Goal: Task Accomplishment & Management: Manage account settings

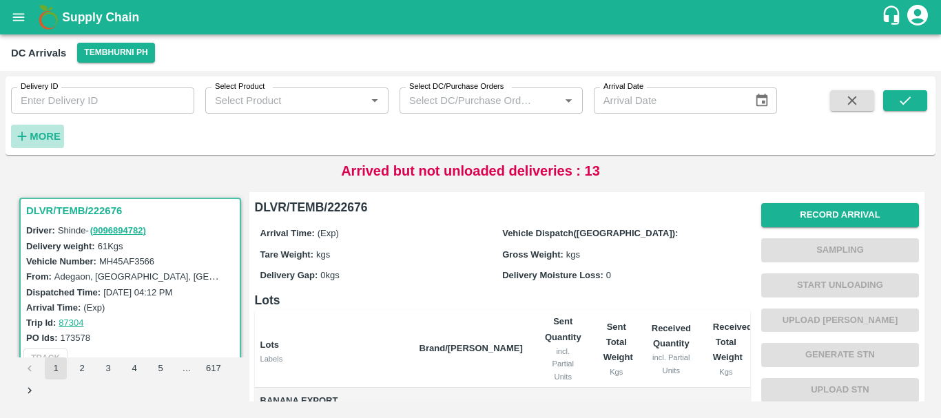
click at [45, 143] on h6 "More" at bounding box center [45, 136] width 31 height 18
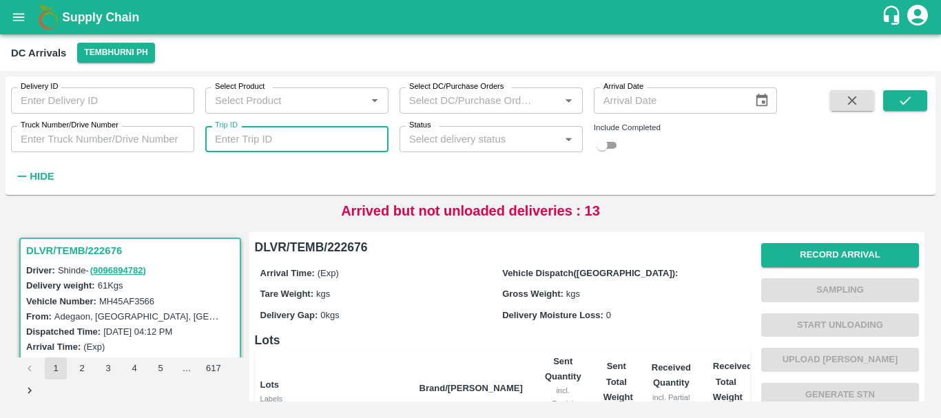
click at [349, 142] on input "Trip ID" at bounding box center [296, 139] width 183 height 26
type input "87280"
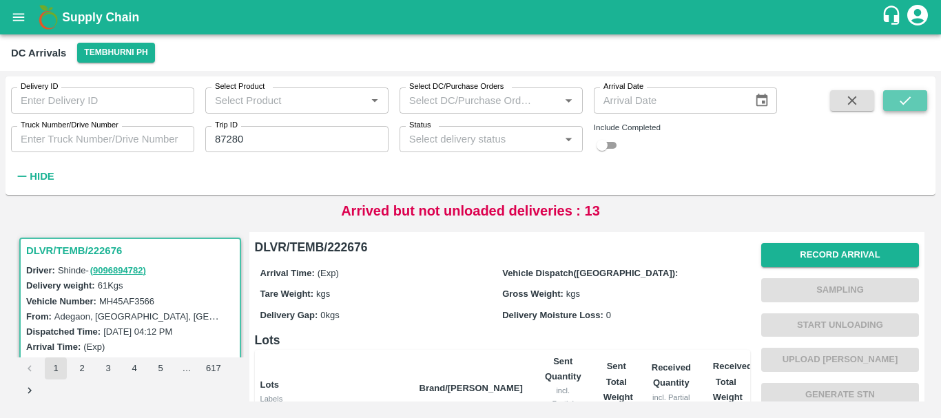
click at [916, 94] on button "submit" at bounding box center [905, 100] width 44 height 21
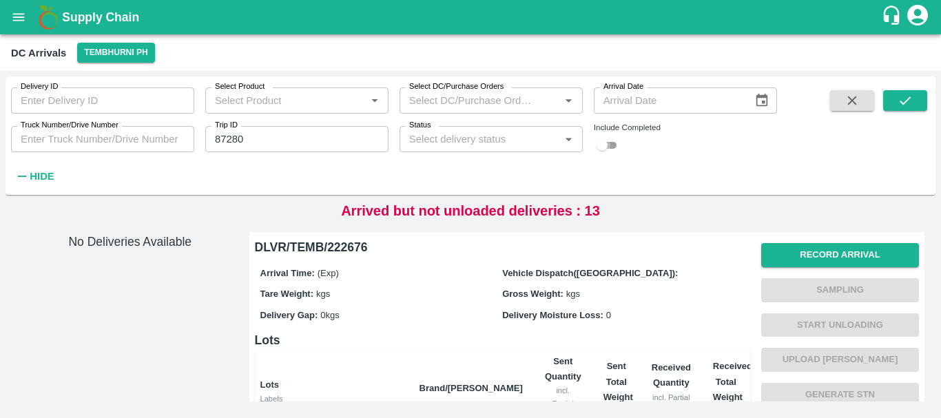
click at [616, 141] on input "checkbox" at bounding box center [602, 145] width 50 height 17
checkbox input "true"
click at [559, 139] on div "Status   *" at bounding box center [491, 139] width 183 height 26
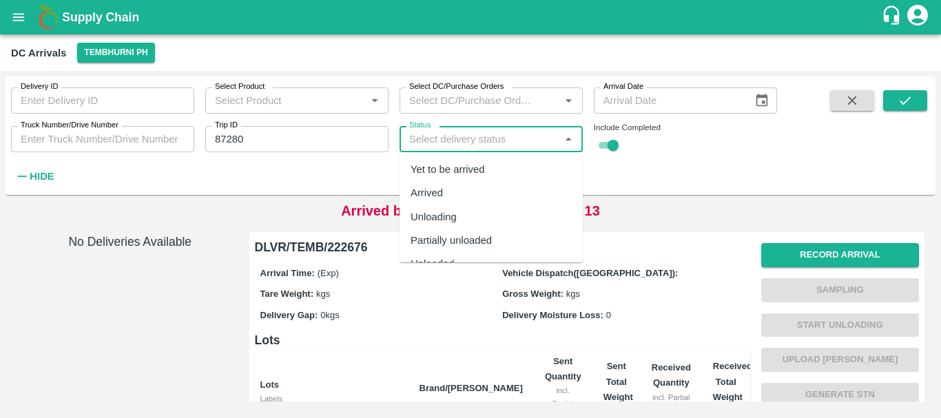
scroll to position [43, 0]
click at [447, 243] on div "Completed" at bounding box center [436, 244] width 50 height 15
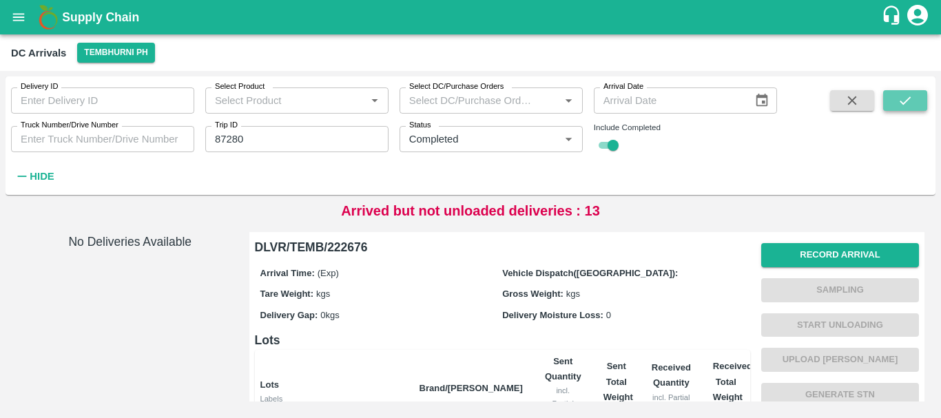
click at [894, 102] on button "submit" at bounding box center [905, 100] width 44 height 21
click at [571, 142] on icon "Open" at bounding box center [568, 139] width 15 height 15
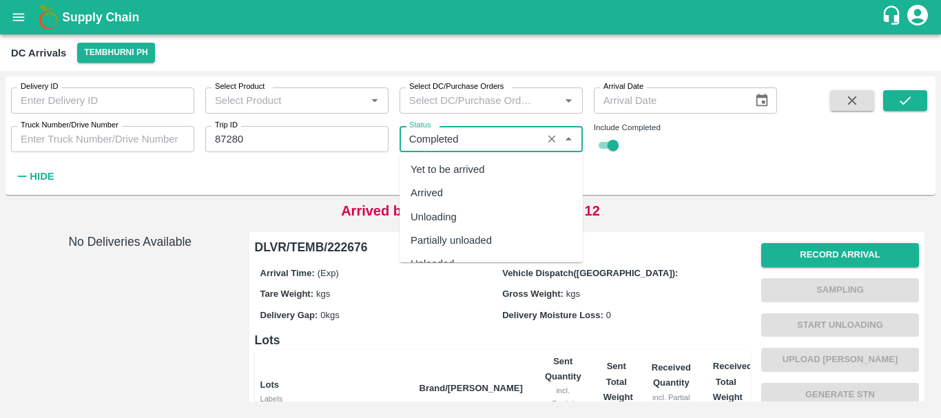
scroll to position [37, 0]
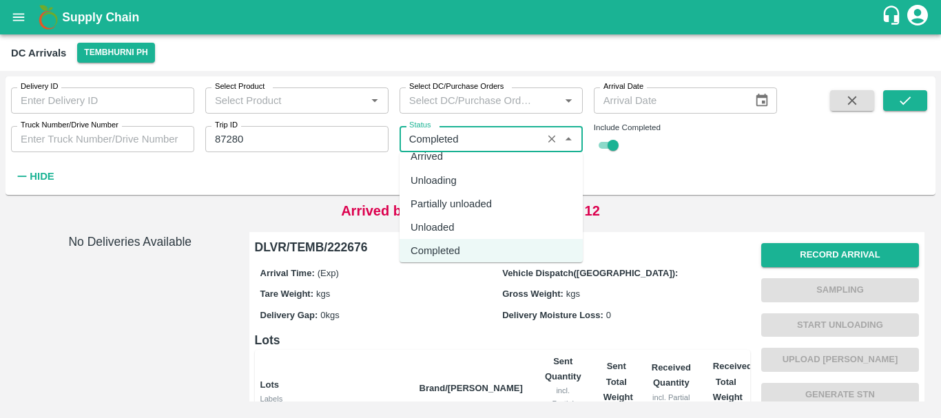
click at [441, 228] on div "Unloaded" at bounding box center [433, 227] width 44 height 15
type input "Unloaded"
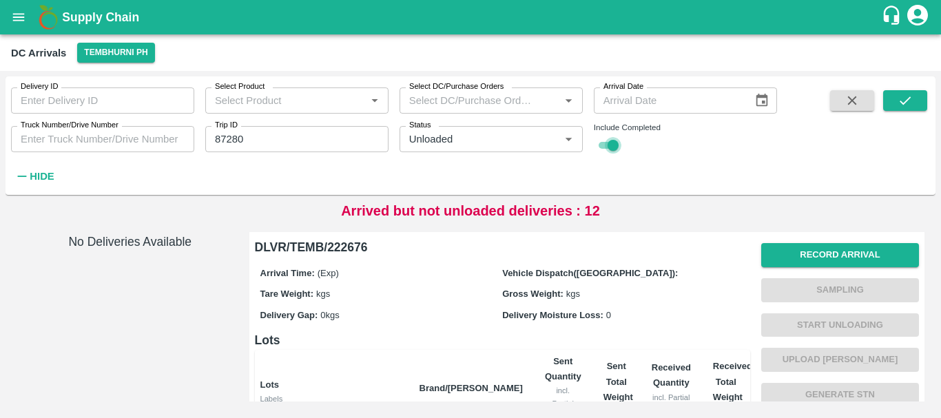
click at [604, 145] on input "checkbox" at bounding box center [613, 145] width 50 height 17
click at [914, 97] on button "submit" at bounding box center [905, 100] width 44 height 21
click at [610, 141] on input "checkbox" at bounding box center [602, 145] width 50 height 17
click at [892, 96] on button "submit" at bounding box center [905, 100] width 44 height 21
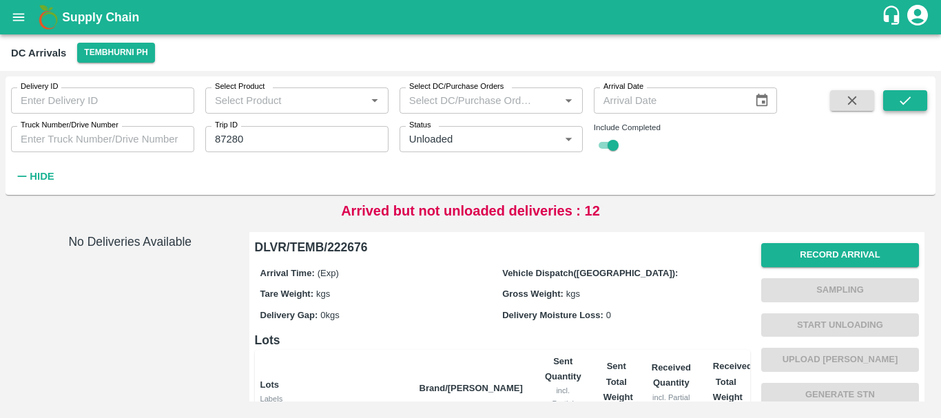
click at [892, 96] on button "submit" at bounding box center [905, 100] width 44 height 21
click at [600, 149] on input "checkbox" at bounding box center [613, 145] width 50 height 17
click at [903, 99] on icon "submit" at bounding box center [905, 100] width 15 height 15
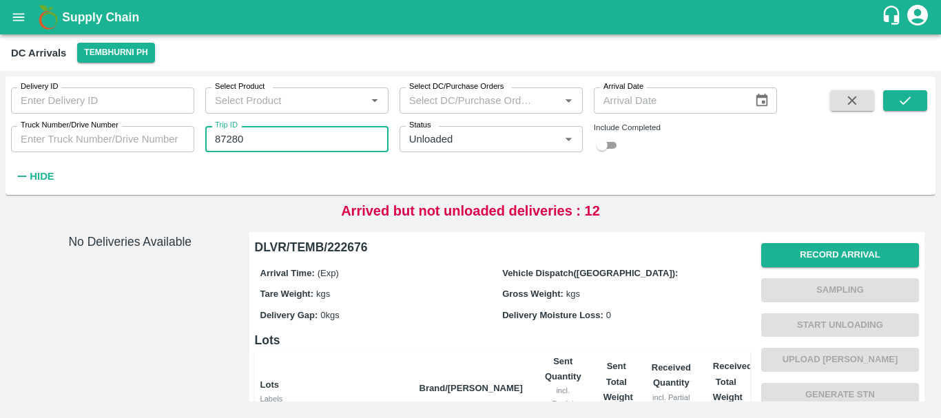
click at [290, 134] on input "87280" at bounding box center [296, 139] width 183 height 26
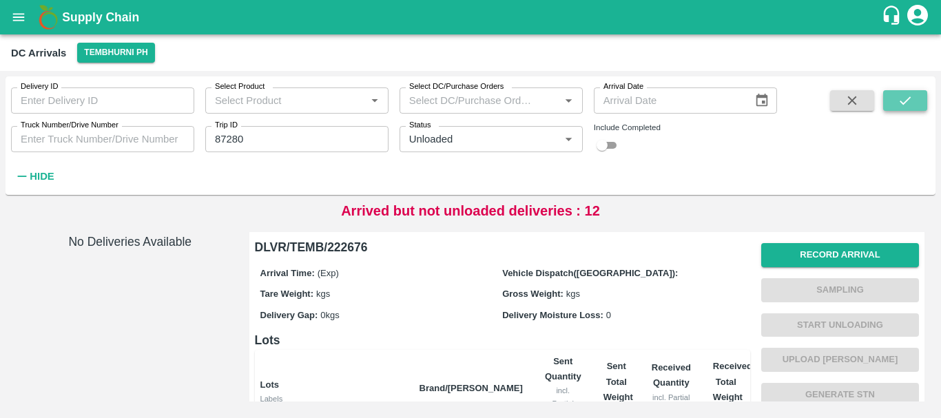
click at [905, 99] on icon "submit" at bounding box center [905, 100] width 15 height 15
click at [604, 145] on input "checkbox" at bounding box center [602, 145] width 50 height 17
click at [921, 95] on button "submit" at bounding box center [905, 100] width 44 height 21
click at [608, 148] on input "checkbox" at bounding box center [613, 145] width 50 height 17
click at [135, 54] on button "Tembhurni PH" at bounding box center [115, 53] width 77 height 20
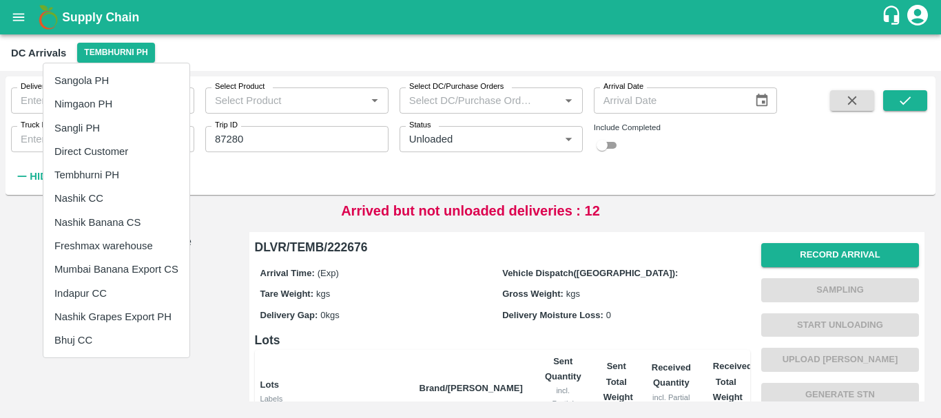
click at [111, 221] on li "Nashik Banana CS" at bounding box center [116, 222] width 146 height 23
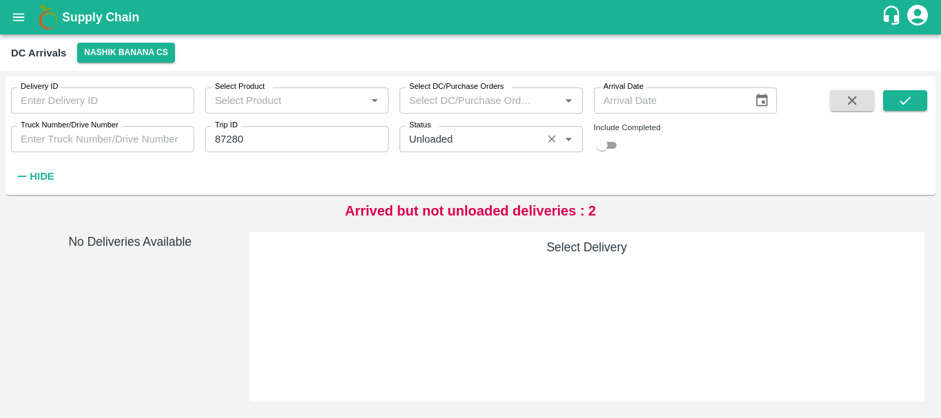
click at [533, 149] on div "Status   *" at bounding box center [491, 139] width 183 height 26
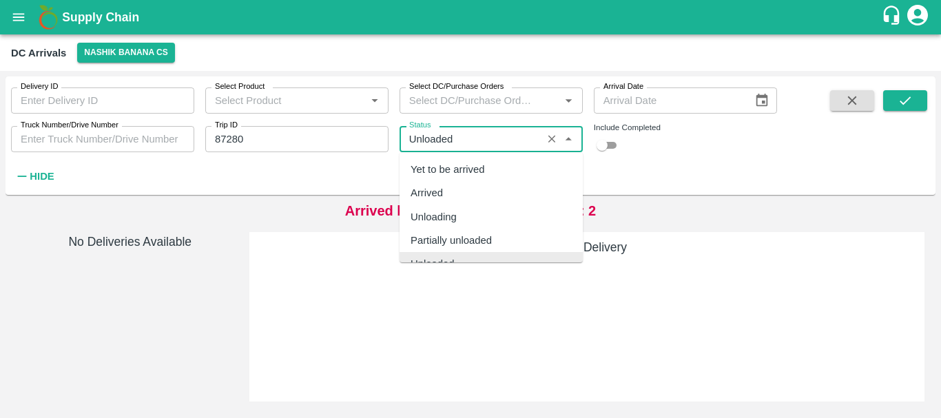
scroll to position [13, 0]
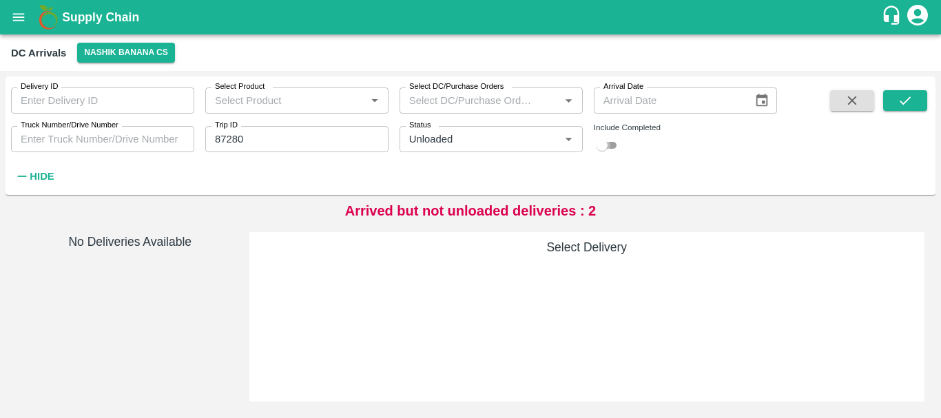
click at [613, 148] on input "checkbox" at bounding box center [602, 145] width 50 height 17
click at [907, 102] on icon "submit" at bounding box center [905, 100] width 15 height 15
click at [602, 147] on input "checkbox" at bounding box center [613, 145] width 50 height 17
click at [610, 143] on input "checkbox" at bounding box center [602, 145] width 50 height 17
click at [602, 145] on input "checkbox" at bounding box center [613, 145] width 50 height 17
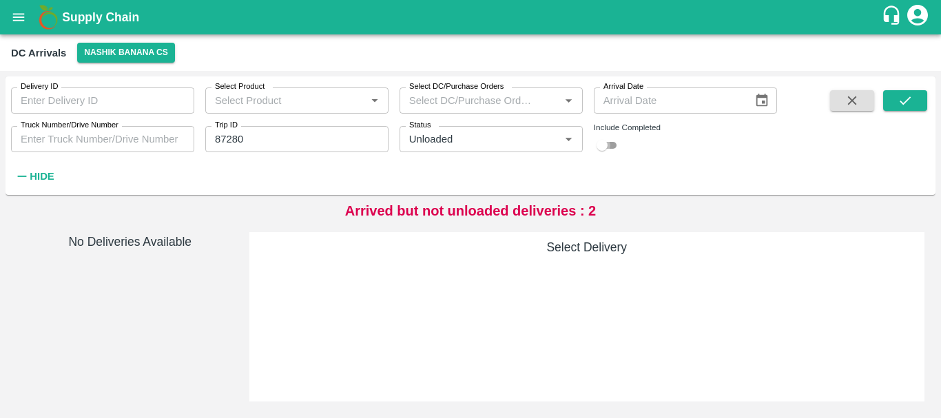
click at [608, 145] on input "checkbox" at bounding box center [602, 145] width 50 height 17
click at [893, 101] on button "submit" at bounding box center [905, 100] width 44 height 21
click at [608, 149] on input "checkbox" at bounding box center [613, 145] width 50 height 17
click at [611, 147] on input "checkbox" at bounding box center [602, 145] width 50 height 17
click at [916, 96] on button "submit" at bounding box center [905, 100] width 44 height 21
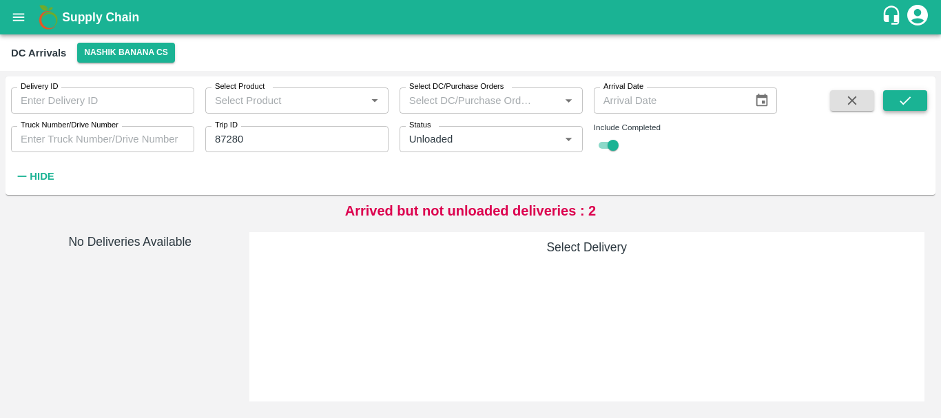
click at [911, 101] on icon "submit" at bounding box center [905, 100] width 15 height 15
click at [604, 143] on input "checkbox" at bounding box center [613, 145] width 50 height 17
click at [616, 145] on input "checkbox" at bounding box center [602, 145] width 50 height 17
click at [917, 92] on button "submit" at bounding box center [905, 100] width 44 height 21
click at [597, 143] on input "checkbox" at bounding box center [613, 145] width 50 height 17
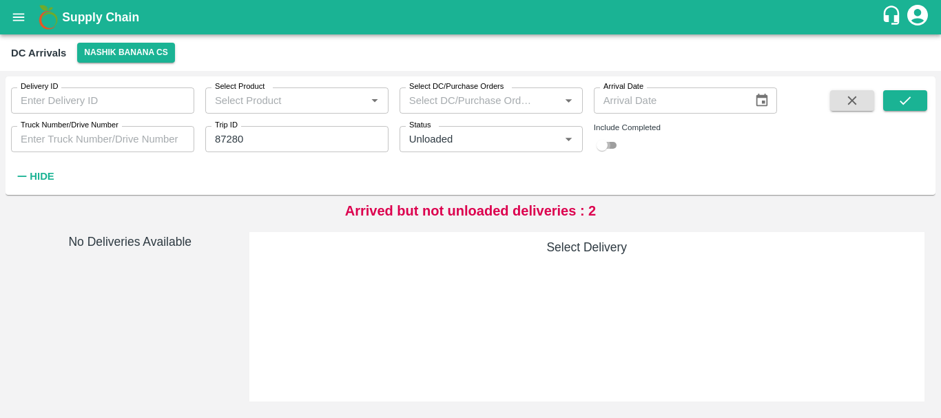
click at [612, 146] on input "checkbox" at bounding box center [602, 145] width 50 height 17
click at [900, 102] on icon "submit" at bounding box center [905, 100] width 15 height 15
click at [602, 145] on input "checkbox" at bounding box center [613, 145] width 50 height 17
click at [614, 145] on input "checkbox" at bounding box center [602, 145] width 50 height 17
click at [892, 95] on button "submit" at bounding box center [905, 100] width 44 height 21
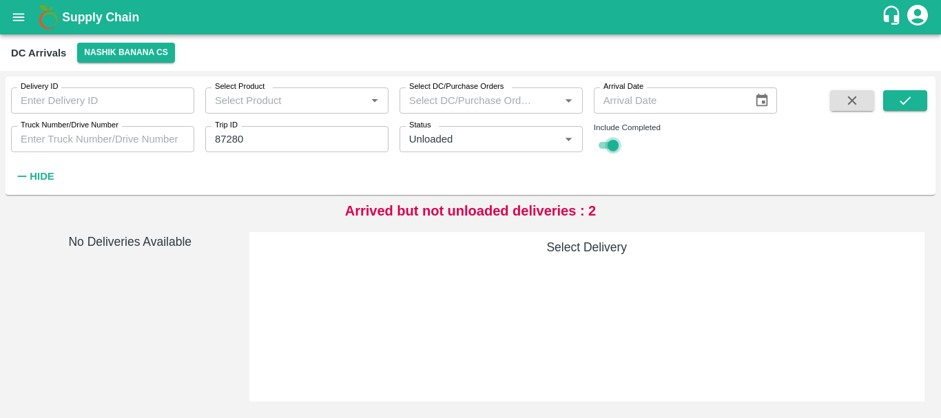
click at [600, 141] on input "checkbox" at bounding box center [613, 145] width 50 height 17
click at [613, 145] on input "checkbox" at bounding box center [602, 145] width 50 height 17
click at [919, 92] on button "submit" at bounding box center [905, 100] width 44 height 21
click at [603, 146] on input "checkbox" at bounding box center [613, 145] width 50 height 17
click at [617, 145] on input "checkbox" at bounding box center [602, 145] width 50 height 17
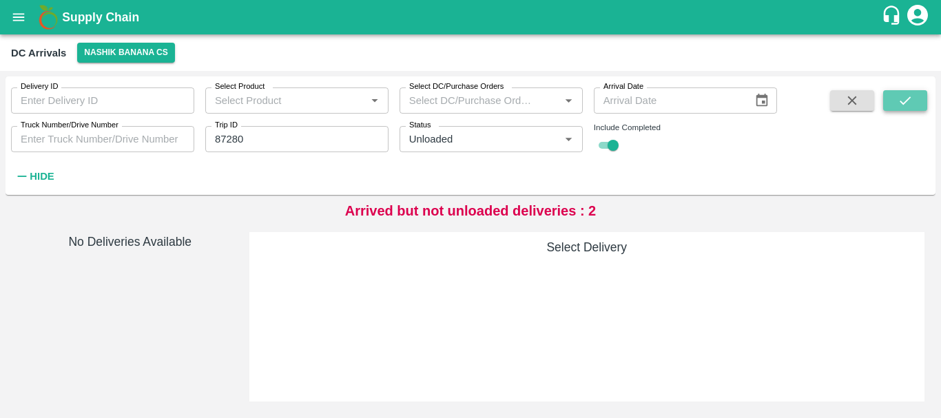
click at [909, 103] on icon "submit" at bounding box center [905, 100] width 15 height 15
click at [604, 143] on input "checkbox" at bounding box center [613, 145] width 50 height 17
click at [891, 97] on button "submit" at bounding box center [905, 100] width 44 height 21
click at [615, 145] on input "checkbox" at bounding box center [602, 145] width 50 height 17
click at [912, 96] on icon "submit" at bounding box center [905, 100] width 15 height 15
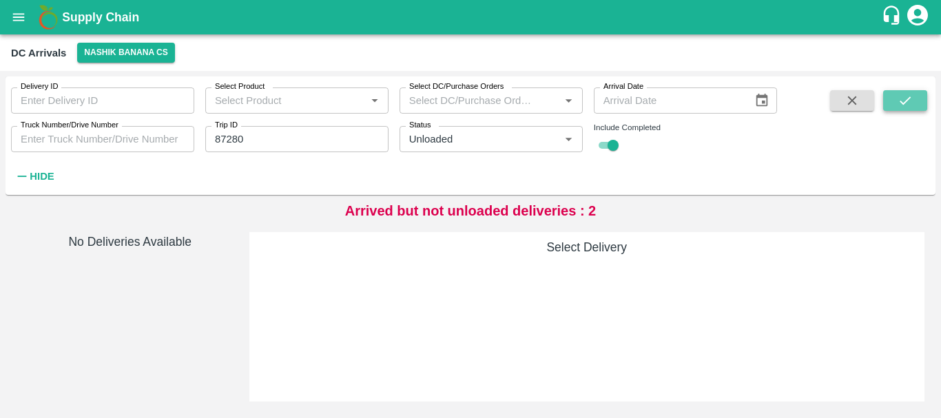
click at [893, 102] on button "submit" at bounding box center [905, 100] width 44 height 21
click at [605, 147] on input "checkbox" at bounding box center [613, 145] width 50 height 17
click at [615, 147] on input "checkbox" at bounding box center [602, 145] width 50 height 17
click at [906, 103] on icon "submit" at bounding box center [905, 100] width 15 height 15
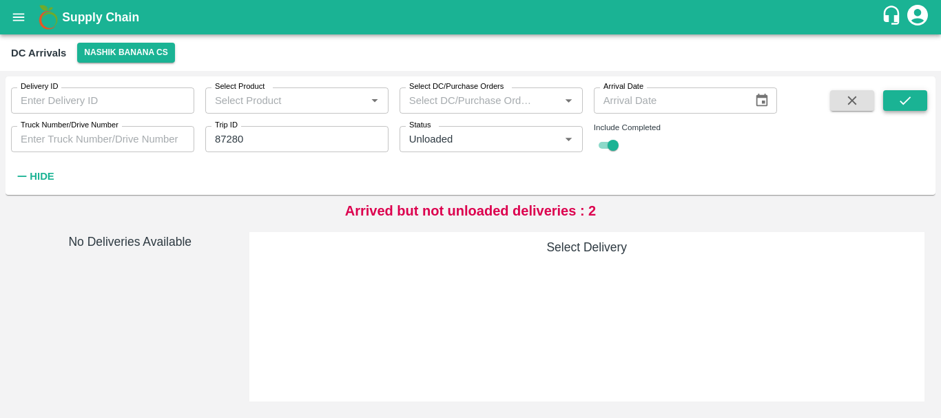
click at [890, 94] on button "submit" at bounding box center [905, 100] width 44 height 21
click at [600, 145] on input "checkbox" at bounding box center [613, 145] width 50 height 17
click at [617, 143] on input "checkbox" at bounding box center [602, 145] width 50 height 17
click at [914, 94] on button "submit" at bounding box center [905, 100] width 44 height 21
click at [147, 54] on button "Nashik Banana CS" at bounding box center [126, 53] width 98 height 20
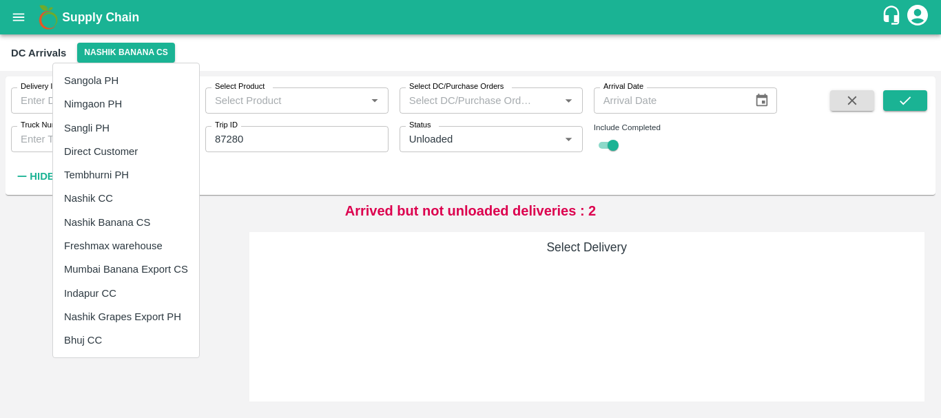
click at [899, 96] on div at bounding box center [470, 209] width 941 height 418
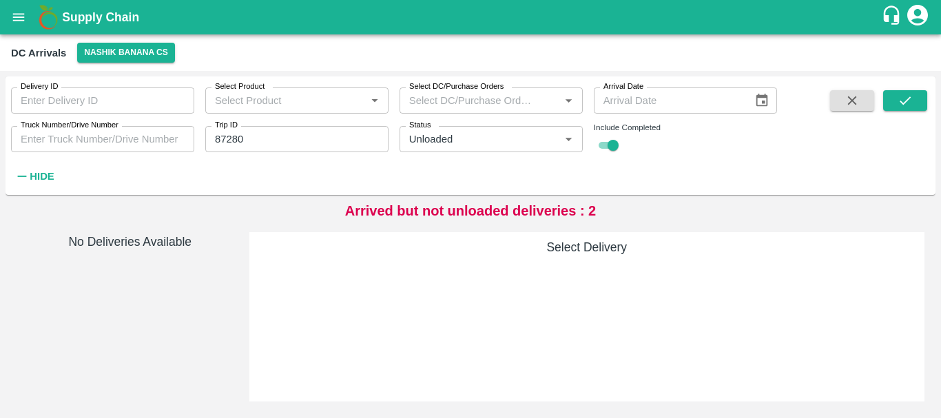
click at [914, 87] on div "Delivery ID Delivery ID Select Product Select Product   * Select DC/Purchase Or…" at bounding box center [471, 135] width 930 height 107
click at [912, 92] on button "submit" at bounding box center [905, 100] width 44 height 21
click at [602, 147] on input "checkbox" at bounding box center [613, 145] width 50 height 17
checkbox input "false"
click at [554, 146] on button "Clear" at bounding box center [552, 139] width 19 height 19
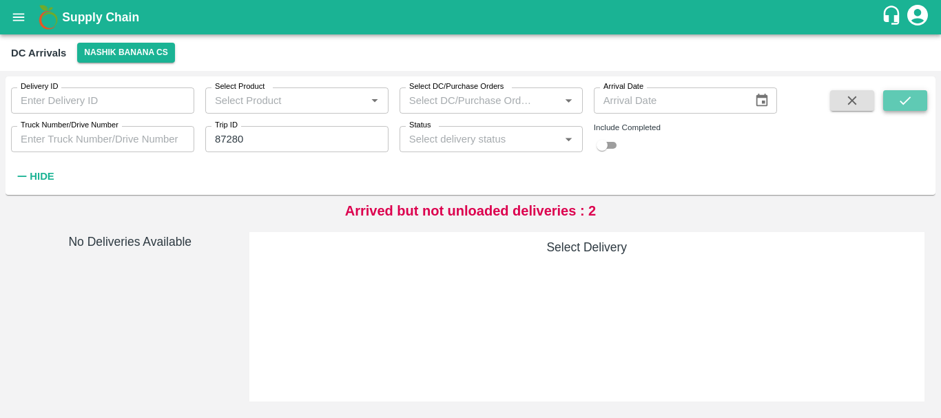
click at [910, 99] on icon "submit" at bounding box center [905, 100] width 15 height 15
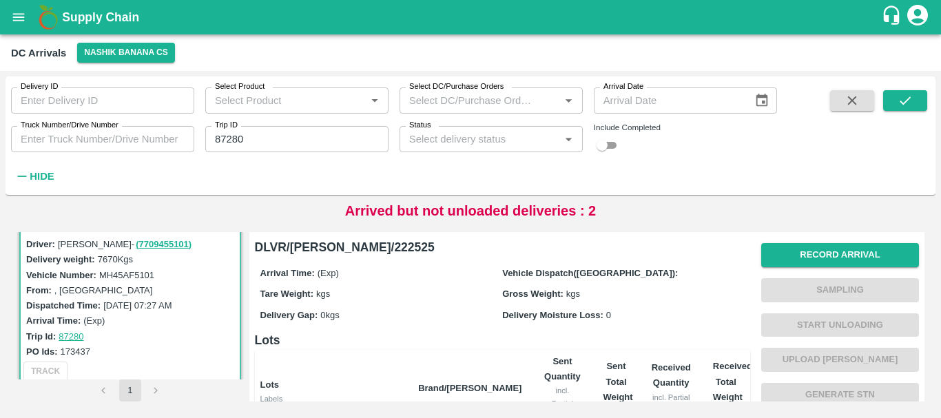
click at [525, 318] on label "Delivery Moisture Loss:" at bounding box center [552, 315] width 101 height 10
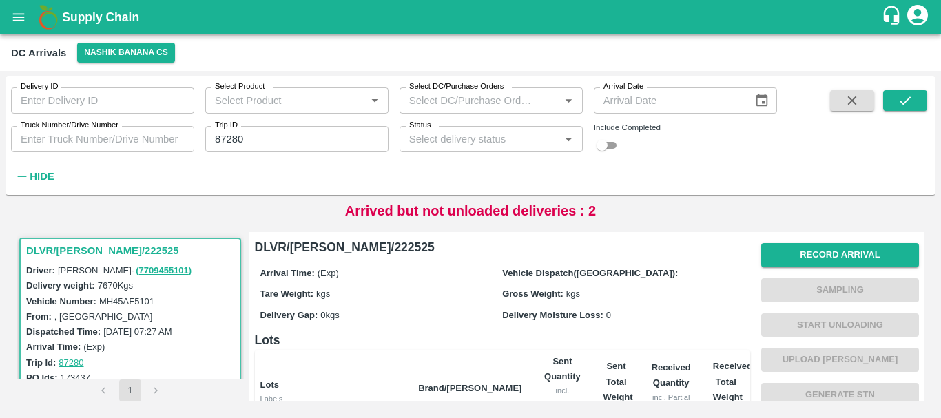
scroll to position [313, 0]
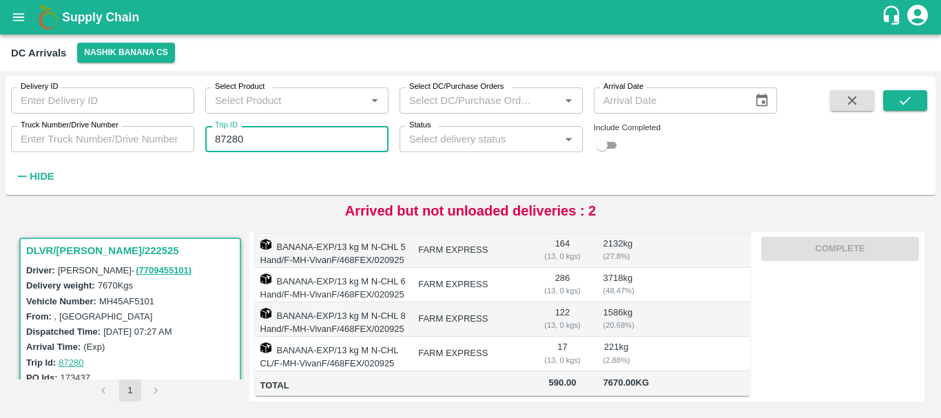
click at [227, 138] on input "87280" at bounding box center [296, 139] width 183 height 26
click at [912, 96] on icon "submit" at bounding box center [905, 100] width 15 height 15
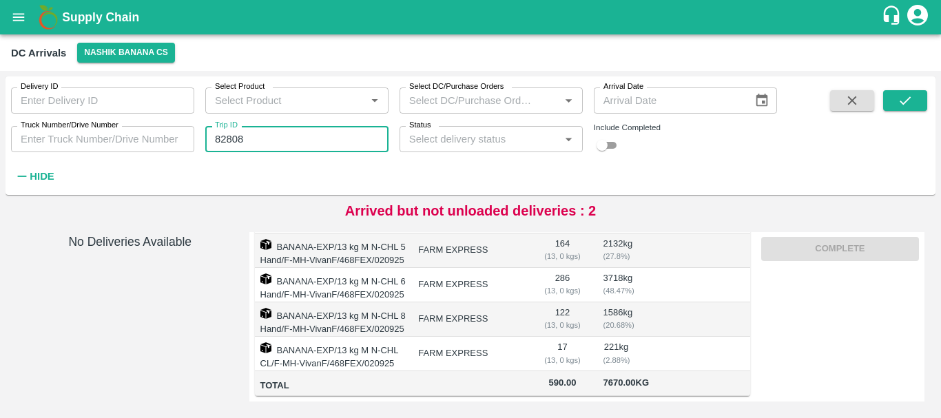
click at [253, 139] on input "82808" at bounding box center [296, 139] width 183 height 26
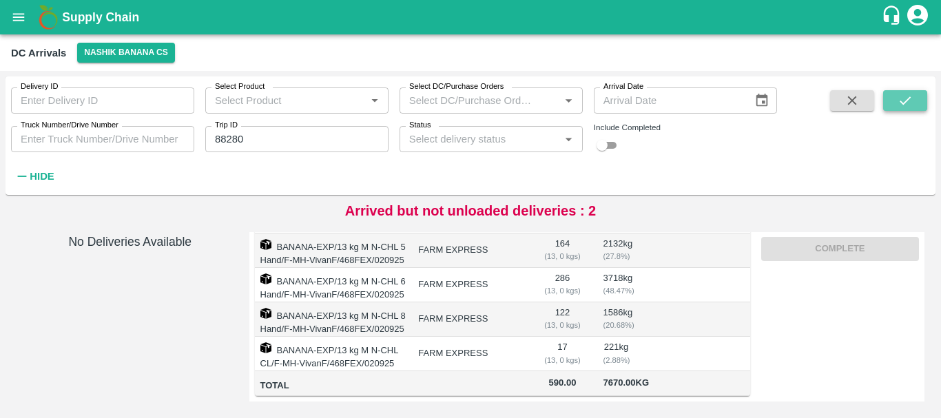
click at [920, 101] on button "submit" at bounding box center [905, 100] width 44 height 21
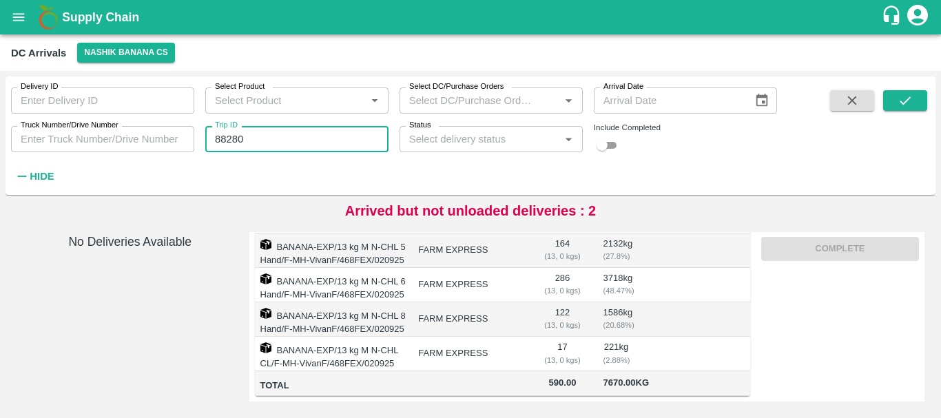
click at [226, 138] on input "88280" at bounding box center [296, 139] width 183 height 26
type input "87280"
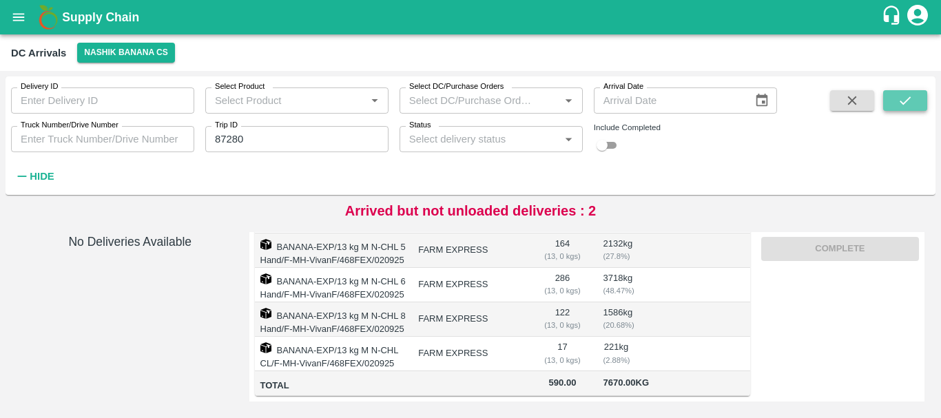
click at [899, 96] on icon "submit" at bounding box center [905, 100] width 15 height 15
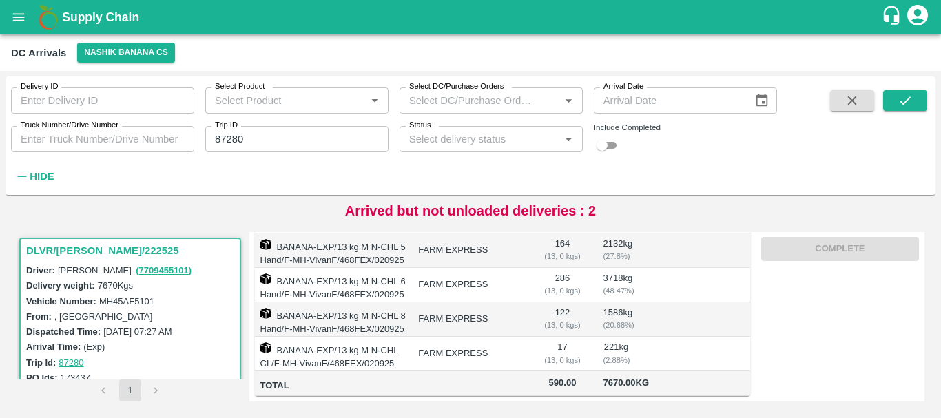
scroll to position [38, 0]
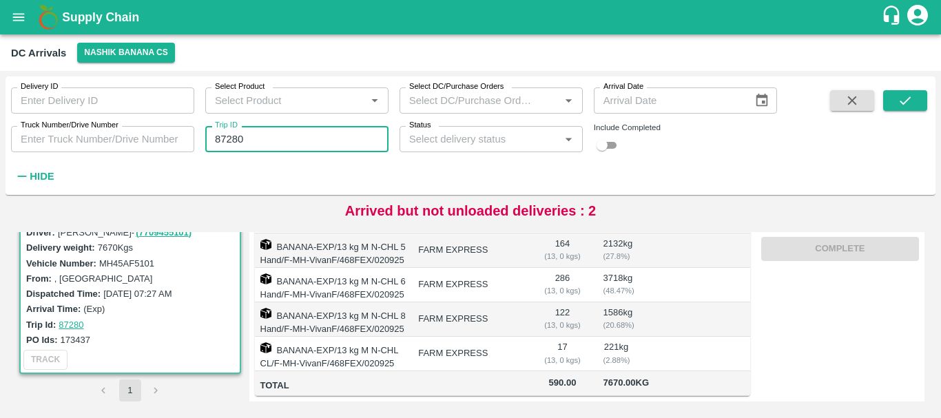
click at [320, 141] on input "87280" at bounding box center [296, 139] width 183 height 26
type input "8"
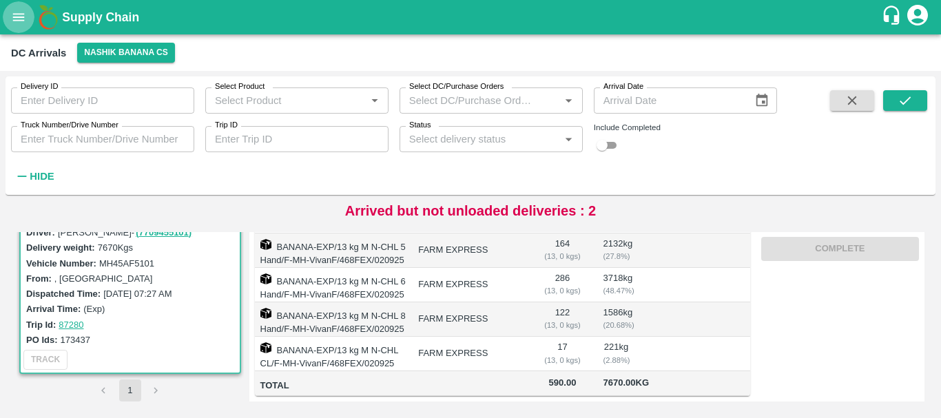
click at [18, 18] on icon "open drawer" at bounding box center [18, 17] width 15 height 15
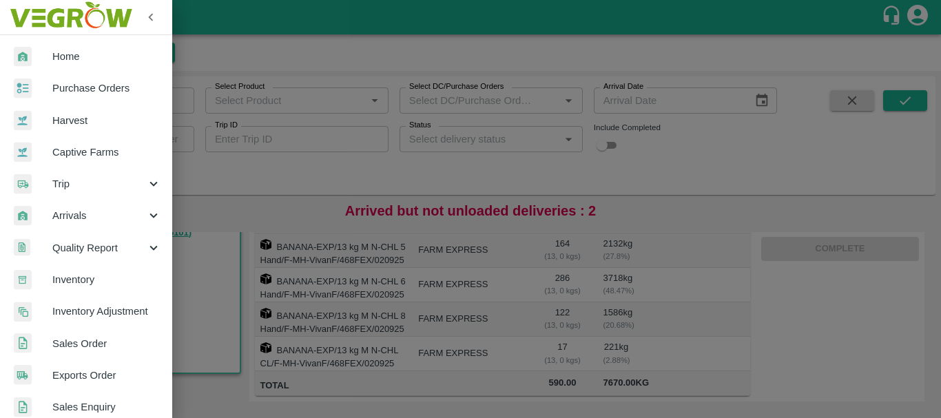
click at [274, 105] on div at bounding box center [470, 209] width 941 height 418
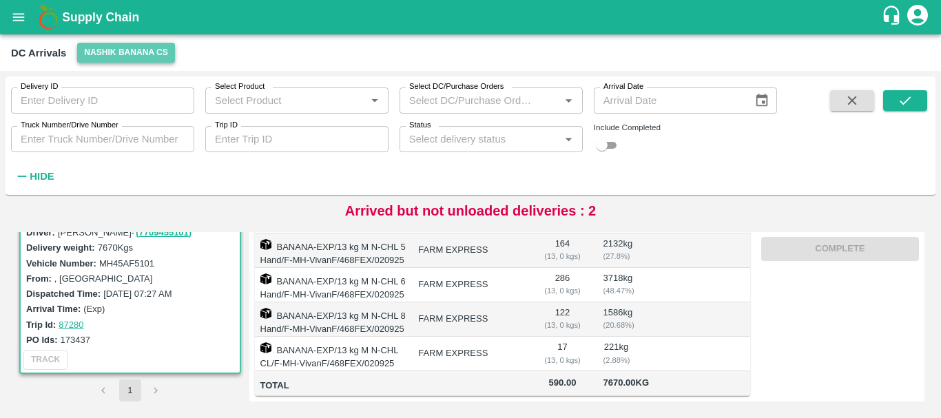
click at [155, 53] on button "Nashik Banana CS" at bounding box center [126, 53] width 98 height 20
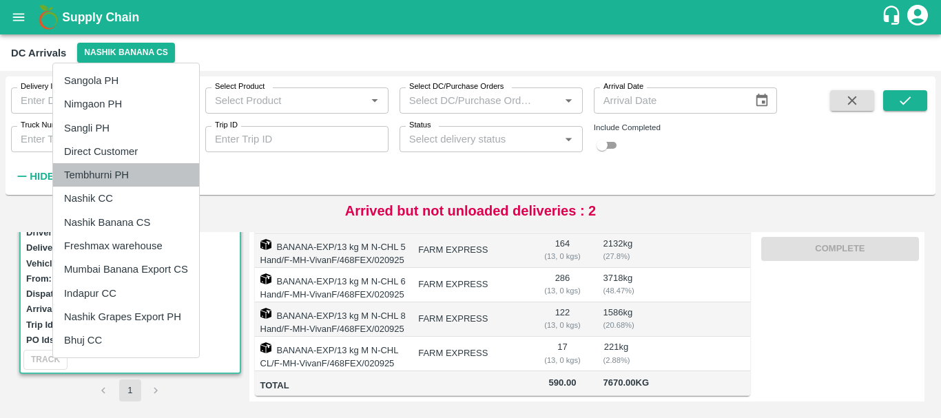
click at [112, 181] on li "Tembhurni PH" at bounding box center [126, 174] width 146 height 23
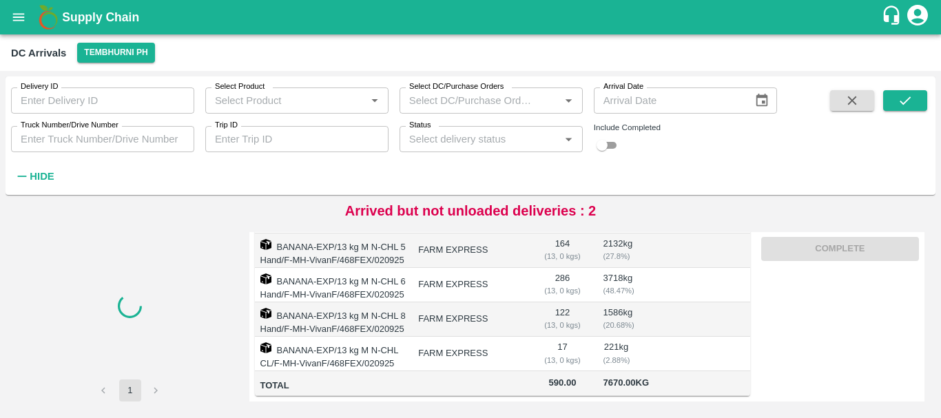
scroll to position [0, 0]
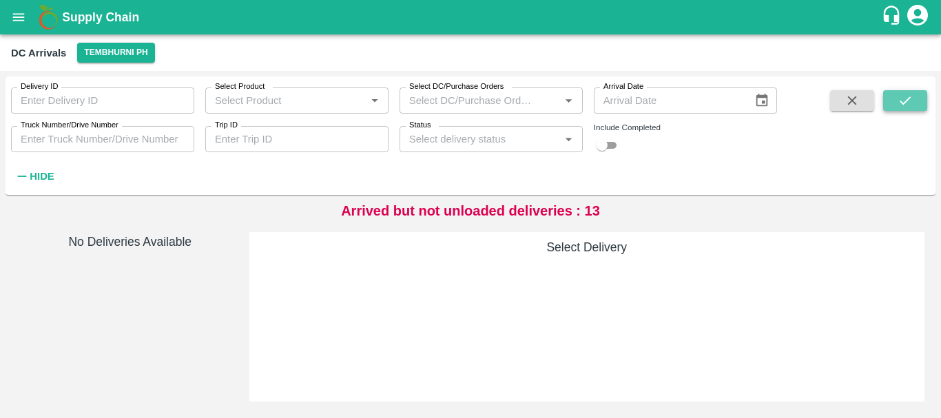
click at [913, 101] on icon "submit" at bounding box center [905, 100] width 15 height 15
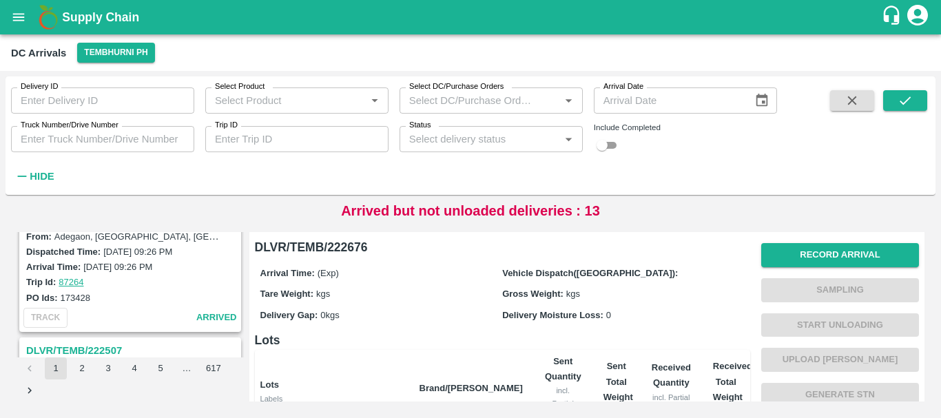
scroll to position [4383, 0]
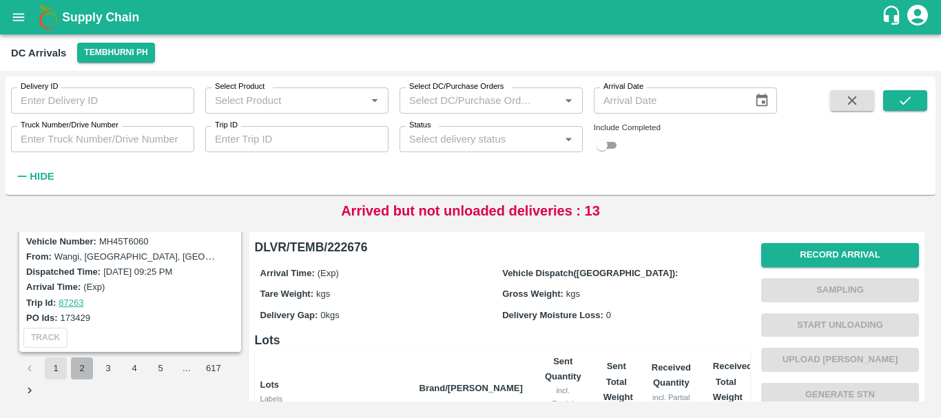
click at [77, 369] on button "2" at bounding box center [82, 369] width 22 height 22
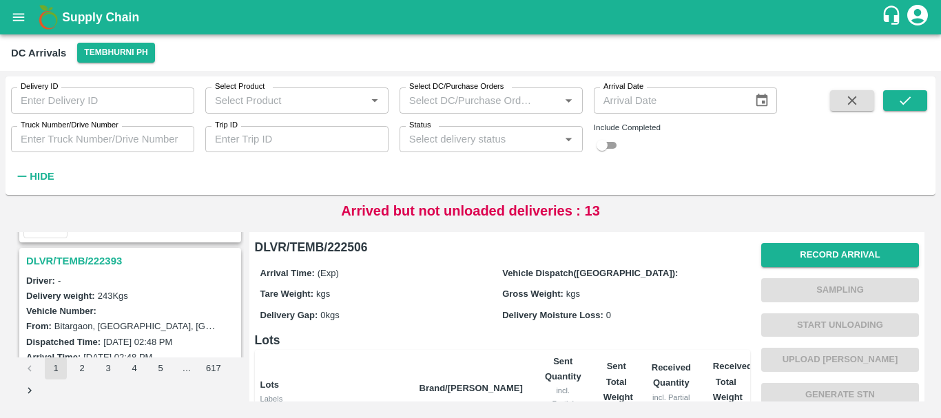
scroll to position [2151, 0]
click at [102, 265] on h3 "DLVR/TEMB/222393" at bounding box center [132, 262] width 212 height 18
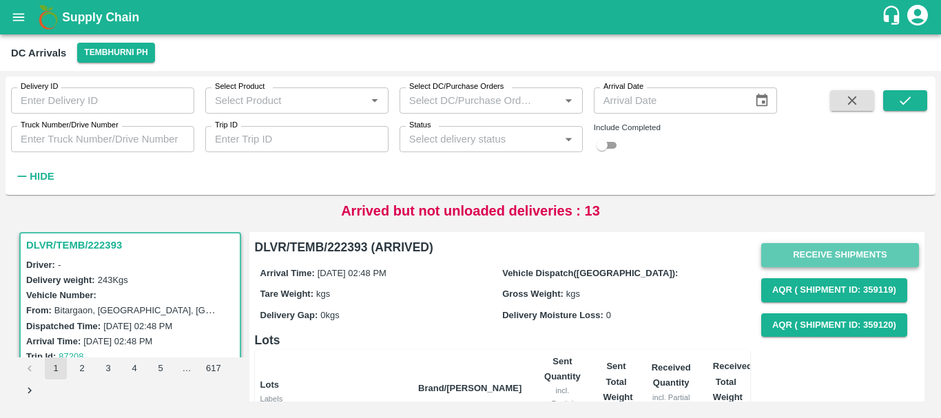
click at [796, 257] on button "Receive Shipments" at bounding box center [840, 255] width 158 height 24
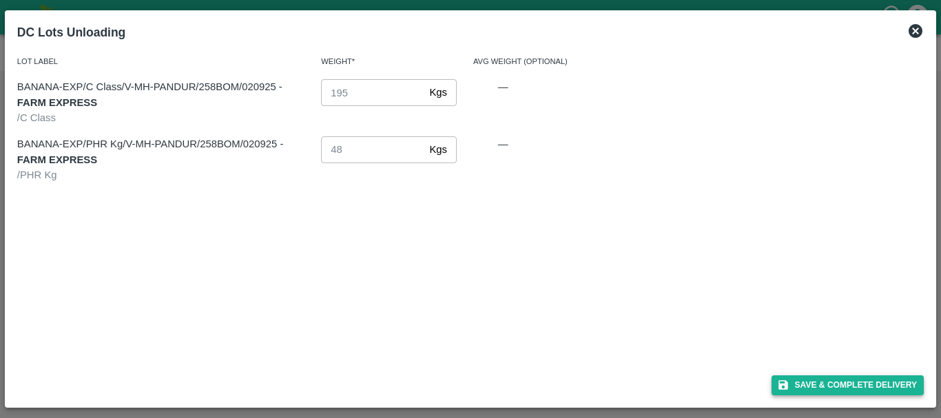
click at [823, 380] on button "Save & Complete Delivery" at bounding box center [848, 386] width 153 height 20
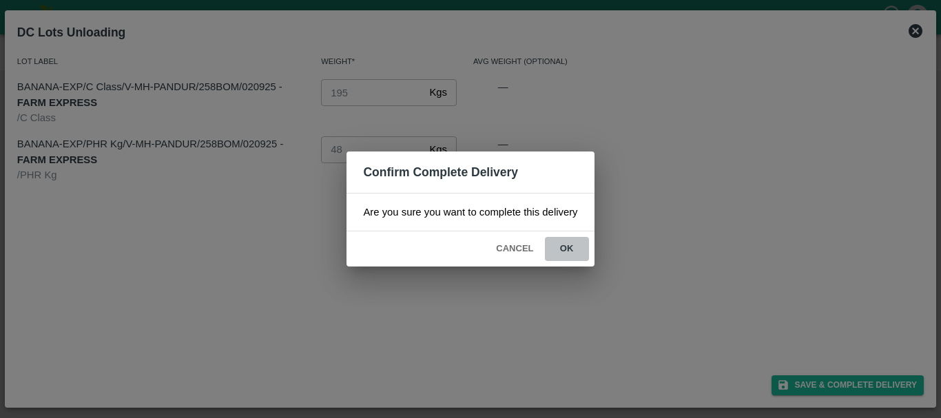
click at [563, 242] on button "ok" at bounding box center [567, 249] width 44 height 24
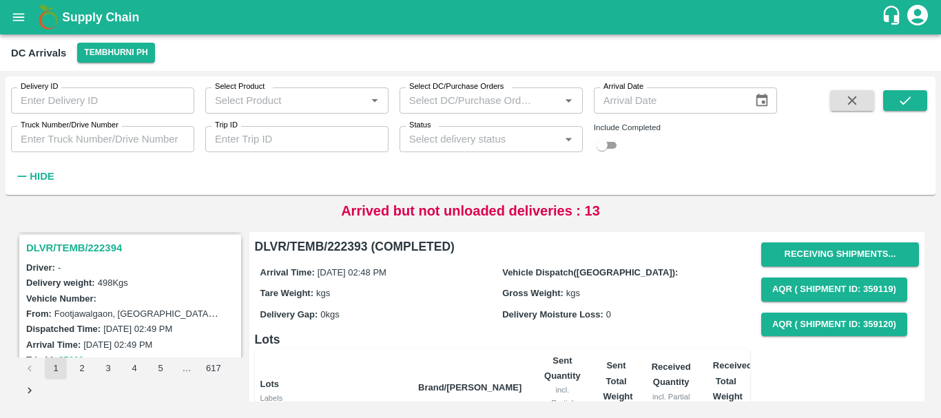
scroll to position [1981, 0]
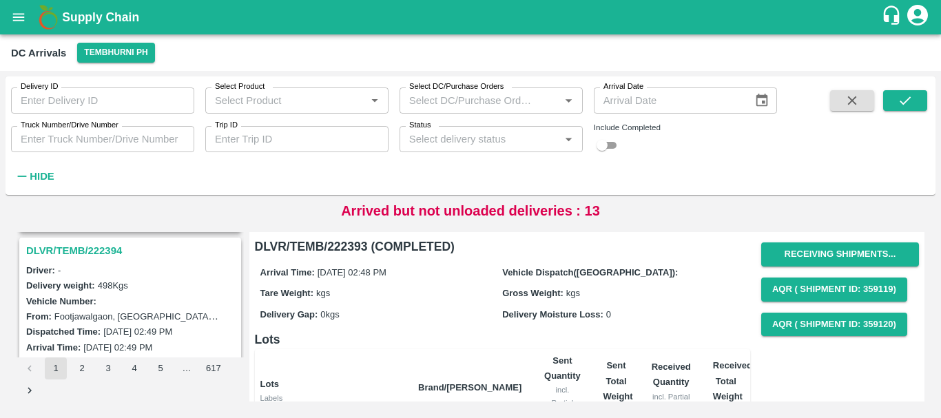
click at [99, 247] on h3 "DLVR/TEMB/222394" at bounding box center [132, 251] width 212 height 18
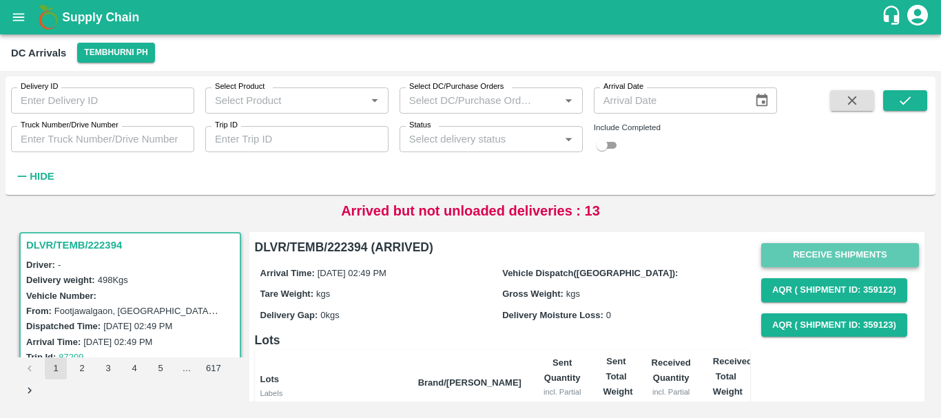
click at [834, 249] on button "Receive Shipments" at bounding box center [840, 255] width 158 height 24
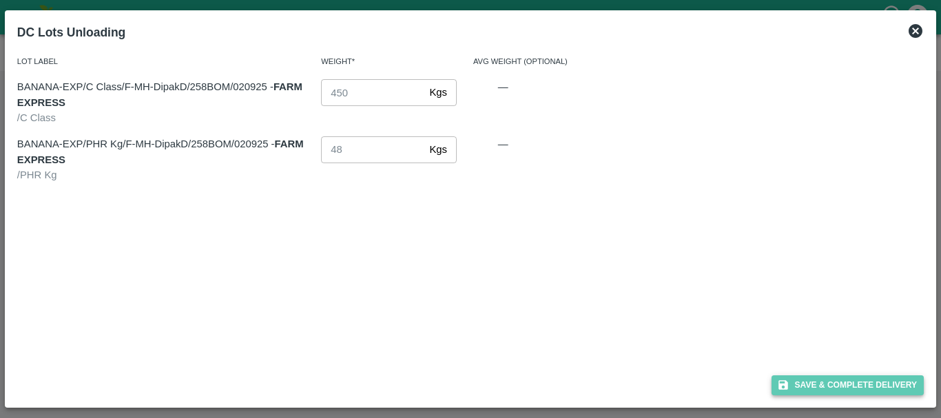
click at [824, 380] on button "Save & Complete Delivery" at bounding box center [848, 386] width 153 height 20
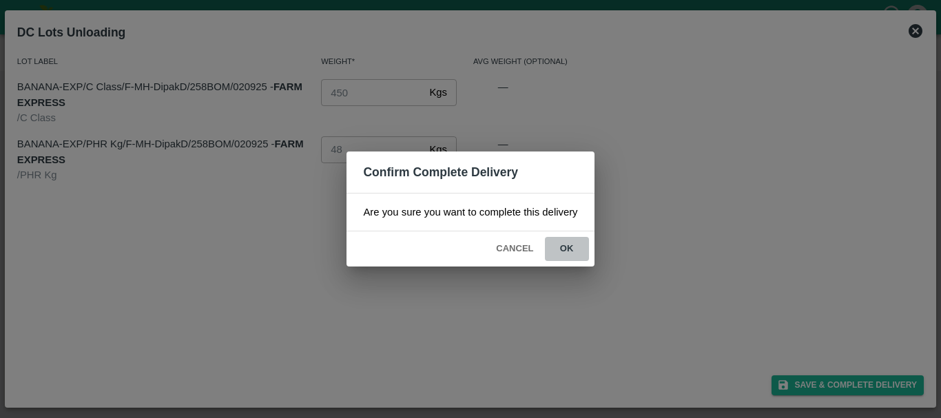
click at [575, 252] on button "ok" at bounding box center [567, 249] width 44 height 24
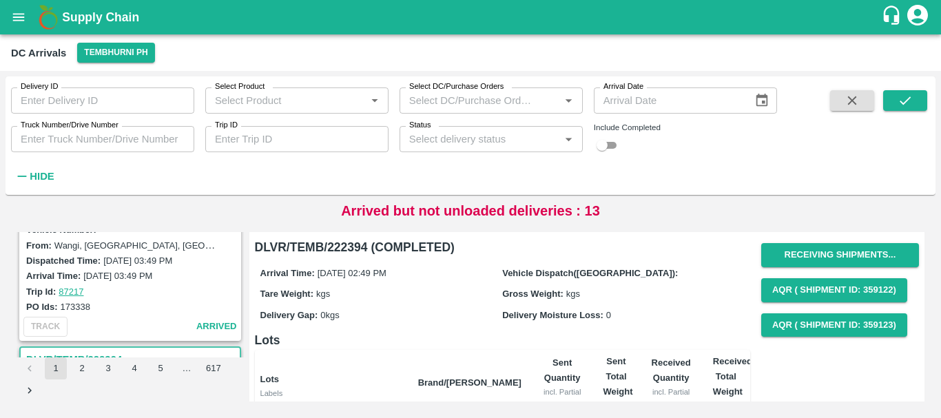
scroll to position [1791, 0]
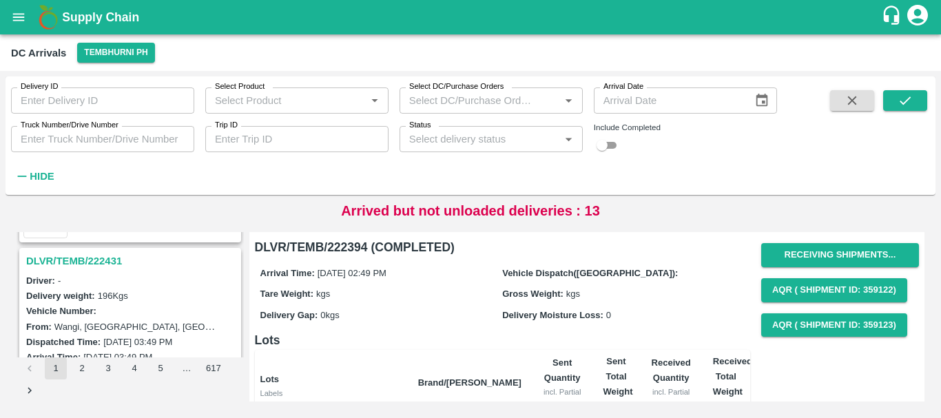
click at [116, 257] on h3 "DLVR/TEMB/222431" at bounding box center [132, 261] width 212 height 18
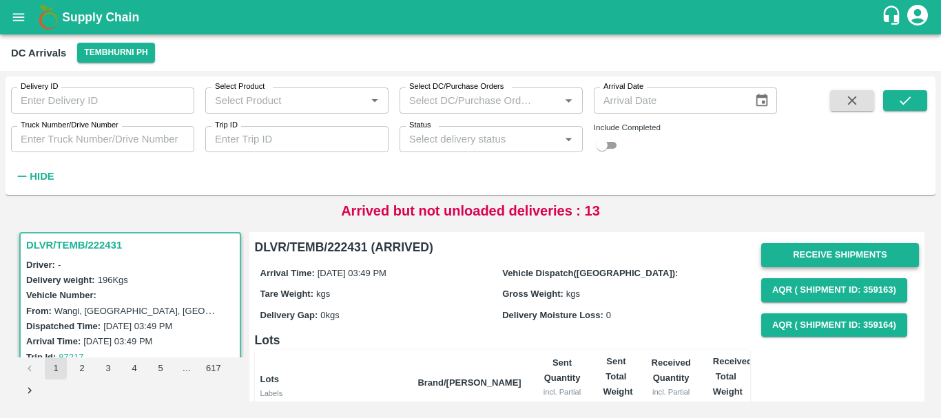
click at [817, 252] on button "Receive Shipments" at bounding box center [840, 255] width 158 height 24
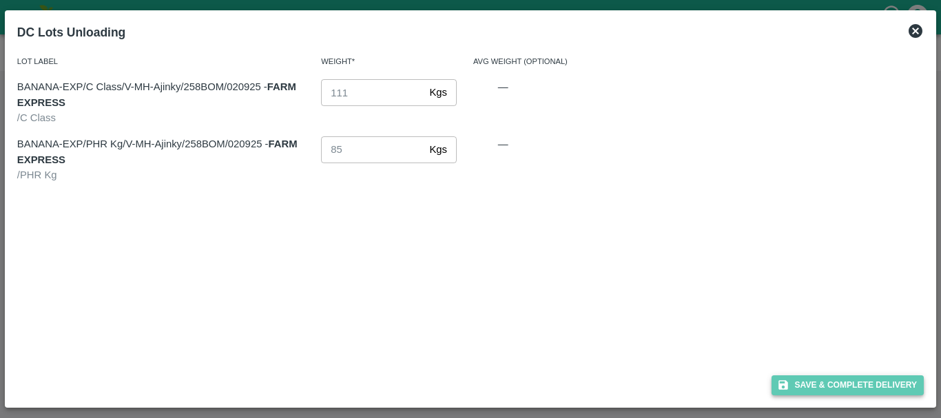
click at [819, 385] on button "Save & Complete Delivery" at bounding box center [848, 386] width 153 height 20
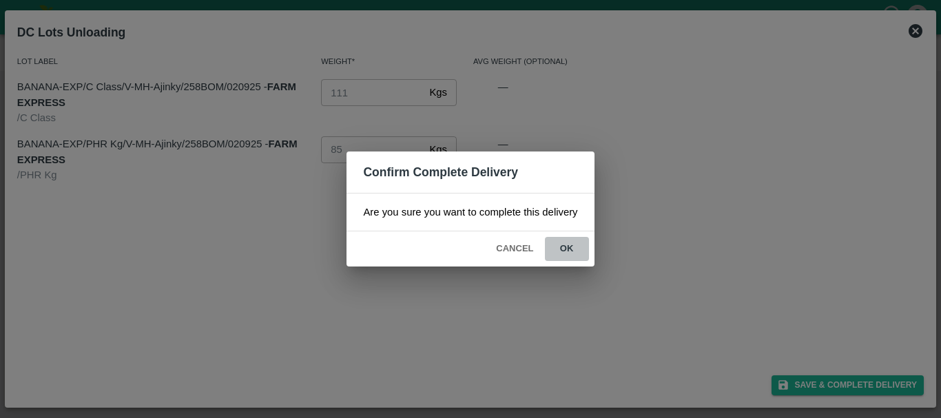
click at [572, 251] on button "ok" at bounding box center [567, 249] width 44 height 24
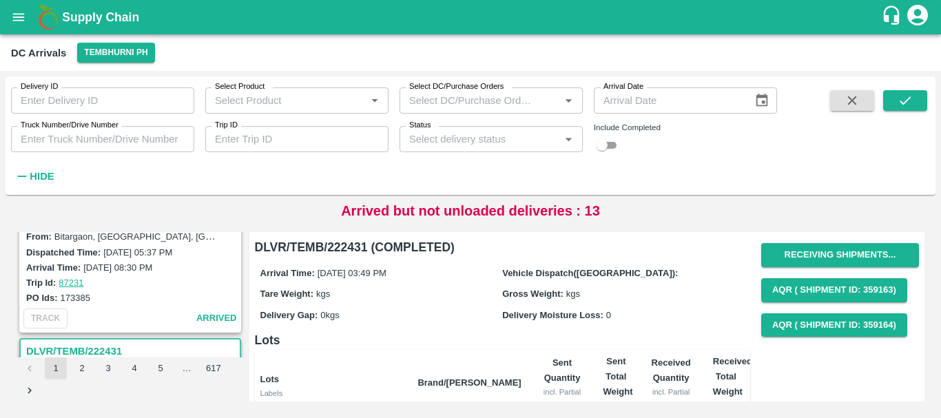
scroll to position [1616, 0]
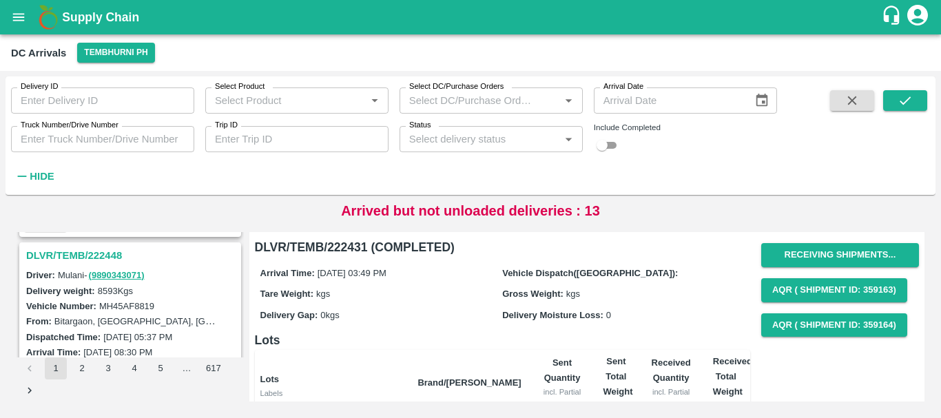
click at [73, 255] on h3 "DLVR/TEMB/222448" at bounding box center [132, 256] width 212 height 18
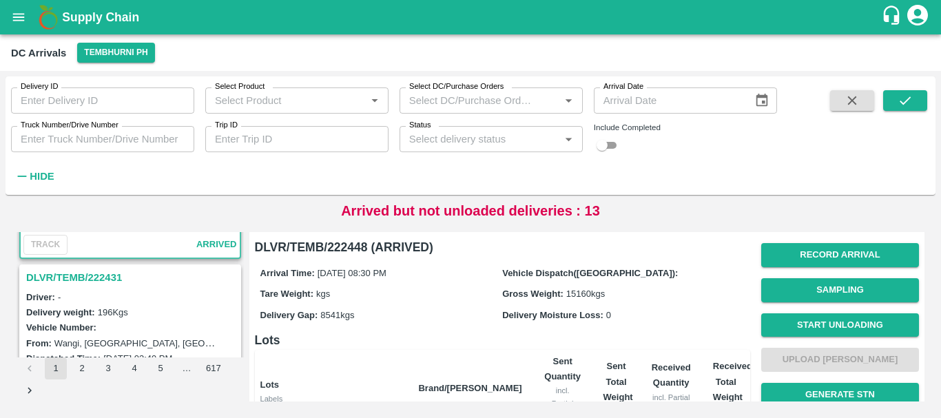
scroll to position [1771, 0]
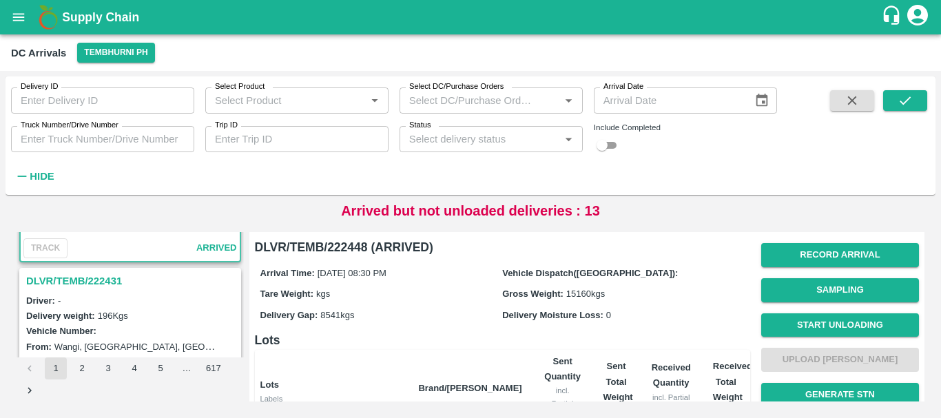
click at [96, 285] on h3 "DLVR/TEMB/222431" at bounding box center [132, 281] width 212 height 18
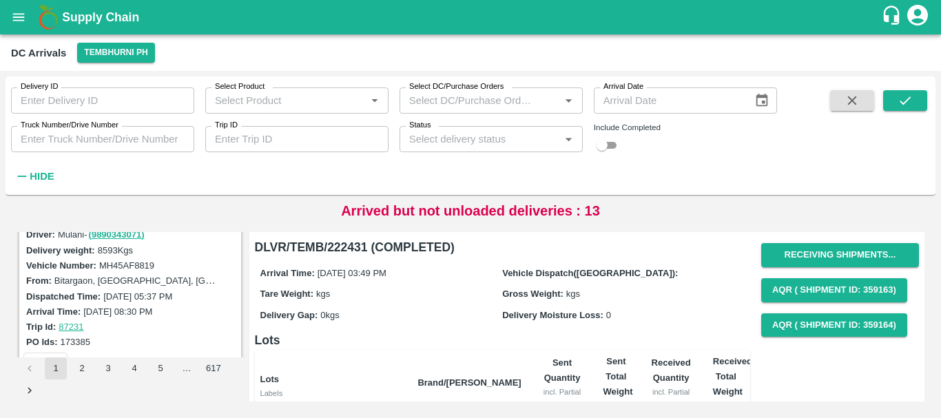
scroll to position [1609, 0]
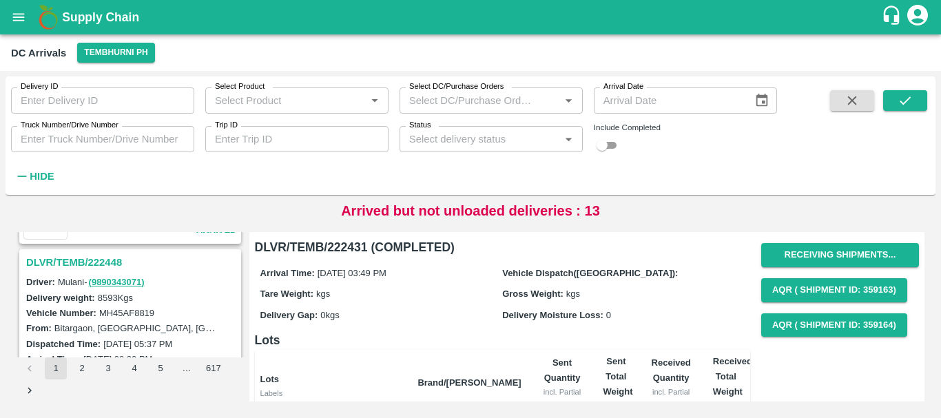
click at [104, 260] on h3 "DLVR/TEMB/222448" at bounding box center [132, 263] width 212 height 18
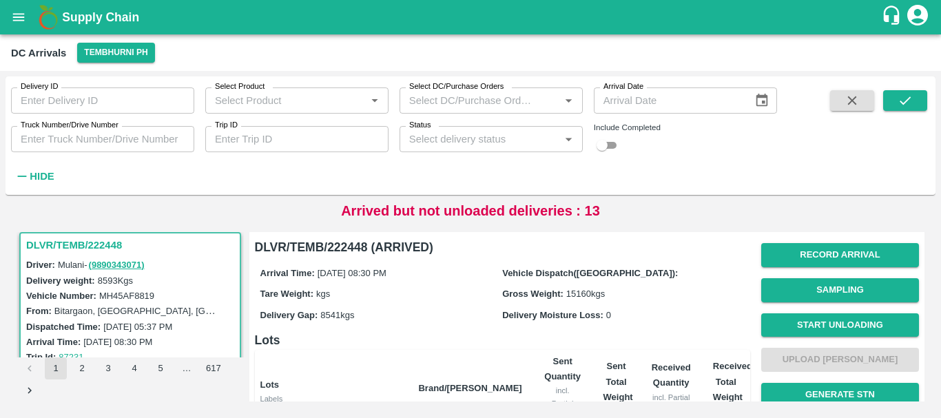
scroll to position [313, 0]
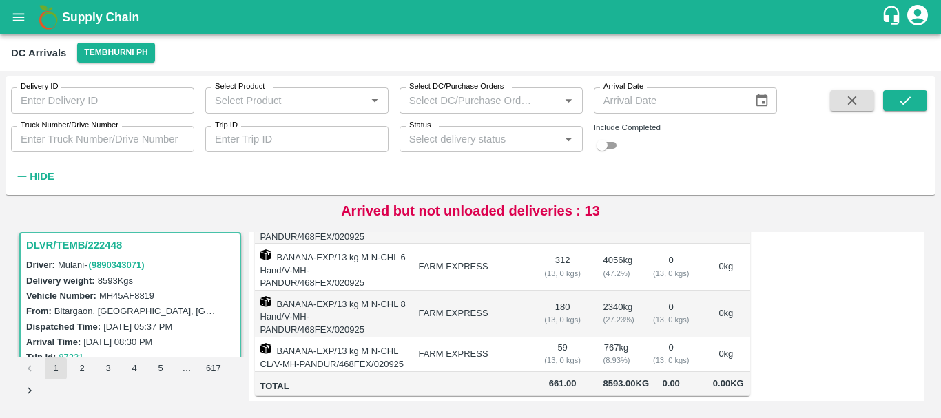
drag, startPoint x: 569, startPoint y: 322, endPoint x: 646, endPoint y: 322, distance: 76.5
click at [646, 338] on tr "BANANA-EXP/13 kg M N-CHL CL/V-MH-PANDUR/468FEX/020925 FARM EXPRESS 59 ( 13, 0 k…" at bounding box center [502, 355] width 495 height 34
click at [710, 291] on td "0 kg" at bounding box center [726, 314] width 48 height 47
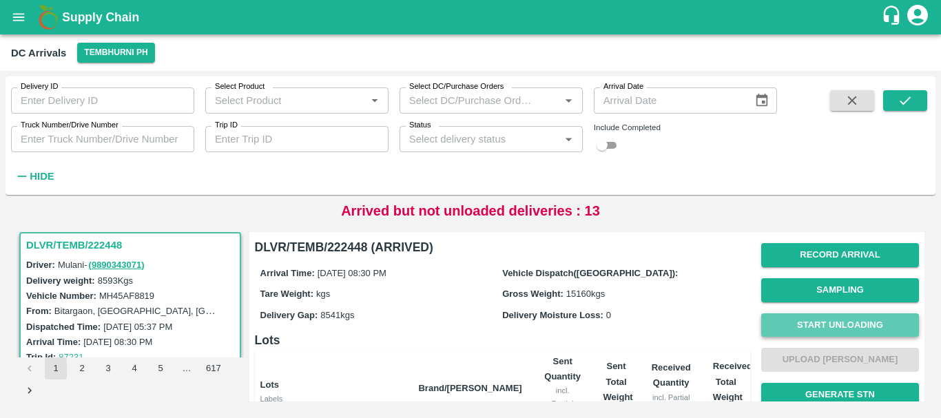
click at [828, 322] on button "Start Unloading" at bounding box center [840, 326] width 158 height 24
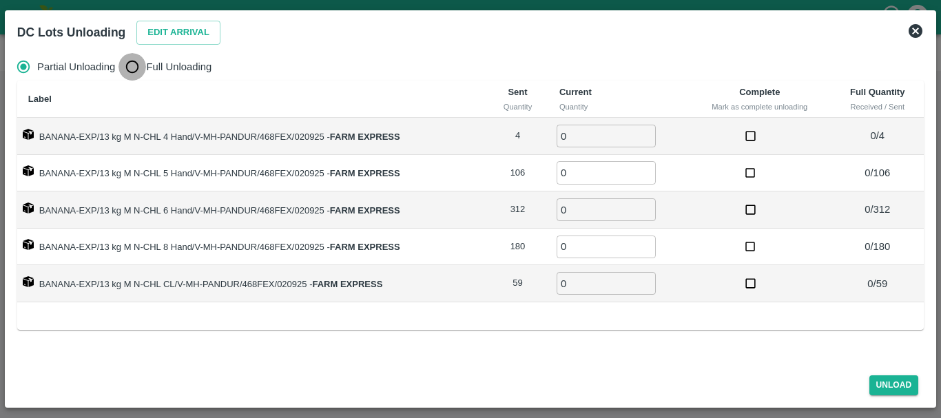
click at [129, 65] on input "Full Unloading" at bounding box center [133, 67] width 28 height 28
radio input "true"
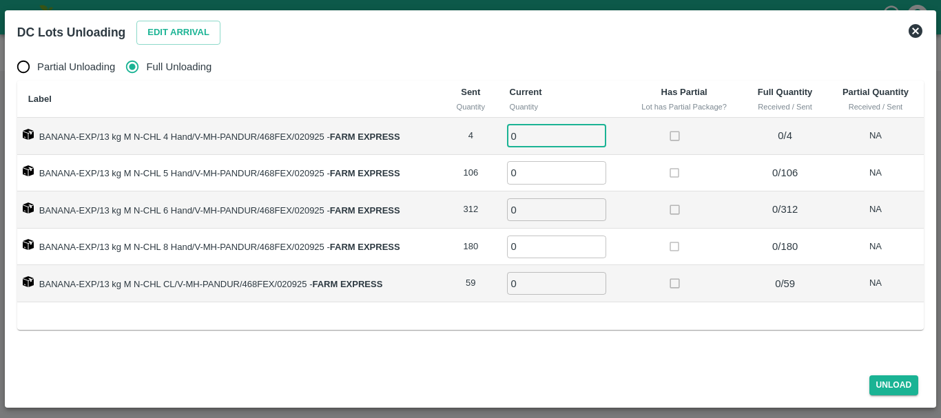
click at [549, 134] on input "0" at bounding box center [556, 136] width 99 height 23
type input "04"
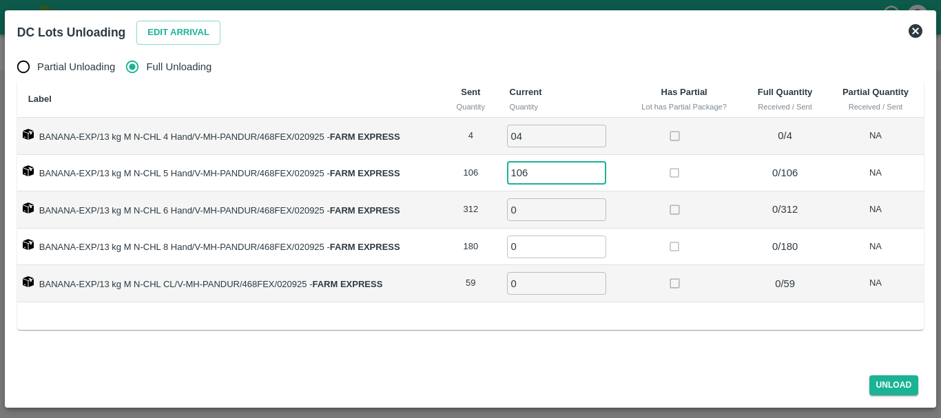
type input "106"
type input "312"
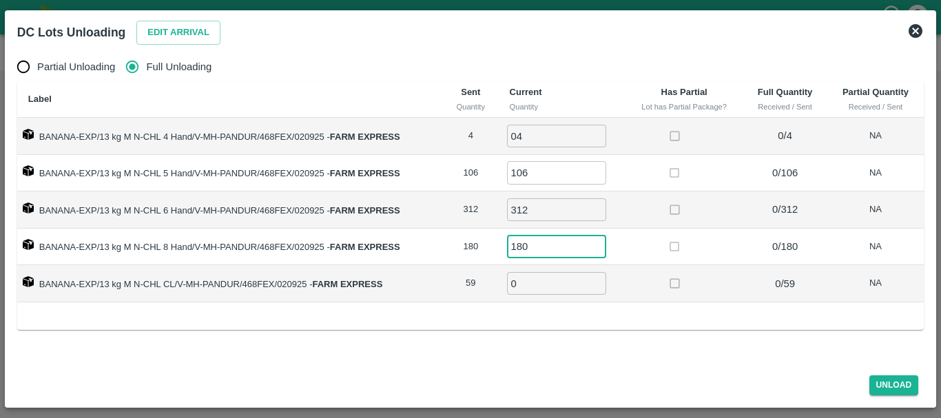
type input "180"
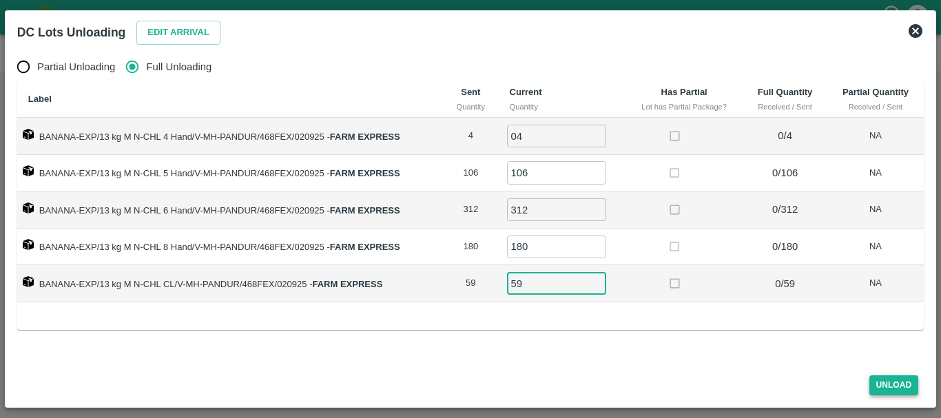
type input "59"
click at [878, 380] on button "Unload" at bounding box center [895, 386] width 50 height 20
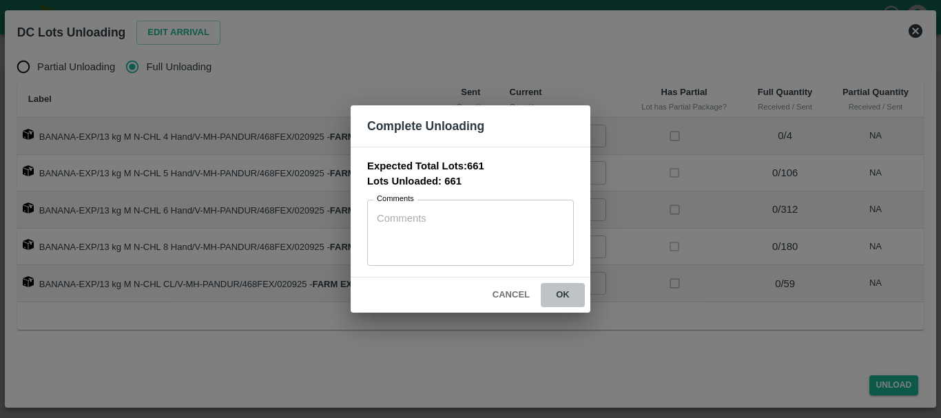
click at [573, 287] on button "ok" at bounding box center [563, 295] width 44 height 24
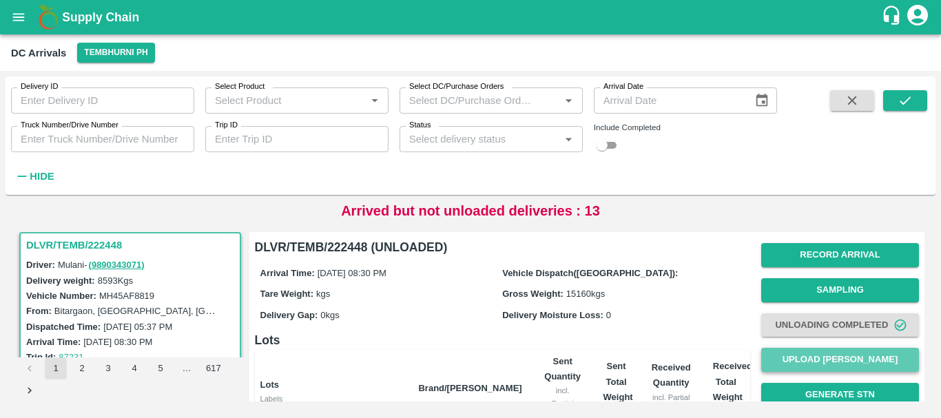
click at [799, 365] on button "Upload [PERSON_NAME]" at bounding box center [840, 360] width 158 height 24
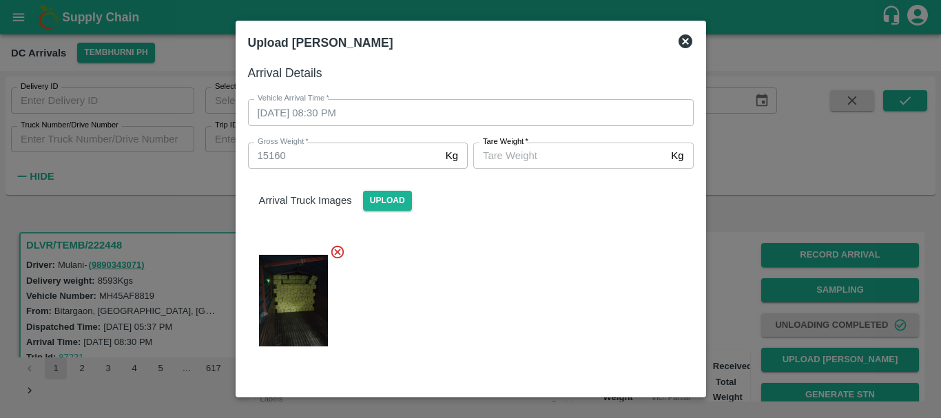
click at [544, 146] on input "[PERSON_NAME]   *" at bounding box center [569, 156] width 192 height 26
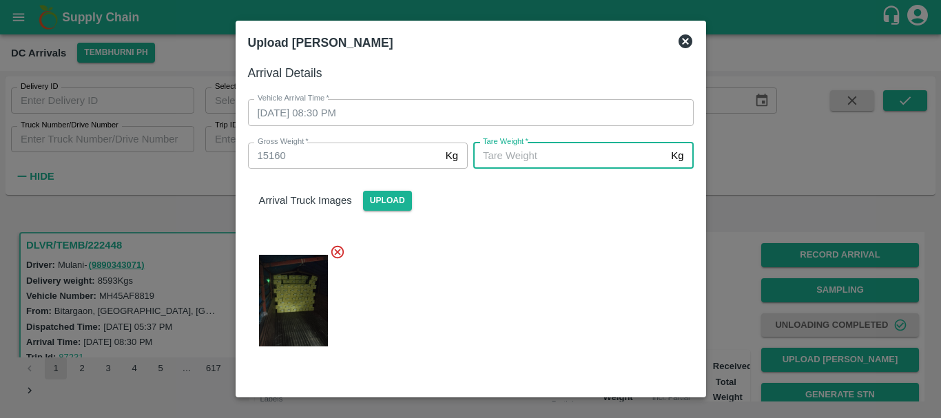
scroll to position [142, 0]
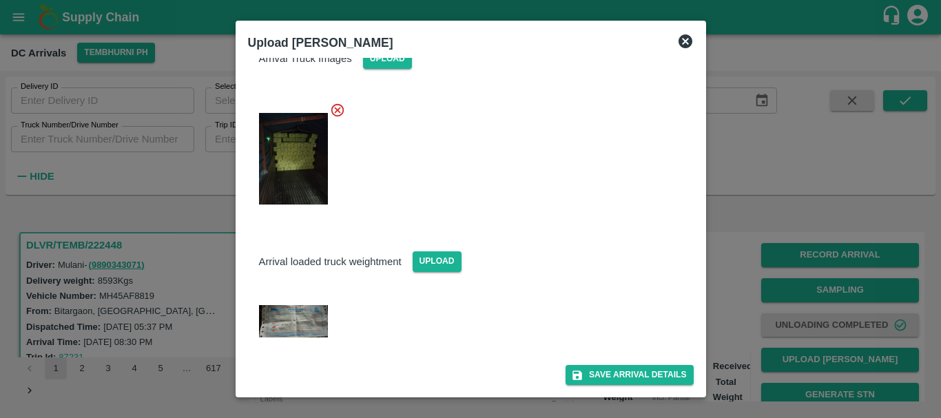
click at [309, 309] on img at bounding box center [293, 321] width 69 height 33
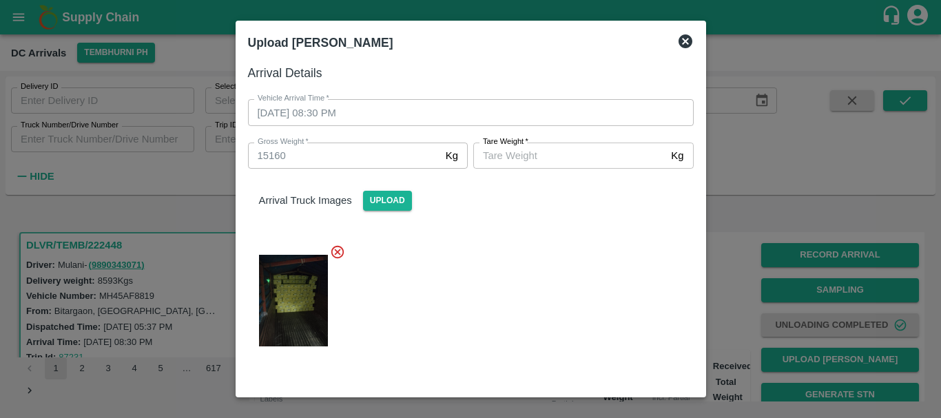
click at [483, 147] on label "[PERSON_NAME]   *" at bounding box center [505, 141] width 45 height 11
click at [483, 147] on input "[PERSON_NAME]   *" at bounding box center [569, 156] width 192 height 26
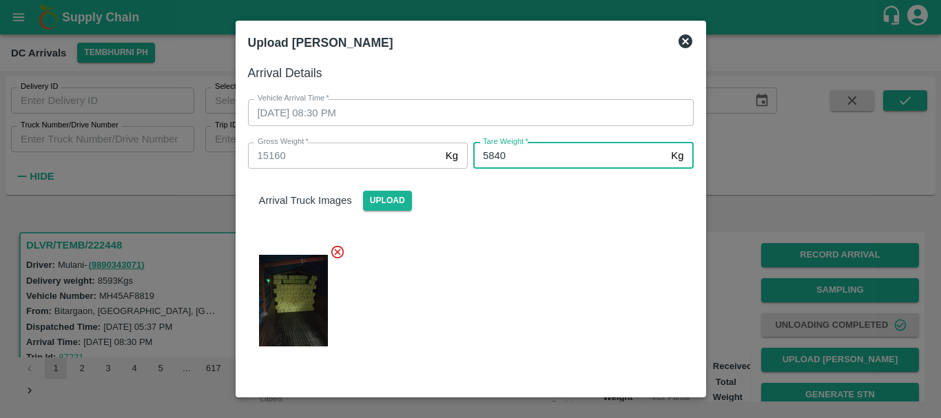
type input "5840"
click at [537, 271] on div at bounding box center [465, 296] width 457 height 127
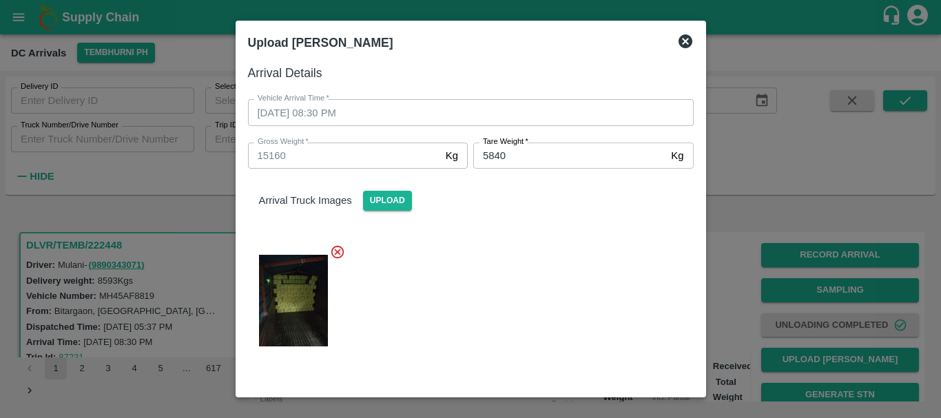
scroll to position [142, 0]
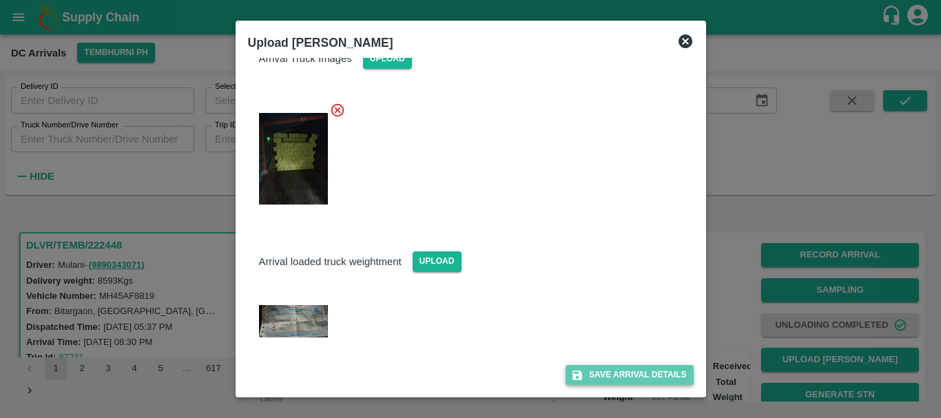
click at [596, 368] on button "Save Arrival Details" at bounding box center [629, 375] width 127 height 20
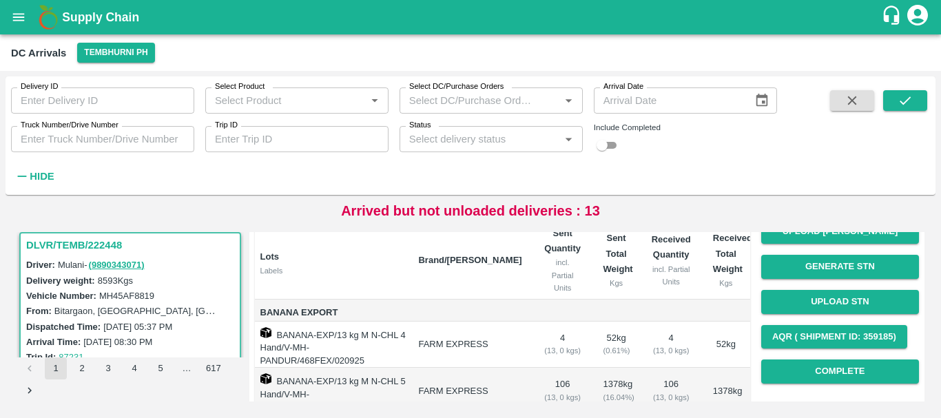
scroll to position [121, 0]
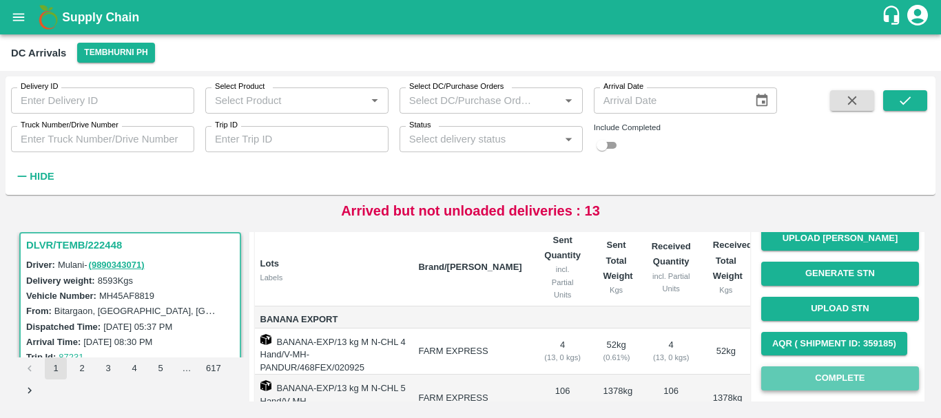
click at [795, 376] on button "Complete" at bounding box center [840, 379] width 158 height 24
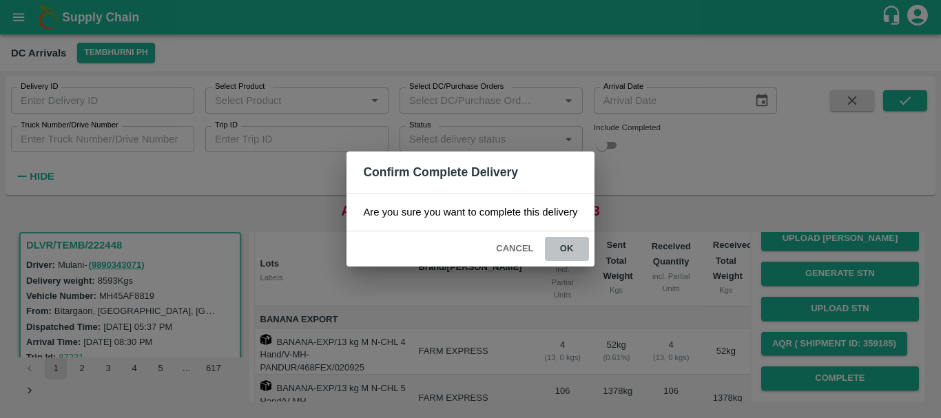
click at [563, 249] on button "ok" at bounding box center [567, 249] width 44 height 24
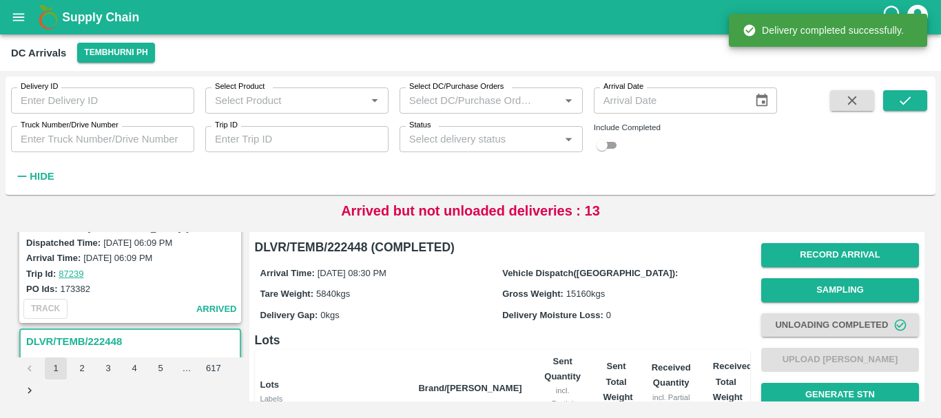
scroll to position [1445, 0]
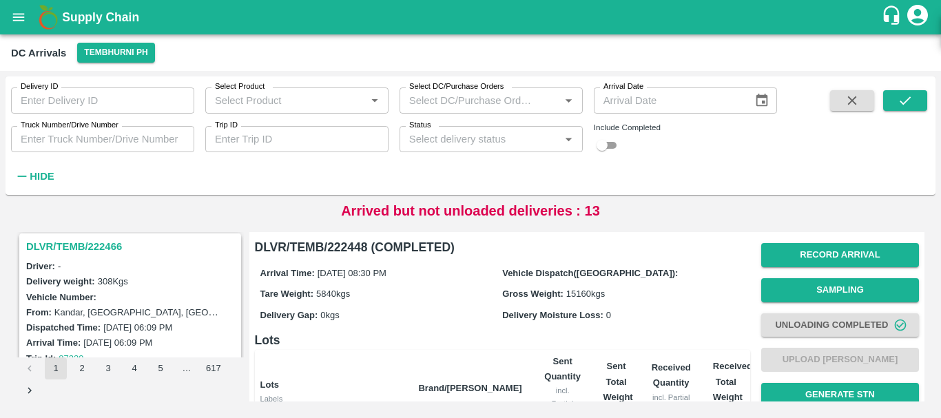
click at [112, 253] on h3 "DLVR/TEMB/222466" at bounding box center [132, 247] width 212 height 18
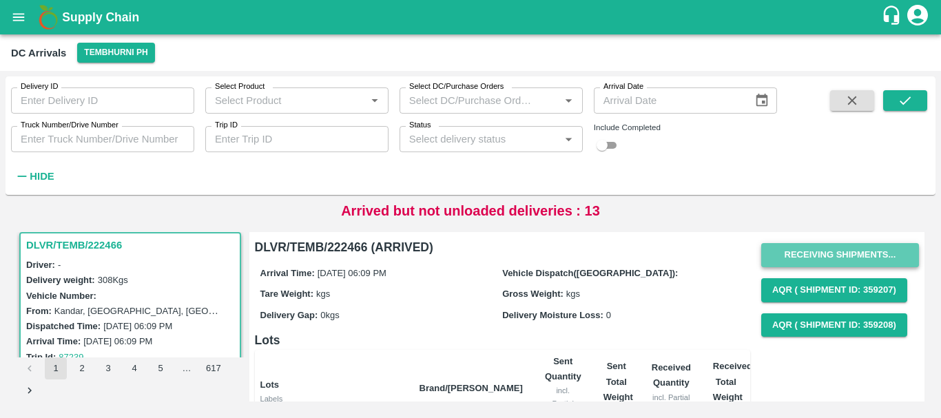
click at [801, 251] on button "Receiving Shipments..." at bounding box center [840, 255] width 158 height 24
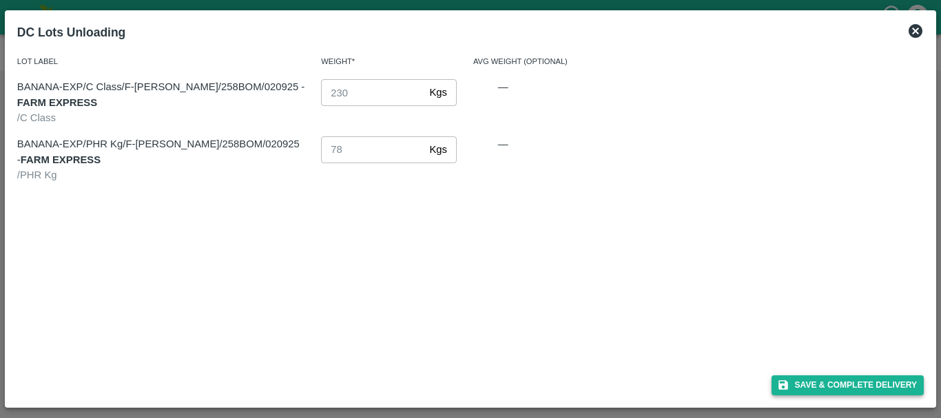
click at [798, 382] on button "Save & Complete Delivery" at bounding box center [848, 386] width 153 height 20
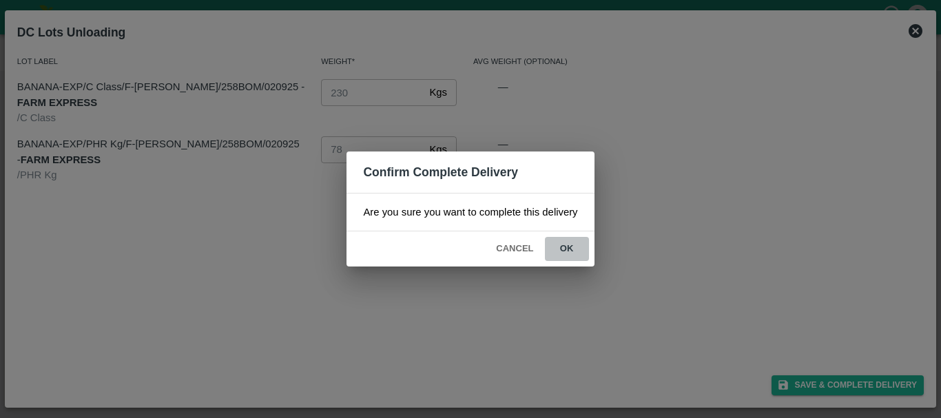
click at [560, 250] on button "ok" at bounding box center [567, 249] width 44 height 24
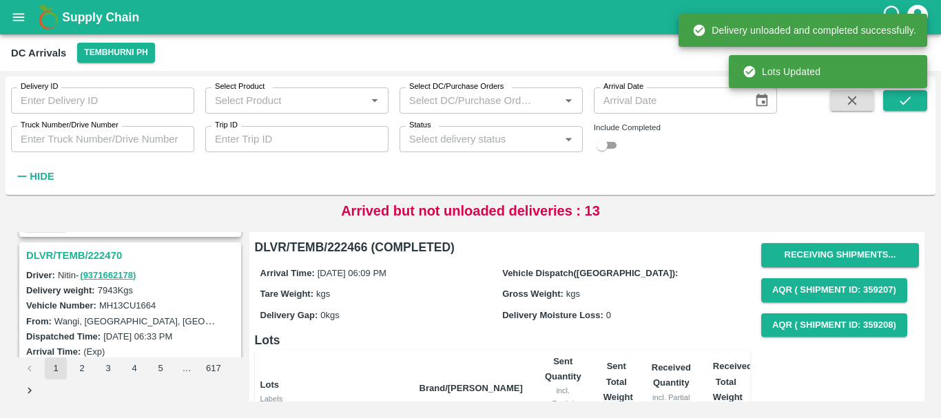
scroll to position [1253, 0]
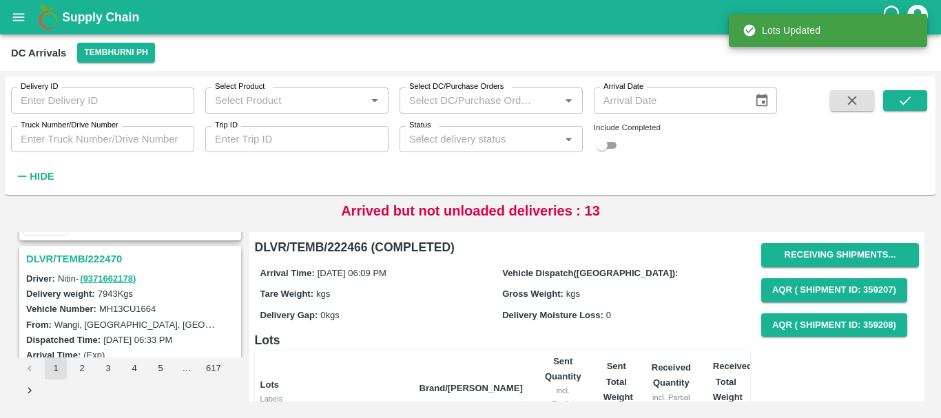
click at [100, 256] on h3 "DLVR/TEMB/222470" at bounding box center [132, 259] width 212 height 18
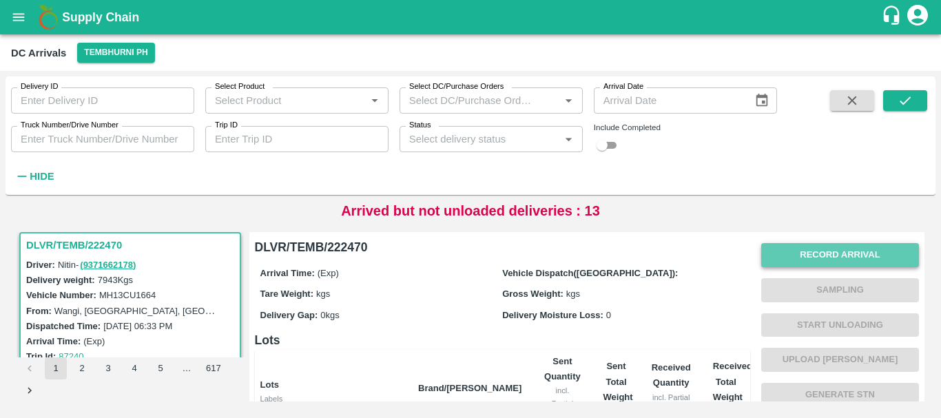
click at [808, 258] on button "Record Arrival" at bounding box center [840, 255] width 158 height 24
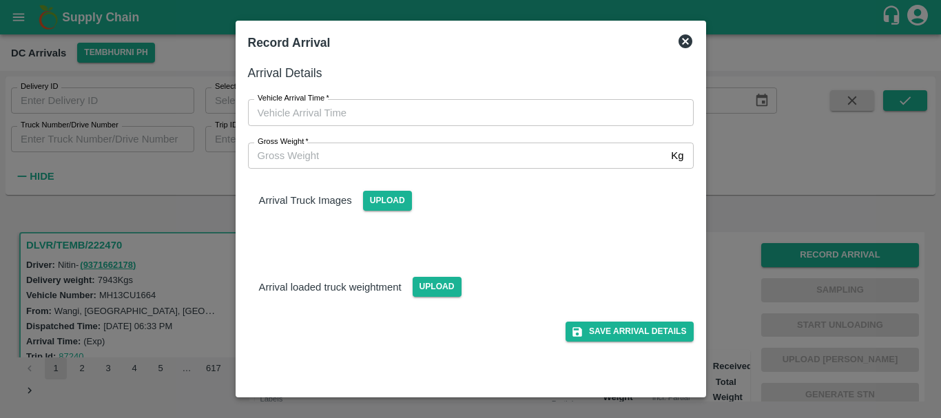
type input "DD/MM/YYYY hh:mm aa"
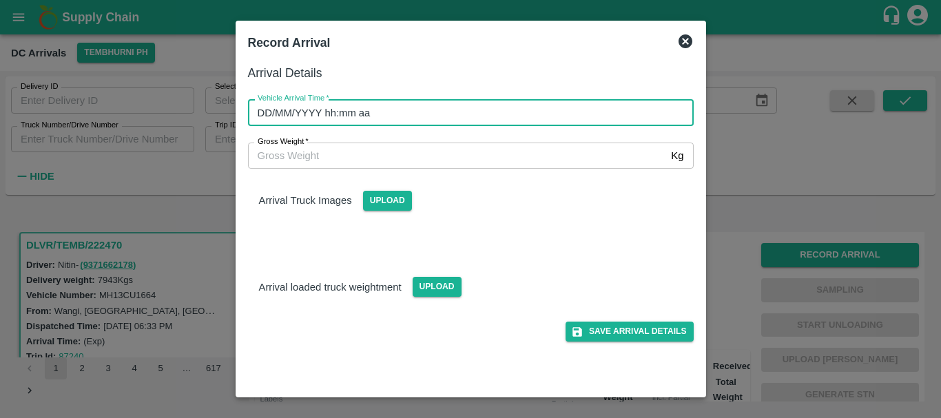
click at [503, 120] on input "DD/MM/YYYY hh:mm aa" at bounding box center [466, 112] width 436 height 26
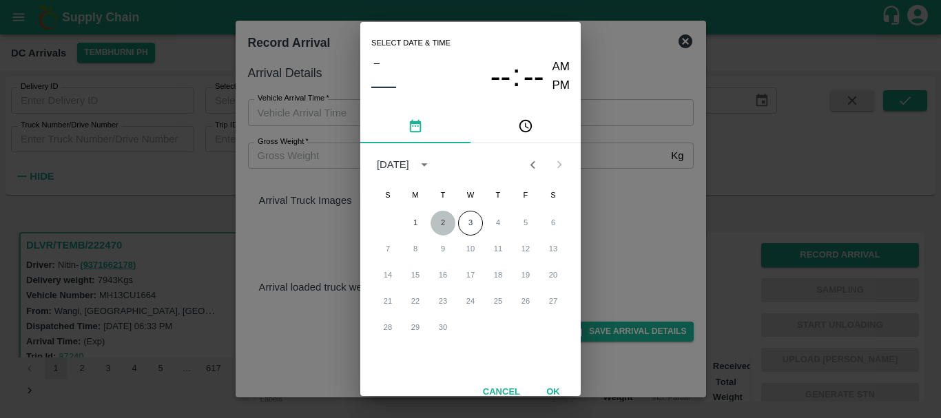
click at [440, 226] on button "2" at bounding box center [443, 223] width 25 height 25
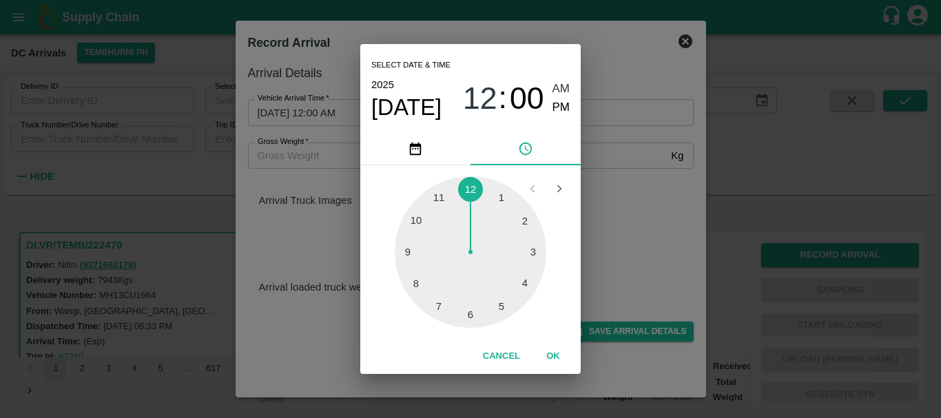
click at [440, 226] on div at bounding box center [471, 252] width 152 height 152
click at [482, 90] on span "10" at bounding box center [480, 99] width 34 height 36
click at [473, 312] on div at bounding box center [471, 252] width 152 height 152
click at [526, 222] on div at bounding box center [471, 252] width 152 height 152
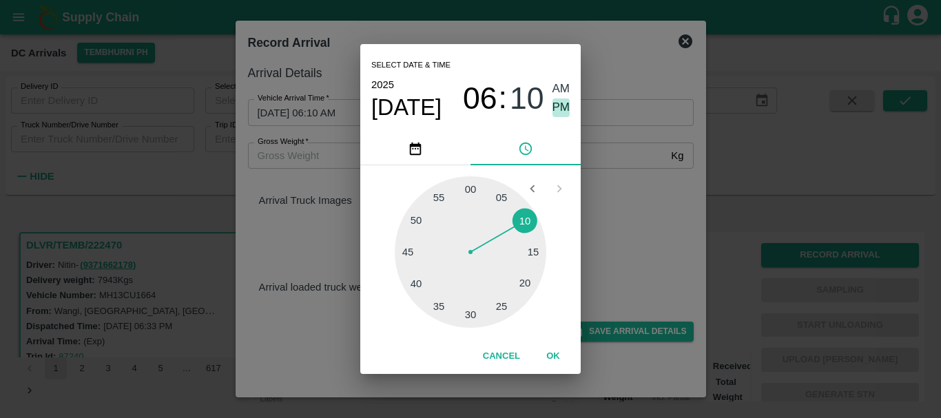
click at [560, 114] on span "PM" at bounding box center [562, 108] width 18 height 19
type input "02/09/2025 06:10 PM"
click at [621, 189] on div "Select date & time 2025 Sep 2 06 : 10 AM PM 05 10 15 20 25 30 35 40 45 50 55 00…" at bounding box center [470, 209] width 941 height 418
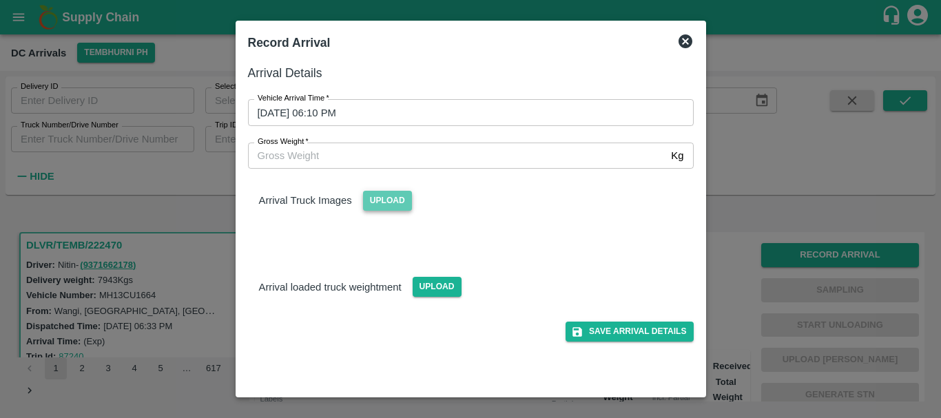
click at [397, 201] on span "Upload" at bounding box center [387, 201] width 49 height 20
click at [0, 0] on input "Upload" at bounding box center [0, 0] width 0 height 0
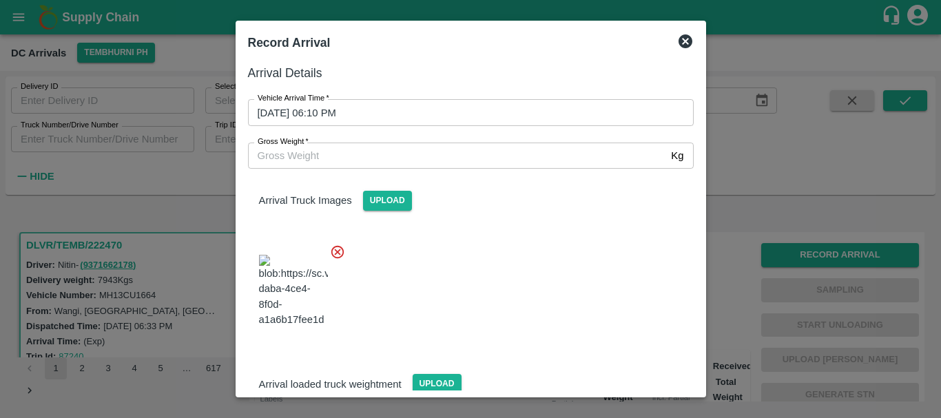
scroll to position [74, 0]
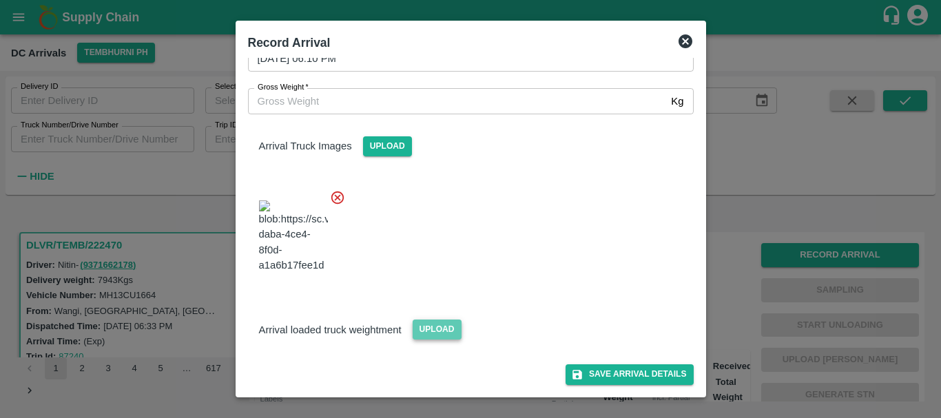
click at [416, 325] on span "Upload" at bounding box center [437, 330] width 49 height 20
click at [0, 0] on input "Upload" at bounding box center [0, 0] width 0 height 0
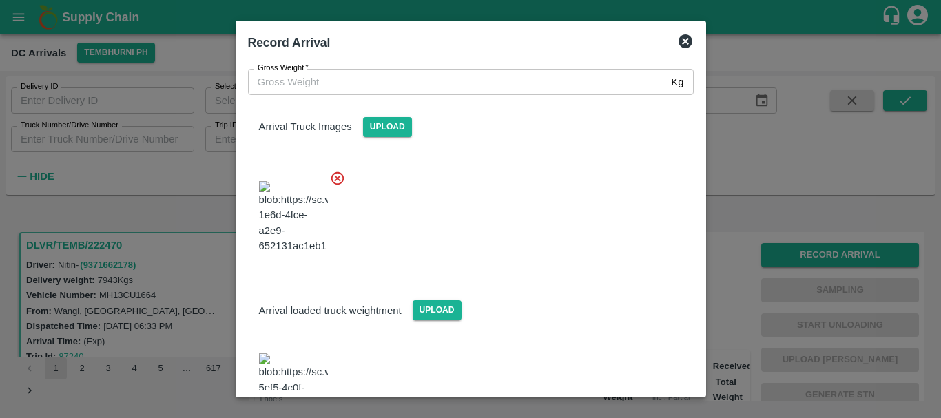
scroll to position [262, 0]
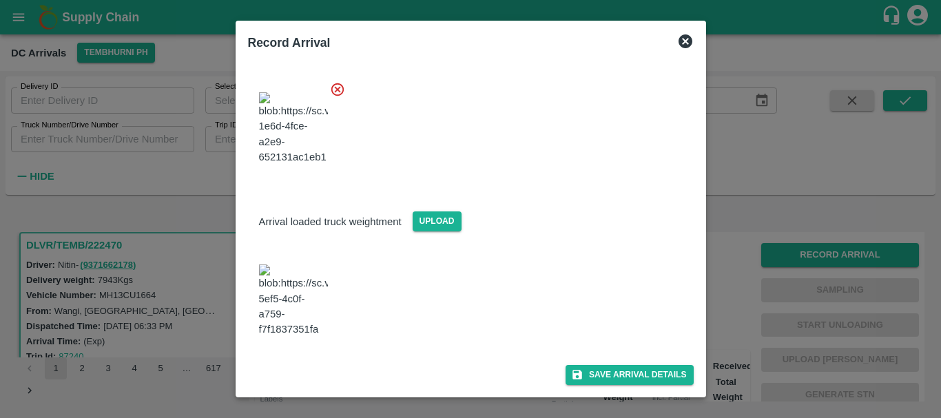
click at [314, 265] on img at bounding box center [293, 301] width 69 height 72
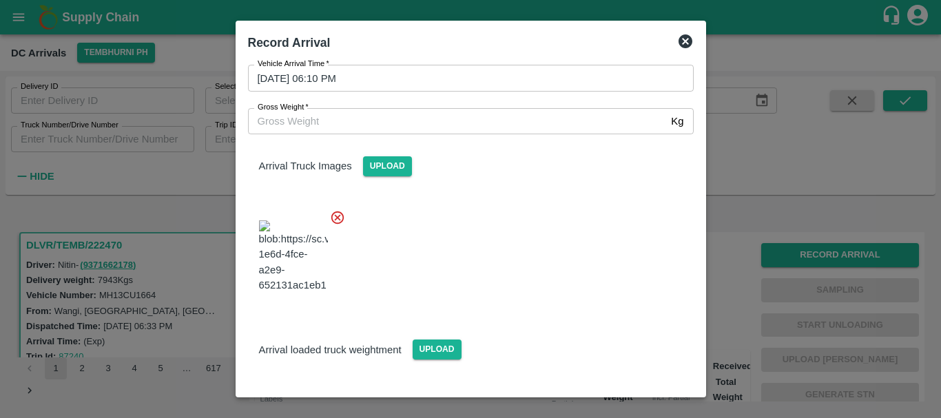
scroll to position [0, 0]
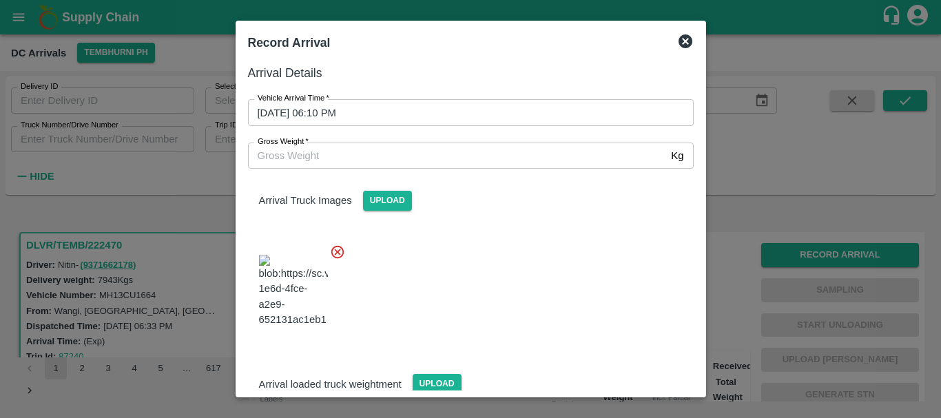
click at [332, 163] on input "Gross Weight   *" at bounding box center [457, 156] width 418 height 26
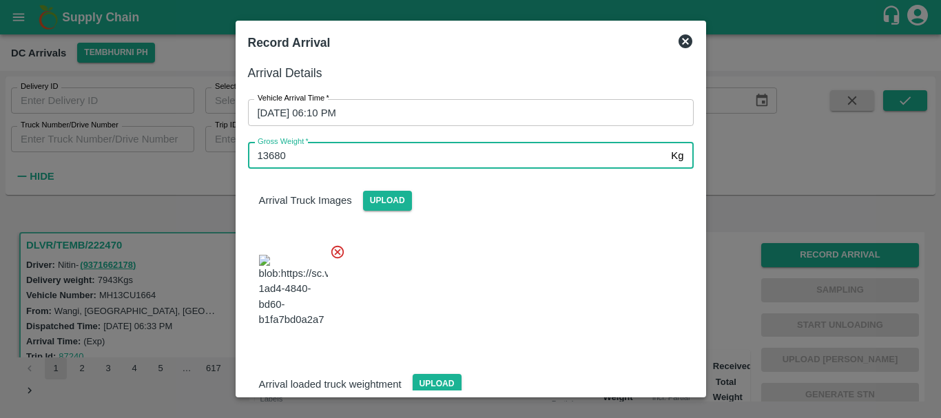
type input "13680"
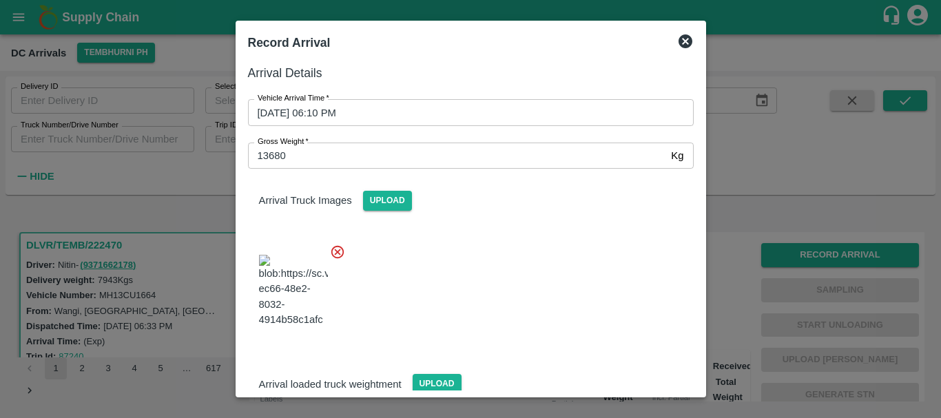
click at [509, 300] on div at bounding box center [465, 287] width 457 height 108
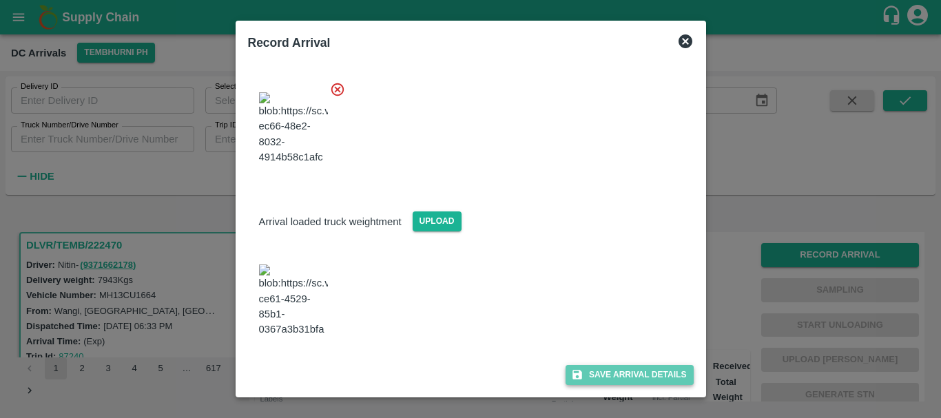
click at [617, 374] on button "Save Arrival Details" at bounding box center [629, 375] width 127 height 20
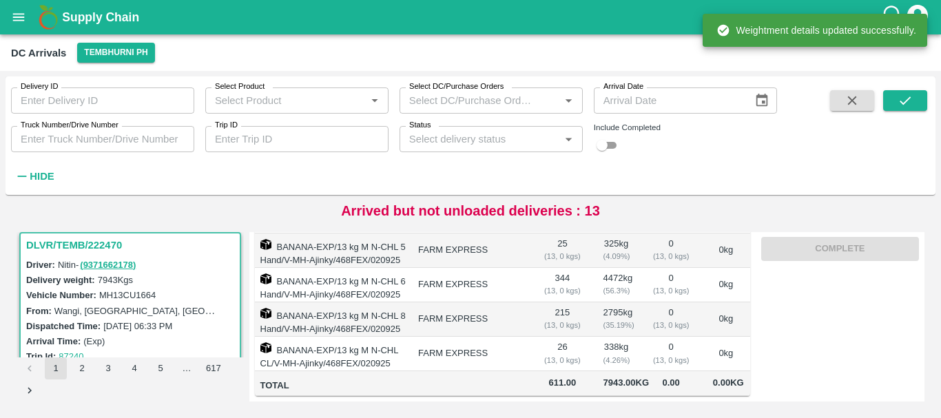
scroll to position [0, 0]
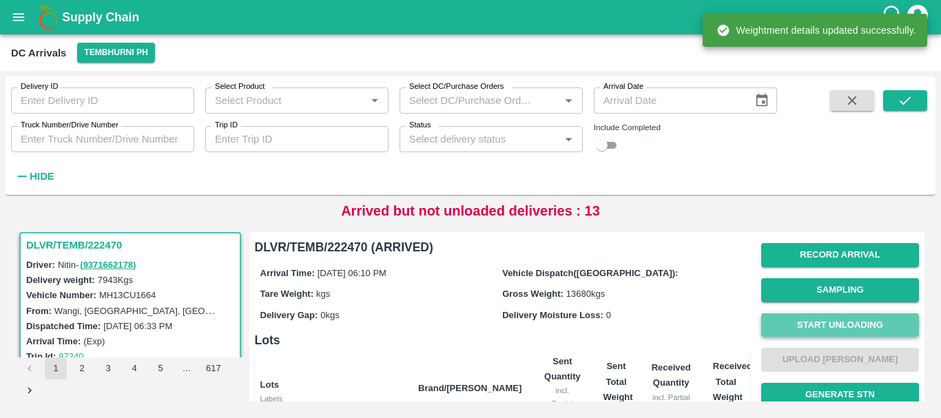
click at [852, 318] on button "Start Unloading" at bounding box center [840, 326] width 158 height 24
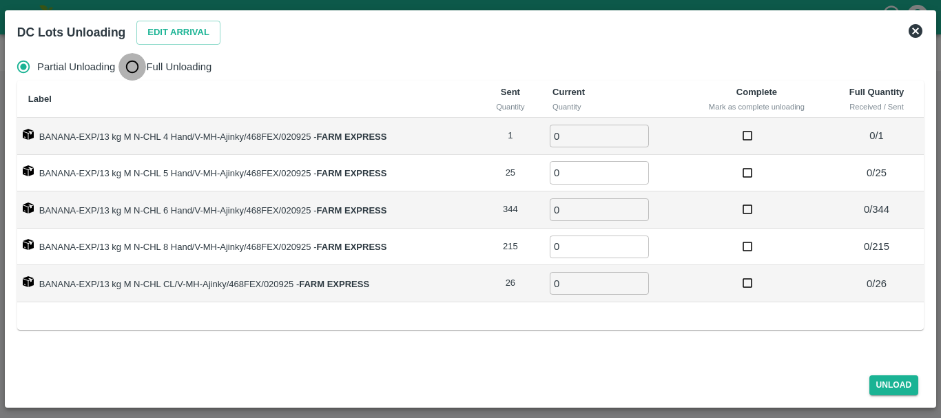
click at [136, 68] on input "Full Unloading" at bounding box center [133, 67] width 28 height 28
radio input "true"
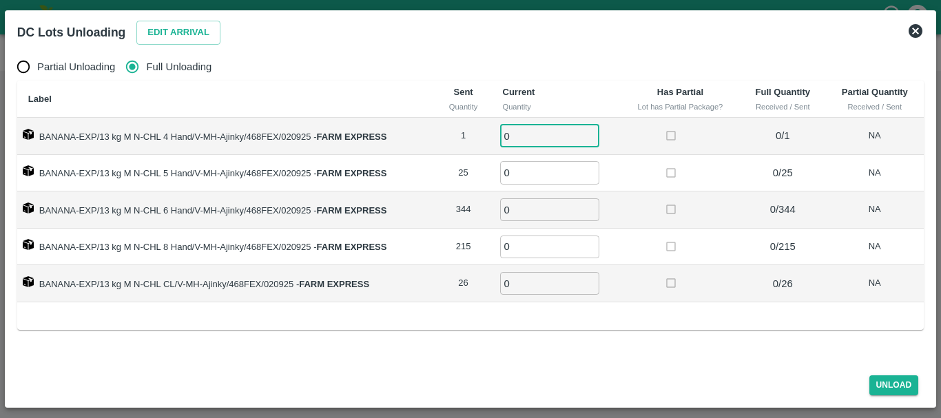
click at [529, 136] on input "0" at bounding box center [549, 136] width 99 height 23
type input "01"
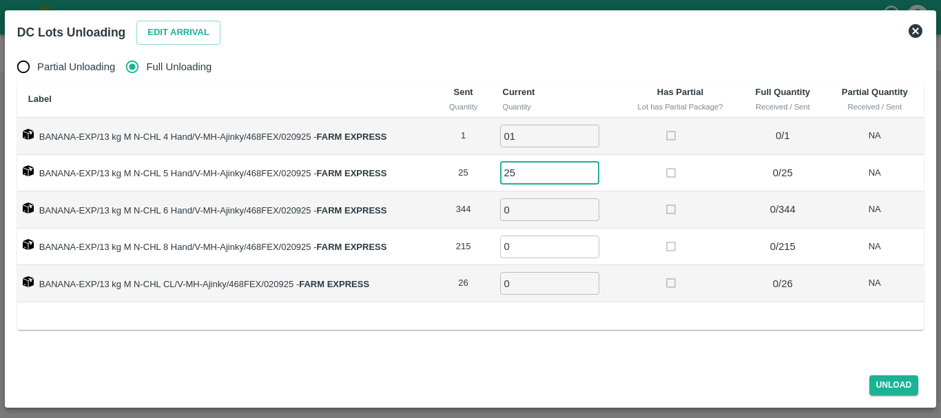
type input "25"
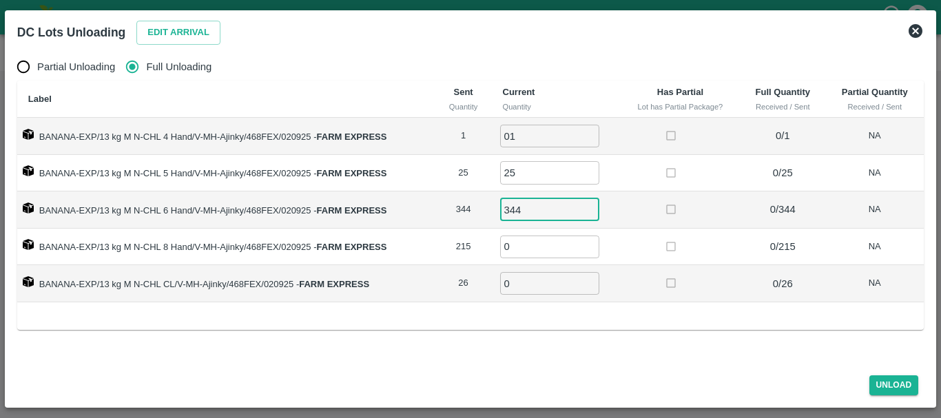
type input "344"
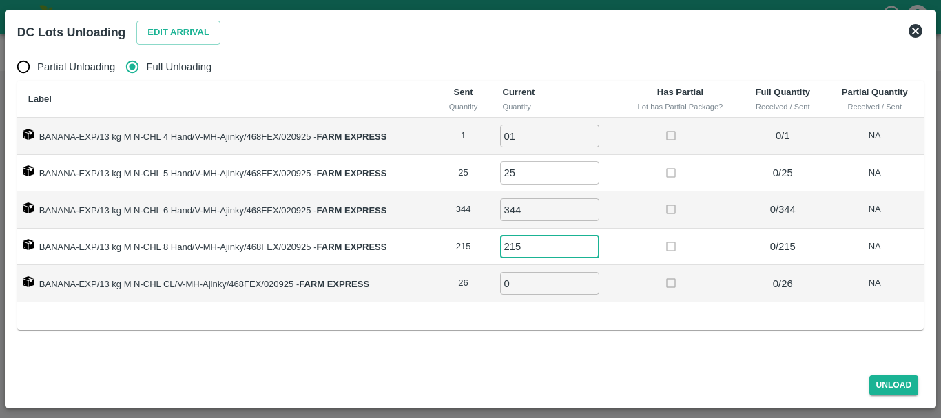
type input "215"
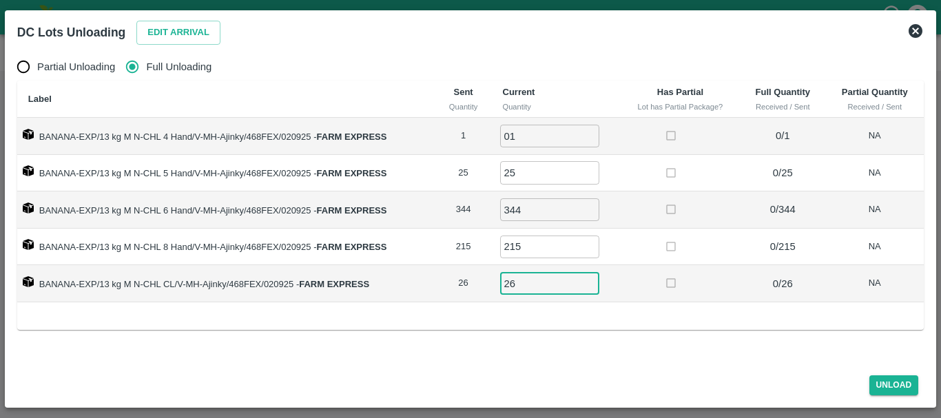
type input "26"
drag, startPoint x: 875, startPoint y: 373, endPoint x: 875, endPoint y: 382, distance: 9.0
click at [875, 382] on div "Unload" at bounding box center [471, 383] width 918 height 37
click at [875, 382] on button "Unload" at bounding box center [895, 386] width 50 height 20
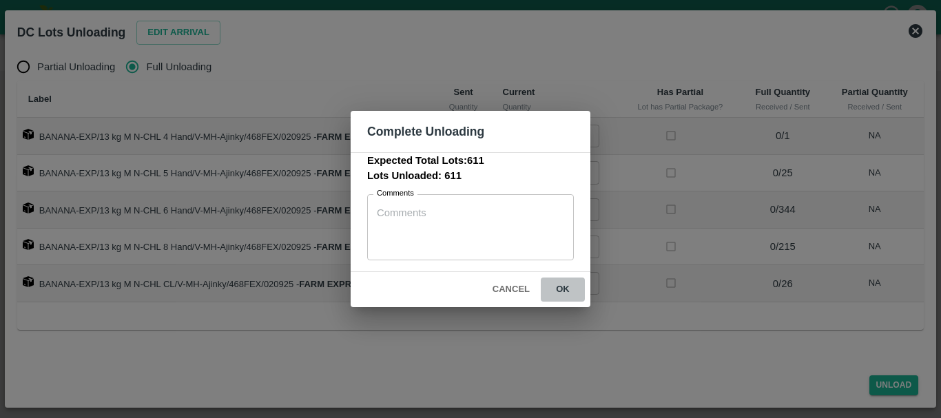
click at [563, 288] on button "ok" at bounding box center [563, 290] width 44 height 24
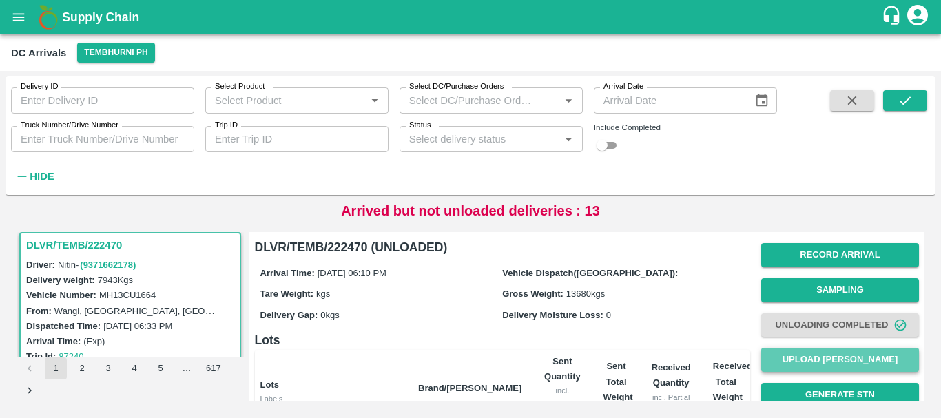
click at [803, 358] on button "Upload [PERSON_NAME]" at bounding box center [840, 360] width 158 height 24
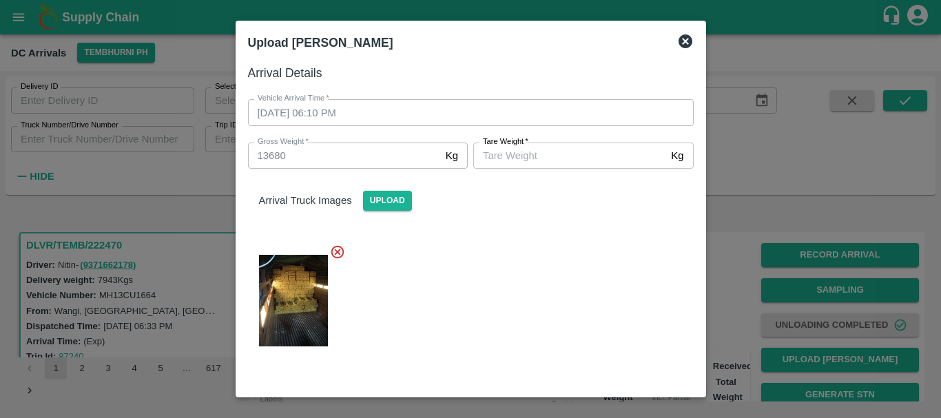
click at [534, 159] on input "[PERSON_NAME]   *" at bounding box center [569, 156] width 192 height 26
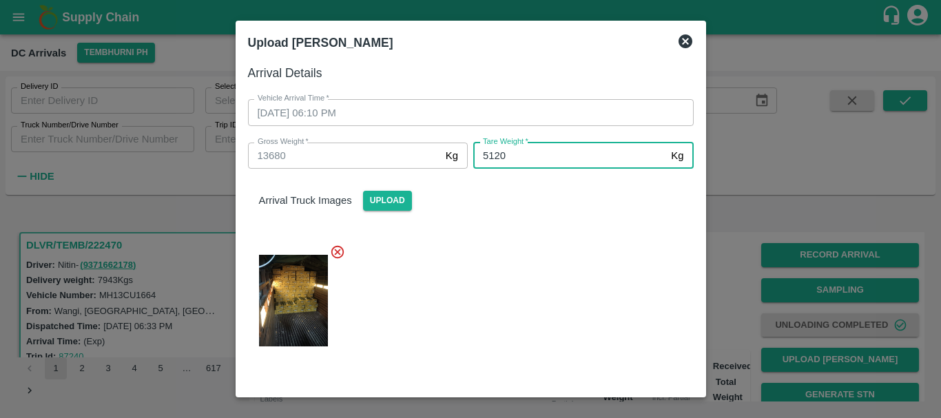
type input "5120"
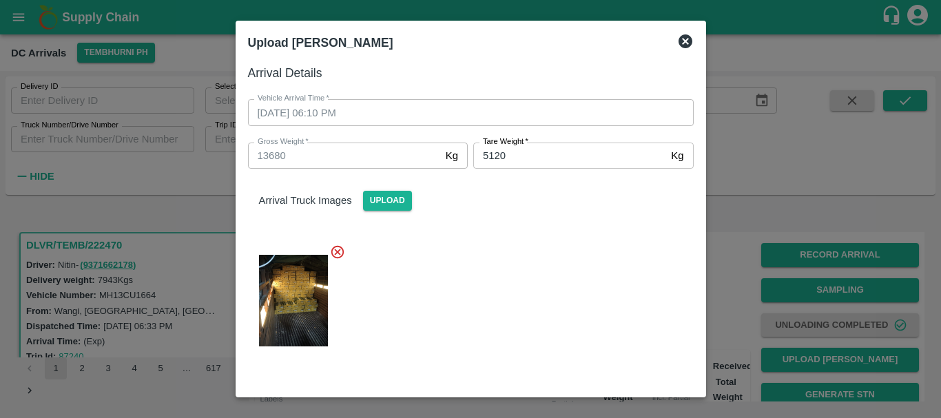
click at [542, 310] on div at bounding box center [465, 296] width 457 height 127
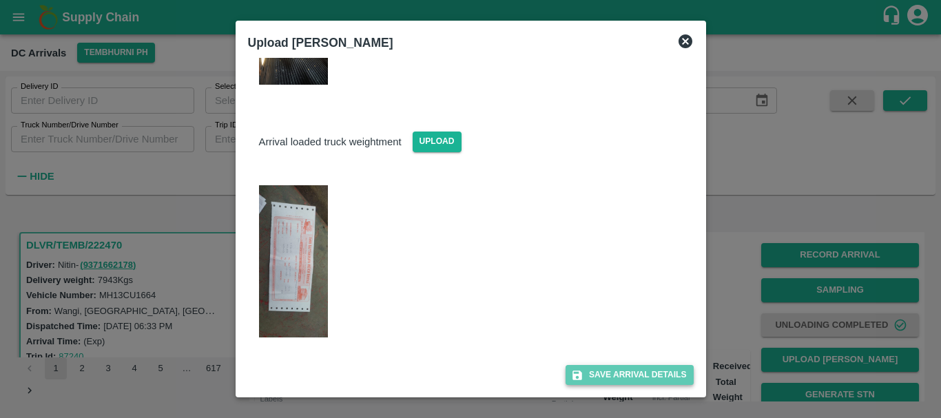
click at [624, 377] on button "Save Arrival Details" at bounding box center [629, 375] width 127 height 20
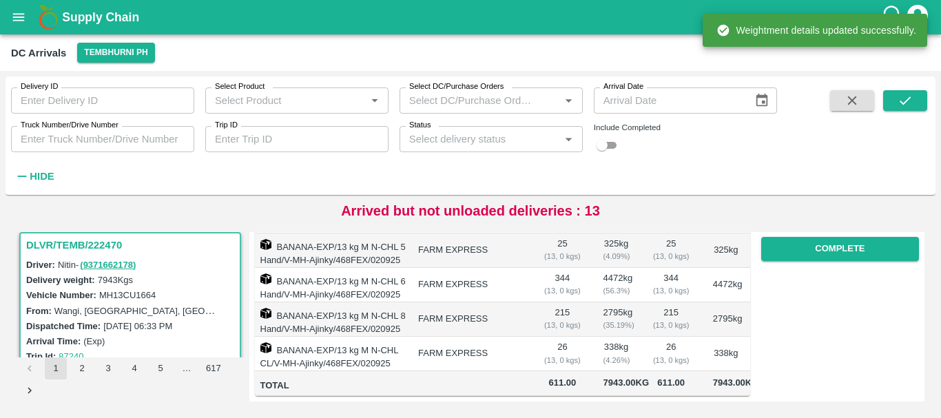
scroll to position [0, 0]
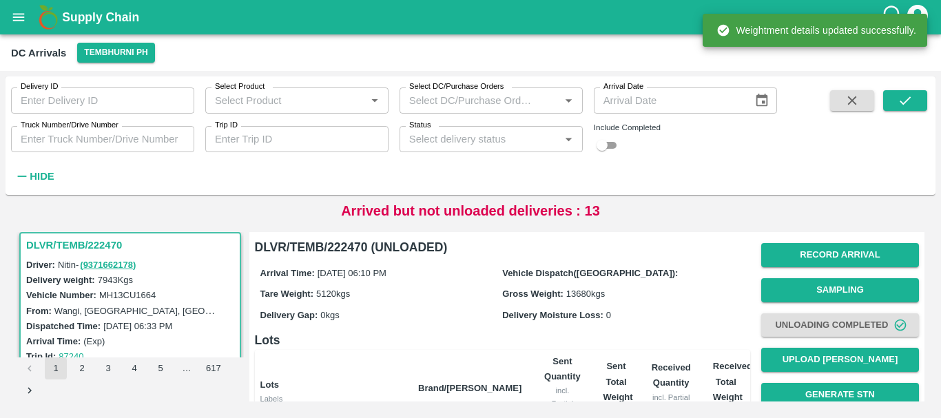
click at [650, 354] on th "Received Quantity incl. Partial Units" at bounding box center [671, 389] width 61 height 78
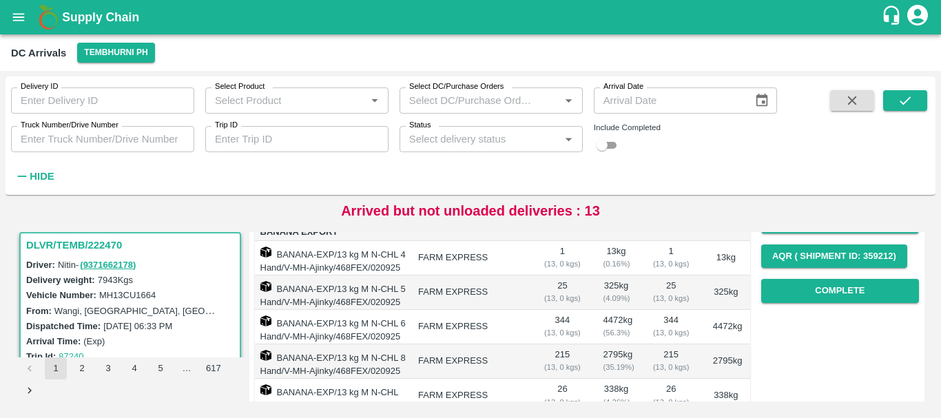
scroll to position [208, 0]
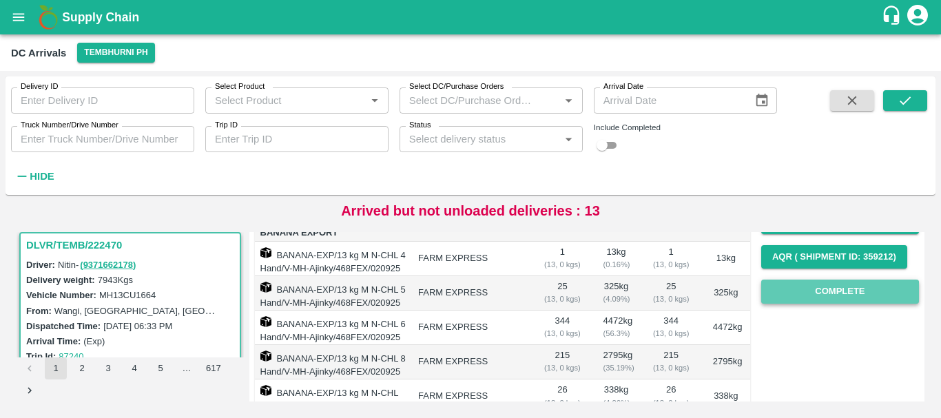
click at [791, 296] on button "Complete" at bounding box center [840, 292] width 158 height 24
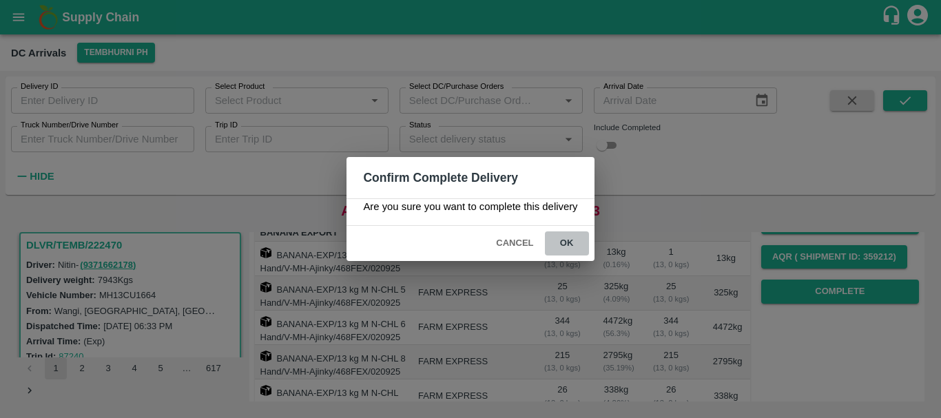
click at [573, 252] on button "ok" at bounding box center [567, 244] width 44 height 24
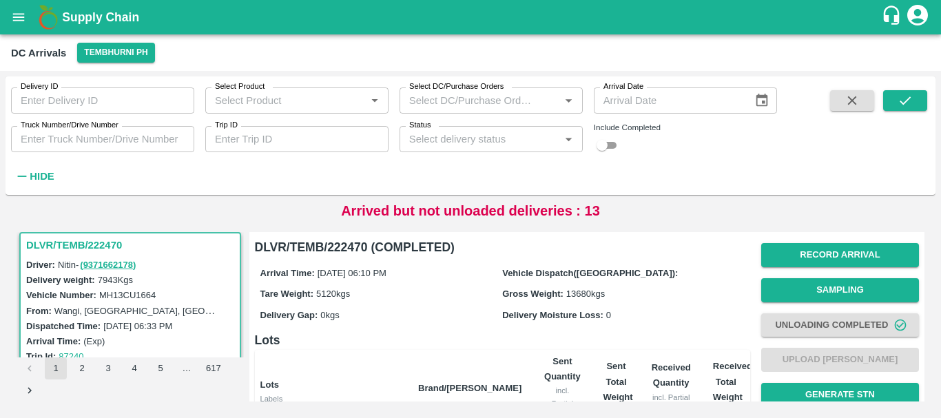
scroll to position [313, 0]
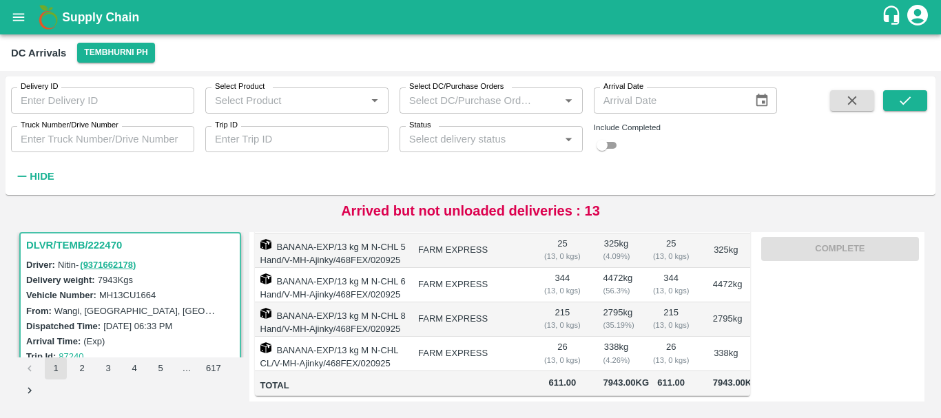
click at [642, 337] on td "26 ( 13, 0 kgs)" at bounding box center [671, 354] width 61 height 34
click at [603, 337] on td "338 kg ( 4.26 %)" at bounding box center [617, 354] width 48 height 34
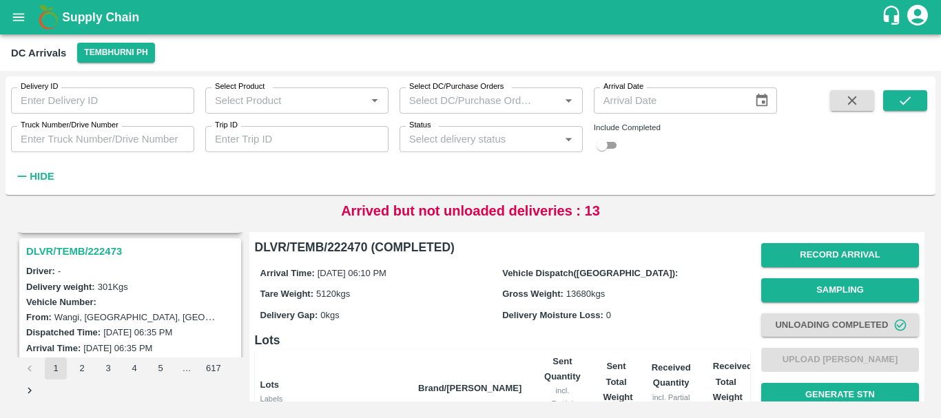
click at [81, 254] on h3 "DLVR/TEMB/222473" at bounding box center [132, 252] width 212 height 18
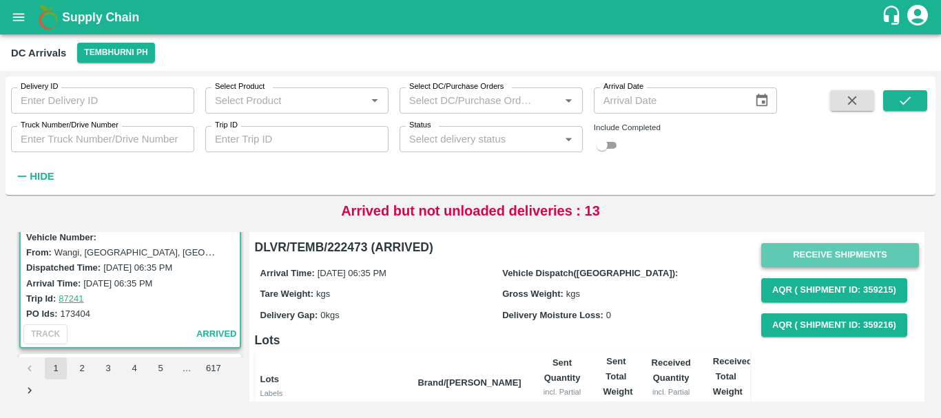
click at [806, 252] on button "Receive Shipments" at bounding box center [840, 255] width 158 height 24
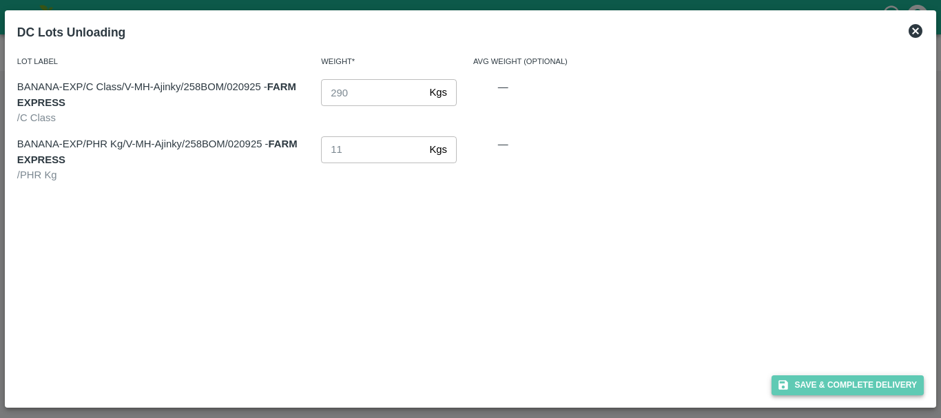
click at [815, 383] on button "Save & Complete Delivery" at bounding box center [848, 386] width 153 height 20
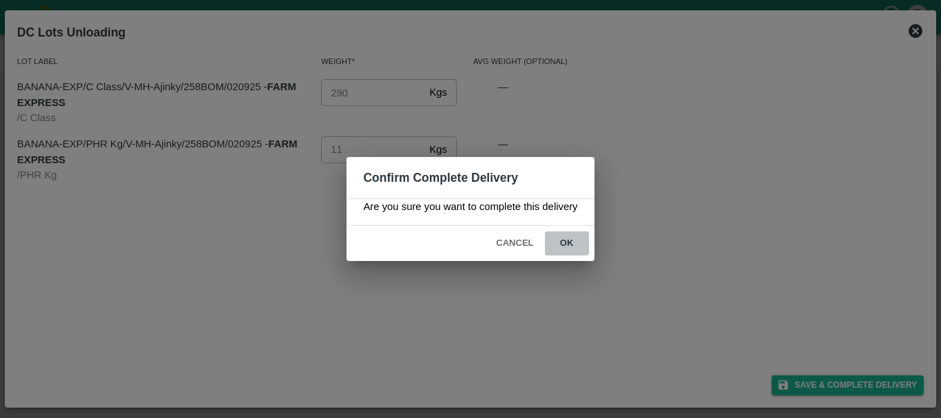
click at [586, 248] on button "ok" at bounding box center [567, 244] width 44 height 24
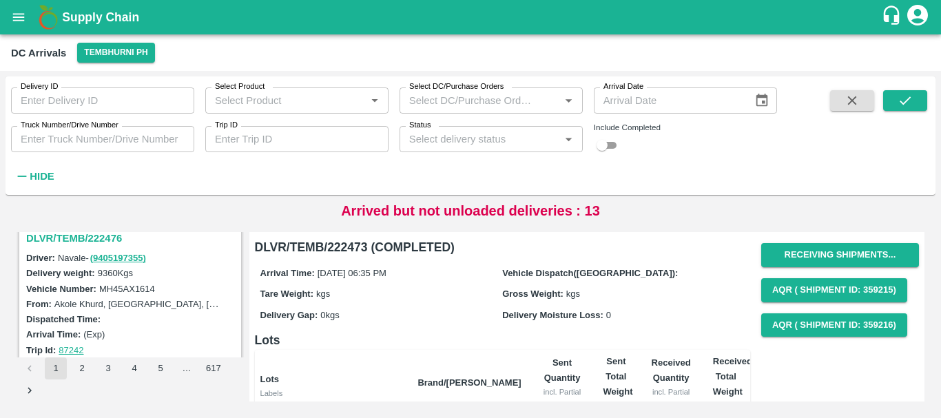
click at [109, 236] on h3 "DLVR/TEMB/222476" at bounding box center [132, 238] width 212 height 18
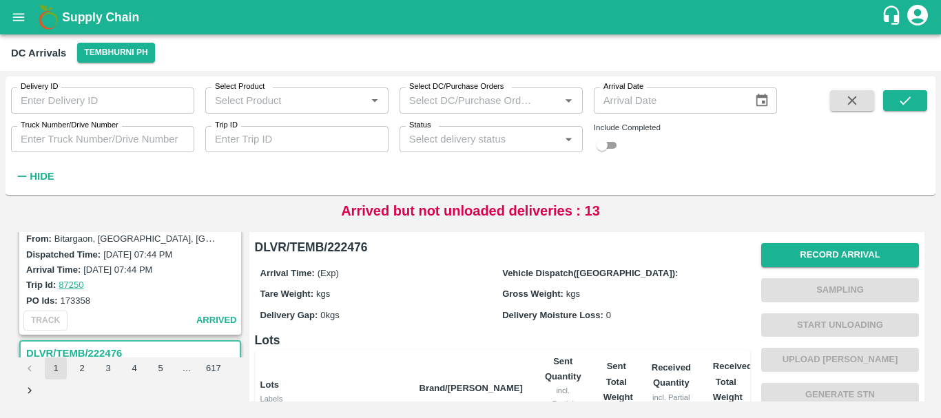
click at [207, 306] on div "PO Ids: 173358" at bounding box center [132, 300] width 212 height 15
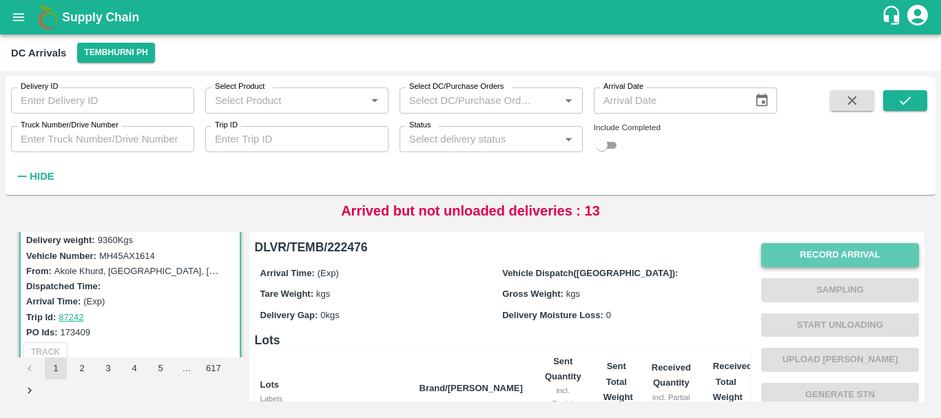
click at [788, 253] on button "Record Arrival" at bounding box center [840, 255] width 158 height 24
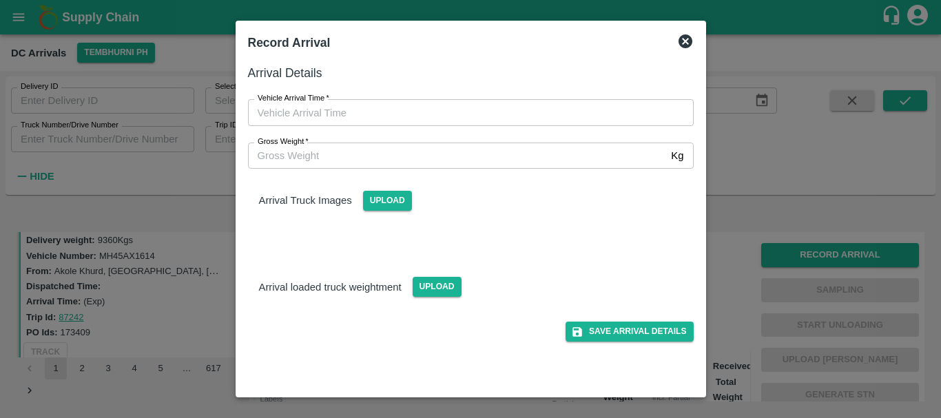
type input "DD/MM/YYYY hh:mm aa"
click at [522, 119] on input "DD/MM/YYYY hh:mm aa" at bounding box center [466, 112] width 436 height 26
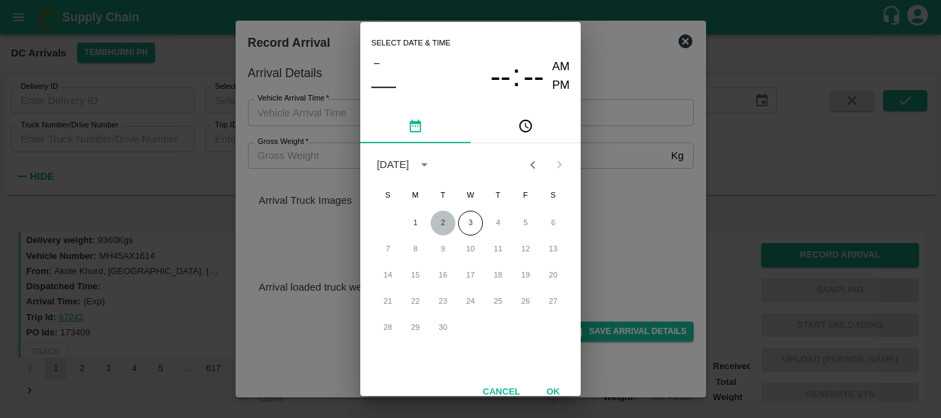
click at [444, 225] on button "2" at bounding box center [443, 223] width 25 height 25
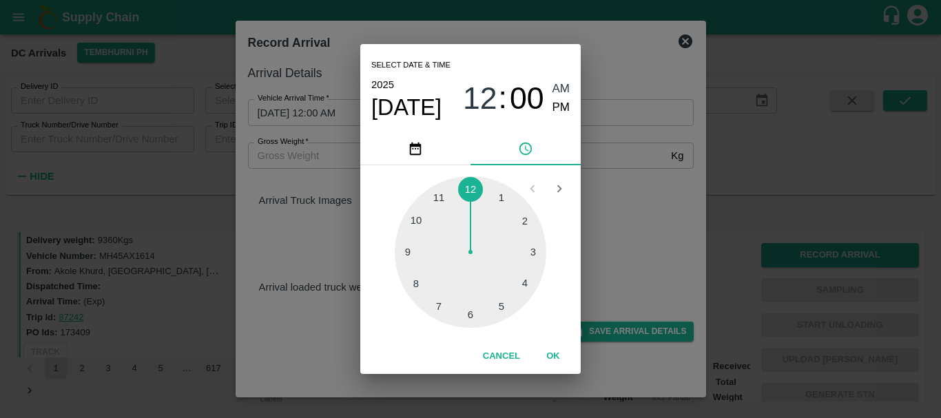
click at [415, 285] on div at bounding box center [471, 252] width 152 height 152
click at [533, 218] on div at bounding box center [471, 252] width 152 height 152
click at [572, 100] on div "Select date & time 2025 Sep 2 08 : 10 AM PM" at bounding box center [470, 88] width 221 height 88
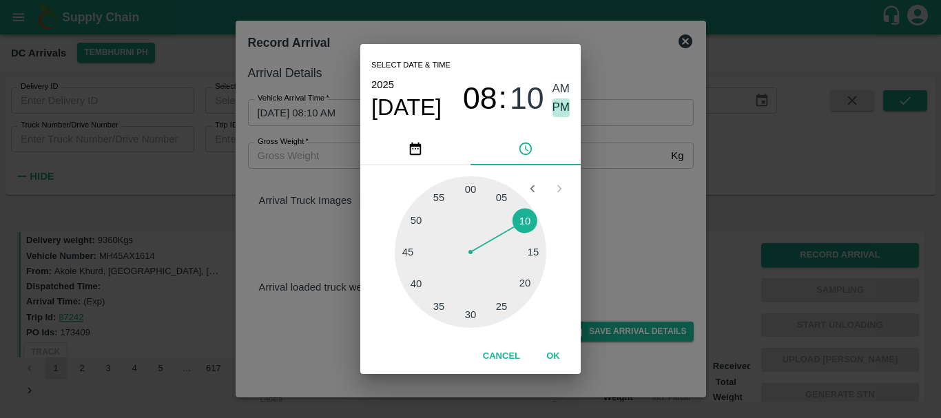
click at [560, 110] on span "PM" at bounding box center [562, 108] width 18 height 19
type input "02/09/2025 08:10 PM"
click at [646, 208] on div "Select date & time 2025 Sep 2 08 : 10 AM PM 05 10 15 20 25 30 35 40 45 50 55 00…" at bounding box center [470, 209] width 941 height 418
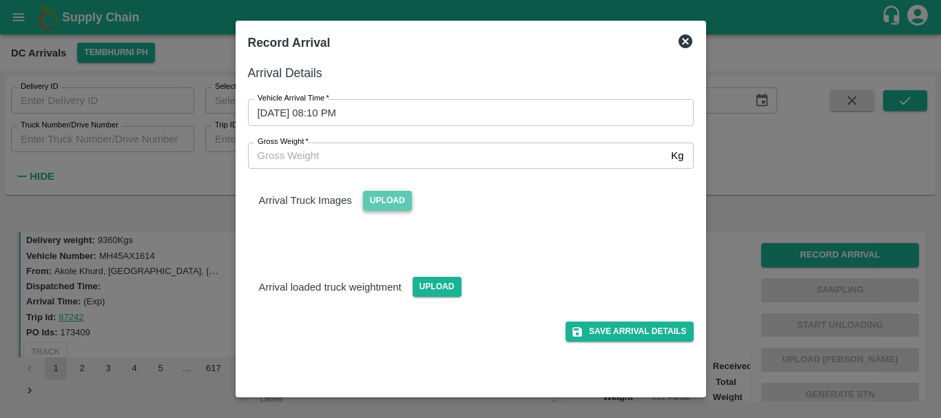
click at [382, 204] on span "Upload" at bounding box center [387, 201] width 49 height 20
click at [0, 0] on input "Upload" at bounding box center [0, 0] width 0 height 0
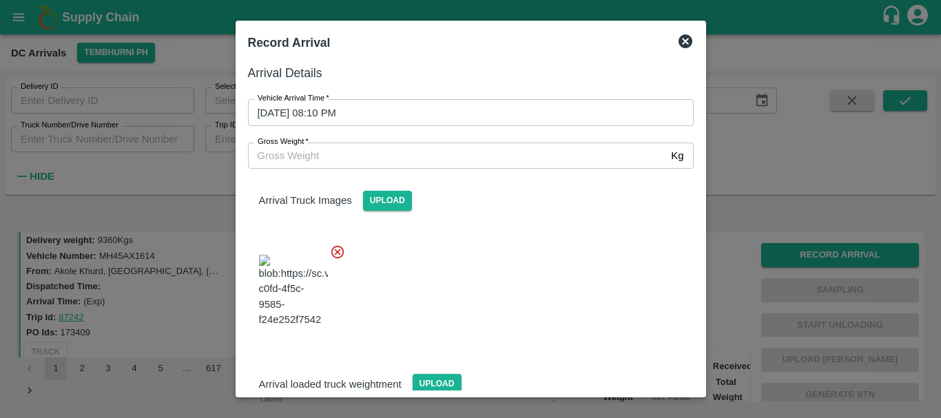
scroll to position [74, 0]
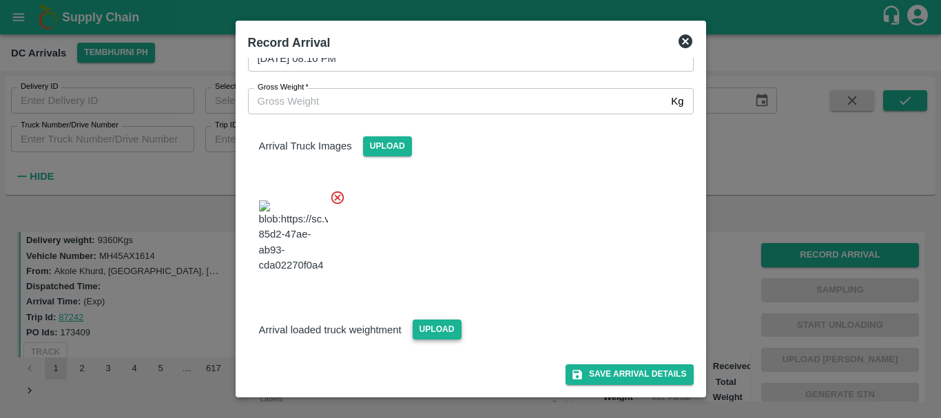
click at [431, 331] on span "Upload" at bounding box center [437, 330] width 49 height 20
click at [0, 0] on input "Upload" at bounding box center [0, 0] width 0 height 0
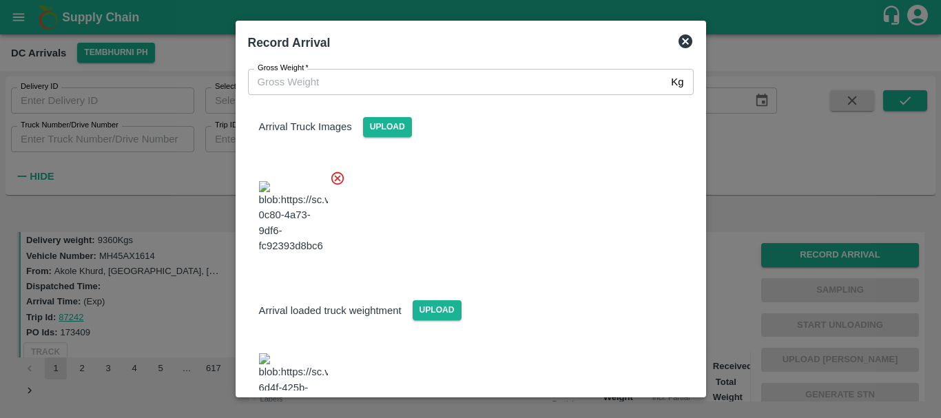
scroll to position [249, 0]
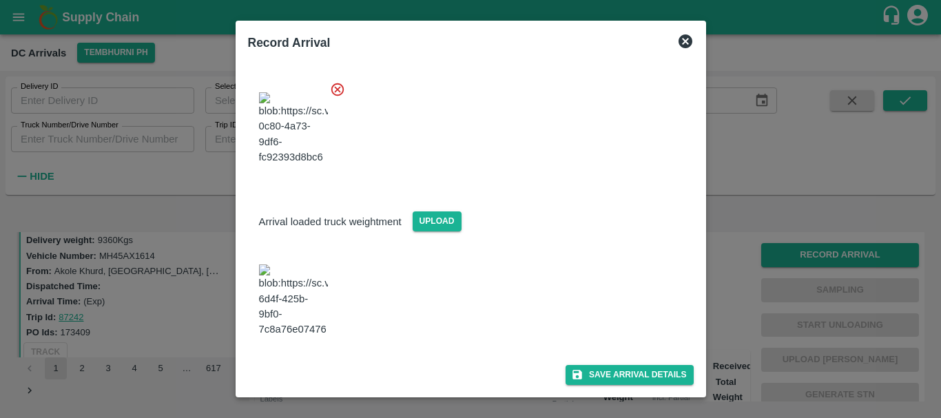
click at [303, 290] on img at bounding box center [293, 301] width 69 height 72
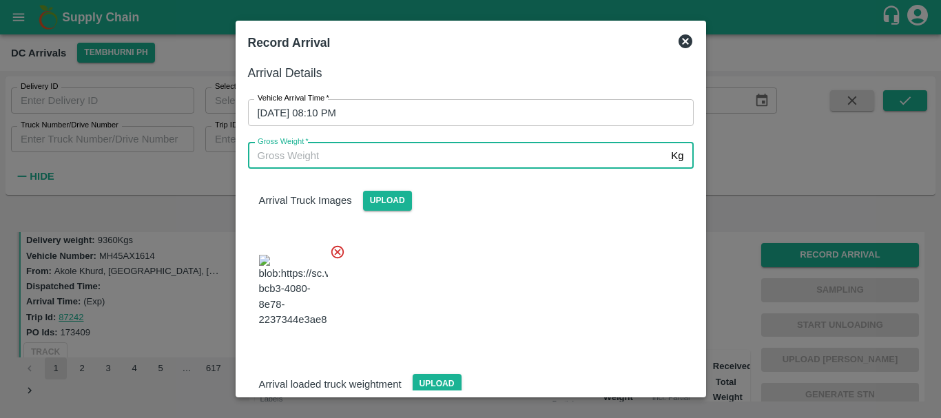
click at [389, 156] on input "Gross Weight   *" at bounding box center [457, 156] width 418 height 26
type input "15785"
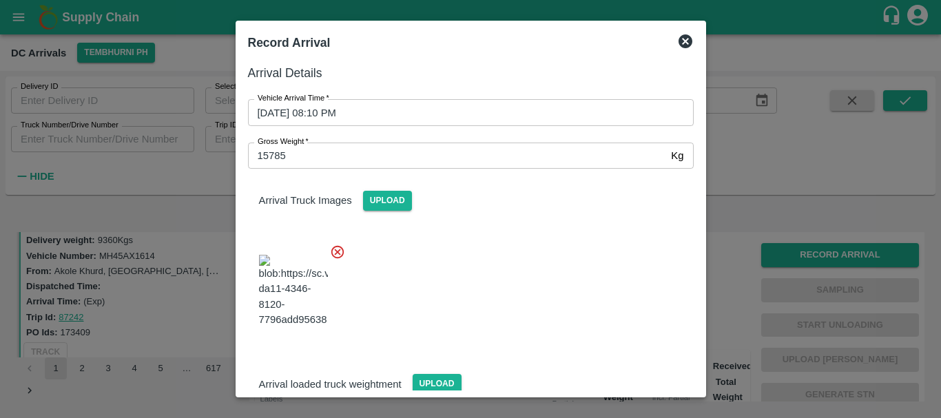
click at [466, 223] on div "Arrival Truck Images Upload" at bounding box center [465, 255] width 457 height 194
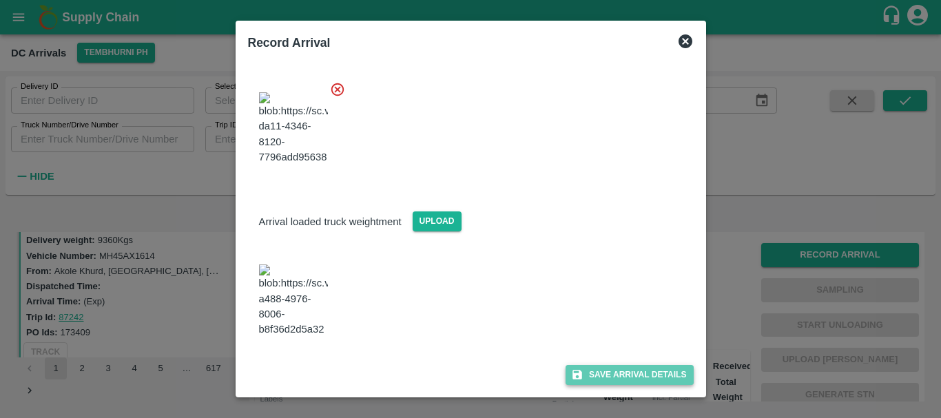
click at [590, 371] on button "Save Arrival Details" at bounding box center [629, 375] width 127 height 20
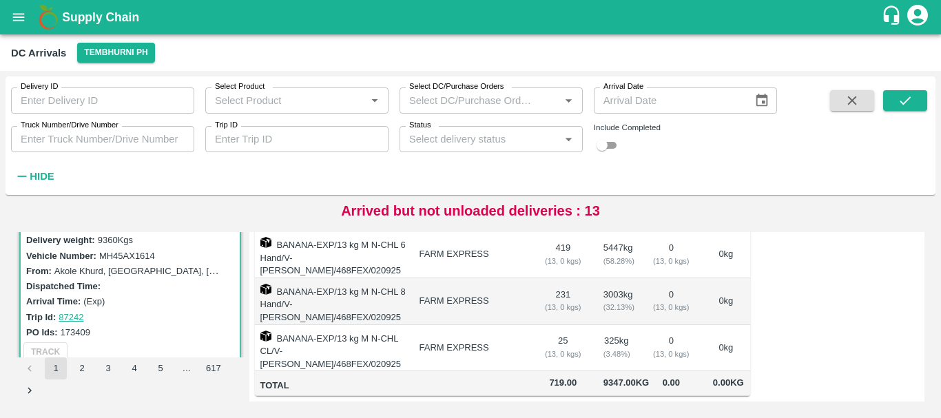
scroll to position [0, 0]
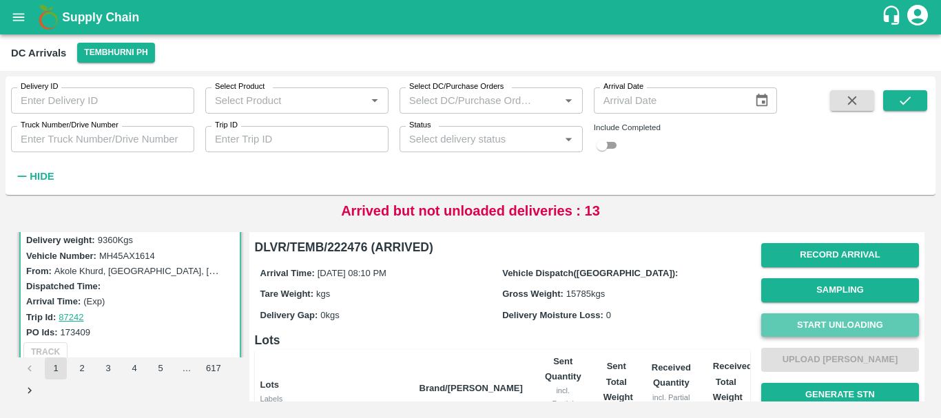
click at [814, 316] on button "Start Unloading" at bounding box center [840, 326] width 158 height 24
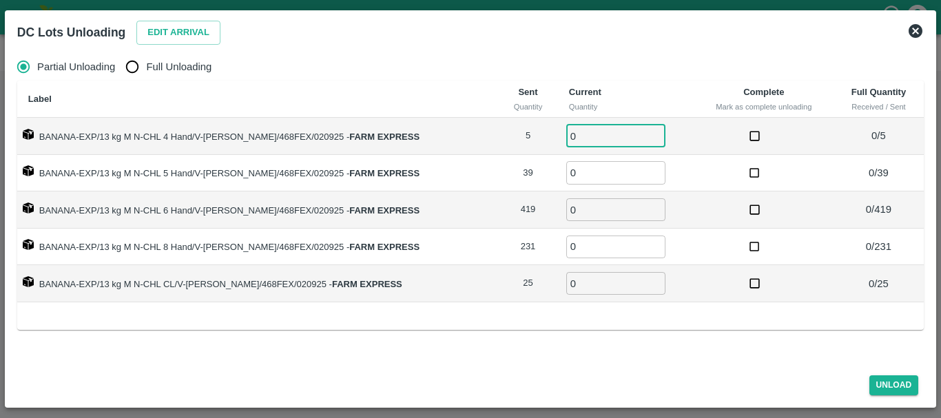
click at [575, 134] on input "0" at bounding box center [615, 136] width 99 height 23
type input "4"
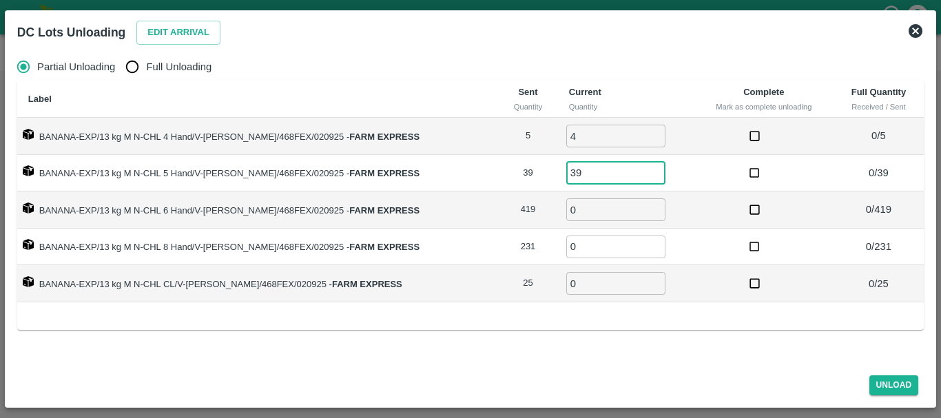
type input "39"
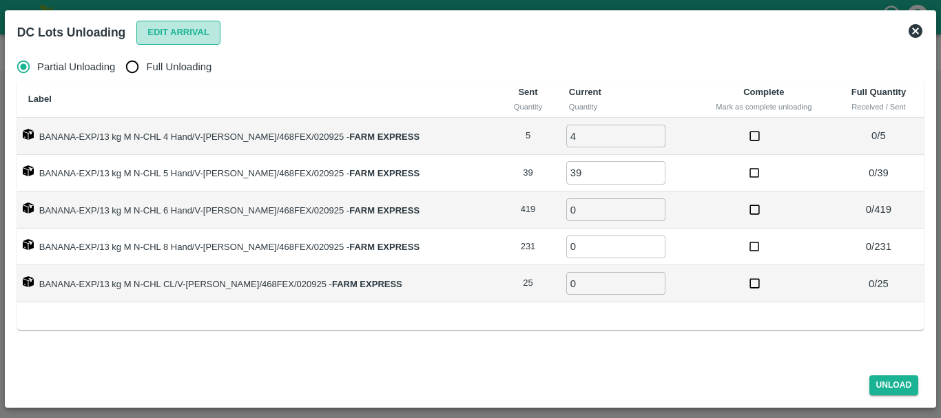
click at [208, 32] on button "Edit Arrival" at bounding box center [178, 33] width 84 height 24
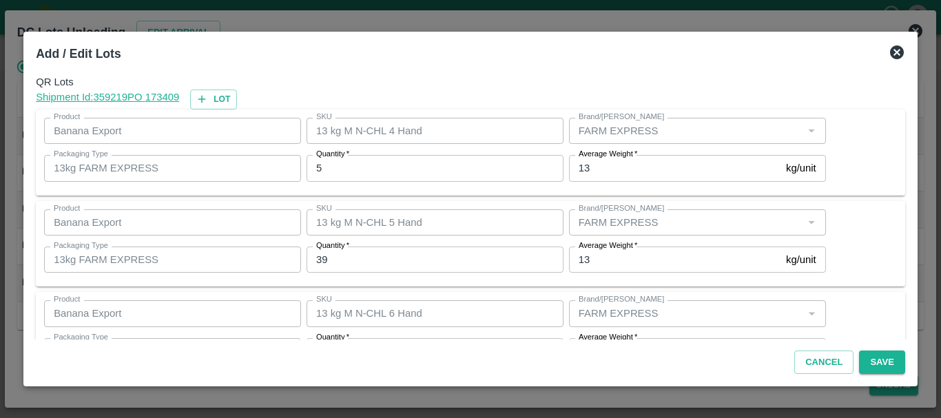
click at [457, 172] on input "5" at bounding box center [435, 168] width 257 height 26
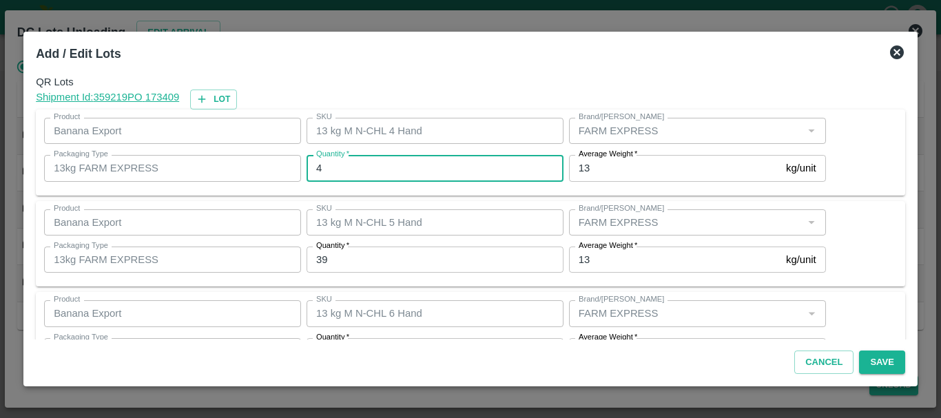
type input "4"
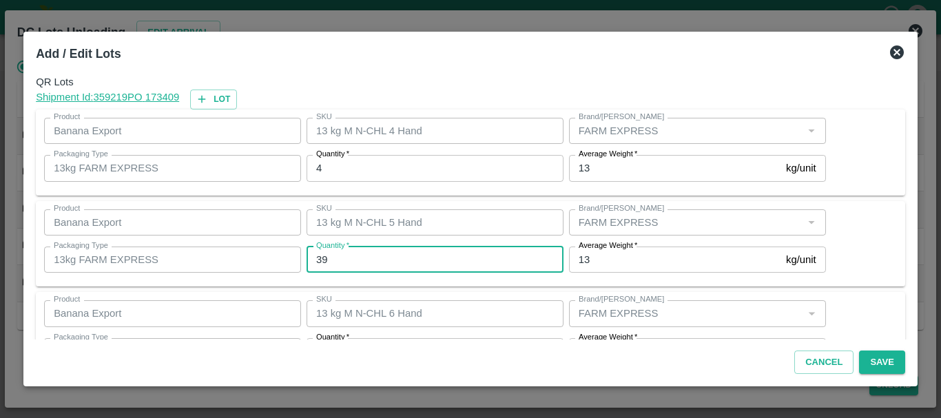
click at [890, 51] on icon at bounding box center [897, 52] width 14 height 14
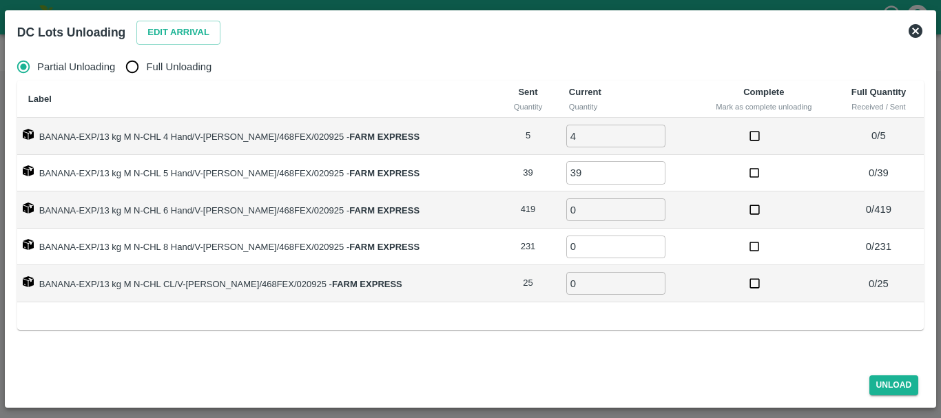
click at [910, 35] on icon at bounding box center [916, 31] width 17 height 17
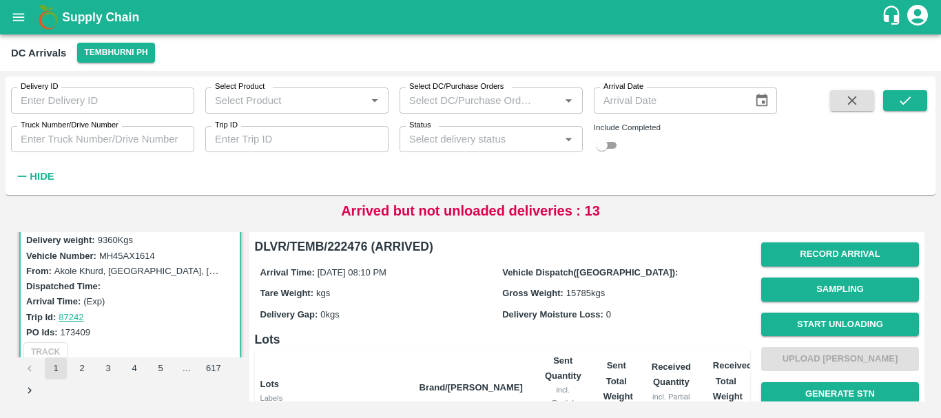
scroll to position [313, 0]
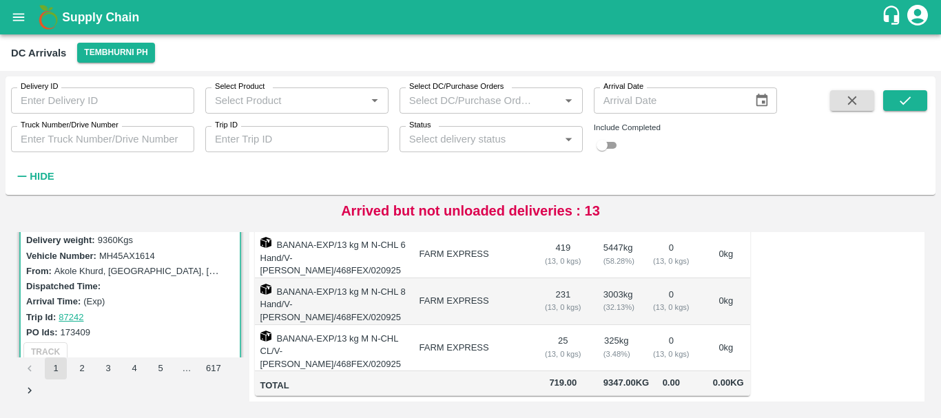
click at [604, 348] on div "( 3.48 %)" at bounding box center [617, 354] width 26 height 12
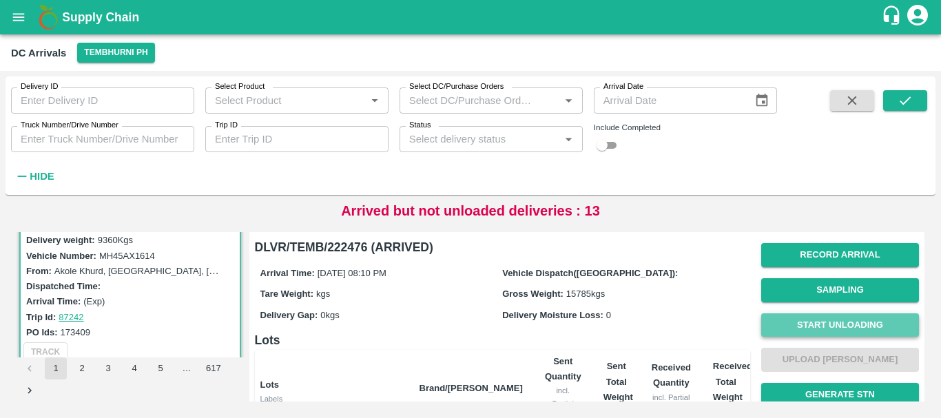
click at [819, 331] on button "Start Unloading" at bounding box center [840, 326] width 158 height 24
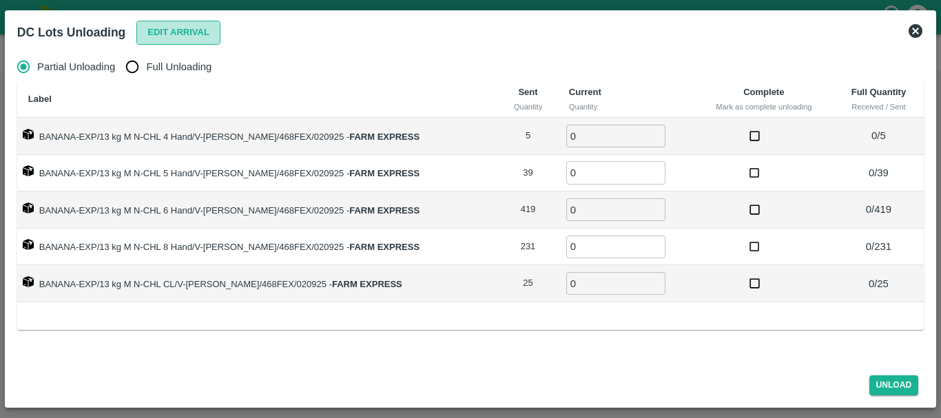
click at [146, 41] on button "Edit Arrival" at bounding box center [178, 33] width 84 height 24
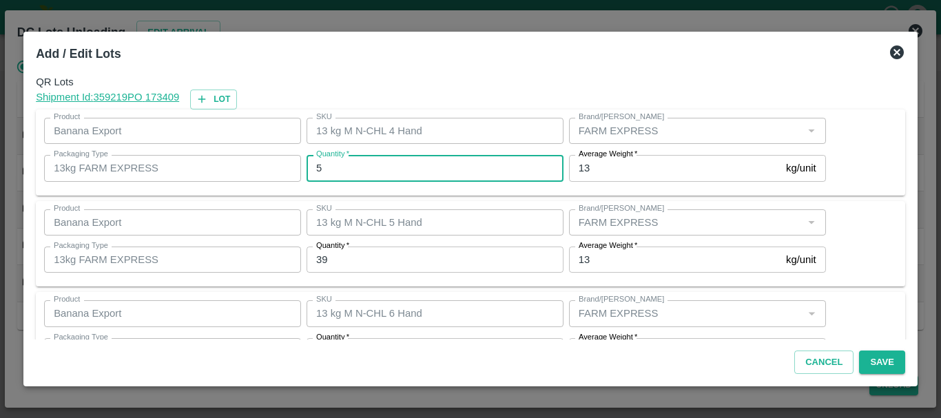
click at [418, 163] on input "5" at bounding box center [435, 168] width 257 height 26
type input "4"
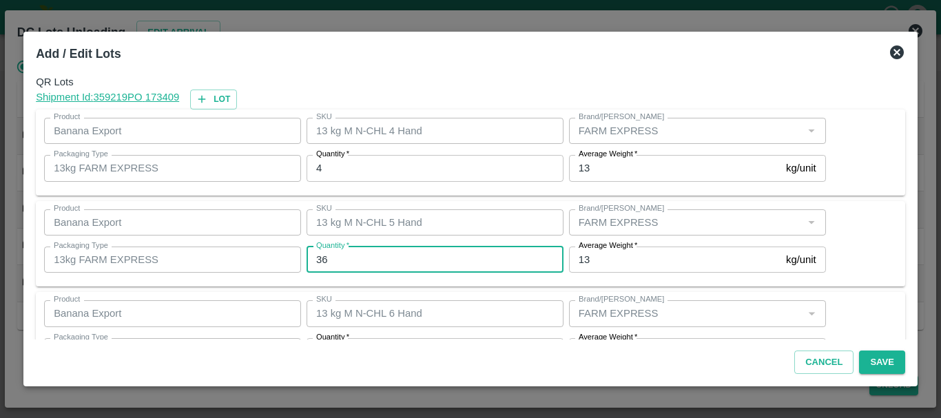
type input "36"
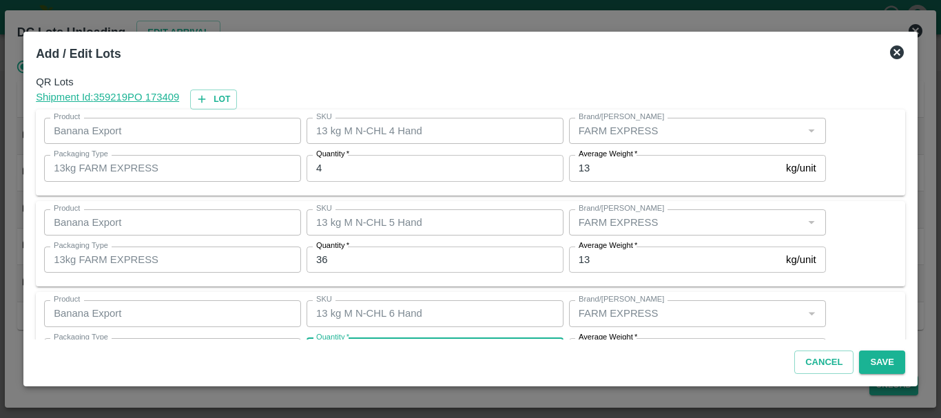
scroll to position [25, 0]
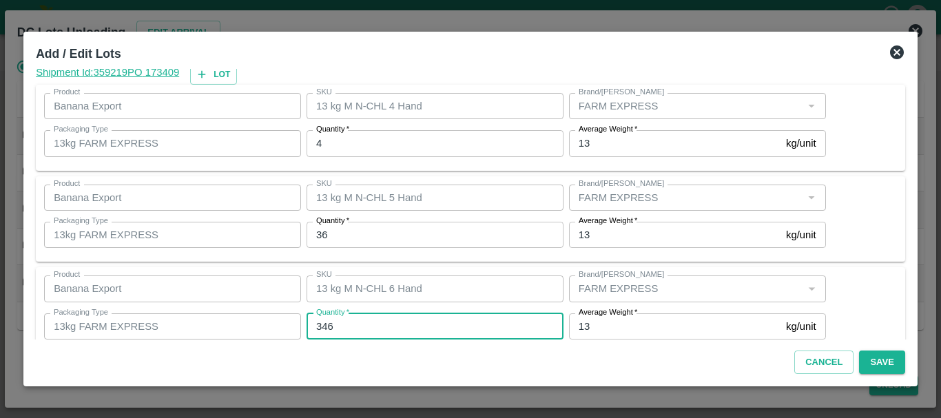
type input "346"
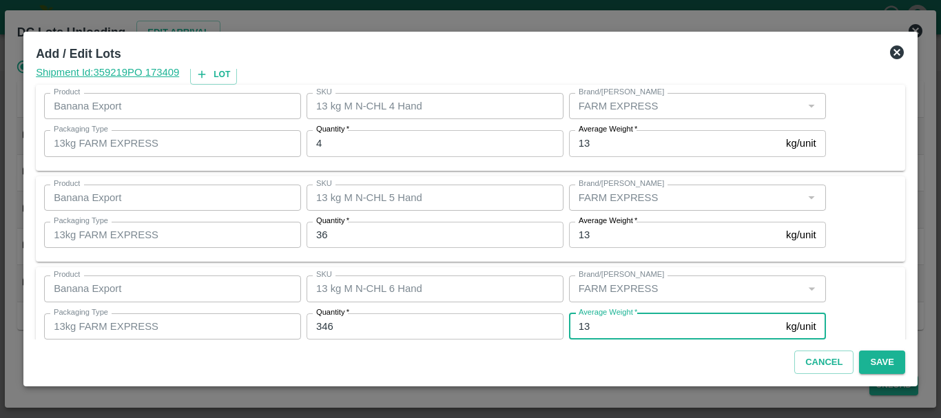
scroll to position [233, 0]
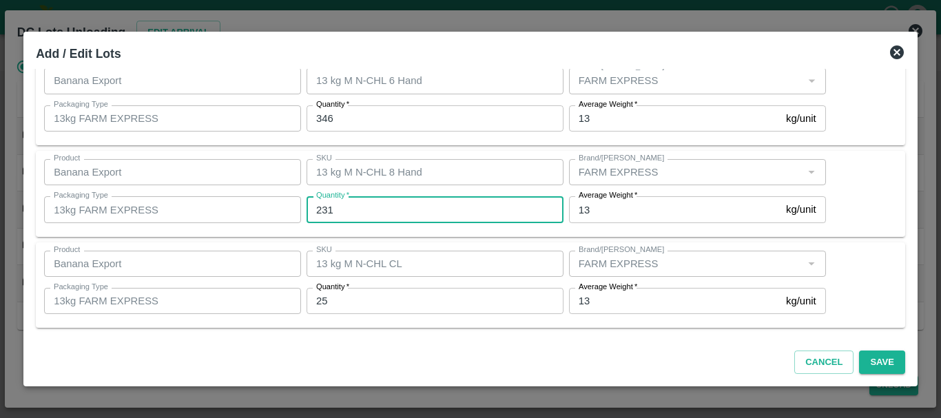
click at [359, 212] on input "231" at bounding box center [435, 209] width 257 height 26
type input "204"
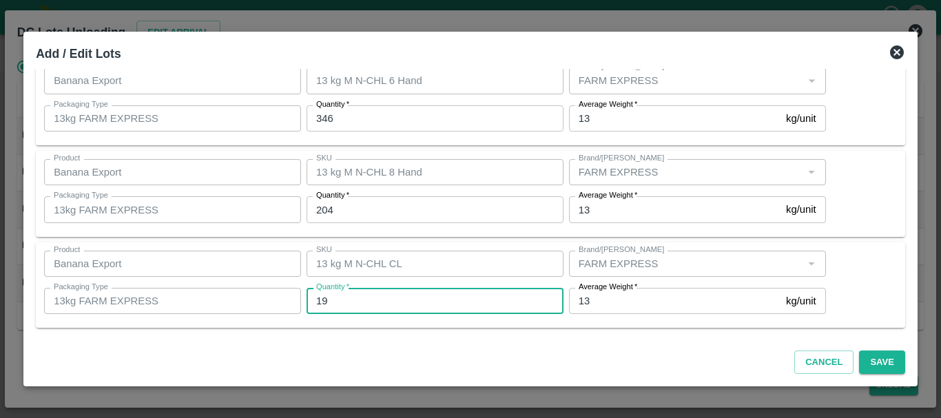
type input "19"
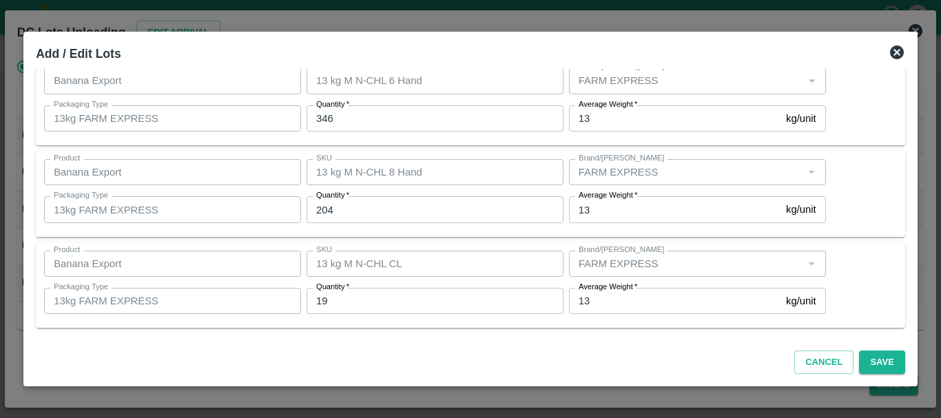
click at [430, 246] on div "SKU 13 kg M N-CHL CL SKU" at bounding box center [432, 263] width 263 height 37
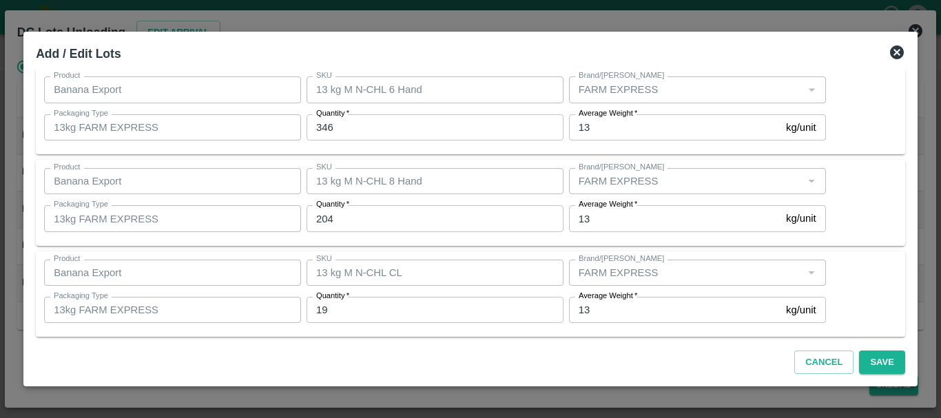
scroll to position [232, 0]
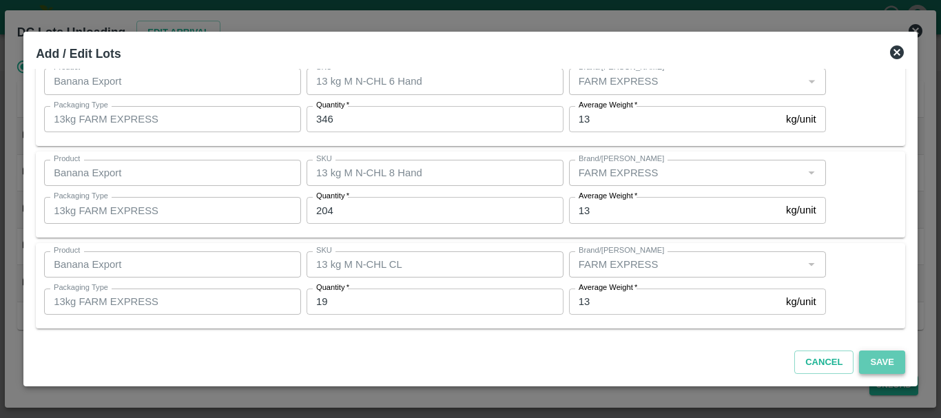
click at [885, 363] on button "Save" at bounding box center [881, 363] width 45 height 24
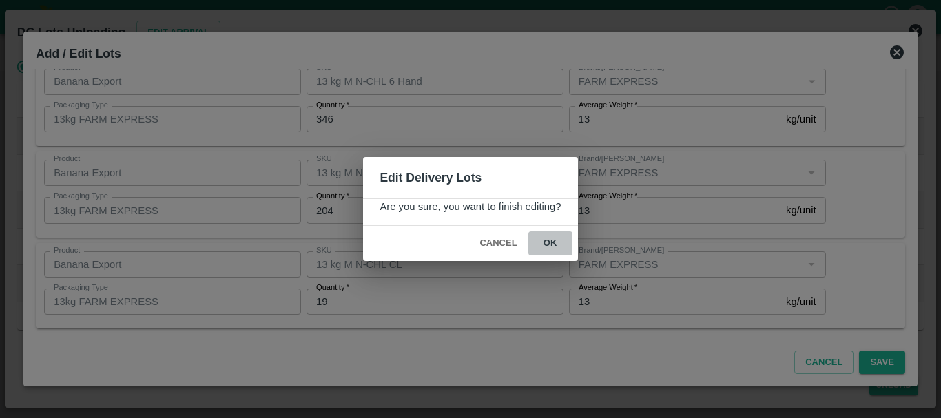
click at [550, 240] on button "ok" at bounding box center [551, 244] width 44 height 24
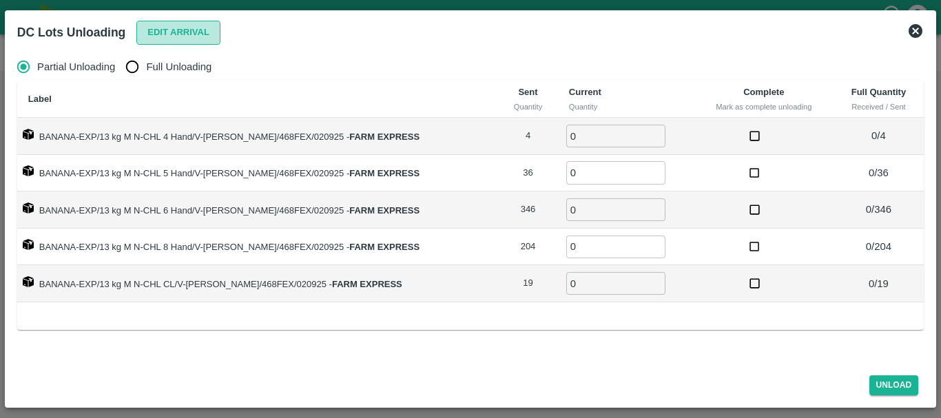
click at [161, 31] on button "Edit Arrival" at bounding box center [178, 33] width 84 height 24
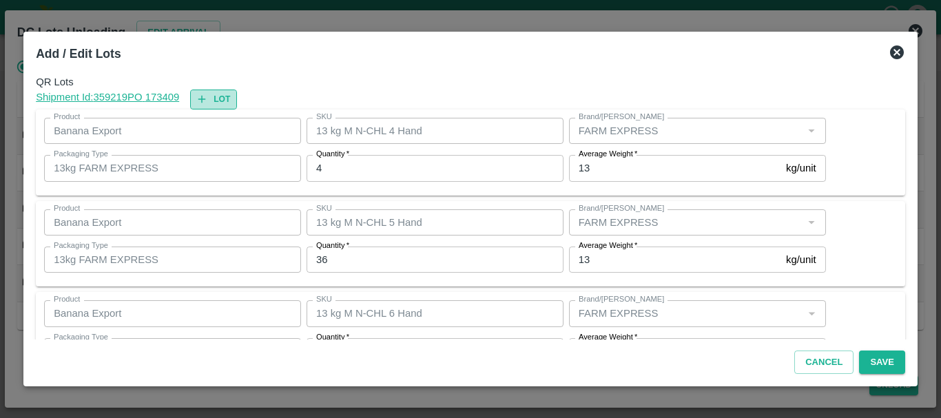
click at [208, 96] on icon "button" at bounding box center [202, 99] width 12 height 12
type input "13 kg M N-CHL 4 Hand"
type input "4"
type input "13 kg M N-CHL 5 Hand"
type input "36"
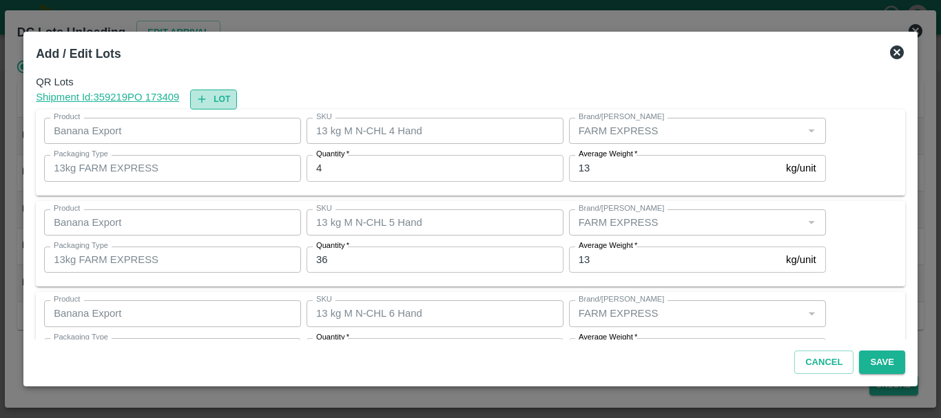
type input "13 kg M N-CHL 6 Hand"
type input "346"
type input "13 kg M N-CHL 8 Hand"
type input "204"
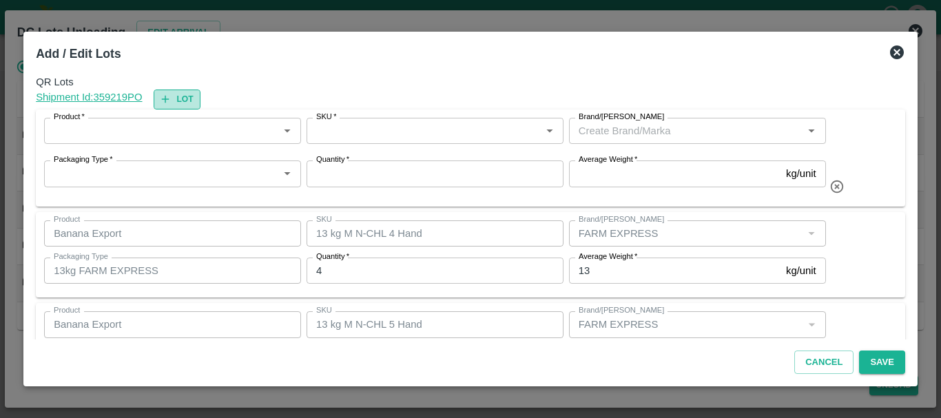
click at [185, 97] on button "Lot" at bounding box center [177, 100] width 47 height 20
type input "13 kg M N-CHL 4 Hand"
type input "4"
type input "13 kg M N-CHL 5 Hand"
type input "36"
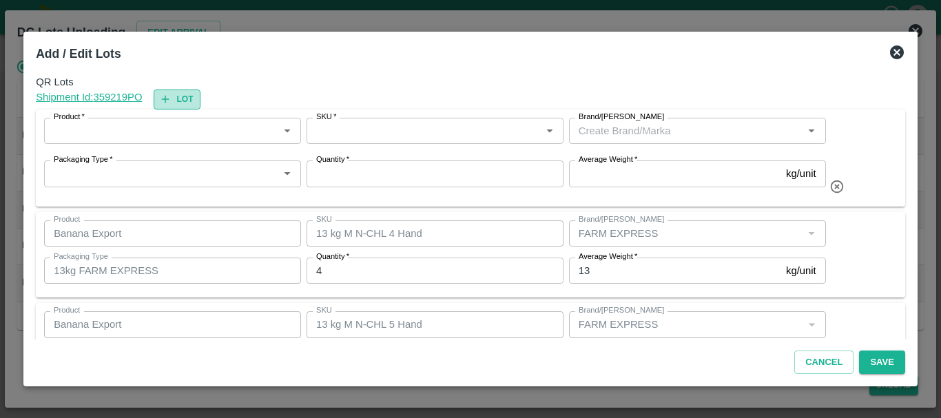
type input "13 kg M N-CHL 6 Hand"
type input "346"
type input "13 kg M N-CHL 8 Hand"
type input "204"
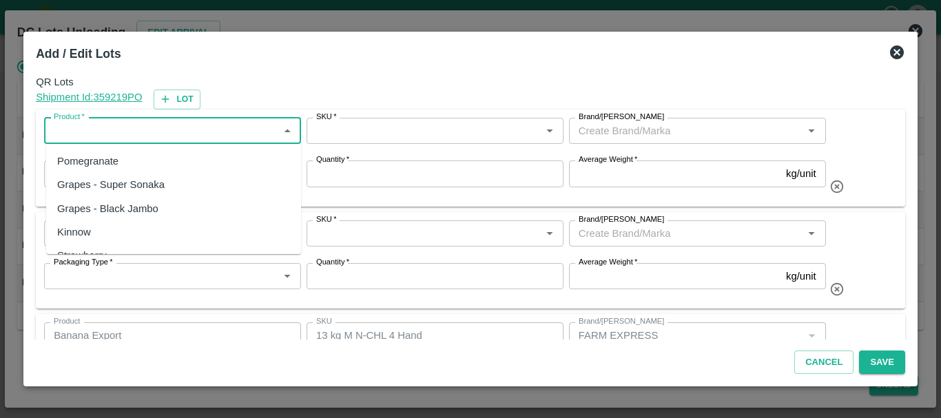
click at [191, 136] on input "Product   *" at bounding box center [161, 131] width 226 height 18
click at [189, 166] on div "Banana Export" at bounding box center [173, 161] width 255 height 23
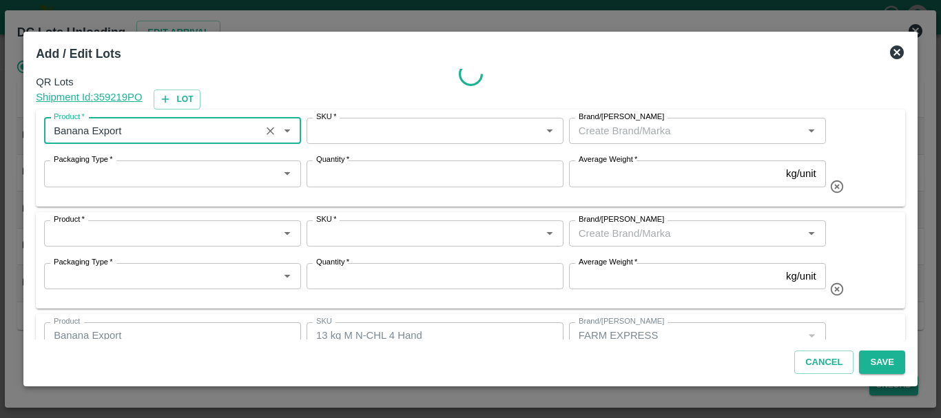
type input "Banana Export"
click at [397, 130] on input "SKU   *" at bounding box center [424, 131] width 226 height 18
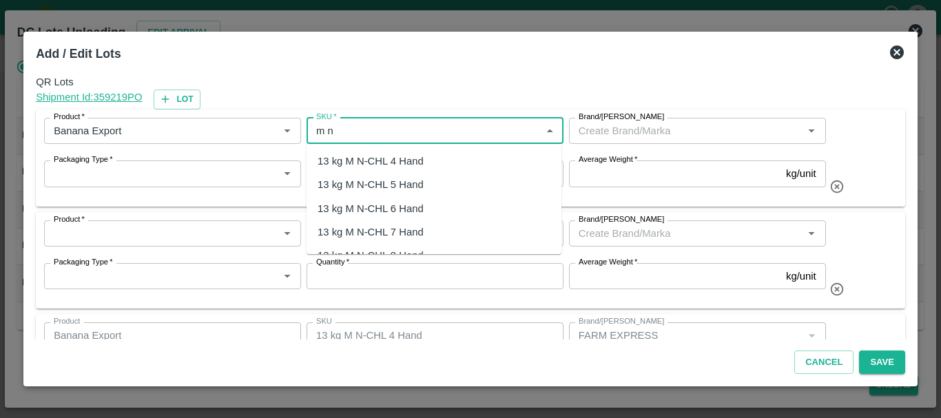
click at [370, 163] on div "13 kg M N-CHL 4 Hand" at bounding box center [371, 161] width 106 height 15
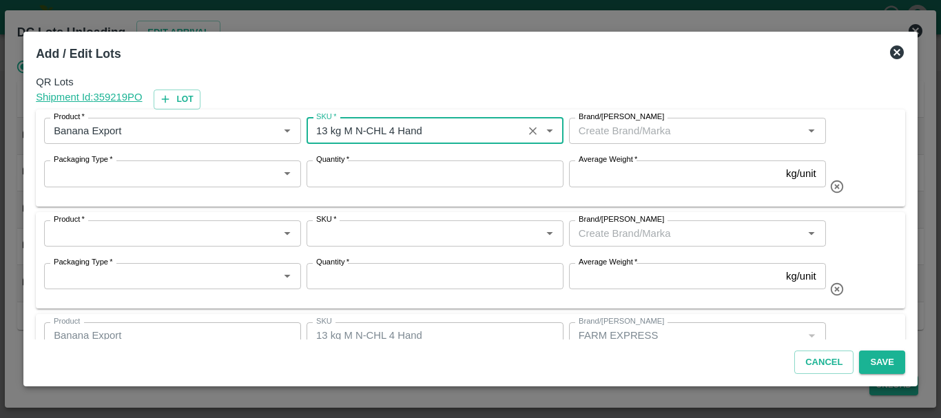
type input "13 kg M N-CHL 4 Hand"
click at [647, 129] on input "Brand/[PERSON_NAME]" at bounding box center [686, 131] width 226 height 18
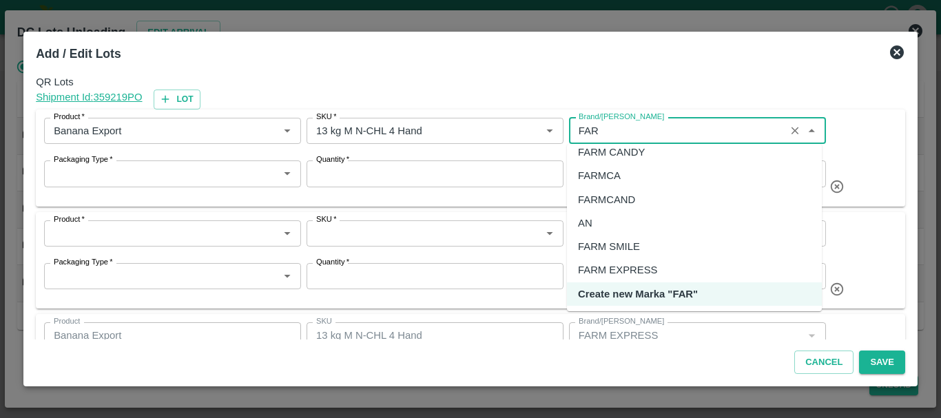
scroll to position [0, 0]
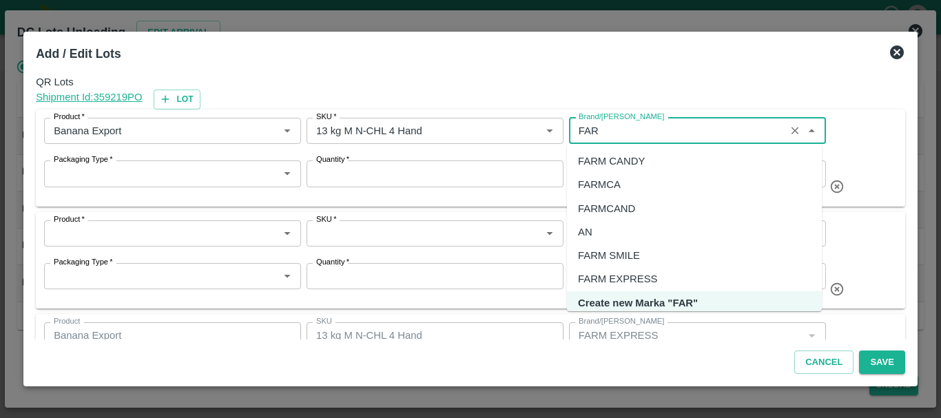
click at [612, 159] on div "FARM CANDY" at bounding box center [611, 161] width 67 height 15
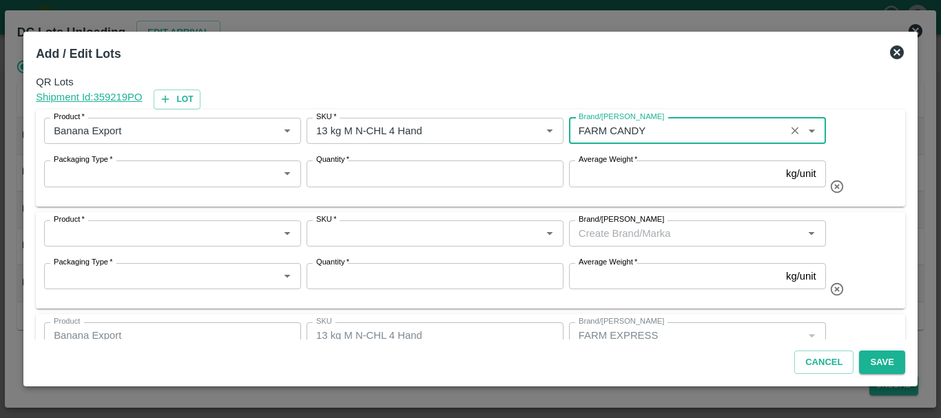
type input "FARM CANDY"
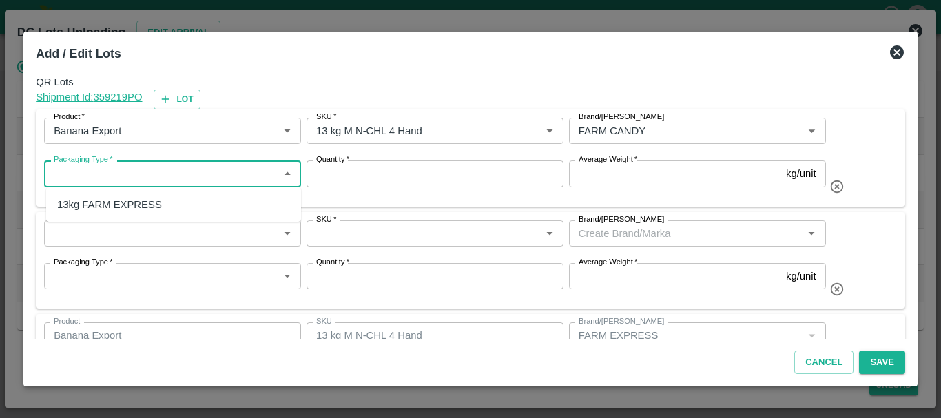
click at [182, 178] on input "Packaging Type   *" at bounding box center [161, 174] width 226 height 18
click at [176, 204] on div "13kg FARM EXPRESS" at bounding box center [173, 204] width 255 height 23
type input "13kg FARM EXPRESS"
click at [362, 178] on input "Quantity   *" at bounding box center [435, 174] width 257 height 26
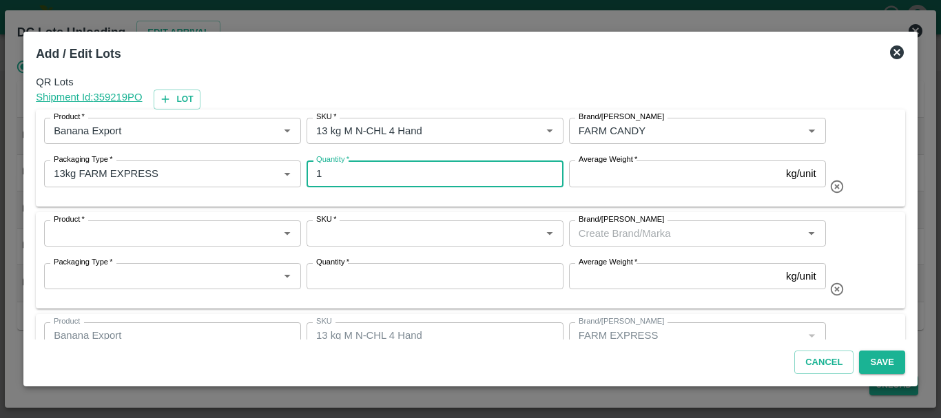
type input "1"
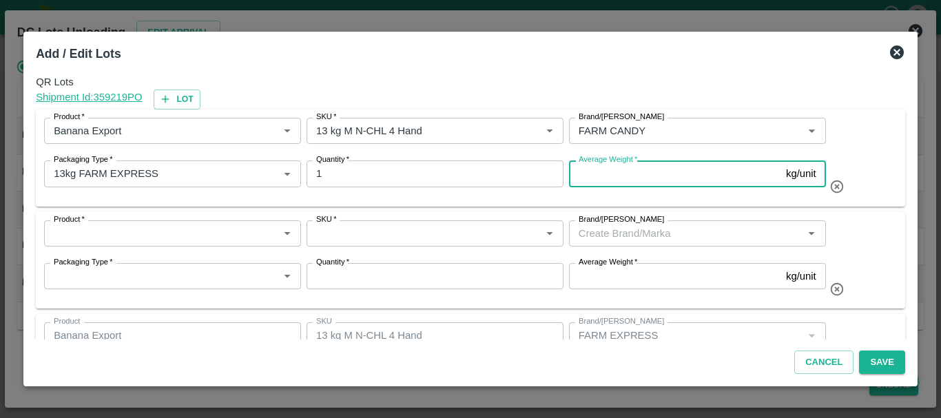
click at [607, 176] on input "Average Weight   *" at bounding box center [675, 174] width 212 height 26
type input "13"
click at [139, 238] on input "Product   *" at bounding box center [161, 234] width 226 height 18
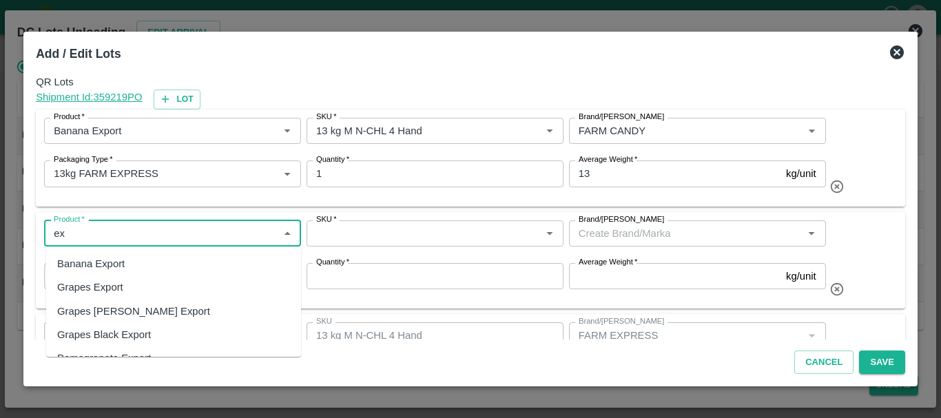
click at [99, 268] on div "Banana Export" at bounding box center [91, 263] width 68 height 15
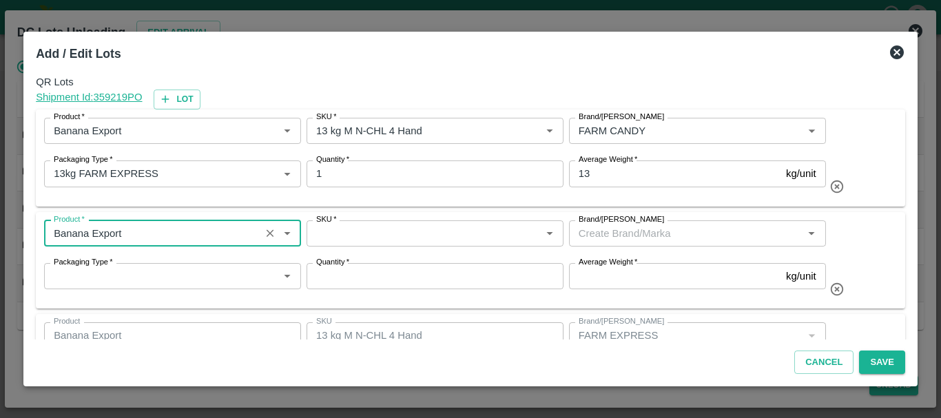
type input "Banana Export"
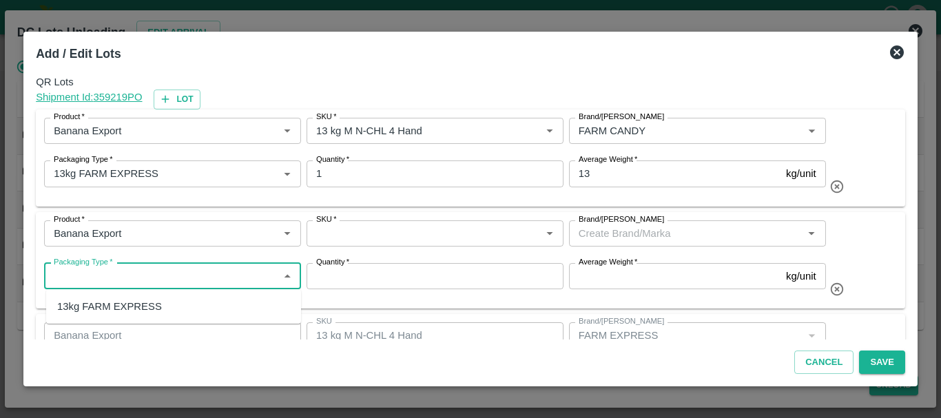
click at [179, 279] on input "Packaging Type   *" at bounding box center [161, 276] width 226 height 18
click at [172, 308] on div "13kg FARM EXPRESS" at bounding box center [173, 306] width 255 height 23
type input "13kg FARM EXPRESS"
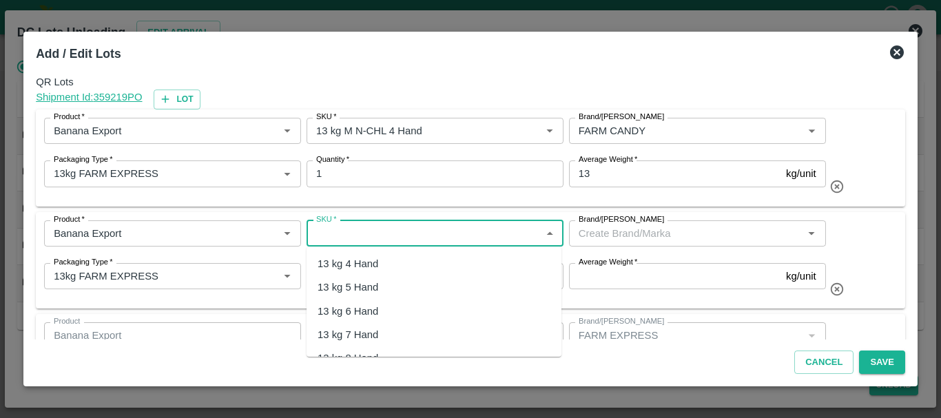
click at [365, 238] on input "SKU   *" at bounding box center [424, 234] width 226 height 18
click at [365, 288] on div "13 kg M N-CHL 5 Hand" at bounding box center [371, 287] width 106 height 15
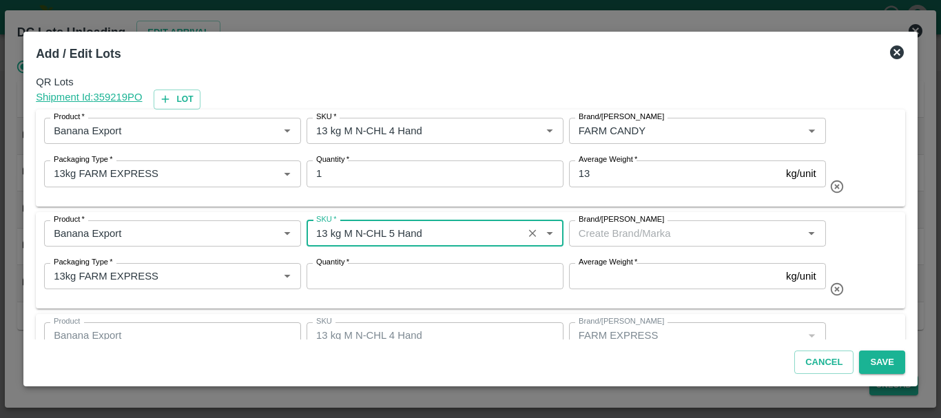
type input "13 kg M N-CHL 5 Hand"
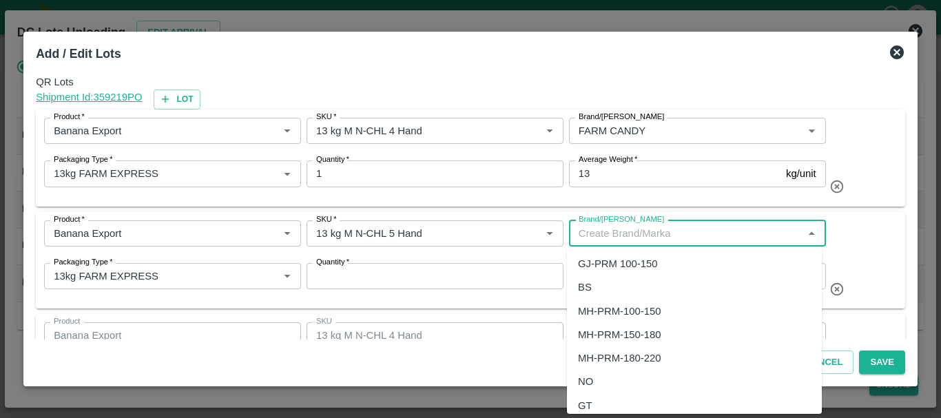
click at [684, 231] on input "Brand/[PERSON_NAME]" at bounding box center [686, 234] width 226 height 18
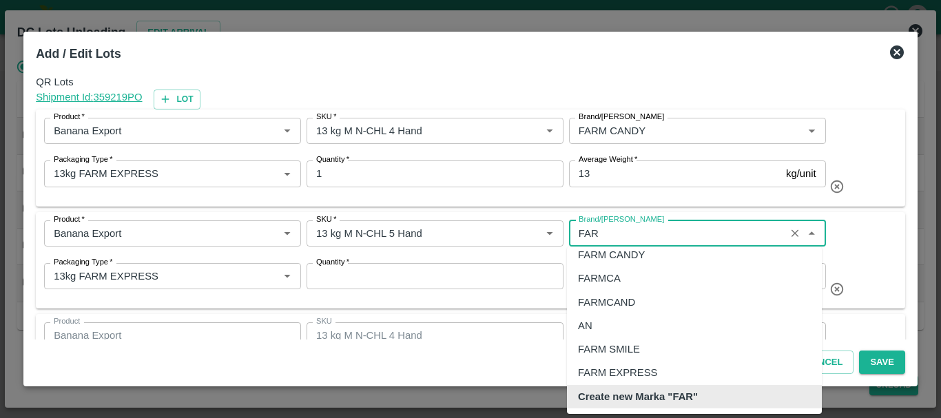
scroll to position [9, 0]
click at [620, 254] on div "FARM CANDY" at bounding box center [611, 254] width 67 height 15
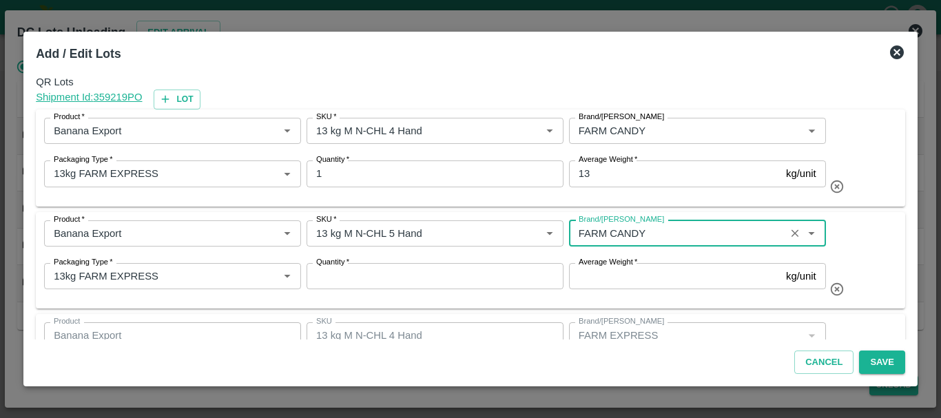
type input "FARM CANDY"
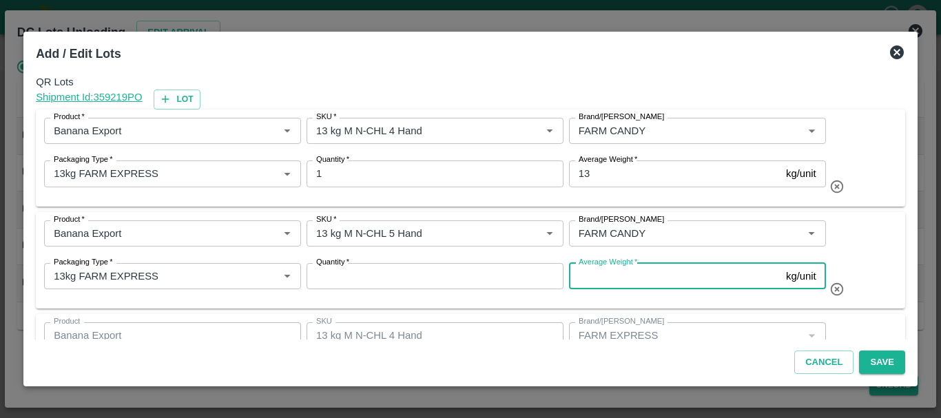
click at [611, 272] on input "Average Weight   *" at bounding box center [675, 276] width 212 height 26
type input "13"
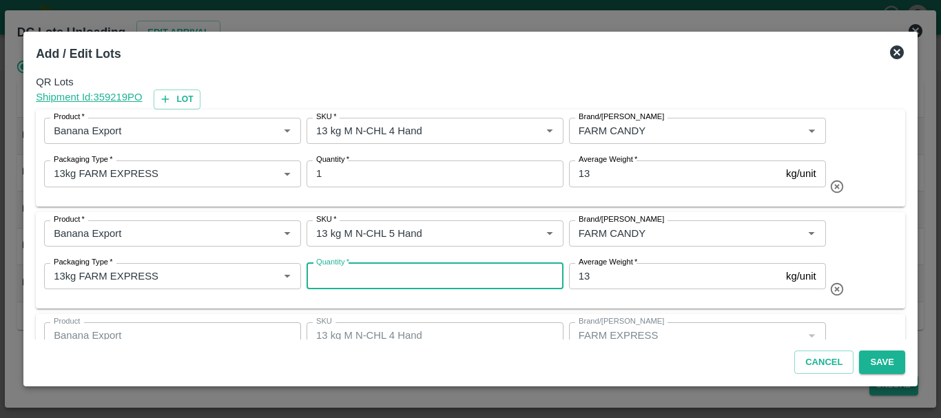
click at [465, 274] on input "Quantity   *" at bounding box center [435, 276] width 257 height 26
type input "3"
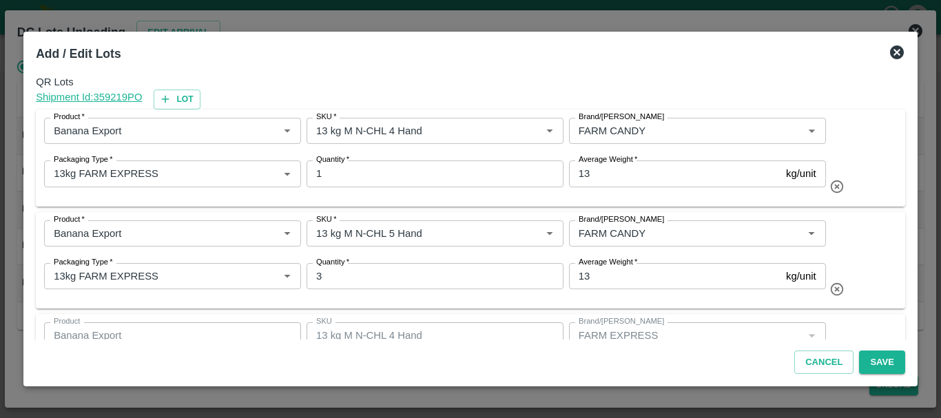
click at [533, 303] on div "Product   * Product   * SKU   * SKU   * Brand/Marka Brand/Marka Packaging Type …" at bounding box center [471, 260] width 870 height 97
click at [182, 101] on button "Lot" at bounding box center [177, 100] width 47 height 20
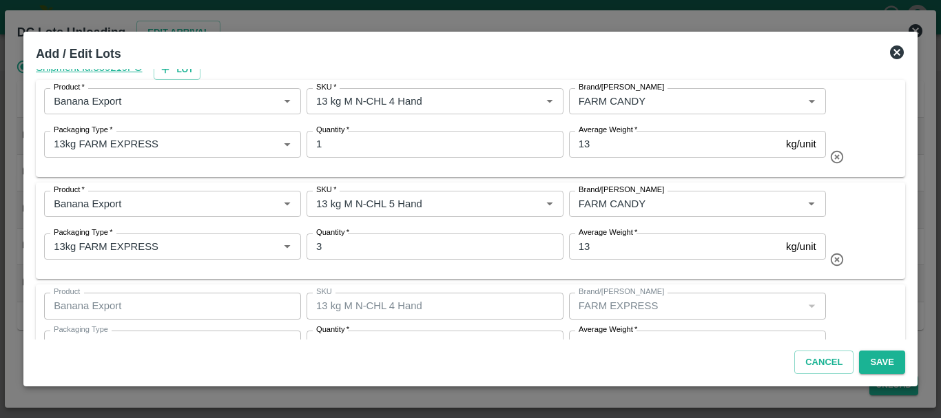
scroll to position [0, 0]
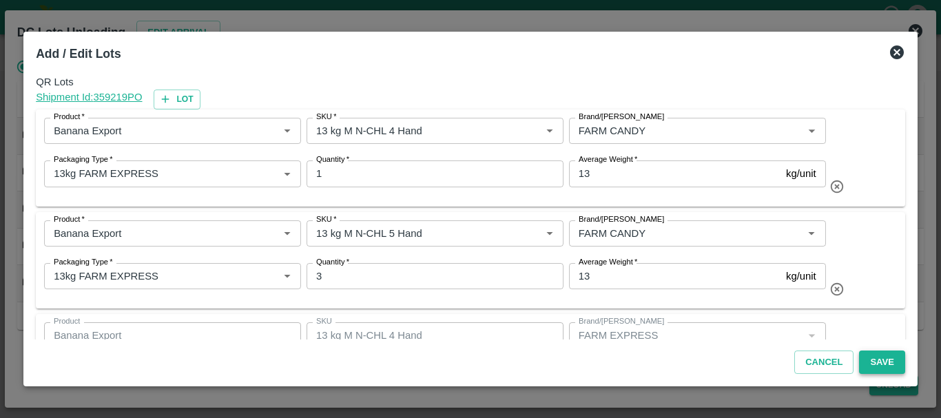
click at [881, 364] on button "Save" at bounding box center [881, 363] width 45 height 24
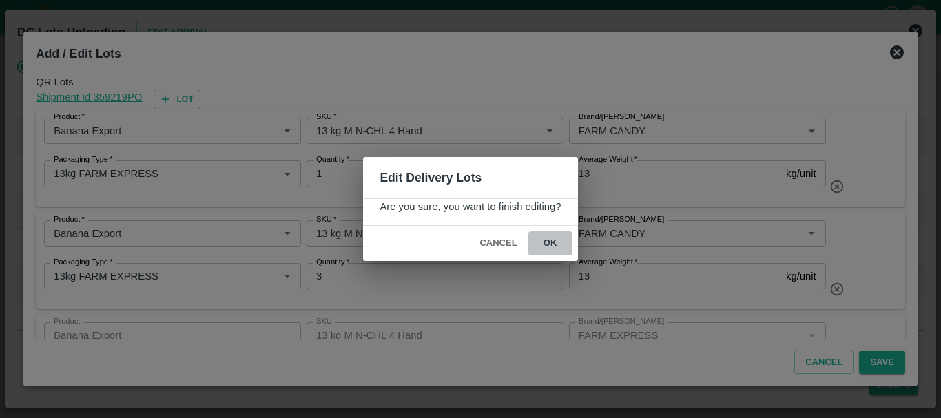
click at [555, 243] on button "ok" at bounding box center [551, 244] width 44 height 24
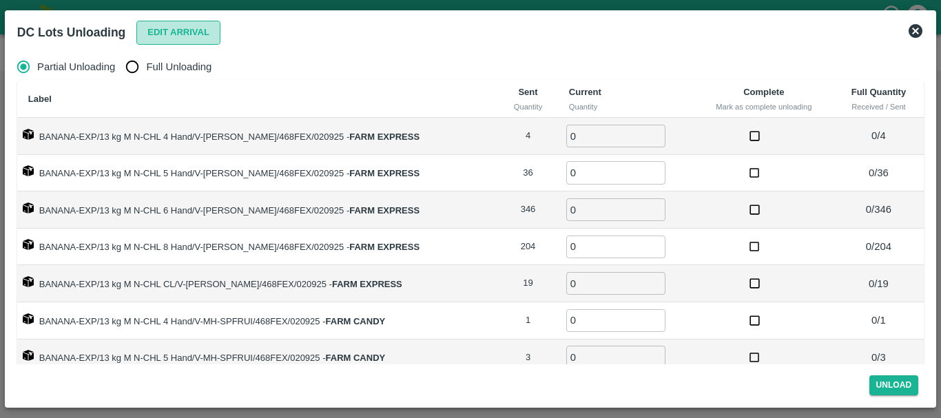
click at [174, 28] on button "Edit Arrival" at bounding box center [178, 33] width 84 height 24
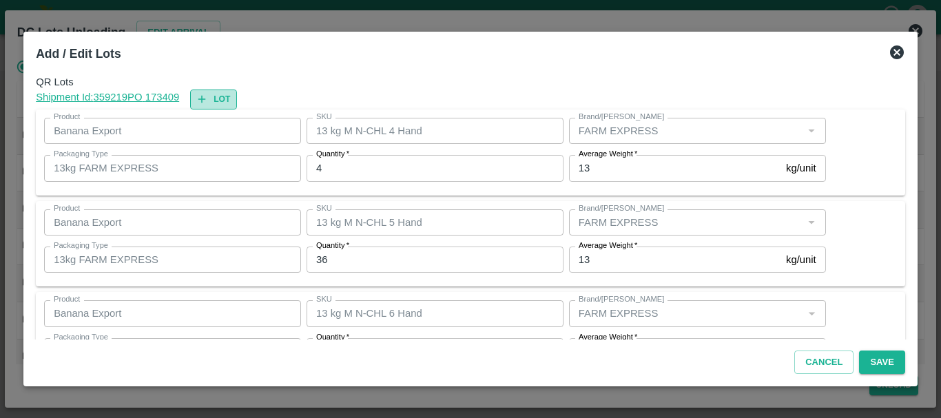
click at [220, 95] on button "Lot" at bounding box center [213, 100] width 47 height 20
type input "13 kg M N-CHL 4 Hand"
type input "4"
type input "13 kg M N-CHL 5 Hand"
type input "36"
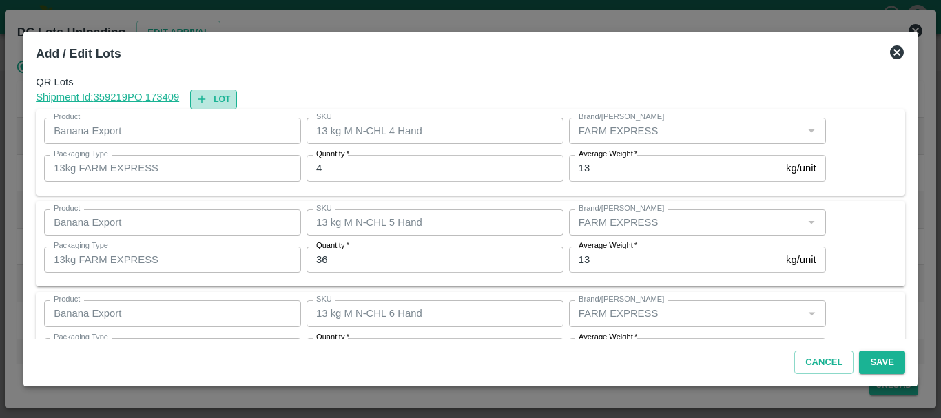
type input "13 kg M N-CHL 6 Hand"
type input "346"
type input "13 kg M N-CHL 8 Hand"
type input "204"
type input "13 kg M N-CHL CL"
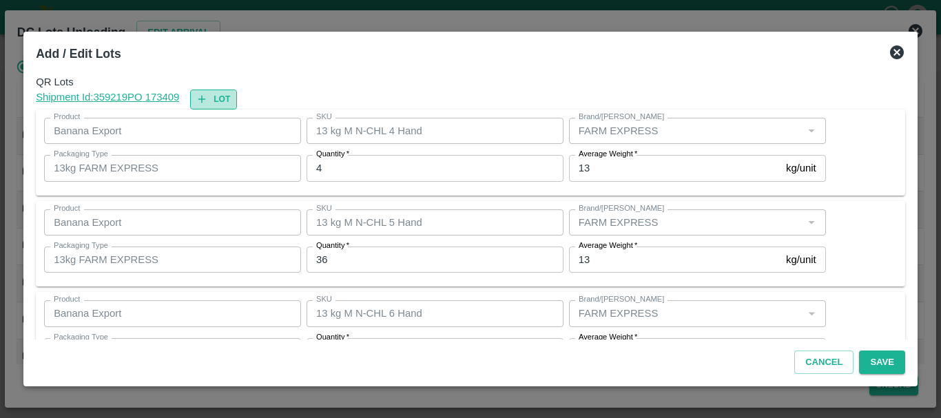
type input "FARM EXPRESS"
type input "19"
type input "13 kg M N-CHL 4 Hand"
type input "1"
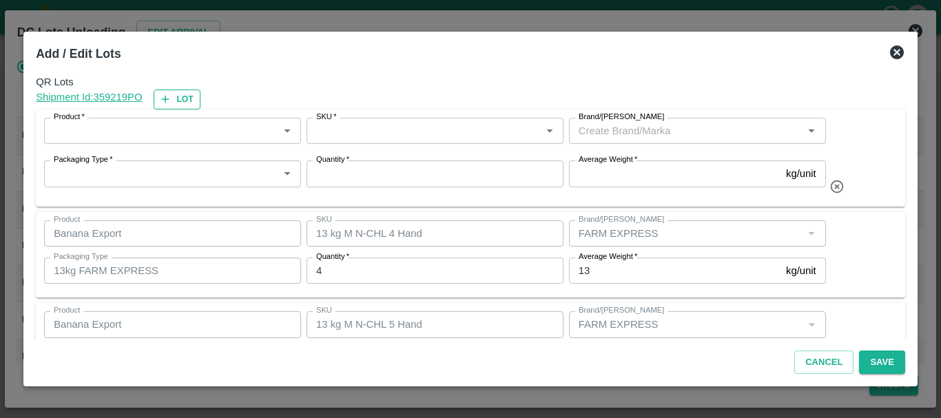
click at [220, 95] on div "Shipment Id: 359219 PO Lot" at bounding box center [471, 100] width 870 height 20
click at [189, 94] on button "Lot" at bounding box center [177, 100] width 47 height 20
type input "13 kg M N-CHL 4 Hand"
type input "4"
type input "13 kg M N-CHL 5 Hand"
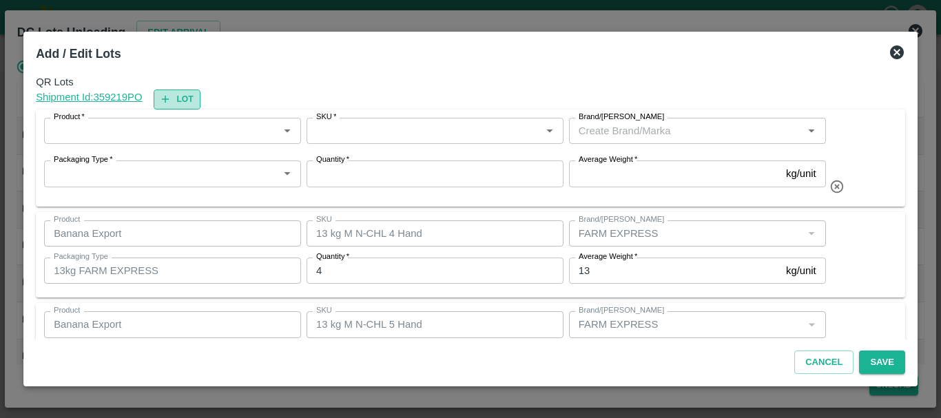
type input "36"
type input "13 kg M N-CHL 6 Hand"
type input "346"
type input "13 kg M N-CHL 8 Hand"
type input "204"
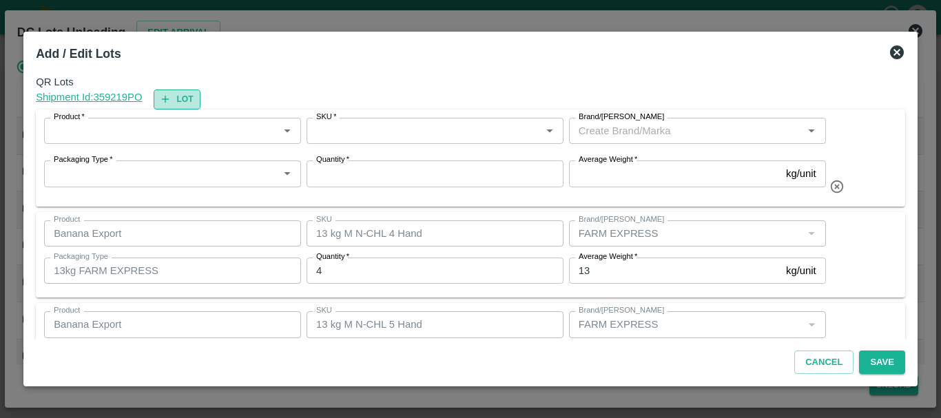
type input "13 kg M N-CHL CL"
type input "FARM EXPRESS"
type input "19"
type input "13 kg M N-CHL 4 Hand"
type input "1"
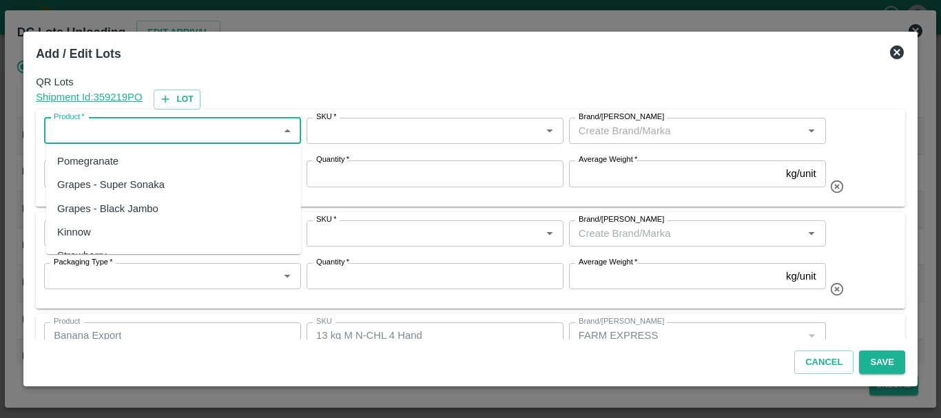
click at [130, 130] on input "Product   *" at bounding box center [161, 131] width 226 height 18
click at [181, 158] on div "Banana Export" at bounding box center [173, 161] width 255 height 23
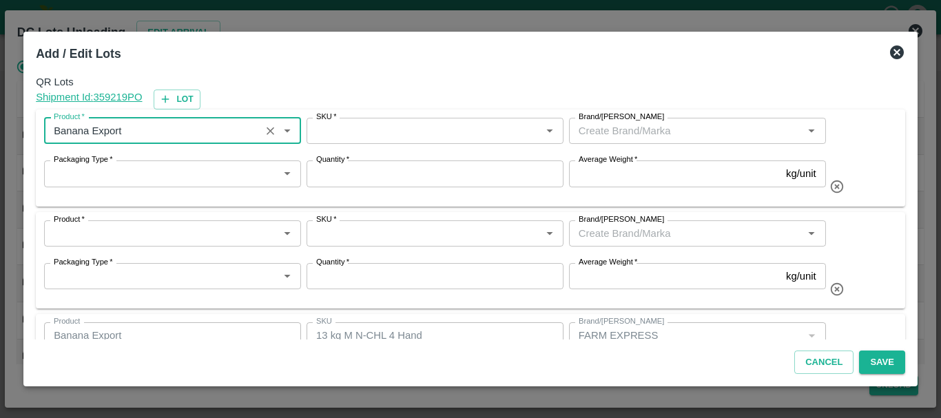
type input "Banana Export"
click at [342, 136] on input "SKU   *" at bounding box center [424, 131] width 226 height 18
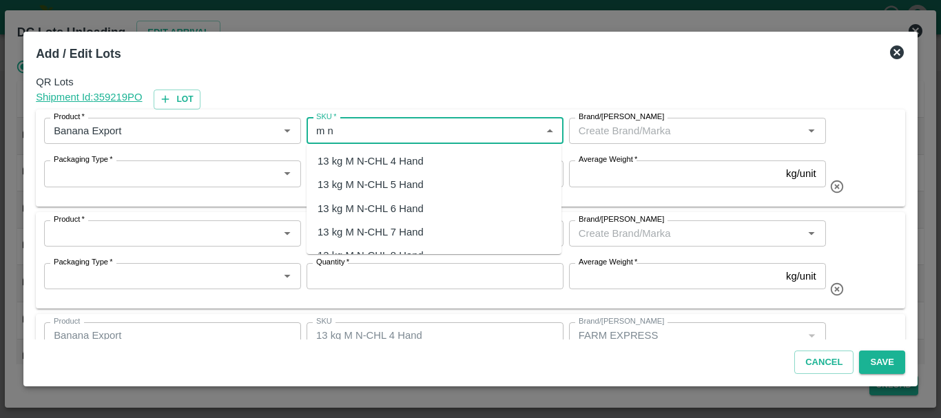
click at [362, 210] on div "13 kg M N-CHL 6 Hand" at bounding box center [371, 208] width 106 height 15
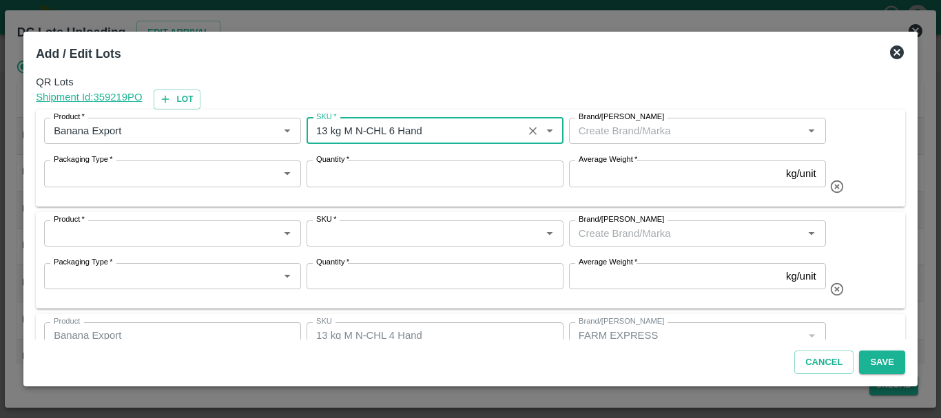
type input "13 kg M N-CHL 6 Hand"
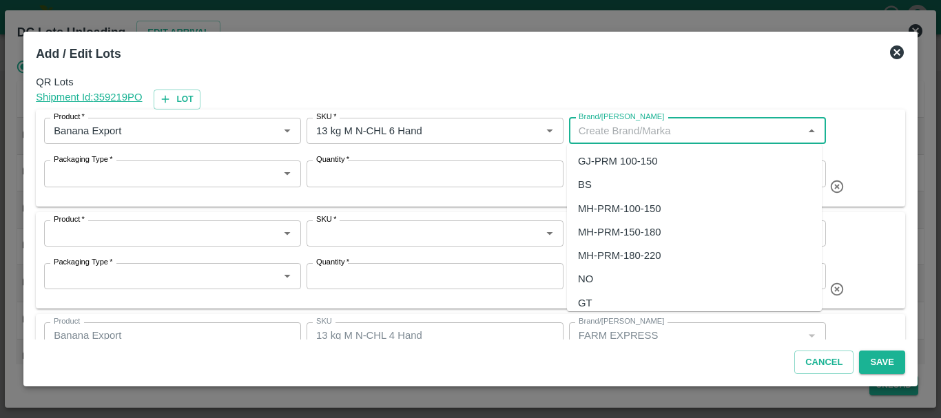
click at [620, 127] on input "Brand/[PERSON_NAME]" at bounding box center [686, 131] width 226 height 18
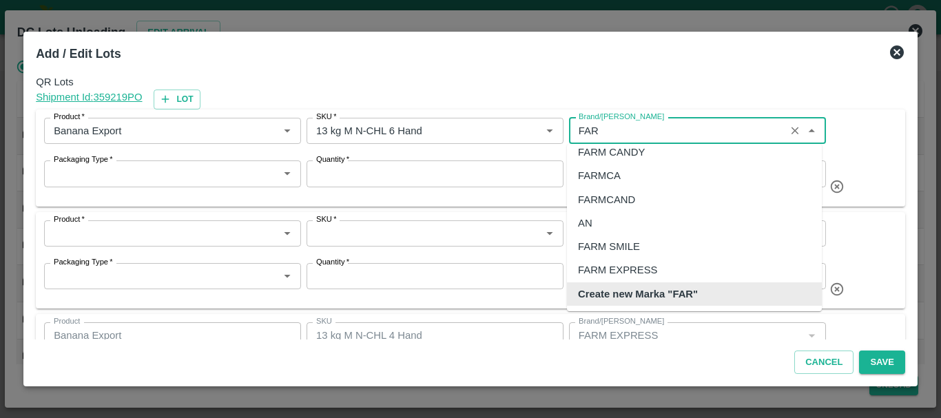
scroll to position [9, 0]
click at [627, 157] on div "FARM CANDY" at bounding box center [611, 152] width 67 height 15
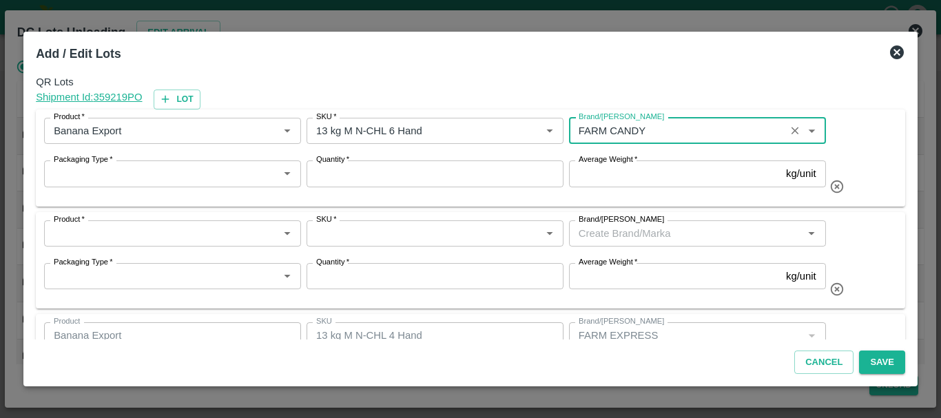
type input "FARM CANDY"
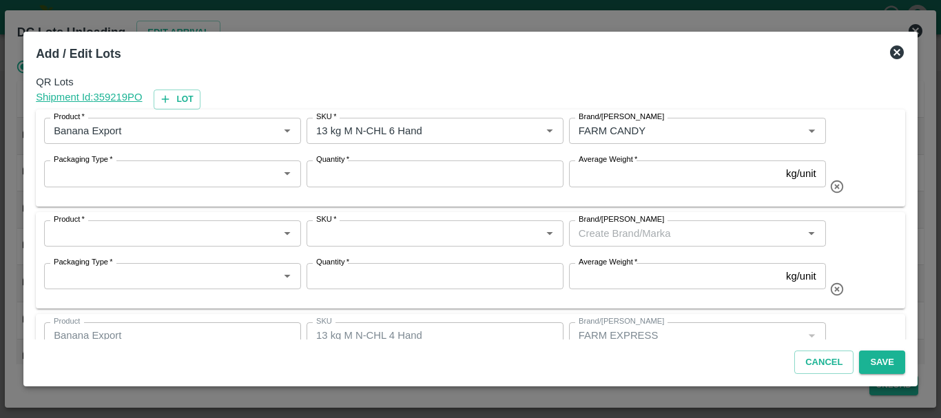
click at [605, 163] on label "Average Weight   *" at bounding box center [608, 159] width 59 height 11
click at [605, 163] on input "Average Weight   *" at bounding box center [675, 174] width 212 height 26
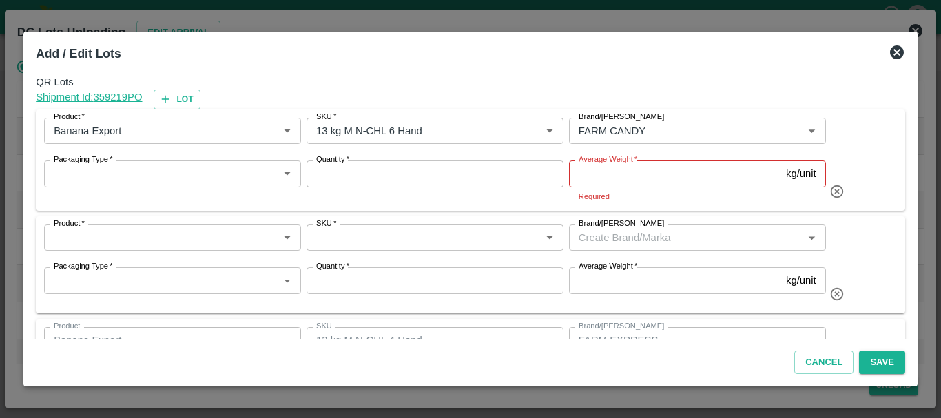
click at [605, 163] on label "Average Weight   *" at bounding box center [608, 159] width 59 height 11
click at [605, 163] on input "Average Weight   *" at bounding box center [675, 174] width 212 height 26
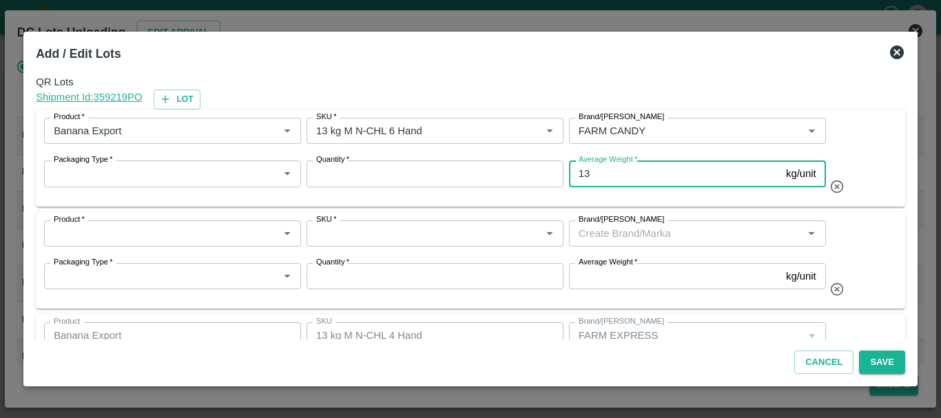
type input "13"
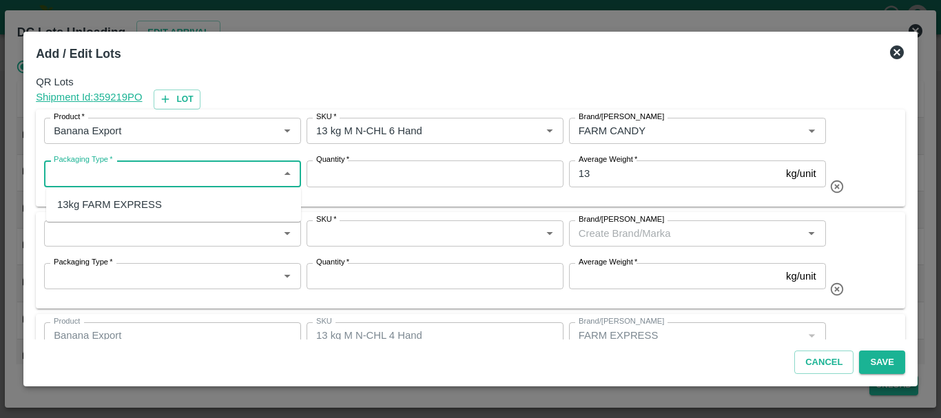
click at [87, 172] on input "Packaging Type   *" at bounding box center [161, 174] width 226 height 18
click at [88, 204] on div "13kg FARM EXPRESS" at bounding box center [109, 204] width 105 height 15
type input "13kg FARM EXPRESS"
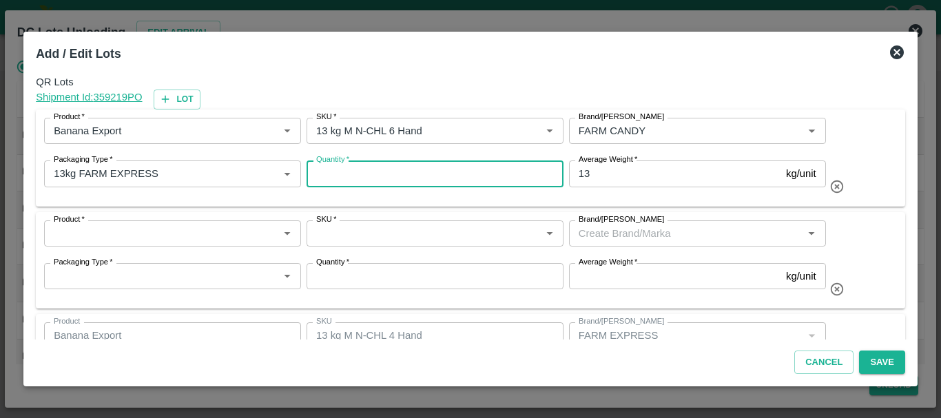
click at [365, 183] on input "Quantity   *" at bounding box center [435, 174] width 257 height 26
type input "73"
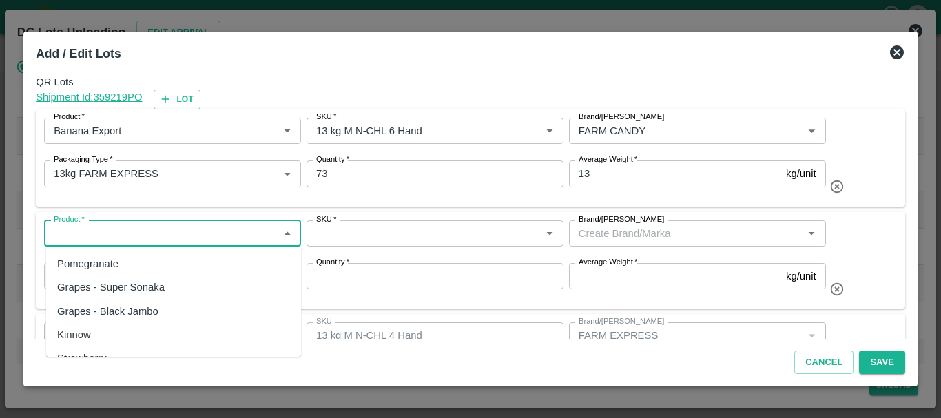
click at [154, 240] on input "Product   *" at bounding box center [161, 234] width 226 height 18
click at [156, 272] on div "Banana Export" at bounding box center [173, 263] width 255 height 23
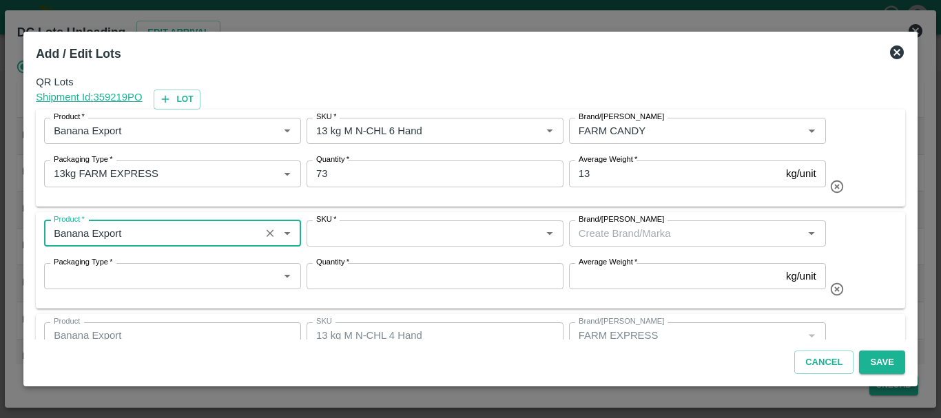
type input "Banana Export"
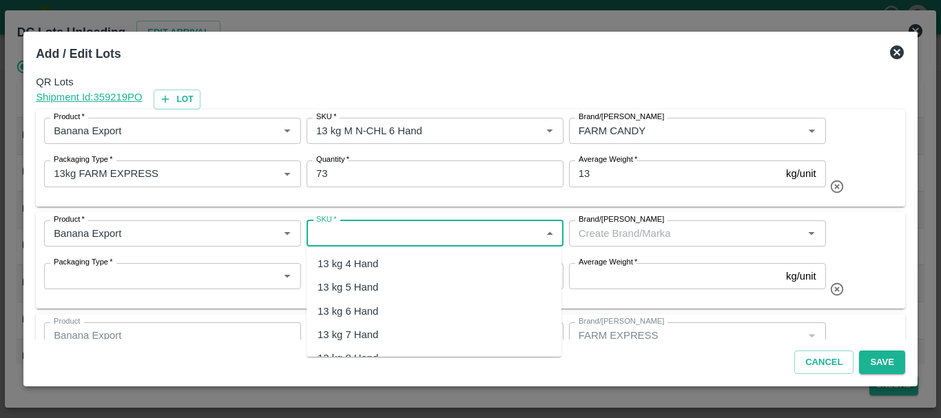
click at [402, 235] on input "SKU   *" at bounding box center [424, 234] width 226 height 18
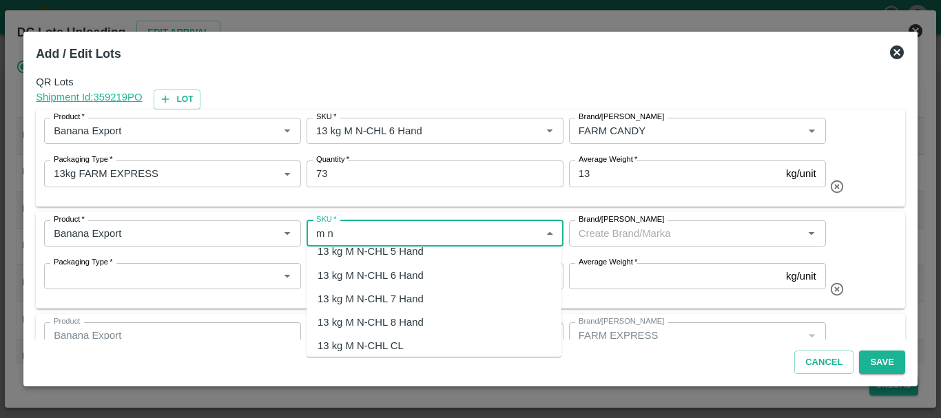
scroll to position [37, 0]
click at [388, 319] on div "13 kg M N-CHL 8 Hand" at bounding box center [371, 321] width 106 height 15
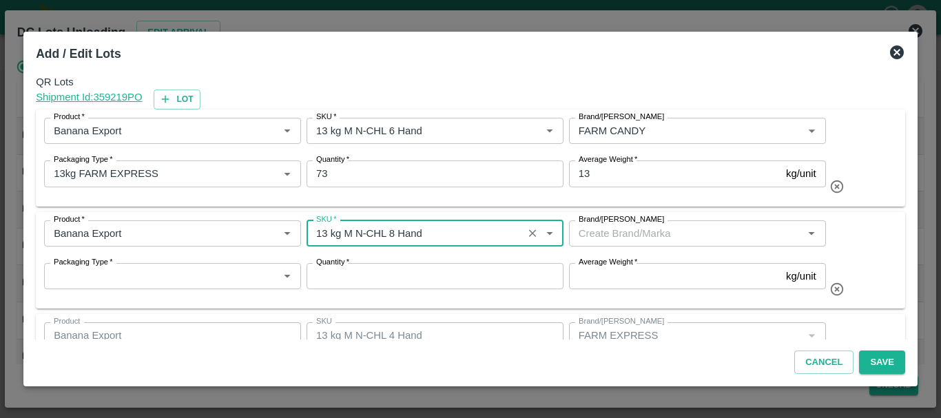
type input "13 kg M N-CHL 8 Hand"
click at [608, 230] on input "Brand/[PERSON_NAME]" at bounding box center [686, 234] width 226 height 18
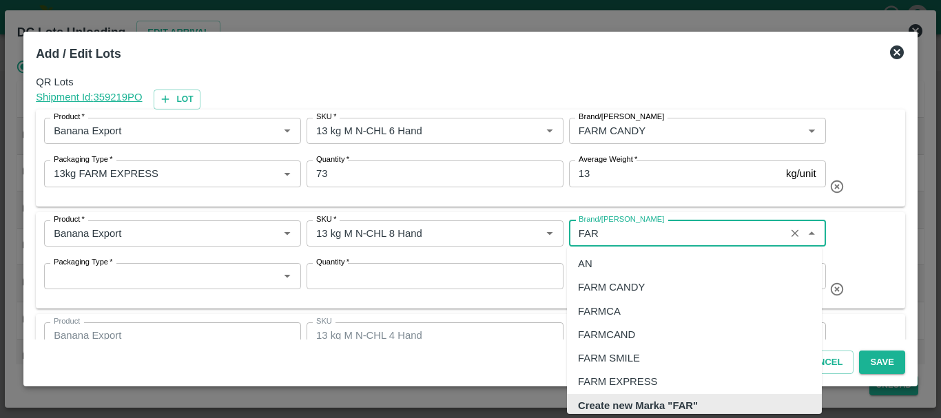
scroll to position [3, 0]
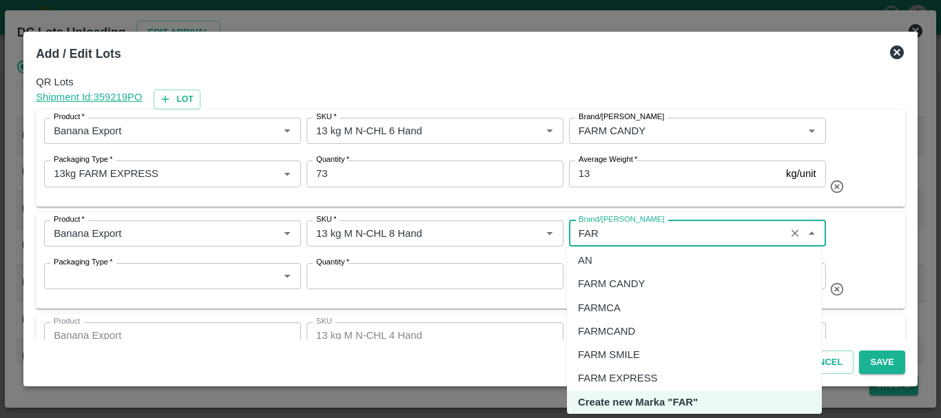
click at [609, 282] on div "FARM CANDY" at bounding box center [611, 283] width 67 height 15
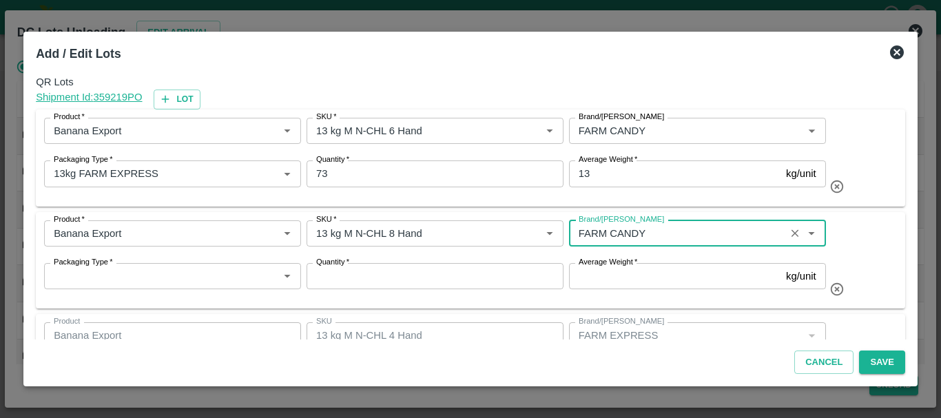
type input "FARM CANDY"
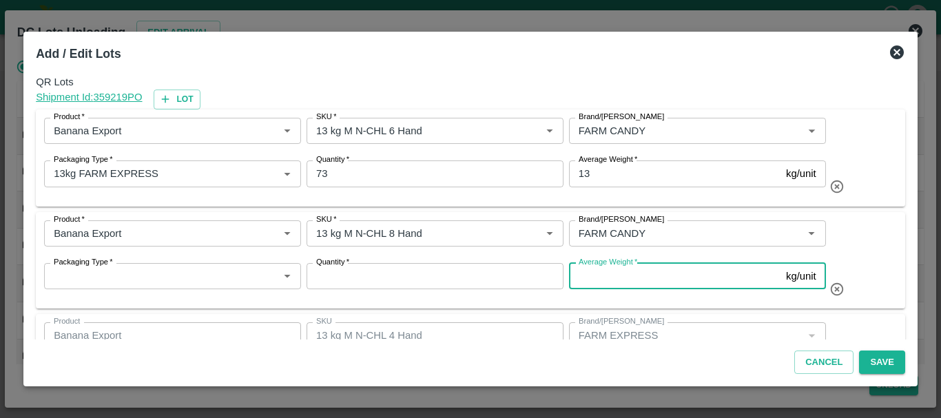
click at [600, 278] on input "Average Weight   *" at bounding box center [675, 276] width 212 height 26
type input "13"
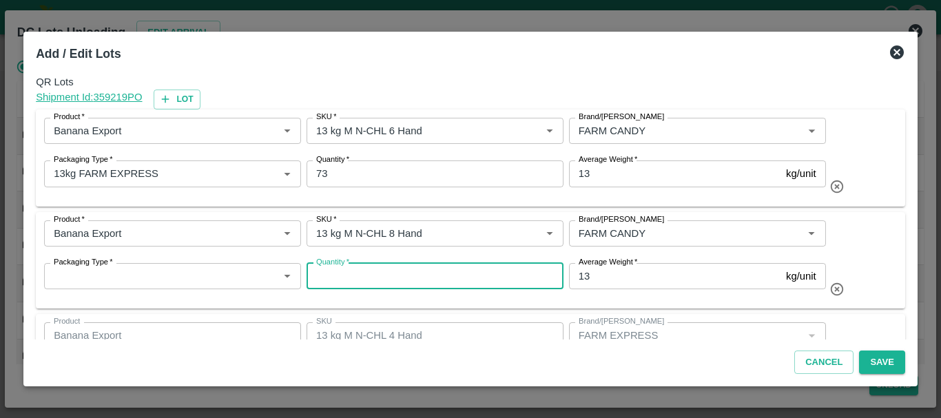
click at [491, 287] on input "Quantity   *" at bounding box center [435, 276] width 257 height 26
type input "27"
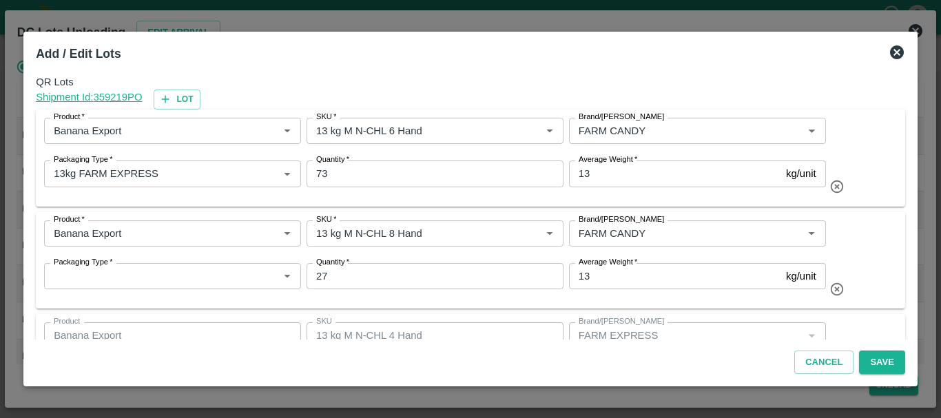
click at [456, 299] on div "Quantity   * 27 Quantity" at bounding box center [432, 279] width 263 height 43
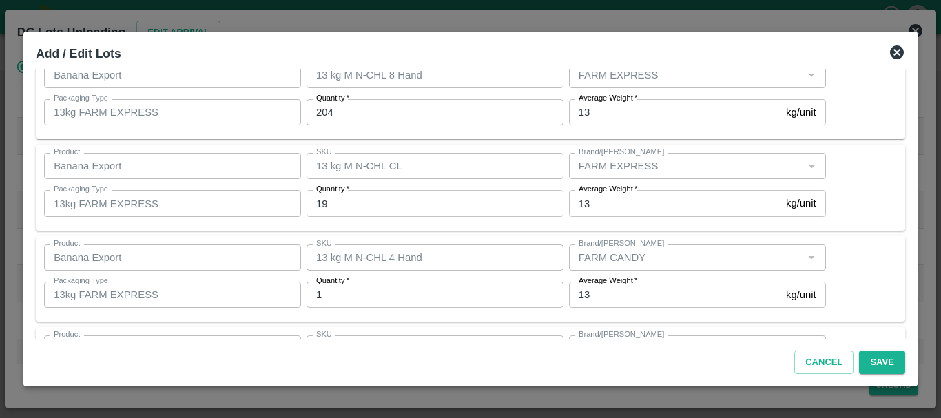
scroll to position [536, 0]
click at [874, 368] on button "Save" at bounding box center [881, 363] width 45 height 24
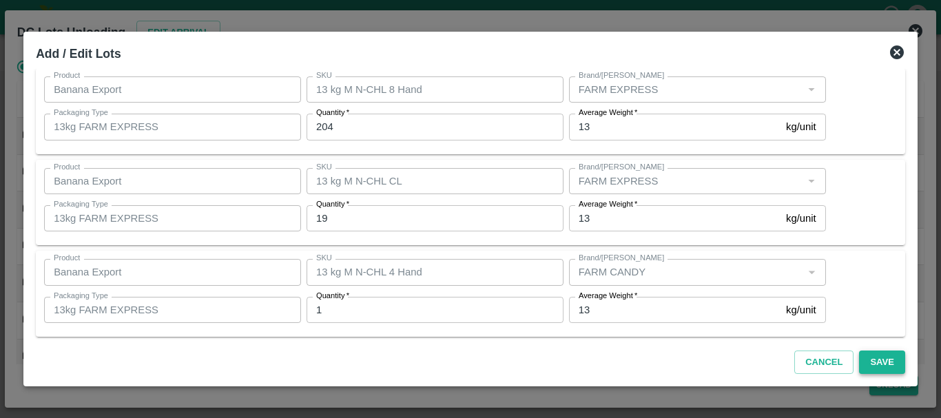
scroll to position [552, 0]
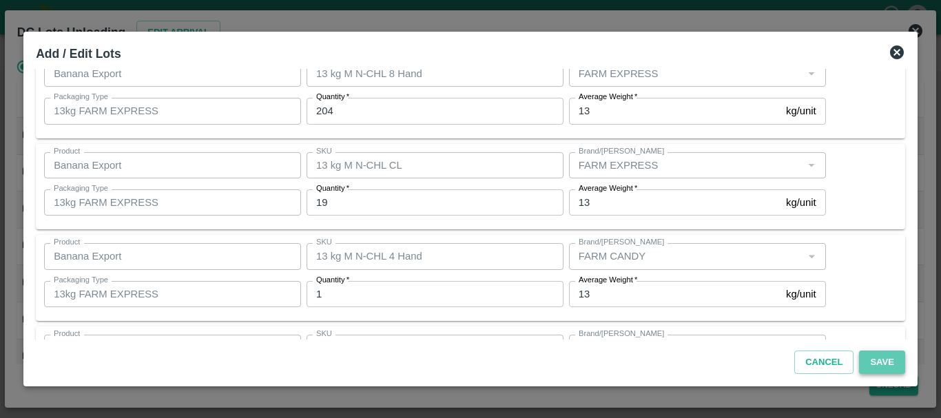
click at [874, 368] on button "Save" at bounding box center [881, 363] width 45 height 24
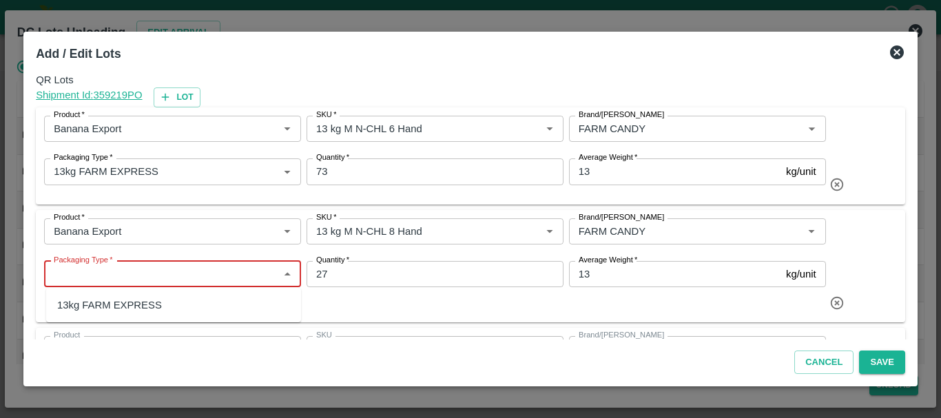
scroll to position [1, 0]
click at [134, 276] on input "Packaging Type   *" at bounding box center [161, 275] width 226 height 18
click at [135, 307] on div "13kg FARM EXPRESS" at bounding box center [109, 305] width 105 height 15
type input "13kg FARM EXPRESS"
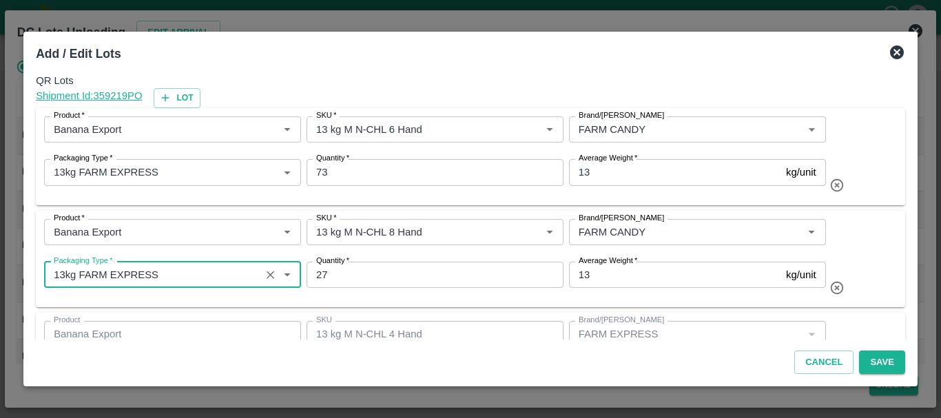
scroll to position [620, 0]
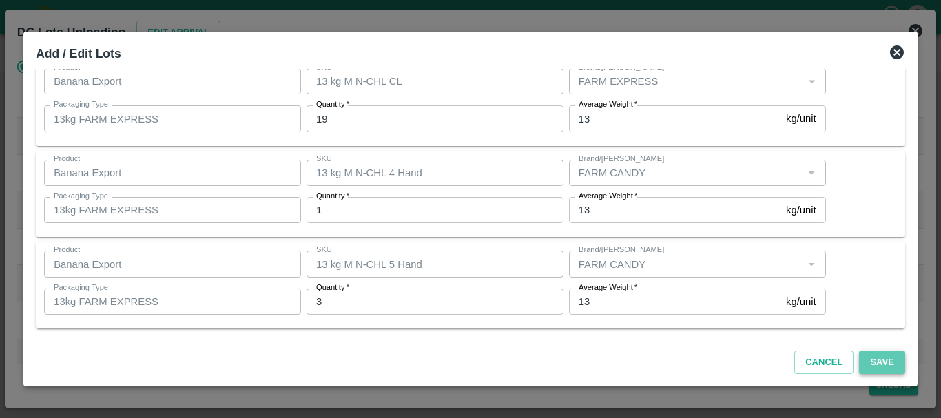
click at [874, 363] on button "Save" at bounding box center [881, 363] width 45 height 24
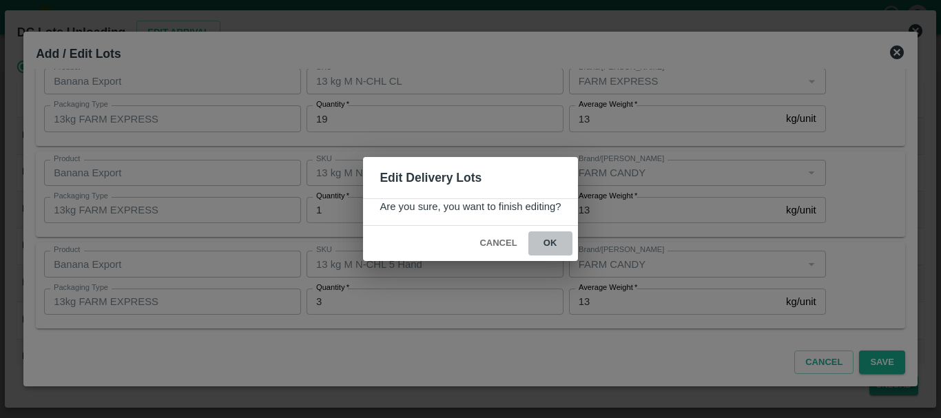
click at [548, 243] on button "ok" at bounding box center [551, 244] width 44 height 24
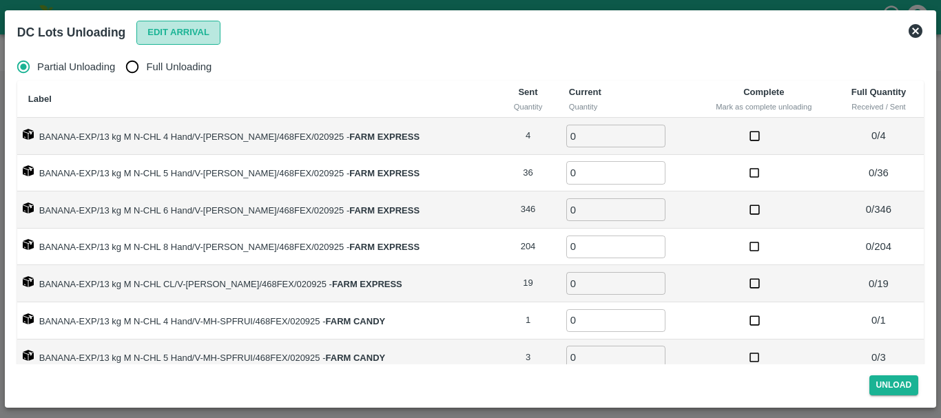
click at [169, 38] on button "Edit Arrival" at bounding box center [178, 33] width 84 height 24
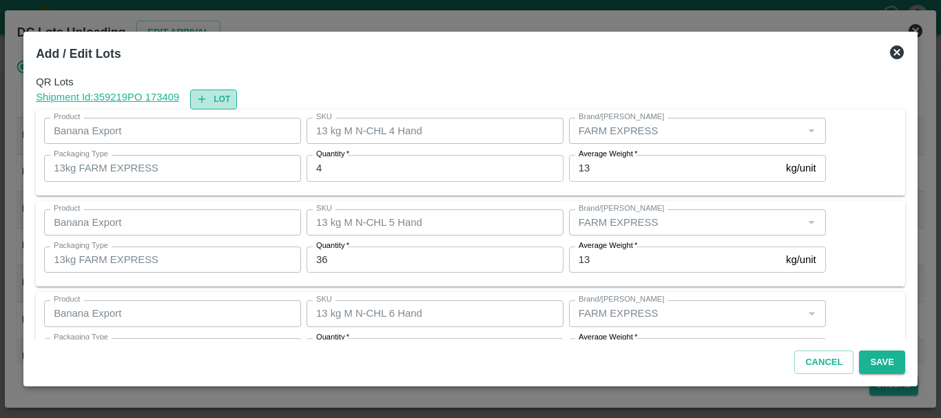
click at [216, 100] on button "Lot" at bounding box center [213, 100] width 47 height 20
type input "13 kg M N-CHL 4 Hand"
type input "4"
type input "13 kg M N-CHL 5 Hand"
type input "36"
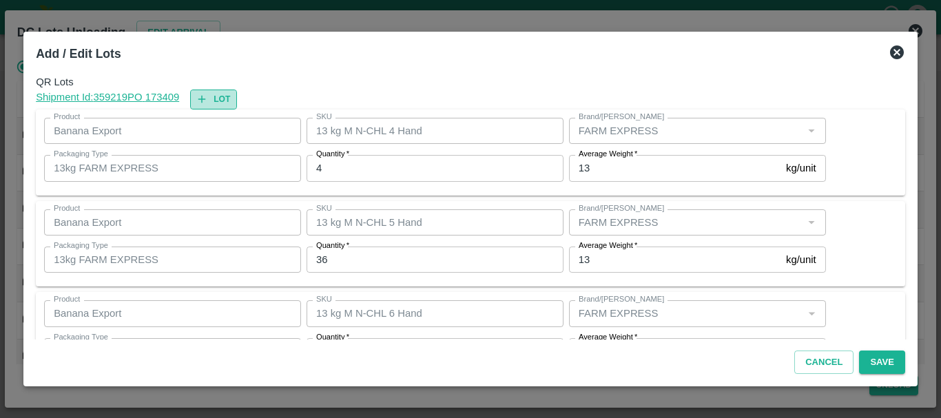
type input "13 kg M N-CHL 6 Hand"
type input "346"
type input "13 kg M N-CHL 8 Hand"
type input "204"
type input "13 kg M N-CHL CL"
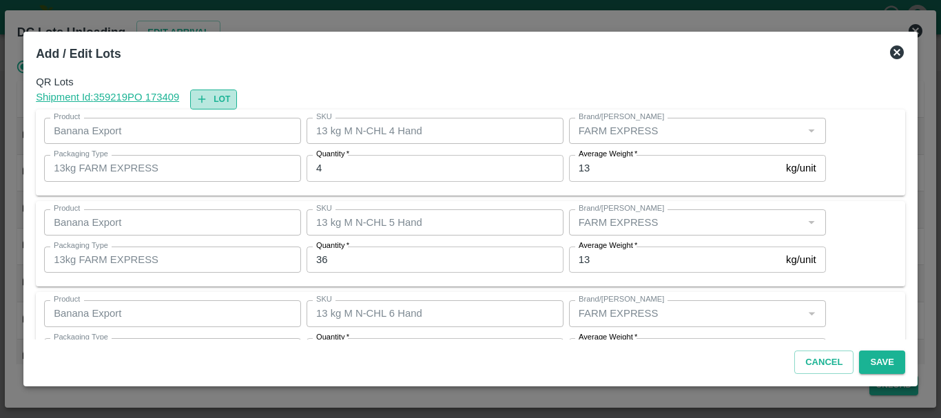
type input "FARM EXPRESS"
type input "19"
type input "13 kg M N-CHL 4 Hand"
type input "1"
type input "13 kg M N-CHL 5 Hand"
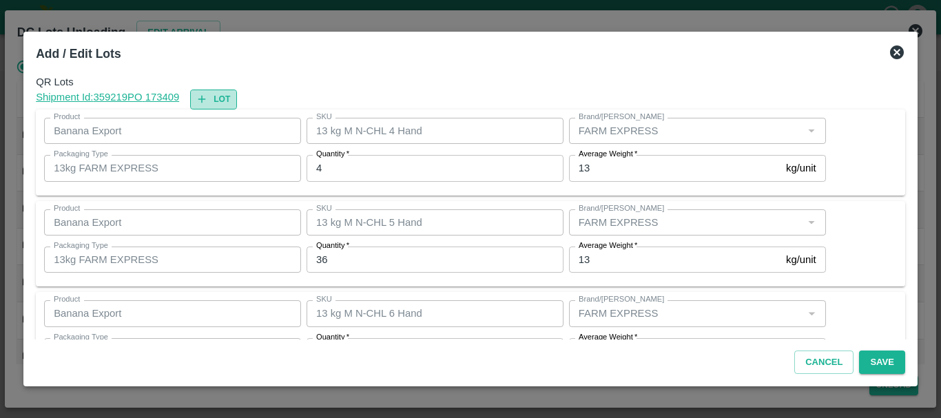
type input "3"
type input "13 kg M N-CHL 6 Hand"
type input "73"
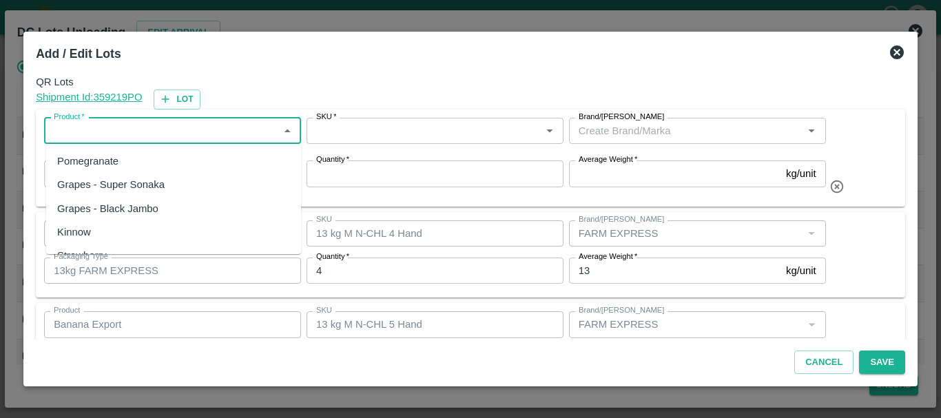
click at [199, 128] on input "Product   *" at bounding box center [161, 131] width 226 height 18
click at [207, 166] on div "Banana Export" at bounding box center [173, 161] width 255 height 23
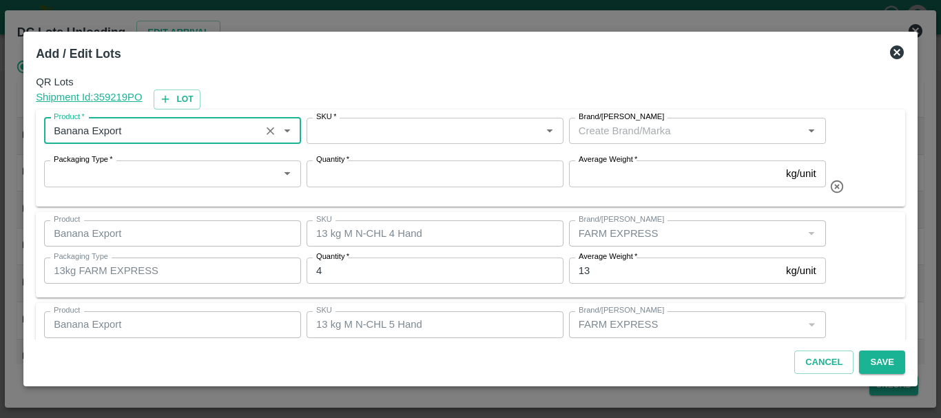
type input "Banana Export"
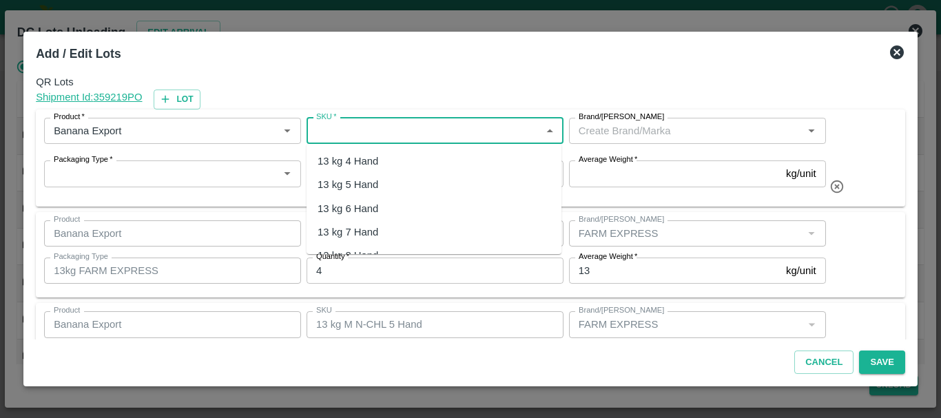
click at [332, 134] on input "SKU   *" at bounding box center [424, 131] width 226 height 18
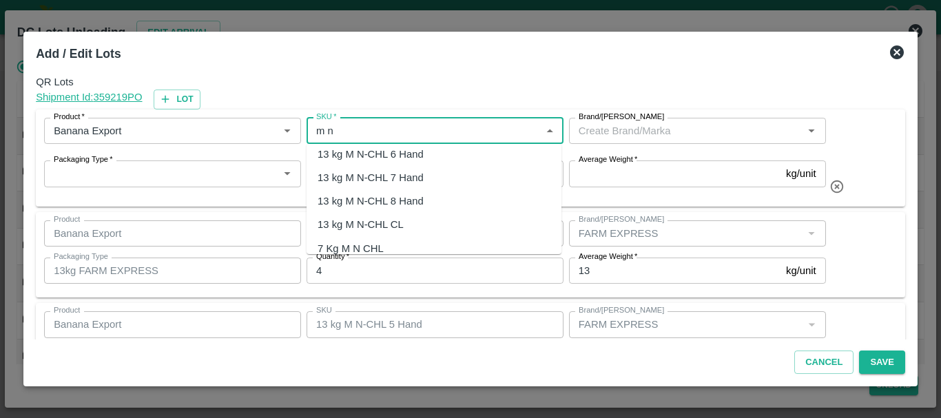
scroll to position [55, 0]
click at [363, 224] on div "13 kg M N-CHL CL" at bounding box center [361, 223] width 86 height 15
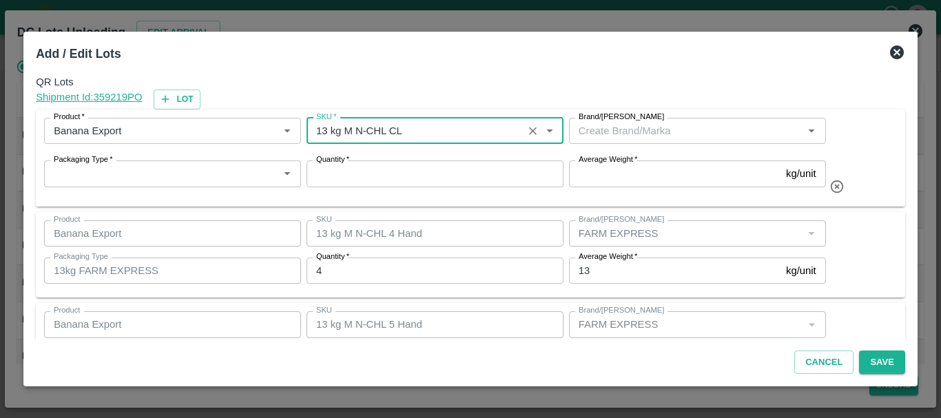
type input "13 kg M N-CHL CL"
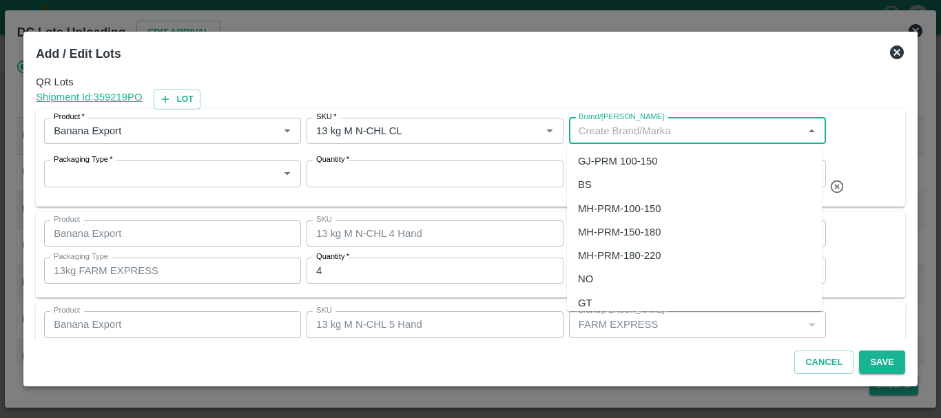
click at [660, 130] on input "Brand/[PERSON_NAME]" at bounding box center [686, 131] width 226 height 18
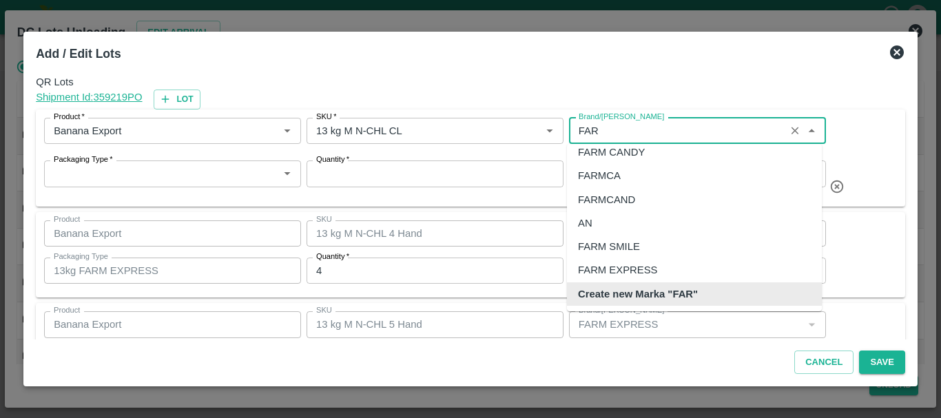
scroll to position [9, 0]
click at [661, 156] on div "FARM CANDY" at bounding box center [694, 152] width 255 height 23
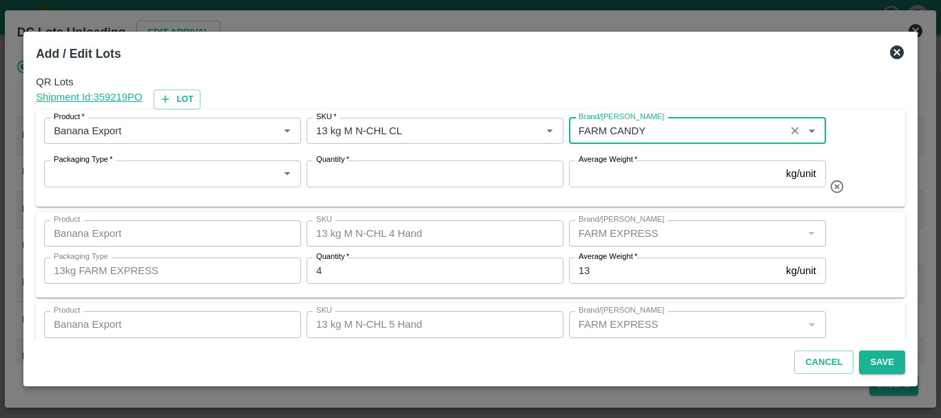
type input "FARM CANDY"
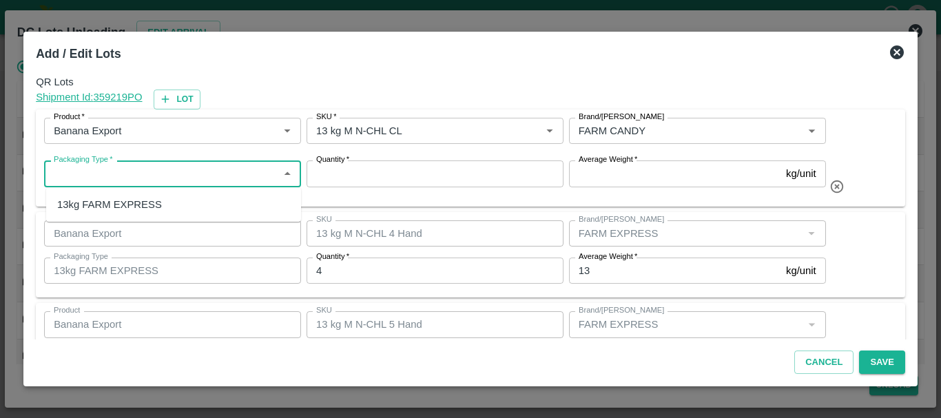
click at [216, 181] on input "Packaging Type   *" at bounding box center [161, 174] width 226 height 18
click at [204, 203] on div "13kg FARM EXPRESS" at bounding box center [173, 204] width 255 height 23
type input "13kg FARM EXPRESS"
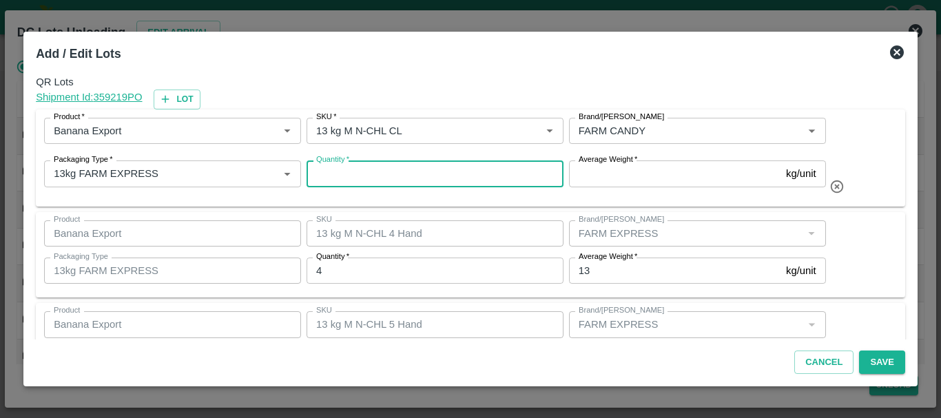
click at [452, 180] on input "Quantity   *" at bounding box center [435, 174] width 257 height 26
type input "6"
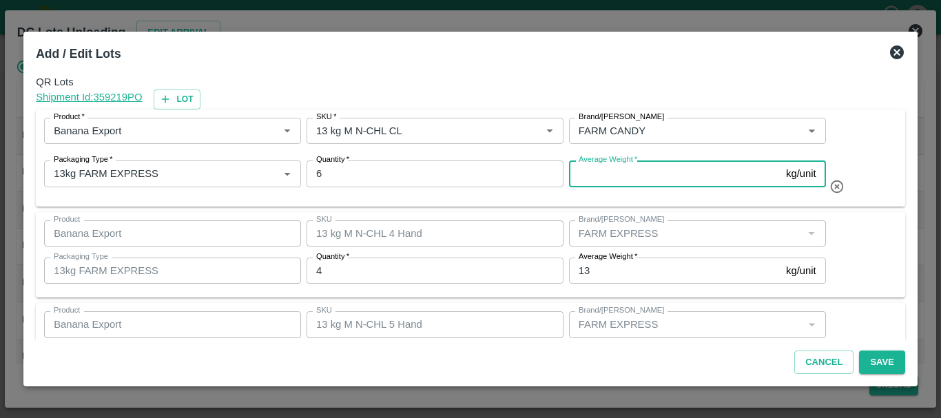
click at [619, 173] on input "Average Weight   *" at bounding box center [675, 174] width 212 height 26
type input "13"
click at [879, 360] on button "Save" at bounding box center [881, 363] width 45 height 24
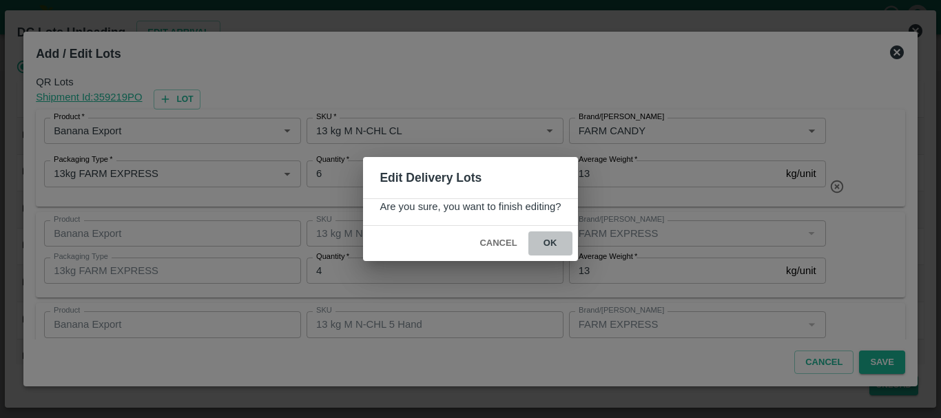
click at [542, 240] on button "ok" at bounding box center [551, 244] width 44 height 24
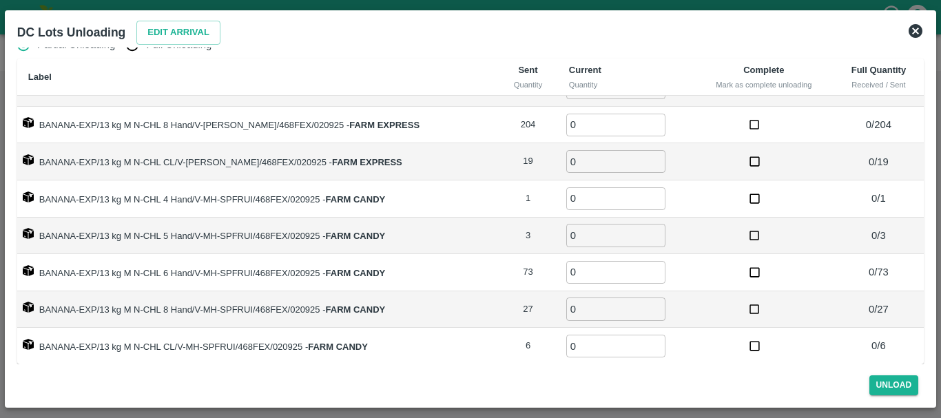
scroll to position [0, 0]
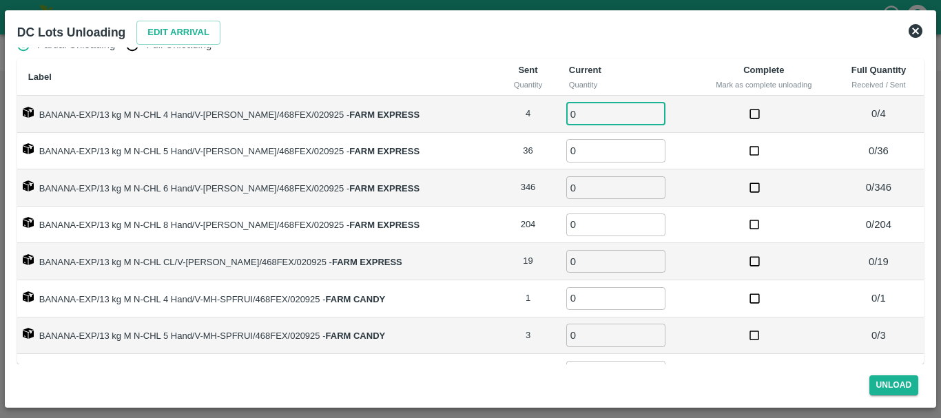
click at [589, 107] on input "0" at bounding box center [615, 114] width 99 height 23
type input "04"
type input "36"
click at [250, 34] on div "DC Lots Unloading Edit Arrival" at bounding box center [454, 30] width 896 height 36
click at [131, 53] on input "Full Unloading" at bounding box center [133, 45] width 28 height 28
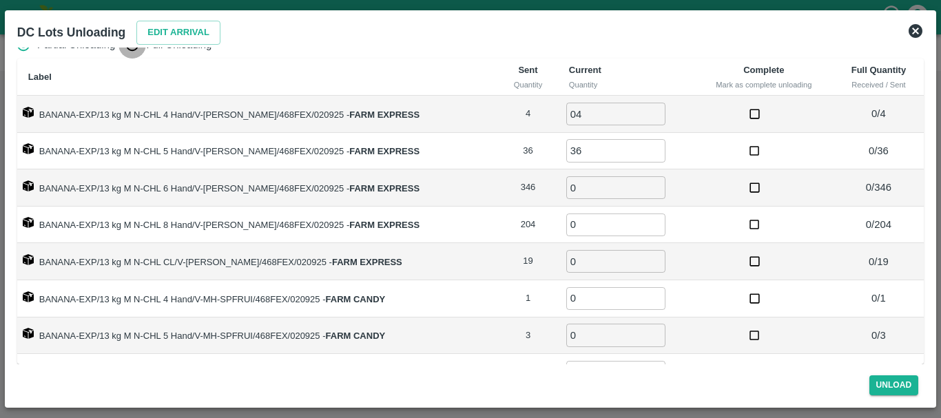
radio input "true"
type input "0"
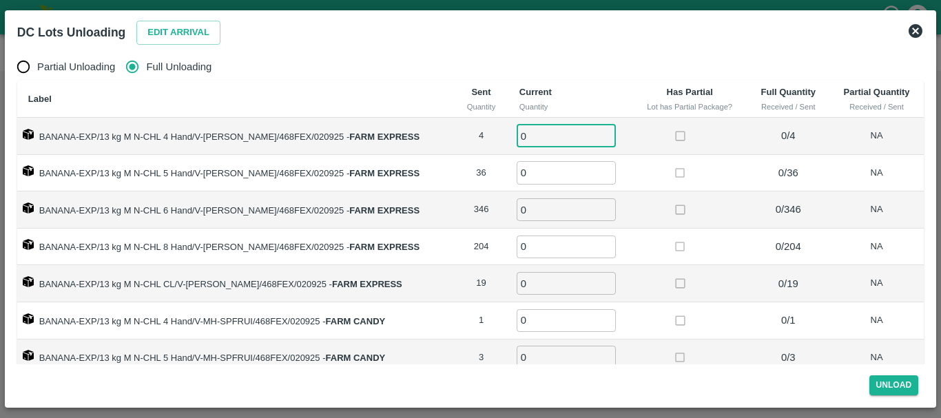
click at [536, 130] on input "0" at bounding box center [566, 136] width 99 height 23
type input "04"
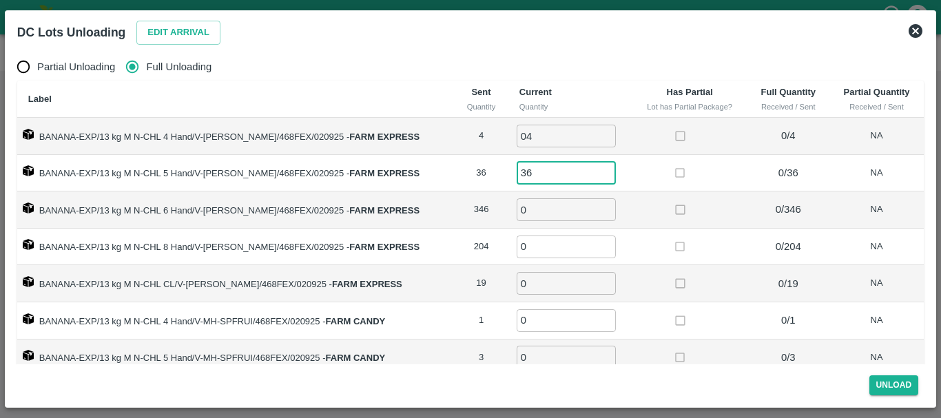
type input "36"
type input "346"
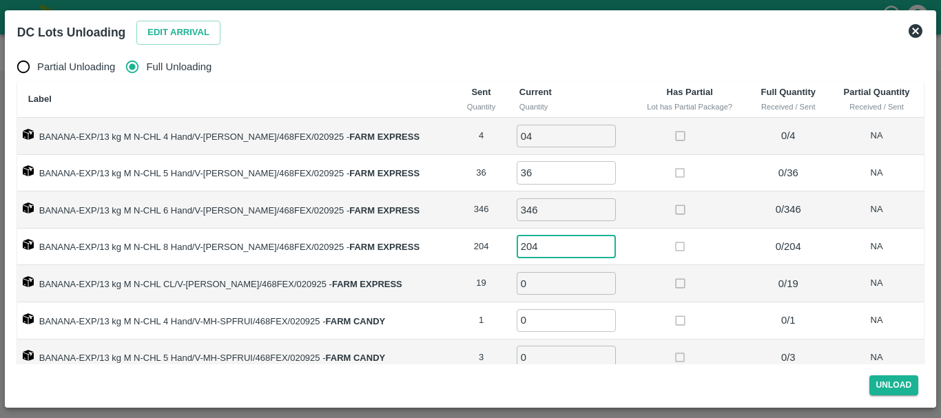
type input "204"
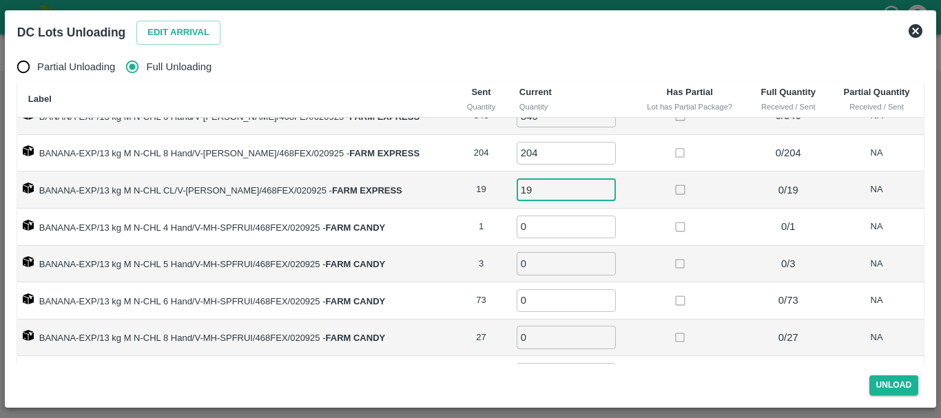
scroll to position [96, 0]
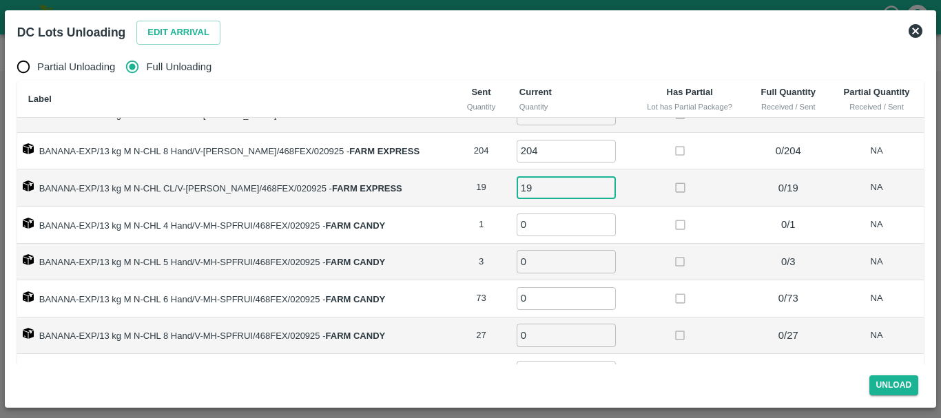
type input "19"
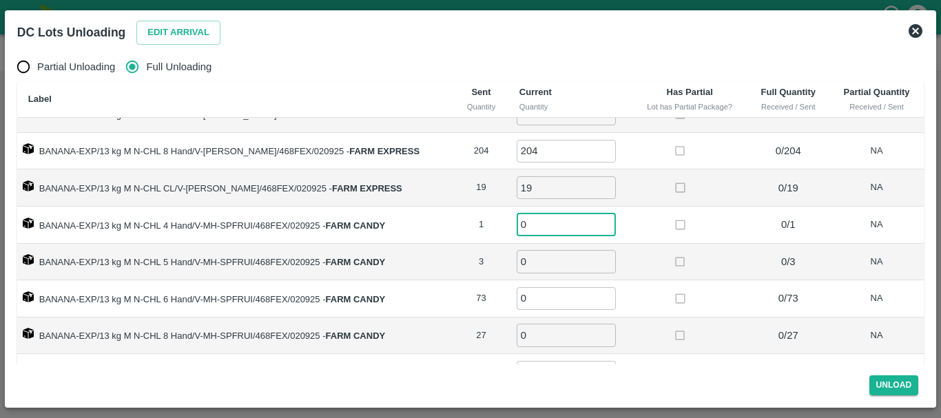
click at [529, 231] on input "0" at bounding box center [566, 225] width 99 height 23
type input "01"
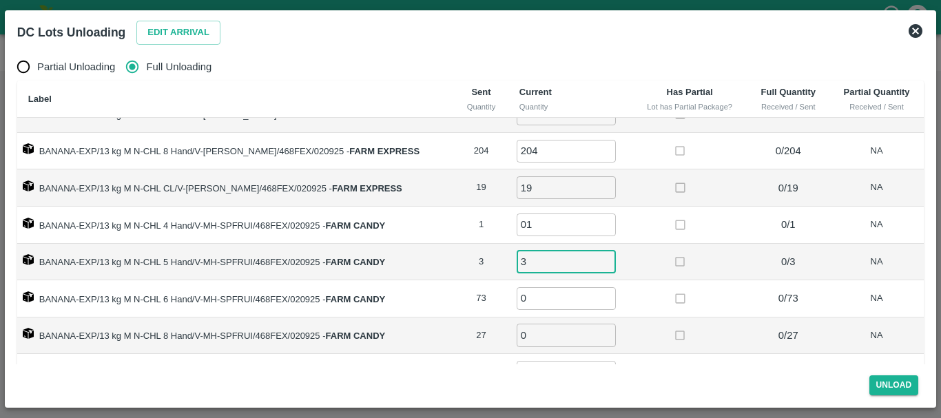
type input "3"
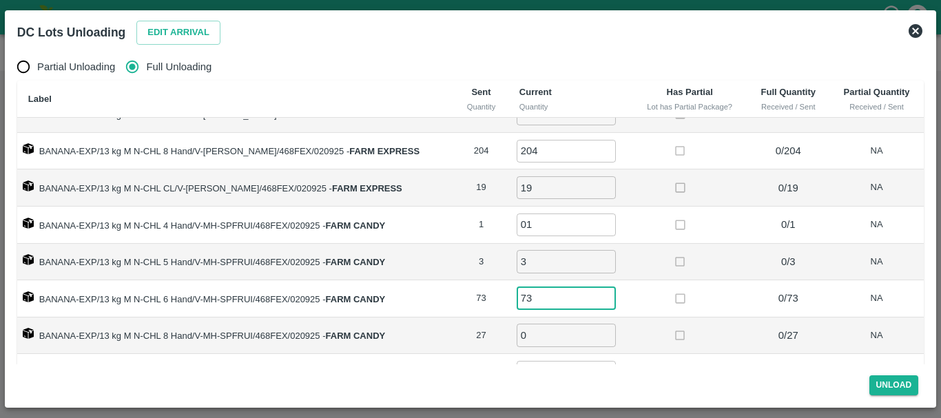
type input "73"
type input "27"
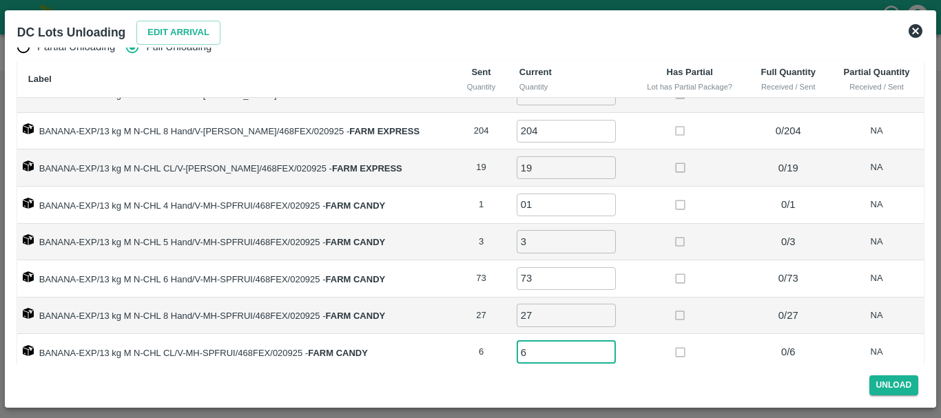
type input "6"
click at [633, 294] on td at bounding box center [690, 278] width 115 height 37
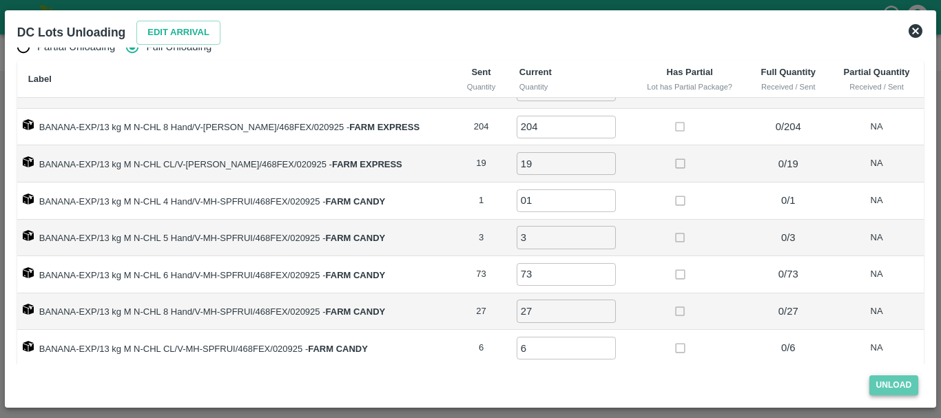
click at [886, 387] on button "Unload" at bounding box center [895, 386] width 50 height 20
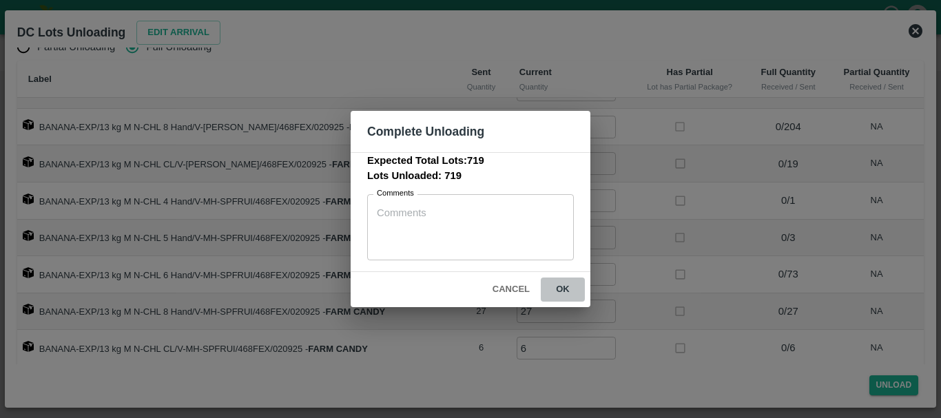
click at [561, 287] on button "ok" at bounding box center [563, 290] width 44 height 24
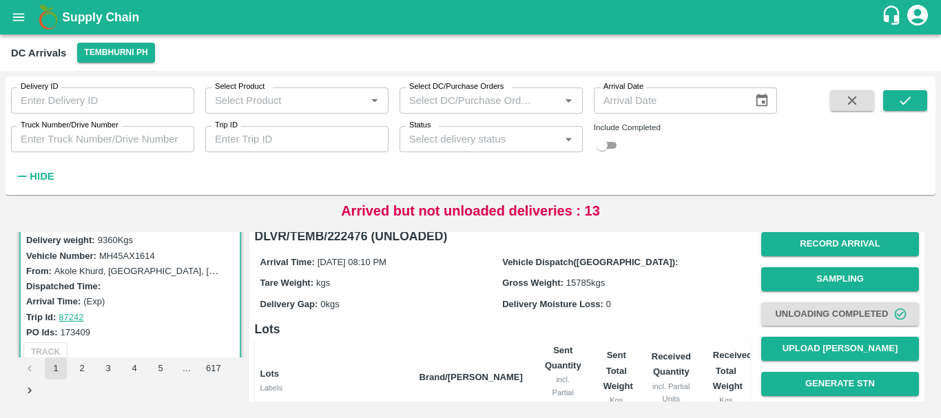
scroll to position [0, 0]
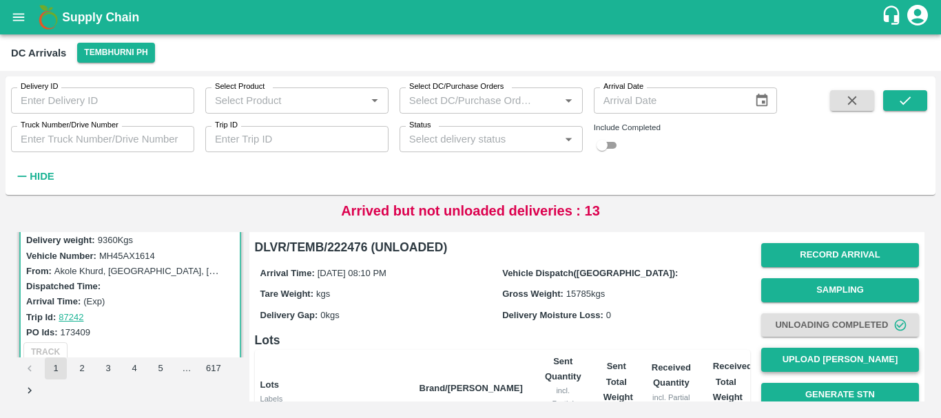
click at [809, 367] on button "Upload [PERSON_NAME]" at bounding box center [840, 360] width 158 height 24
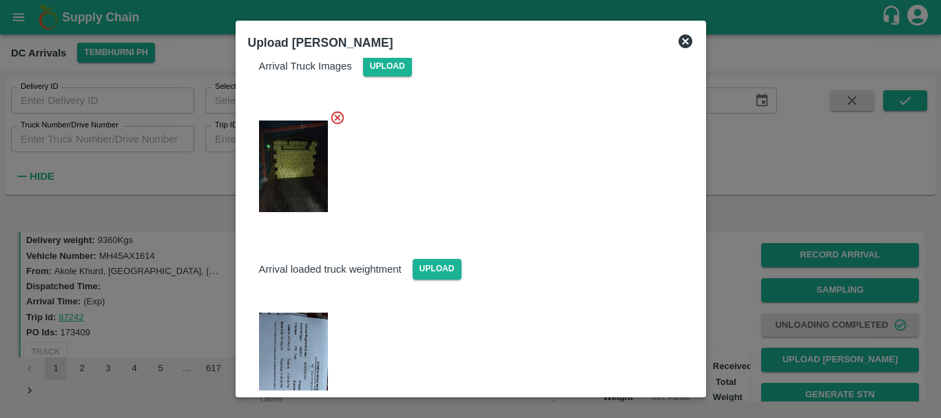
scroll to position [12, 0]
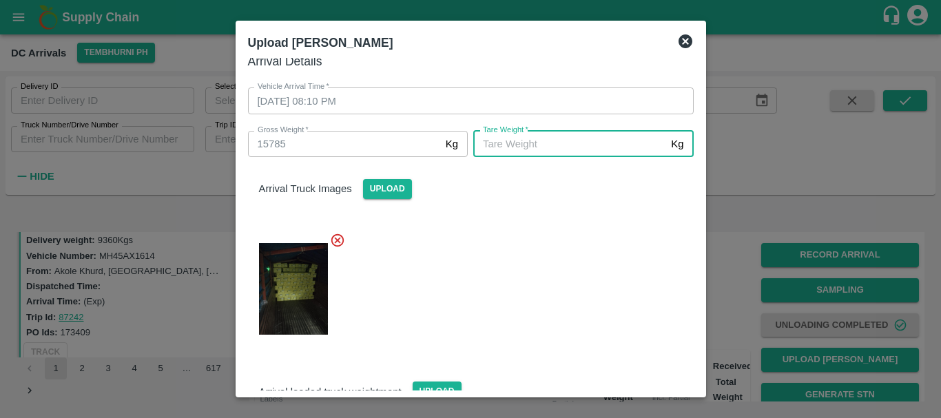
click at [537, 141] on input "[PERSON_NAME]   *" at bounding box center [569, 144] width 192 height 26
type input "5670"
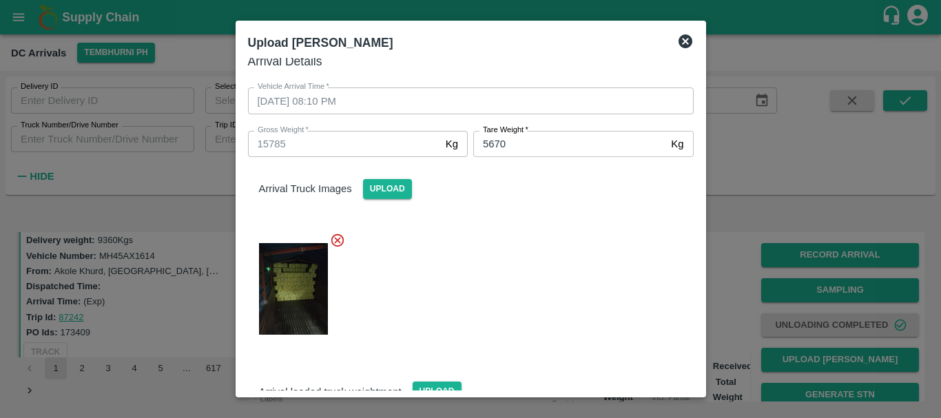
click at [540, 235] on div at bounding box center [465, 284] width 457 height 127
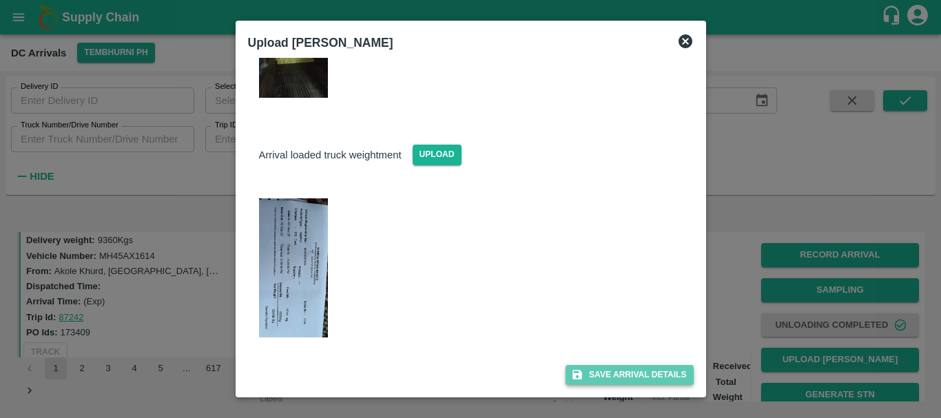
click at [597, 371] on button "Save Arrival Details" at bounding box center [629, 375] width 127 height 20
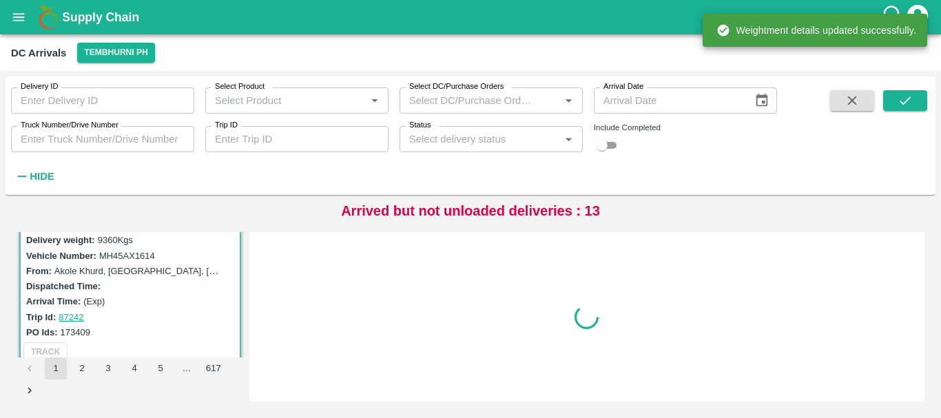
click at [517, 161] on div "Delivery ID Delivery ID Select Product Select Product   * Select DC/Purchase Or…" at bounding box center [388, 132] width 777 height 112
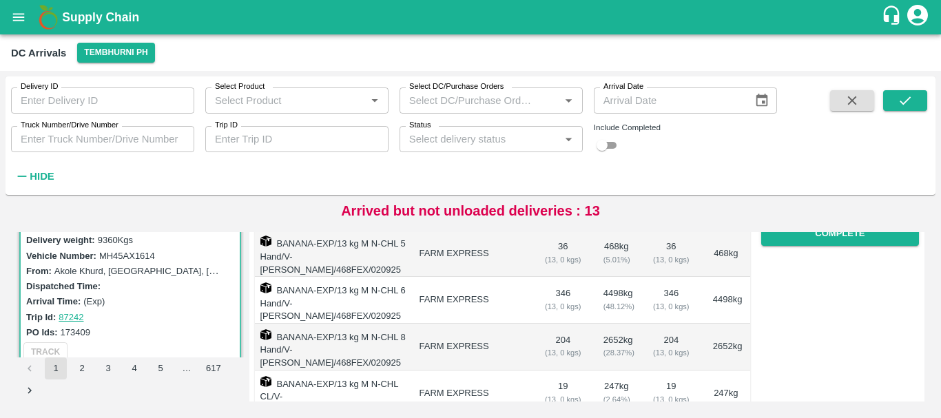
scroll to position [265, 0]
click at [819, 233] on button "Complete" at bounding box center [840, 235] width 158 height 24
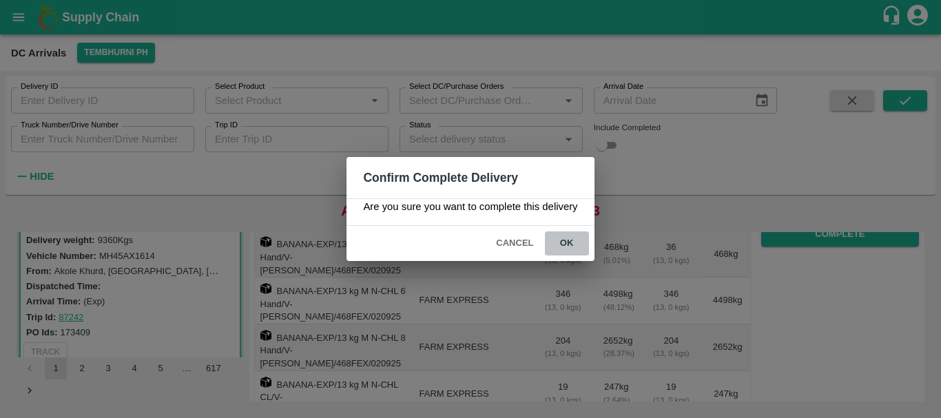
click at [562, 245] on button "ok" at bounding box center [567, 244] width 44 height 24
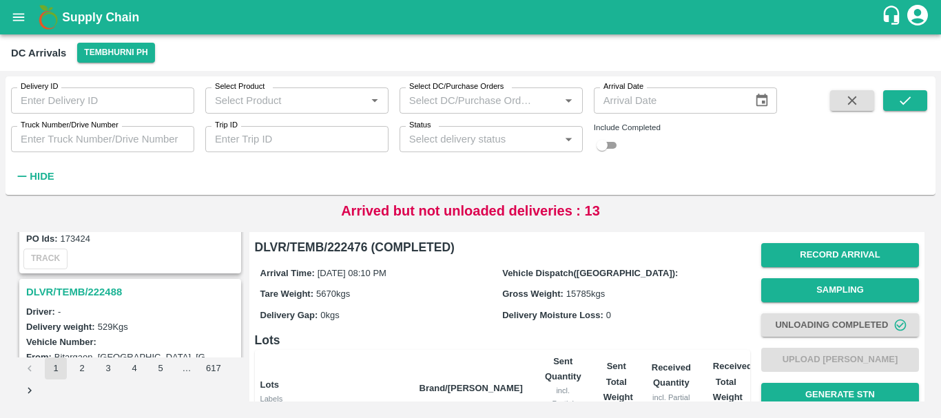
scroll to position [677, 0]
click at [99, 294] on h3 "DLVR/TEMB/222488" at bounding box center [132, 295] width 212 height 18
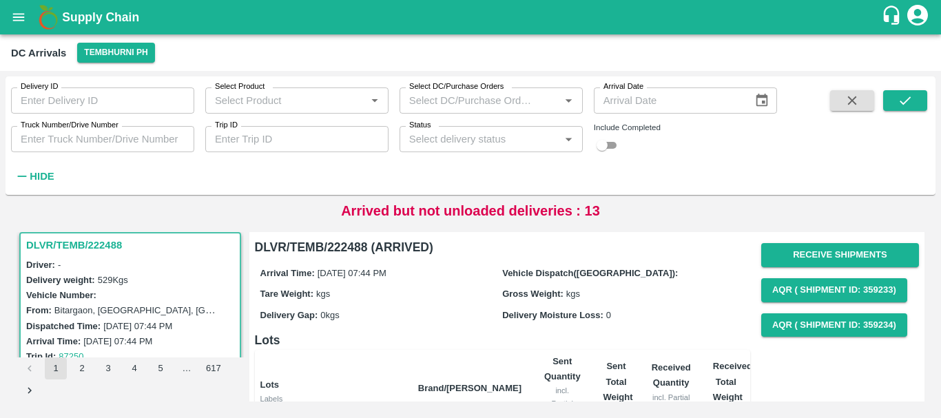
scroll to position [1, 0]
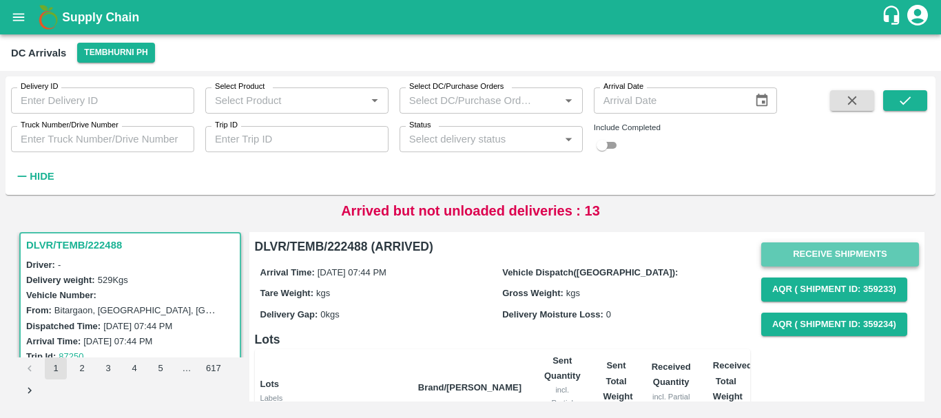
click at [797, 252] on button "Receive Shipments" at bounding box center [840, 255] width 158 height 24
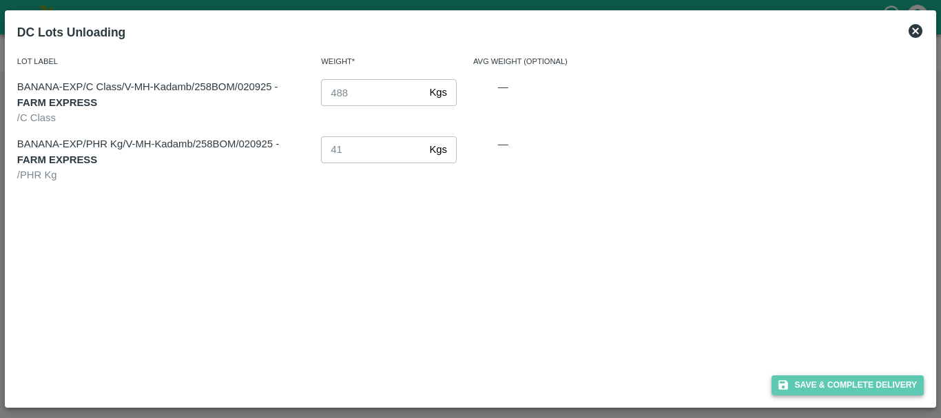
click at [820, 380] on button "Save & Complete Delivery" at bounding box center [848, 386] width 153 height 20
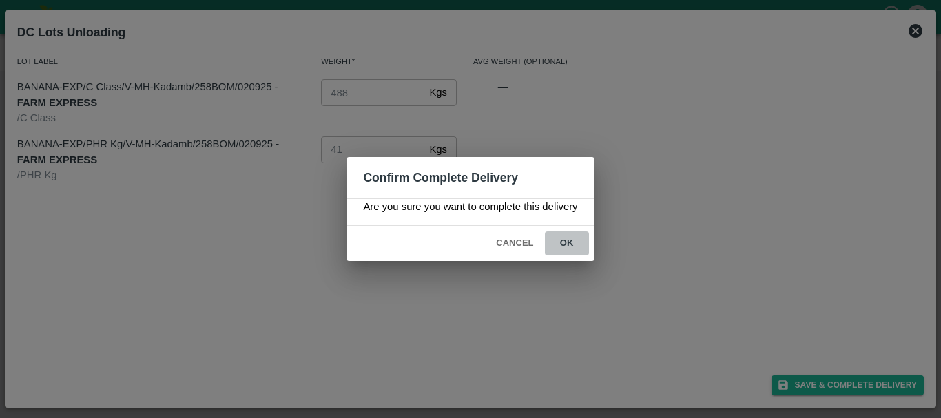
click at [573, 242] on button "ok" at bounding box center [567, 244] width 44 height 24
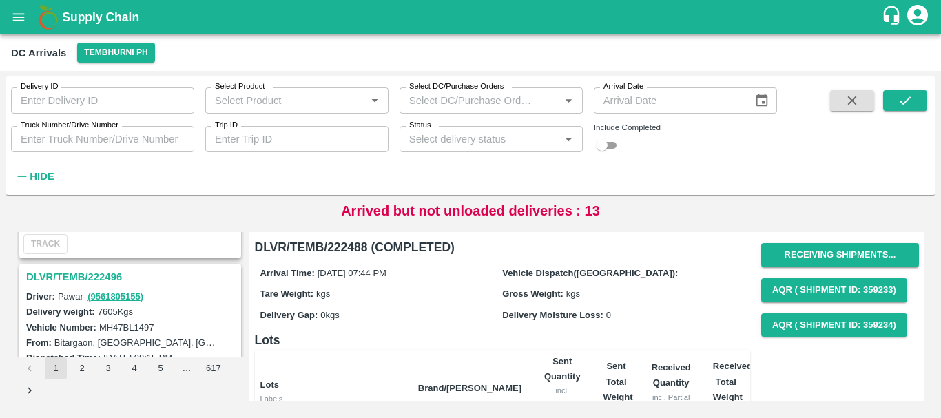
scroll to position [513, 0]
click at [121, 275] on h3 "DLVR/TEMB/222496" at bounding box center [132, 278] width 212 height 18
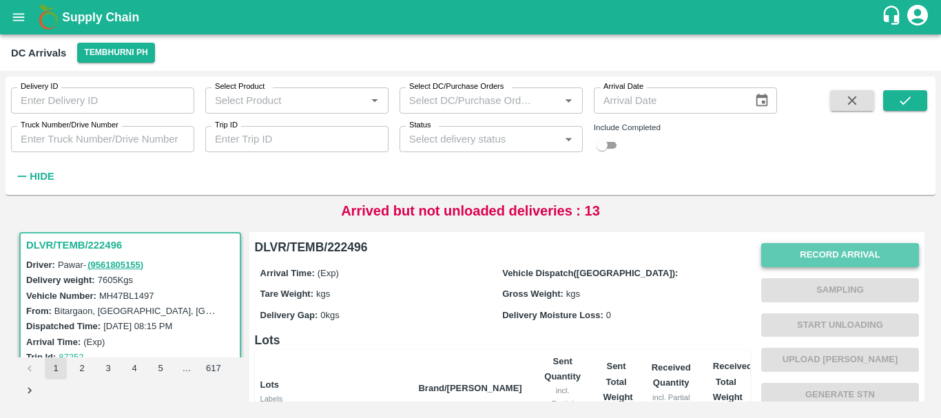
click at [787, 254] on button "Record Arrival" at bounding box center [840, 255] width 158 height 24
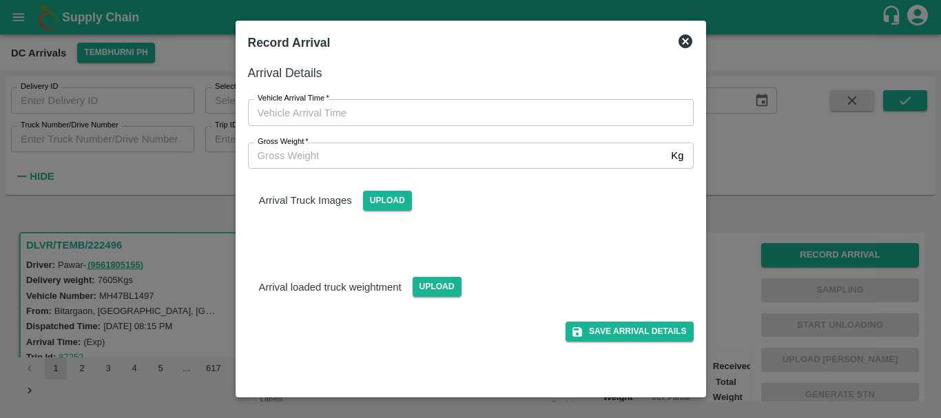
type input "DD/MM/YYYY hh:mm aa"
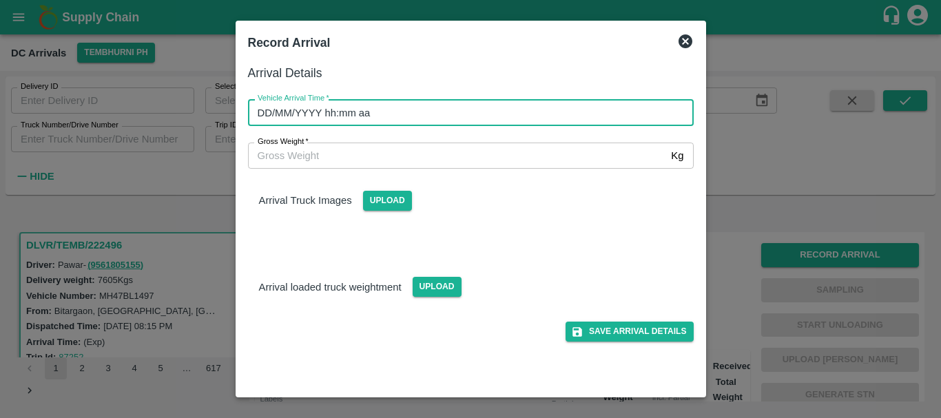
click at [416, 113] on input "DD/MM/YYYY hh:mm aa" at bounding box center [466, 112] width 436 height 26
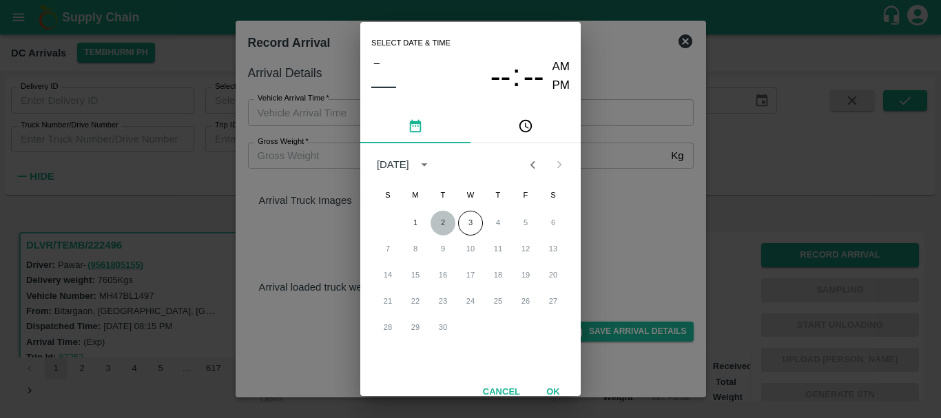
click at [441, 223] on button "2" at bounding box center [443, 223] width 25 height 25
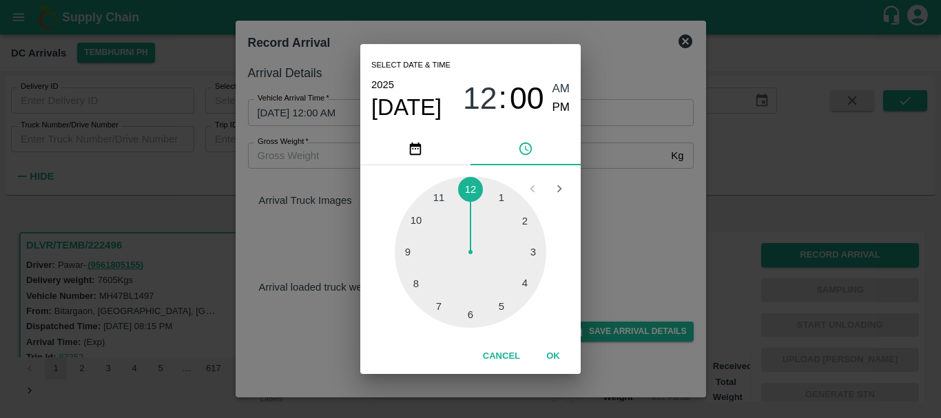
click at [427, 247] on div at bounding box center [471, 252] width 152 height 152
type input "02/09/2025 09:46 AM"
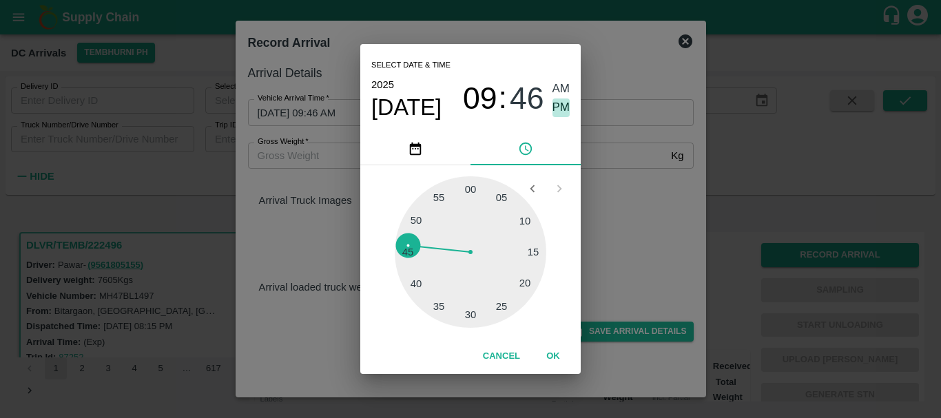
drag, startPoint x: 559, startPoint y: 107, endPoint x: 611, endPoint y: 170, distance: 81.8
click at [611, 170] on div "Select date & time 2025 Sep 2 09 : 46 AM PM 05 10 15 20 25 30 35 40 45 50 55 00…" at bounding box center [470, 209] width 941 height 418
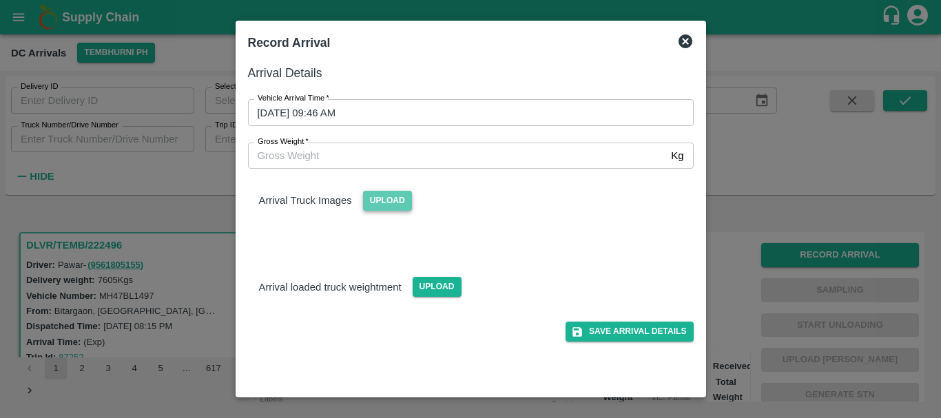
click at [402, 199] on span "Upload" at bounding box center [387, 201] width 49 height 20
click at [0, 0] on input "Upload" at bounding box center [0, 0] width 0 height 0
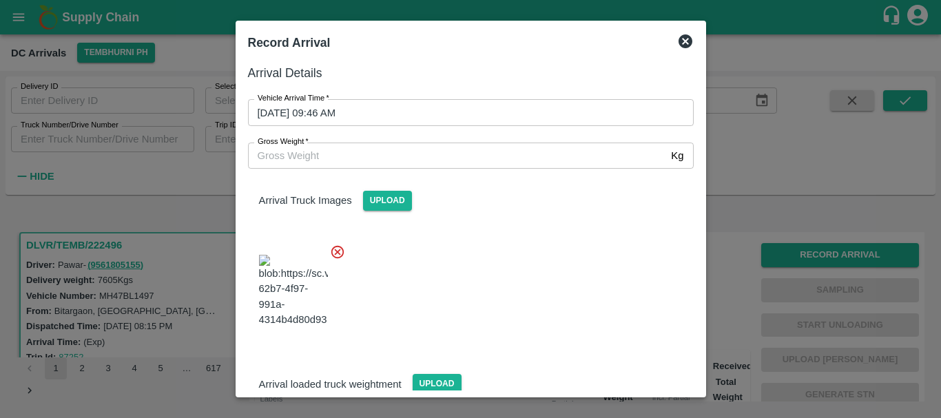
scroll to position [104, 0]
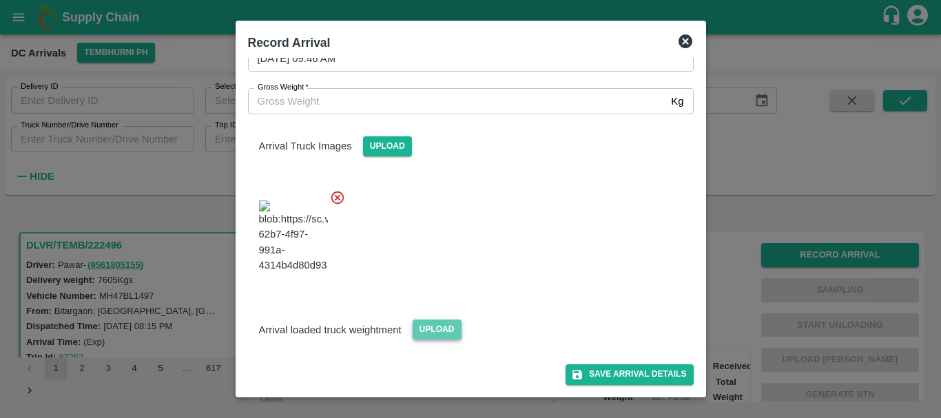
click at [438, 320] on span "Upload" at bounding box center [437, 330] width 49 height 20
click at [0, 0] on input "Upload" at bounding box center [0, 0] width 0 height 0
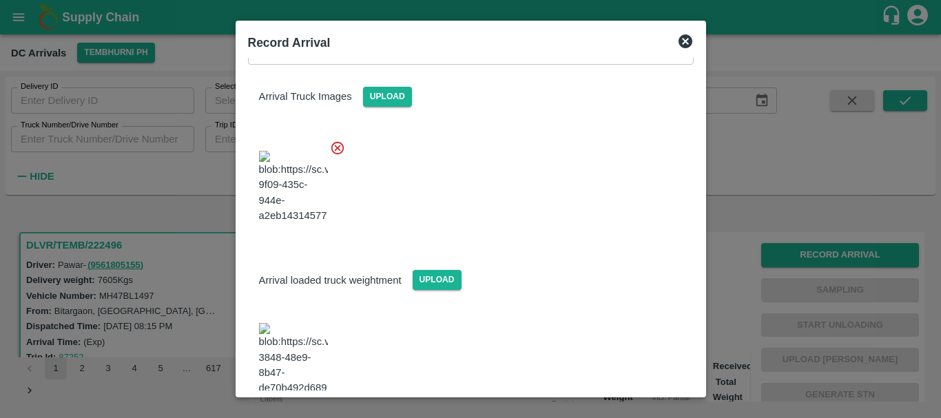
scroll to position [168, 0]
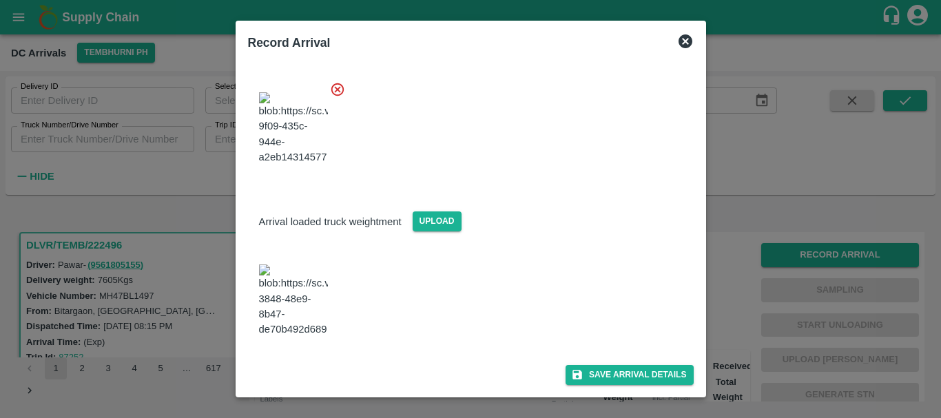
click at [317, 321] on img at bounding box center [293, 301] width 69 height 72
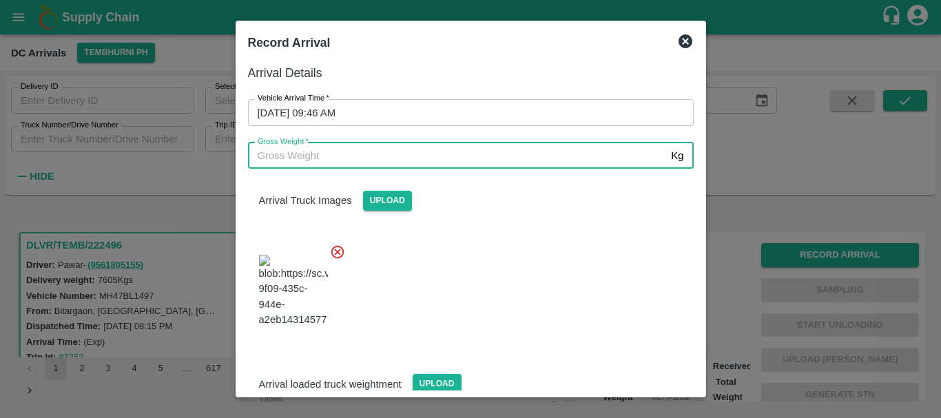
click at [347, 157] on input "Gross Weight   *" at bounding box center [457, 156] width 418 height 26
type input "13820"
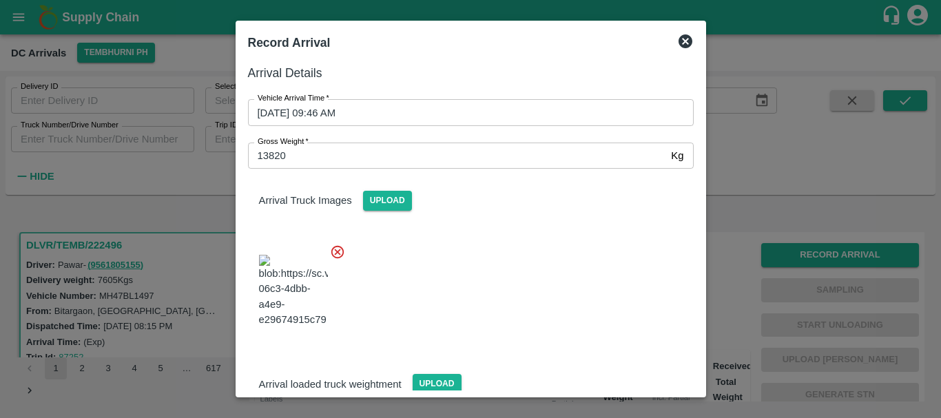
click at [583, 322] on div at bounding box center [465, 287] width 457 height 108
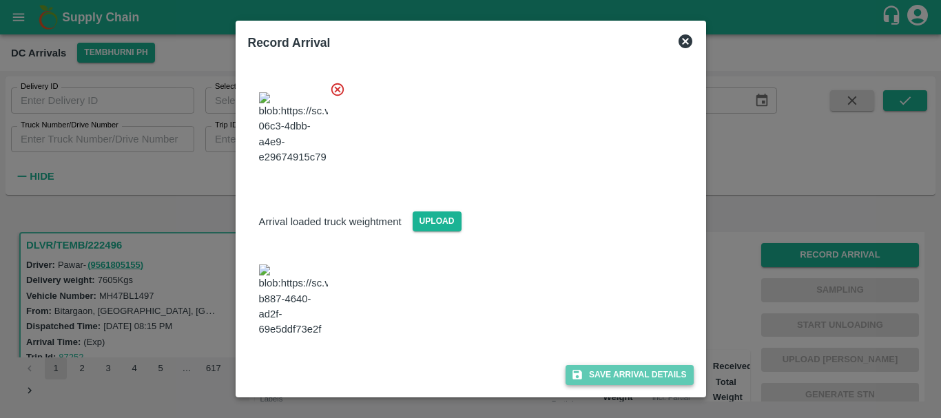
click at [602, 378] on button "Save Arrival Details" at bounding box center [629, 375] width 127 height 20
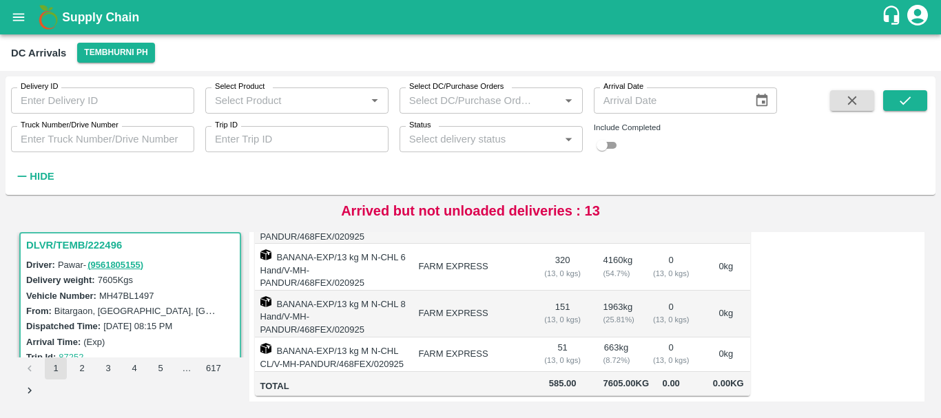
scroll to position [0, 0]
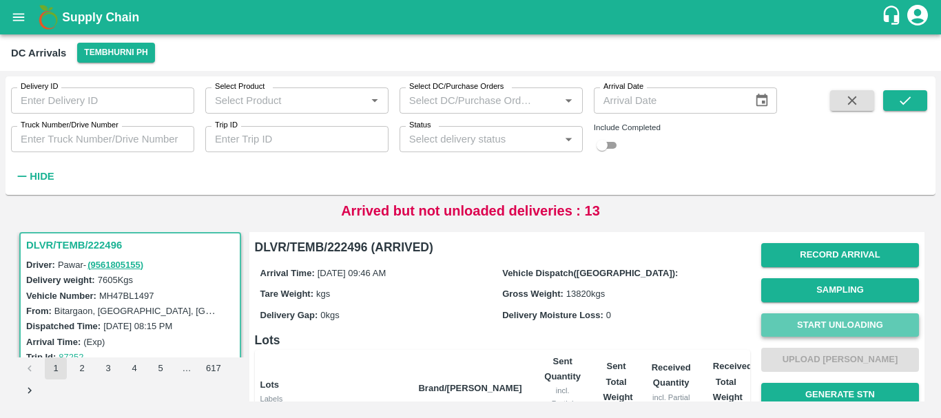
click at [830, 322] on button "Start Unloading" at bounding box center [840, 326] width 158 height 24
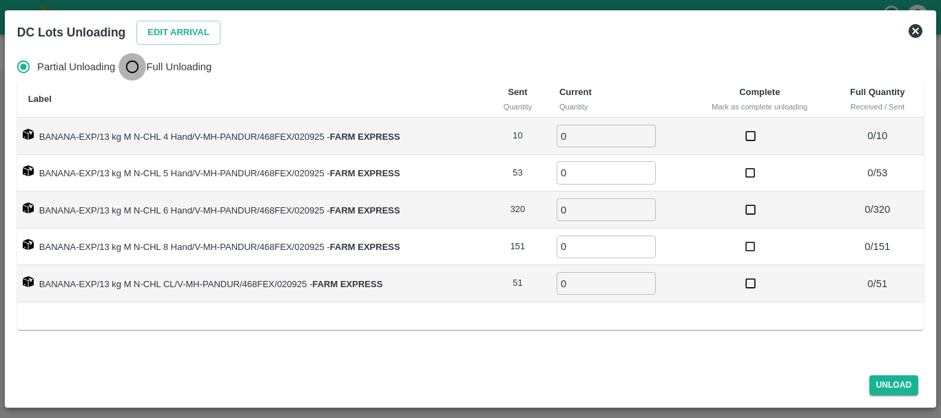
click at [129, 62] on input "Full Unloading" at bounding box center [133, 67] width 28 height 28
radio input "true"
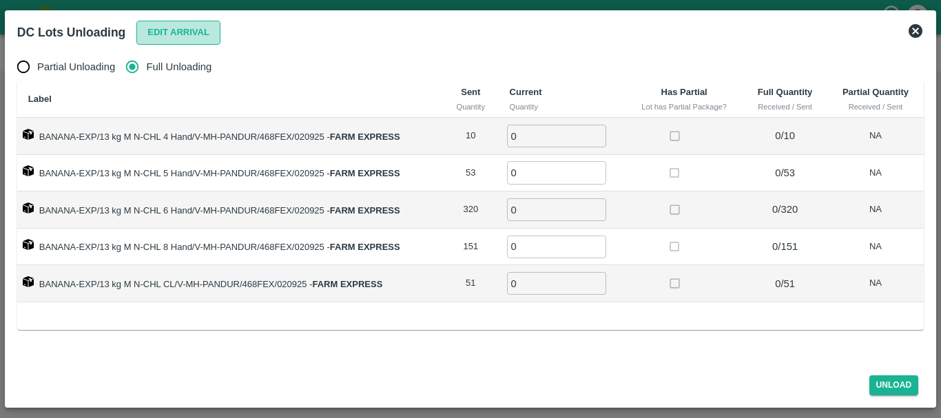
click at [181, 32] on button "Edit Arrival" at bounding box center [178, 33] width 84 height 24
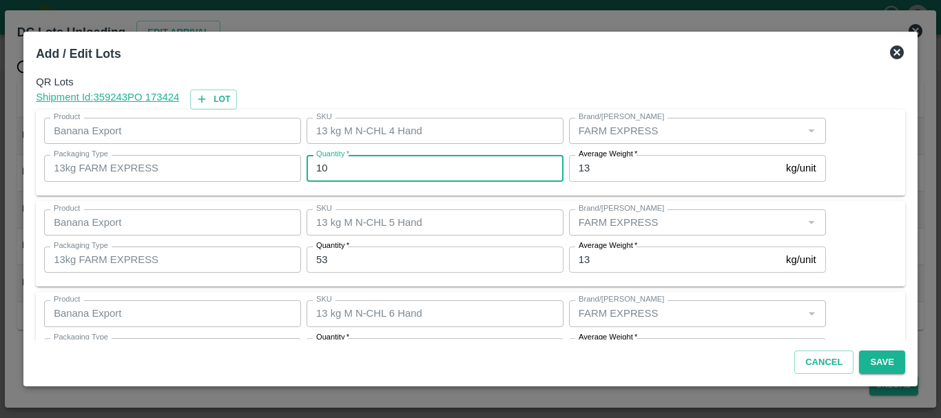
click at [444, 161] on input "10" at bounding box center [435, 168] width 257 height 26
type input "1"
type input "11"
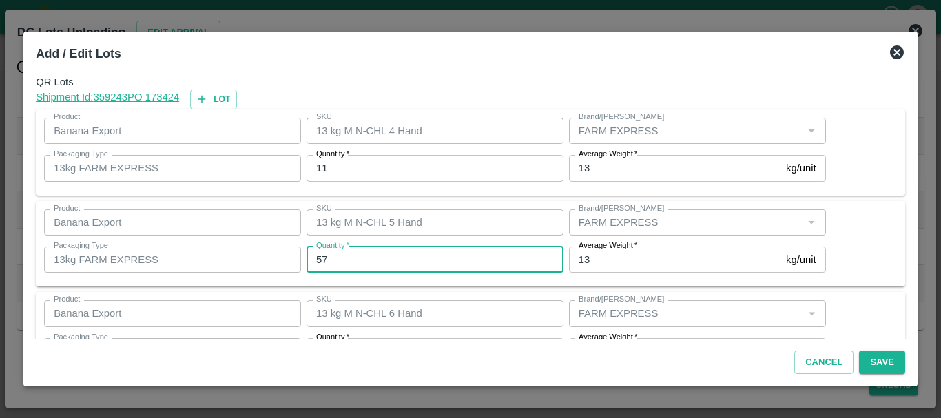
type input "57"
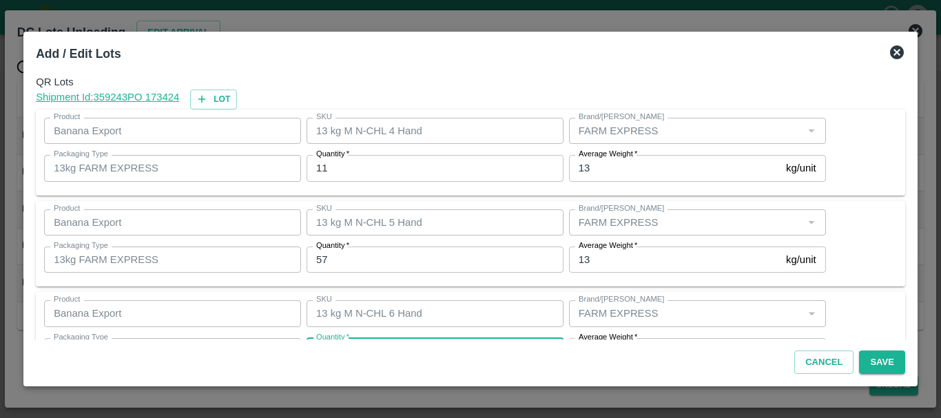
scroll to position [25, 0]
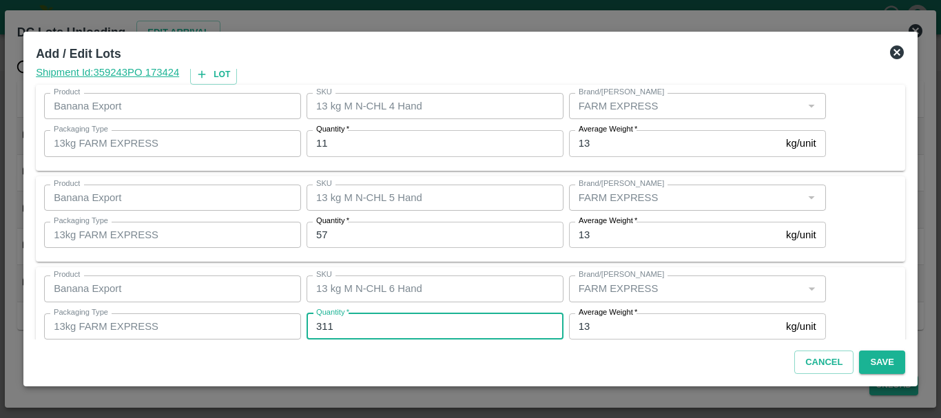
type input "311"
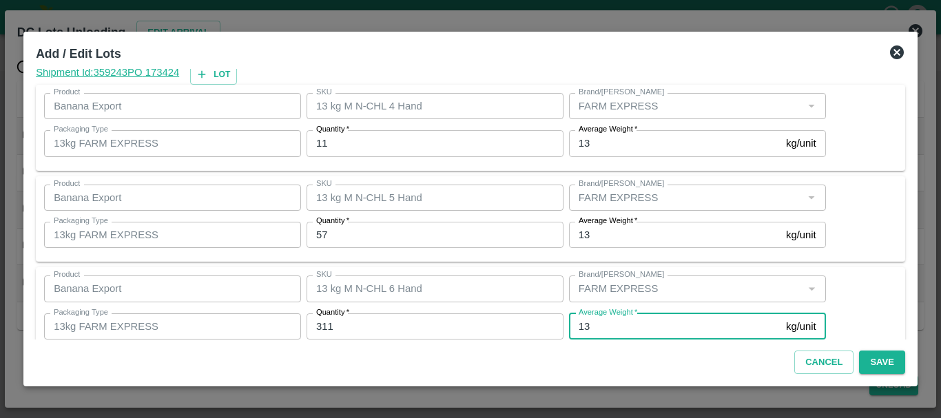
scroll to position [233, 0]
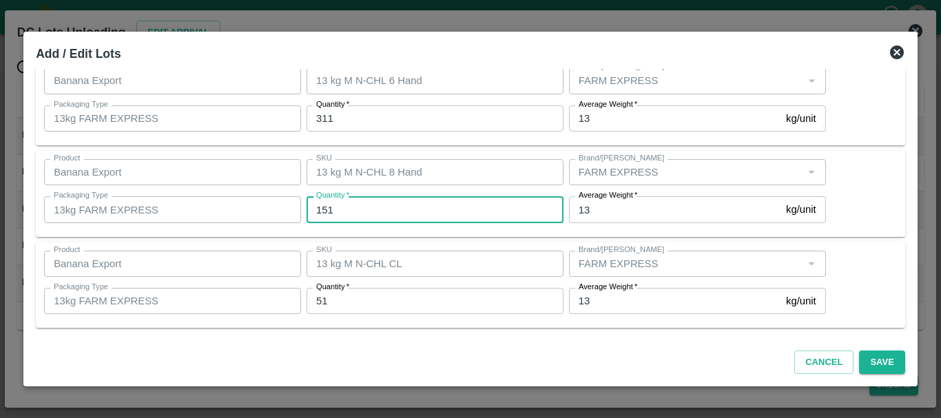
type input "1"
type input "52"
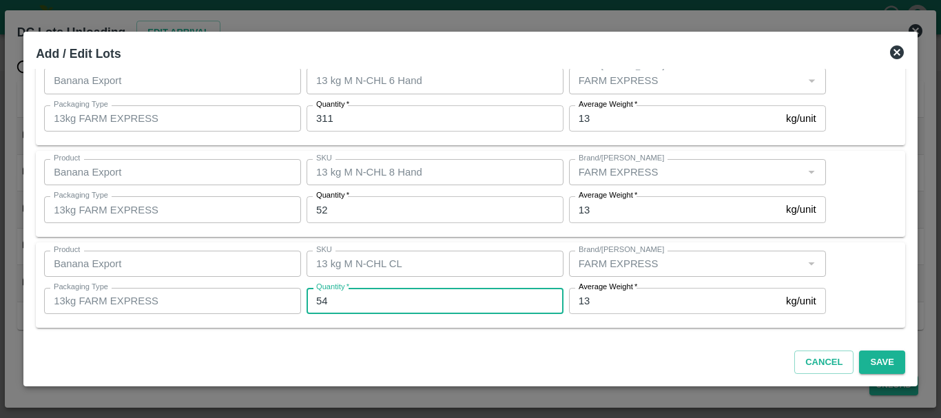
type input "54"
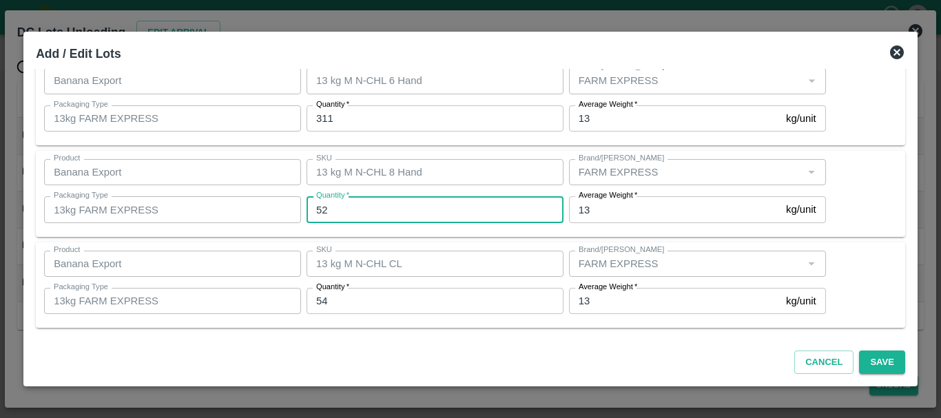
click at [336, 209] on input "52" at bounding box center [435, 209] width 257 height 26
type input "5"
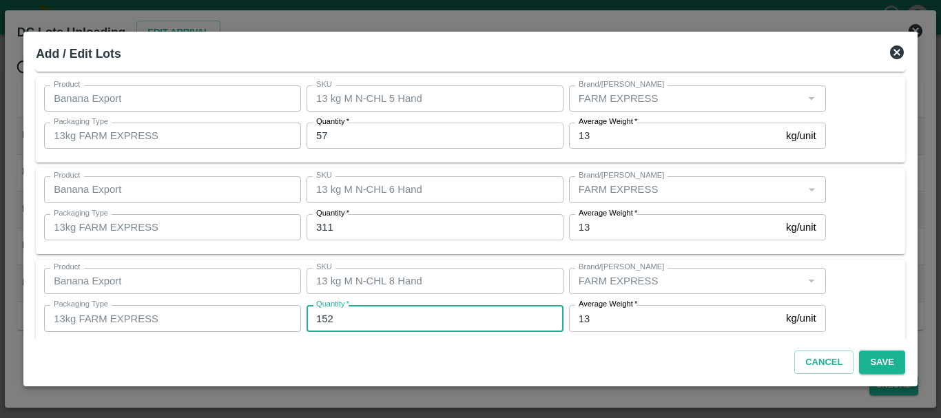
scroll to position [123, 0]
type input "152"
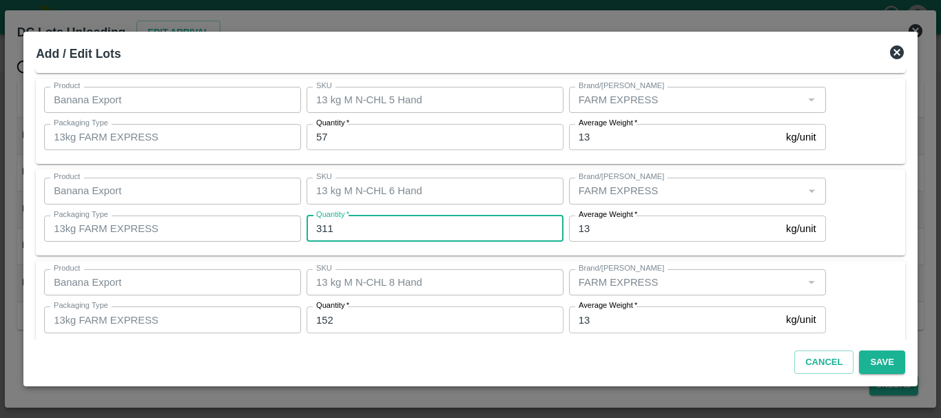
click at [376, 225] on input "311" at bounding box center [435, 229] width 257 height 26
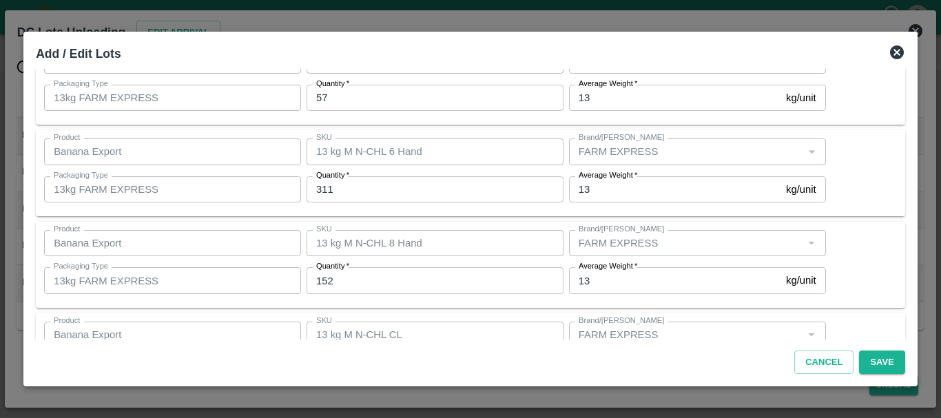
scroll to position [232, 0]
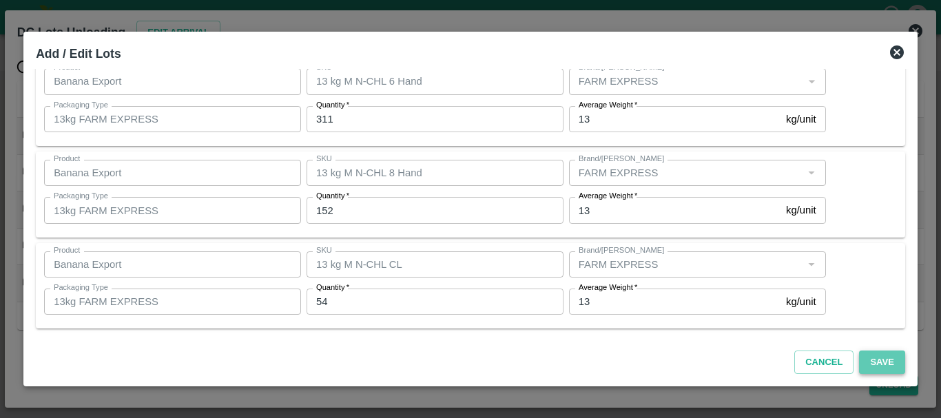
click at [876, 360] on button "Save" at bounding box center [881, 363] width 45 height 24
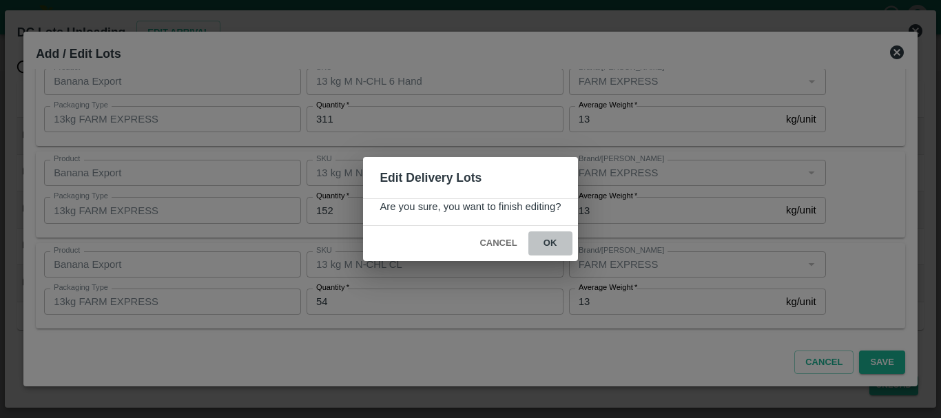
click at [553, 249] on button "ok" at bounding box center [551, 244] width 44 height 24
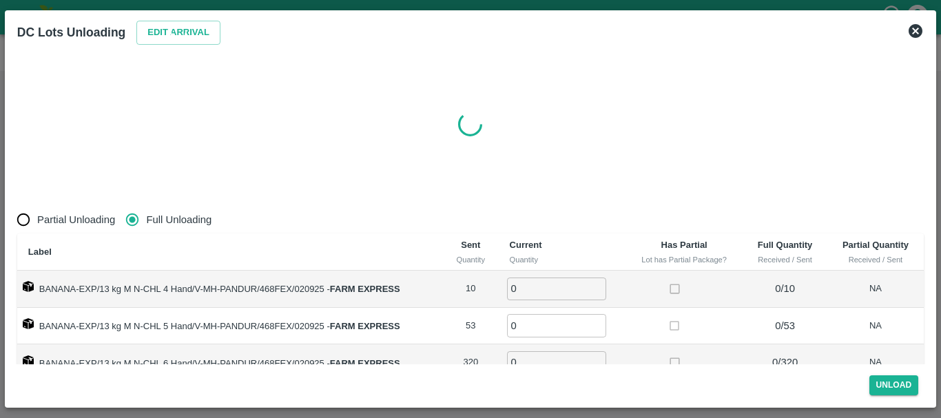
radio input "true"
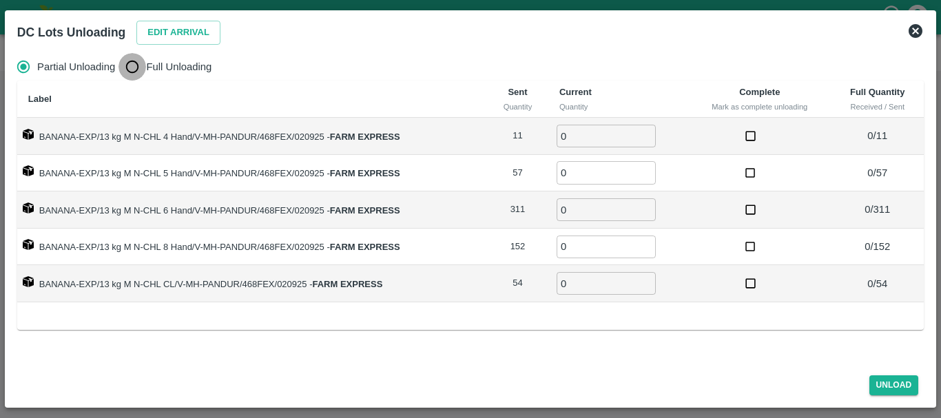
click at [129, 66] on input "Full Unloading" at bounding box center [133, 67] width 28 height 28
radio input "true"
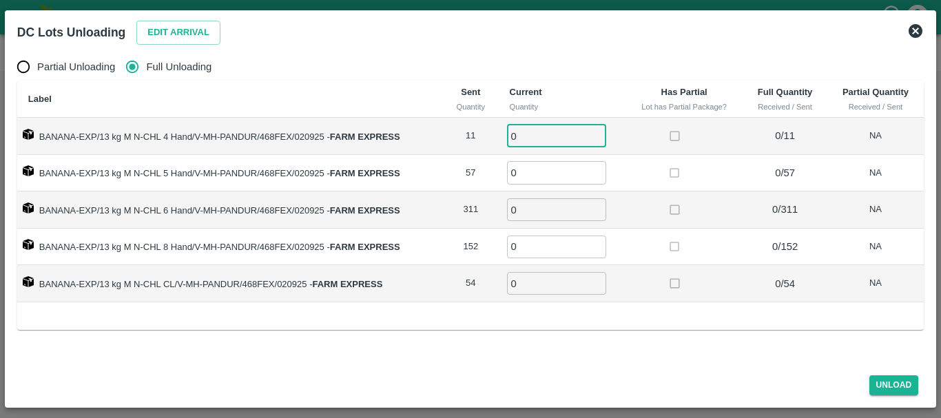
click at [559, 134] on input "0" at bounding box center [556, 136] width 99 height 23
type input "011"
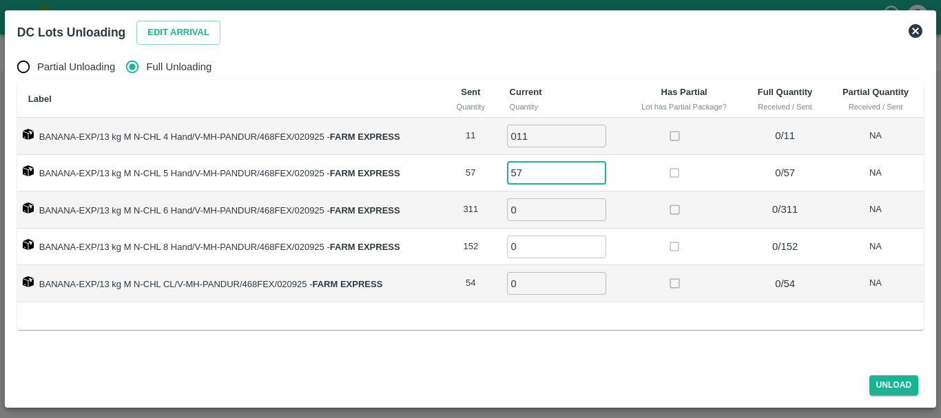
type input "57"
type input "311"
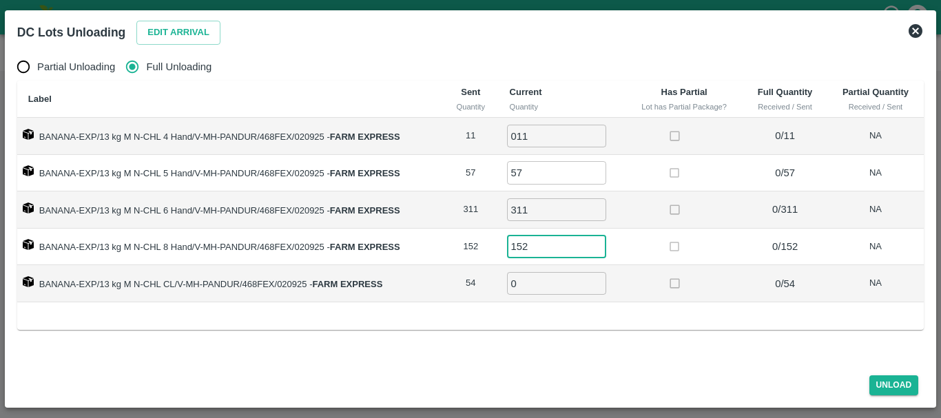
type input "152"
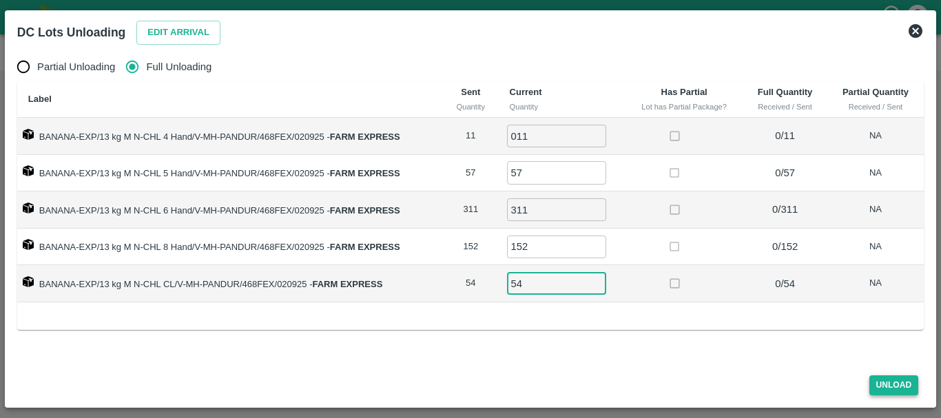
type input "54"
click at [874, 384] on button "Unload" at bounding box center [895, 386] width 50 height 20
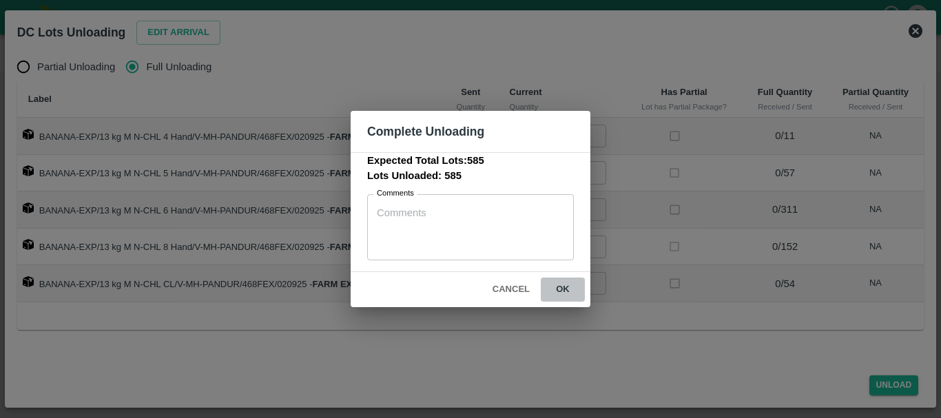
click at [566, 283] on button "ok" at bounding box center [563, 290] width 44 height 24
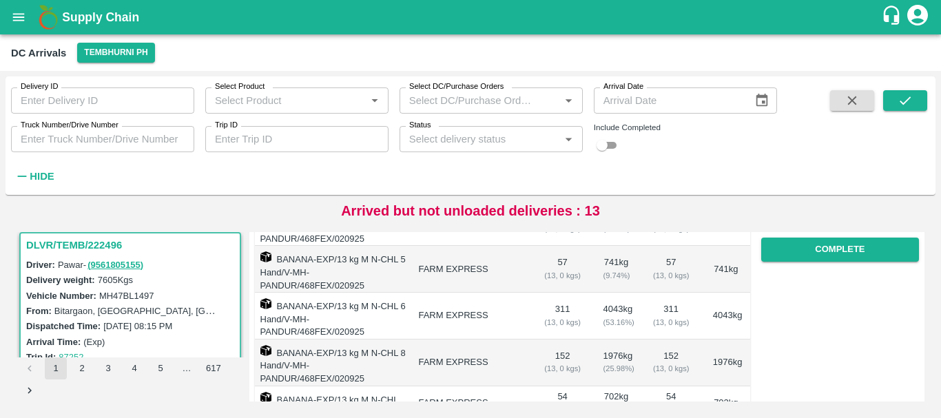
scroll to position [251, 0]
click at [797, 259] on button "Complete" at bounding box center [840, 249] width 158 height 24
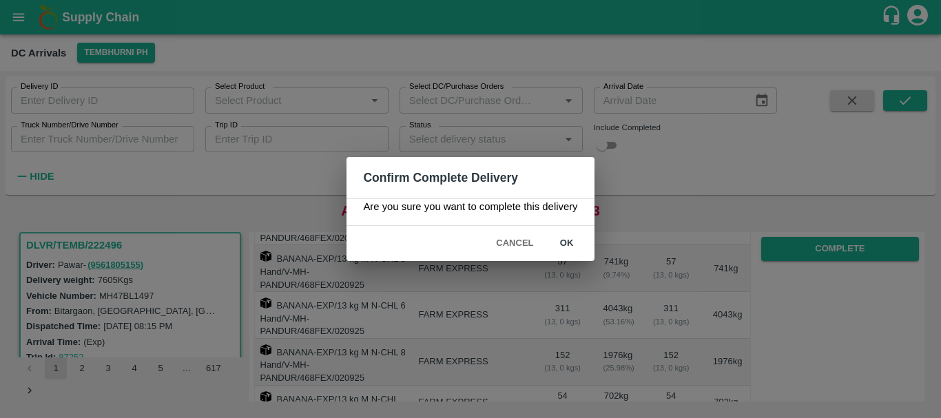
drag, startPoint x: 682, startPoint y: 216, endPoint x: 700, endPoint y: 327, distance: 111.7
click at [700, 327] on div "Confirm Complete Delivery Are you sure you want to complete this delivery Cance…" at bounding box center [470, 209] width 941 height 418
click at [503, 235] on button "Cancel" at bounding box center [515, 244] width 48 height 24
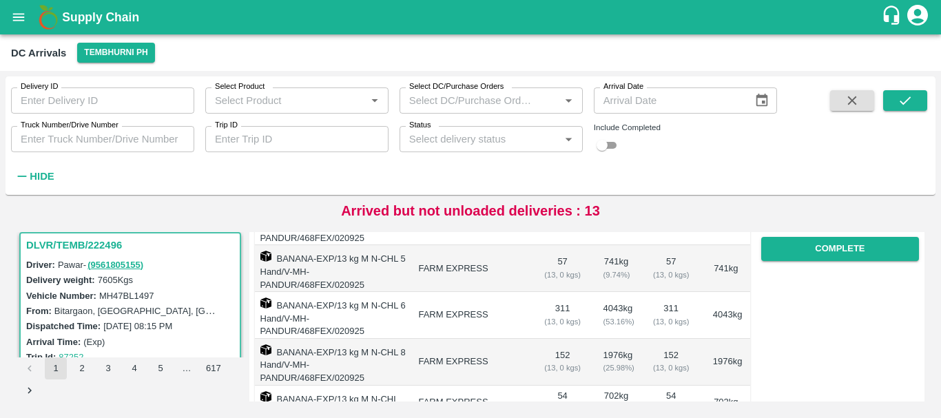
scroll to position [0, 0]
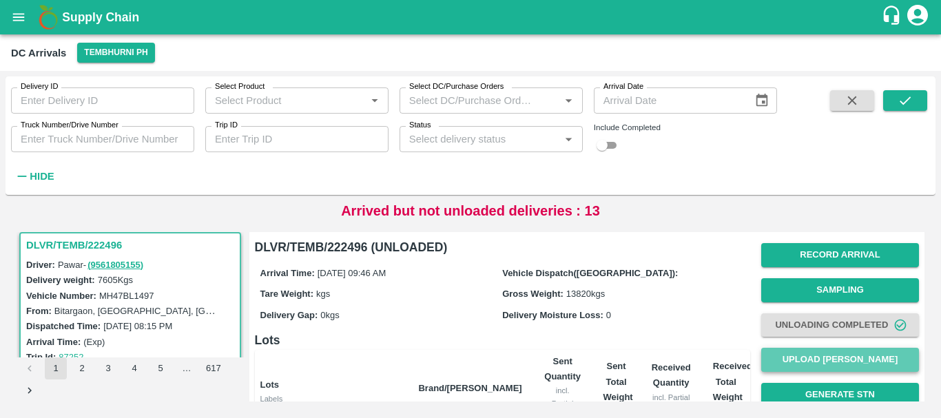
click at [816, 356] on button "Upload [PERSON_NAME]" at bounding box center [840, 360] width 158 height 24
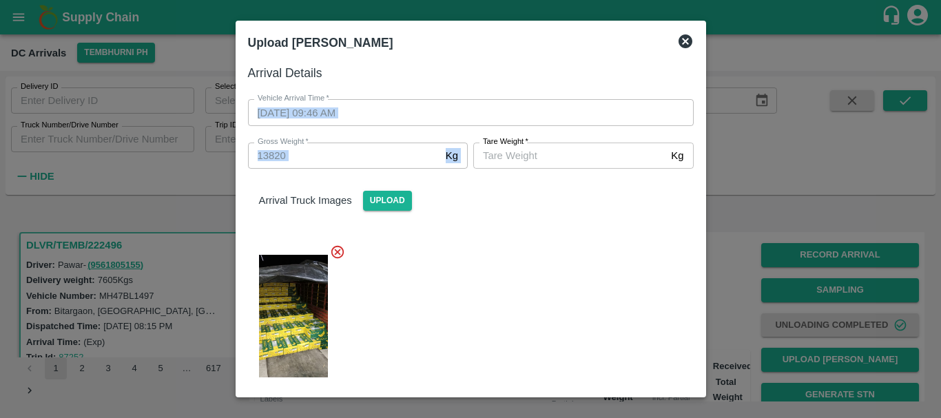
drag, startPoint x: 514, startPoint y: 65, endPoint x: 516, endPoint y: 148, distance: 82.7
click at [516, 148] on div "Arrival Details Vehicle Arrival Time   * 02/09/2025 09:46 AM Vehicle Arrival Ti…" at bounding box center [463, 108] width 462 height 122
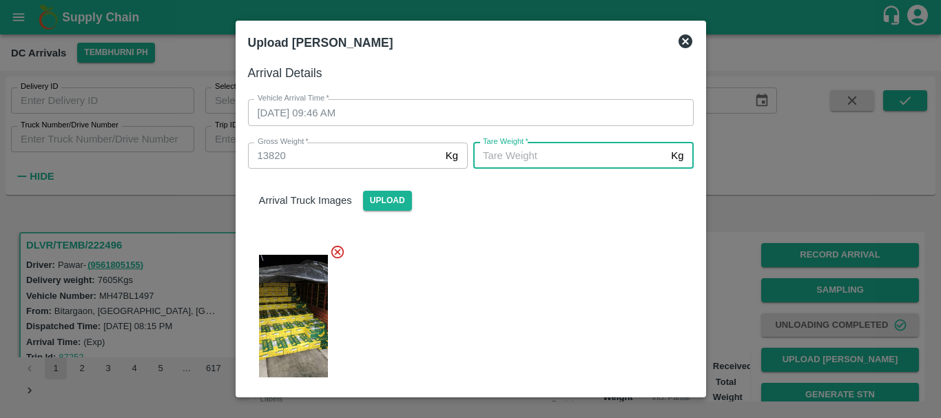
click at [516, 148] on input "[PERSON_NAME]   *" at bounding box center [569, 156] width 192 height 26
type input "5550"
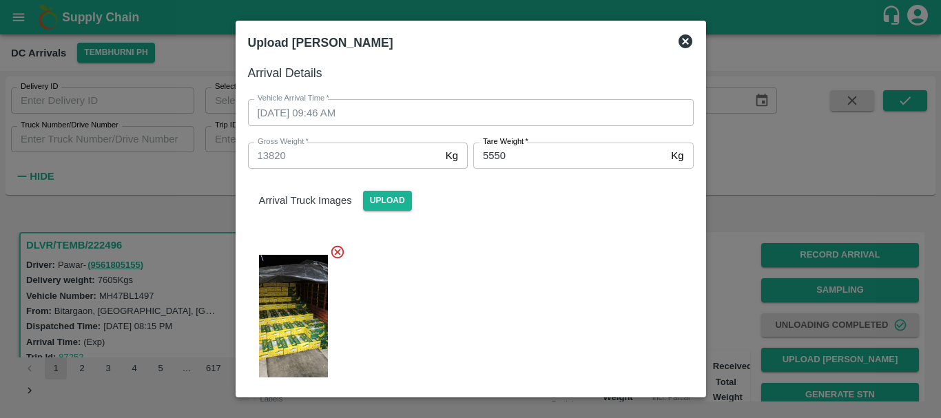
click at [528, 280] on div at bounding box center [465, 312] width 457 height 158
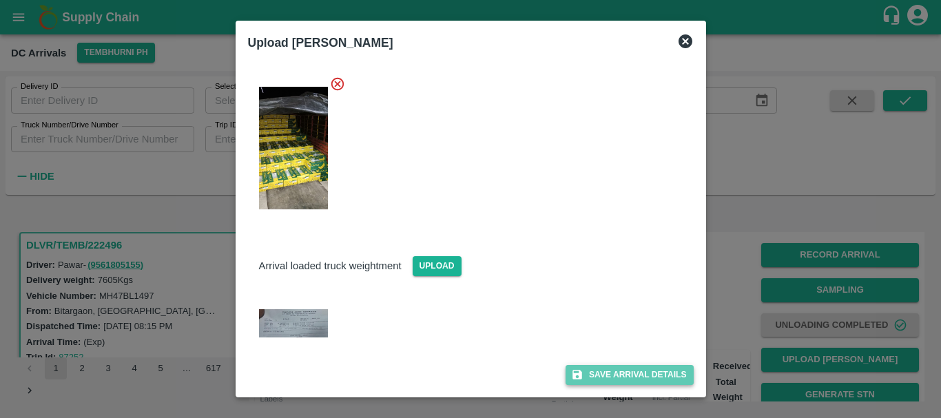
click at [599, 376] on button "Save Arrival Details" at bounding box center [629, 375] width 127 height 20
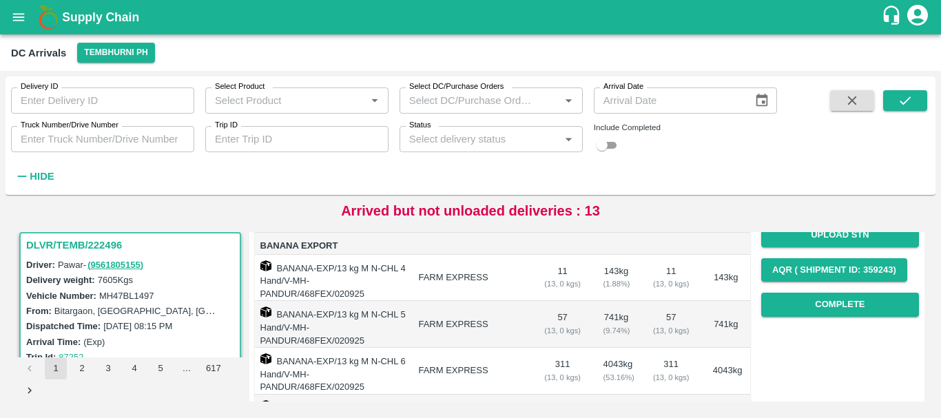
scroll to position [193, 0]
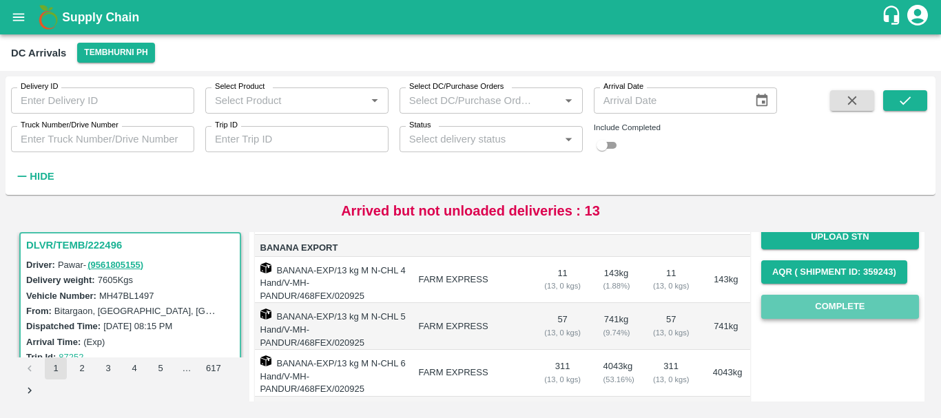
click at [805, 314] on button "Complete" at bounding box center [840, 307] width 158 height 24
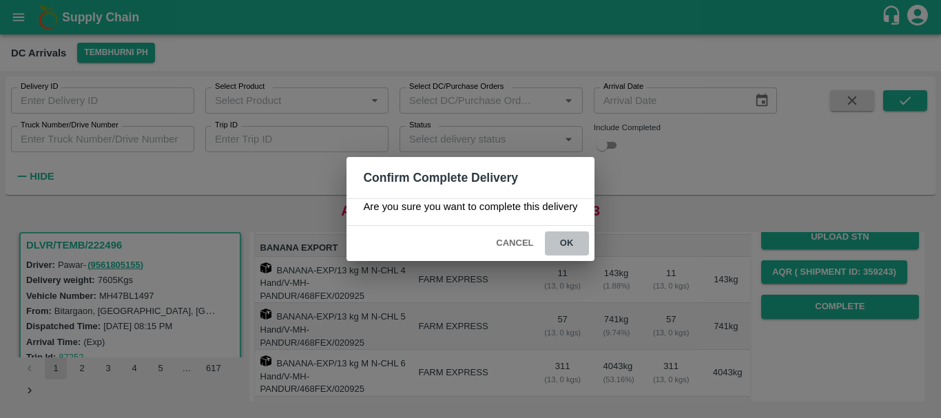
click at [565, 240] on button "ok" at bounding box center [567, 244] width 44 height 24
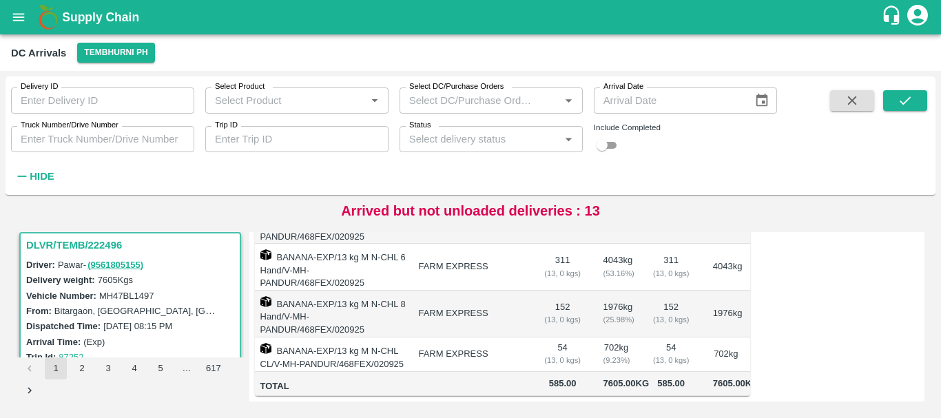
scroll to position [0, 0]
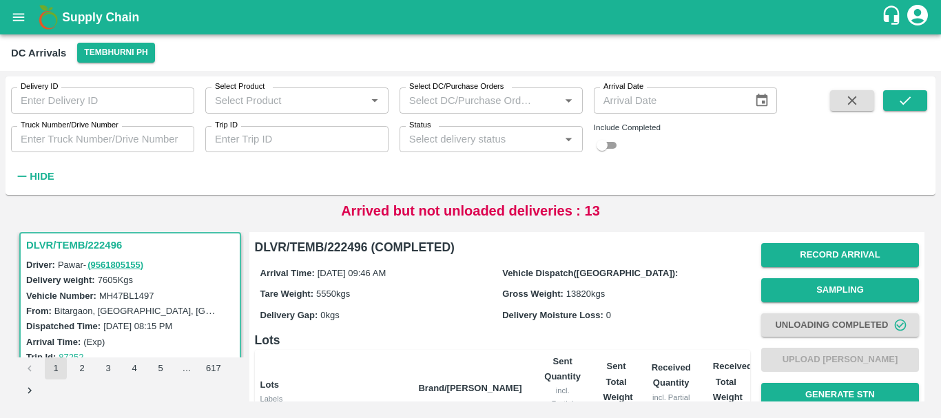
click at [682, 320] on div "Delivery Moisture Loss: 0" at bounding box center [623, 314] width 243 height 15
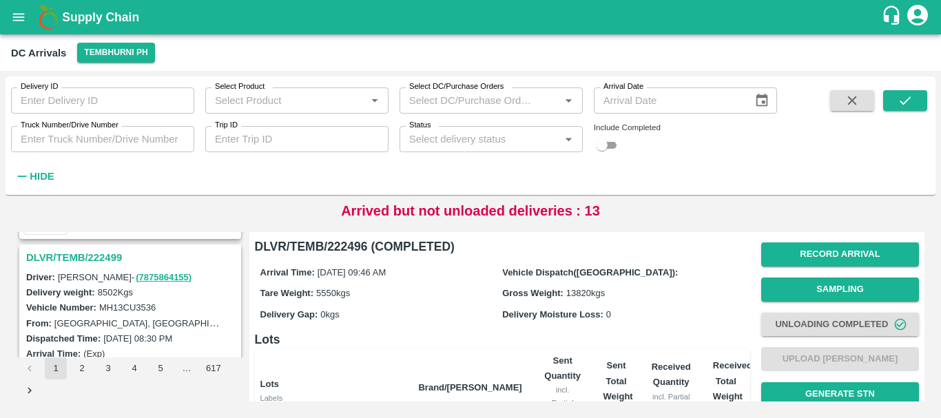
click at [92, 254] on h3 "DLVR/TEMB/222499" at bounding box center [132, 258] width 212 height 18
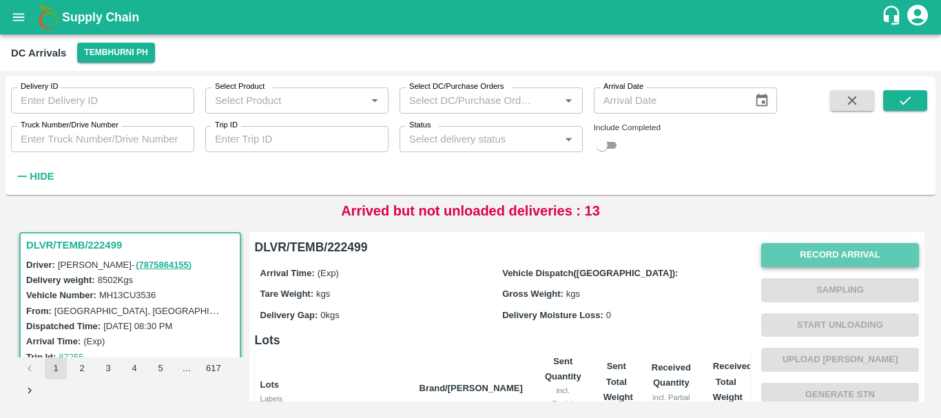
click at [811, 249] on button "Record Arrival" at bounding box center [840, 255] width 158 height 24
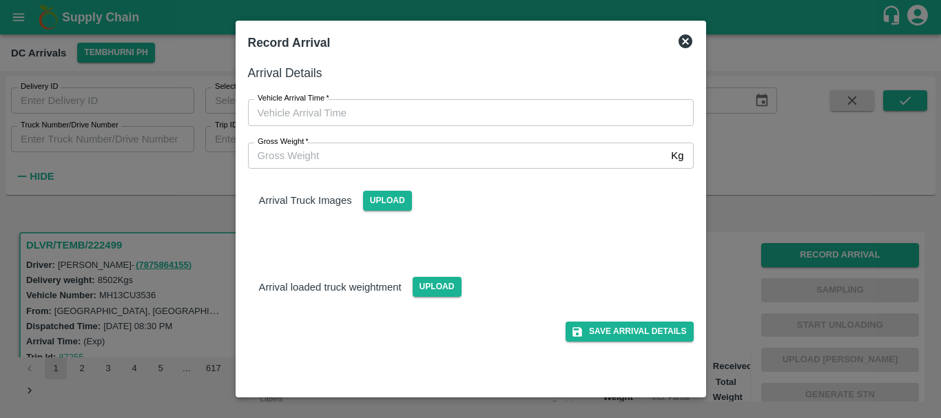
type input "DD/MM/YYYY hh:mm aa"
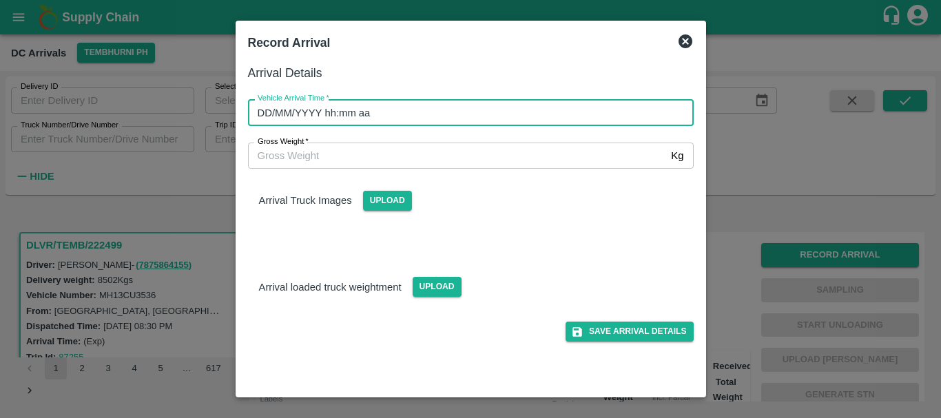
click at [491, 117] on input "DD/MM/YYYY hh:mm aa" at bounding box center [466, 112] width 436 height 26
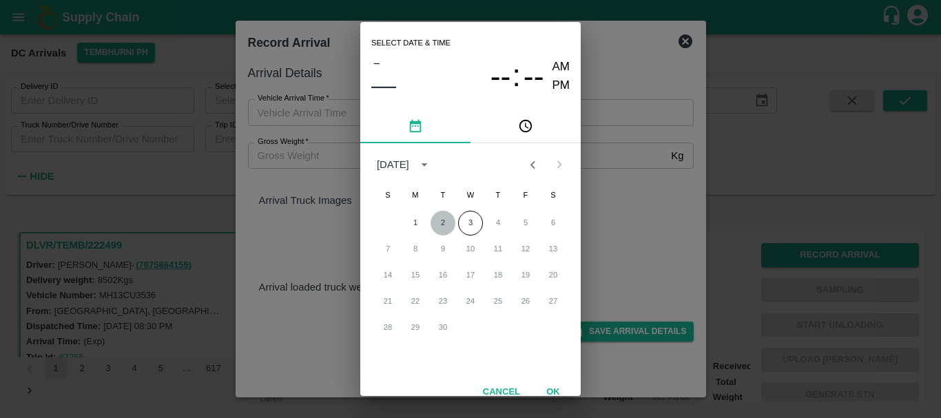
click at [444, 222] on button "2" at bounding box center [443, 223] width 25 height 25
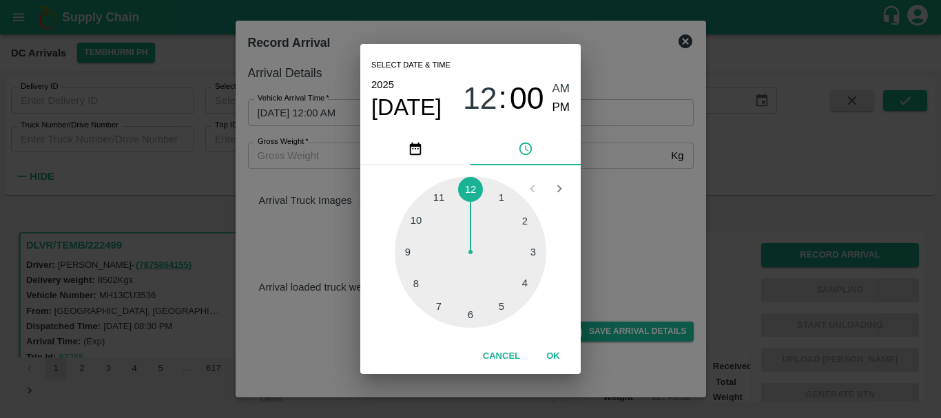
click at [416, 227] on div at bounding box center [471, 252] width 152 height 152
click at [509, 216] on div at bounding box center [471, 252] width 152 height 152
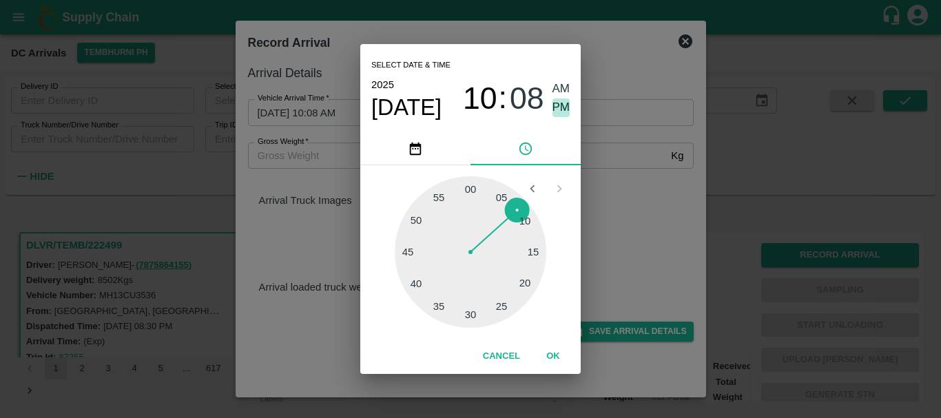
click at [562, 105] on span "PM" at bounding box center [562, 108] width 18 height 19
type input "02/09/2025 10:08 PM"
click at [612, 196] on div "Select date & time 2025 Sep 2 10 : 08 AM PM 05 10 15 20 25 30 35 40 45 50 55 00…" at bounding box center [470, 209] width 941 height 418
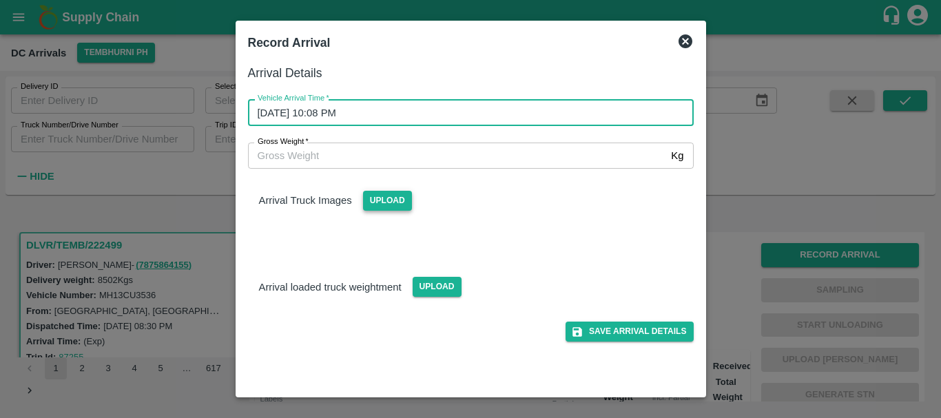
click at [389, 200] on span "Upload" at bounding box center [387, 201] width 49 height 20
click at [0, 0] on input "Upload" at bounding box center [0, 0] width 0 height 0
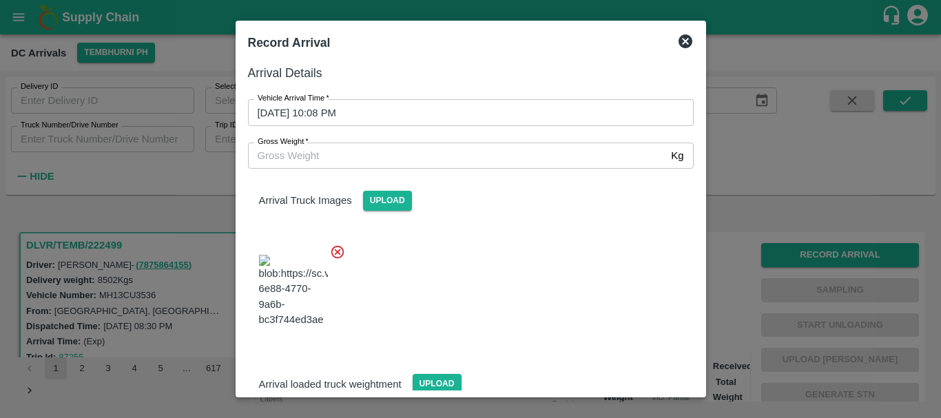
scroll to position [74, 0]
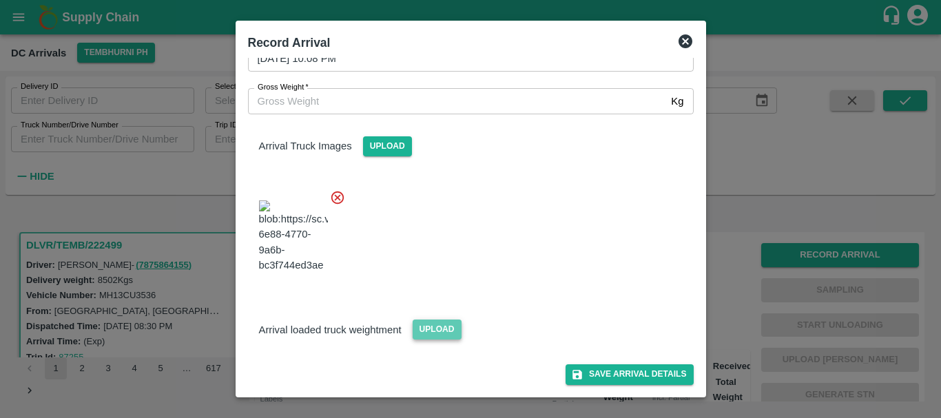
click at [431, 338] on span "Upload" at bounding box center [437, 330] width 49 height 20
click at [0, 0] on input "Upload" at bounding box center [0, 0] width 0 height 0
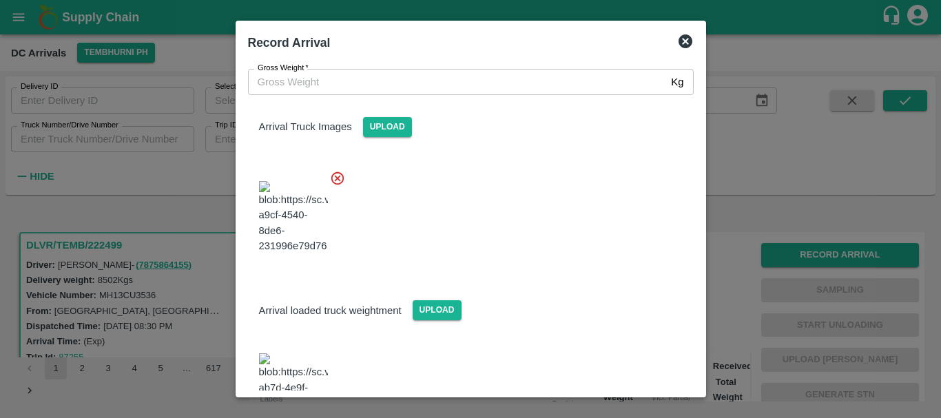
scroll to position [161, 0]
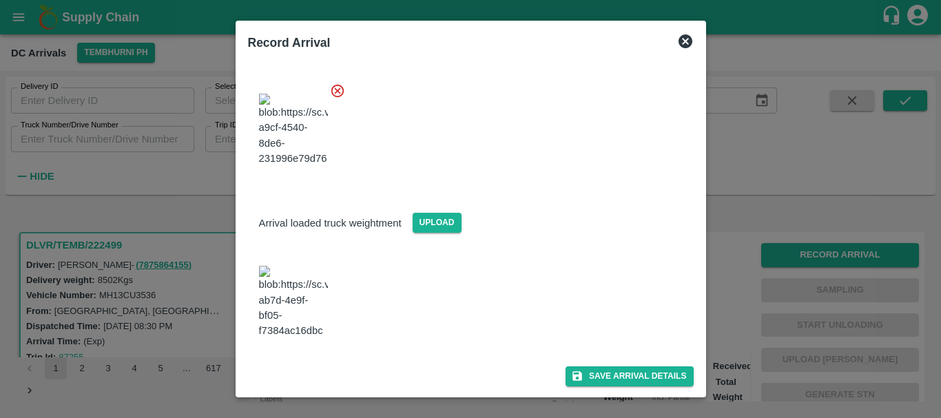
click at [300, 294] on img at bounding box center [293, 302] width 69 height 72
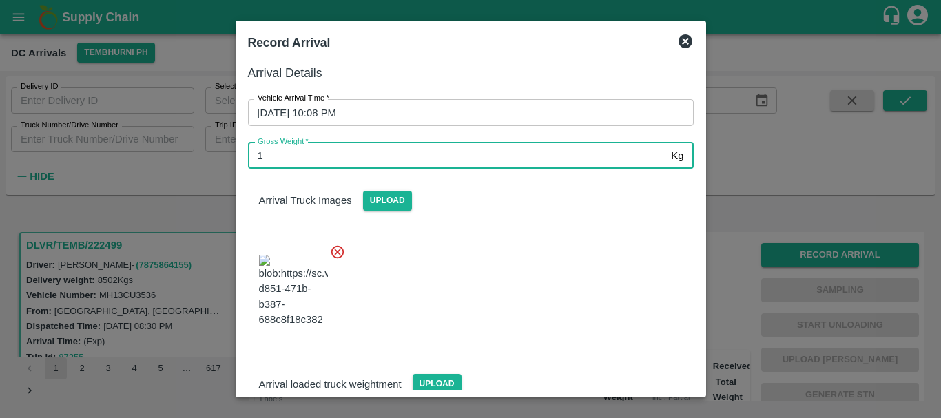
click at [383, 156] on input "1" at bounding box center [457, 156] width 418 height 26
type input "14220"
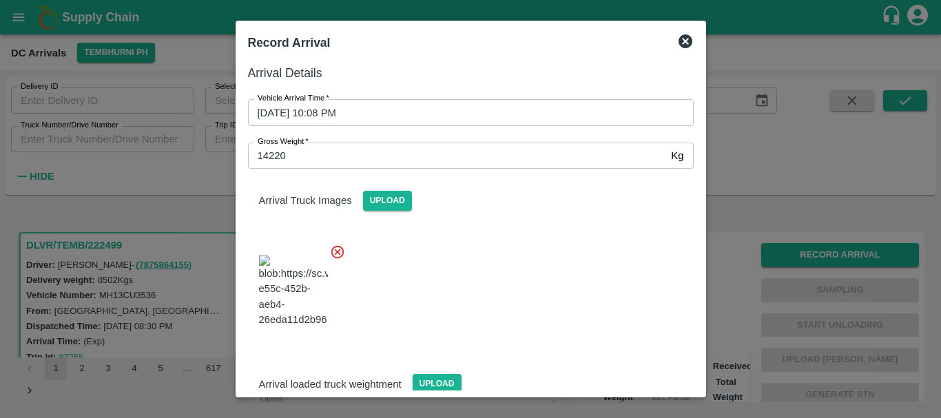
click at [473, 270] on div at bounding box center [465, 287] width 457 height 108
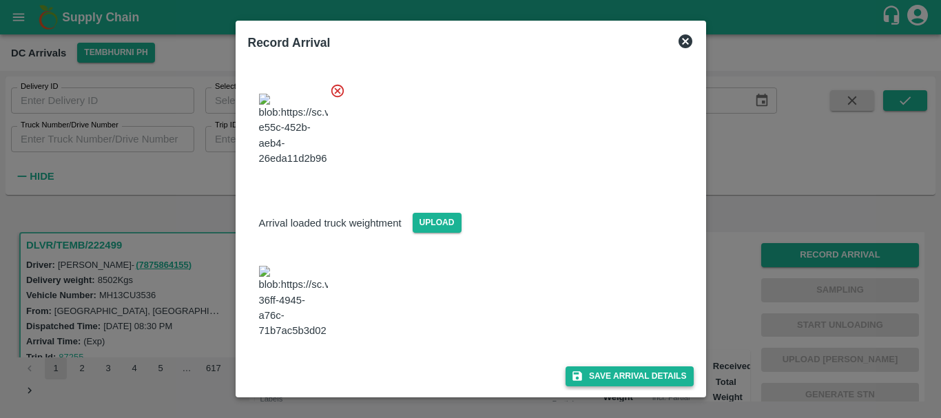
click at [583, 371] on button "Save Arrival Details" at bounding box center [629, 377] width 127 height 20
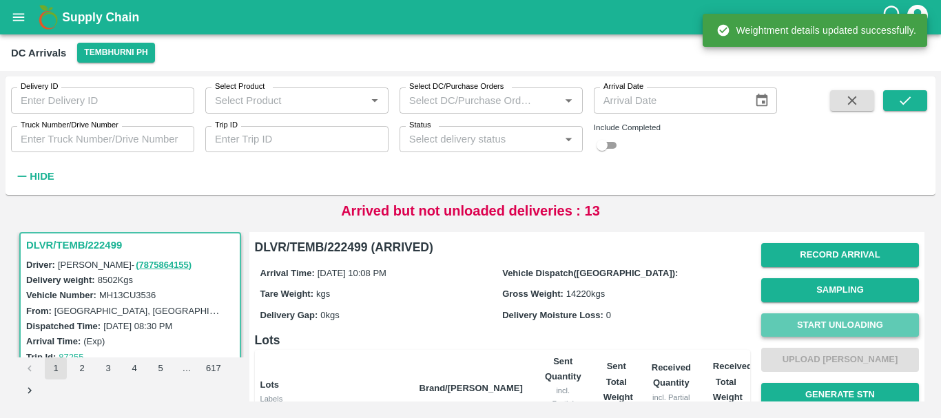
click at [832, 326] on button "Start Unloading" at bounding box center [840, 326] width 158 height 24
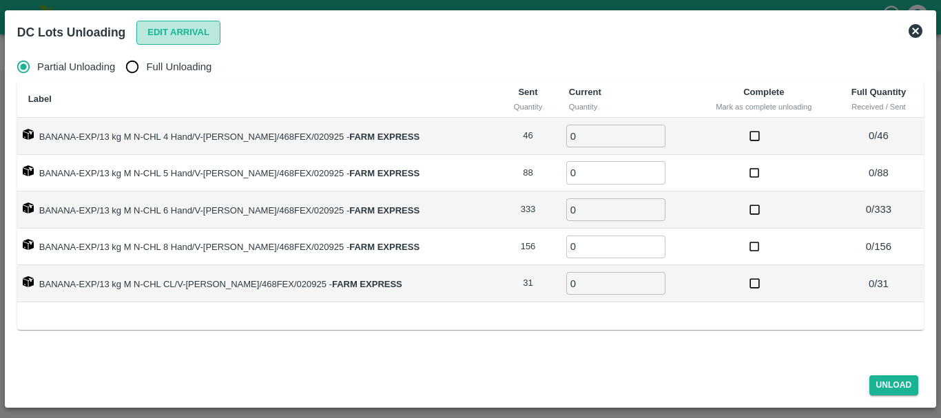
click at [169, 32] on button "Edit Arrival" at bounding box center [178, 33] width 84 height 24
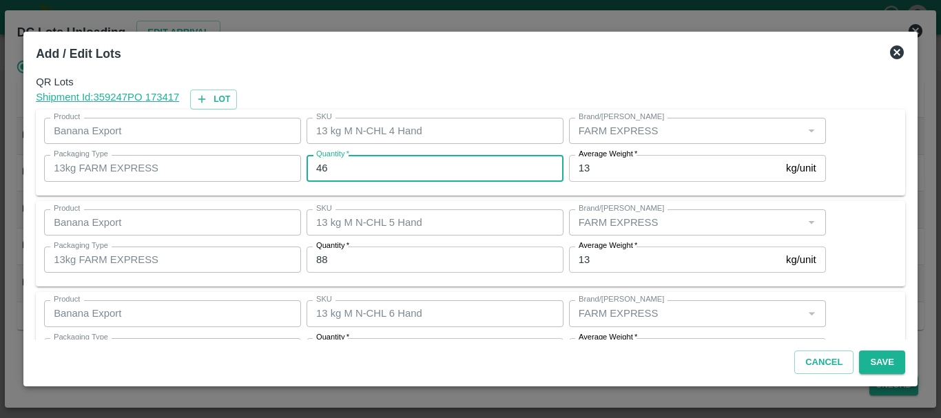
click at [438, 170] on input "46" at bounding box center [435, 168] width 257 height 26
type input "4"
type input "69"
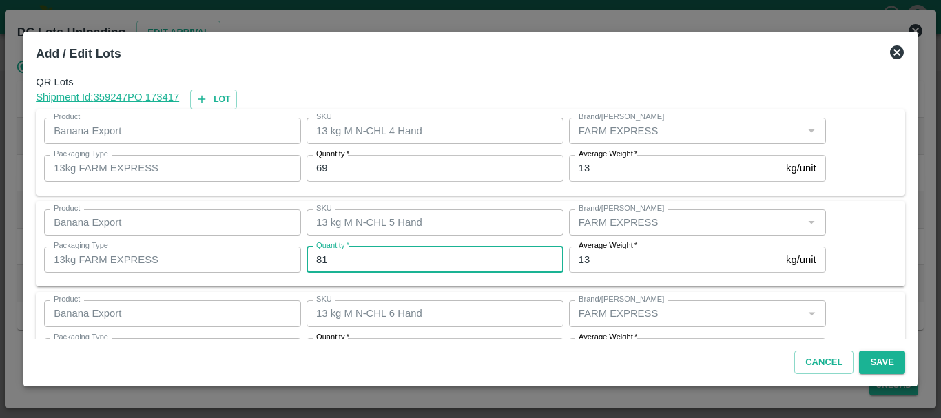
type input "81"
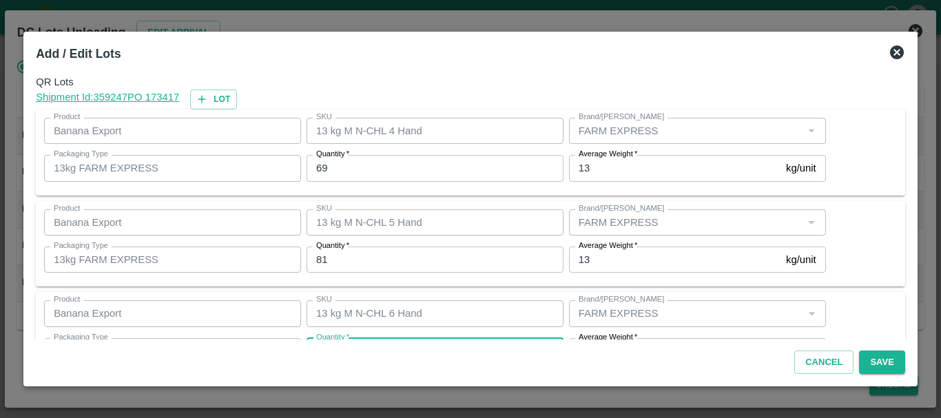
scroll to position [25, 0]
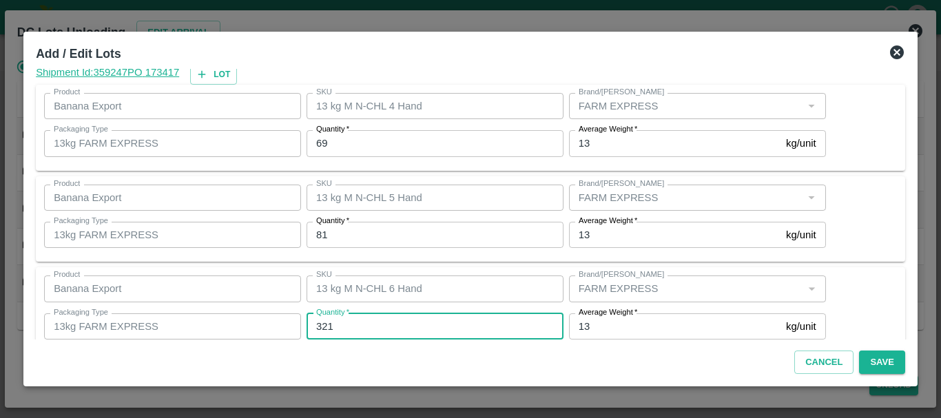
type input "321"
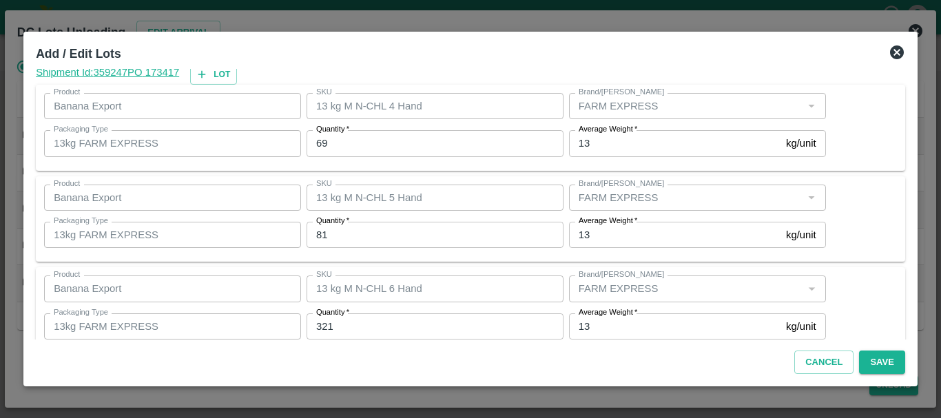
scroll to position [233, 0]
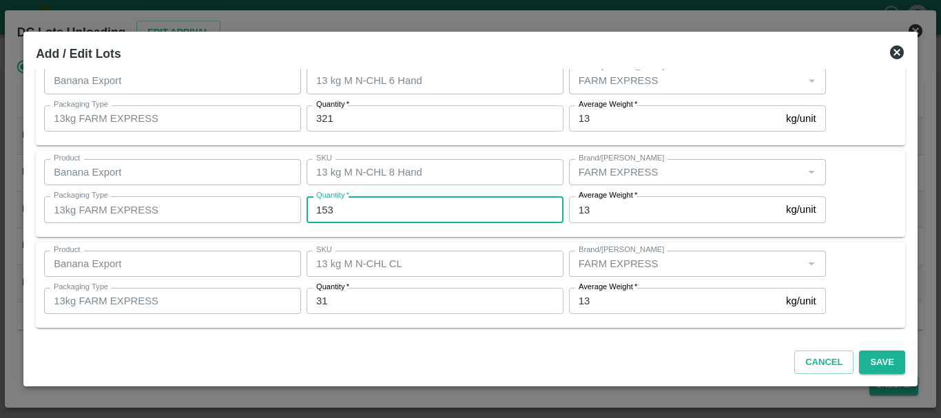
type input "153"
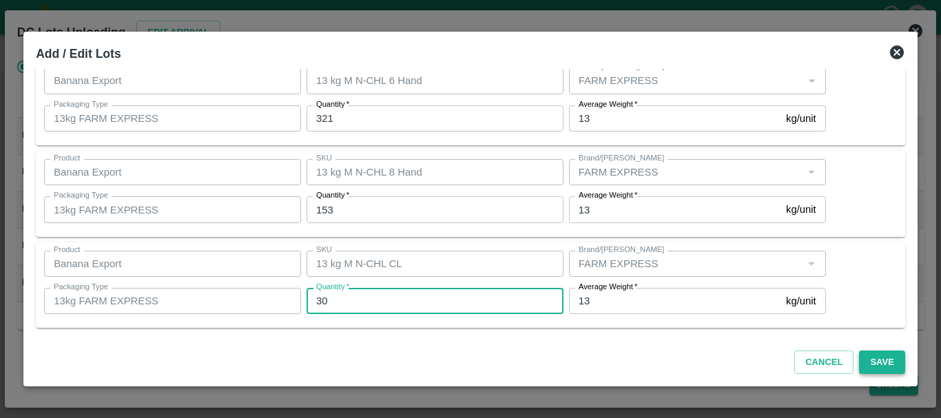
type input "30"
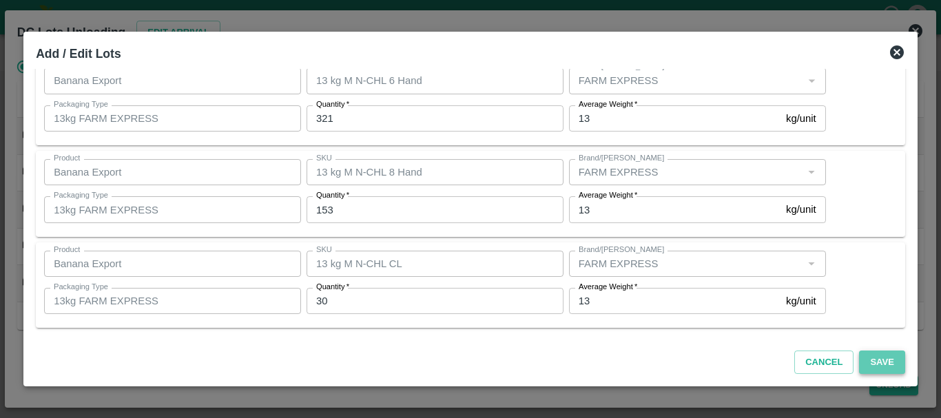
click at [879, 360] on button "Save" at bounding box center [881, 363] width 45 height 24
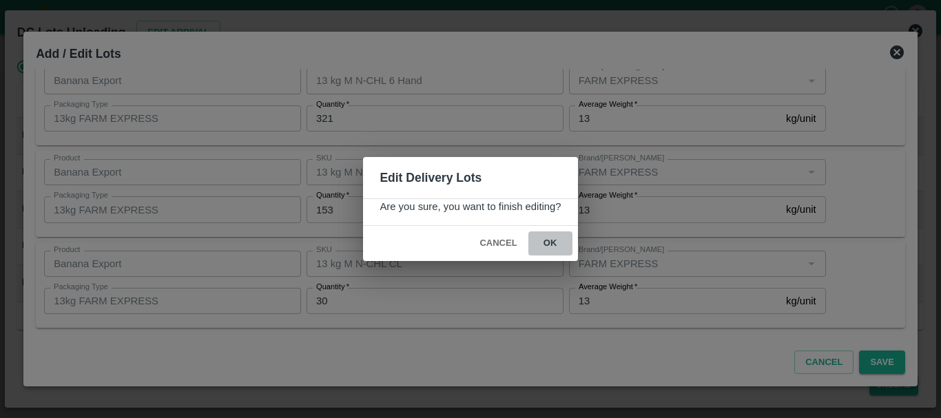
click at [545, 242] on button "ok" at bounding box center [551, 244] width 44 height 24
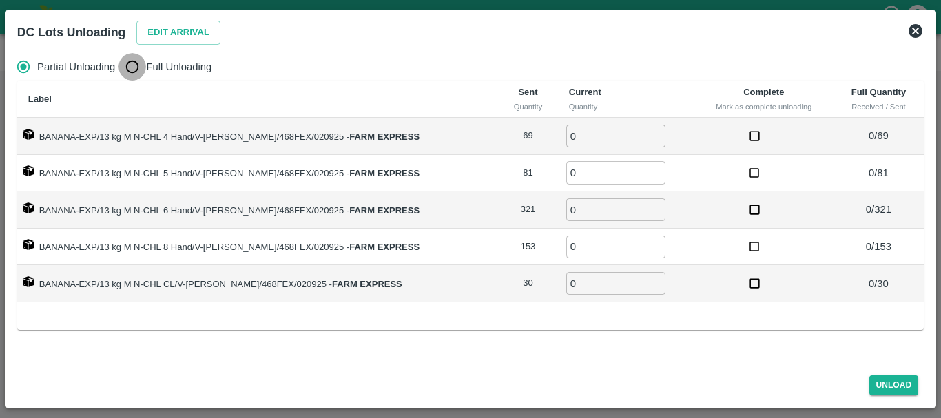
click at [134, 68] on input "Full Unloading" at bounding box center [133, 67] width 28 height 28
radio input "true"
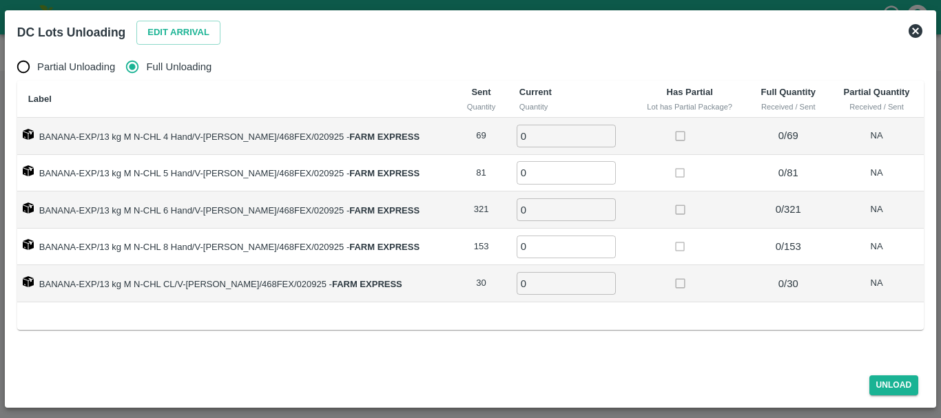
click at [557, 145] on input "0" at bounding box center [566, 136] width 99 height 23
type input "069"
type input "81"
type input "321"
type input "153"
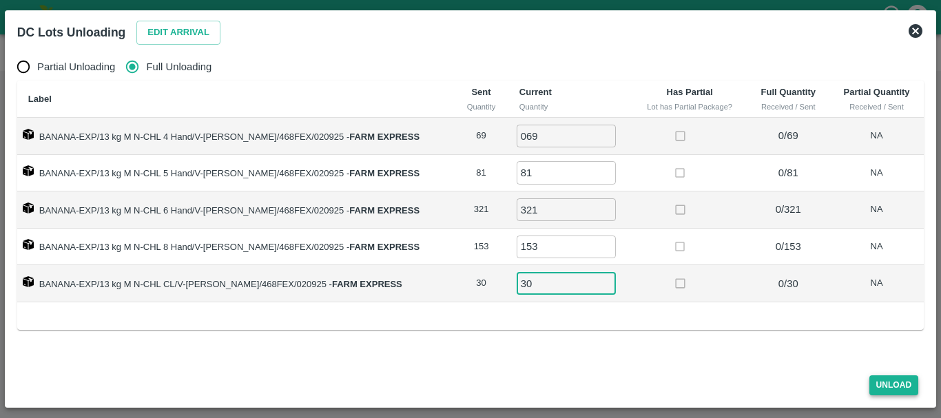
type input "30"
click at [879, 388] on button "Unload" at bounding box center [895, 386] width 50 height 20
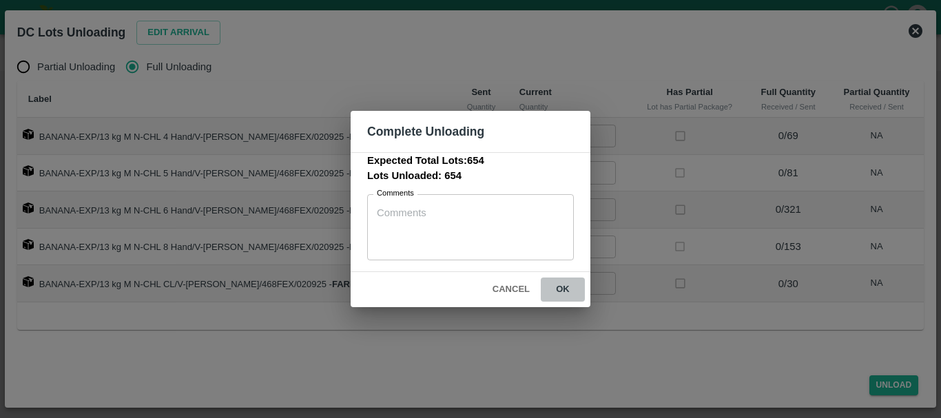
click at [543, 279] on button "ok" at bounding box center [563, 290] width 44 height 24
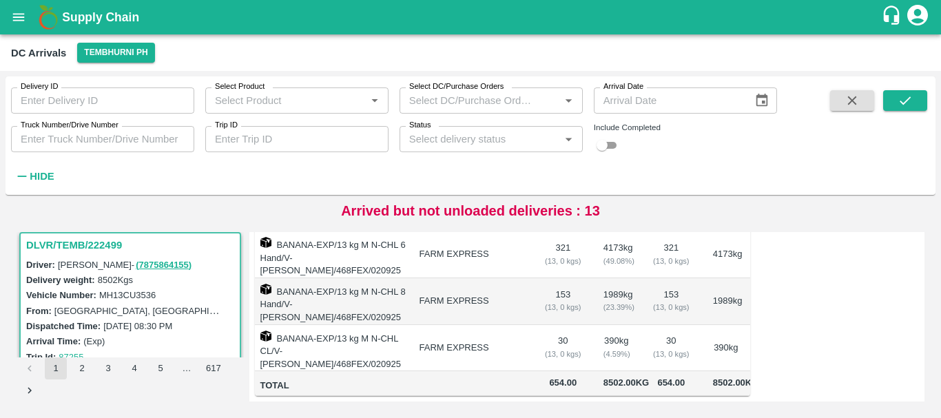
scroll to position [0, 0]
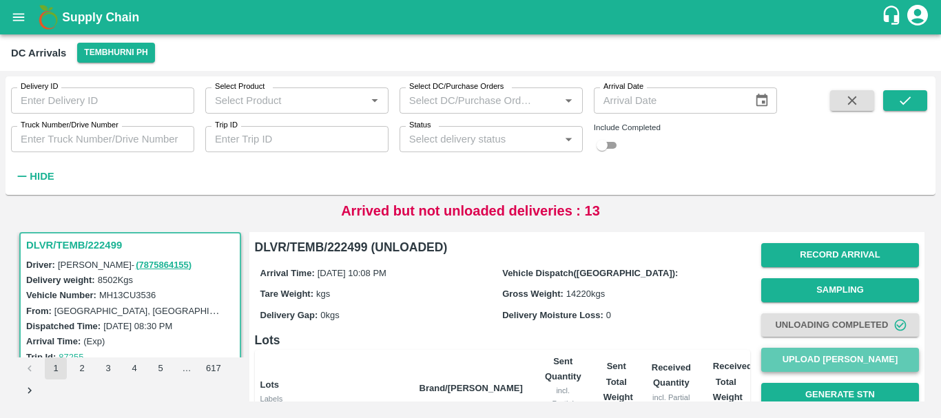
click at [812, 362] on button "Upload [PERSON_NAME]" at bounding box center [840, 360] width 158 height 24
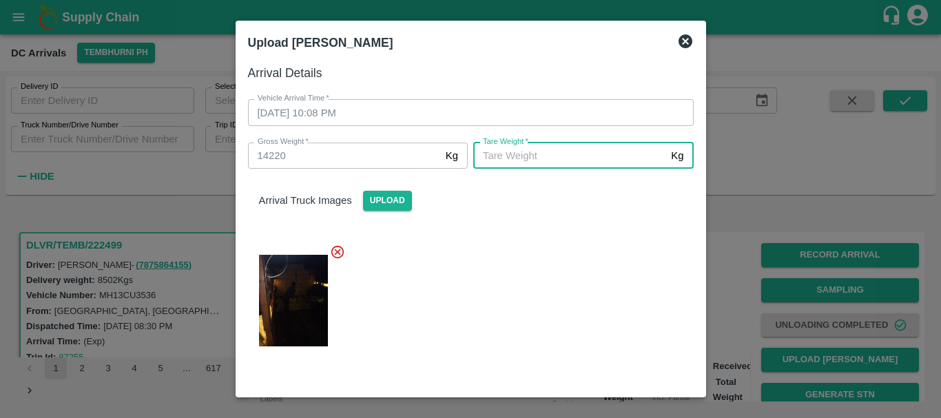
click at [560, 159] on input "[PERSON_NAME]   *" at bounding box center [569, 156] width 192 height 26
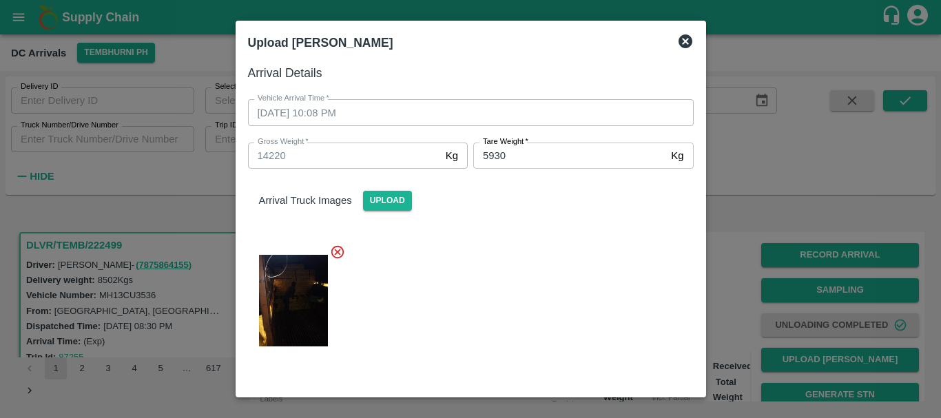
click at [555, 312] on div at bounding box center [465, 296] width 457 height 127
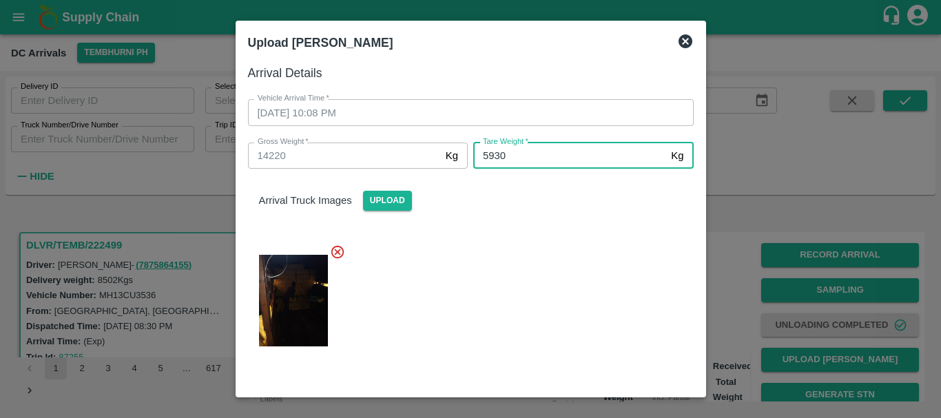
click at [493, 152] on input "5930" at bounding box center [569, 156] width 192 height 26
type input "5030"
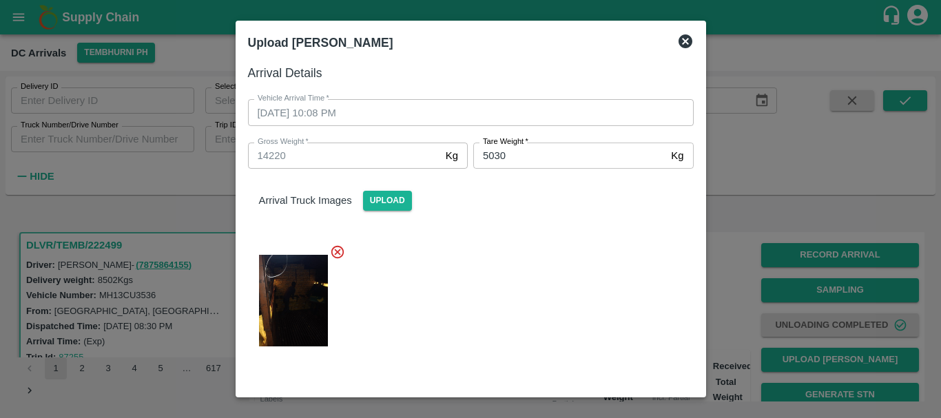
click at [528, 234] on div at bounding box center [465, 296] width 457 height 127
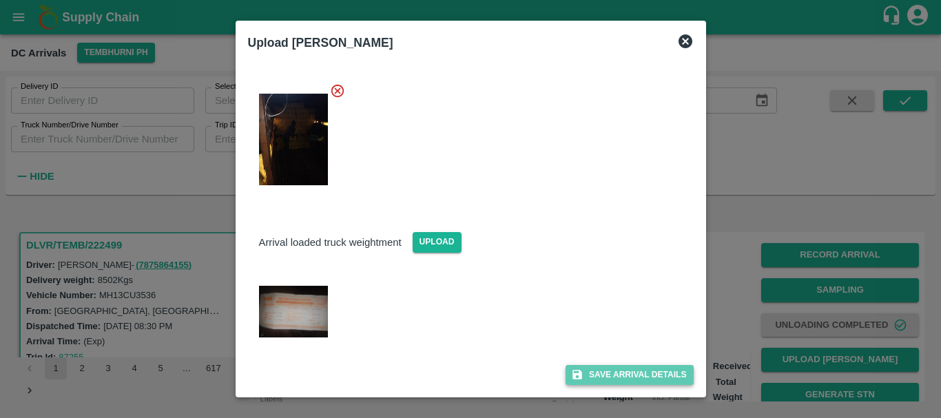
click at [589, 373] on button "Save Arrival Details" at bounding box center [629, 375] width 127 height 20
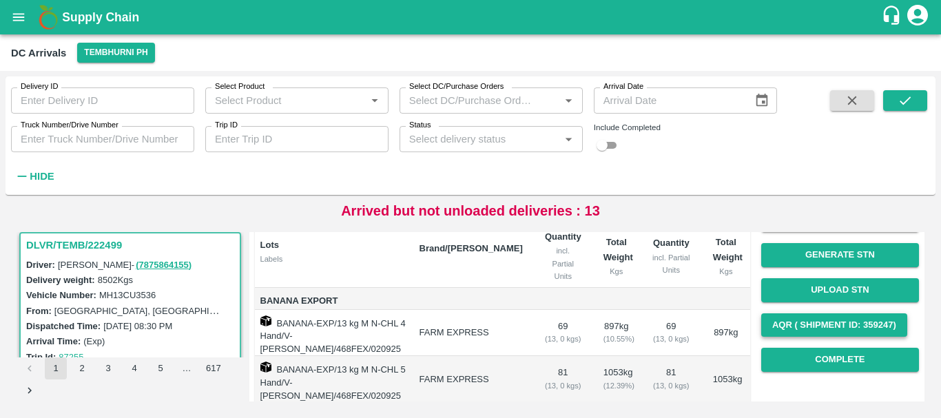
scroll to position [139, 0]
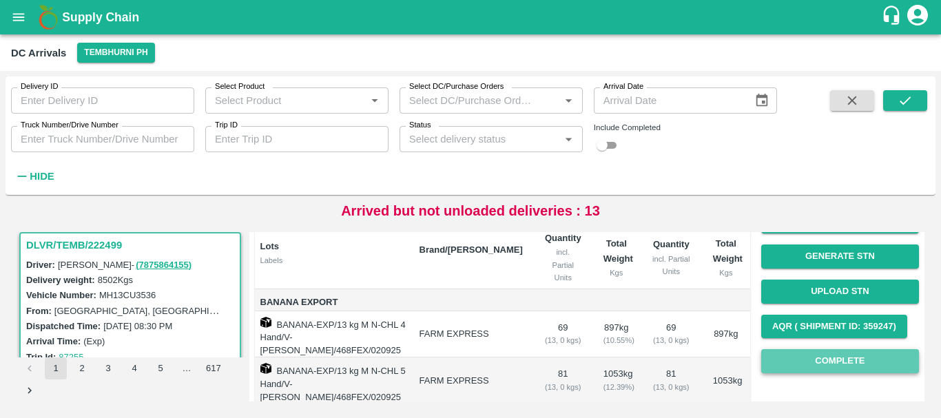
click at [822, 351] on button "Complete" at bounding box center [840, 361] width 158 height 24
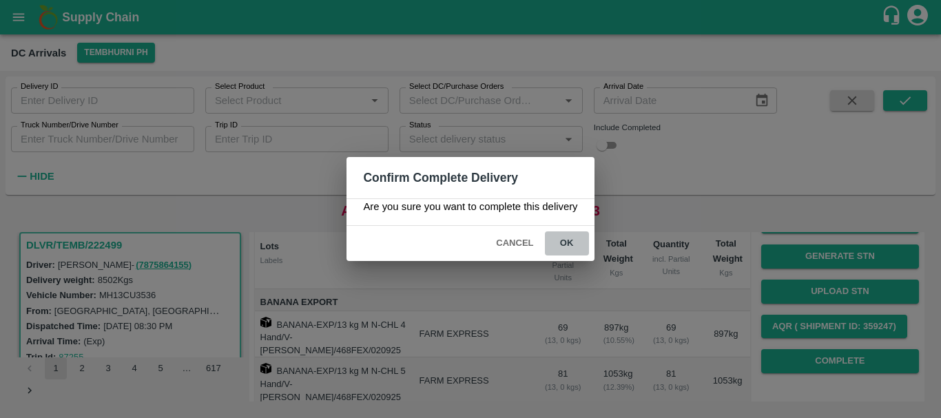
click at [579, 243] on button "ok" at bounding box center [567, 244] width 44 height 24
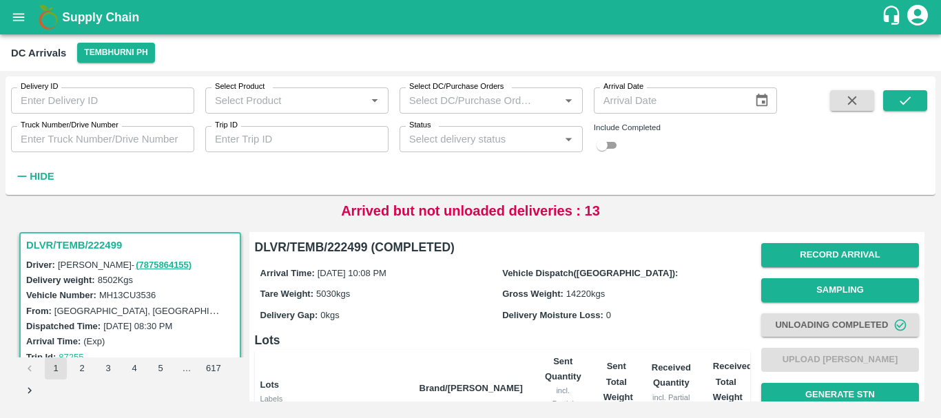
scroll to position [326, 0]
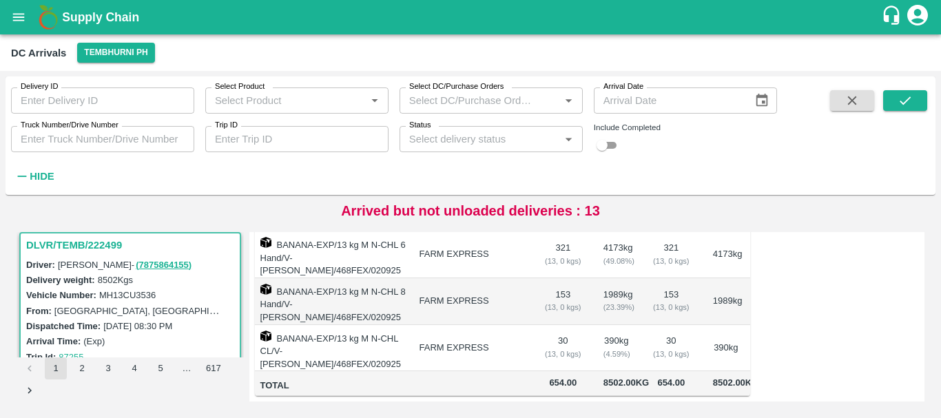
click at [525, 325] on td "FARM EXPRESS" at bounding box center [471, 348] width 125 height 47
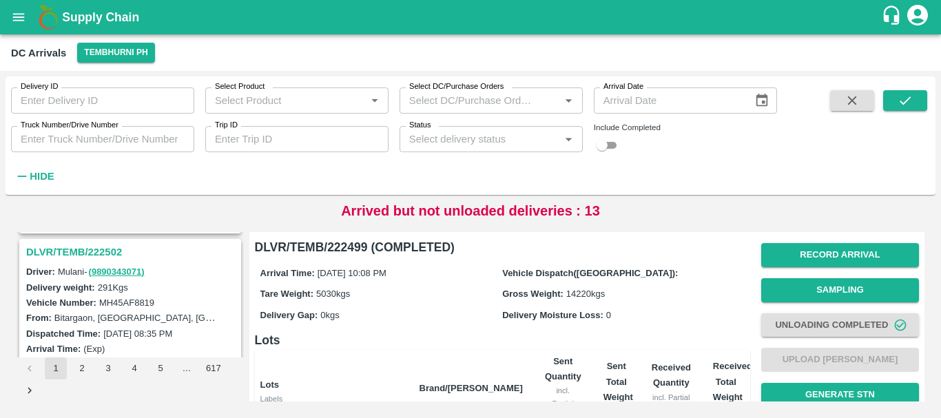
click at [107, 253] on h3 "DLVR/TEMB/222502" at bounding box center [132, 252] width 212 height 18
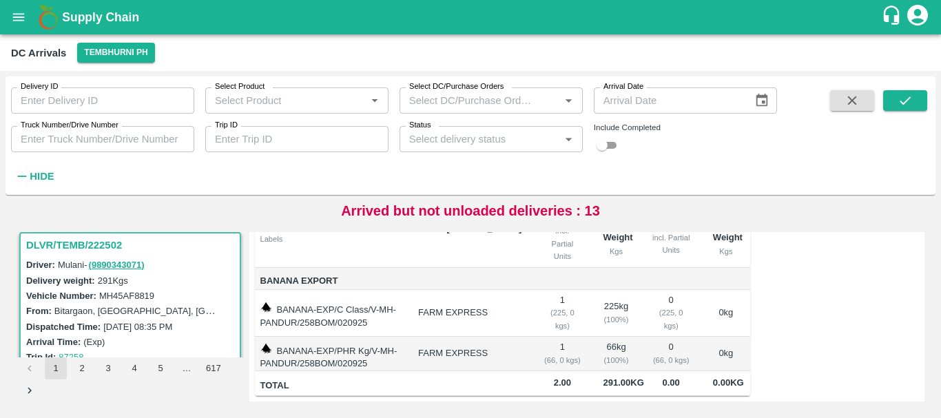
click at [544, 337] on td "1 ( 66, 0 kgs)" at bounding box center [562, 354] width 59 height 34
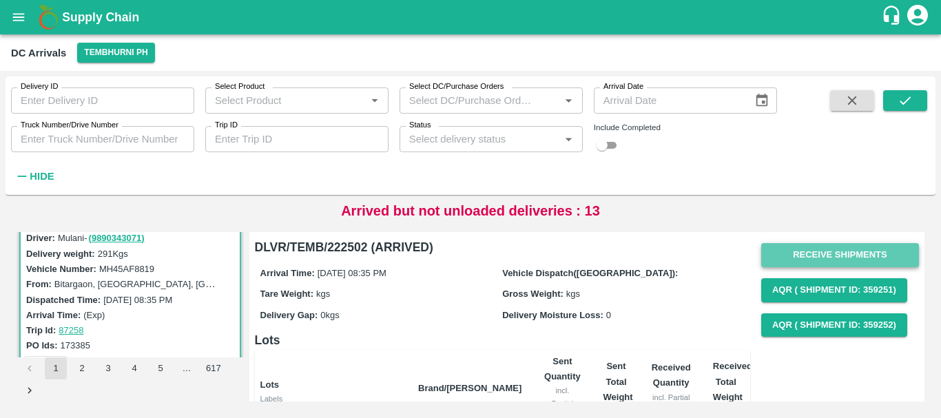
click at [820, 251] on button "Receive Shipments" at bounding box center [840, 255] width 158 height 24
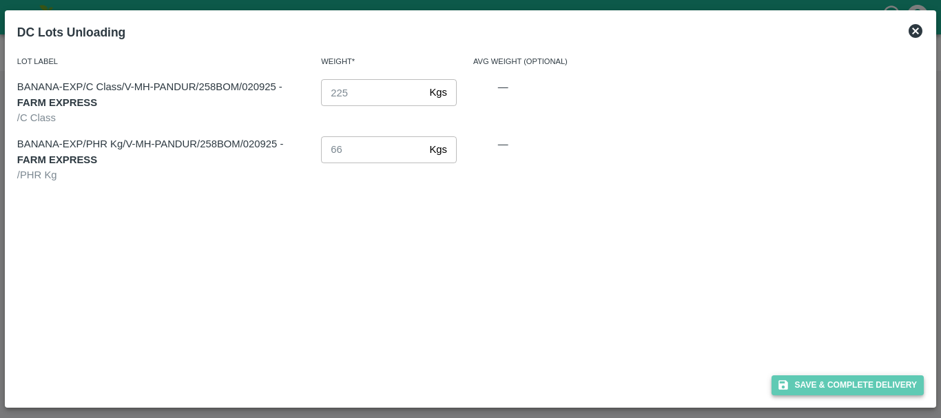
click at [824, 383] on button "Save & Complete Delivery" at bounding box center [848, 386] width 153 height 20
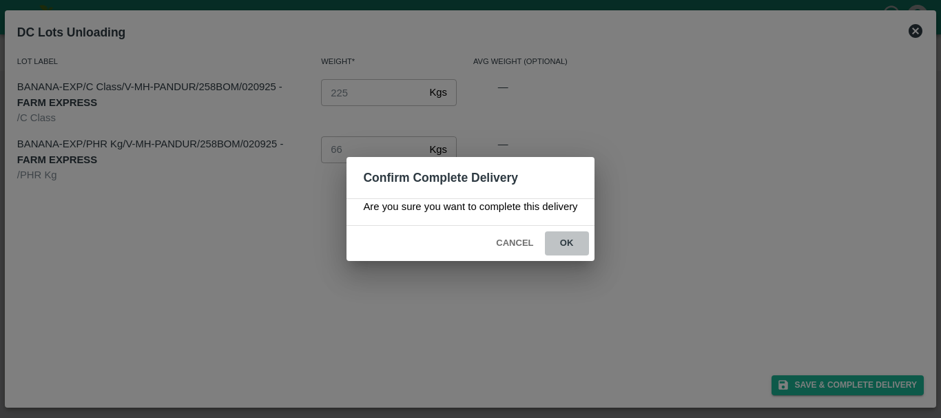
click at [567, 243] on button "ok" at bounding box center [567, 244] width 44 height 24
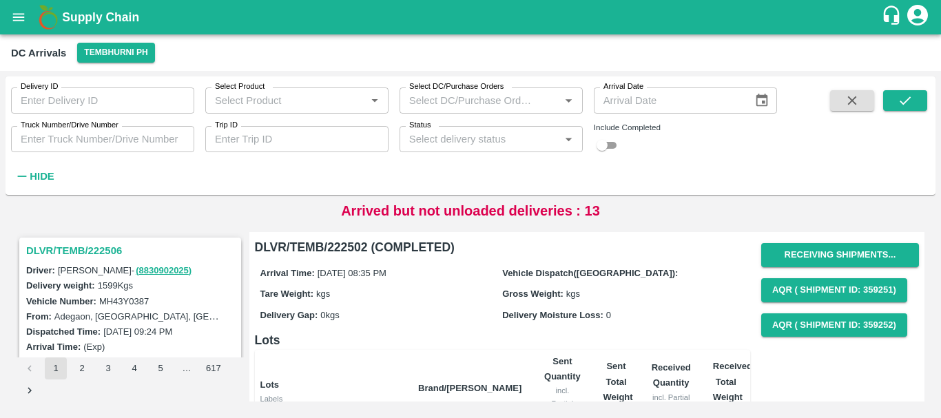
click at [111, 246] on h3 "DLVR/TEMB/222506" at bounding box center [132, 251] width 212 height 18
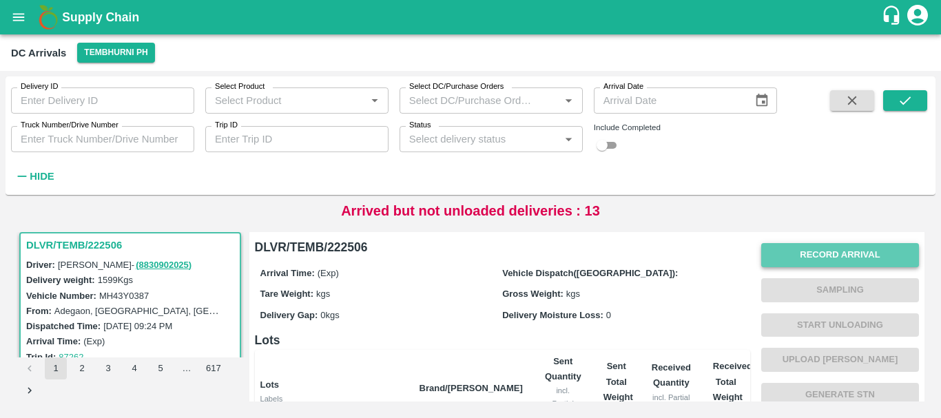
click at [826, 243] on button "Record Arrival" at bounding box center [840, 255] width 158 height 24
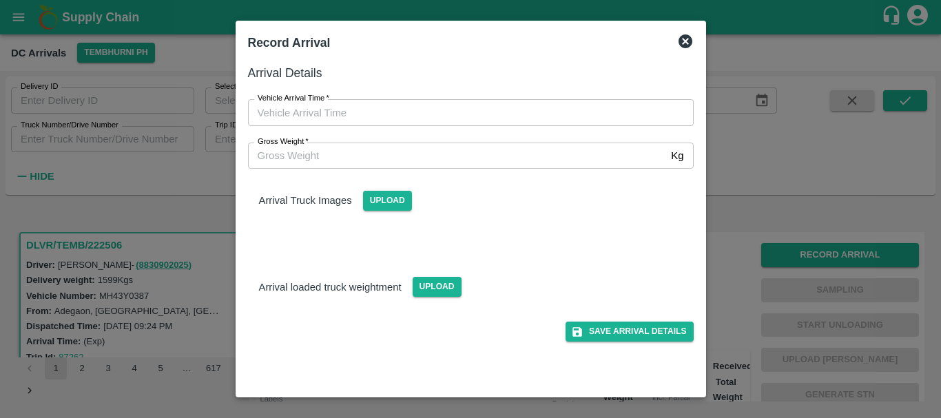
type input "DD/MM/YYYY hh:mm aa"
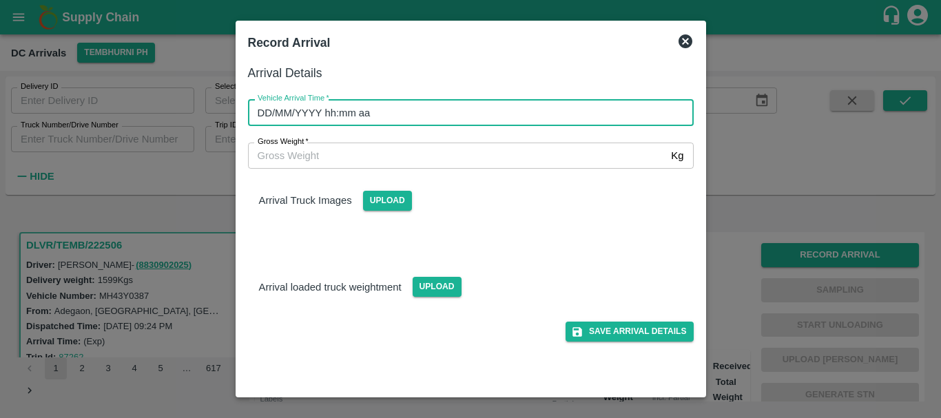
click at [475, 119] on input "DD/MM/YYYY hh:mm aa" at bounding box center [466, 112] width 436 height 26
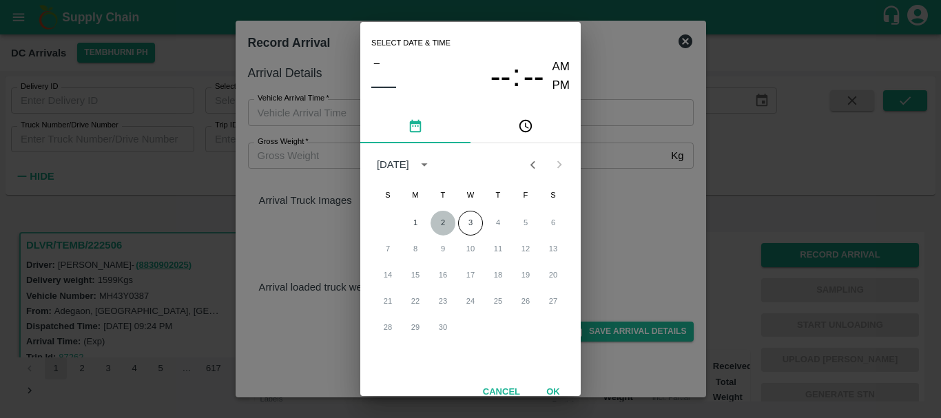
click at [441, 226] on button "2" at bounding box center [443, 223] width 25 height 25
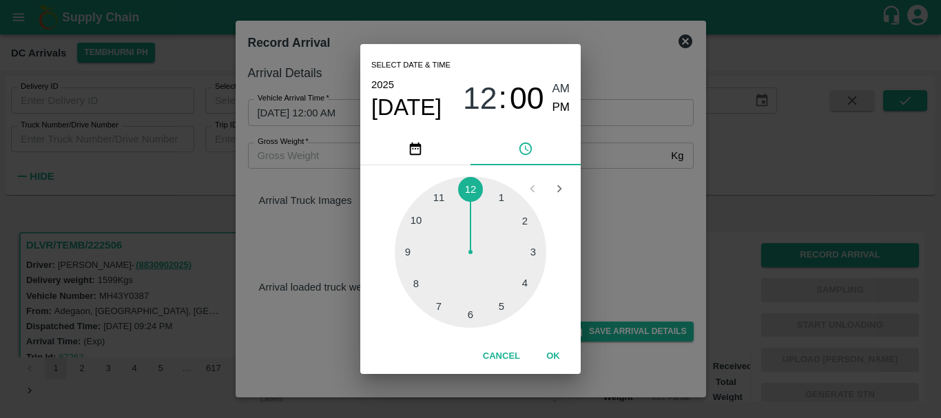
click at [516, 220] on div at bounding box center [471, 252] width 152 height 152
click at [560, 118] on div "2025 Sep 2 02 : 00 AM PM" at bounding box center [470, 98] width 198 height 45
click at [560, 109] on span "PM" at bounding box center [562, 108] width 18 height 19
type input "02/09/2025 02:00 PM"
click at [633, 207] on div "Select date & time 2025 Sep 2 02 : 00 AM PM 05 10 15 20 25 30 35 40 45 50 55 00…" at bounding box center [470, 209] width 941 height 418
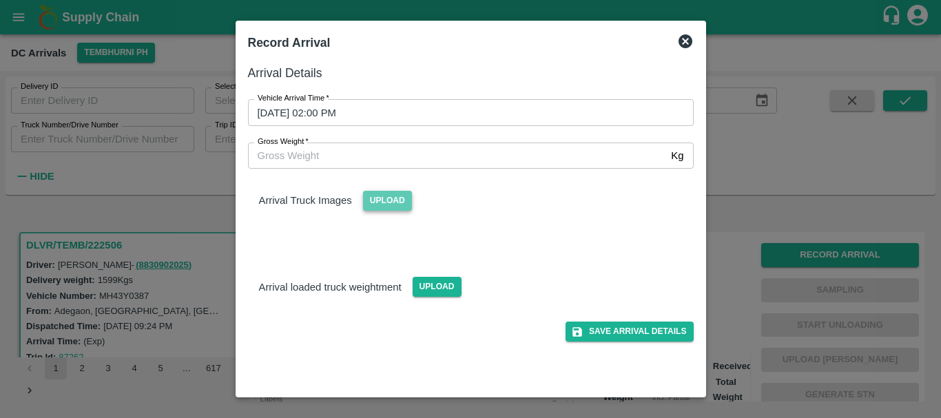
click at [406, 198] on span "Upload" at bounding box center [387, 201] width 49 height 20
click at [0, 0] on input "Upload" at bounding box center [0, 0] width 0 height 0
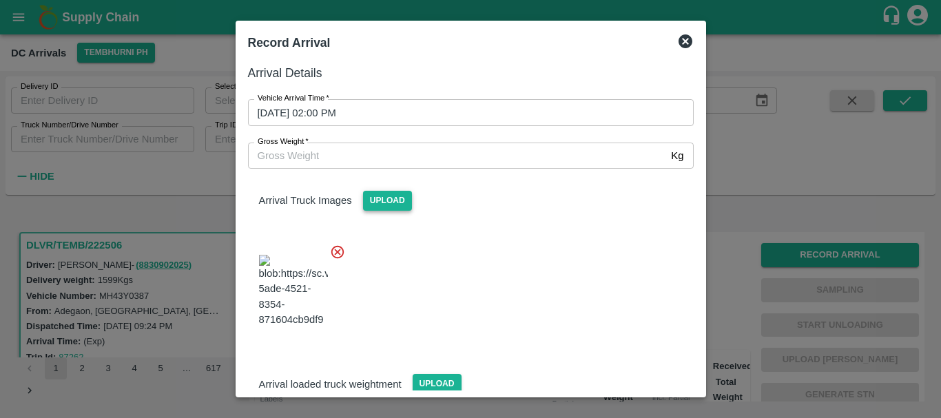
scroll to position [104, 0]
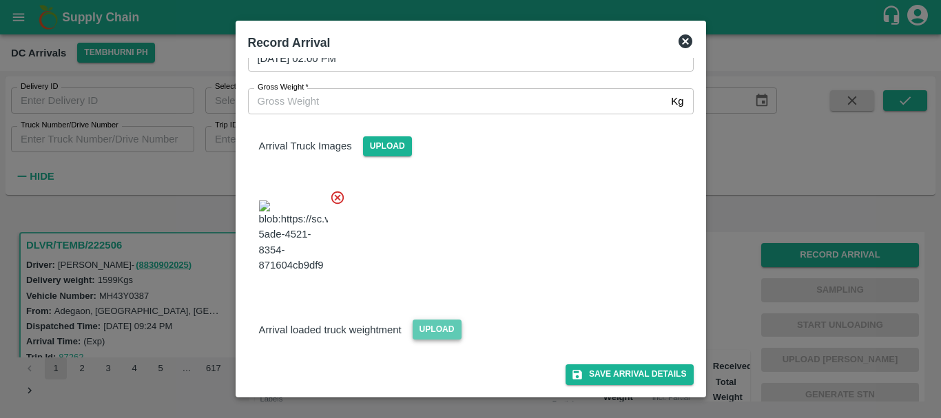
click at [424, 333] on span "Upload" at bounding box center [437, 330] width 49 height 20
click at [0, 0] on input "Upload" at bounding box center [0, 0] width 0 height 0
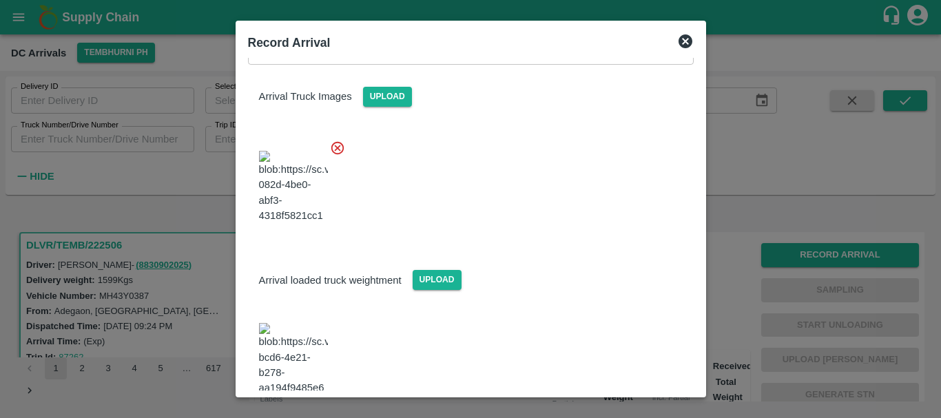
scroll to position [170, 0]
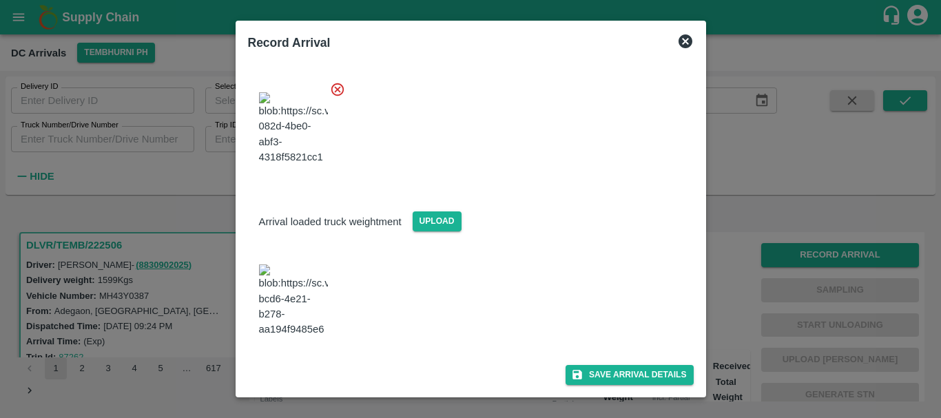
click at [307, 316] on img at bounding box center [293, 301] width 69 height 72
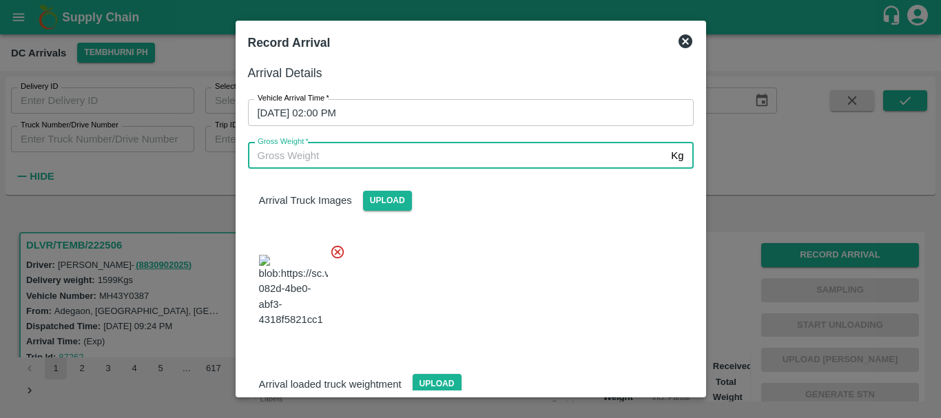
click at [376, 147] on input "Gross Weight   *" at bounding box center [457, 156] width 418 height 26
type input "7020"
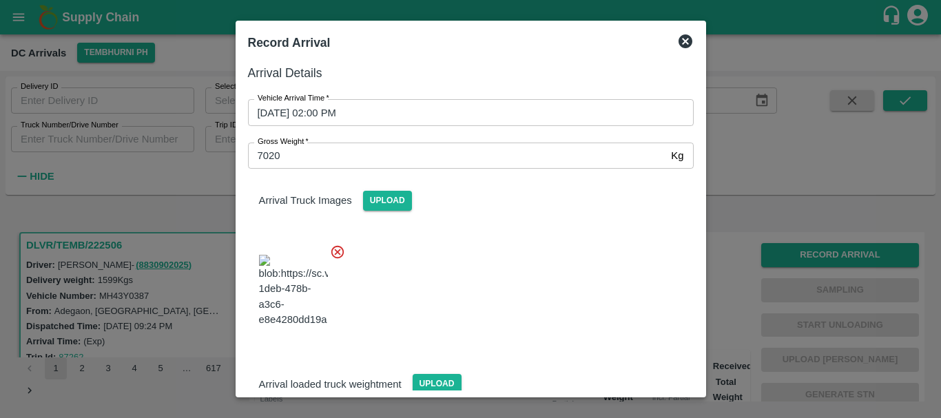
click at [476, 272] on div at bounding box center [465, 287] width 457 height 108
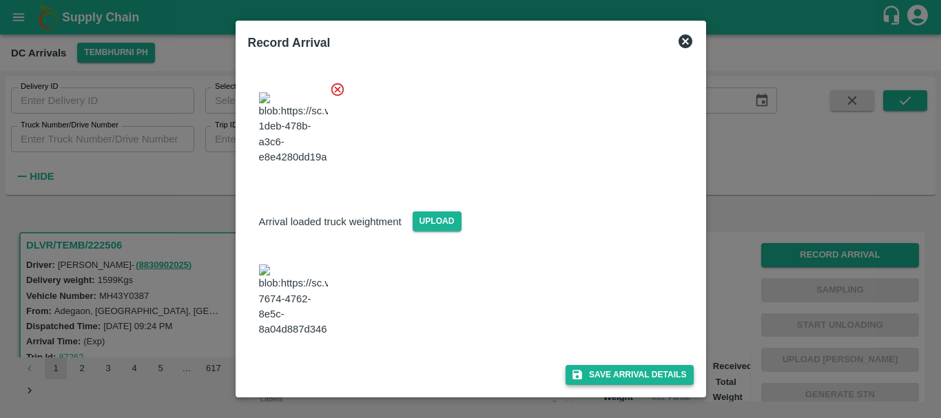
click at [603, 369] on button "Save Arrival Details" at bounding box center [629, 375] width 127 height 20
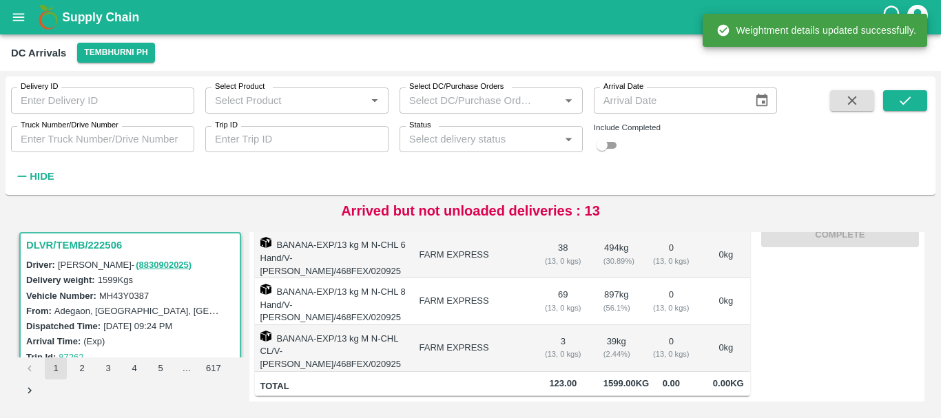
scroll to position [0, 0]
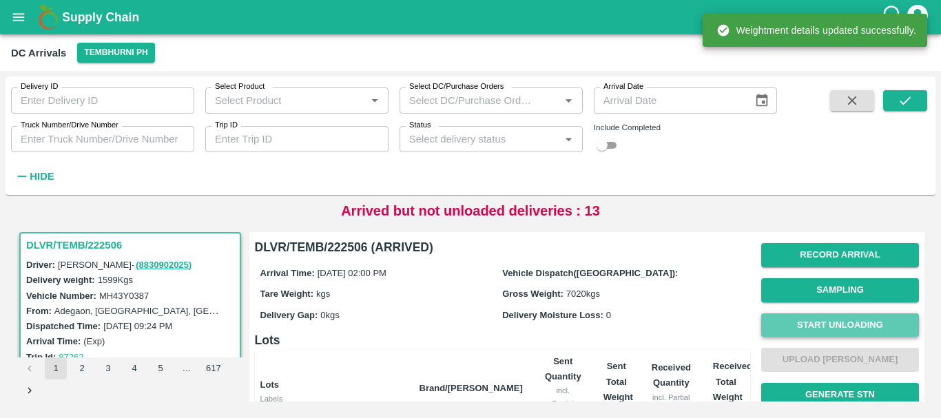
click at [798, 324] on button "Start Unloading" at bounding box center [840, 326] width 158 height 24
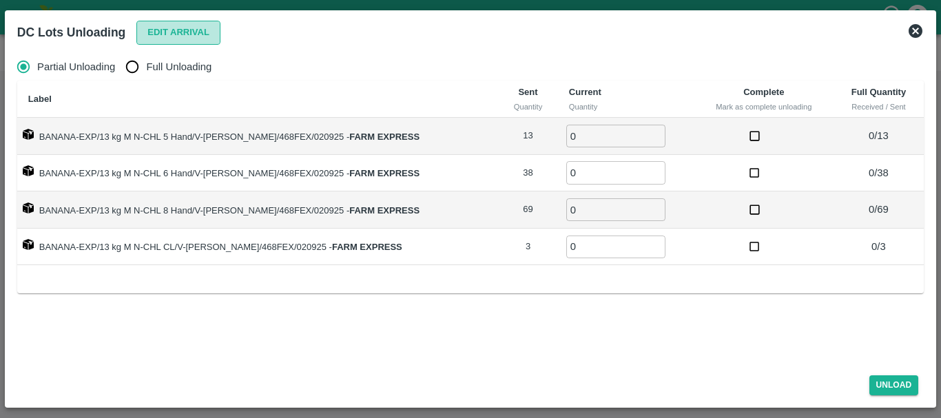
click at [193, 28] on button "Edit Arrival" at bounding box center [178, 33] width 84 height 24
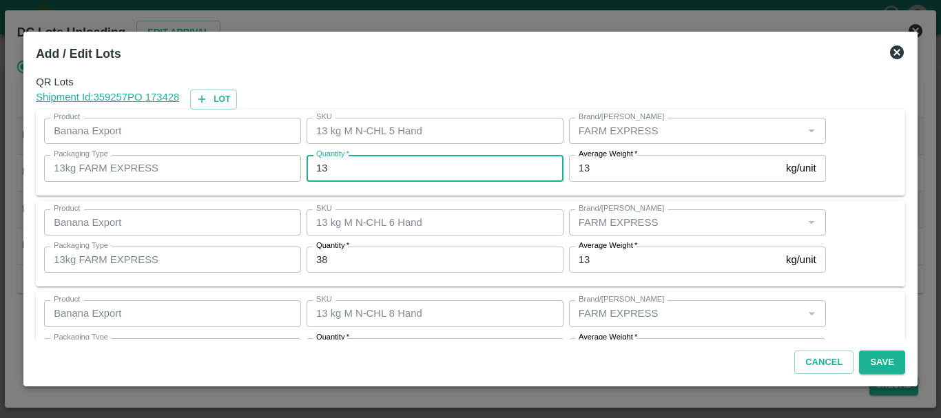
click at [442, 167] on input "13" at bounding box center [435, 168] width 257 height 26
type input "1"
type input "14"
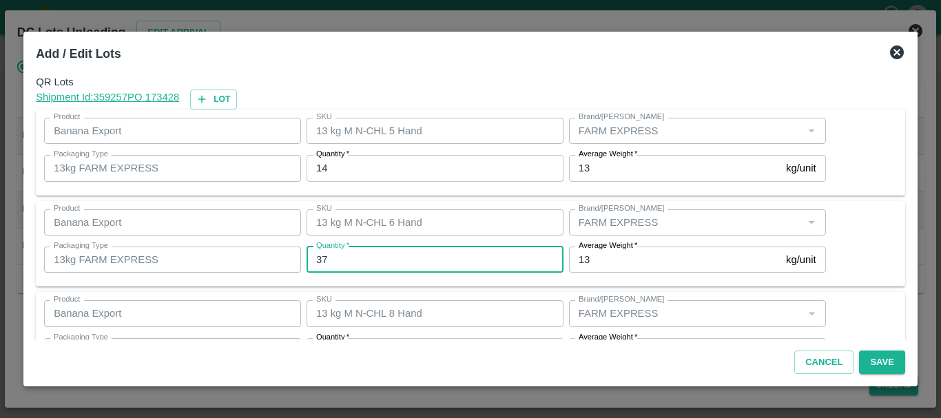
type input "37"
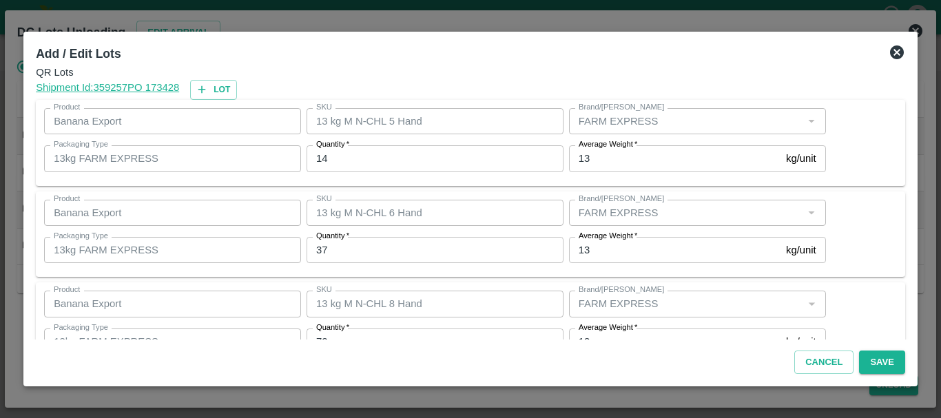
scroll to position [141, 0]
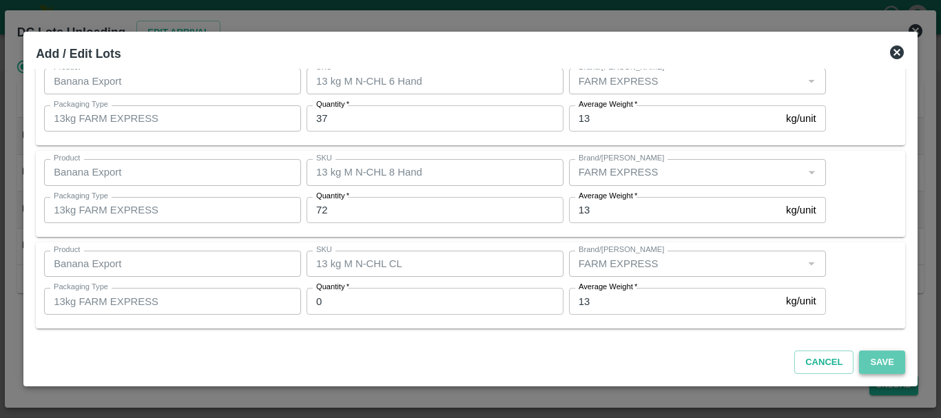
click at [870, 352] on button "Save" at bounding box center [881, 363] width 45 height 24
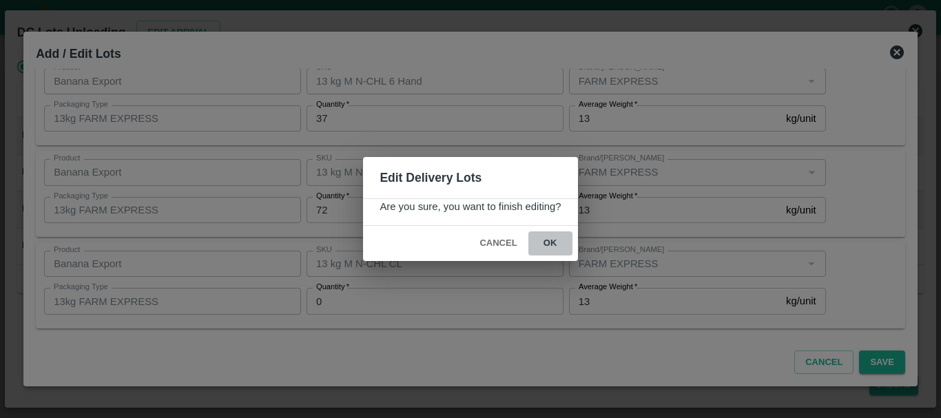
click at [551, 244] on button "ok" at bounding box center [551, 244] width 44 height 24
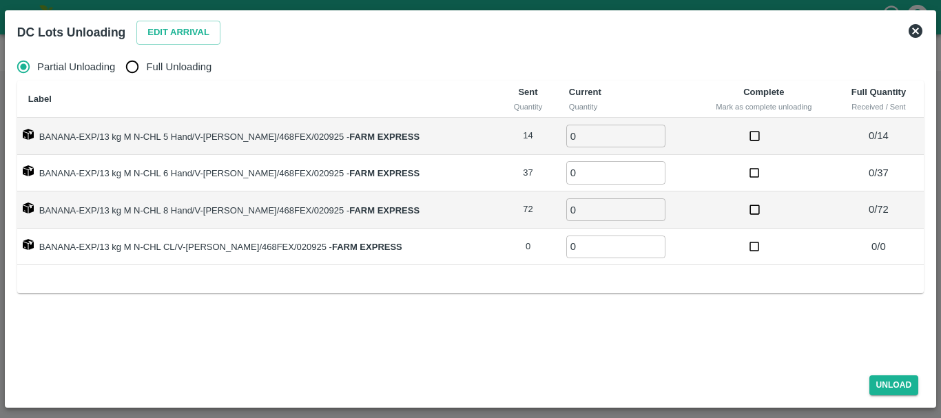
drag, startPoint x: 139, startPoint y: 71, endPoint x: 215, endPoint y: 70, distance: 76.5
click at [215, 70] on div "Partial Unloading Full Unloading" at bounding box center [470, 67] width 907 height 28
click at [185, 66] on span "Full Unloading" at bounding box center [178, 66] width 65 height 15
click at [146, 66] on input "Full Unloading" at bounding box center [133, 67] width 28 height 28
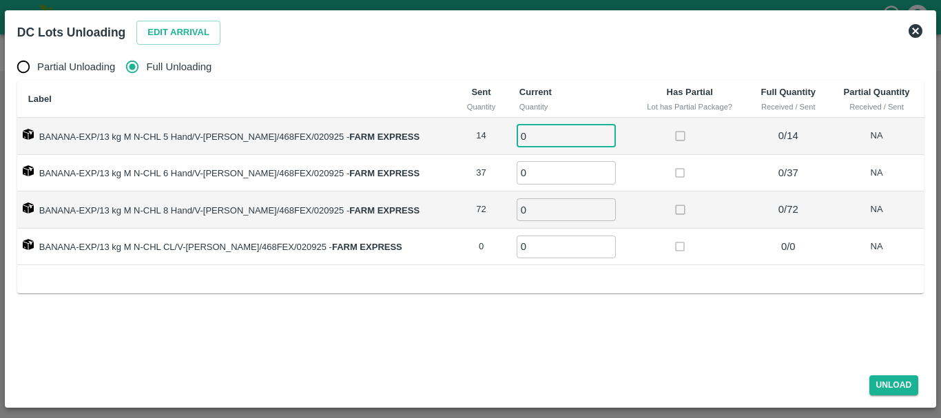
click at [542, 138] on input "0" at bounding box center [566, 136] width 99 height 23
click at [878, 383] on button "Unload" at bounding box center [895, 386] width 50 height 20
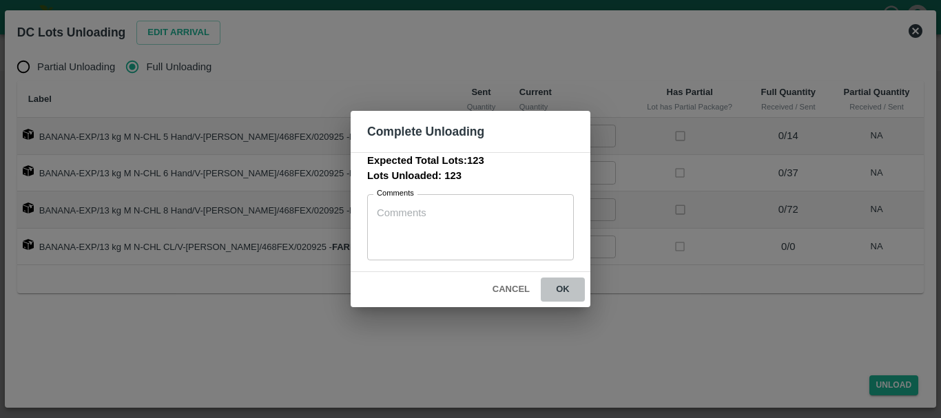
click at [568, 295] on button "ok" at bounding box center [563, 290] width 44 height 24
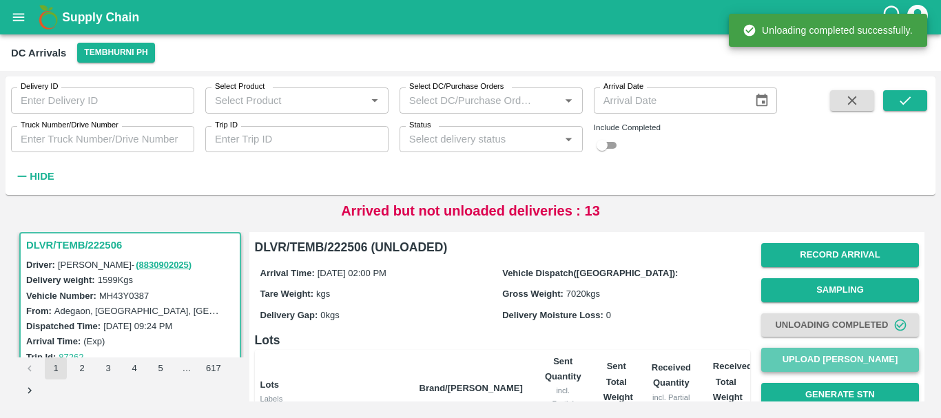
click at [807, 349] on button "Upload [PERSON_NAME]" at bounding box center [840, 360] width 158 height 24
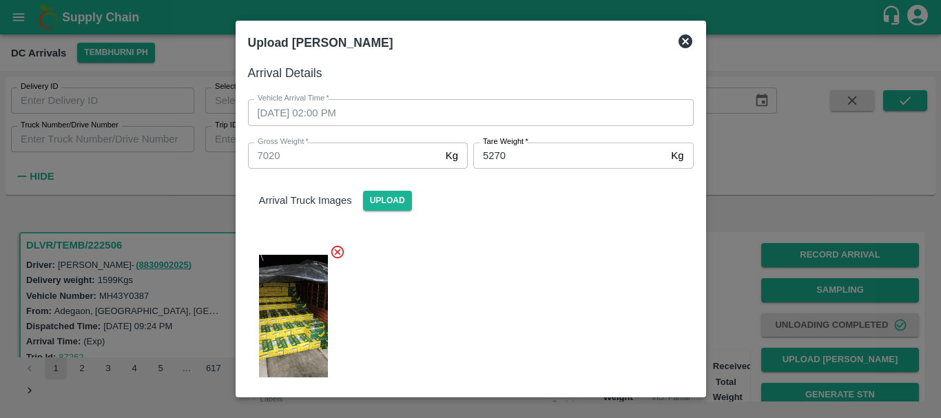
click at [541, 252] on div at bounding box center [465, 312] width 457 height 158
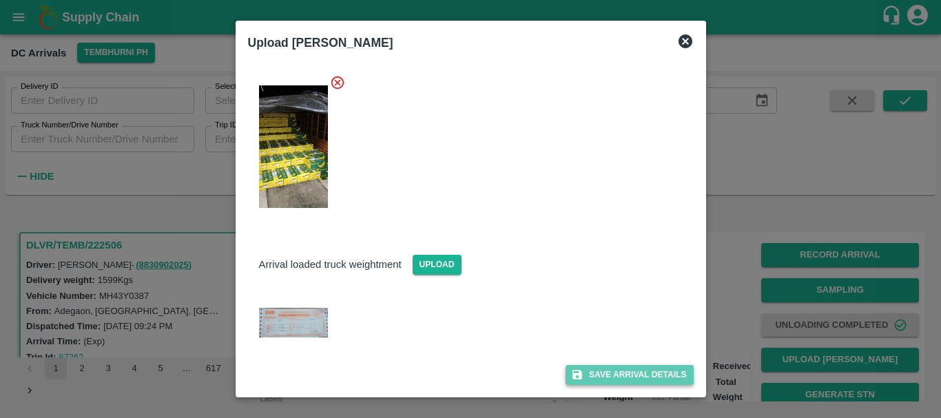
click at [590, 371] on button "Save Arrival Details" at bounding box center [629, 375] width 127 height 20
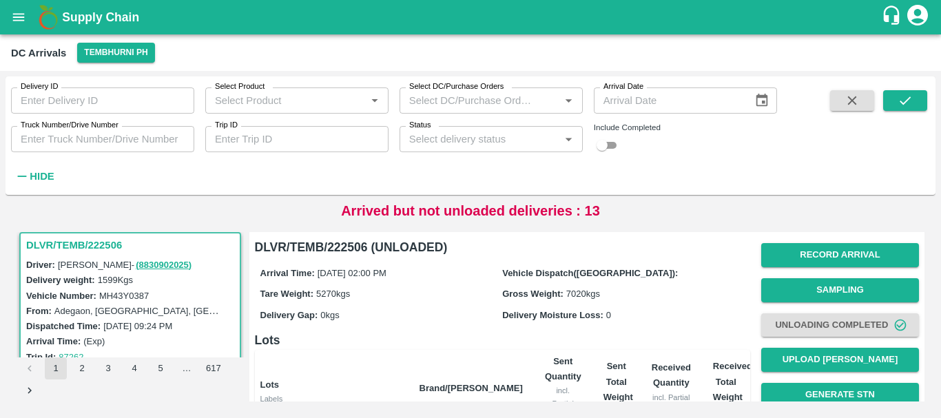
scroll to position [0, 0]
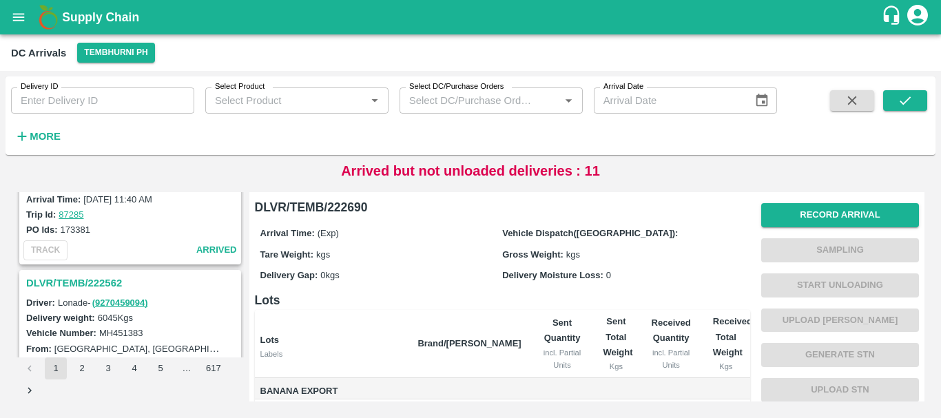
scroll to position [4343, 0]
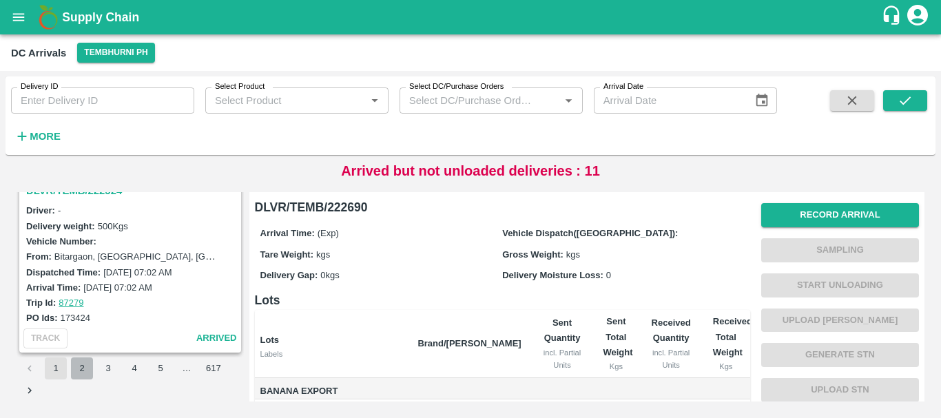
click at [79, 367] on button "2" at bounding box center [82, 369] width 22 height 22
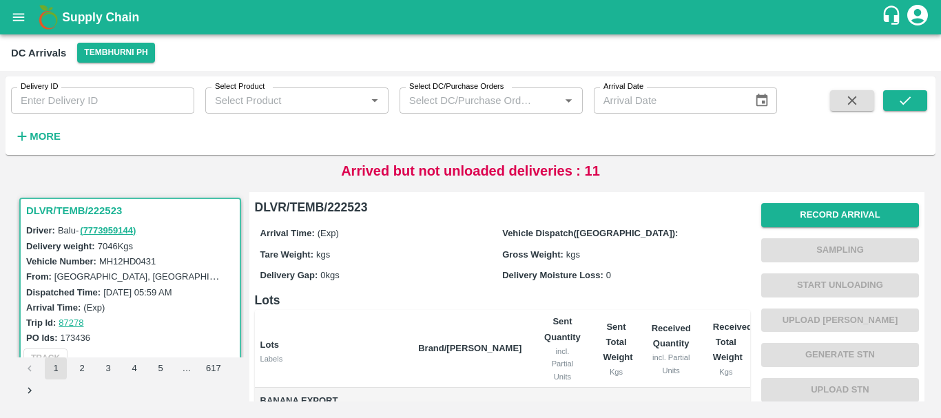
click at [123, 295] on label "03 Sep 2025, 05:59 AM" at bounding box center [137, 292] width 68 height 10
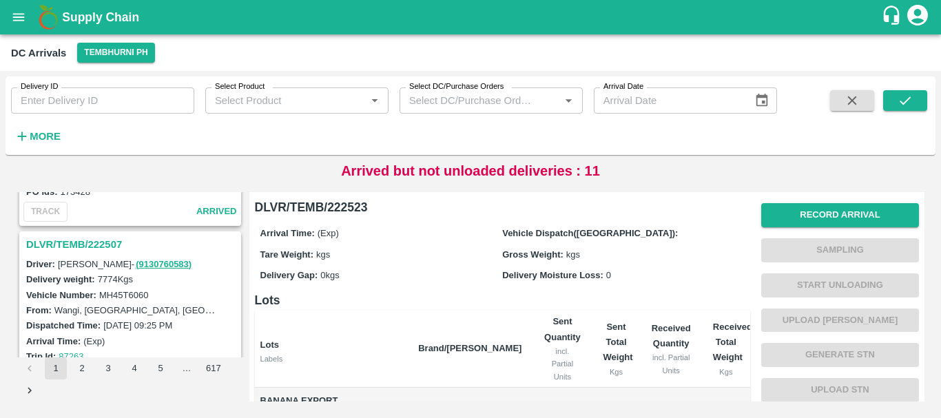
scroll to position [1227, 0]
click at [98, 245] on h3 "DLVR/TEMB/222507" at bounding box center [132, 245] width 212 height 18
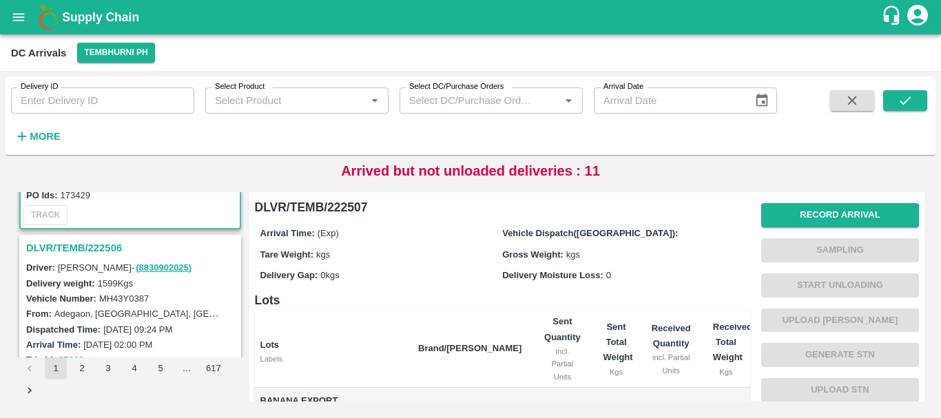
scroll to position [1403, 0]
click at [102, 244] on h3 "DLVR/TEMB/222506" at bounding box center [132, 249] width 212 height 18
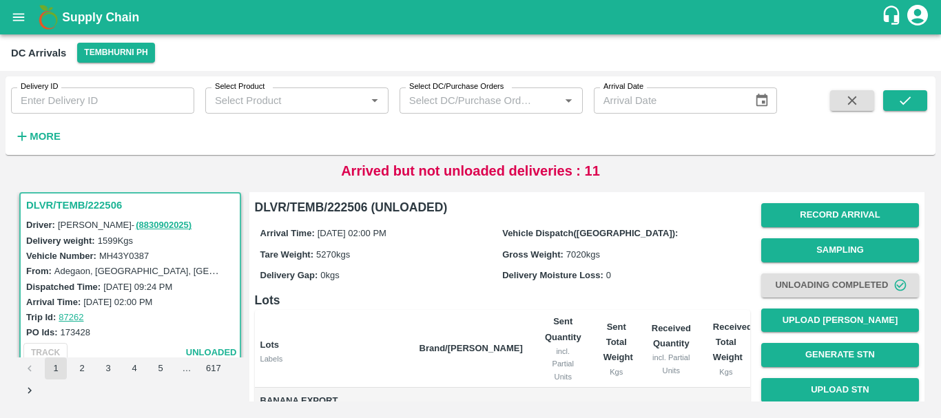
scroll to position [226, 0]
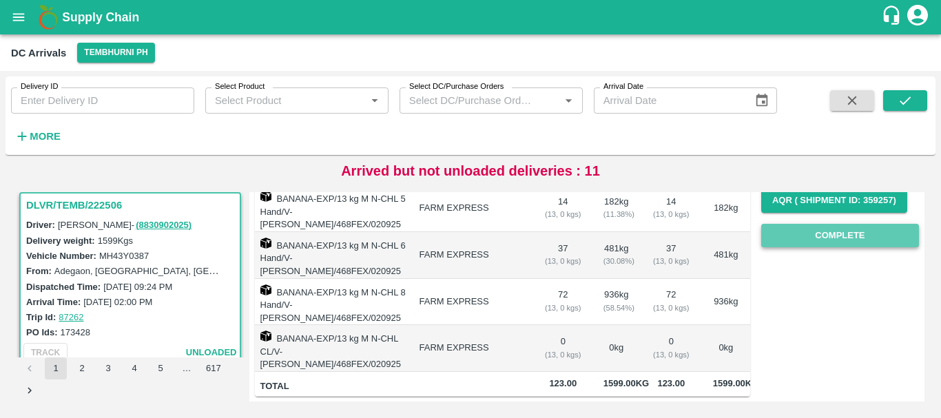
click at [803, 245] on button "Complete" at bounding box center [840, 236] width 158 height 24
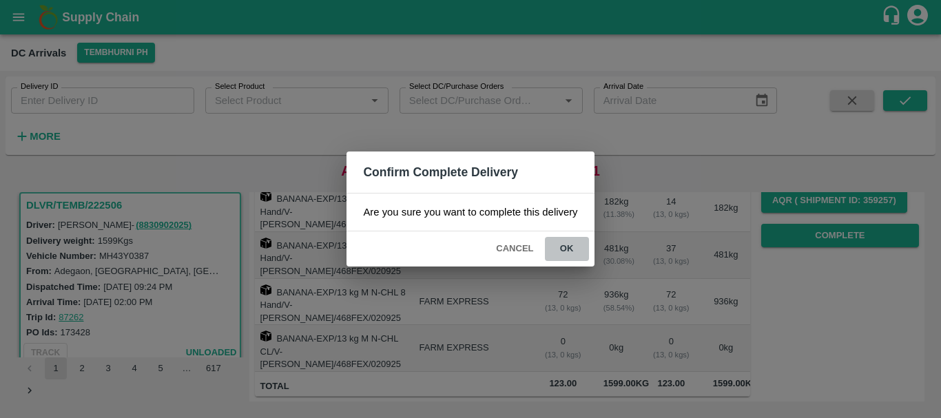
click at [567, 250] on button "ok" at bounding box center [567, 249] width 44 height 24
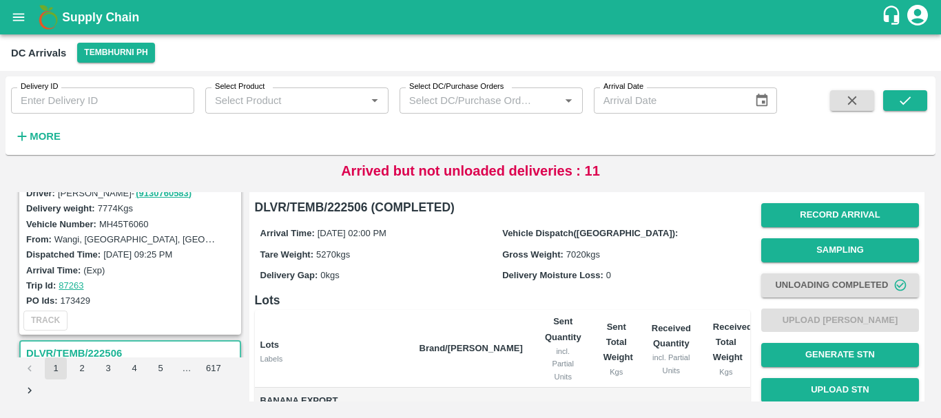
scroll to position [1233, 0]
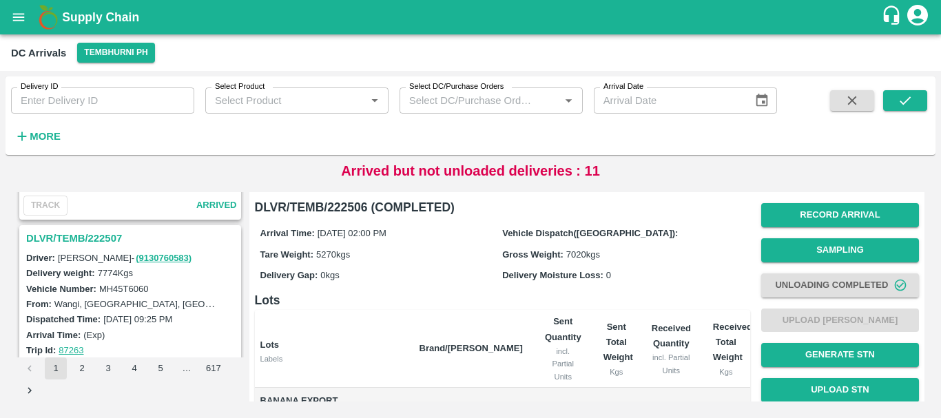
click at [105, 232] on h3 "DLVR/TEMB/222507" at bounding box center [132, 238] width 212 height 18
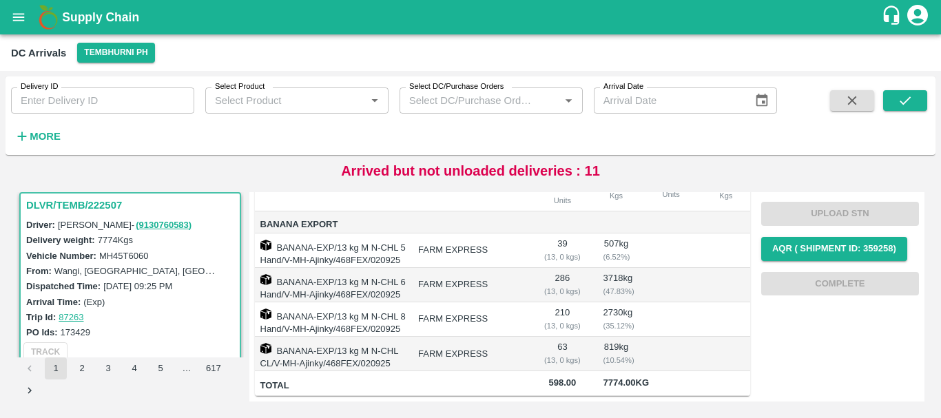
scroll to position [5, 0]
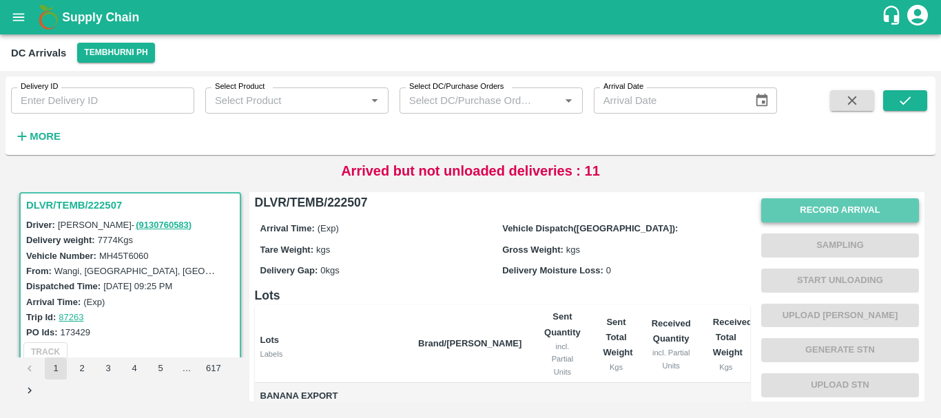
click at [797, 207] on button "Record Arrival" at bounding box center [840, 210] width 158 height 24
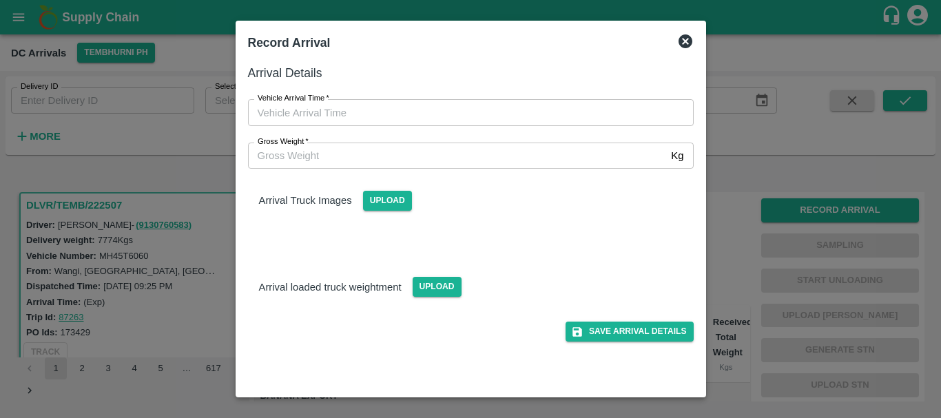
type input "DD/MM/YYYY hh:mm aa"
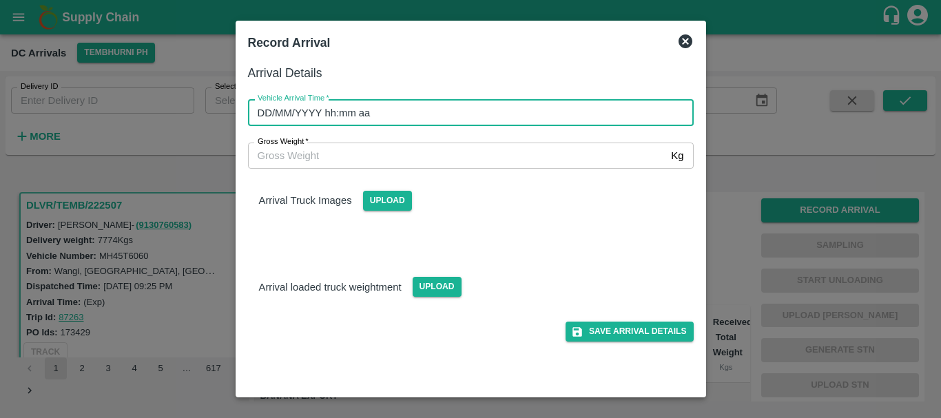
click at [528, 111] on input "DD/MM/YYYY hh:mm aa" at bounding box center [466, 112] width 436 height 26
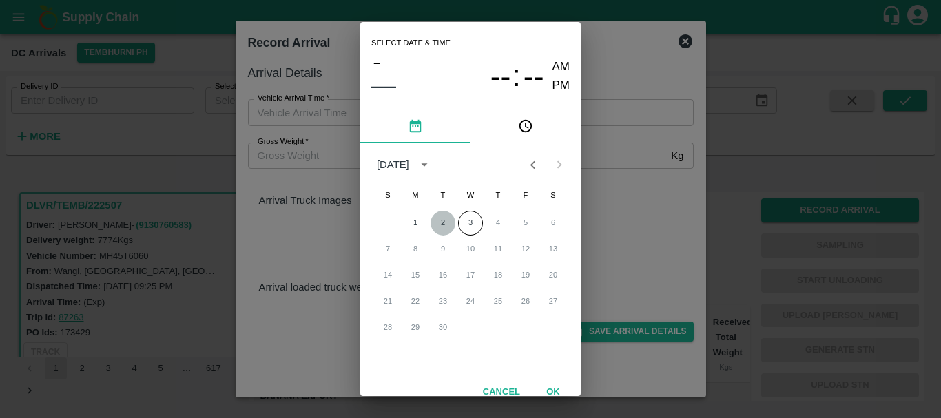
click at [444, 225] on button "2" at bounding box center [443, 223] width 25 height 25
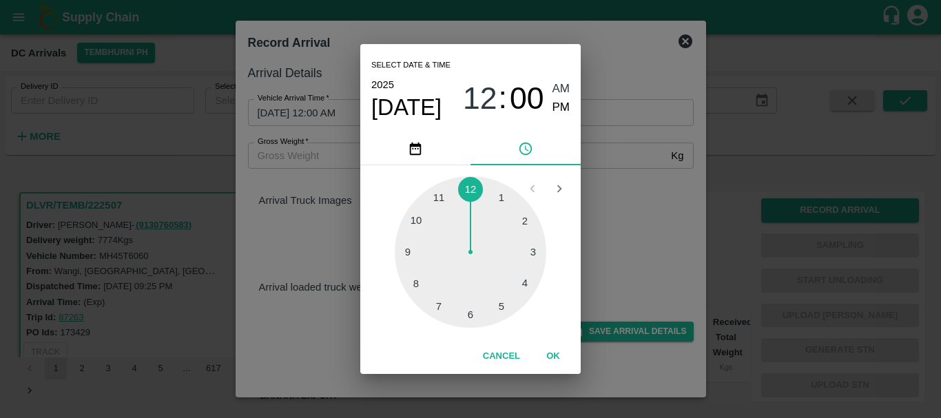
click at [415, 285] on div at bounding box center [471, 252] width 152 height 152
click at [498, 301] on div at bounding box center [471, 252] width 152 height 152
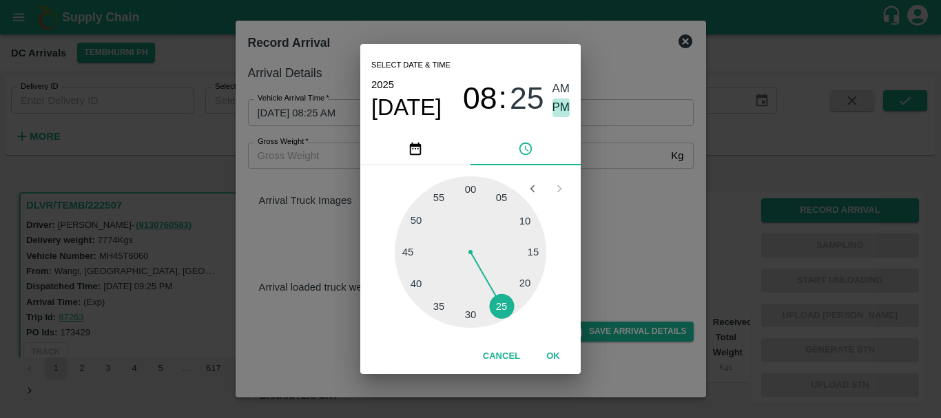
click at [568, 101] on span "PM" at bounding box center [562, 108] width 18 height 19
type input "02/09/2025 08:25 PM"
click at [617, 176] on div "Select date & time 2025 Sep 2 08 : 25 AM PM 05 10 15 20 25 30 35 40 45 50 55 00…" at bounding box center [470, 209] width 941 height 418
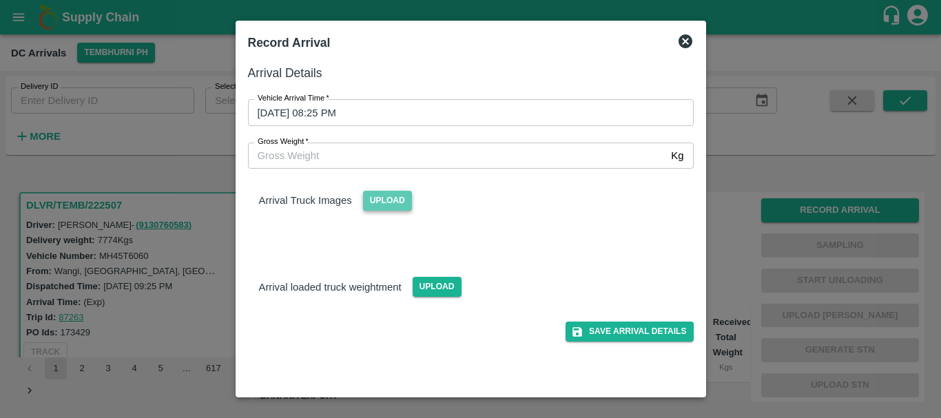
click at [378, 202] on span "Upload" at bounding box center [387, 201] width 49 height 20
click at [0, 0] on input "Upload" at bounding box center [0, 0] width 0 height 0
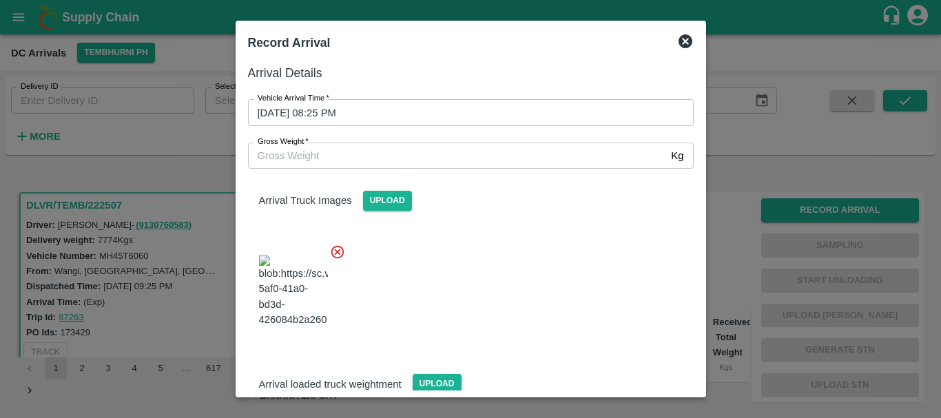
scroll to position [33, 0]
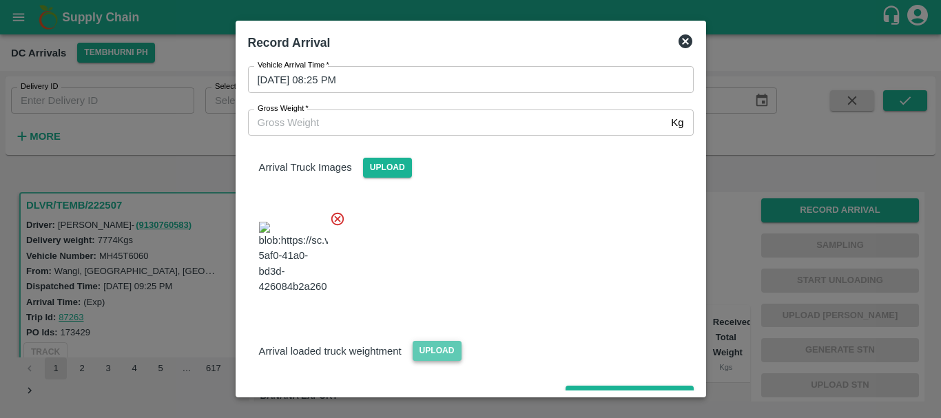
click at [432, 341] on span "Upload" at bounding box center [437, 351] width 49 height 20
click at [0, 0] on input "Upload" at bounding box center [0, 0] width 0 height 0
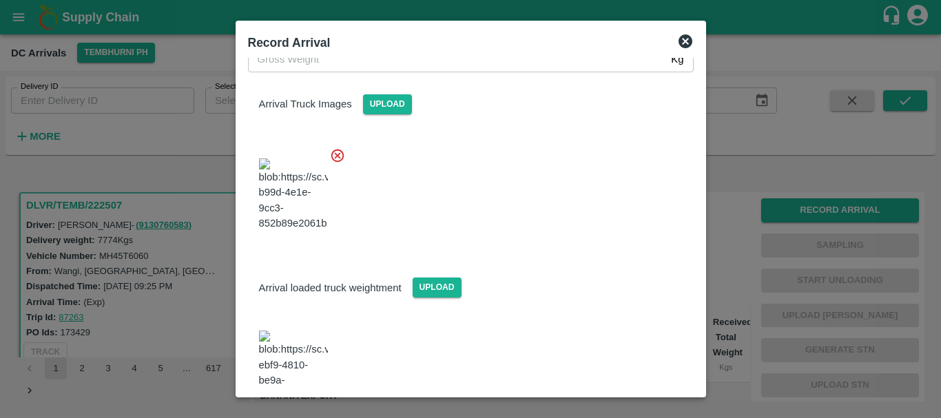
click at [292, 331] on img at bounding box center [293, 367] width 69 height 72
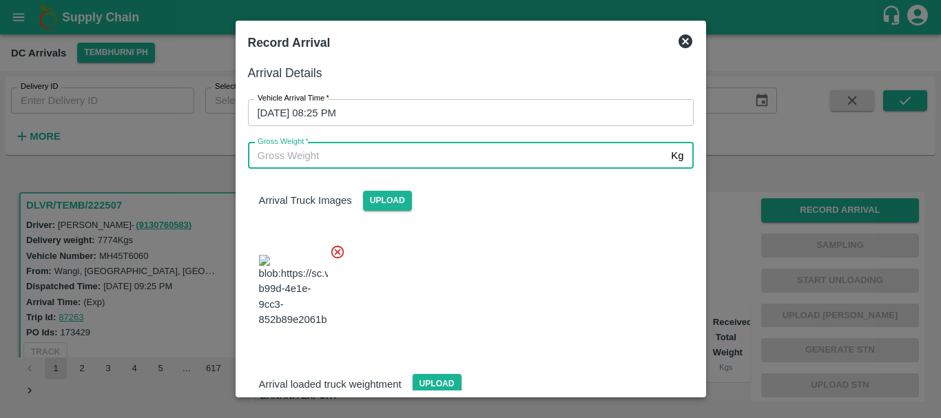
click at [400, 168] on input "Gross Weight   *" at bounding box center [457, 156] width 418 height 26
type input "13530"
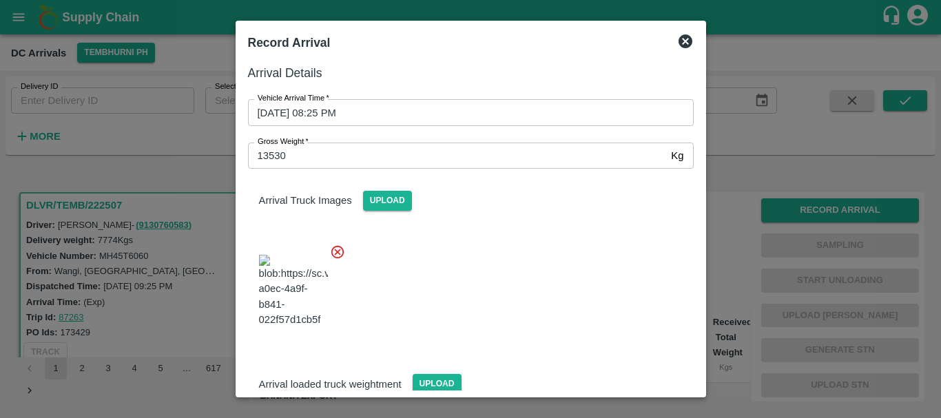
click at [560, 283] on div at bounding box center [465, 287] width 457 height 108
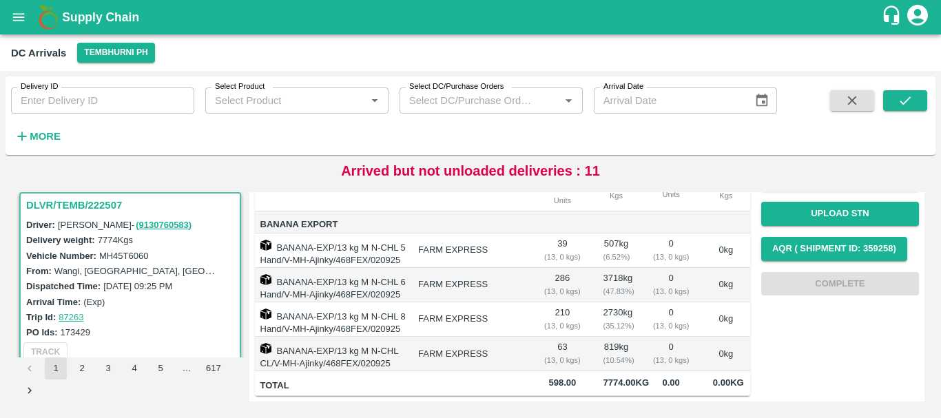
scroll to position [0, 0]
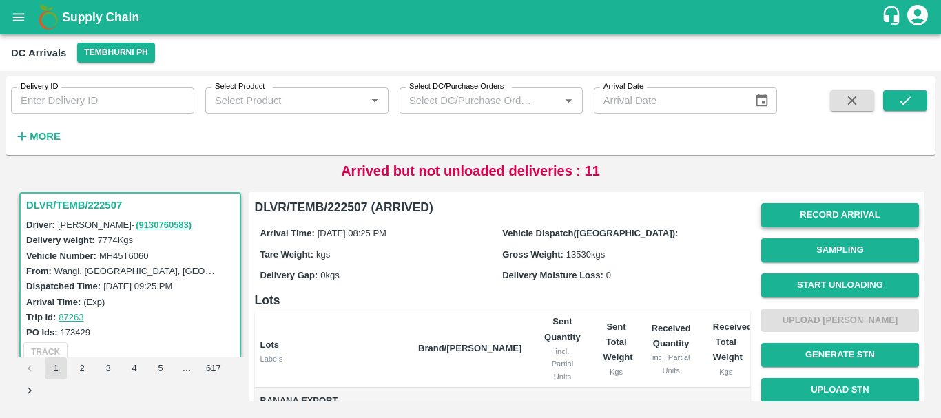
click at [817, 212] on button "Record Arrival" at bounding box center [840, 215] width 158 height 24
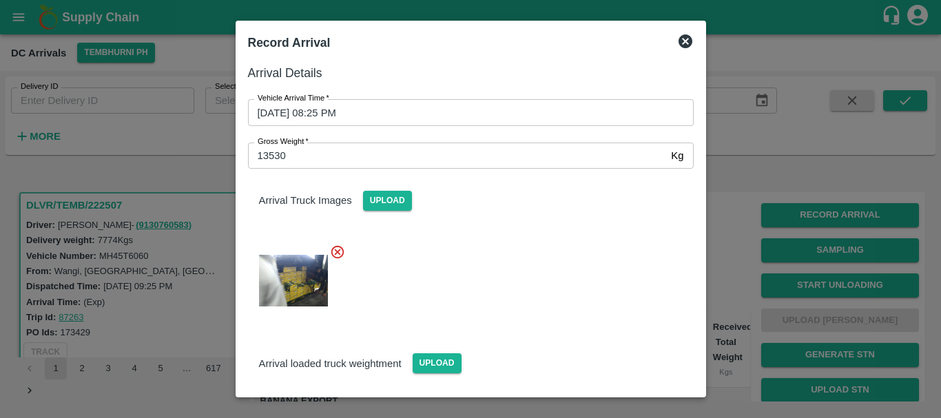
drag, startPoint x: 566, startPoint y: 124, endPoint x: 815, endPoint y: 305, distance: 307.8
click at [815, 305] on div at bounding box center [470, 209] width 941 height 418
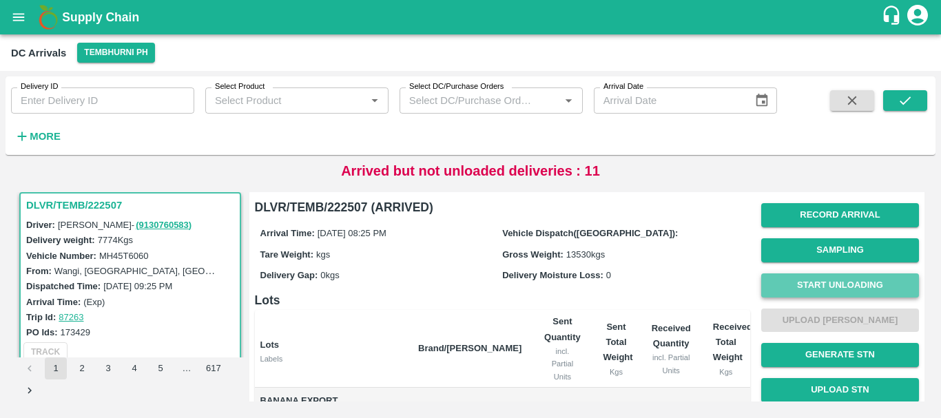
click at [807, 291] on button "Start Unloading" at bounding box center [840, 286] width 158 height 24
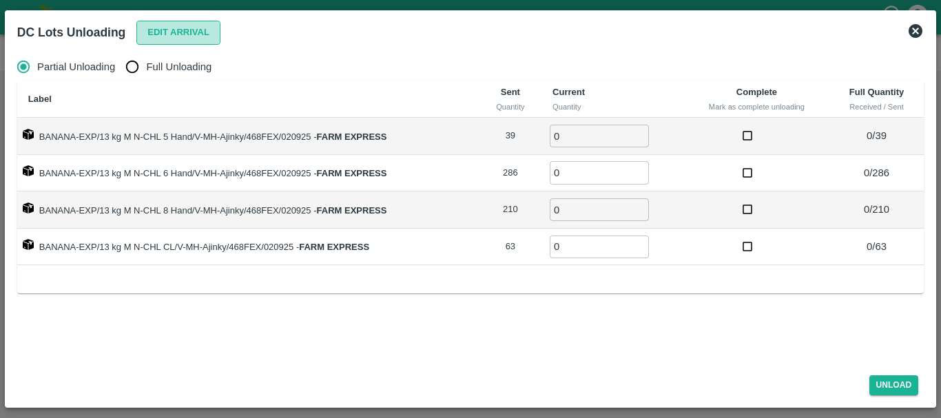
click at [164, 28] on button "Edit Arrival" at bounding box center [178, 33] width 84 height 24
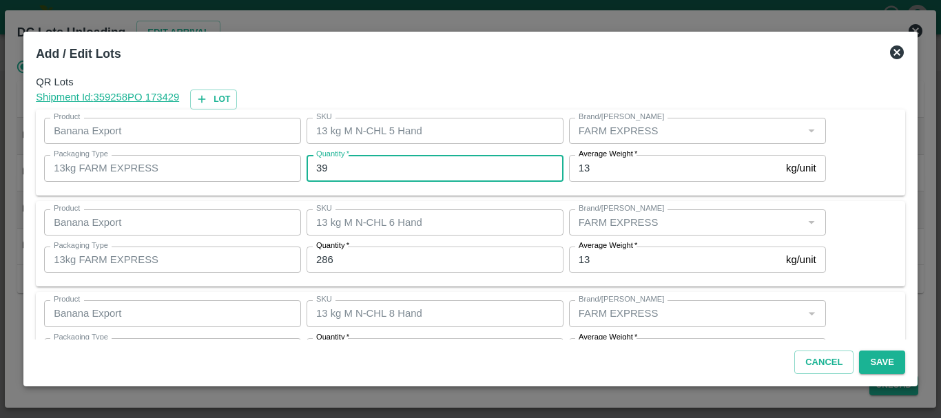
click at [402, 161] on input "39" at bounding box center [435, 168] width 257 height 26
type input "3"
type input "39"
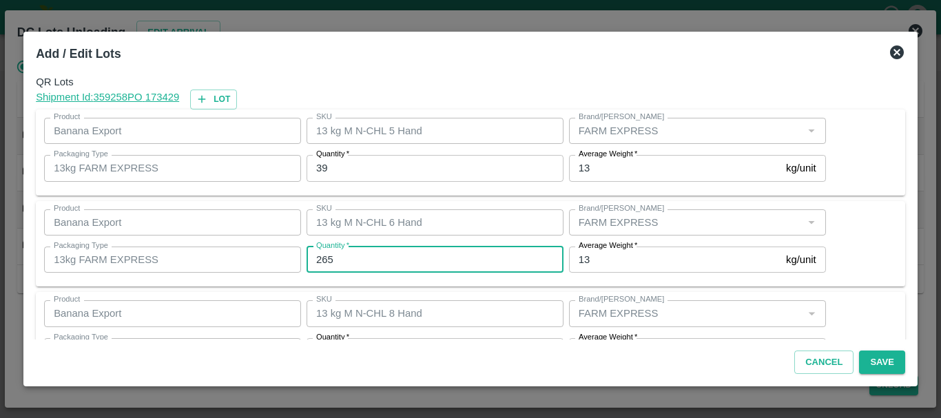
type input "265"
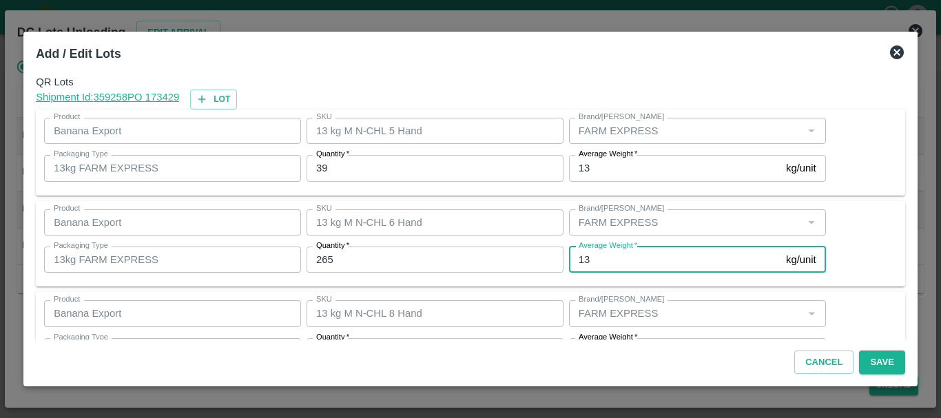
scroll to position [25, 0]
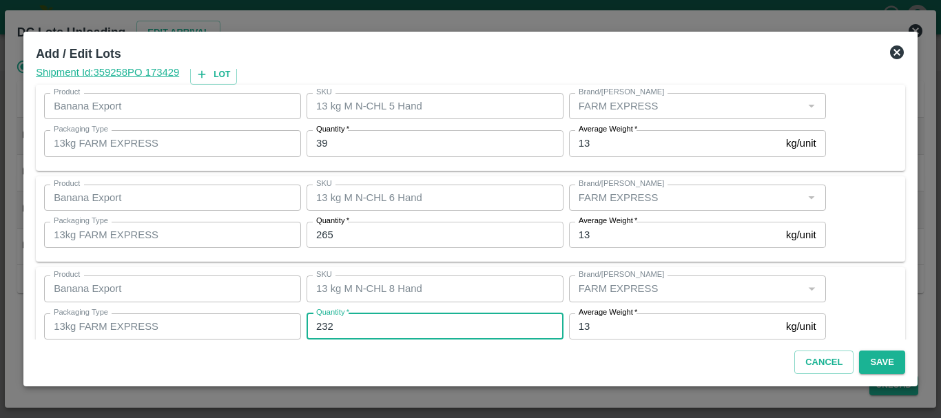
type input "232"
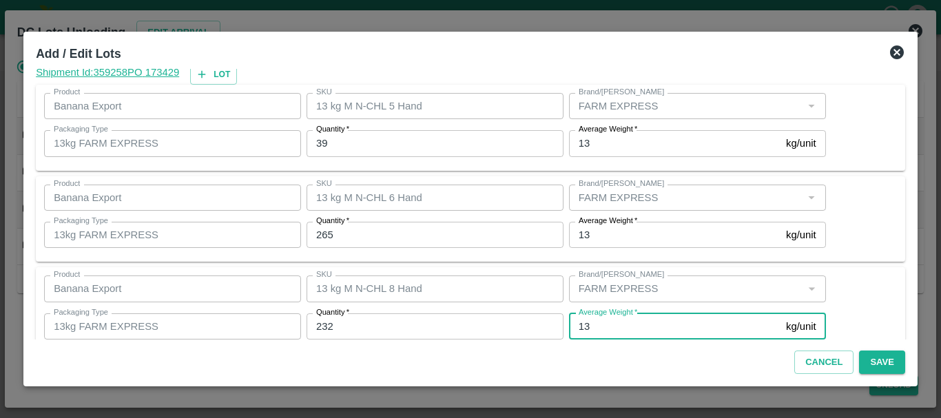
scroll to position [141, 0]
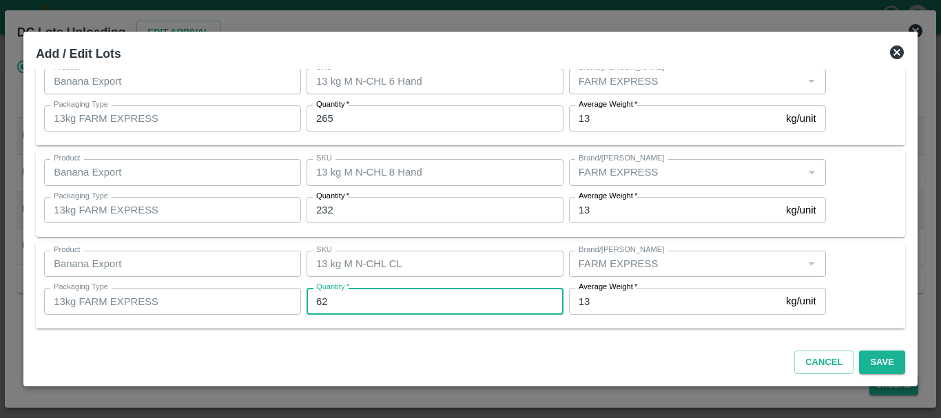
type input "62"
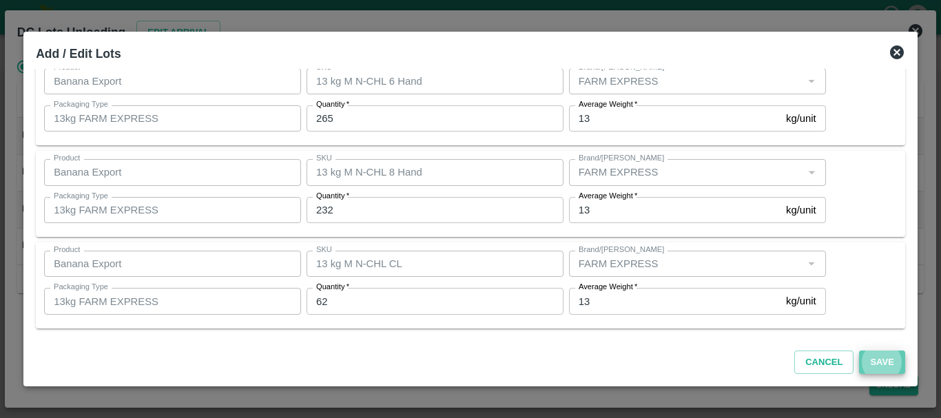
click at [875, 365] on button "Save" at bounding box center [881, 363] width 45 height 24
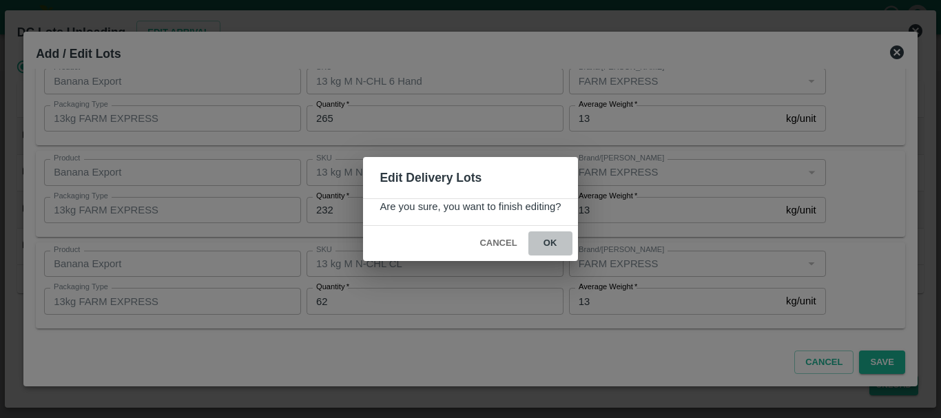
click at [553, 240] on button "ok" at bounding box center [551, 244] width 44 height 24
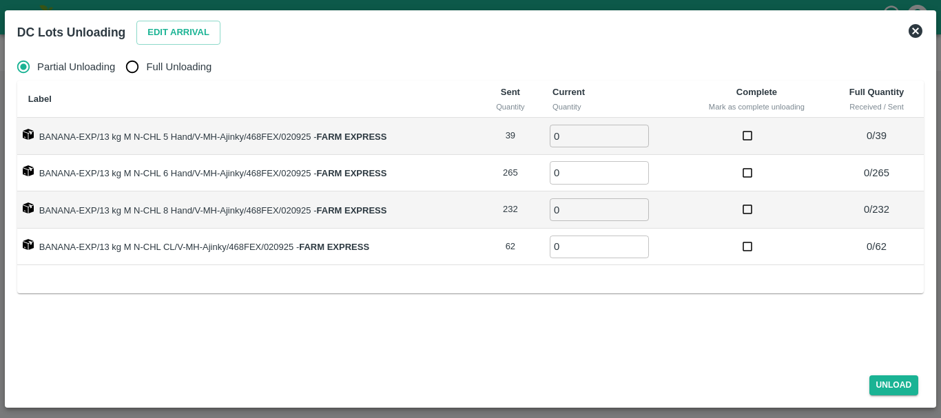
click at [114, 57] on label "Partial Unloading" at bounding box center [62, 67] width 105 height 28
click at [37, 57] on input "Partial Unloading" at bounding box center [24, 67] width 28 height 28
click at [136, 63] on input "Full Unloading" at bounding box center [133, 67] width 28 height 28
radio input "true"
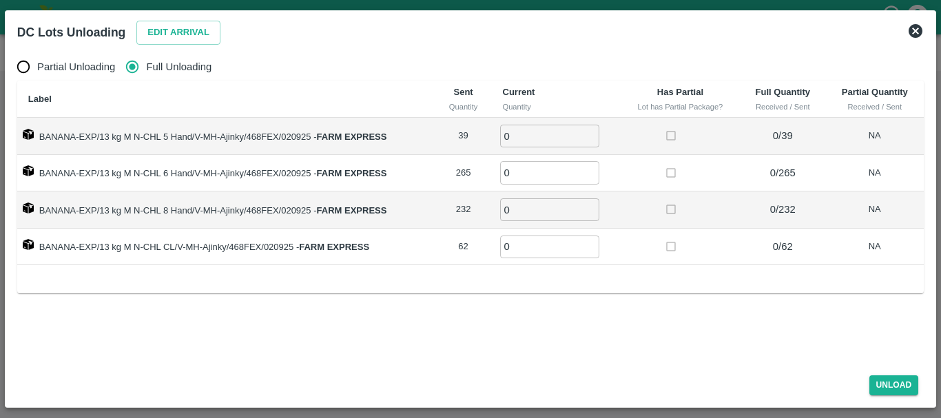
click at [523, 123] on td "0 ​" at bounding box center [556, 136] width 129 height 37
click at [526, 131] on input "0" at bounding box center [549, 136] width 99 height 23
type input "039"
type input "265"
type input "232"
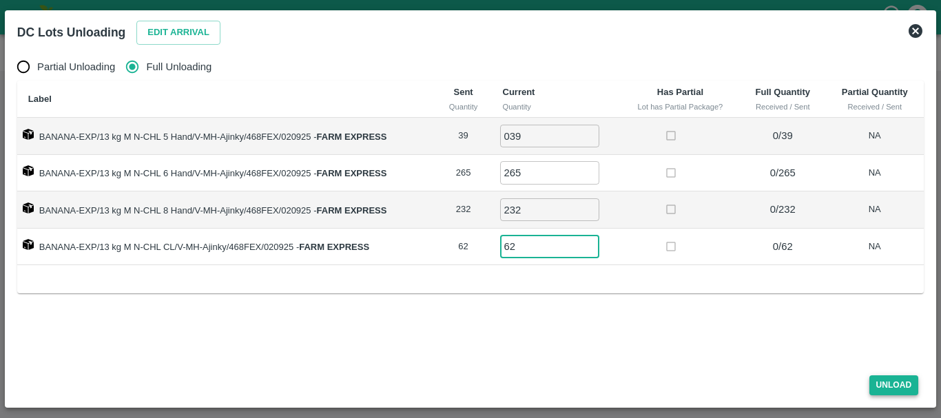
type input "62"
click at [890, 378] on button "Unload" at bounding box center [895, 386] width 50 height 20
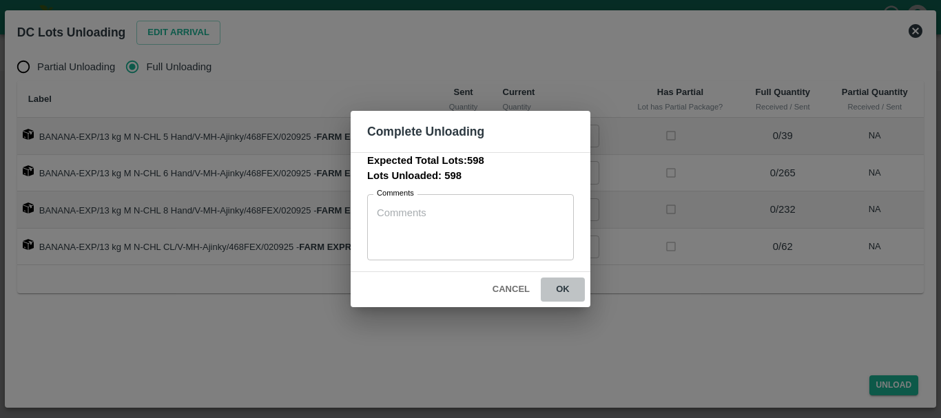
click at [565, 287] on button "ok" at bounding box center [563, 290] width 44 height 24
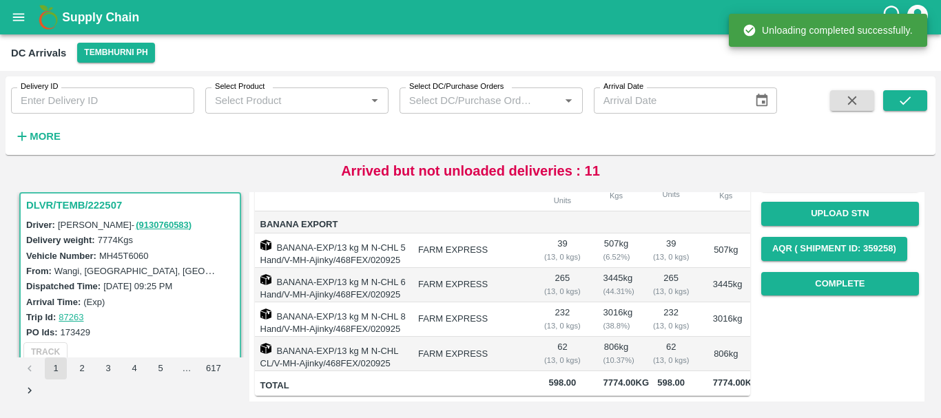
scroll to position [0, 0]
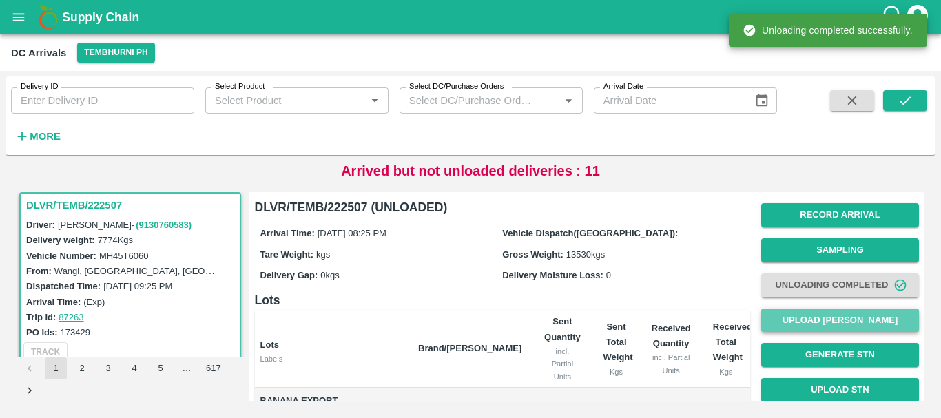
click at [806, 322] on button "Upload [PERSON_NAME]" at bounding box center [840, 321] width 158 height 24
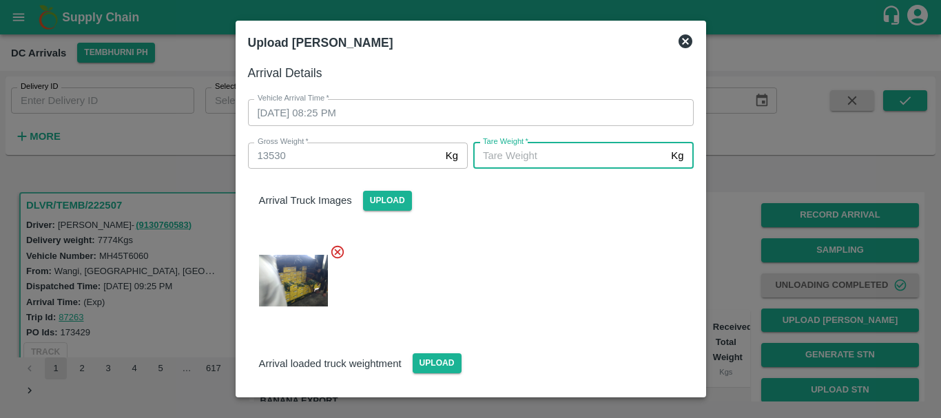
click at [512, 161] on input "[PERSON_NAME]   *" at bounding box center [569, 156] width 192 height 26
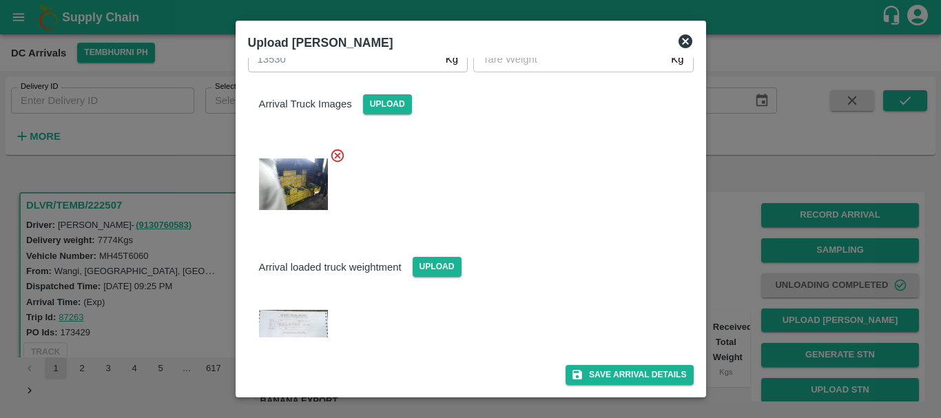
click at [287, 314] on img at bounding box center [293, 323] width 69 height 27
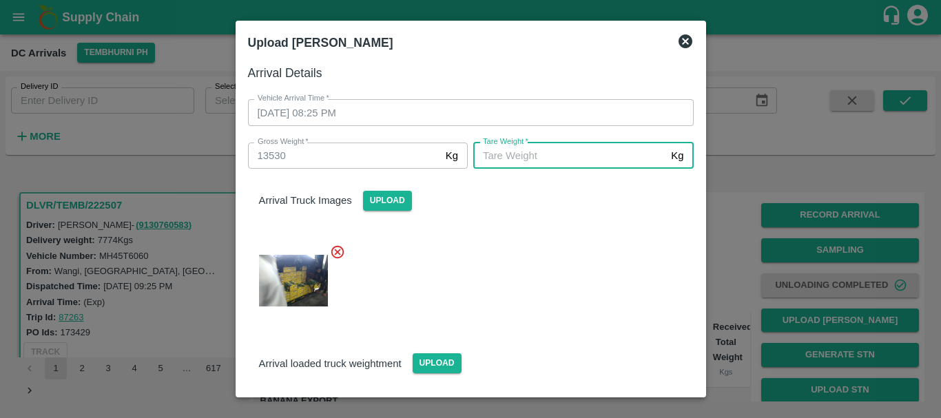
click at [506, 154] on input "[PERSON_NAME]   *" at bounding box center [569, 156] width 192 height 26
type input "5000"
click at [544, 267] on div at bounding box center [465, 277] width 457 height 88
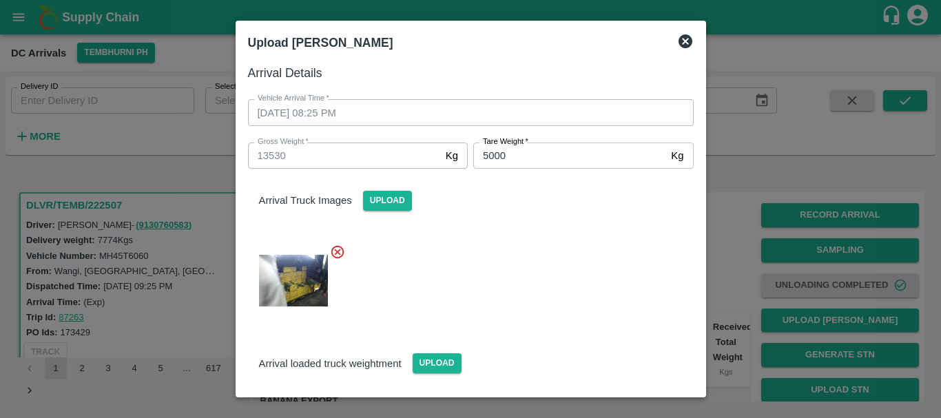
scroll to position [96, 0]
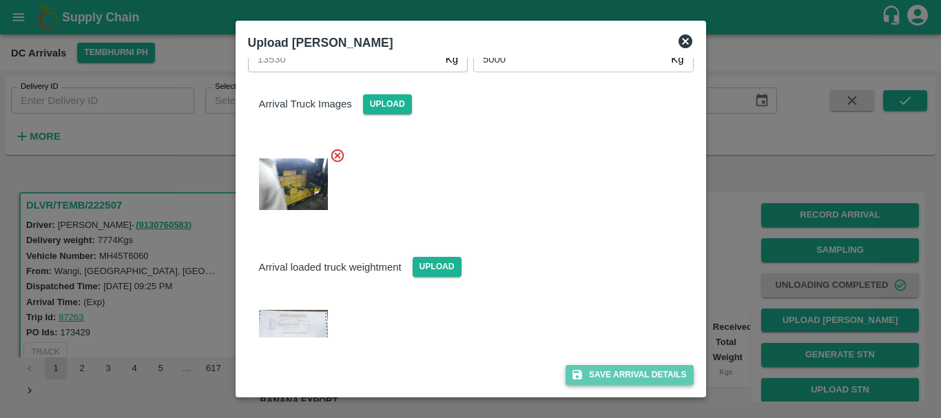
click at [590, 369] on button "Save Arrival Details" at bounding box center [629, 375] width 127 height 20
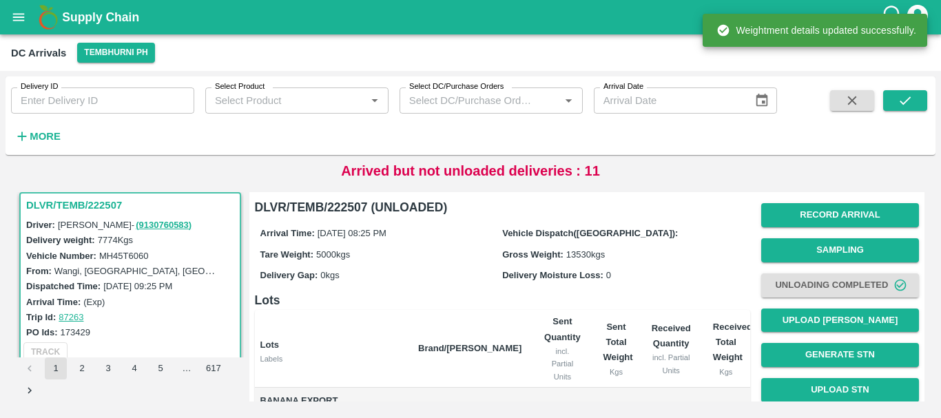
scroll to position [238, 0]
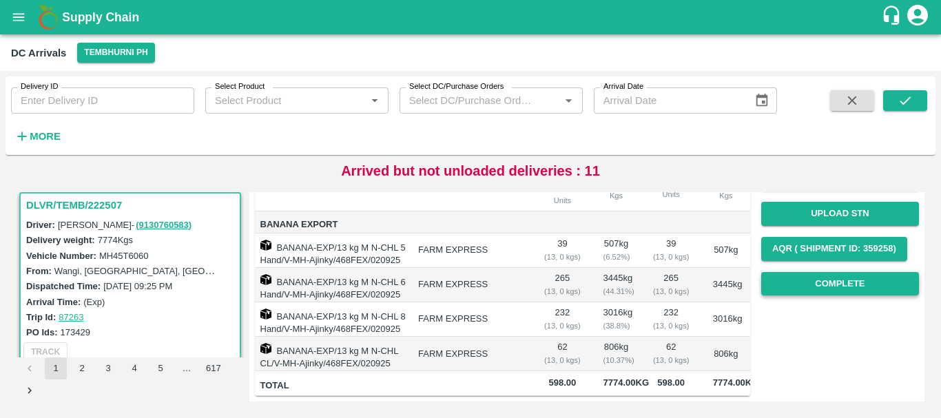
click at [823, 272] on button "Complete" at bounding box center [840, 284] width 158 height 24
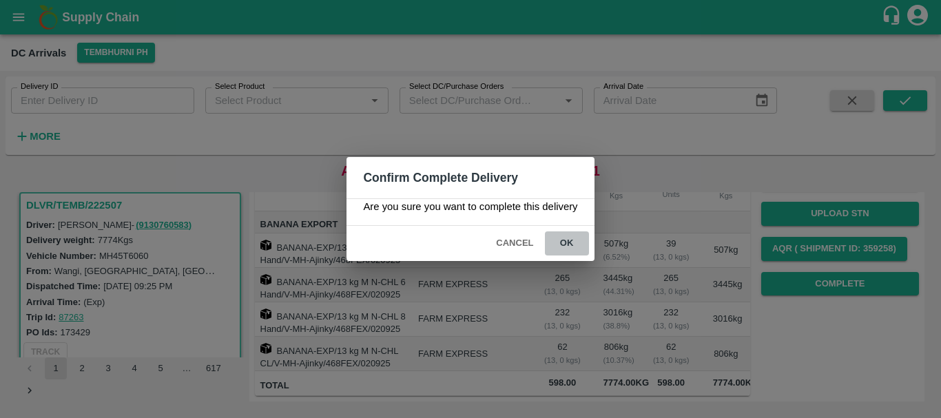
click at [568, 246] on button "ok" at bounding box center [567, 244] width 44 height 24
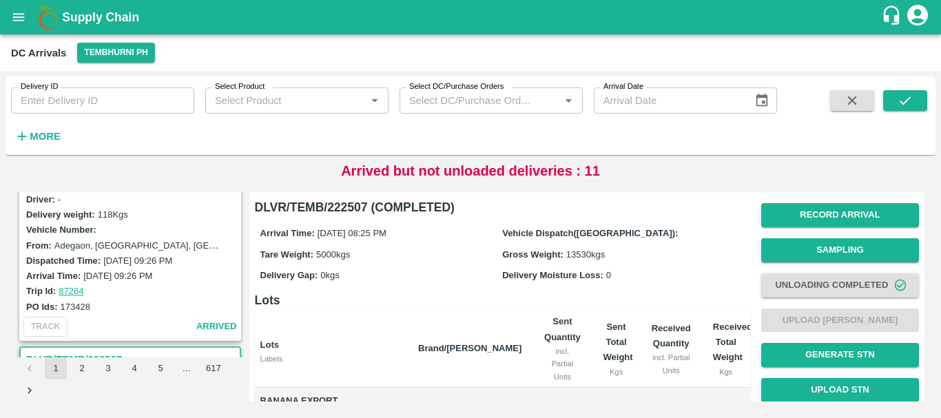
scroll to position [1065, 0]
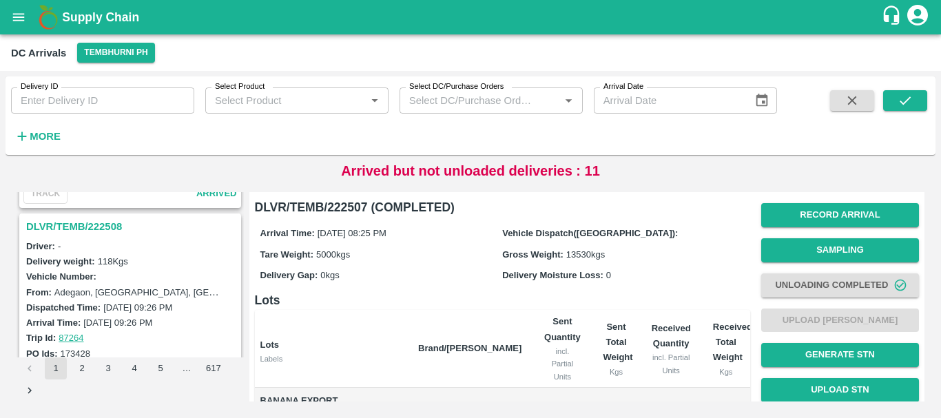
click at [91, 229] on h3 "DLVR/TEMB/222508" at bounding box center [132, 227] width 212 height 18
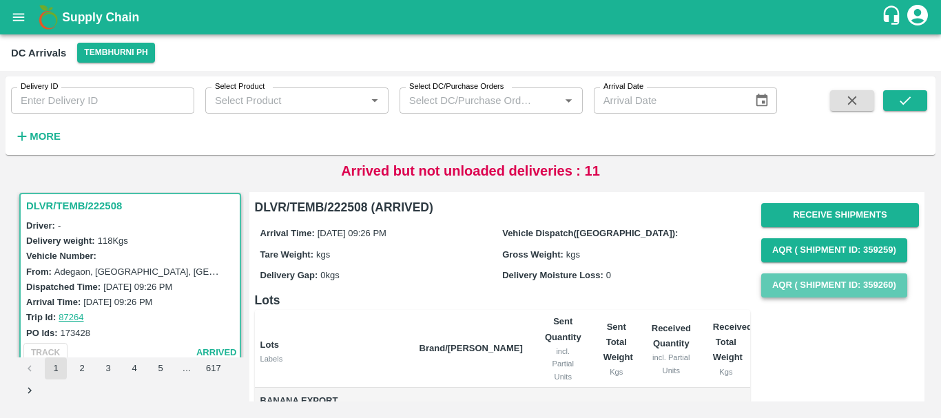
click at [803, 282] on button "AQR ( Shipment Id: 359260)" at bounding box center [834, 286] width 146 height 24
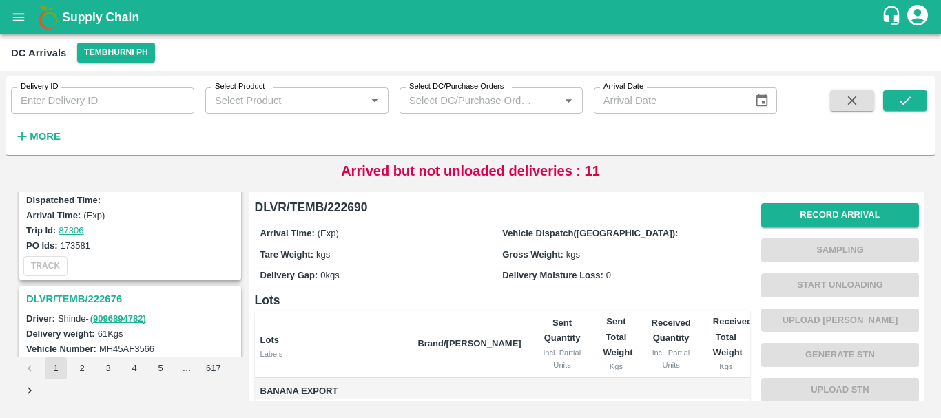
scroll to position [1831, 0]
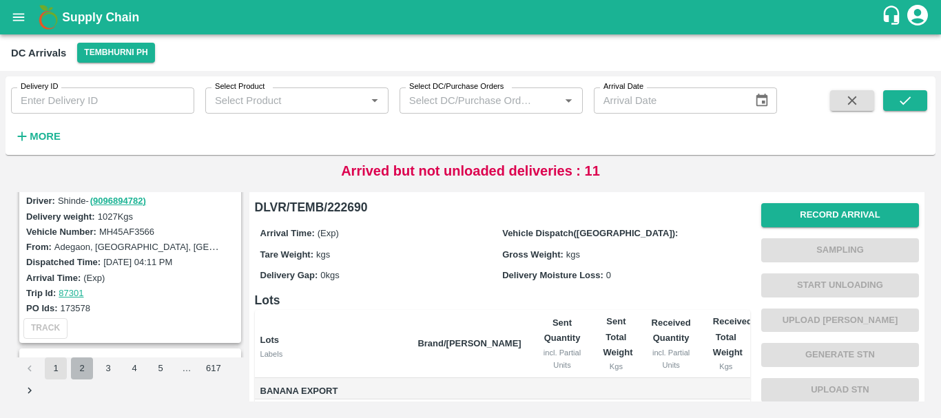
click at [85, 365] on button "2" at bounding box center [82, 369] width 22 height 22
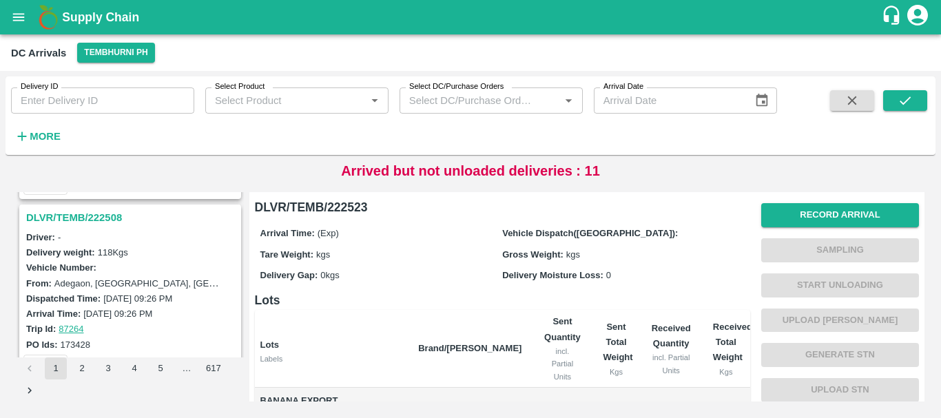
scroll to position [1072, 0]
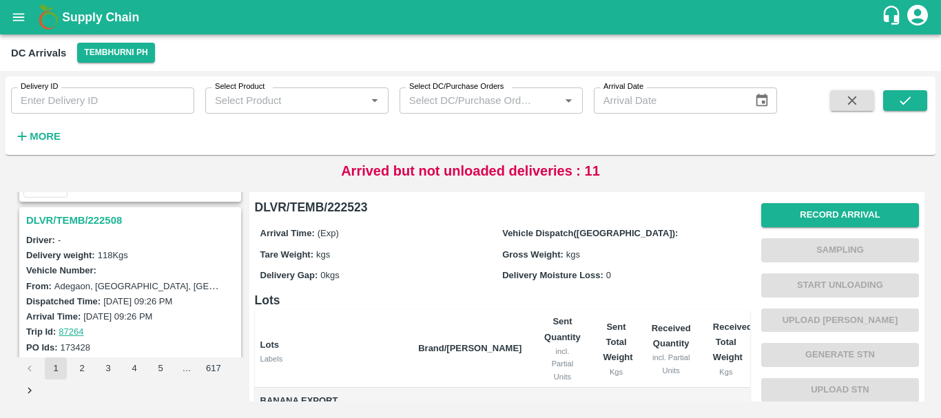
click at [94, 215] on h3 "DLVR/TEMB/222508" at bounding box center [132, 221] width 212 height 18
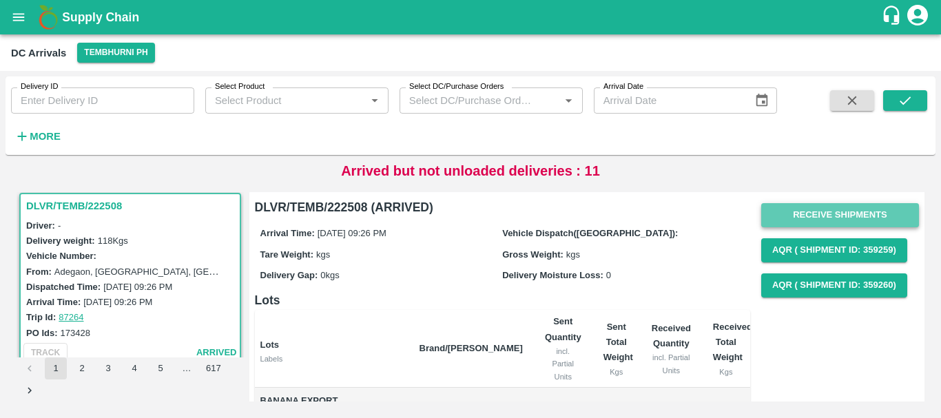
click at [789, 209] on button "Receive Shipments" at bounding box center [840, 215] width 158 height 24
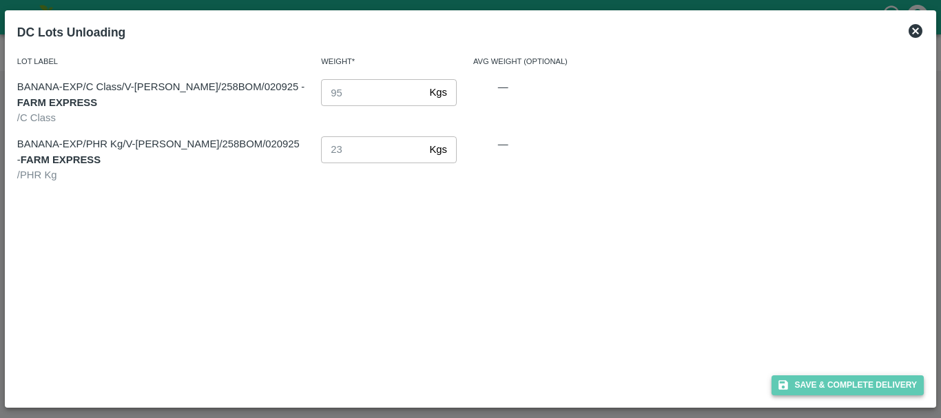
click at [808, 377] on button "Save & Complete Delivery" at bounding box center [848, 386] width 153 height 20
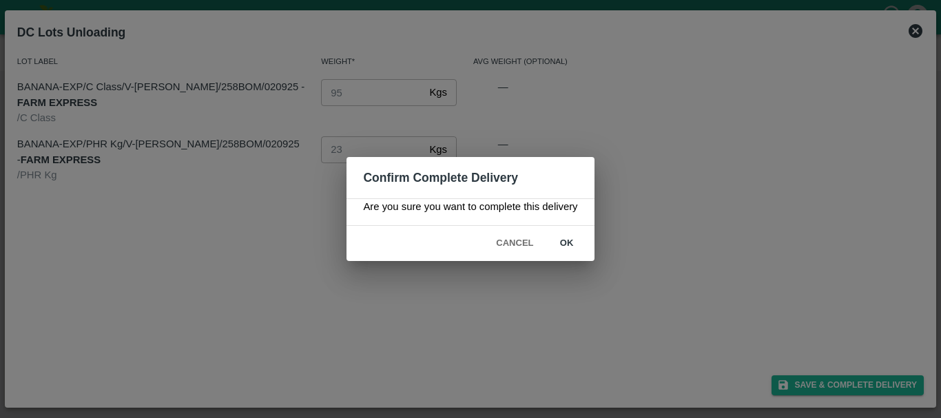
click at [577, 243] on button "ok" at bounding box center [567, 244] width 44 height 24
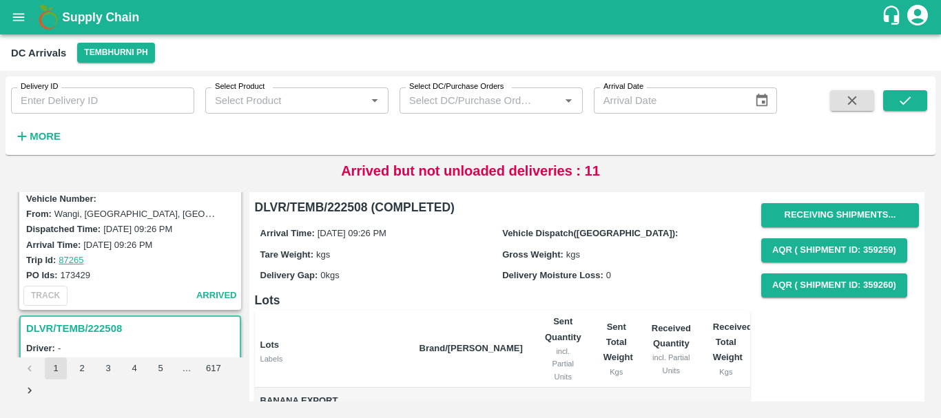
scroll to position [870, 0]
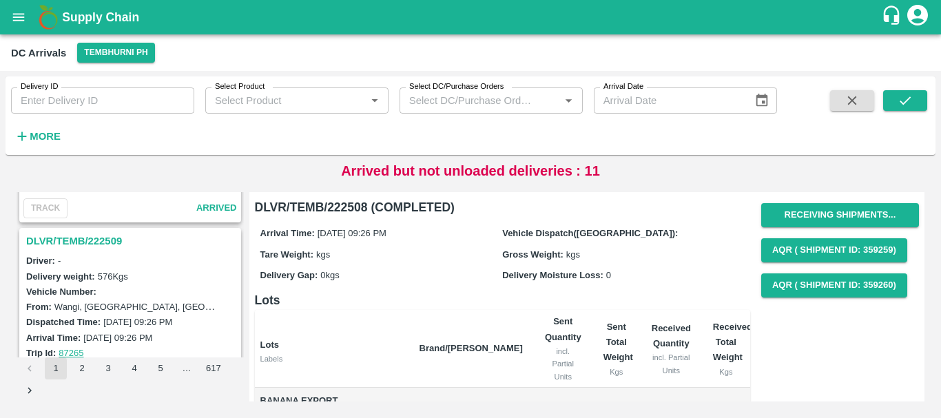
click at [94, 242] on h3 "DLVR/TEMB/222509" at bounding box center [132, 241] width 212 height 18
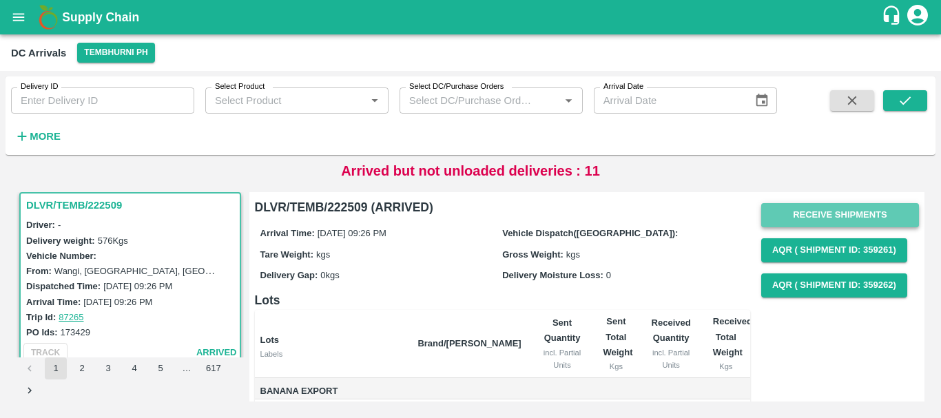
click at [807, 214] on button "Receive Shipments" at bounding box center [840, 215] width 158 height 24
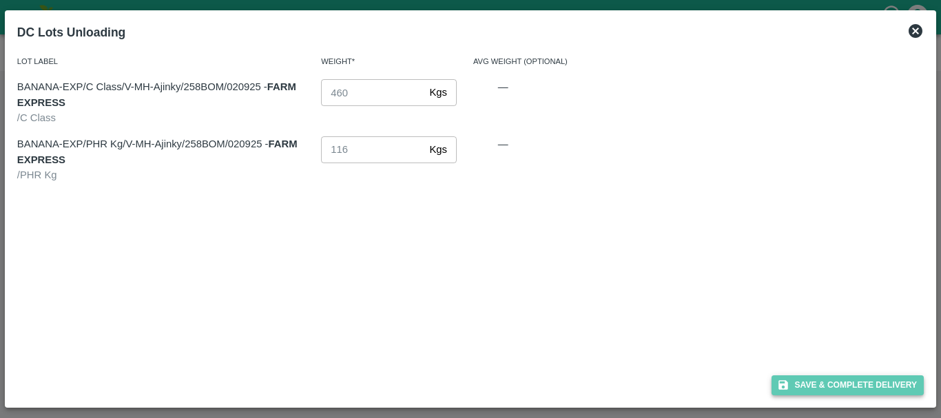
click at [799, 379] on button "Save & Complete Delivery" at bounding box center [848, 386] width 153 height 20
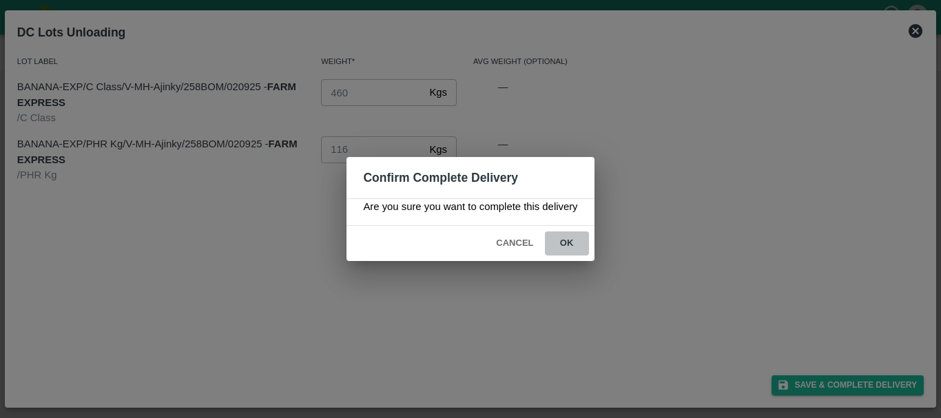
click at [566, 235] on button "ok" at bounding box center [567, 244] width 44 height 24
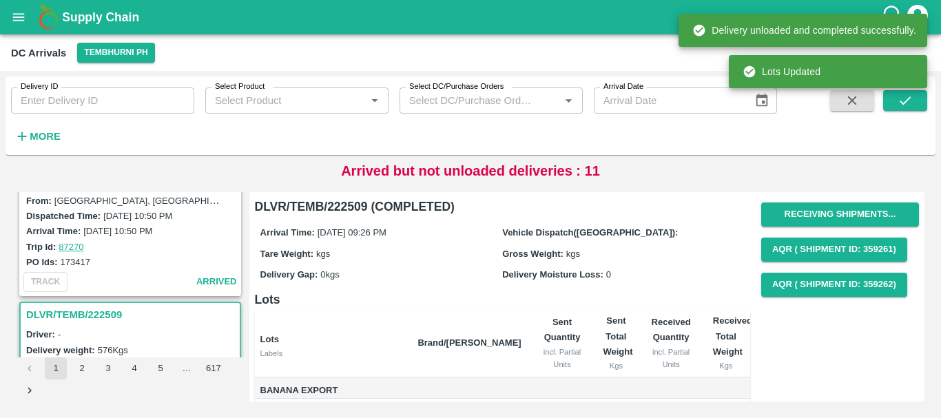
scroll to position [726, 0]
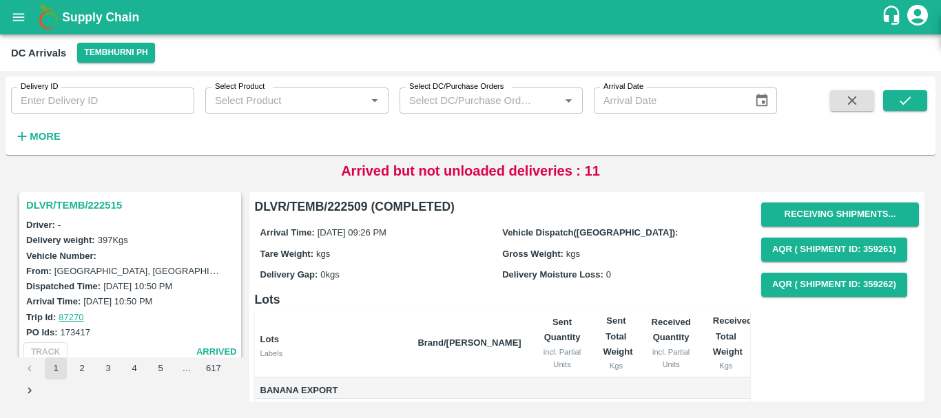
click at [92, 206] on h3 "DLVR/TEMB/222515" at bounding box center [132, 205] width 212 height 18
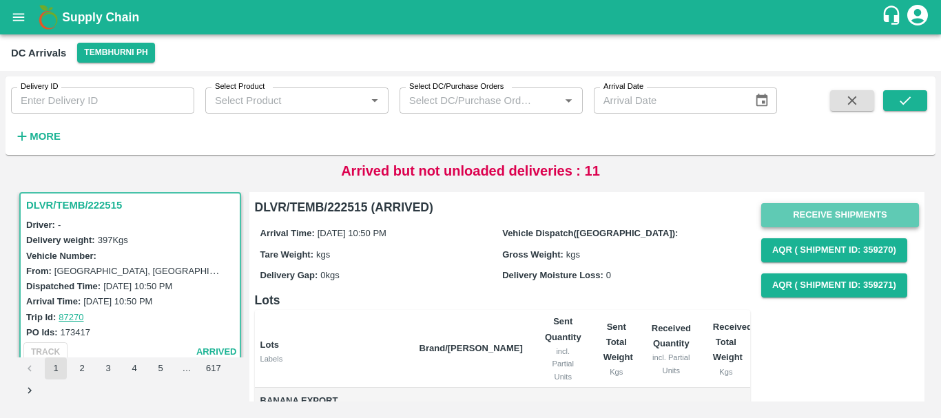
click at [801, 212] on button "Receive Shipments" at bounding box center [840, 215] width 158 height 24
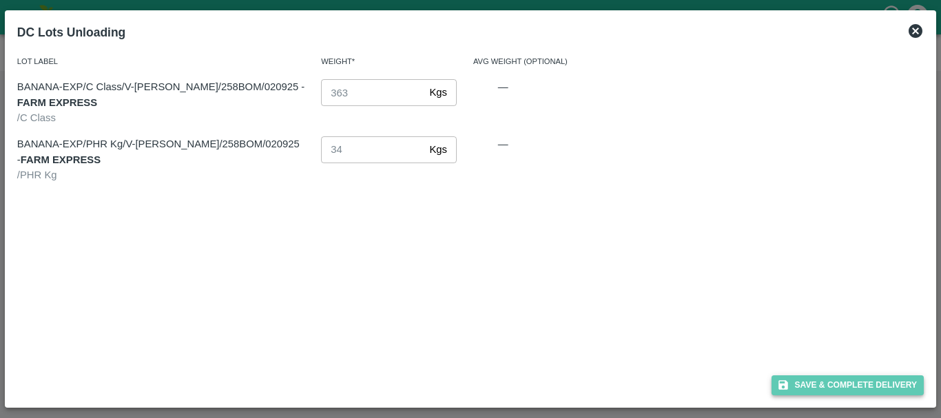
click at [803, 382] on button "Save & Complete Delivery" at bounding box center [848, 386] width 153 height 20
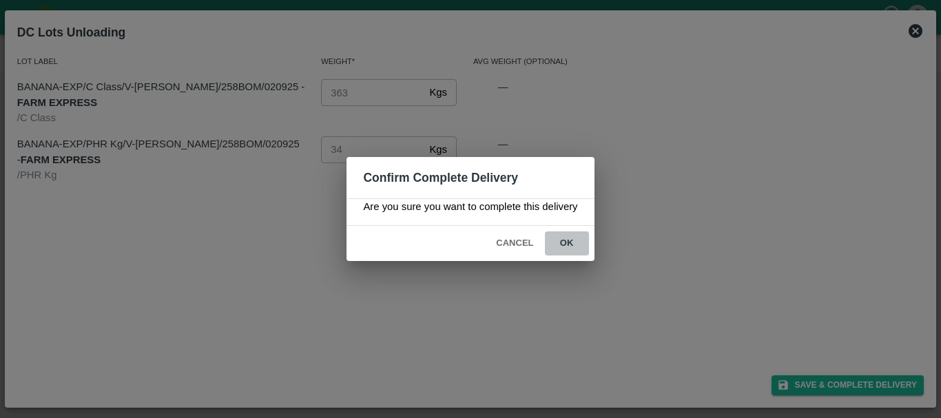
click at [570, 240] on button "ok" at bounding box center [567, 244] width 44 height 24
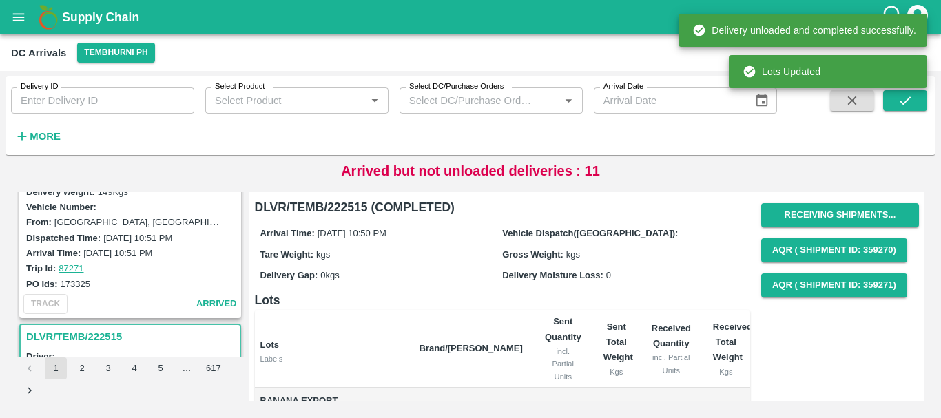
scroll to position [542, 0]
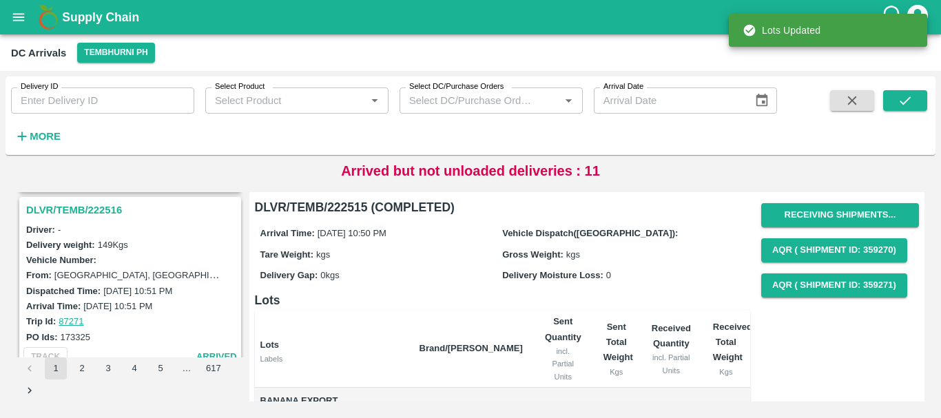
click at [92, 212] on h3 "DLVR/TEMB/222516" at bounding box center [132, 210] width 212 height 18
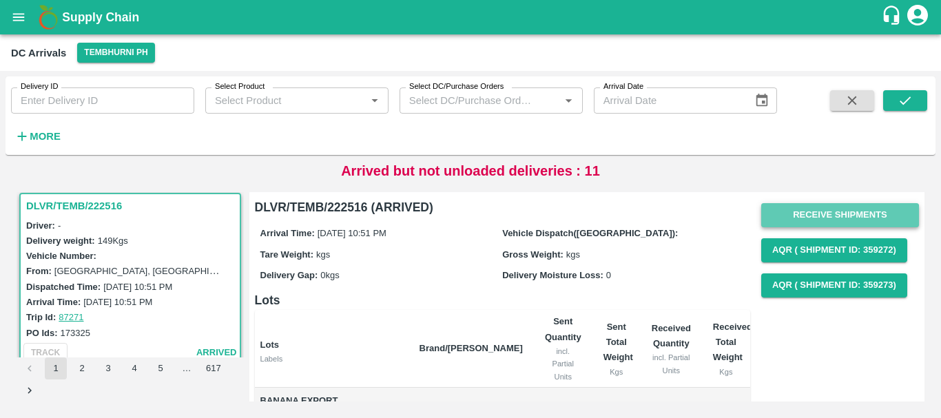
click at [793, 219] on button "Receive Shipments" at bounding box center [840, 215] width 158 height 24
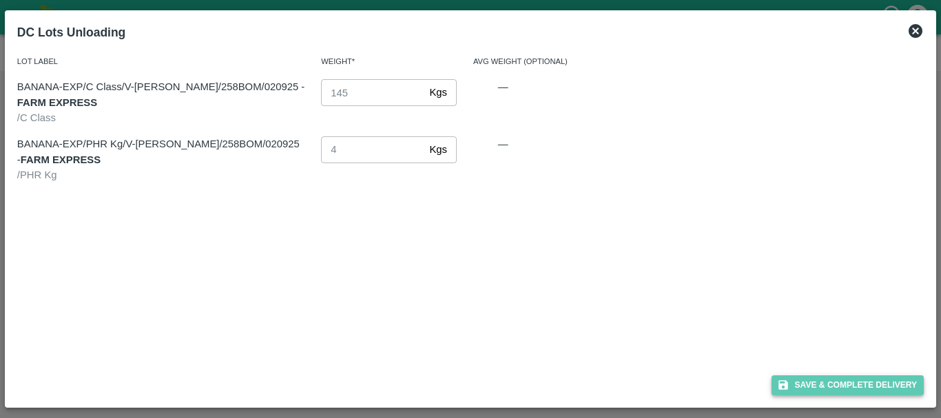
click at [809, 385] on button "Save & Complete Delivery" at bounding box center [848, 386] width 153 height 20
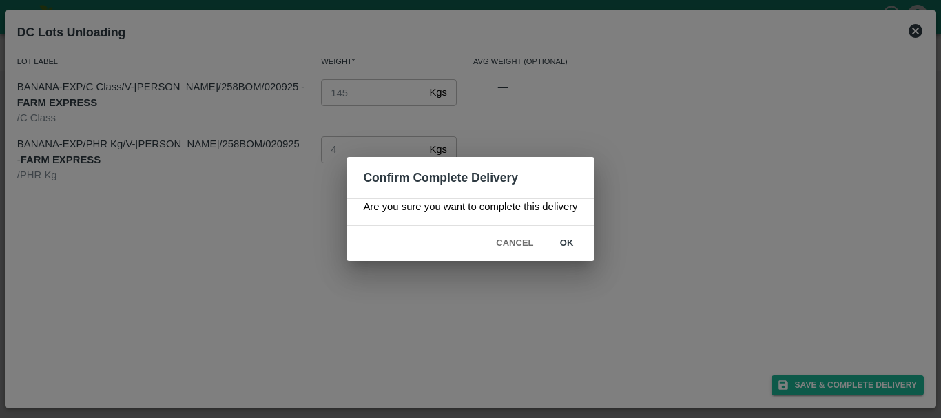
click at [568, 239] on button "ok" at bounding box center [567, 244] width 44 height 24
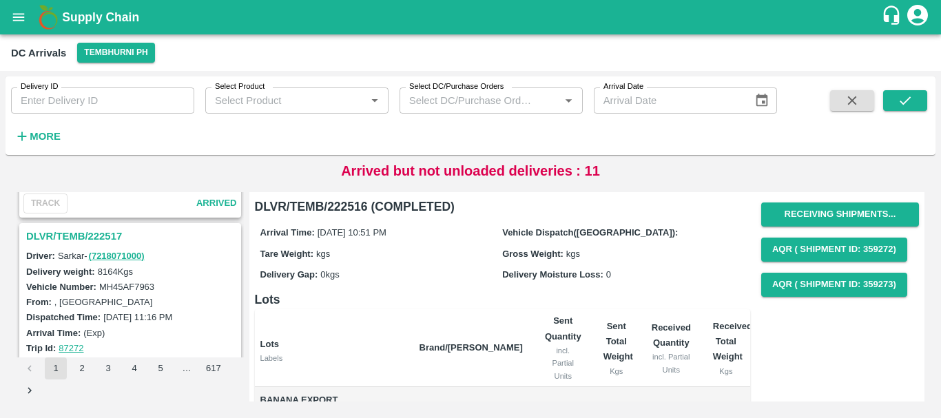
click at [96, 236] on h3 "DLVR/TEMB/222517" at bounding box center [132, 236] width 212 height 18
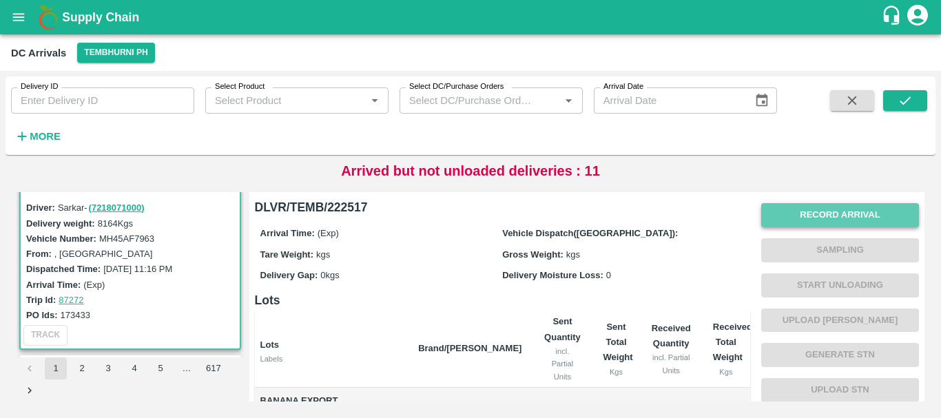
click at [790, 212] on button "Record Arrival" at bounding box center [840, 215] width 158 height 24
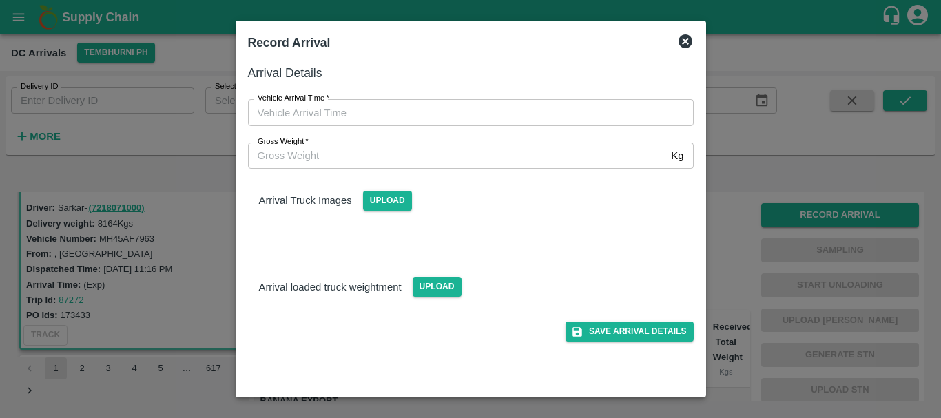
type input "DD/MM/YYYY hh:mm aa"
click at [507, 115] on input "DD/MM/YYYY hh:mm aa" at bounding box center [466, 112] width 436 height 26
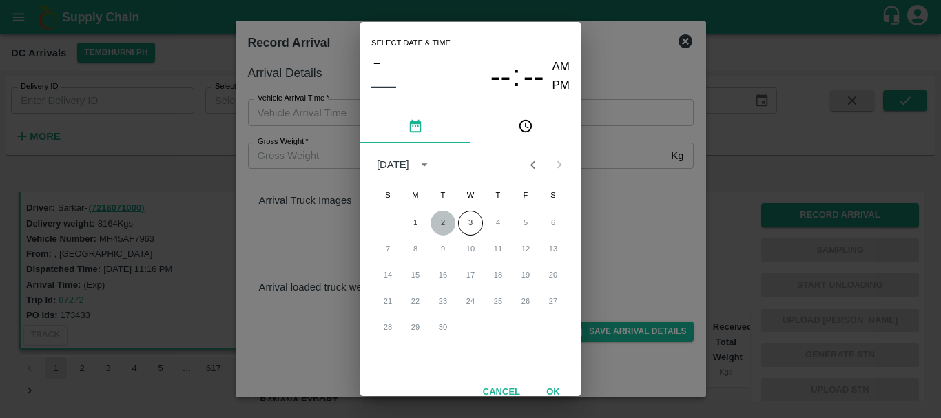
click at [436, 223] on button "2" at bounding box center [443, 223] width 25 height 25
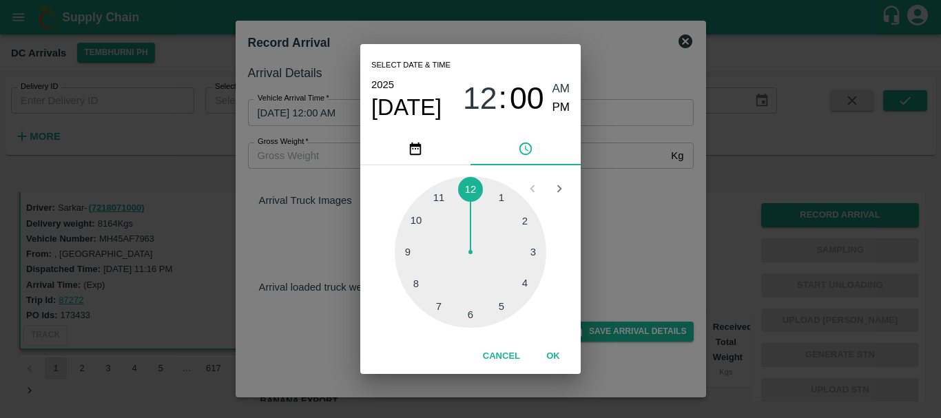
click at [439, 200] on div at bounding box center [471, 252] width 152 height 152
click at [517, 206] on div at bounding box center [471, 252] width 152 height 152
click at [557, 103] on span "PM" at bounding box center [562, 108] width 18 height 19
type input "02/09/2025 11:08 PM"
click at [615, 275] on div "Select date & time 2025 Sep 2 11 : 08 AM PM 05 10 15 20 25 30 35 40 45 50 55 00…" at bounding box center [470, 209] width 941 height 418
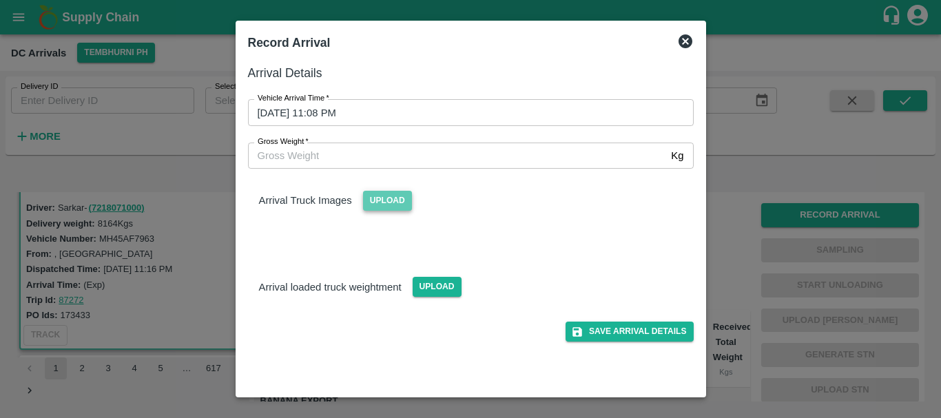
click at [384, 199] on span "Upload" at bounding box center [387, 201] width 49 height 20
click at [0, 0] on input "Upload" at bounding box center [0, 0] width 0 height 0
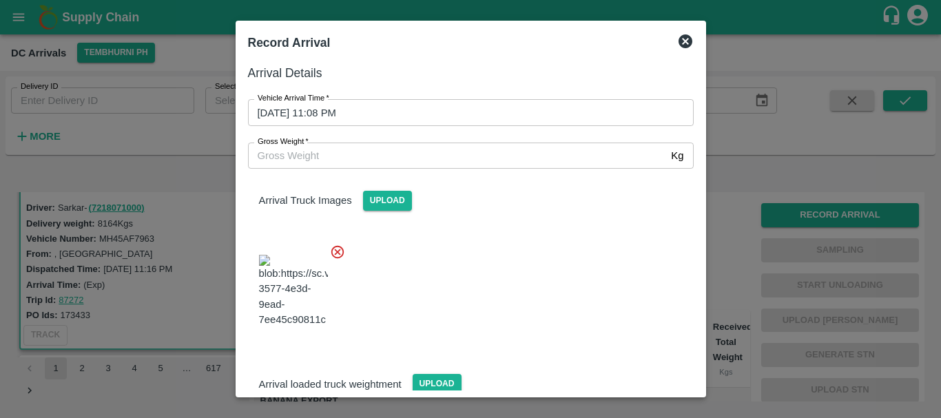
scroll to position [104, 0]
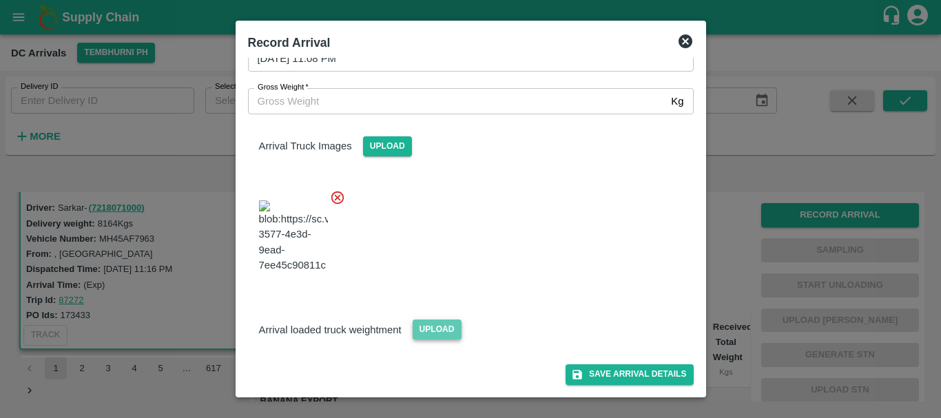
click at [428, 329] on span "Upload" at bounding box center [437, 330] width 49 height 20
click at [0, 0] on input "Upload" at bounding box center [0, 0] width 0 height 0
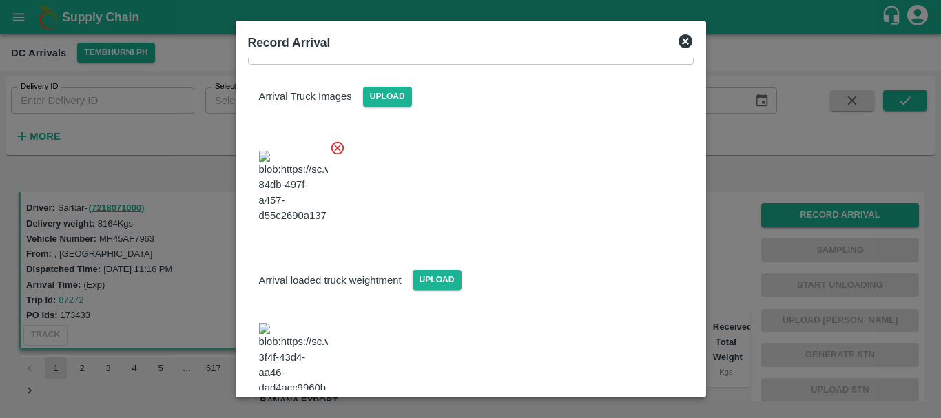
scroll to position [167, 0]
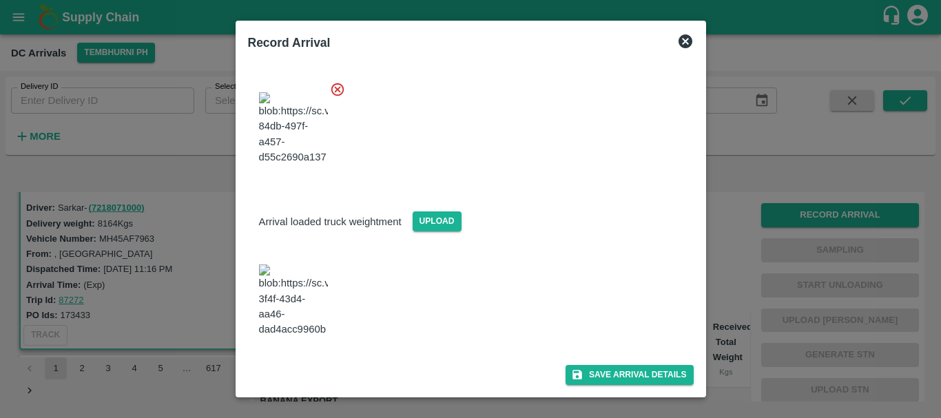
click at [298, 323] on img at bounding box center [293, 301] width 69 height 72
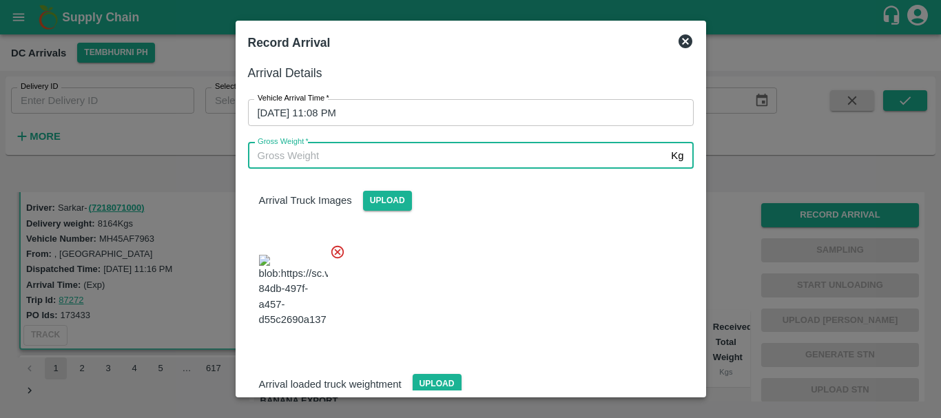
click at [397, 145] on input "Gross Weight   *" at bounding box center [457, 156] width 418 height 26
type input "14540"
click at [549, 245] on div at bounding box center [465, 287] width 457 height 108
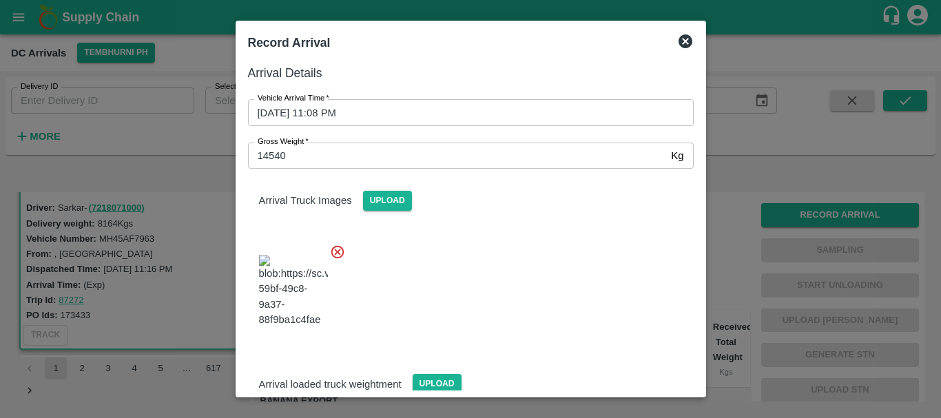
scroll to position [167, 0]
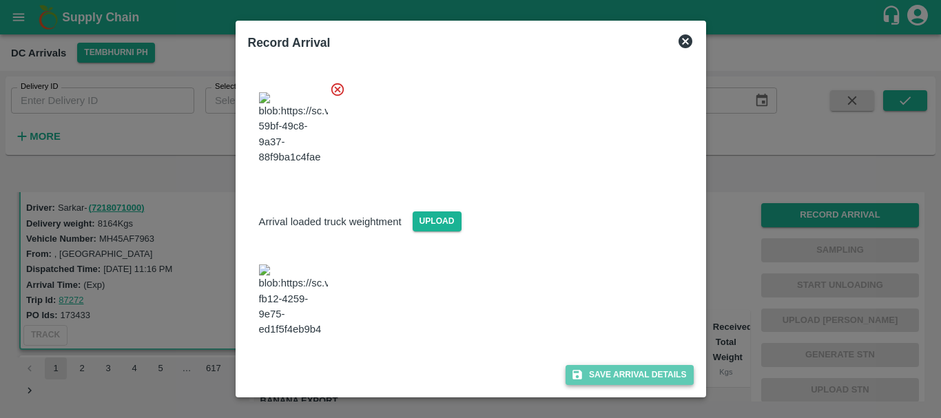
click at [615, 369] on button "Save Arrival Details" at bounding box center [629, 375] width 127 height 20
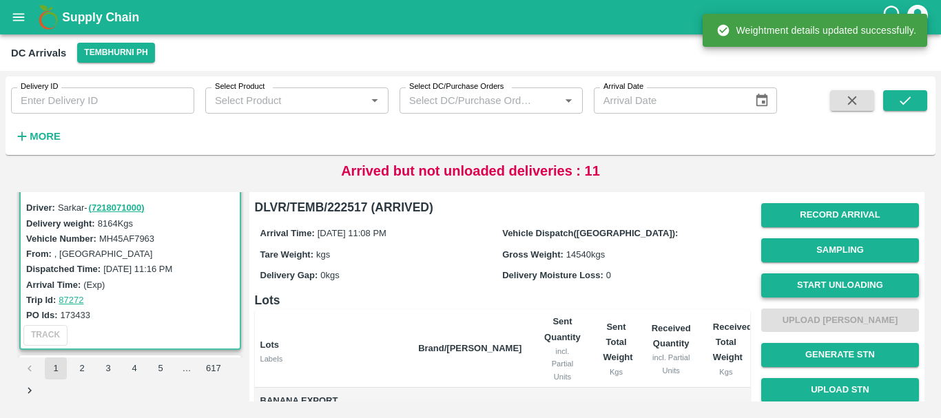
scroll to position [1, 0]
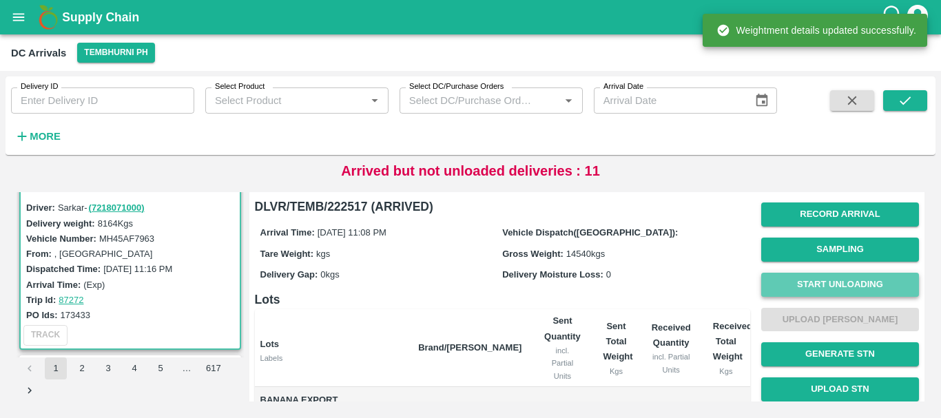
click at [795, 278] on button "Start Unloading" at bounding box center [840, 285] width 158 height 24
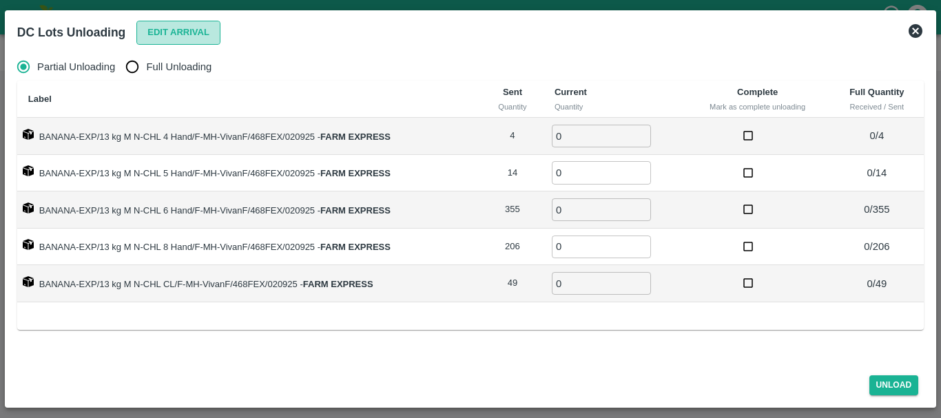
click at [158, 29] on button "Edit Arrival" at bounding box center [178, 33] width 84 height 24
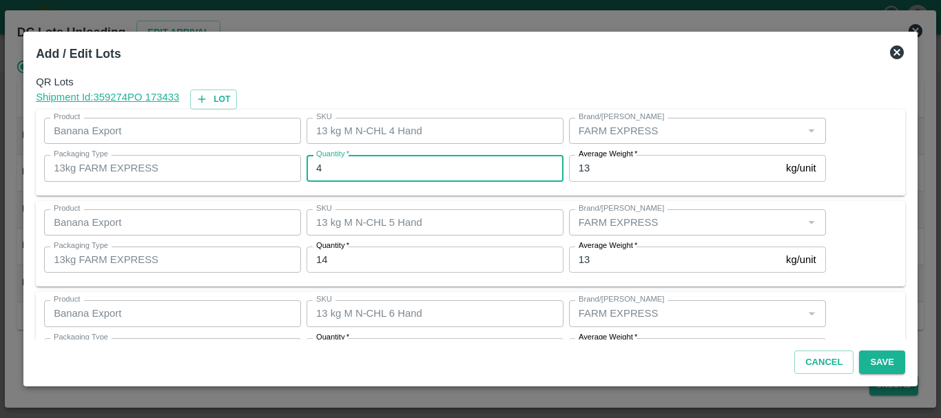
click at [402, 157] on input "4" at bounding box center [435, 168] width 257 height 26
type input "6"
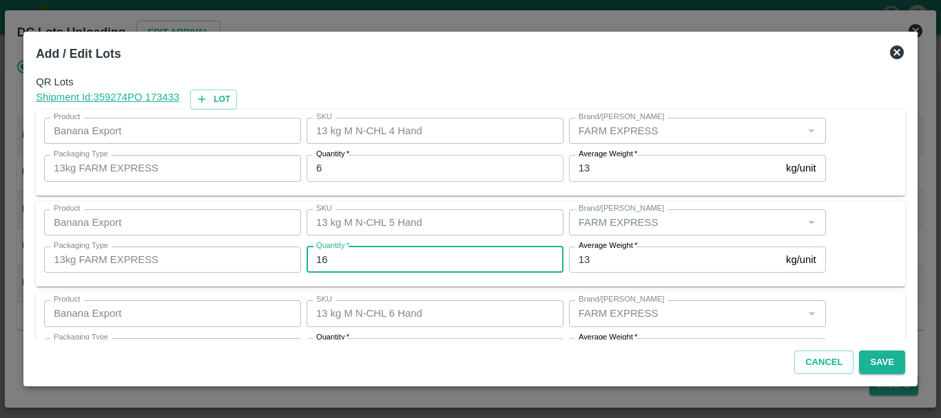
type input "16"
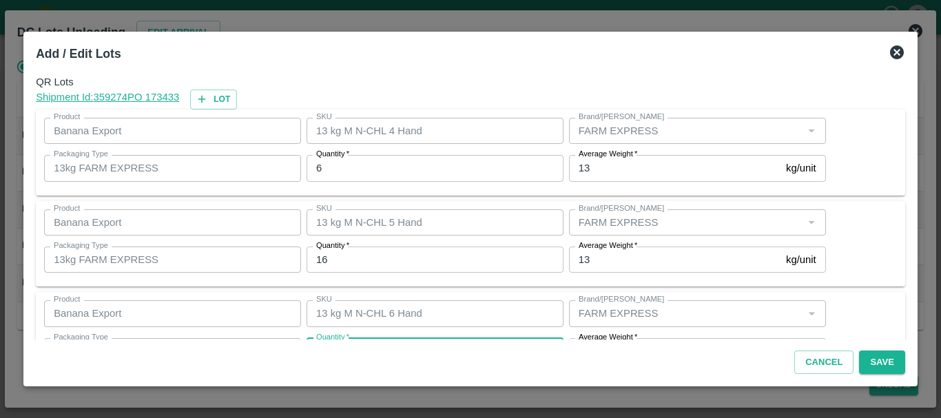
scroll to position [25, 0]
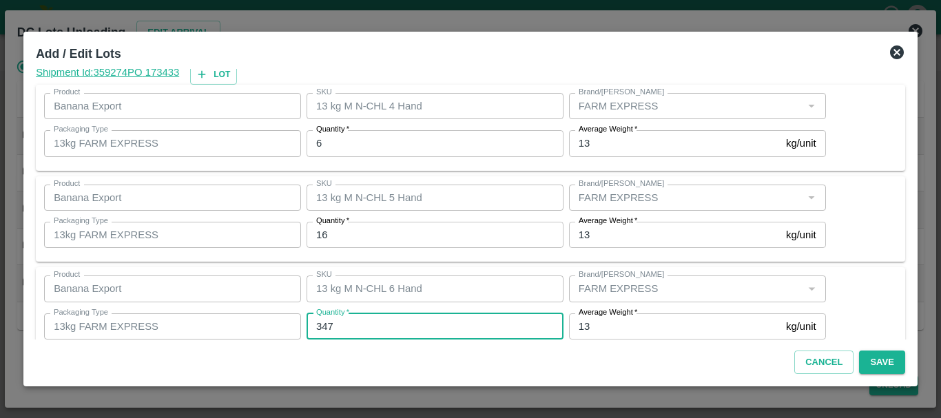
type input "347"
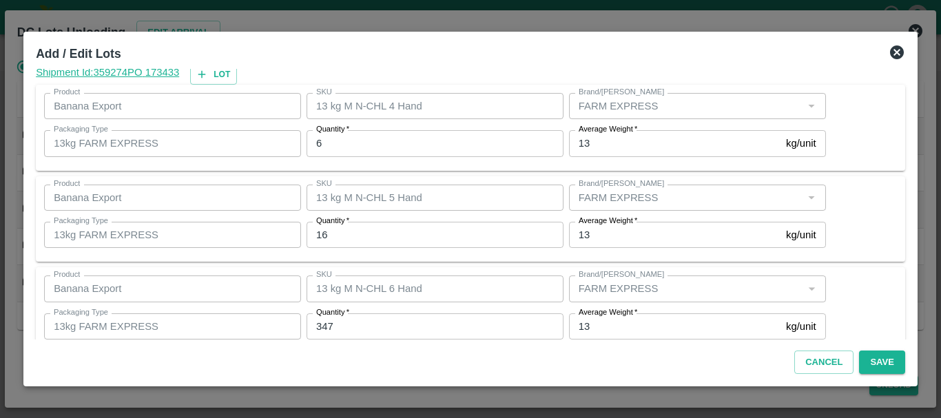
scroll to position [233, 0]
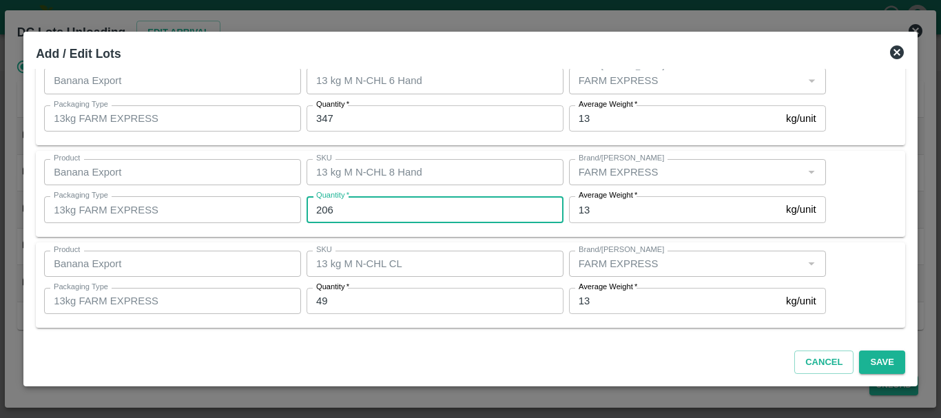
click at [399, 212] on input "206" at bounding box center [435, 209] width 257 height 26
type input "2"
type input "209"
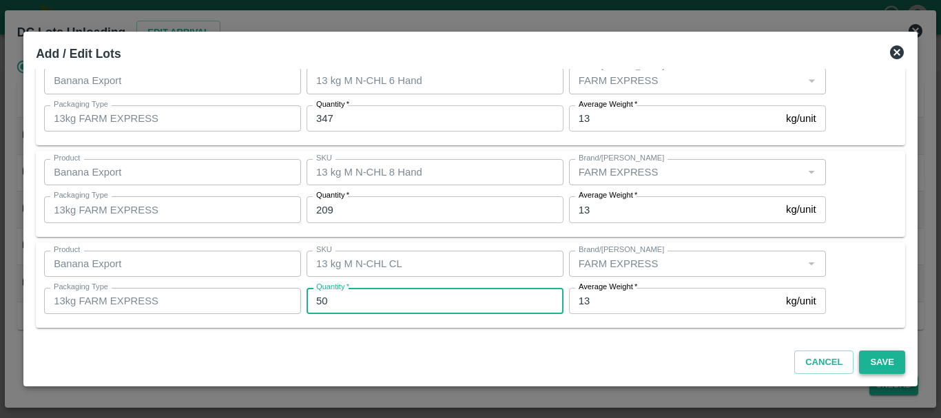
type input "50"
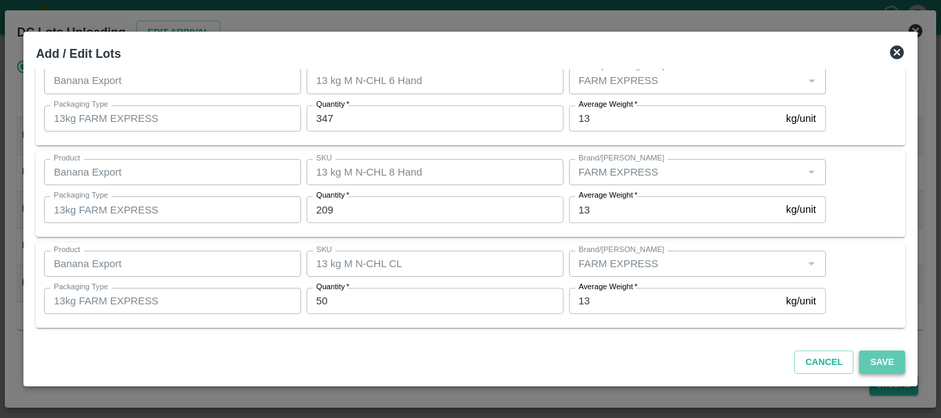
click at [894, 365] on button "Save" at bounding box center [881, 363] width 45 height 24
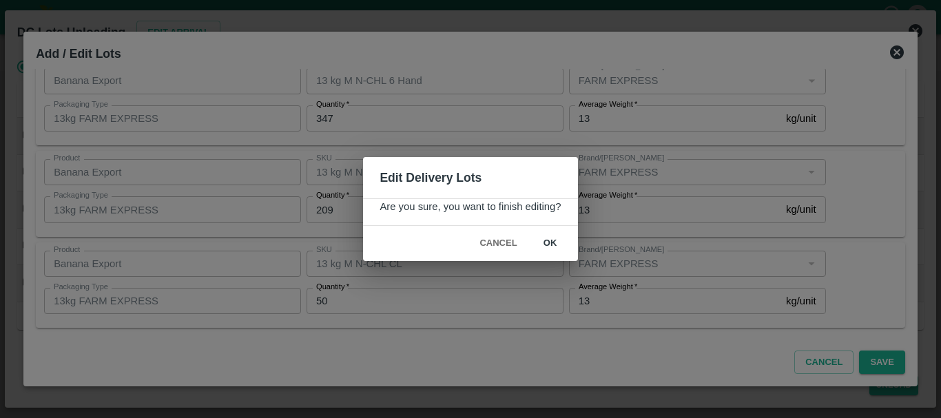
click at [553, 247] on button "ok" at bounding box center [551, 244] width 44 height 24
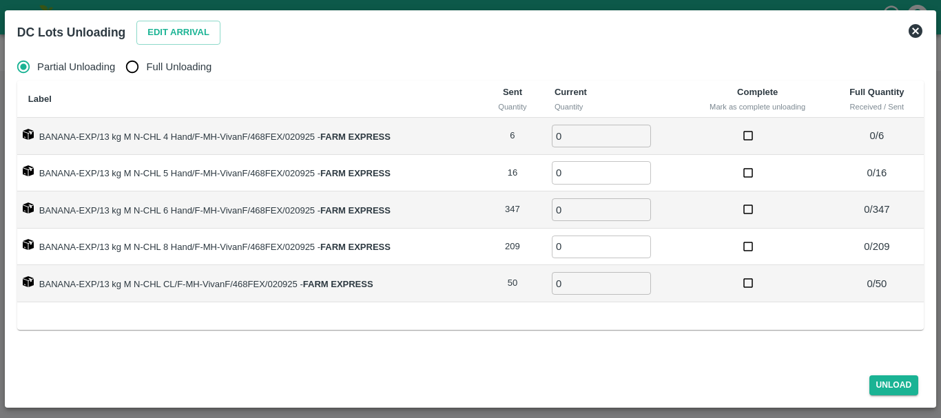
click at [147, 57] on label "Full Unloading" at bounding box center [165, 67] width 93 height 28
click at [146, 57] on input "Full Unloading" at bounding box center [133, 67] width 28 height 28
radio input "true"
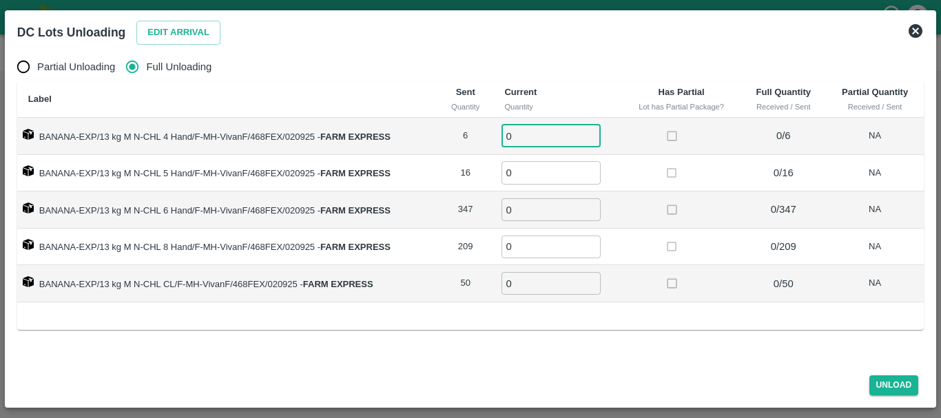
click at [566, 134] on input "0" at bounding box center [551, 136] width 99 height 23
type input "06"
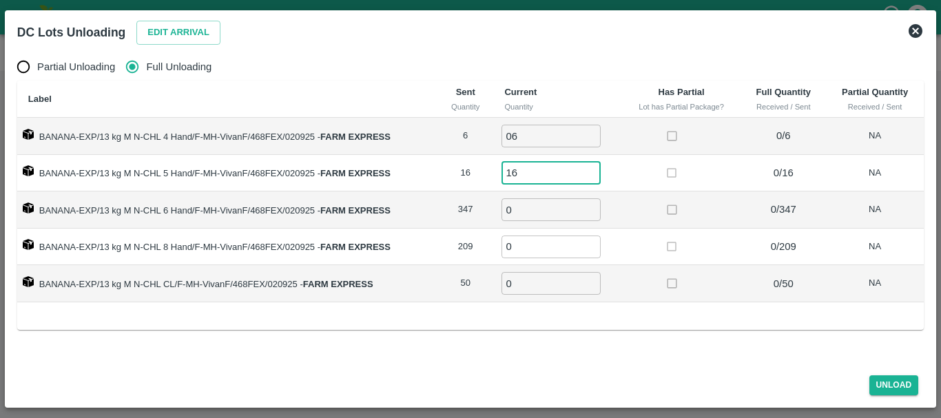
type input "16"
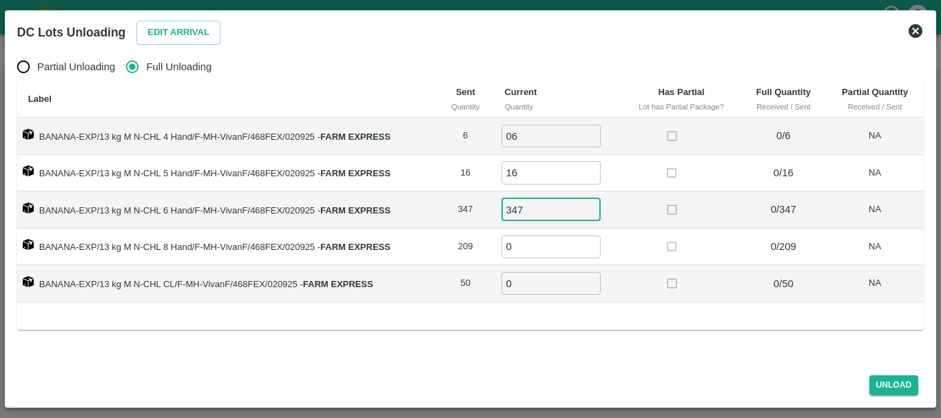
type input "347"
type input "2"
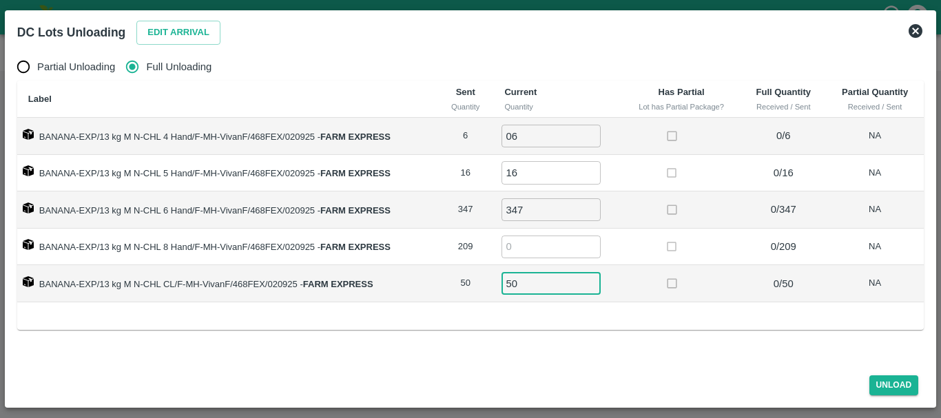
type input "50"
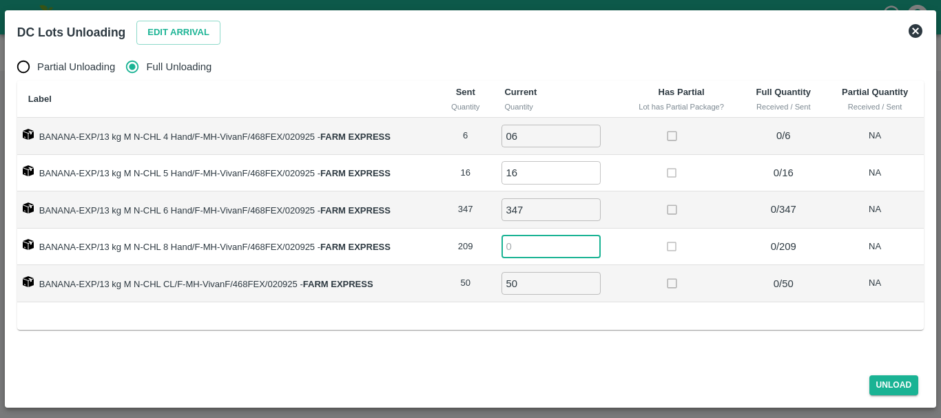
click at [566, 245] on input "number" at bounding box center [551, 247] width 99 height 23
type input "209"
click at [878, 386] on button "Unload" at bounding box center [895, 386] width 50 height 20
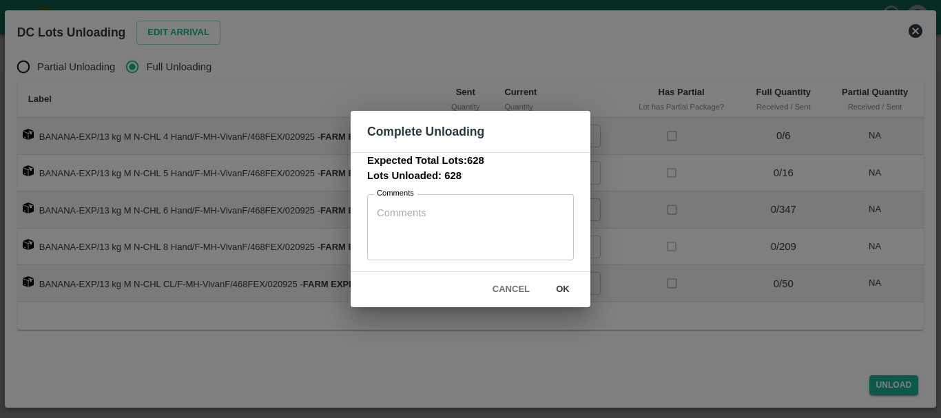
click at [573, 303] on div "Cancel ok" at bounding box center [471, 289] width 240 height 35
click at [568, 296] on button "ok" at bounding box center [563, 290] width 44 height 24
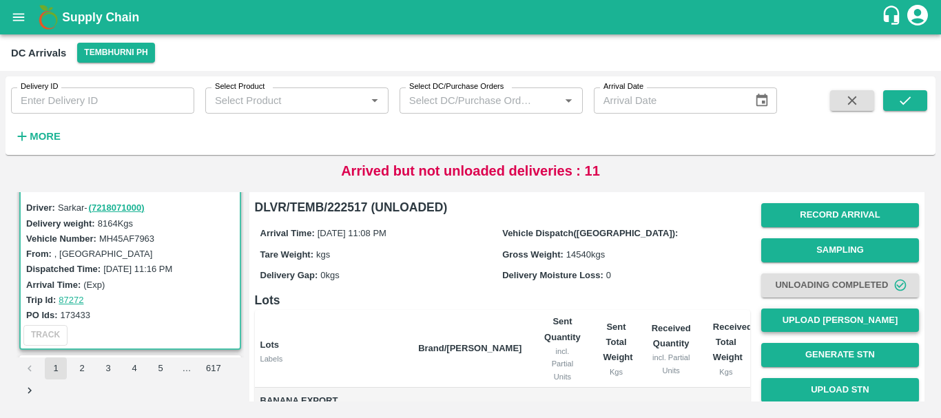
scroll to position [1, 0]
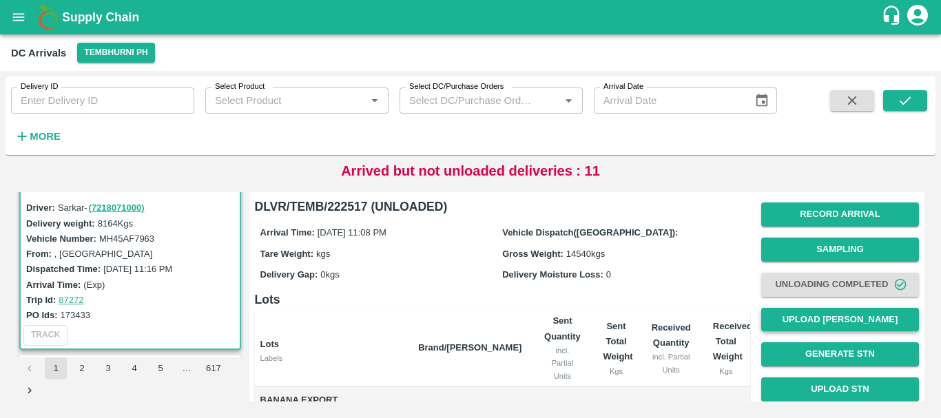
click at [793, 312] on button "Upload [PERSON_NAME]" at bounding box center [840, 320] width 158 height 24
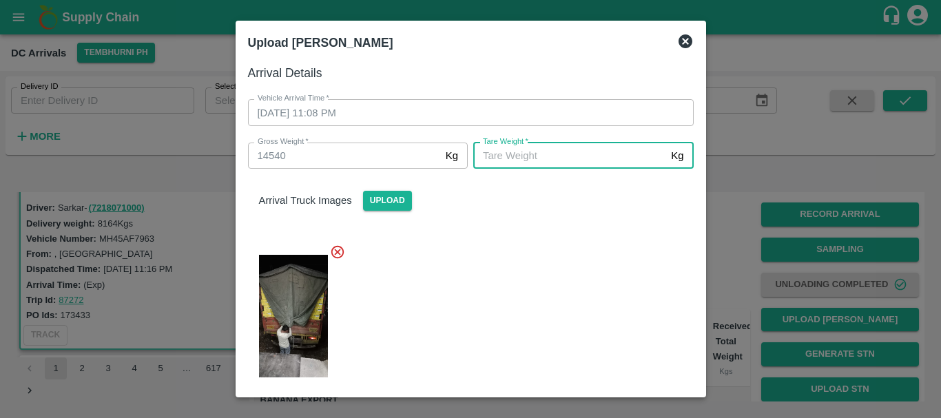
click at [542, 161] on input "[PERSON_NAME]   *" at bounding box center [569, 156] width 192 height 26
type input "5670"
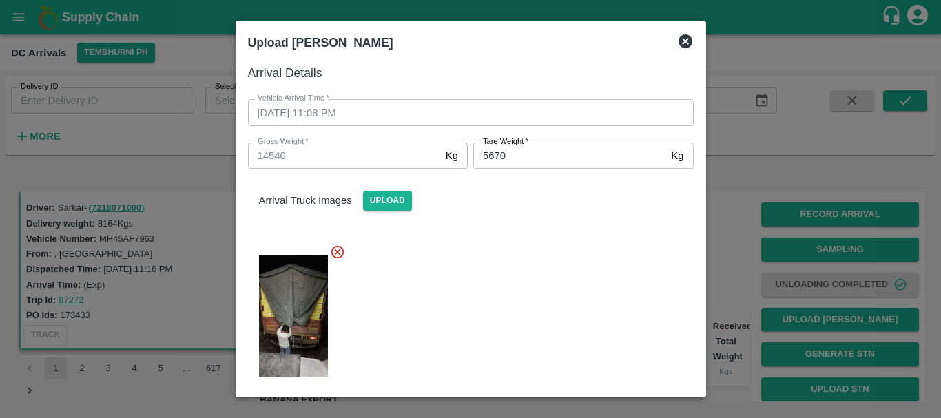
click at [545, 224] on div "Arrival Truck Images Upload" at bounding box center [465, 280] width 457 height 245
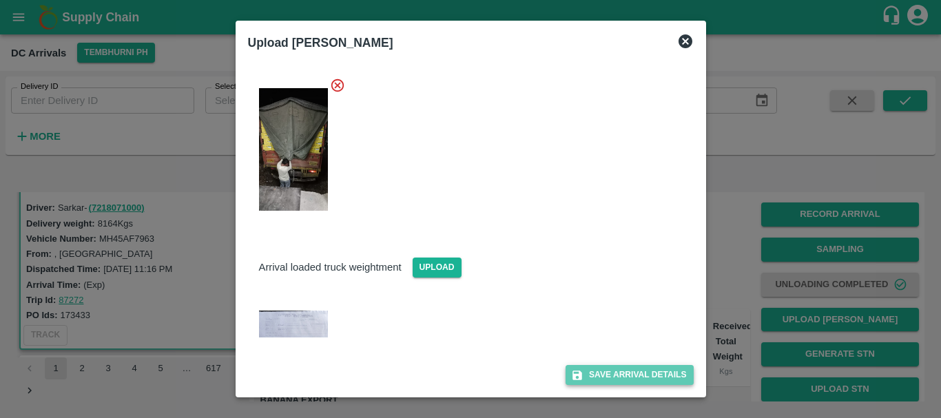
click at [622, 368] on button "Save Arrival Details" at bounding box center [629, 375] width 127 height 20
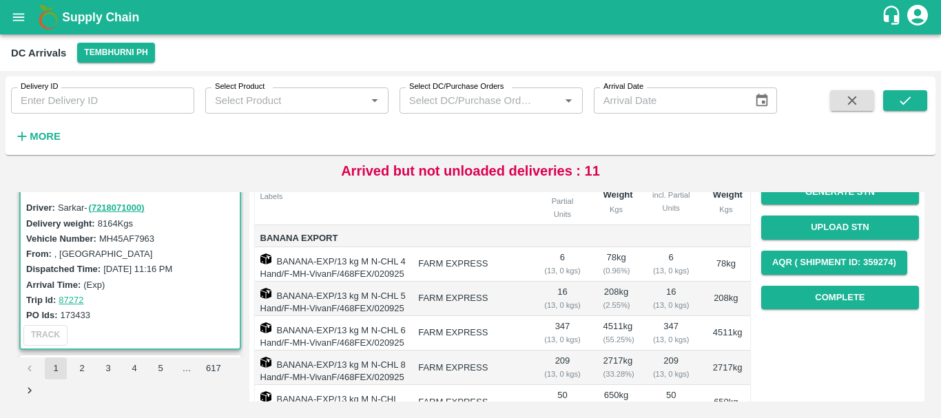
scroll to position [162, 0]
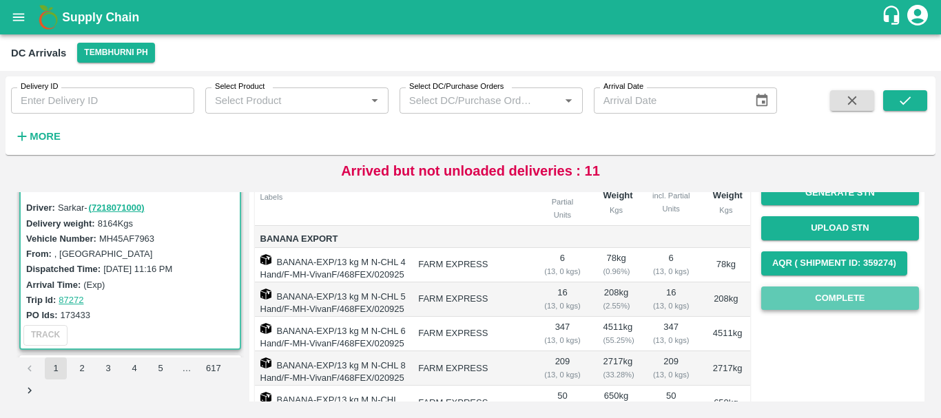
click at [782, 302] on button "Complete" at bounding box center [840, 299] width 158 height 24
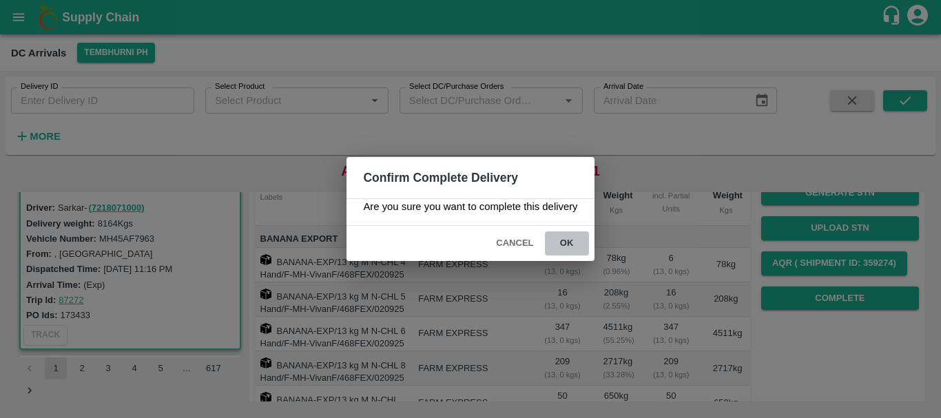
click at [579, 239] on button "ok" at bounding box center [567, 244] width 44 height 24
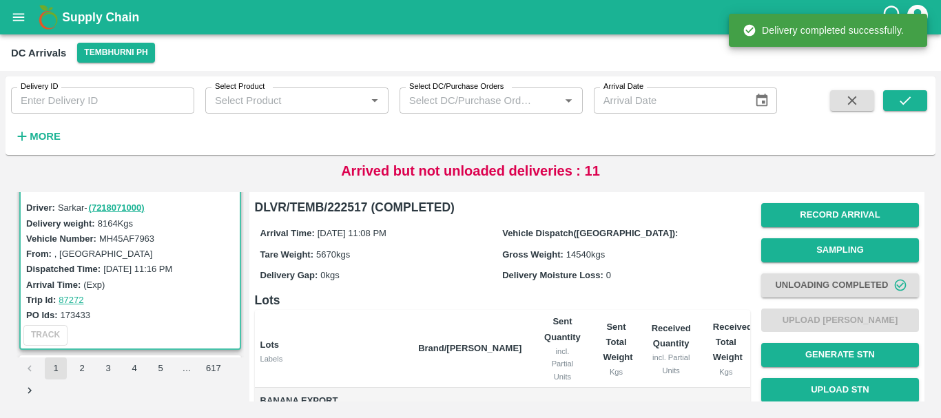
scroll to position [273, 0]
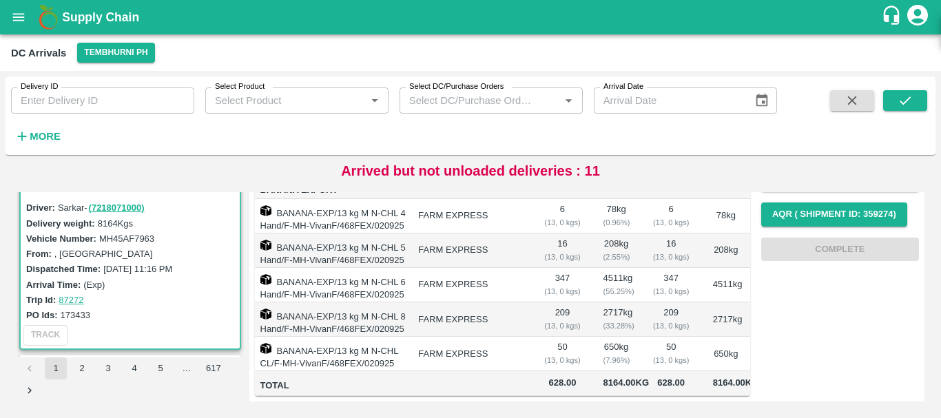
click at [565, 342] on td "50 ( 13, 0 kgs)" at bounding box center [562, 354] width 59 height 34
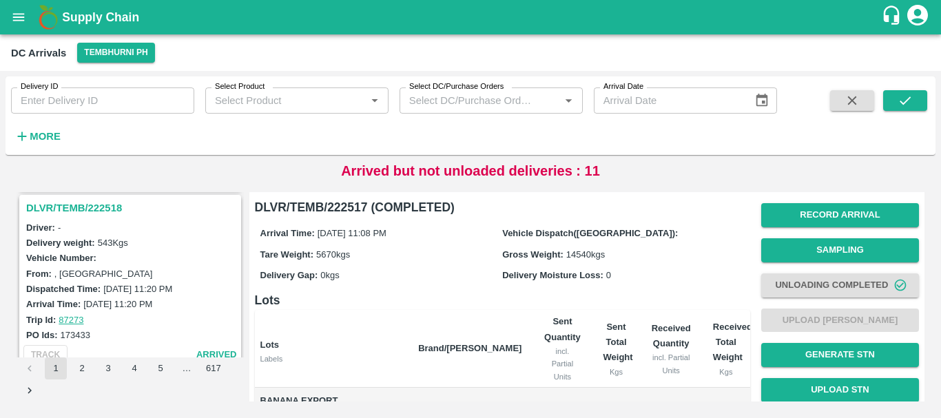
click at [90, 207] on h3 "DLVR/TEMB/222518" at bounding box center [132, 208] width 212 height 18
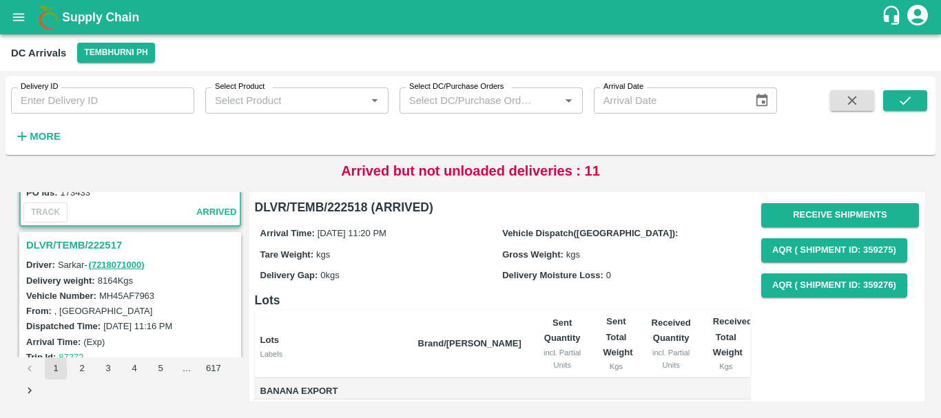
click at [97, 249] on h3 "DLVR/TEMB/222517" at bounding box center [132, 245] width 212 height 18
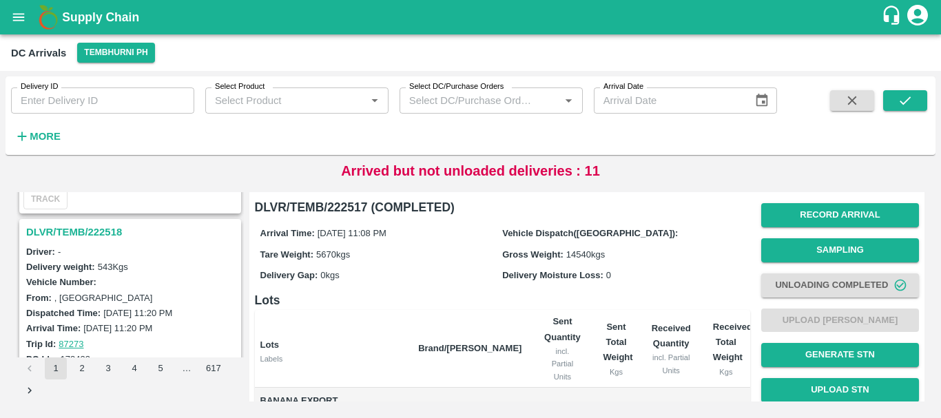
click at [101, 227] on h3 "DLVR/TEMB/222518" at bounding box center [132, 232] width 212 height 18
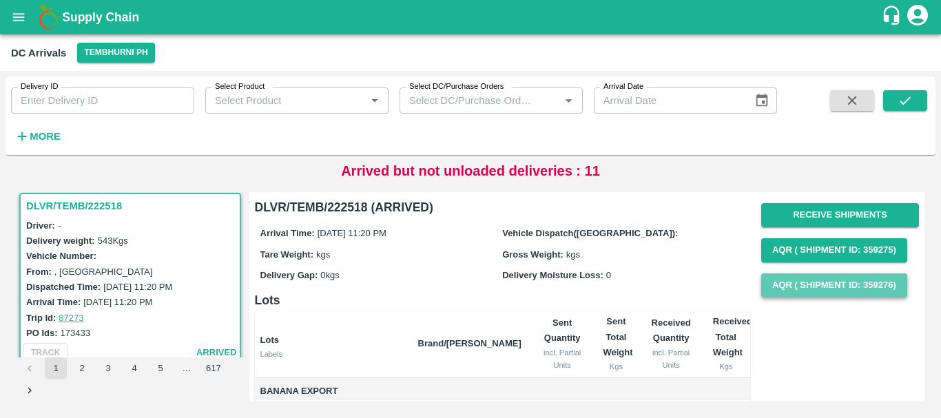
click at [784, 280] on button "AQR ( Shipment Id: 359276)" at bounding box center [834, 286] width 146 height 24
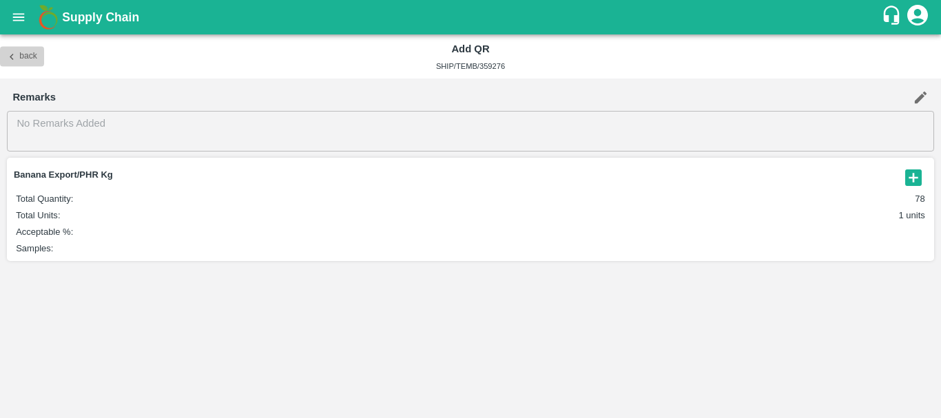
click at [11, 51] on icon "button" at bounding box center [12, 56] width 12 height 12
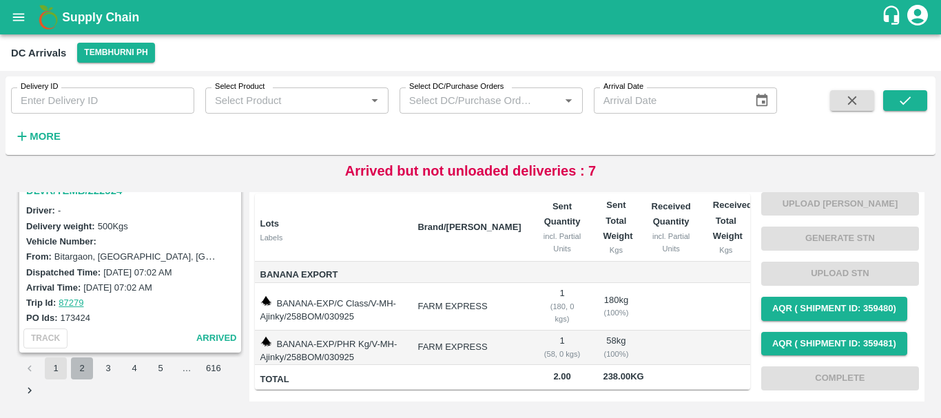
click at [79, 366] on button "2" at bounding box center [82, 369] width 22 height 22
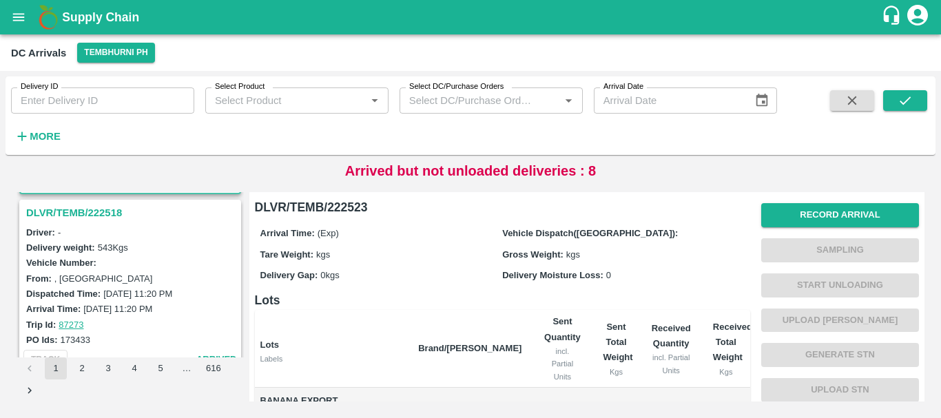
scroll to position [179, 0]
click at [102, 209] on h3 "DLVR/TEMB/222518" at bounding box center [132, 212] width 212 height 18
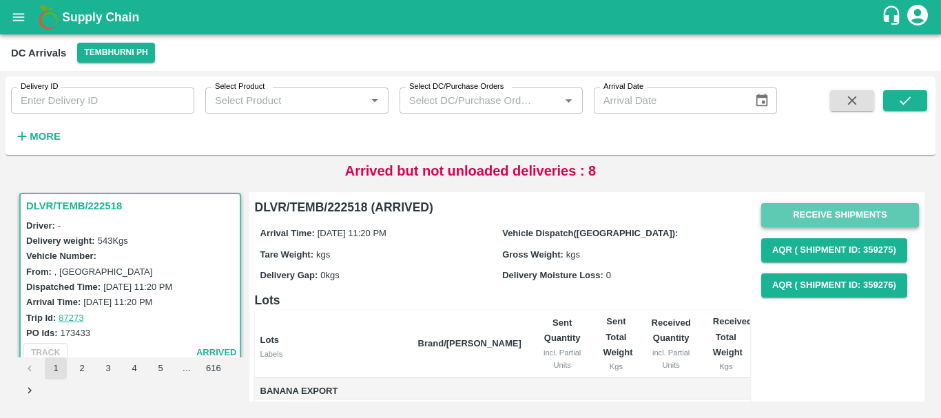
click at [797, 216] on button "Receive Shipments" at bounding box center [840, 215] width 158 height 24
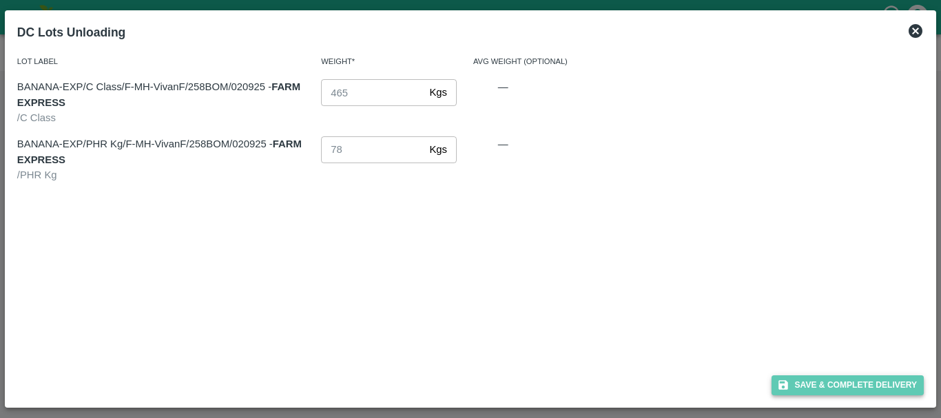
click at [823, 378] on button "Save & Complete Delivery" at bounding box center [848, 386] width 153 height 20
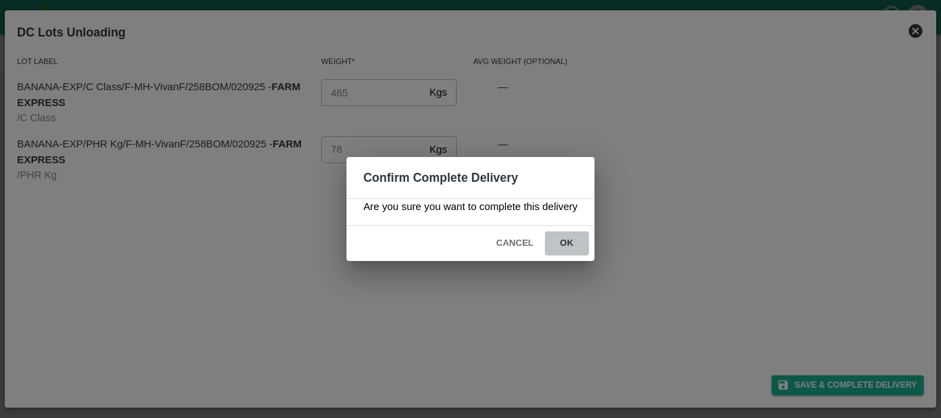
click at [564, 238] on button "ok" at bounding box center [567, 244] width 44 height 24
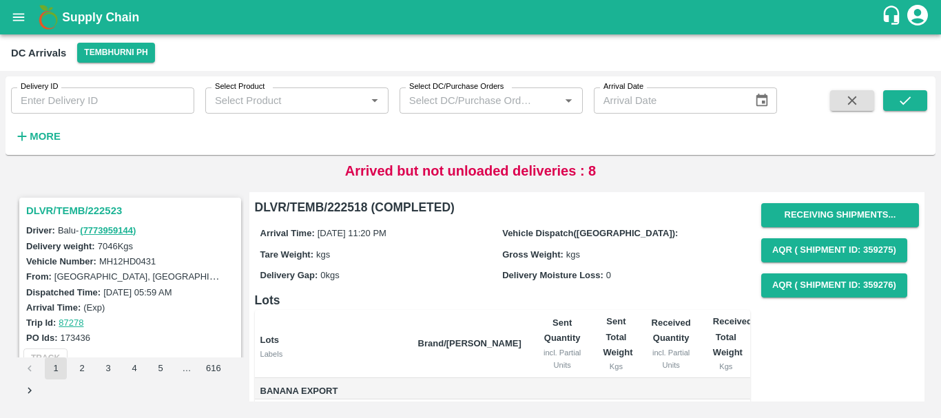
click at [106, 213] on h3 "DLVR/TEMB/222523" at bounding box center [132, 211] width 212 height 18
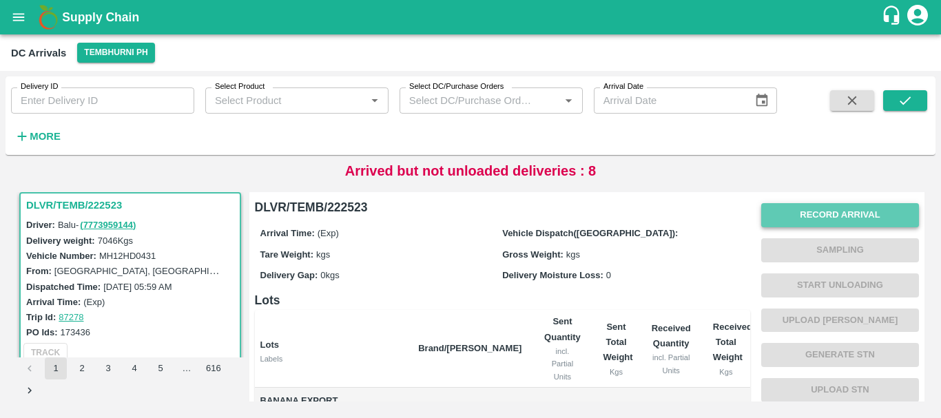
click at [829, 206] on button "Record Arrival" at bounding box center [840, 215] width 158 height 24
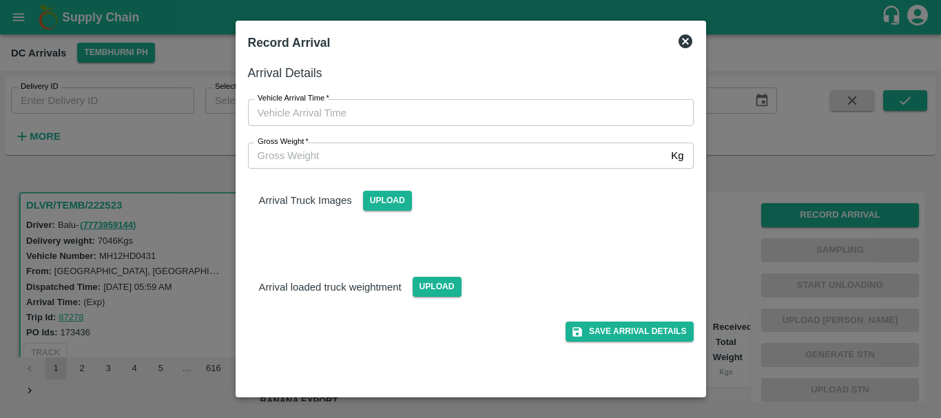
type input "DD/MM/YYYY hh:mm aa"
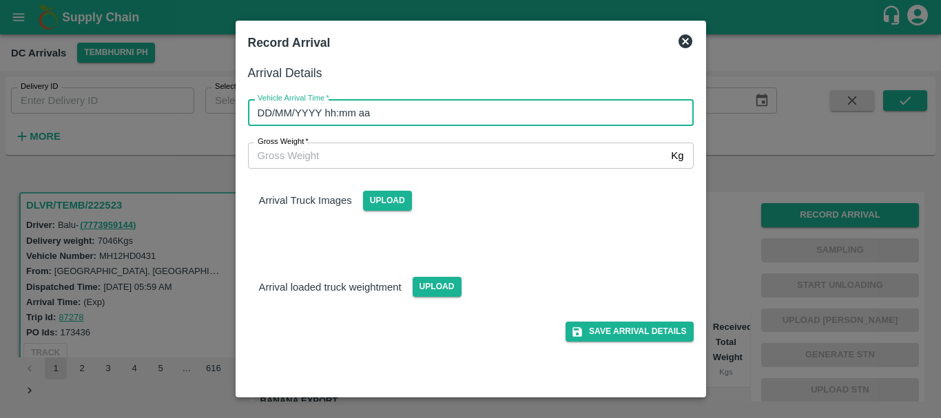
click at [462, 110] on input "DD/MM/YYYY hh:mm aa" at bounding box center [466, 112] width 436 height 26
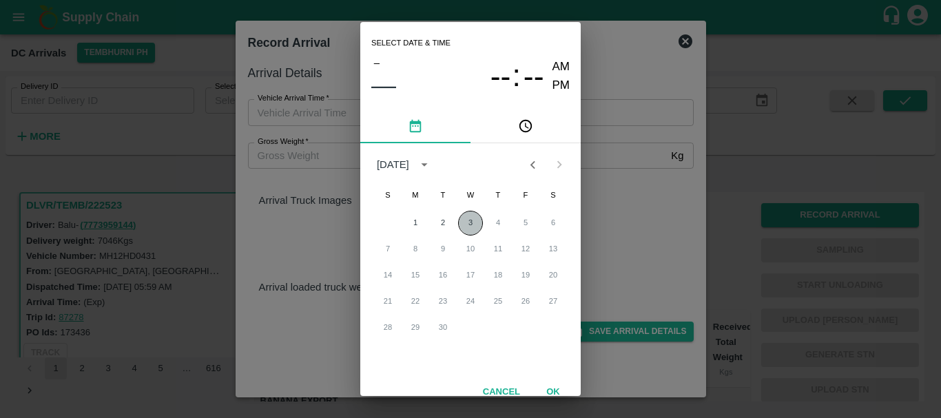
click at [465, 221] on button "3" at bounding box center [470, 223] width 25 height 25
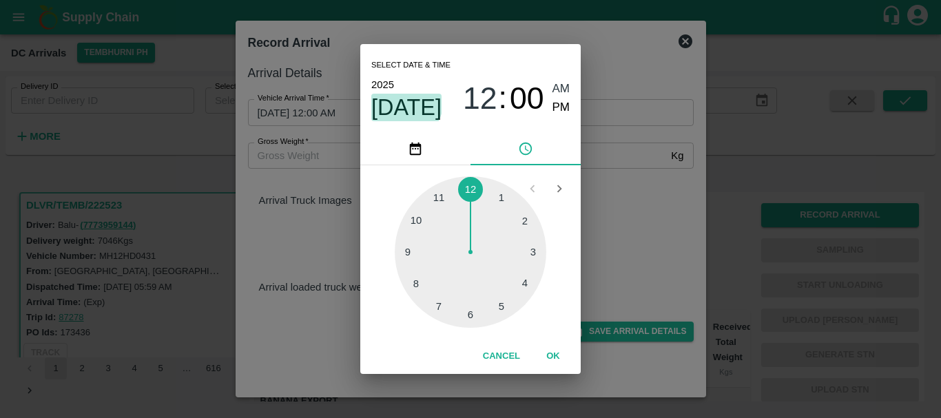
click at [404, 103] on span "Sep 3" at bounding box center [406, 108] width 70 height 28
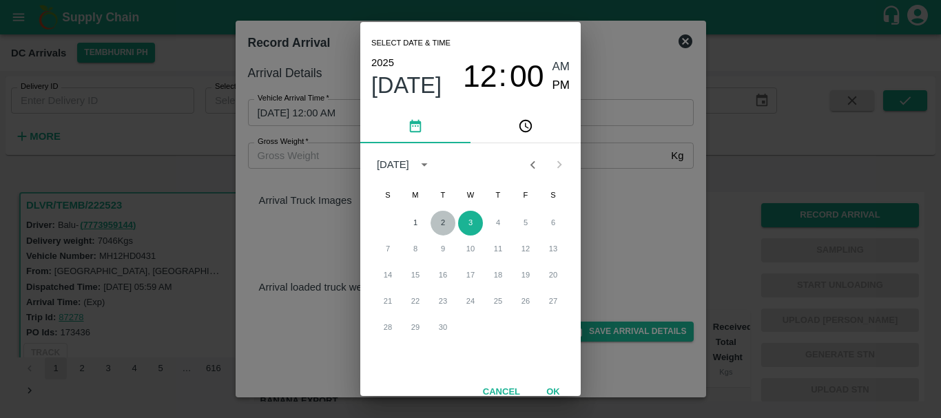
click at [439, 225] on button "2" at bounding box center [443, 223] width 25 height 25
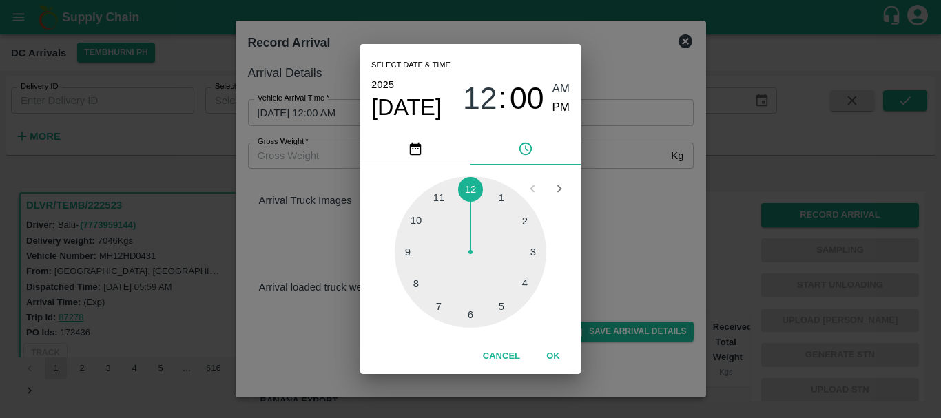
click at [414, 223] on div at bounding box center [471, 252] width 152 height 152
type input "[DATE] 10:00 AM"
drag, startPoint x: 560, startPoint y: 112, endPoint x: 614, endPoint y: 209, distance: 112.0
click at [614, 209] on div "Select date & time 2025 Sep 2 10 : 00 AM PM 05 10 15 20 25 30 35 40 45 50 55 00…" at bounding box center [470, 209] width 941 height 418
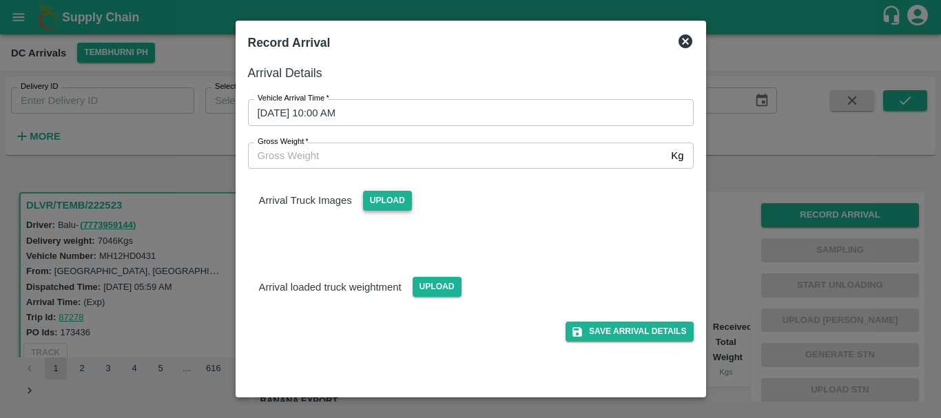
drag, startPoint x: 404, startPoint y: 202, endPoint x: 397, endPoint y: 197, distance: 9.0
click at [397, 197] on span "Upload" at bounding box center [387, 201] width 49 height 20
click at [0, 0] on input "Upload" at bounding box center [0, 0] width 0 height 0
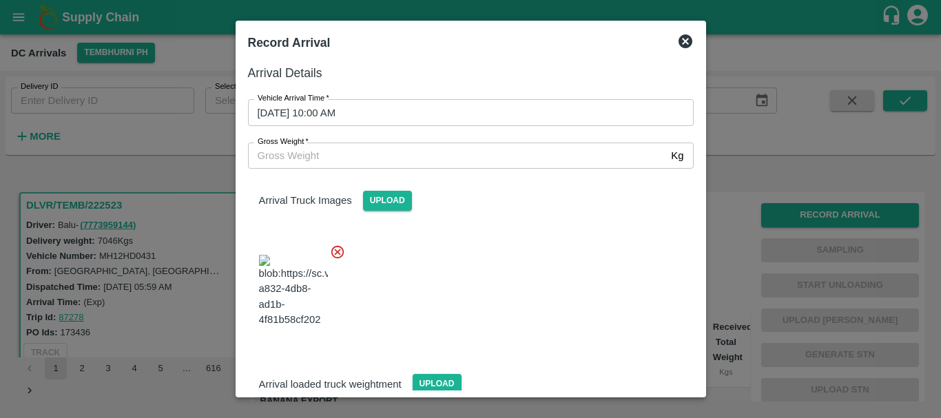
scroll to position [21, 0]
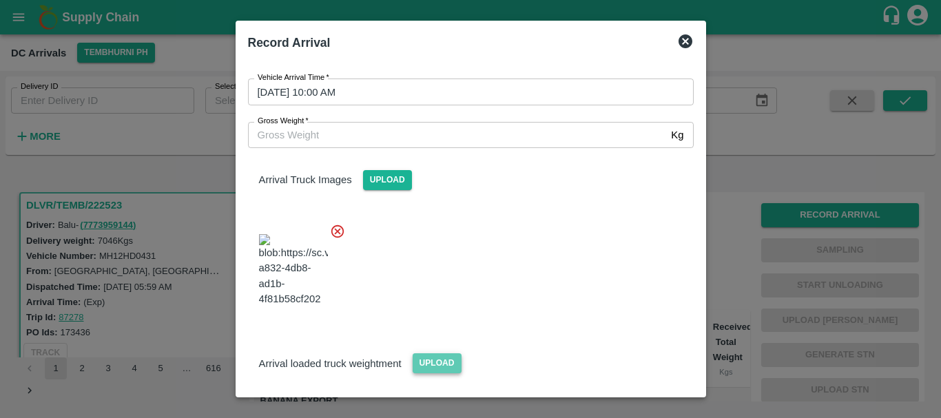
click at [424, 354] on span "Upload" at bounding box center [437, 364] width 49 height 20
click at [0, 0] on input "Upload" at bounding box center [0, 0] width 0 height 0
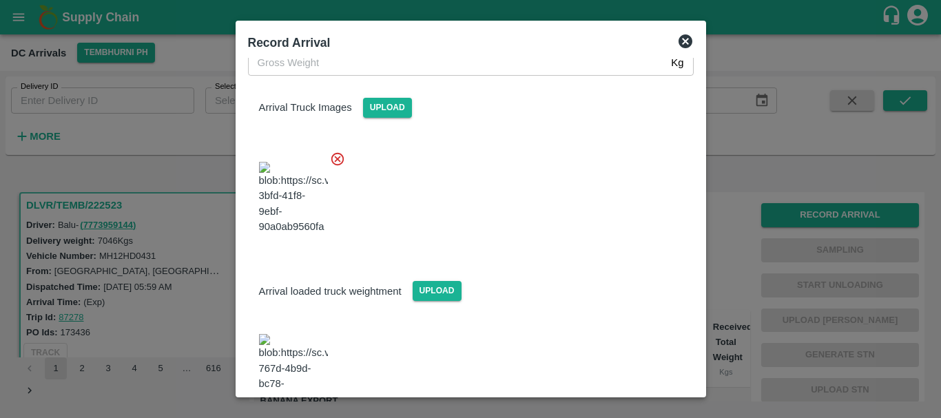
click at [296, 334] on img at bounding box center [293, 370] width 69 height 72
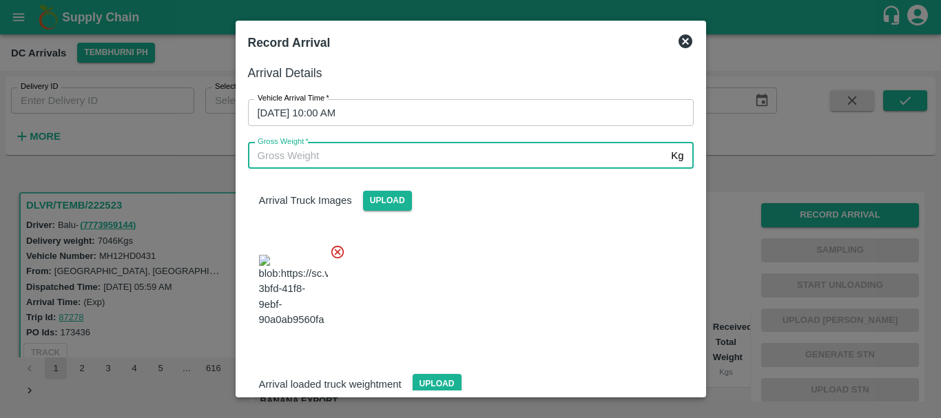
click at [368, 154] on input "Gross Weight   *" at bounding box center [457, 156] width 418 height 26
type input "12130"
click at [526, 298] on div at bounding box center [465, 287] width 457 height 108
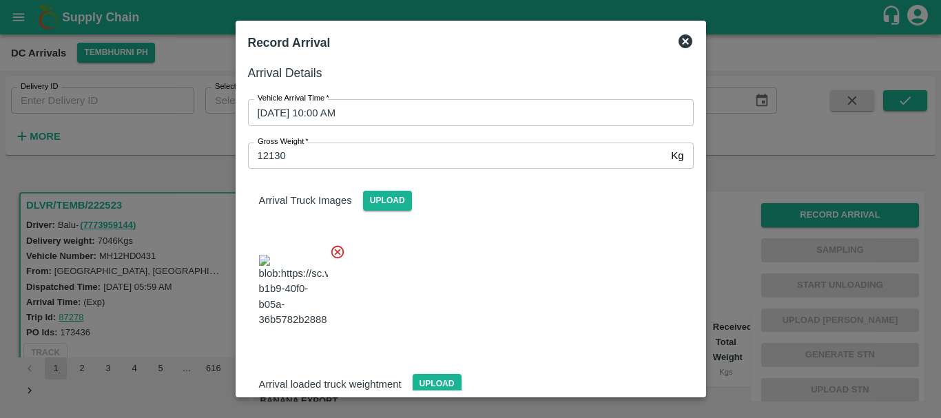
scroll to position [93, 0]
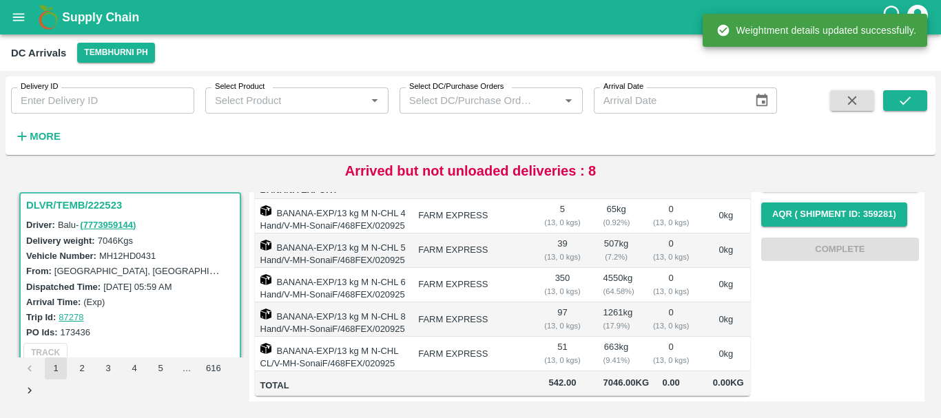
scroll to position [0, 0]
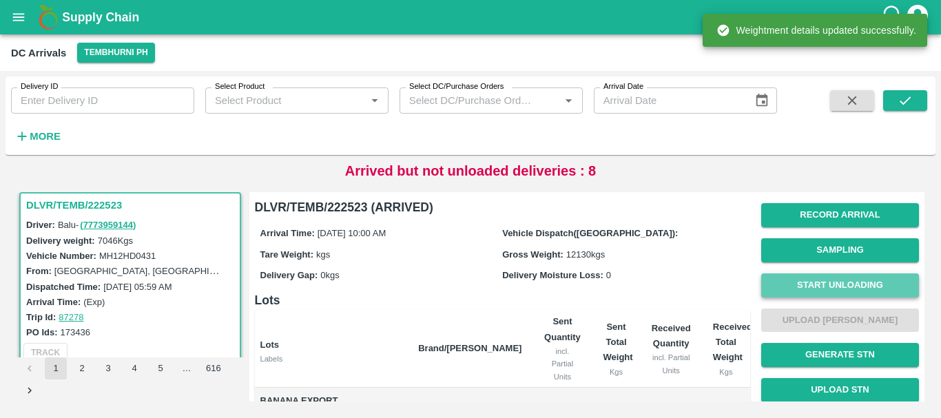
click at [826, 285] on button "Start Unloading" at bounding box center [840, 286] width 158 height 24
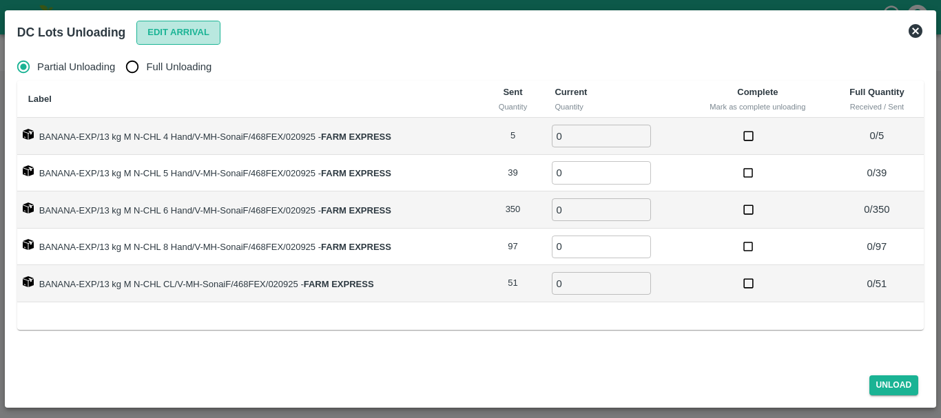
click at [167, 37] on button "Edit Arrival" at bounding box center [178, 33] width 84 height 24
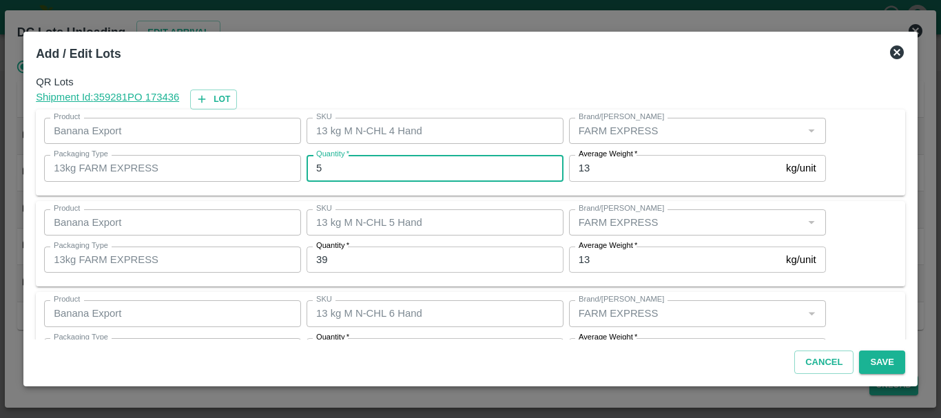
click at [506, 157] on input "5" at bounding box center [435, 168] width 257 height 26
type input "5"
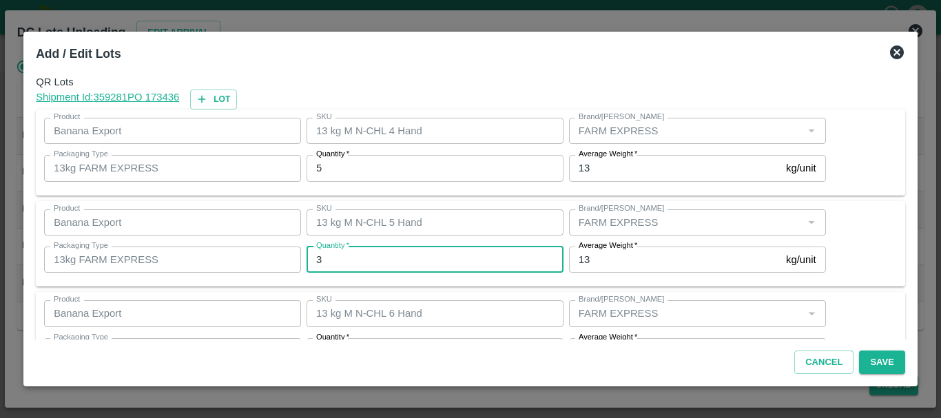
type input "39"
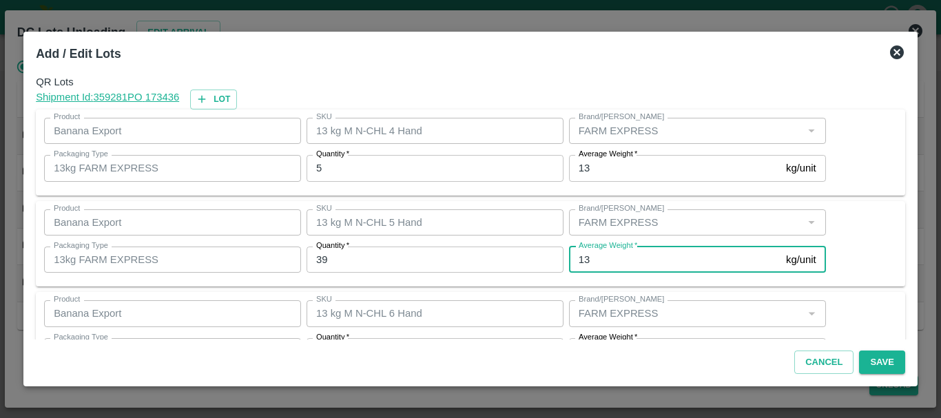
scroll to position [25, 0]
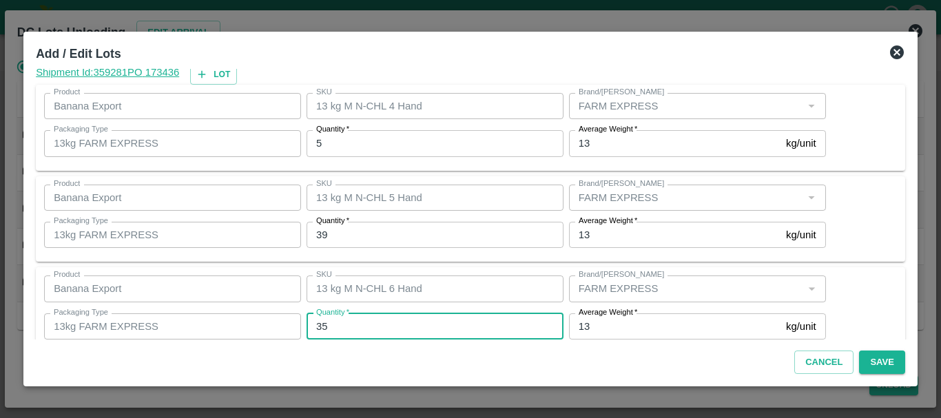
type input "350"
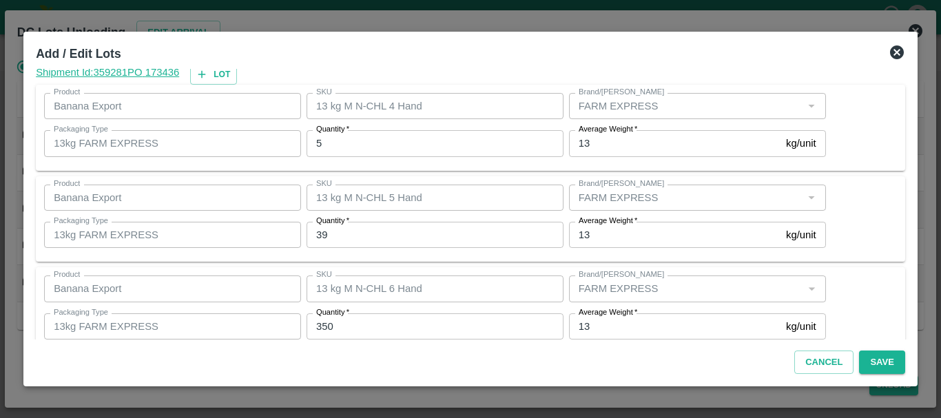
scroll to position [233, 0]
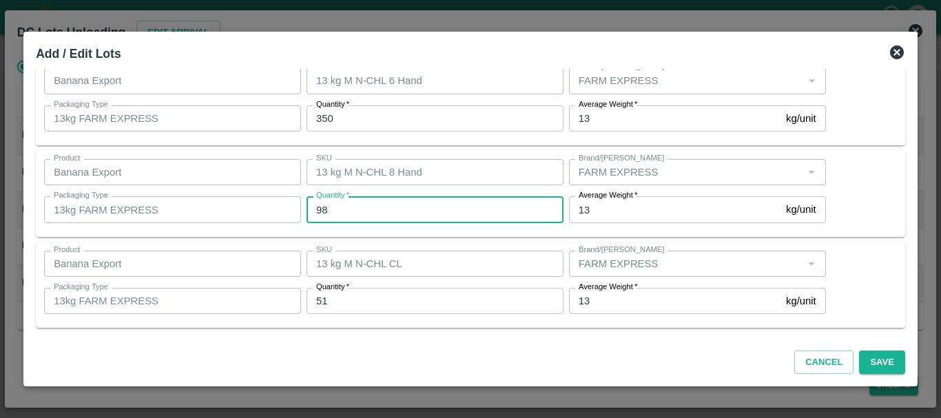
type input "98"
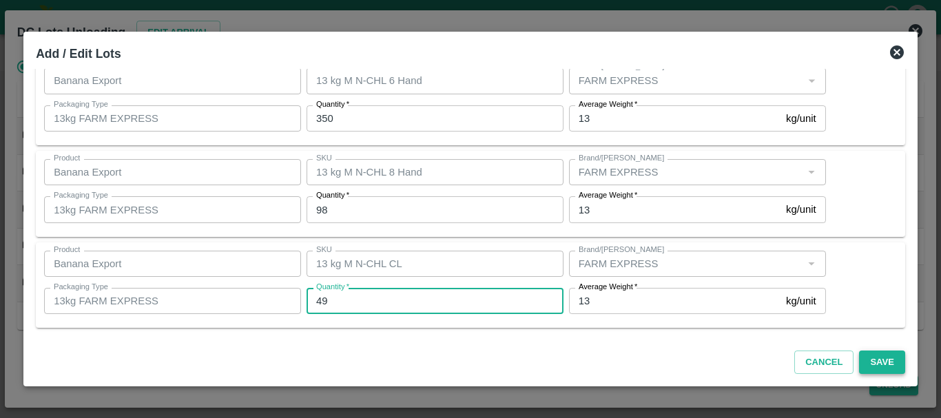
type input "49"
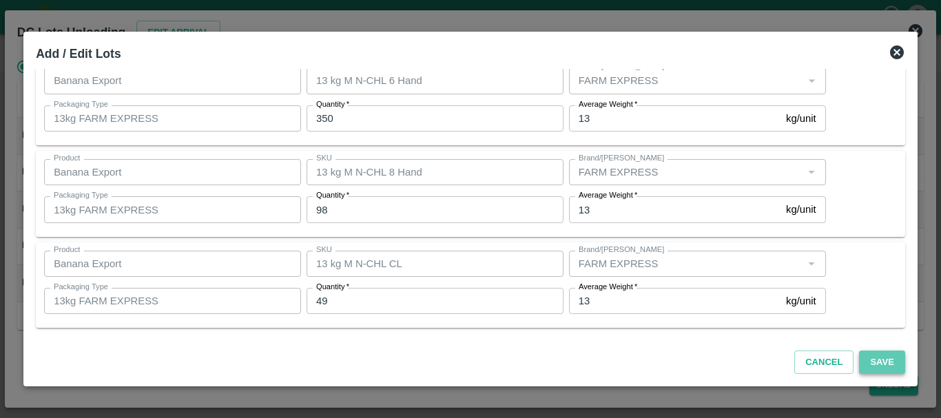
click at [877, 368] on button "Save" at bounding box center [881, 363] width 45 height 24
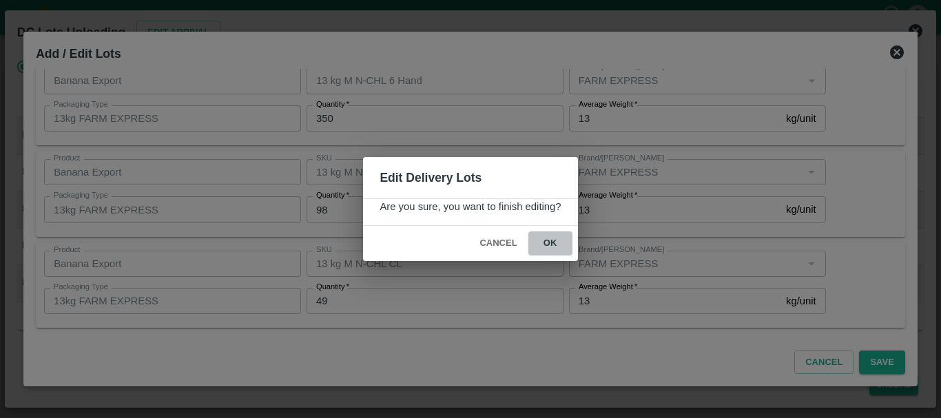
click at [553, 238] on button "ok" at bounding box center [551, 244] width 44 height 24
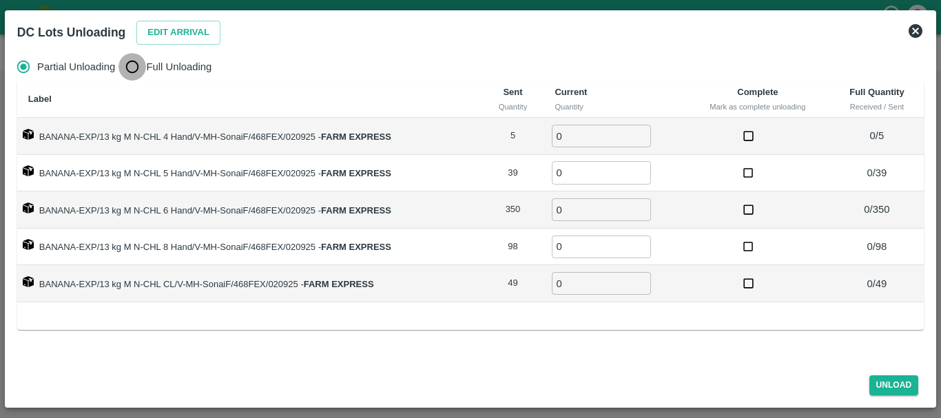
click at [139, 74] on input "Full Unloading" at bounding box center [133, 67] width 28 height 28
radio input "true"
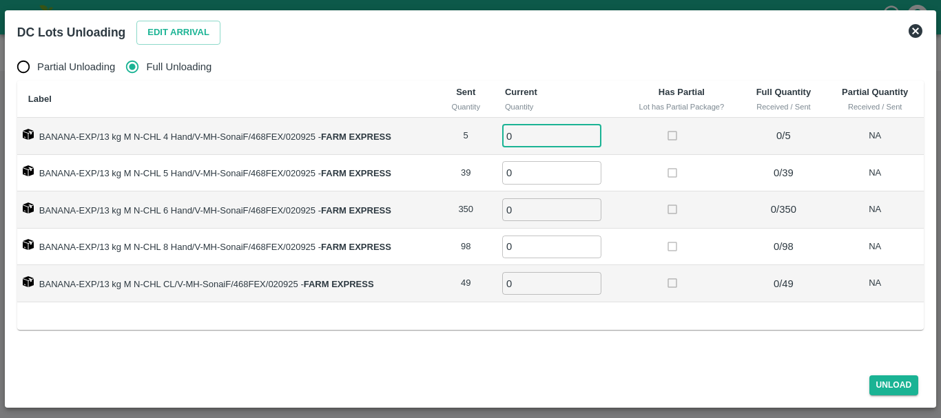
click at [561, 132] on input "0" at bounding box center [551, 136] width 99 height 23
type input "05"
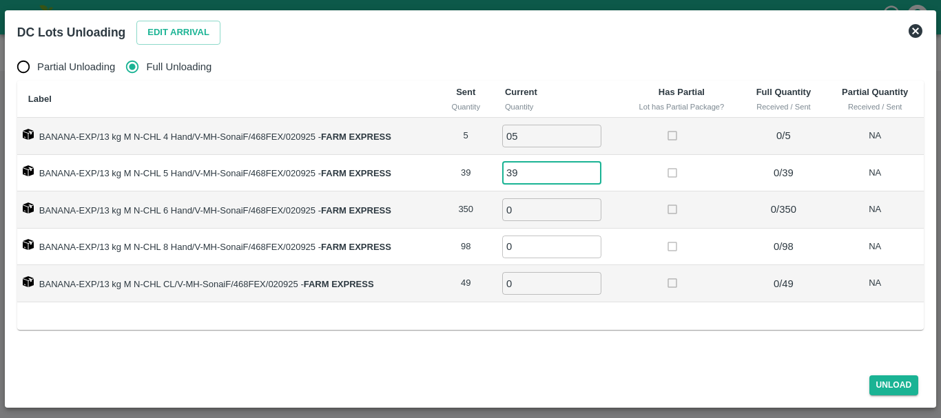
type input "39"
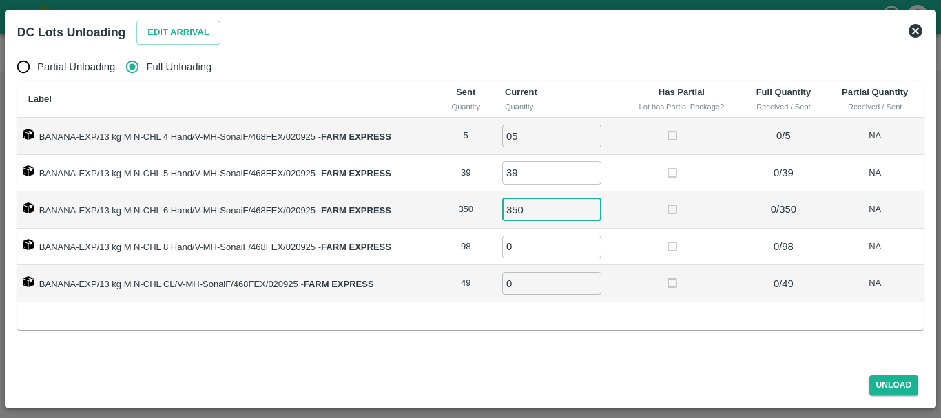
type input "350"
type input "98"
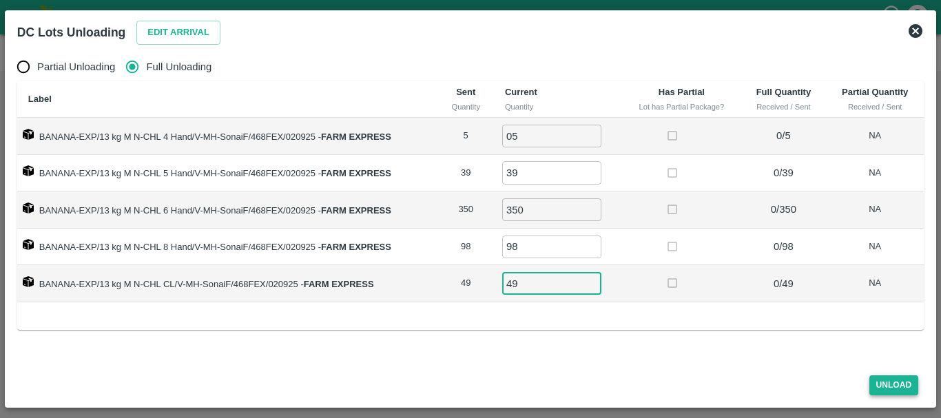
type input "49"
click at [875, 387] on button "Unload" at bounding box center [895, 386] width 50 height 20
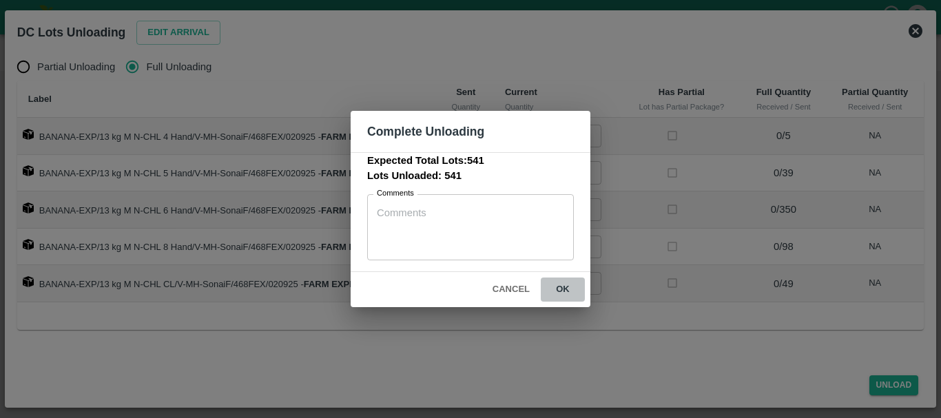
click at [567, 283] on button "ok" at bounding box center [563, 290] width 44 height 24
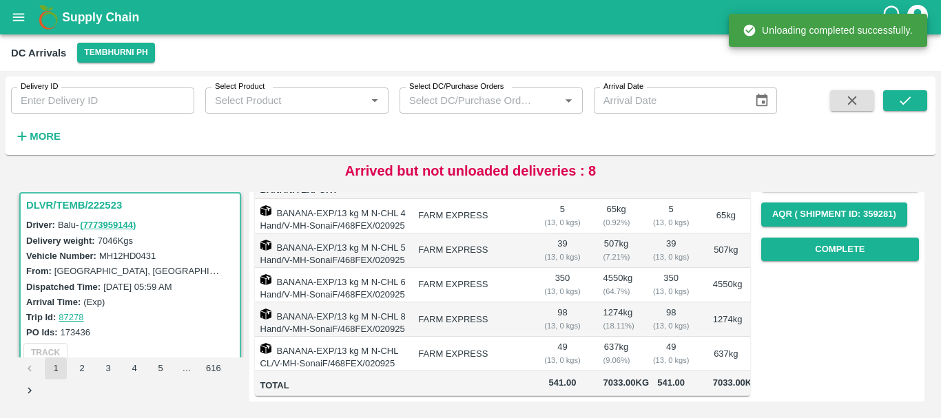
scroll to position [0, 0]
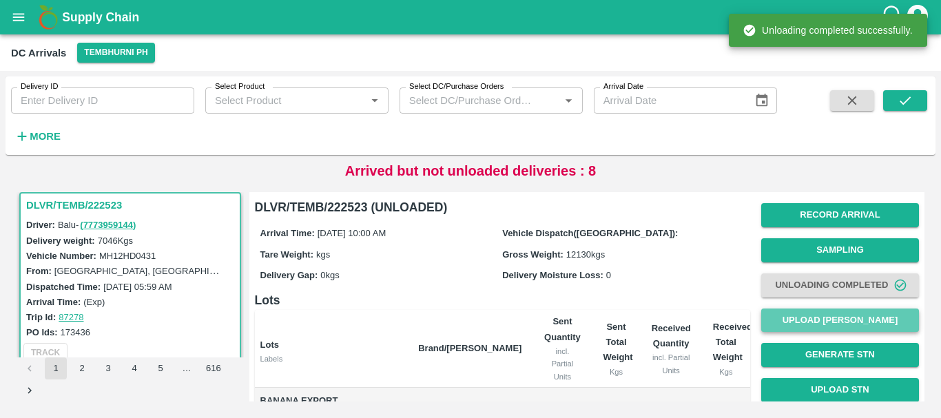
click at [818, 316] on button "Upload [PERSON_NAME]" at bounding box center [840, 321] width 158 height 24
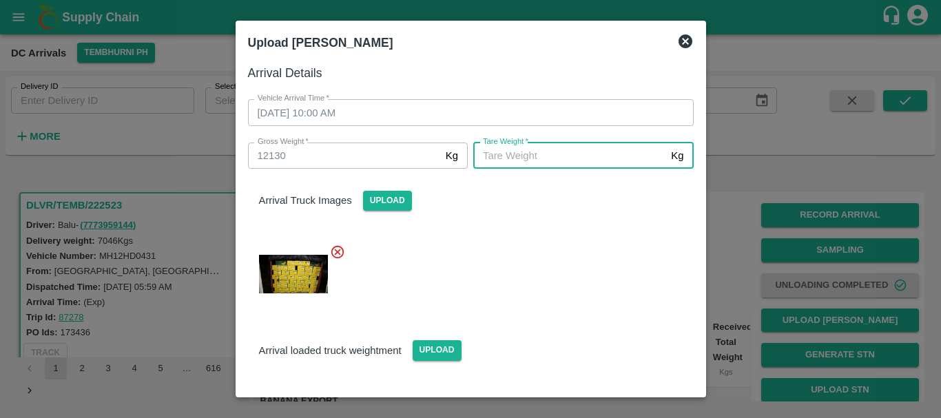
click at [577, 162] on input "[PERSON_NAME]   *" at bounding box center [569, 156] width 192 height 26
type input "4550"
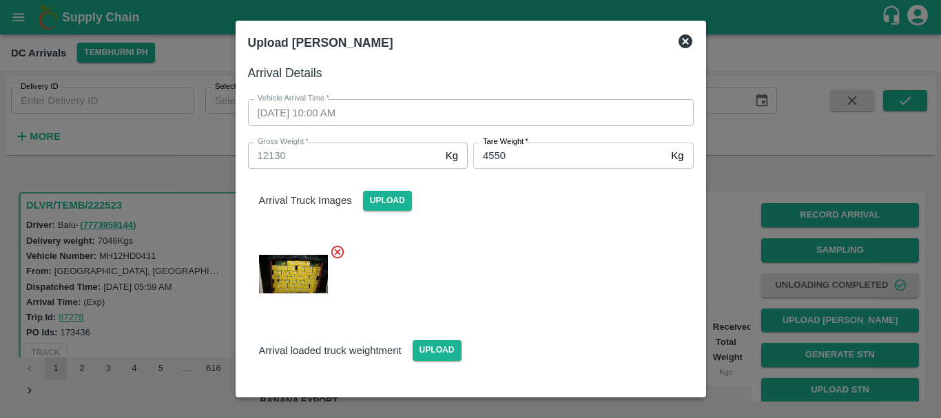
click at [515, 309] on div "Arrival loaded truck weightment Upload" at bounding box center [465, 375] width 457 height 137
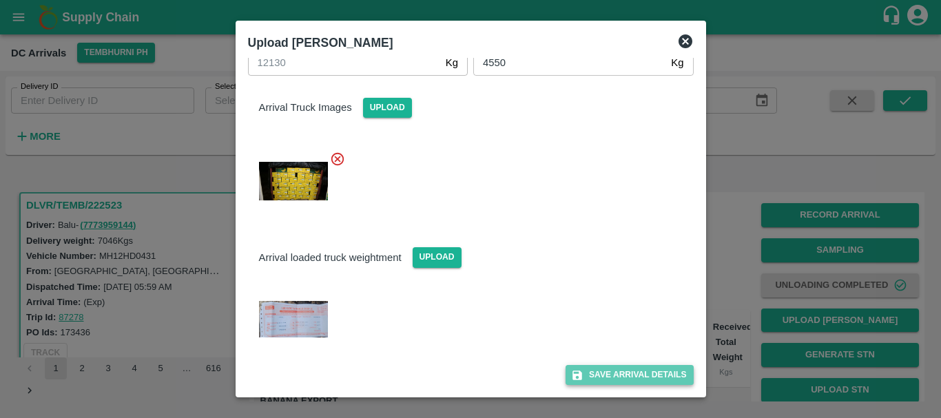
click at [586, 371] on button "Save Arrival Details" at bounding box center [629, 375] width 127 height 20
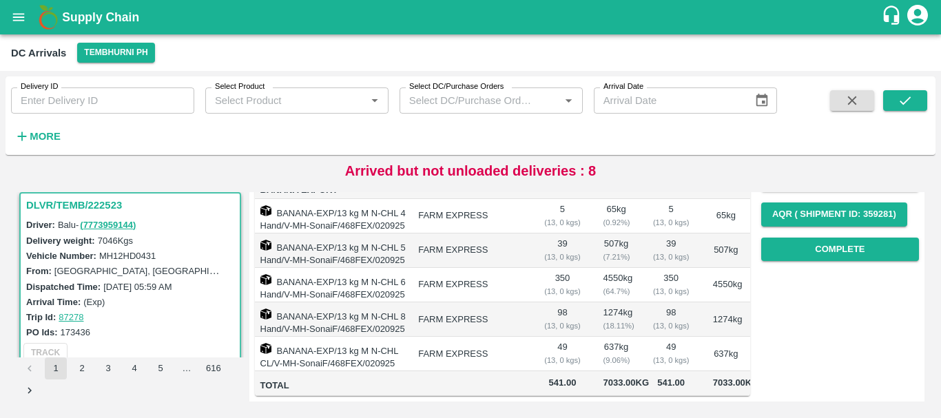
scroll to position [179, 0]
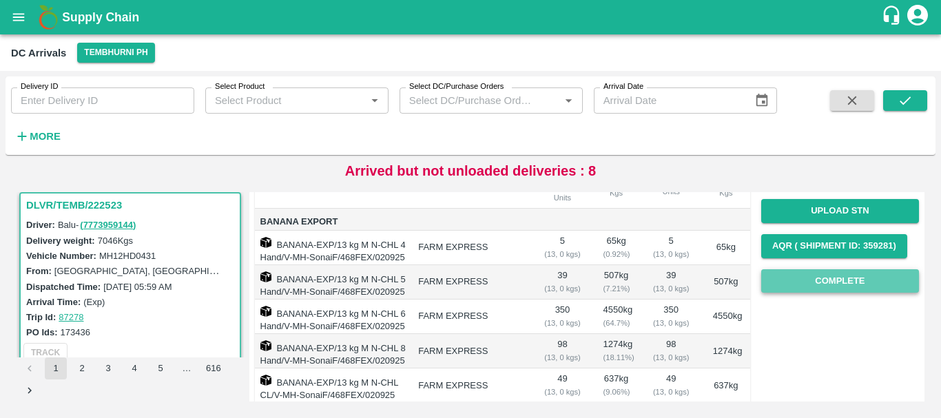
click at [815, 276] on button "Complete" at bounding box center [840, 281] width 158 height 24
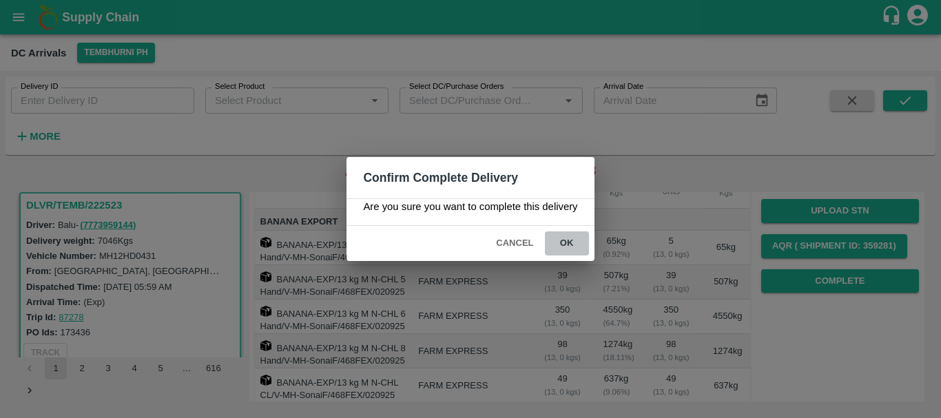
click at [578, 236] on button "ok" at bounding box center [567, 244] width 44 height 24
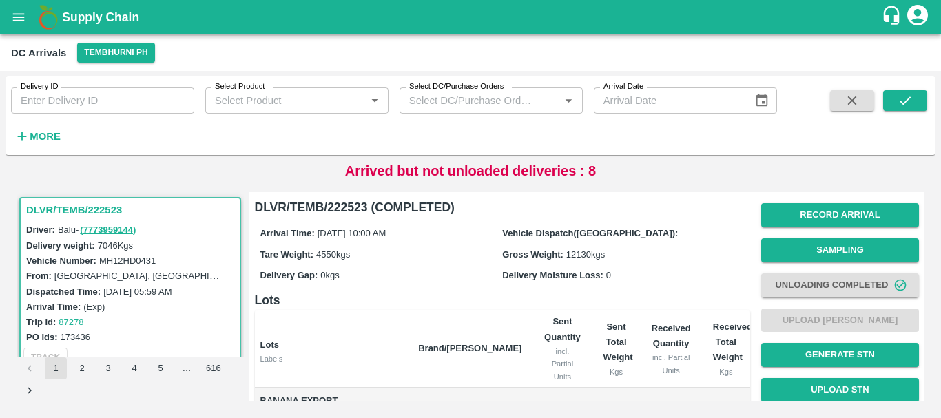
scroll to position [0, 0]
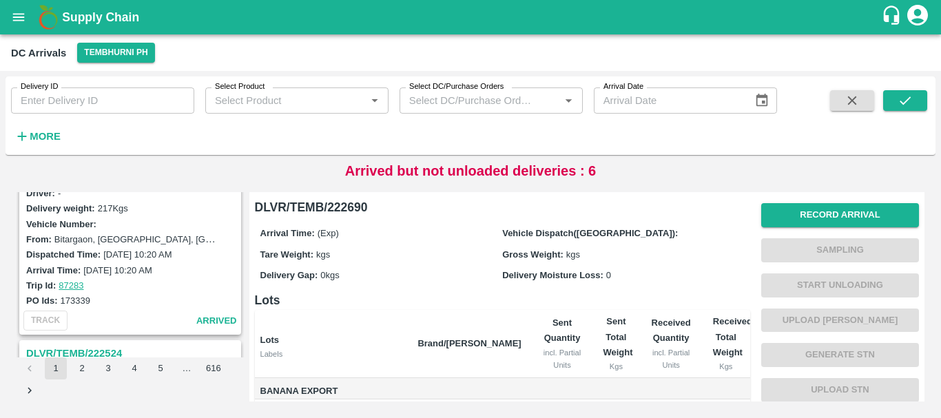
scroll to position [4343, 0]
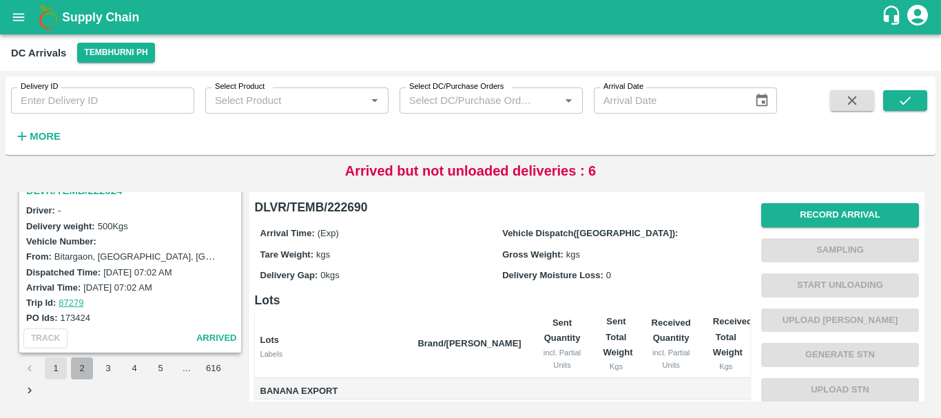
click at [81, 367] on button "2" at bounding box center [82, 369] width 22 height 22
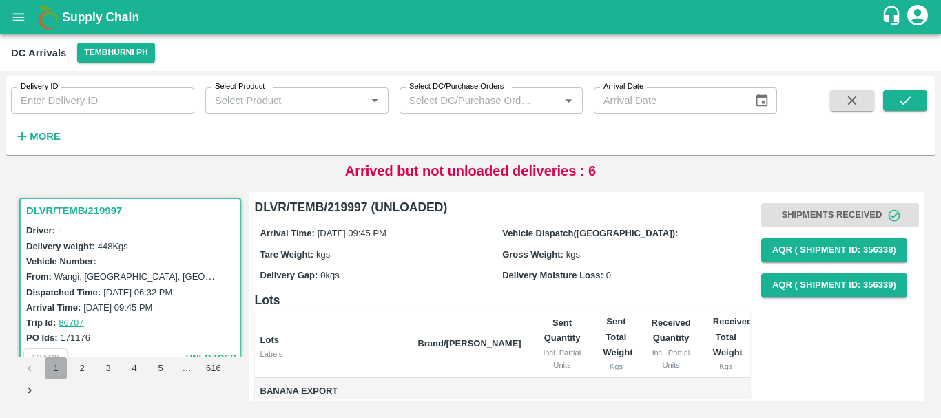
click at [60, 370] on button "1" at bounding box center [56, 369] width 22 height 22
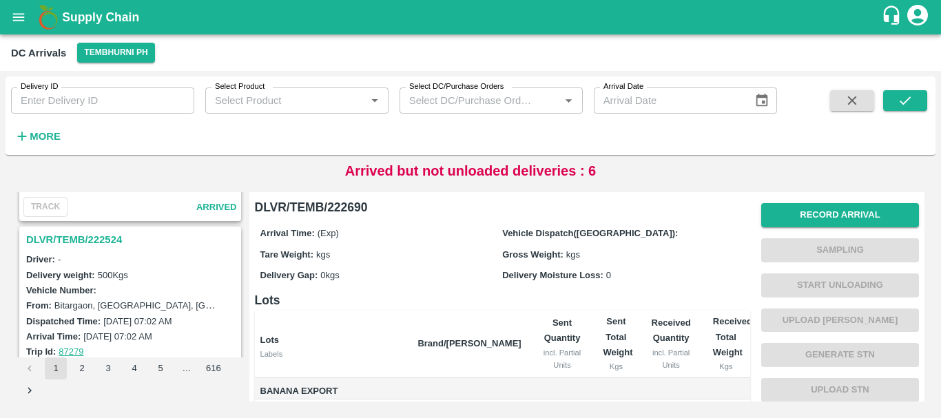
scroll to position [4290, 0]
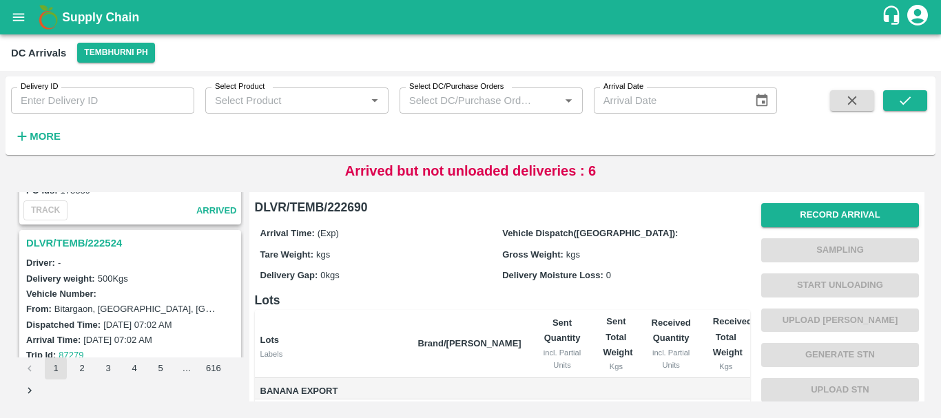
click at [91, 245] on h3 "DLVR/TEMB/222524" at bounding box center [132, 243] width 212 height 18
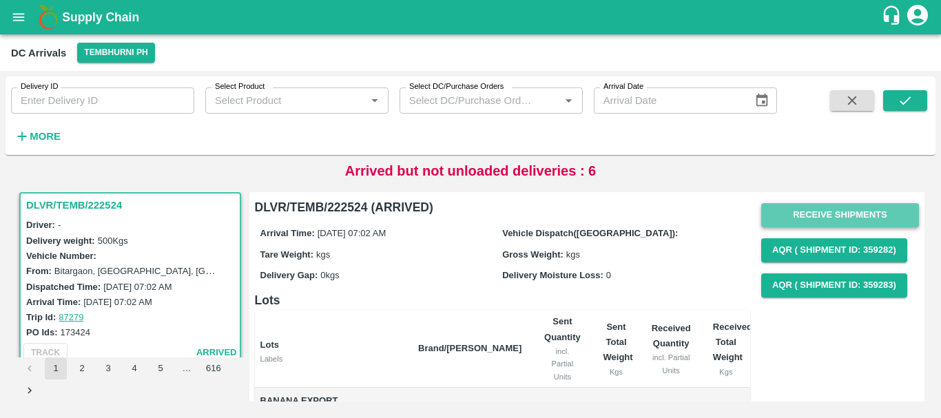
click at [799, 212] on button "Receive Shipments" at bounding box center [840, 215] width 158 height 24
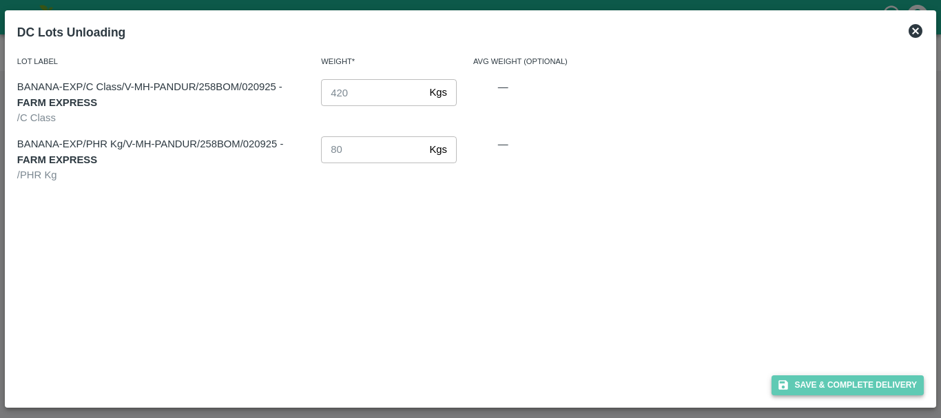
click at [803, 385] on button "Save & Complete Delivery" at bounding box center [848, 386] width 153 height 20
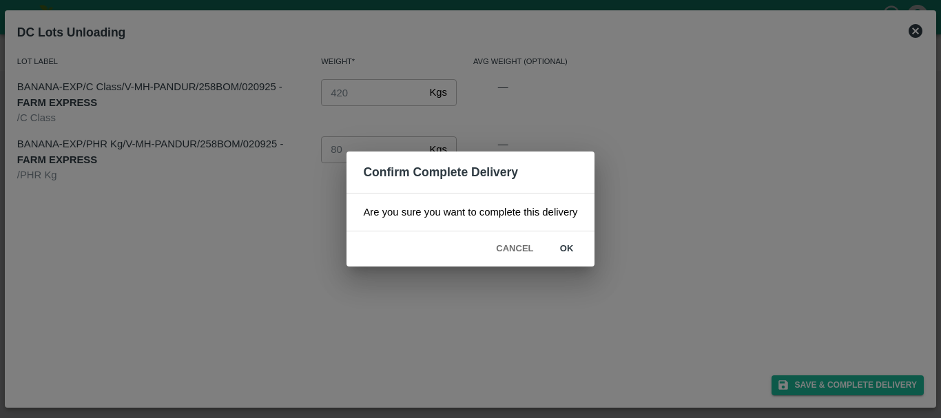
click at [578, 247] on button "ok" at bounding box center [567, 249] width 44 height 24
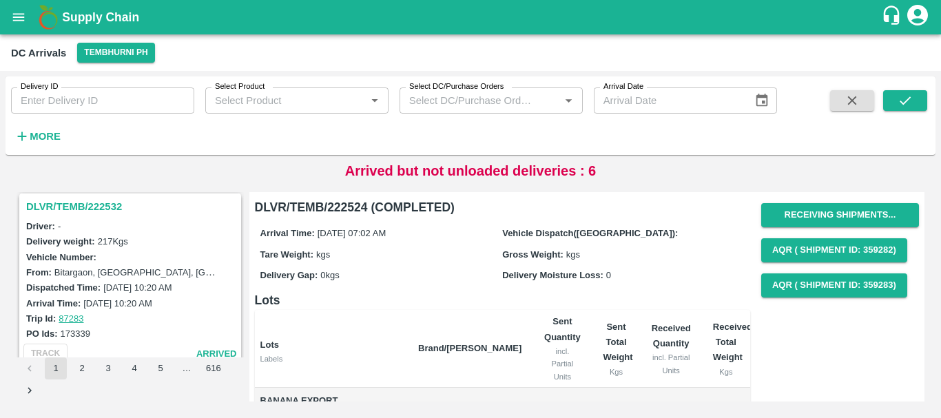
scroll to position [4104, 0]
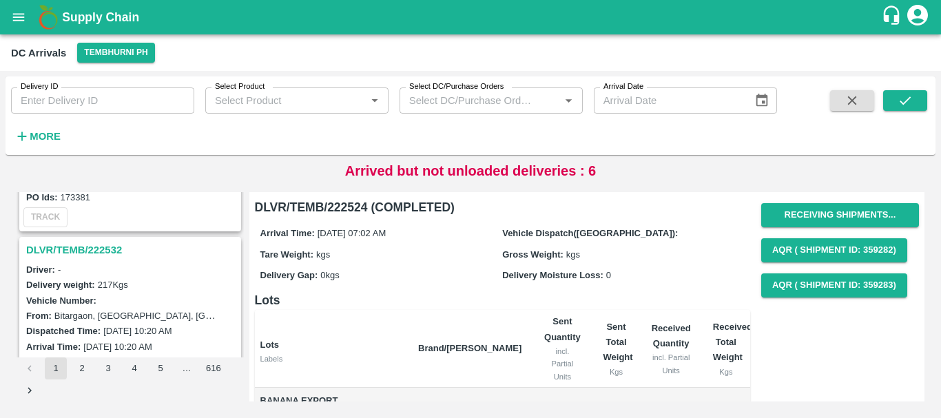
click at [101, 253] on h3 "DLVR/TEMB/222532" at bounding box center [132, 250] width 212 height 18
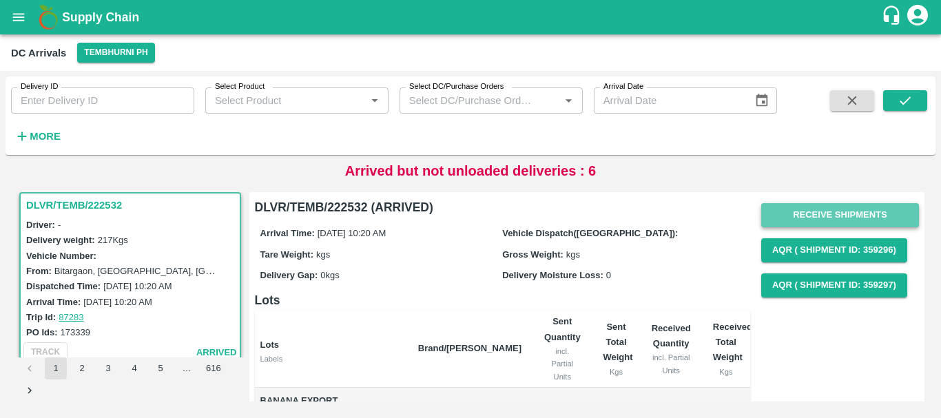
click at [788, 217] on button "Receive Shipments" at bounding box center [840, 215] width 158 height 24
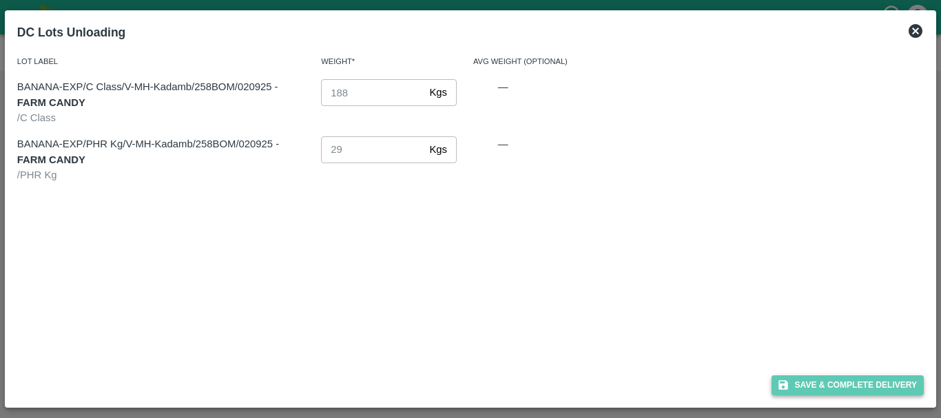
click at [806, 380] on button "Save & Complete Delivery" at bounding box center [848, 386] width 153 height 20
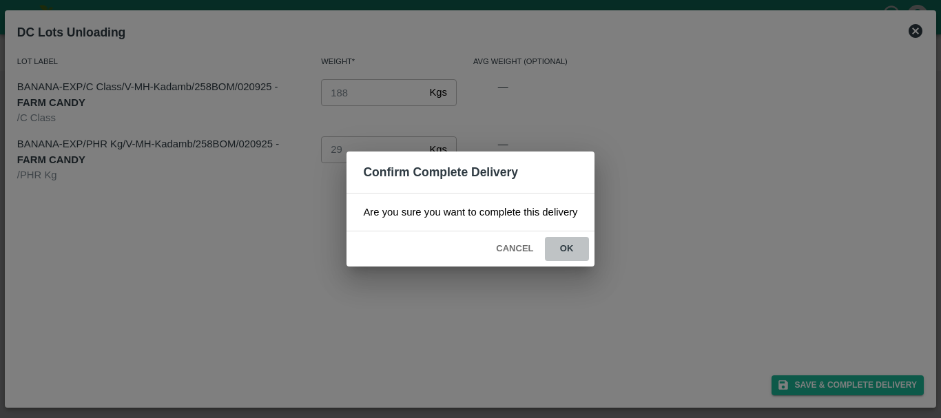
click at [573, 247] on button "ok" at bounding box center [567, 249] width 44 height 24
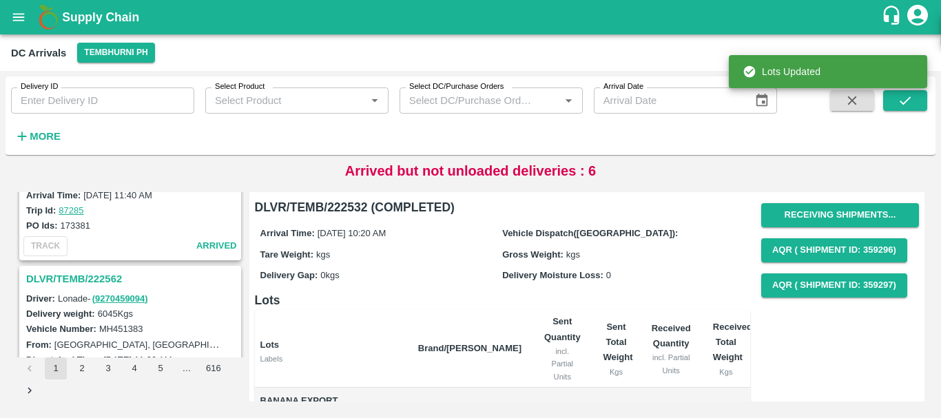
click at [106, 280] on h3 "DLVR/TEMB/222562" at bounding box center [132, 279] width 212 height 18
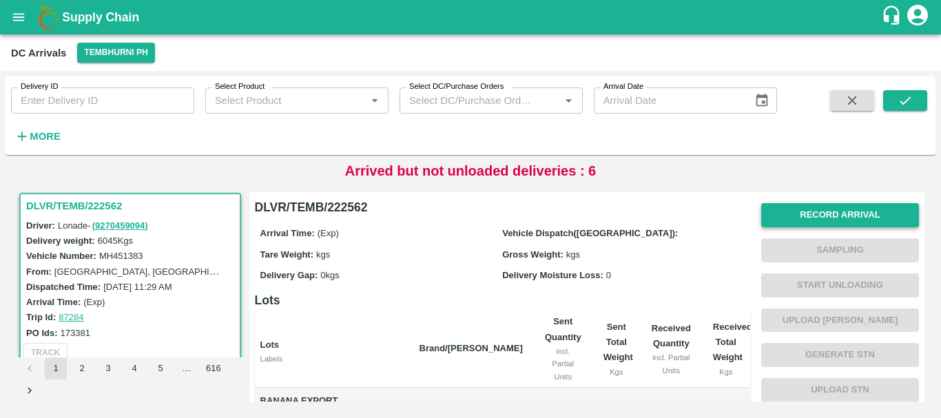
click at [790, 212] on button "Record Arrival" at bounding box center [840, 215] width 158 height 24
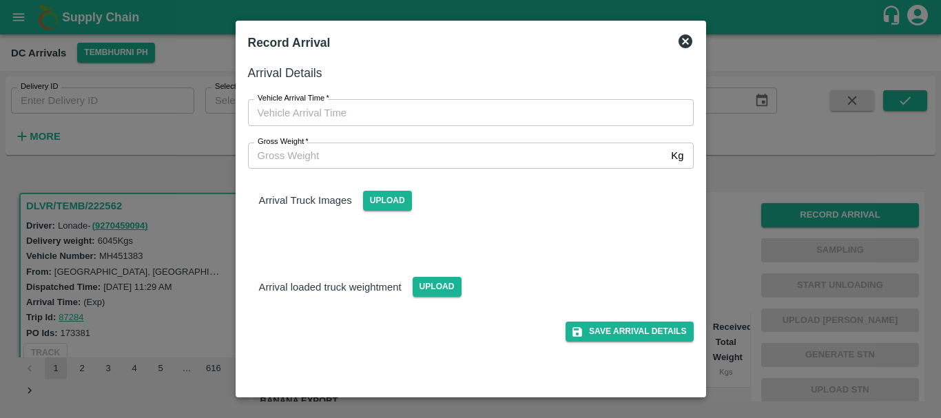
type input "DD/MM/YYYY hh:mm aa"
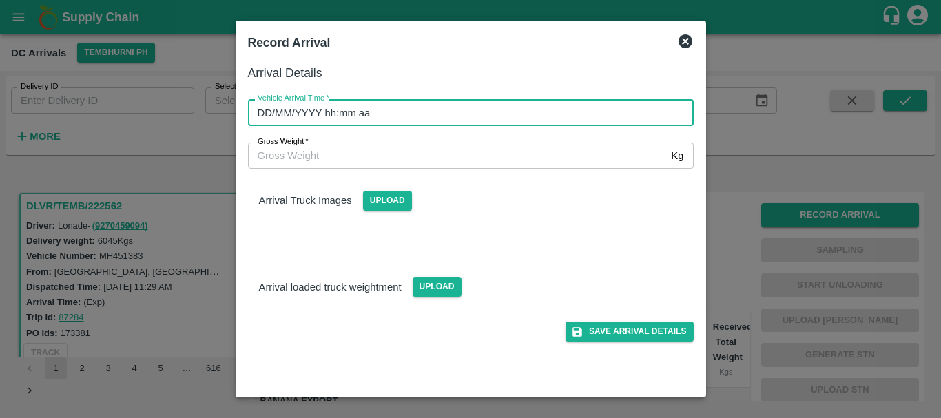
click at [520, 106] on input "DD/MM/YYYY hh:mm aa" at bounding box center [466, 112] width 436 height 26
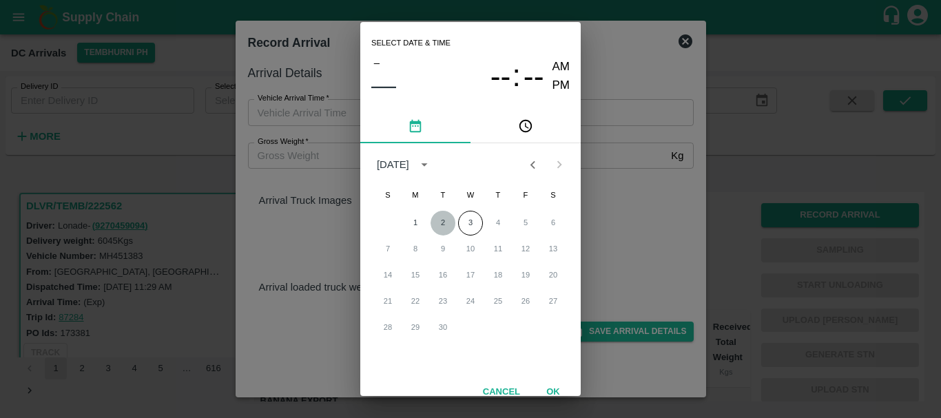
click at [438, 220] on button "2" at bounding box center [443, 223] width 25 height 25
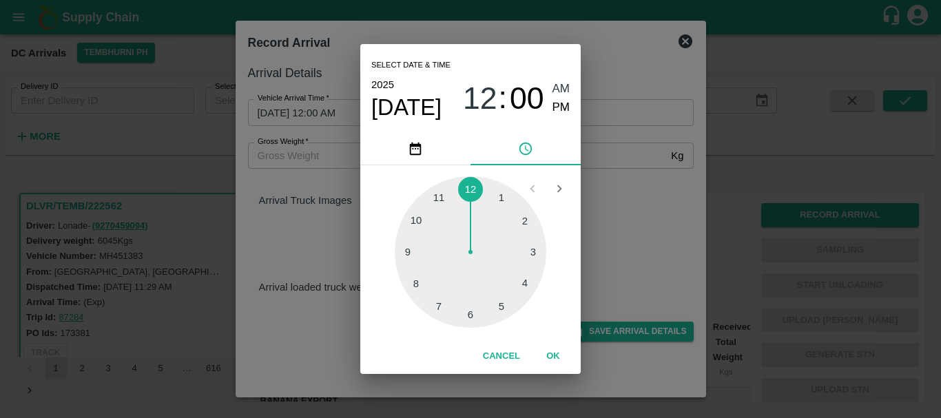
click at [617, 249] on div "Select date & time [DATE] 12 : 00 AM PM 1 2 3 4 5 6 7 8 9 10 11 12 Cancel OK" at bounding box center [470, 209] width 941 height 418
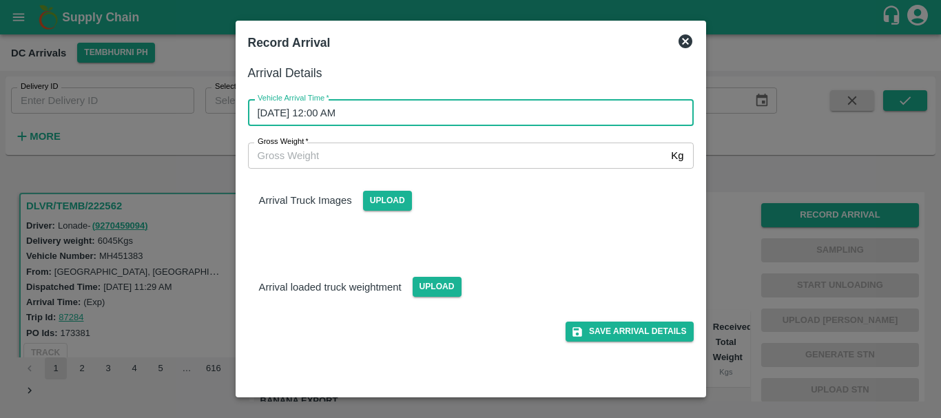
click at [389, 117] on input "[DATE] 12:00 AM" at bounding box center [466, 112] width 436 height 26
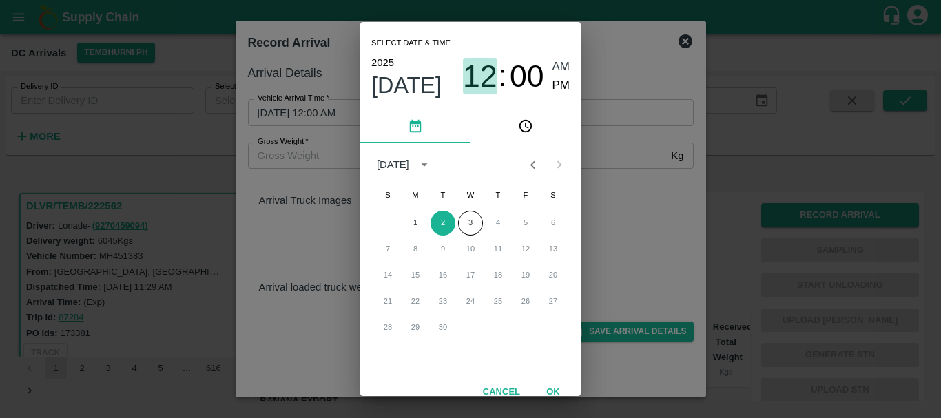
click at [487, 74] on span "12" at bounding box center [480, 77] width 34 height 36
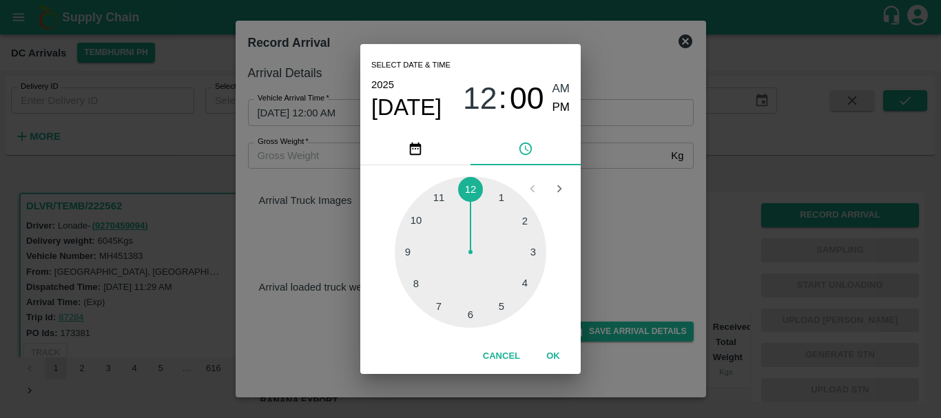
click at [418, 226] on div at bounding box center [471, 252] width 152 height 152
click at [504, 198] on div at bounding box center [471, 252] width 152 height 152
click at [560, 105] on span "PM" at bounding box center [562, 108] width 18 height 19
type input "[DATE] 10:05 PM"
click at [631, 201] on div "Select date & time [DATE] 10 : 05 AM PM 05 10 15 20 25 30 35 40 45 50 55 00 Can…" at bounding box center [470, 209] width 941 height 418
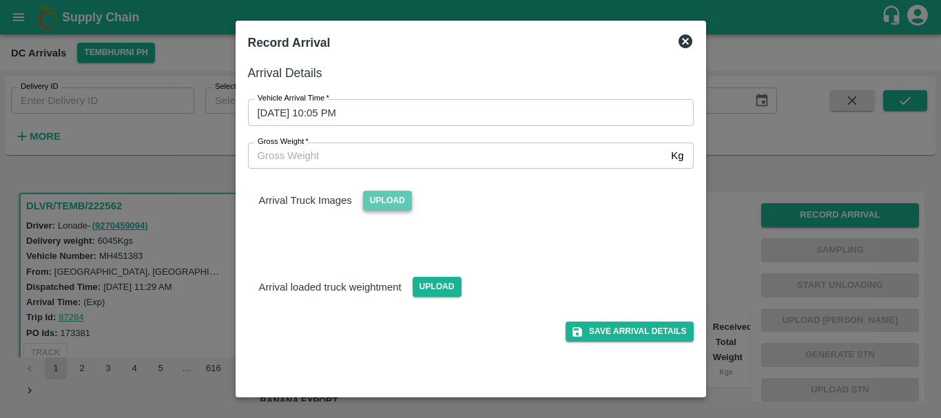
click at [392, 202] on span "Upload" at bounding box center [387, 201] width 49 height 20
click at [0, 0] on input "Upload" at bounding box center [0, 0] width 0 height 0
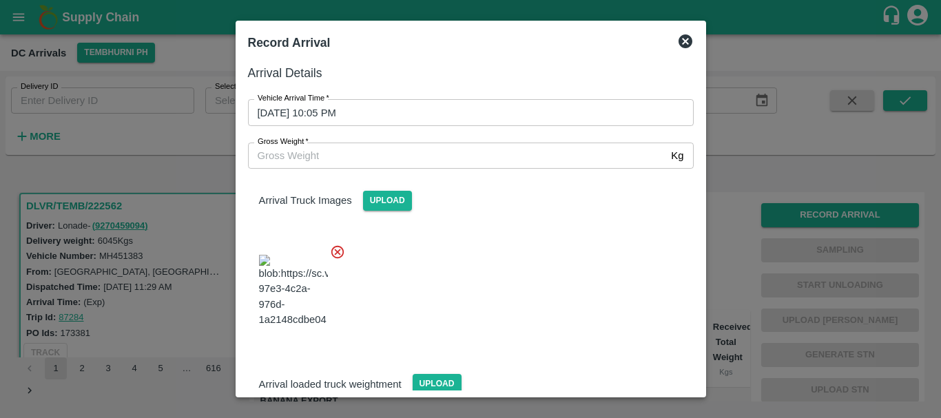
scroll to position [74, 0]
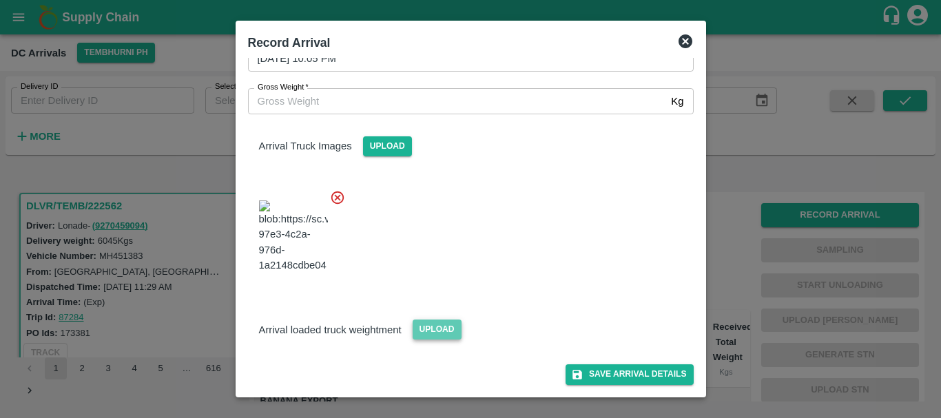
click at [431, 328] on span "Upload" at bounding box center [437, 330] width 49 height 20
click at [0, 0] on input "Upload" at bounding box center [0, 0] width 0 height 0
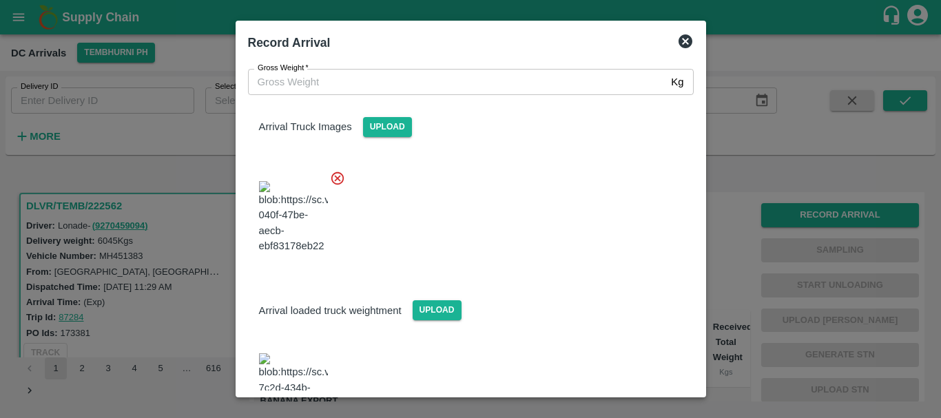
scroll to position [232, 0]
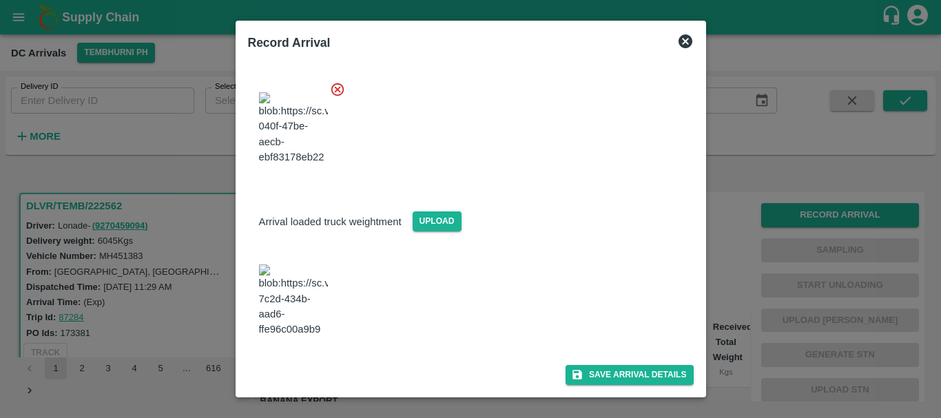
click at [302, 286] on img at bounding box center [293, 301] width 69 height 72
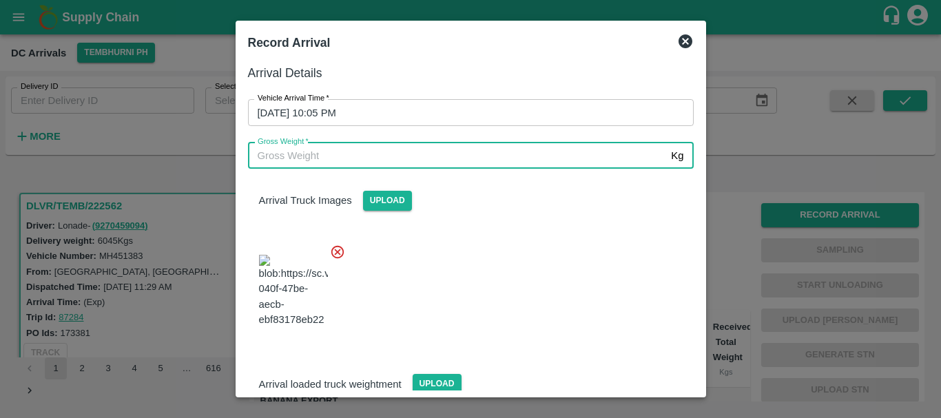
click at [375, 148] on input "Gross Weight   *" at bounding box center [457, 156] width 418 height 26
type input "12030"
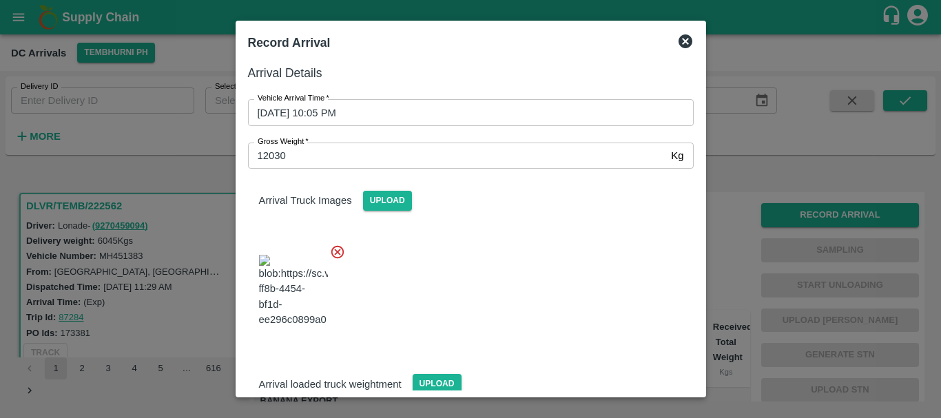
click at [493, 246] on div at bounding box center [465, 287] width 457 height 108
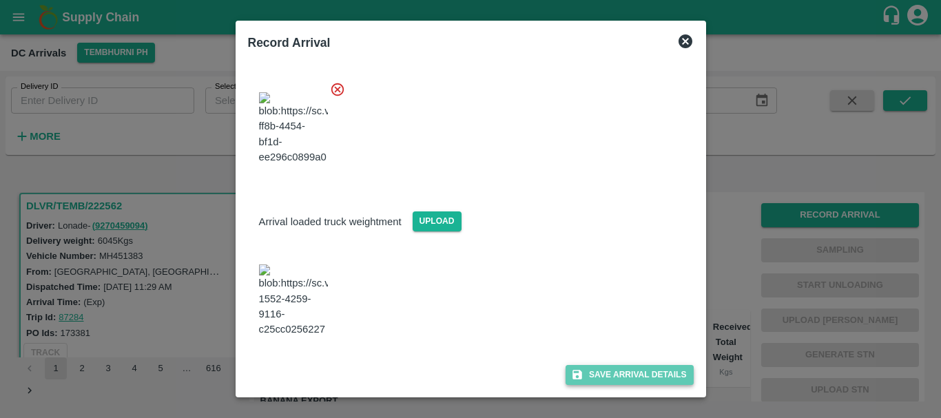
click at [591, 366] on button "Save Arrival Details" at bounding box center [629, 375] width 127 height 20
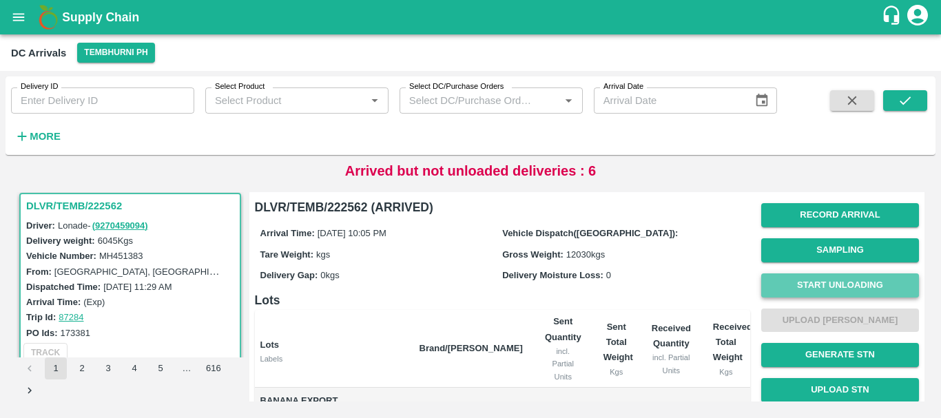
click at [823, 284] on button "Start Unloading" at bounding box center [840, 286] width 158 height 24
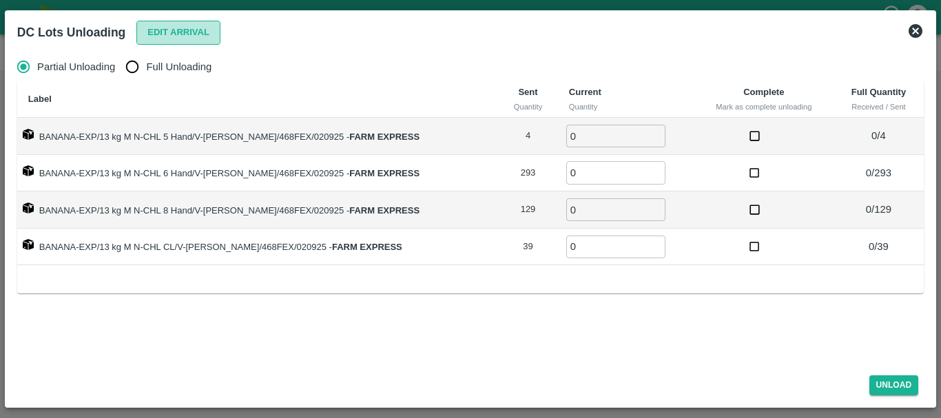
click at [193, 34] on button "Edit Arrival" at bounding box center [178, 33] width 84 height 24
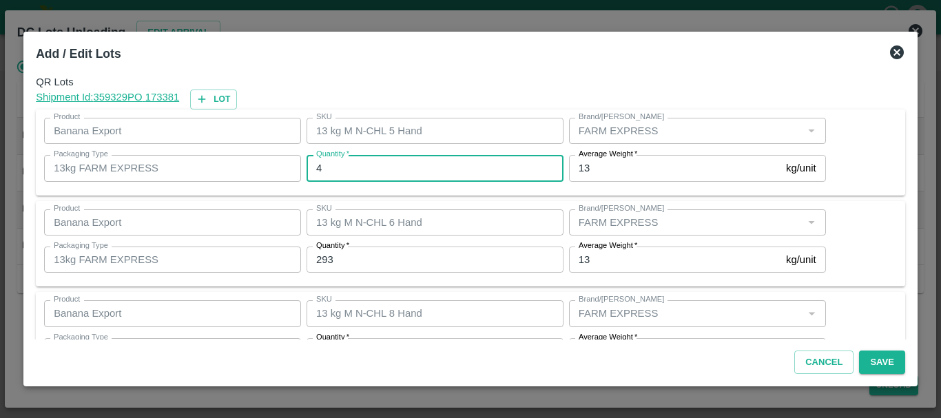
click at [405, 160] on input "4" at bounding box center [435, 168] width 257 height 26
type input "4"
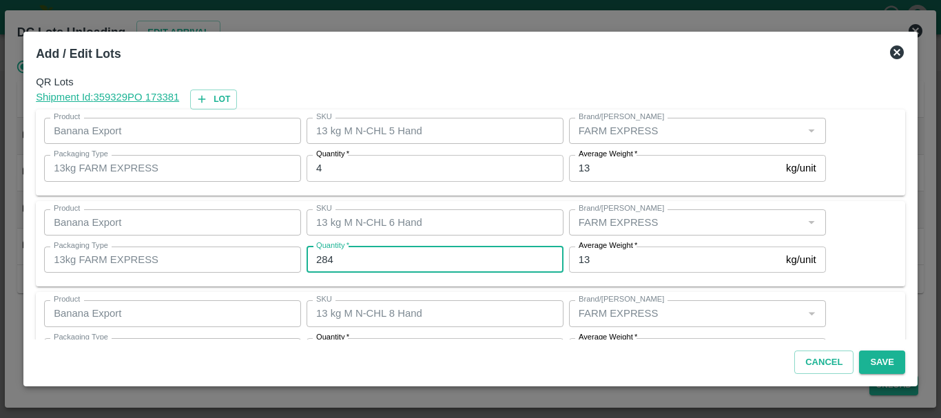
type input "284"
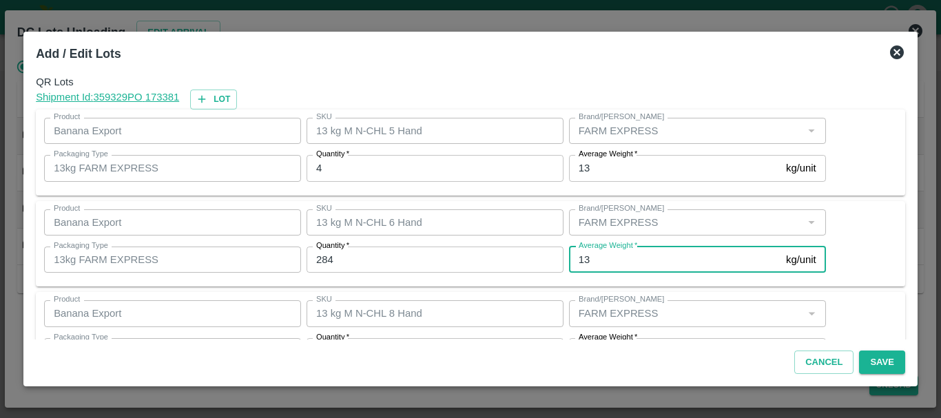
scroll to position [25, 0]
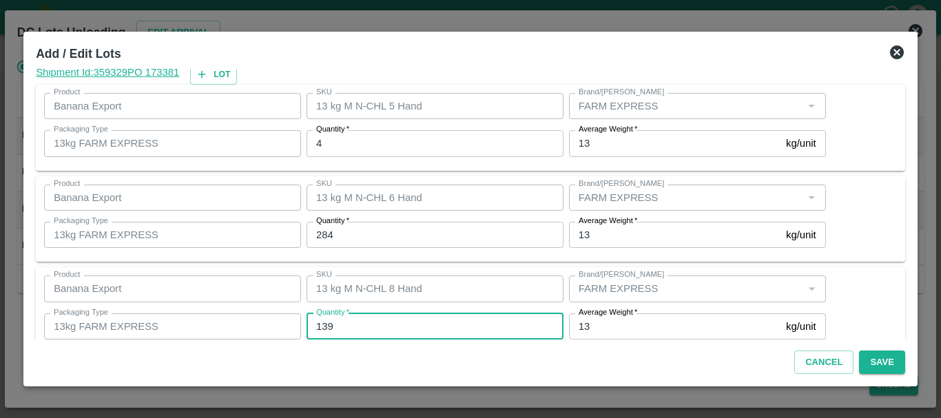
type input "139"
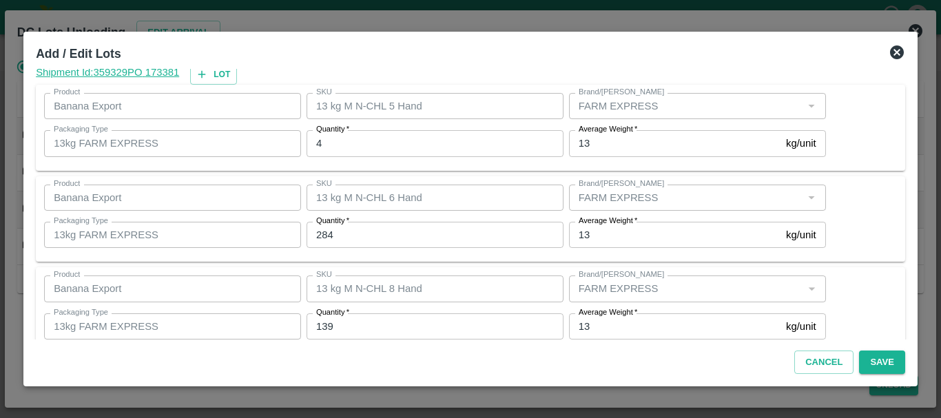
scroll to position [141, 0]
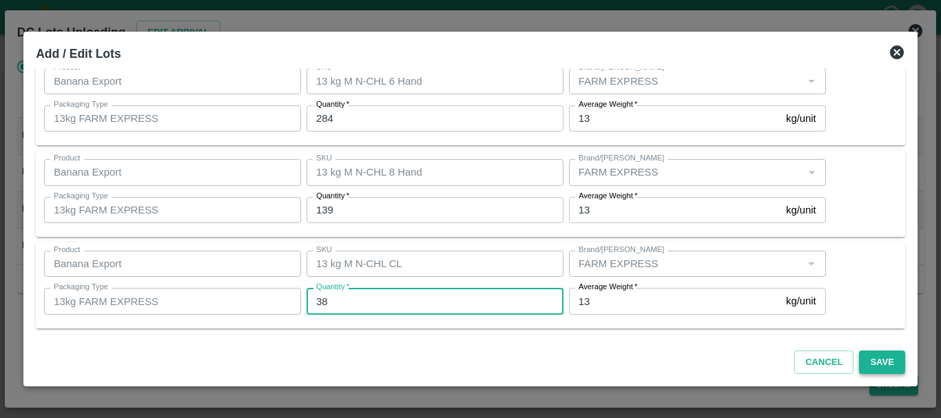
type input "38"
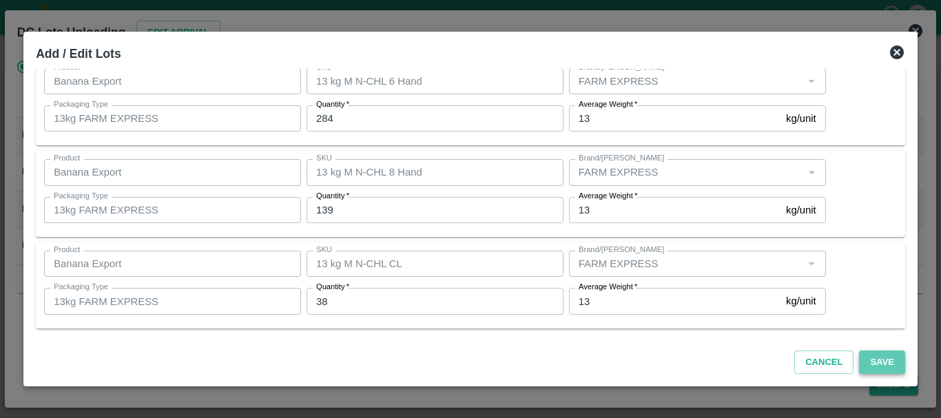
click at [873, 365] on button "Save" at bounding box center [881, 363] width 45 height 24
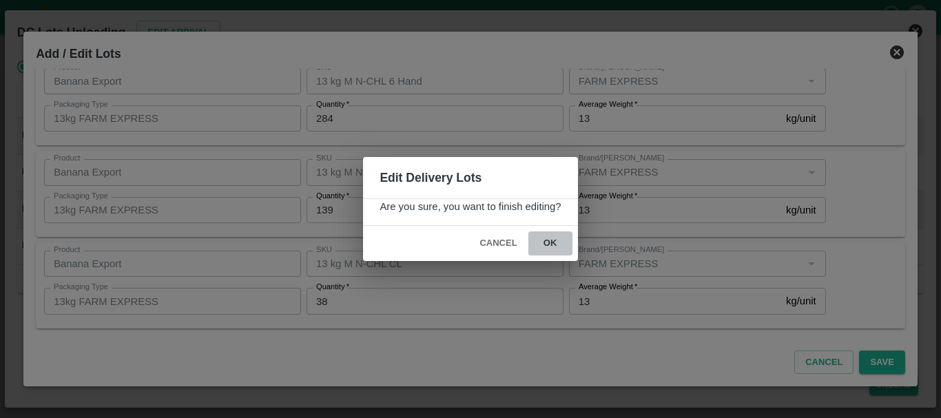
click at [557, 246] on button "ok" at bounding box center [551, 244] width 44 height 24
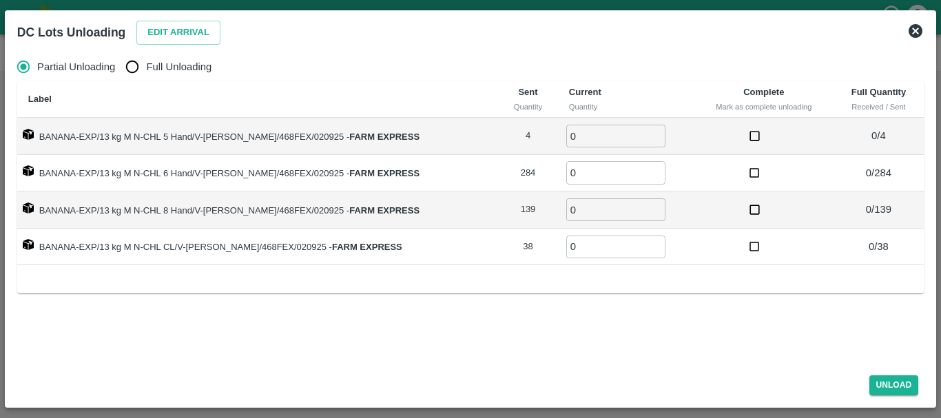
click at [170, 66] on span "Full Unloading" at bounding box center [178, 66] width 65 height 15
click at [146, 66] on input "Full Unloading" at bounding box center [133, 67] width 28 height 28
radio input "true"
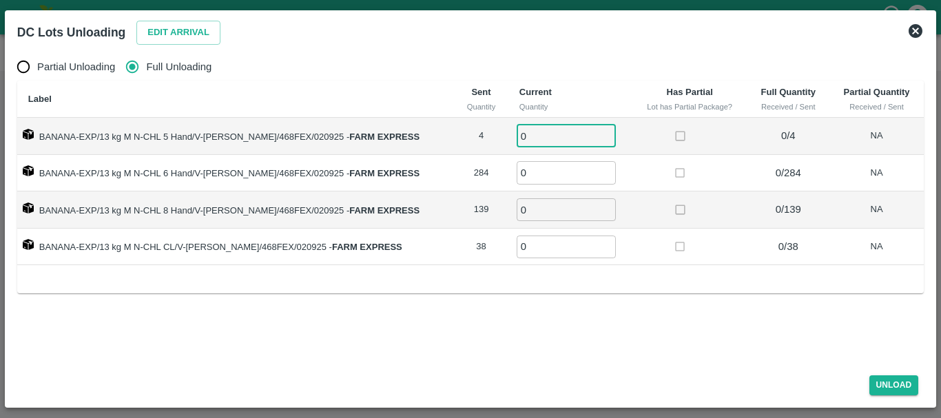
click at [532, 134] on input "0" at bounding box center [566, 136] width 99 height 23
type input "04"
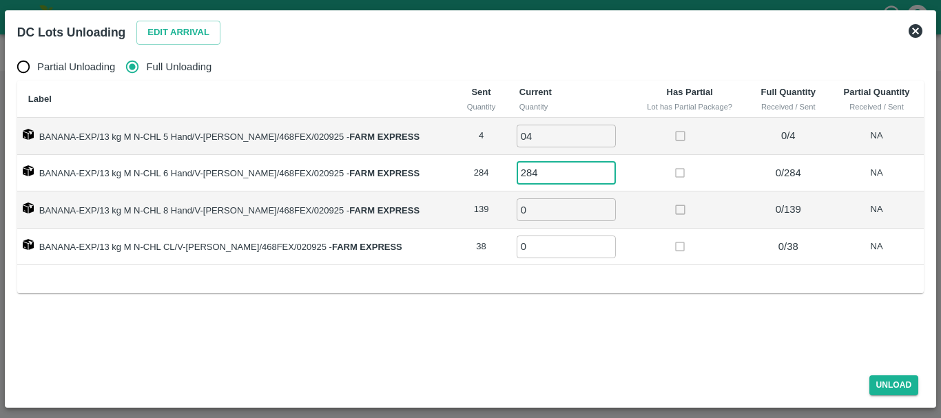
type input "284"
type input "139"
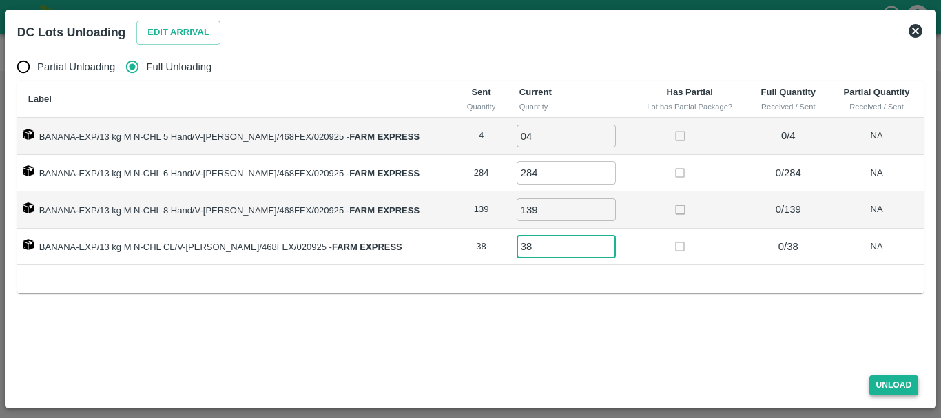
type input "38"
click at [883, 380] on button "Unload" at bounding box center [895, 386] width 50 height 20
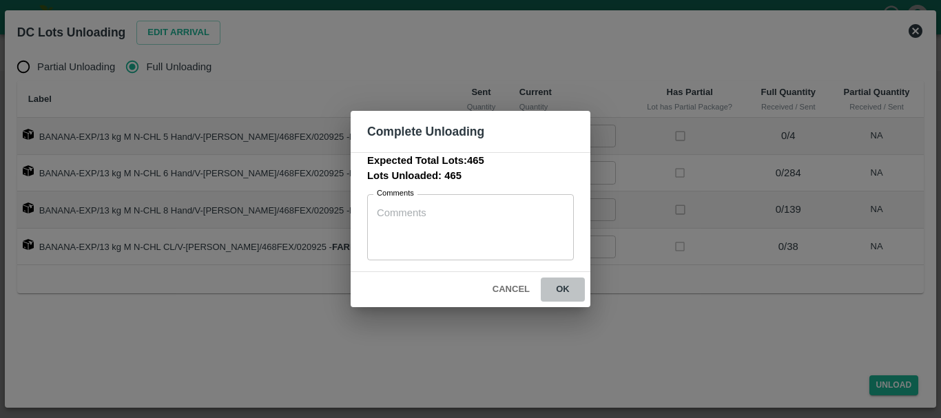
click at [559, 290] on button "ok" at bounding box center [563, 290] width 44 height 24
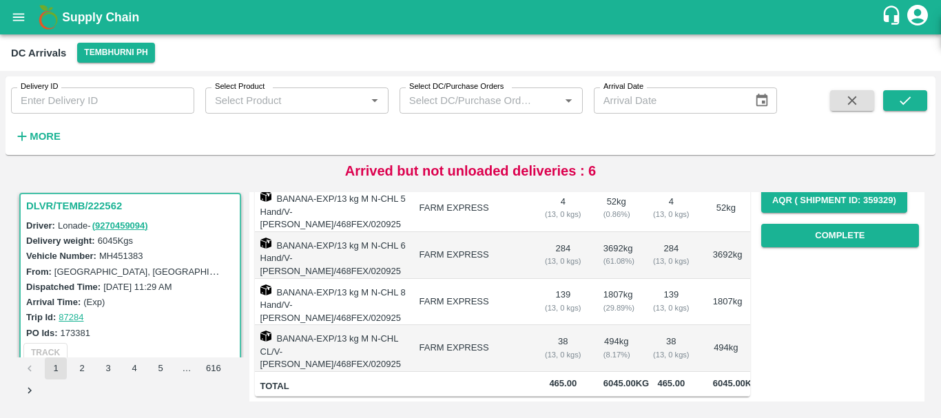
scroll to position [0, 0]
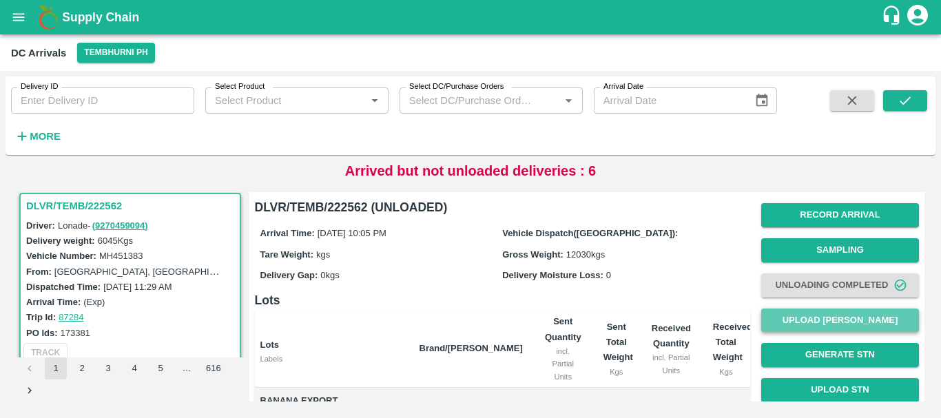
click at [817, 316] on button "Upload [PERSON_NAME]" at bounding box center [840, 321] width 158 height 24
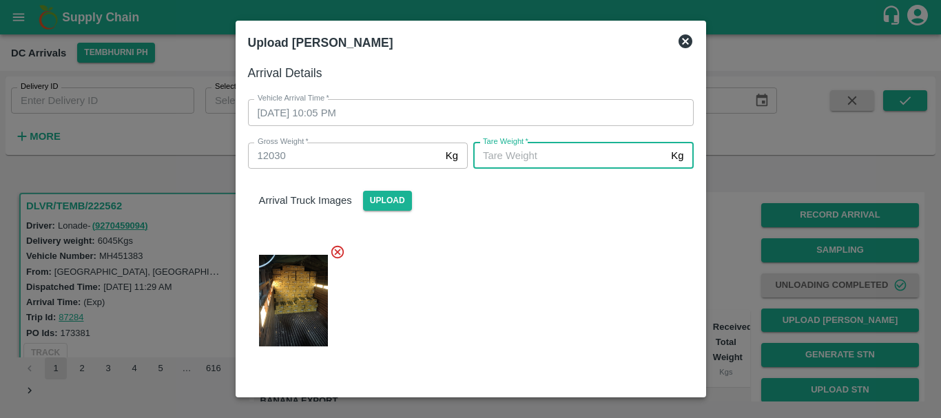
click at [595, 159] on input "[PERSON_NAME]   *" at bounding box center [569, 156] width 192 height 26
type input "5450"
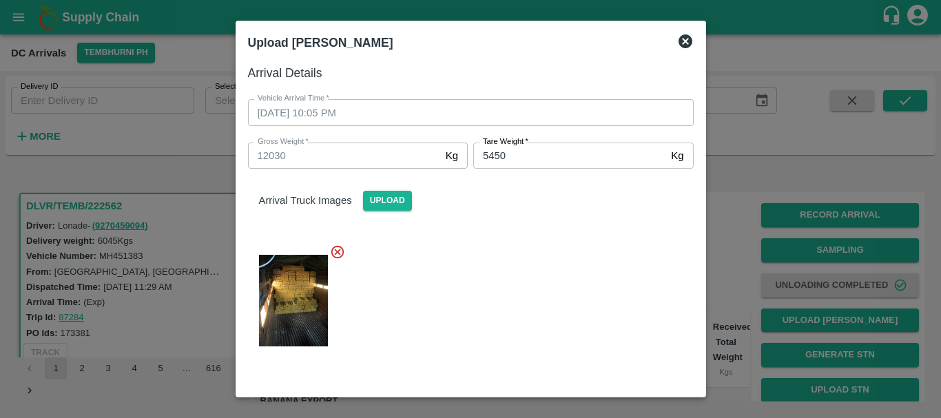
click at [561, 285] on div at bounding box center [465, 296] width 457 height 127
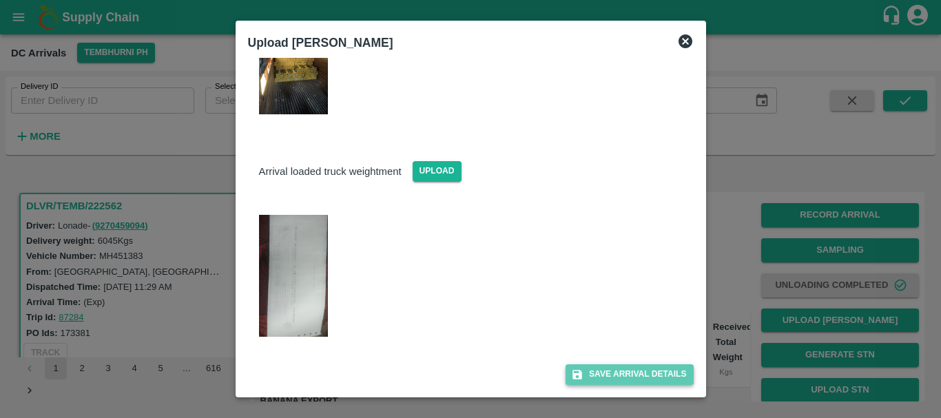
click at [600, 378] on button "Save Arrival Details" at bounding box center [629, 375] width 127 height 20
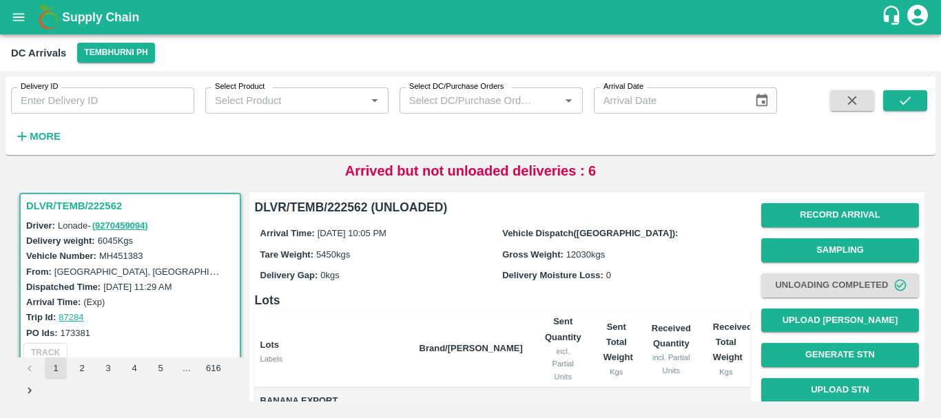
scroll to position [226, 0]
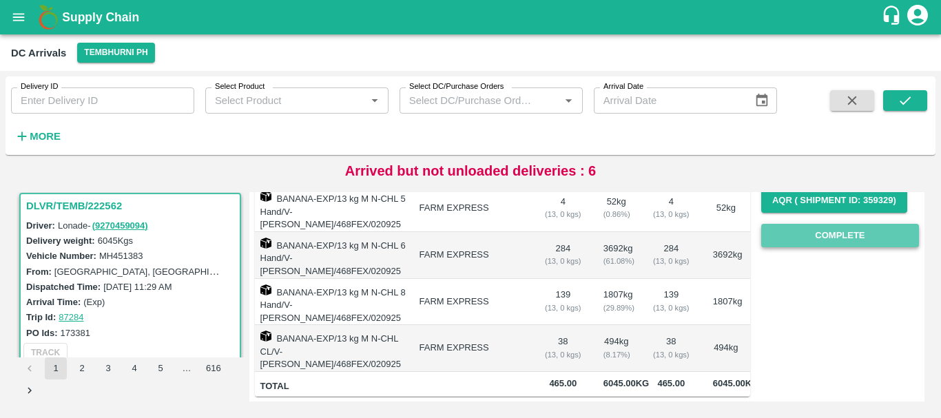
click at [784, 243] on button "Complete" at bounding box center [840, 236] width 158 height 24
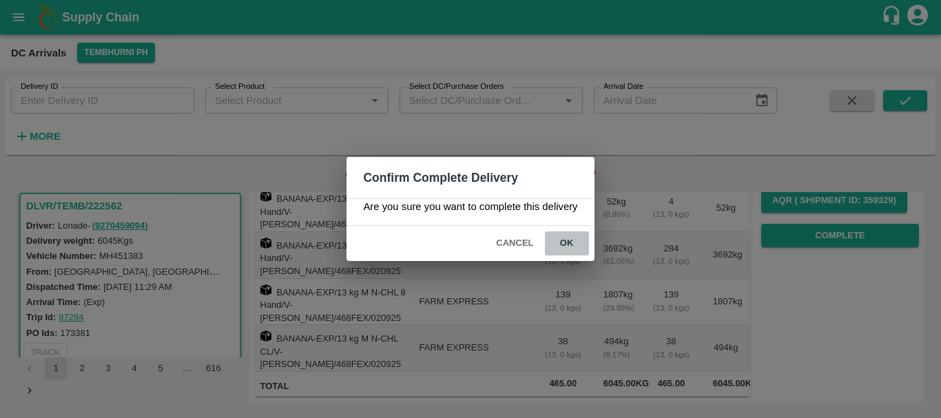
click at [565, 250] on button "ok" at bounding box center [567, 244] width 44 height 24
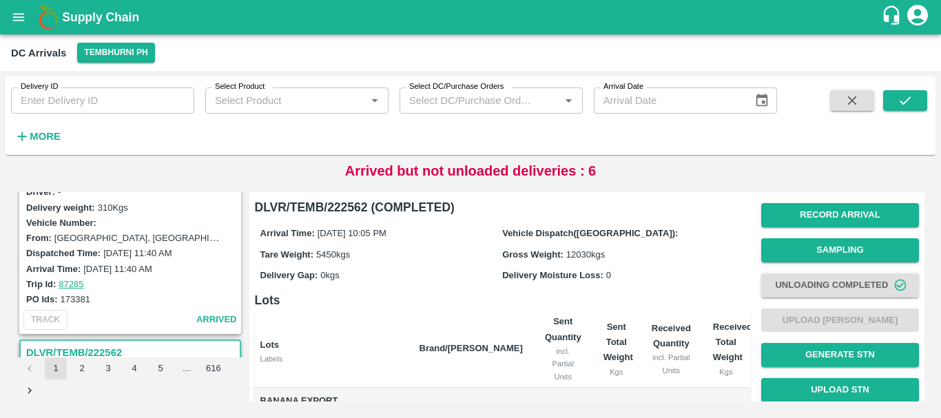
scroll to position [3791, 0]
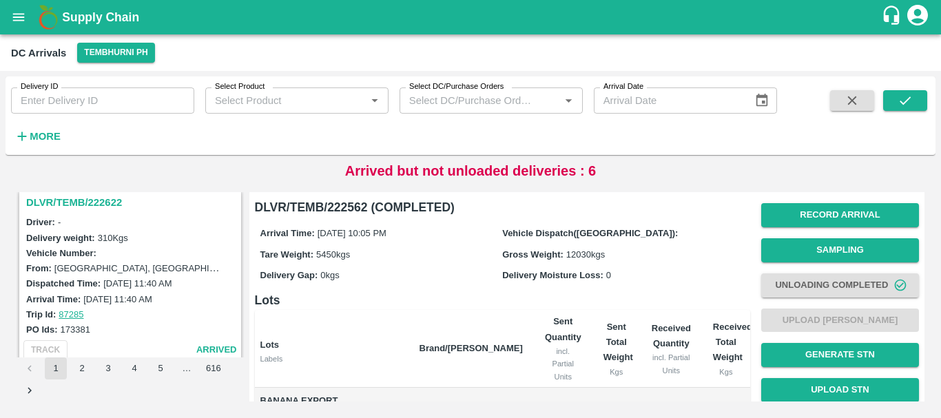
click at [99, 200] on h3 "DLVR/TEMB/222622" at bounding box center [132, 203] width 212 height 18
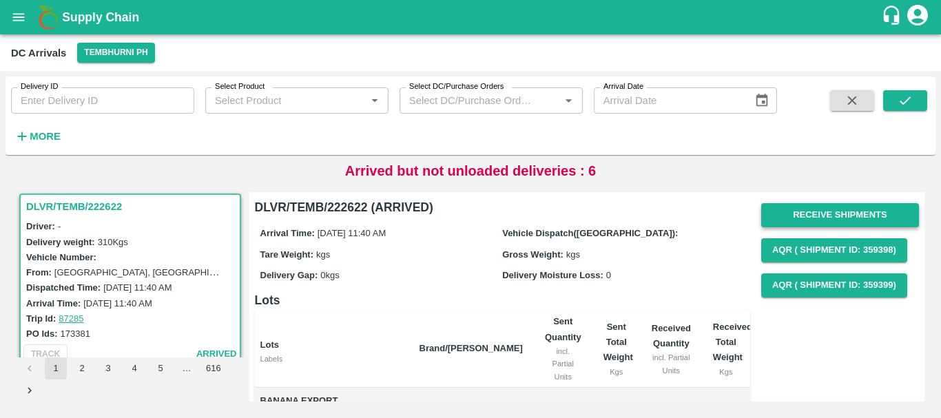
click at [808, 218] on button "Receive Shipments" at bounding box center [840, 215] width 158 height 24
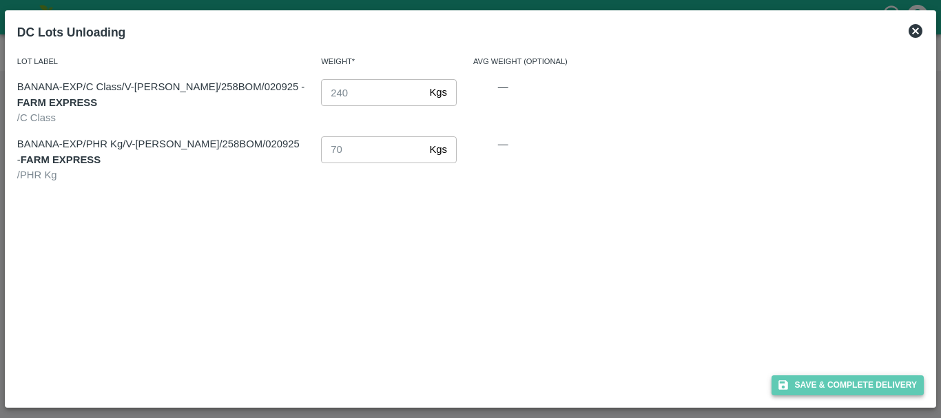
click at [786, 386] on icon "button" at bounding box center [784, 386] width 10 height 10
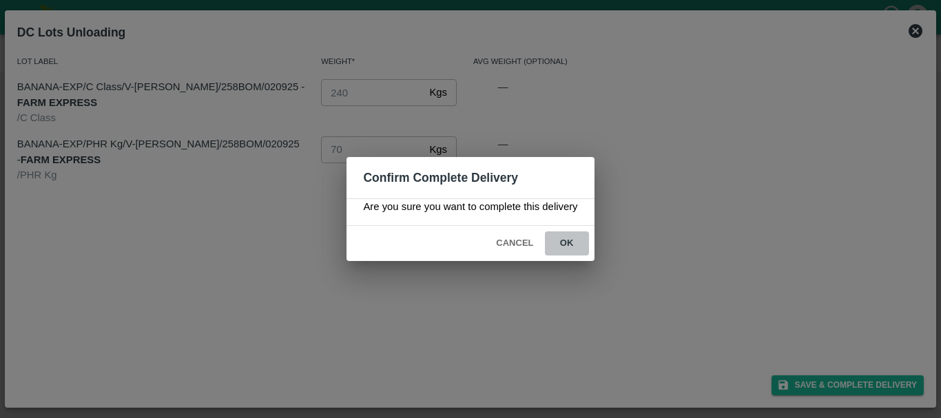
click at [573, 243] on button "ok" at bounding box center [567, 244] width 44 height 24
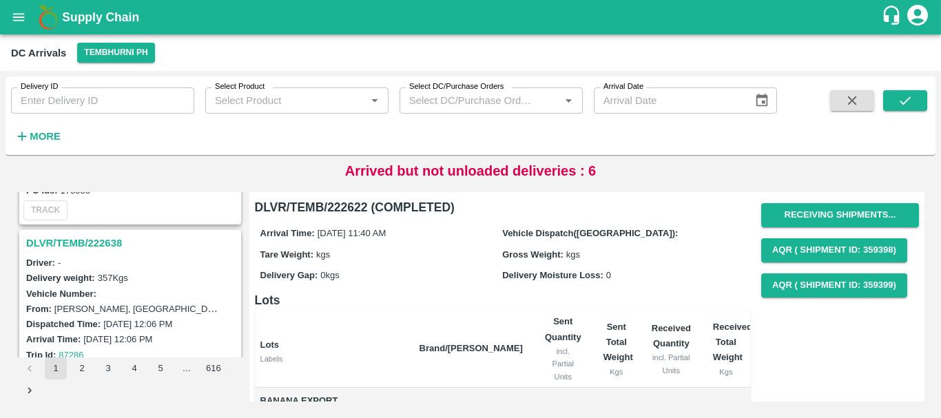
scroll to position [3569, 0]
click at [111, 248] on h3 "DLVR/TEMB/222638" at bounding box center [132, 244] width 212 height 18
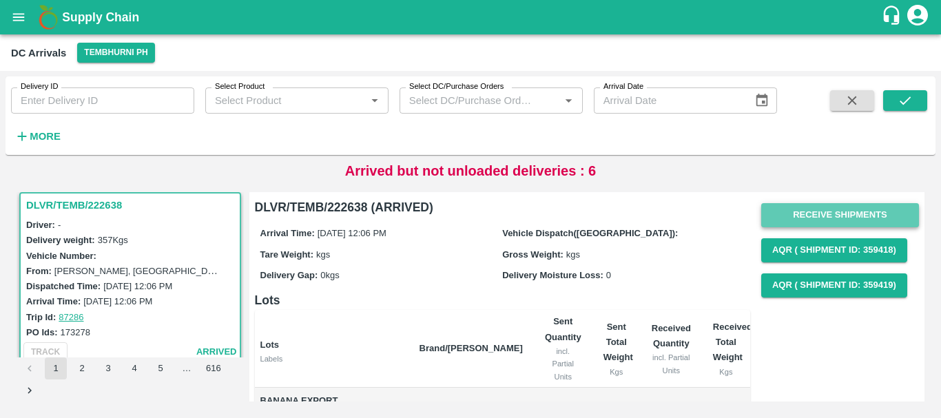
click at [819, 212] on button "Receive Shipments" at bounding box center [840, 215] width 158 height 24
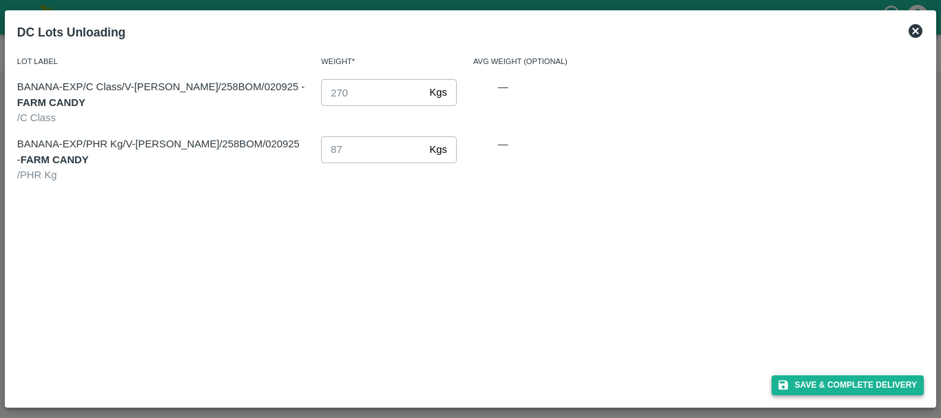
click at [818, 384] on button "Save & Complete Delivery" at bounding box center [848, 386] width 153 height 20
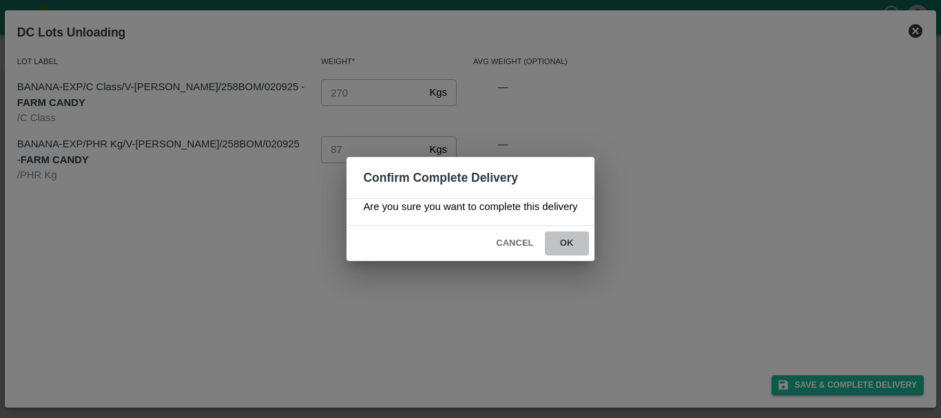
click at [566, 241] on button "ok" at bounding box center [567, 244] width 44 height 24
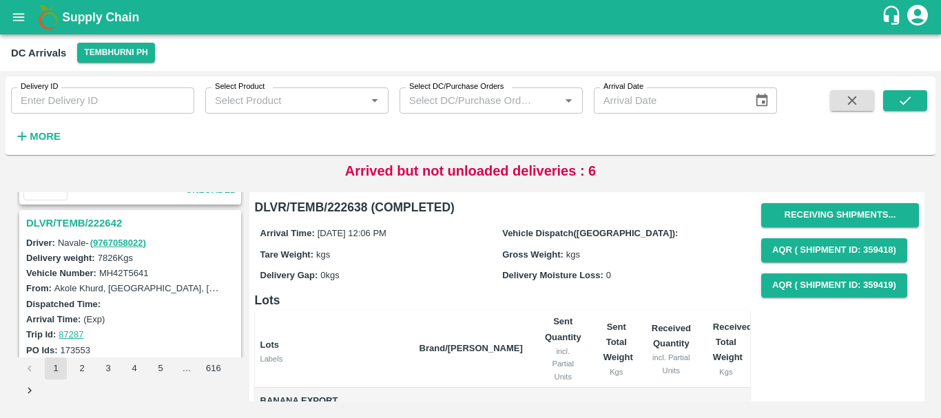
scroll to position [3407, 0]
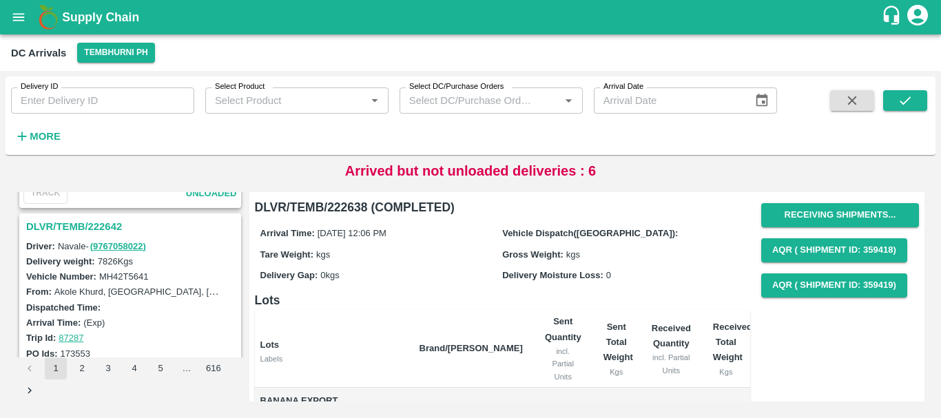
click at [102, 228] on h3 "DLVR/TEMB/222642" at bounding box center [132, 227] width 212 height 18
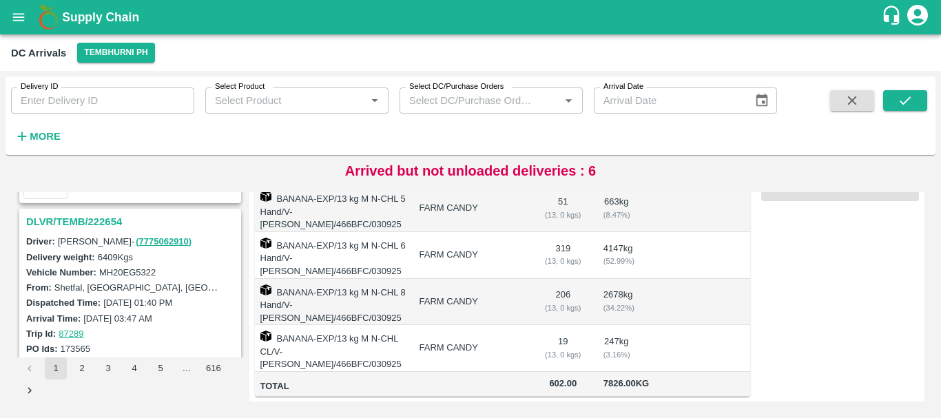
scroll to position [3230, 0]
click at [92, 221] on h3 "DLVR/TEMB/222654" at bounding box center [132, 223] width 212 height 18
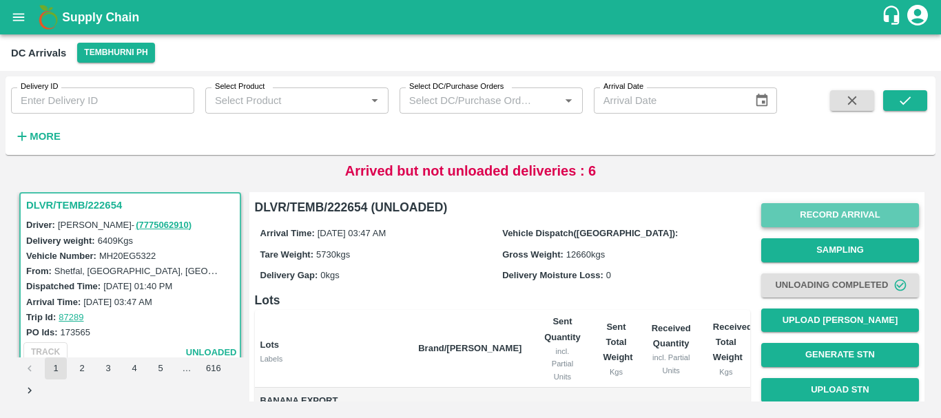
click at [796, 222] on button "Record Arrival" at bounding box center [840, 215] width 158 height 24
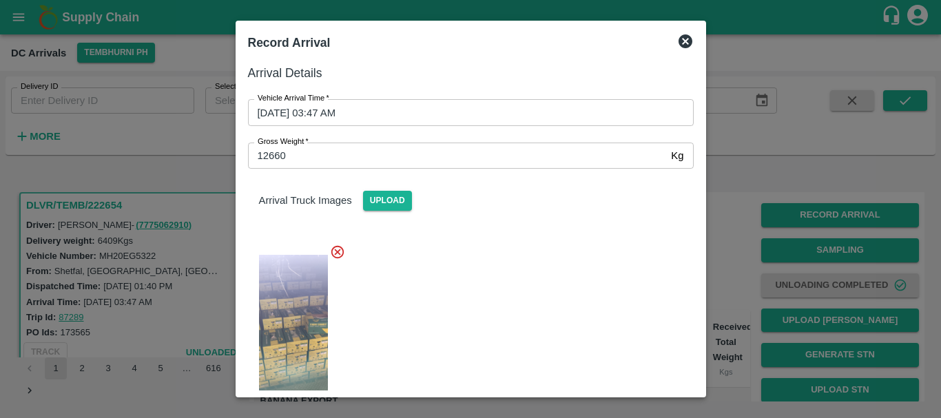
click at [723, 225] on div at bounding box center [470, 209] width 941 height 418
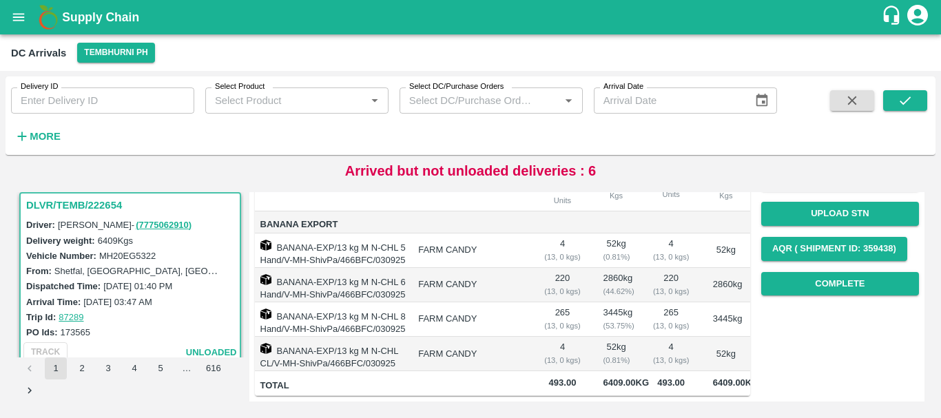
scroll to position [163, 0]
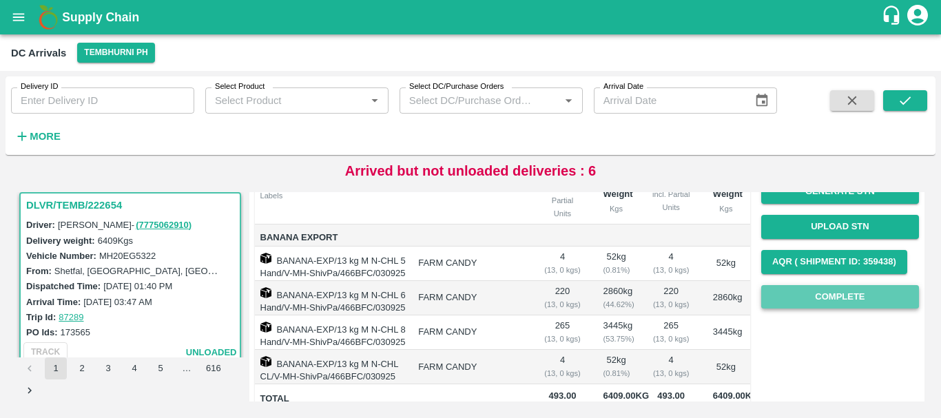
click at [790, 287] on button "Complete" at bounding box center [840, 297] width 158 height 24
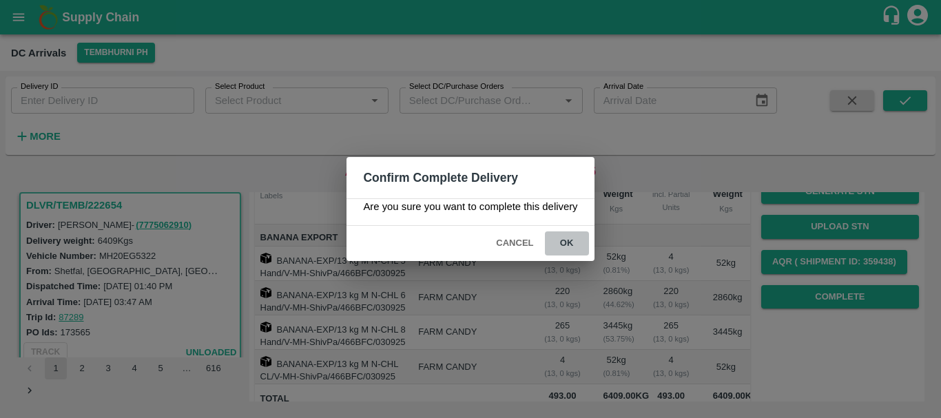
click at [577, 246] on button "ok" at bounding box center [567, 244] width 44 height 24
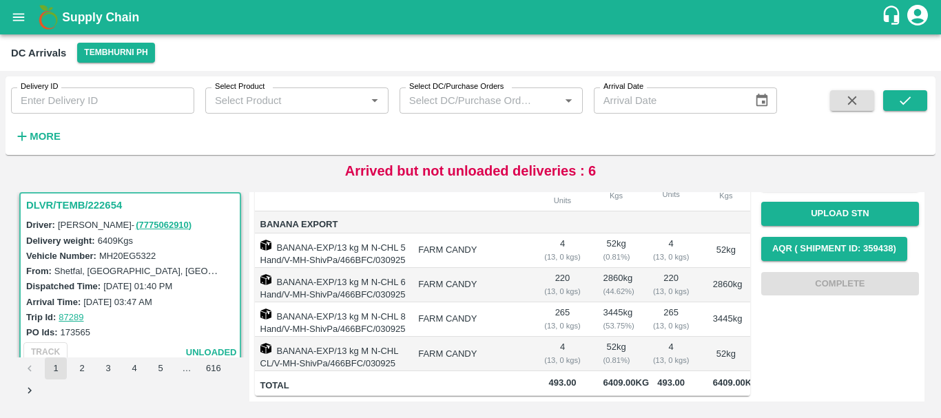
scroll to position [0, 0]
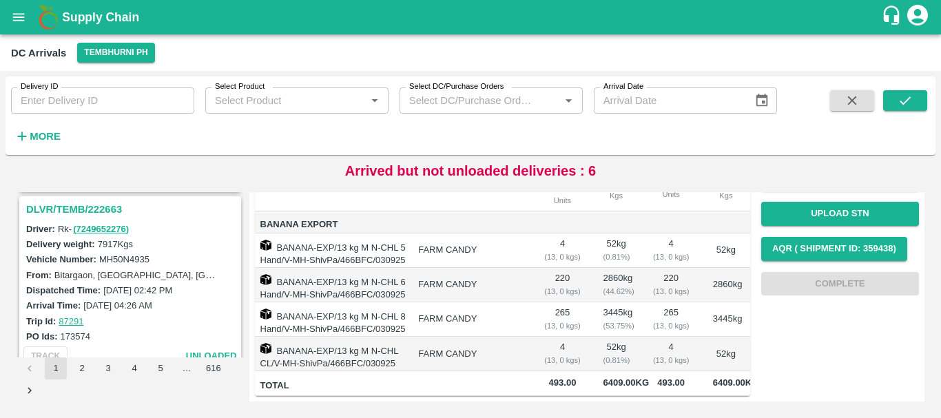
click at [101, 209] on h3 "DLVR/TEMB/222663" at bounding box center [132, 210] width 212 height 18
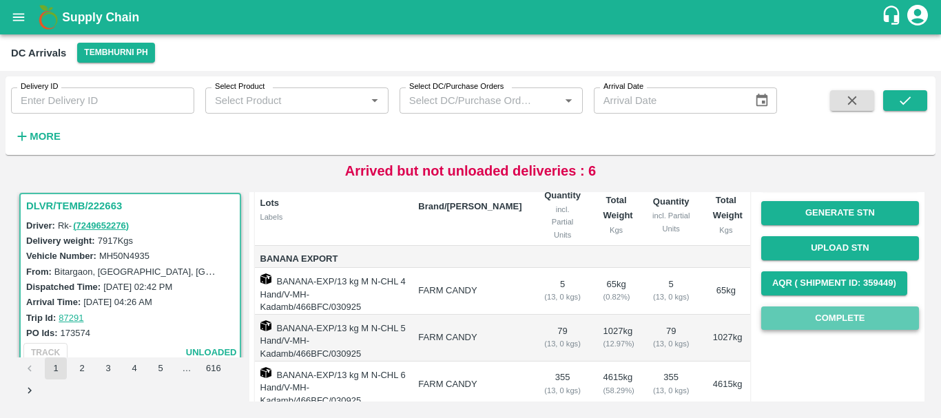
click at [806, 325] on button "Complete" at bounding box center [840, 319] width 158 height 24
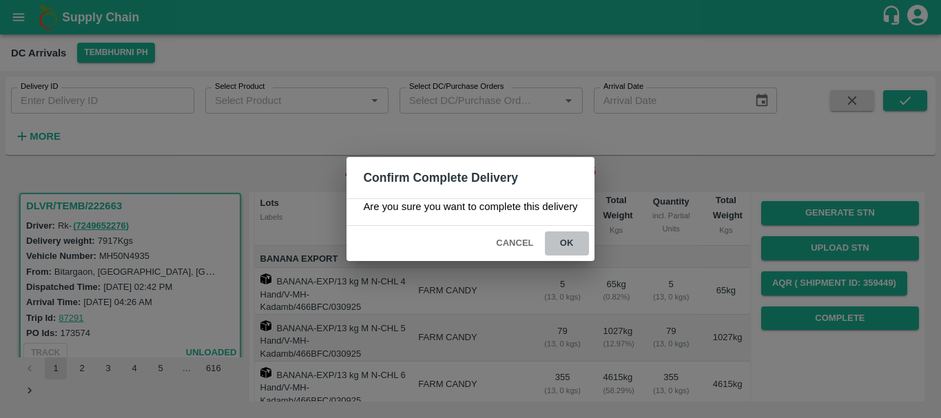
click at [572, 243] on button "ok" at bounding box center [567, 244] width 44 height 24
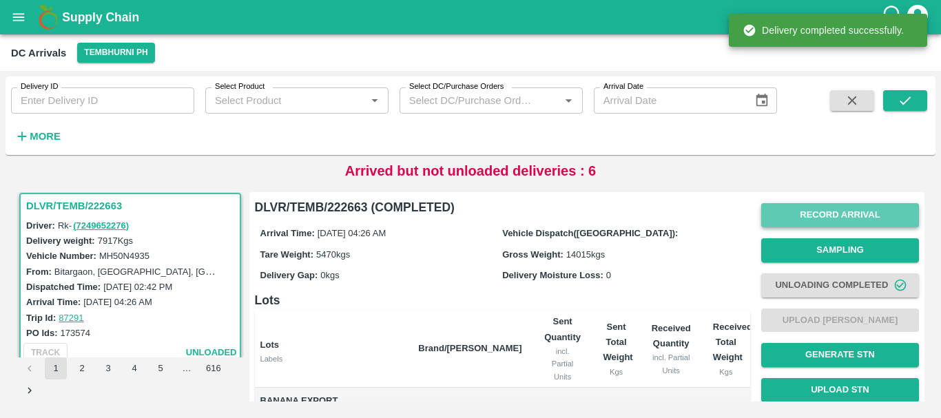
click at [817, 217] on button "Record Arrival" at bounding box center [840, 215] width 158 height 24
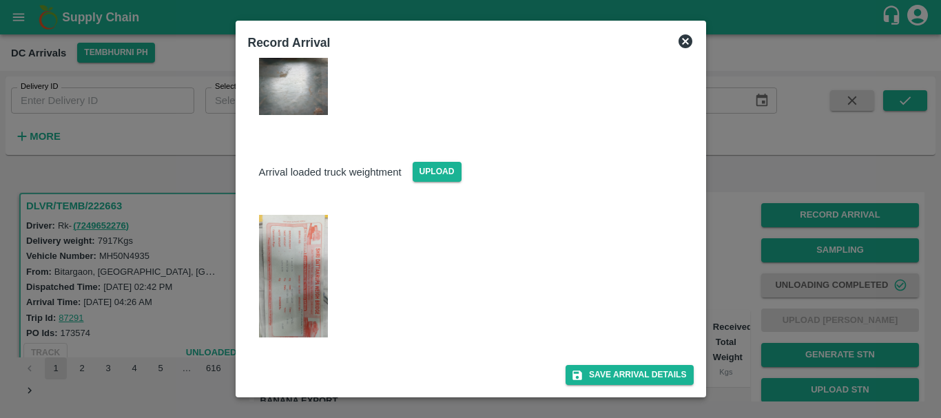
click at [735, 267] on div at bounding box center [470, 209] width 941 height 418
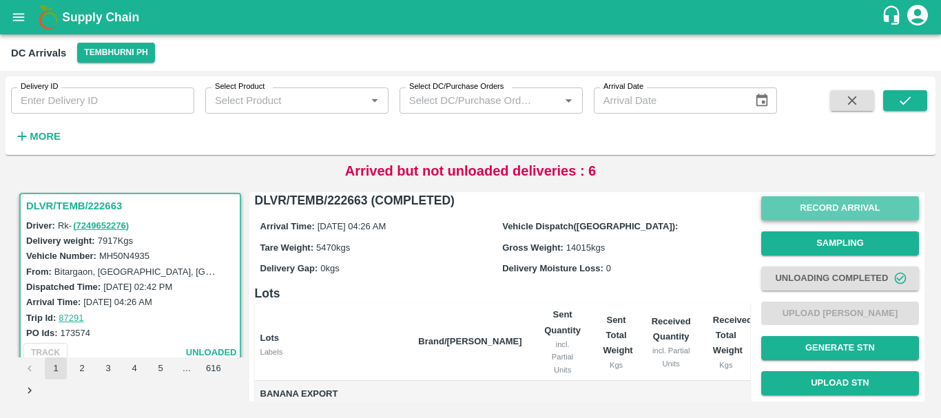
click at [812, 206] on button "Record Arrival" at bounding box center [840, 208] width 158 height 24
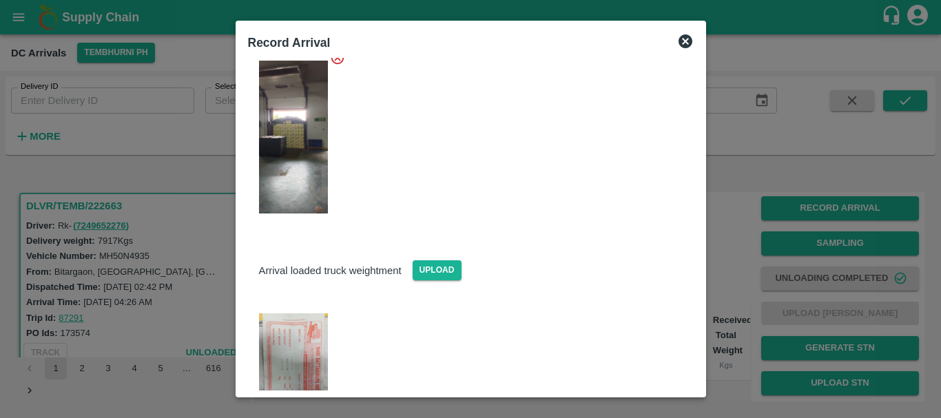
click at [313, 132] on img at bounding box center [293, 137] width 69 height 153
click at [727, 228] on div at bounding box center [470, 209] width 941 height 418
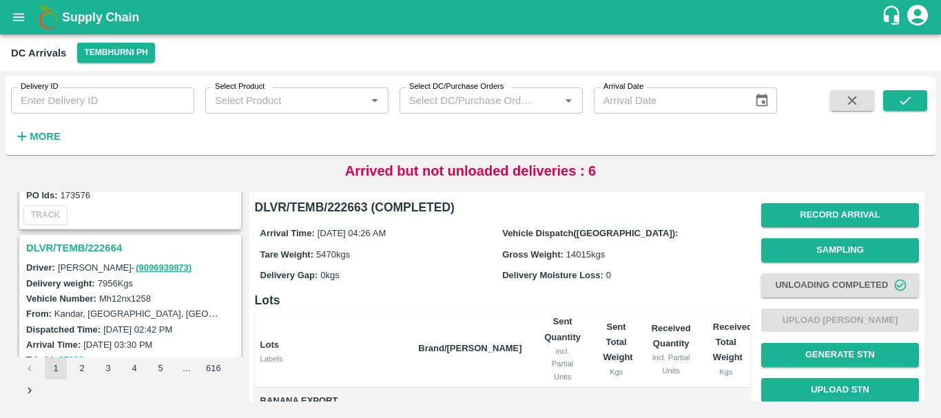
scroll to position [2843, 0]
click at [101, 254] on h3 "DLVR/TEMB/222664" at bounding box center [132, 249] width 212 height 18
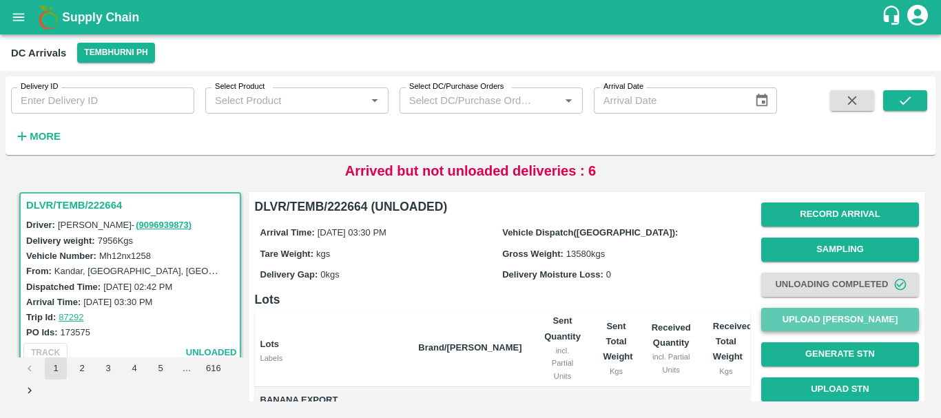
click at [796, 318] on button "Upload [PERSON_NAME]" at bounding box center [840, 320] width 158 height 24
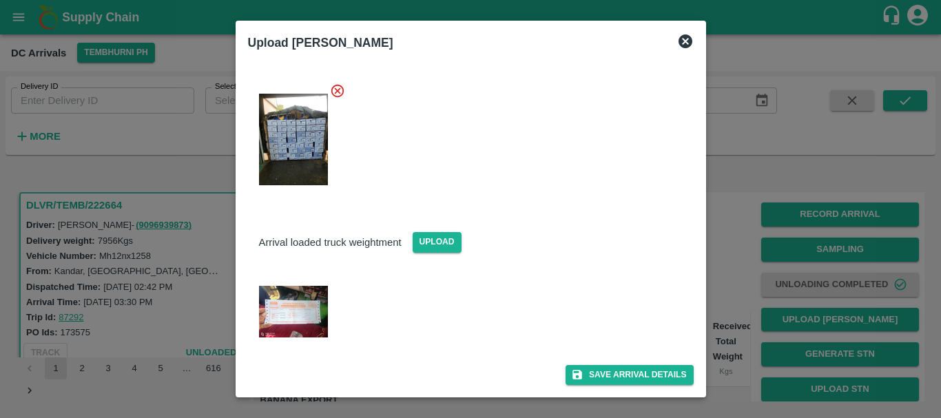
click at [293, 310] on img at bounding box center [293, 312] width 69 height 52
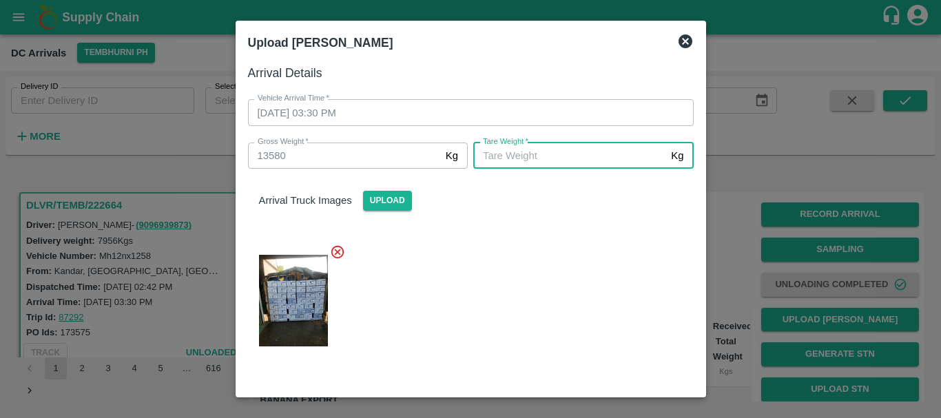
click at [482, 156] on input "[PERSON_NAME]   *" at bounding box center [569, 156] width 192 height 26
type input "4990"
click at [509, 260] on div at bounding box center [465, 296] width 457 height 127
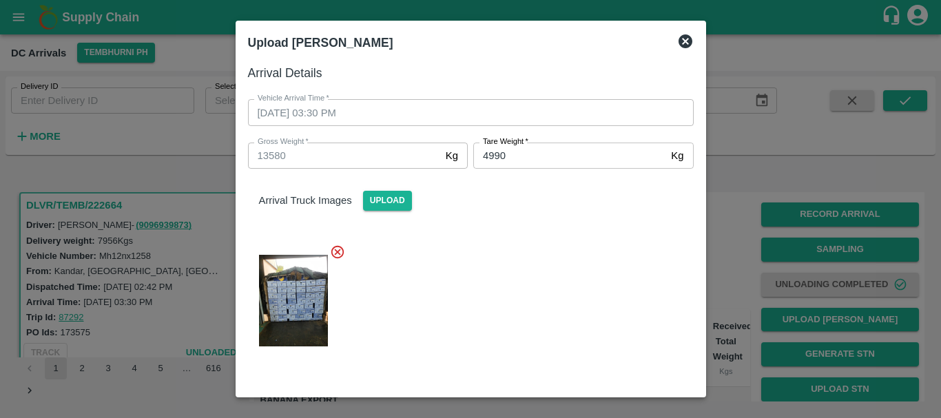
scroll to position [161, 0]
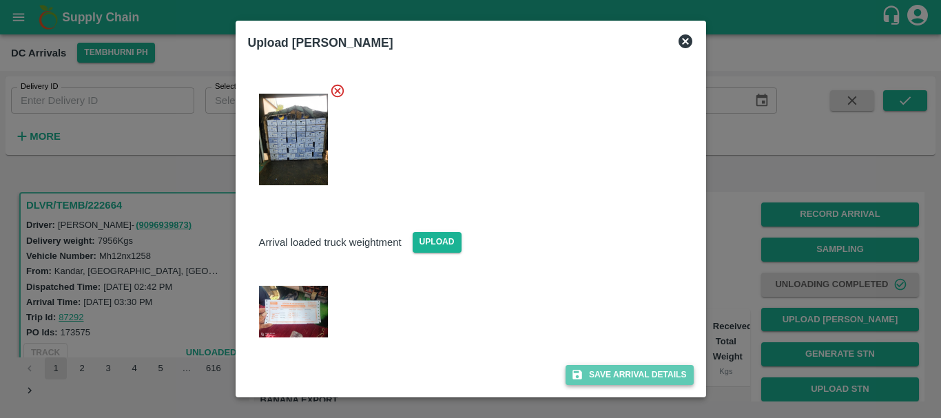
click at [588, 373] on button "Save Arrival Details" at bounding box center [629, 375] width 127 height 20
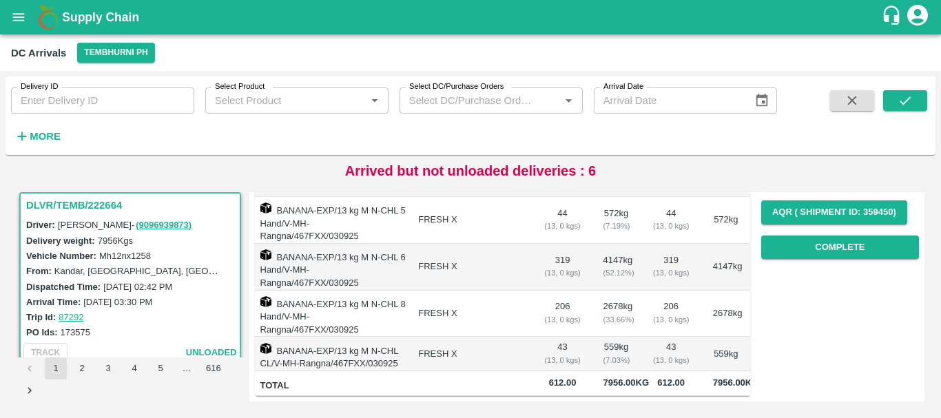
scroll to position [130, 0]
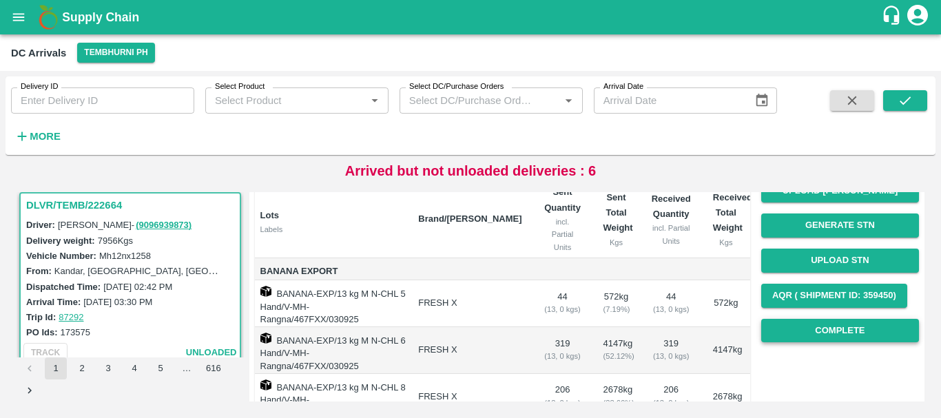
click at [808, 338] on button "Complete" at bounding box center [840, 331] width 158 height 24
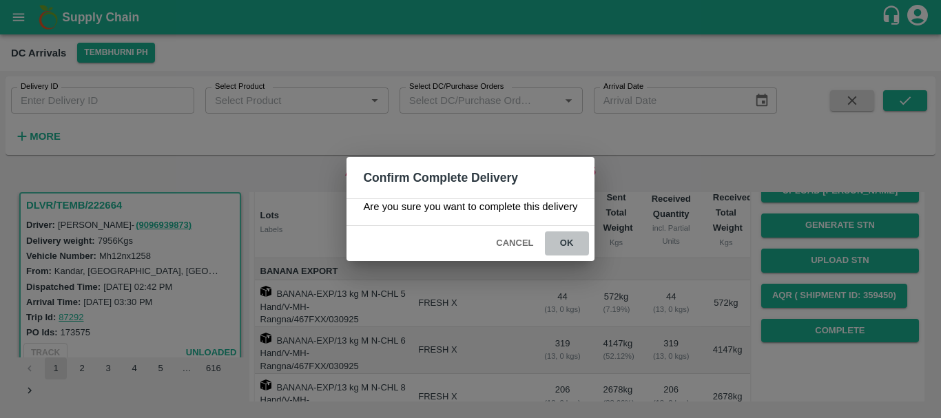
click at [573, 245] on button "ok" at bounding box center [567, 244] width 44 height 24
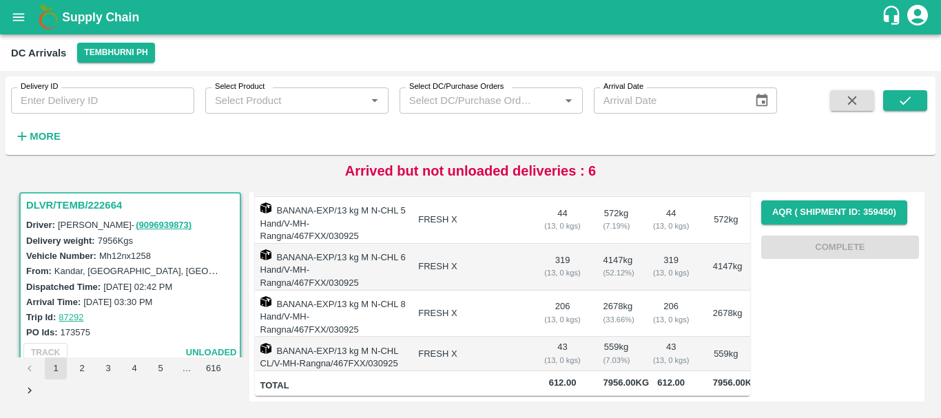
scroll to position [0, 0]
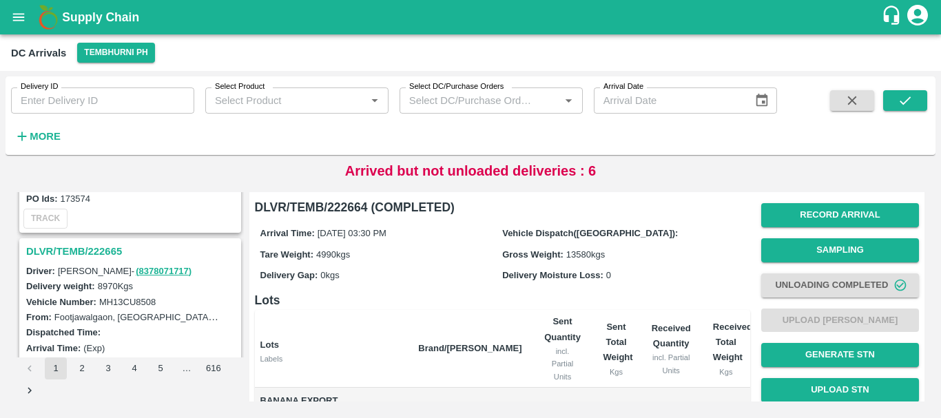
click at [108, 251] on h3 "DLVR/TEMB/222665" at bounding box center [132, 252] width 212 height 18
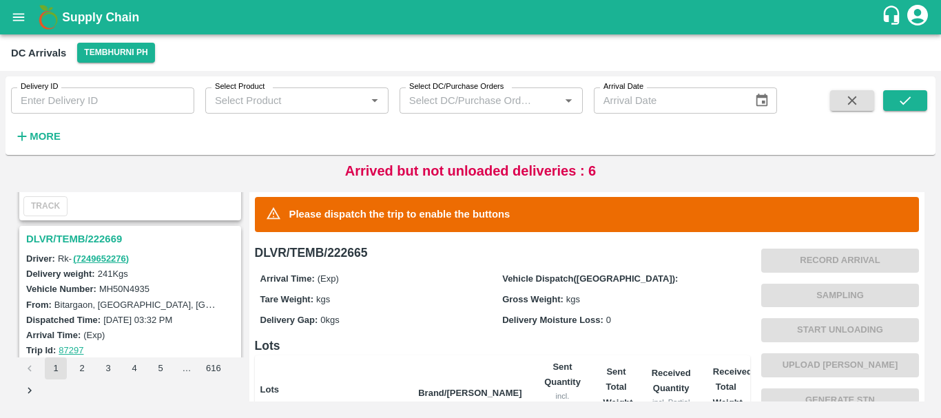
click at [90, 239] on h3 "DLVR/TEMB/222669" at bounding box center [132, 239] width 212 height 18
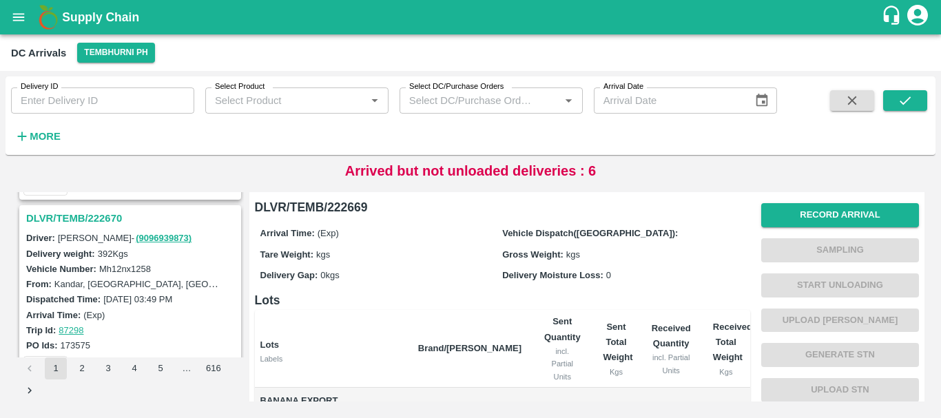
click at [108, 216] on h3 "DLVR/TEMB/222670" at bounding box center [132, 218] width 212 height 18
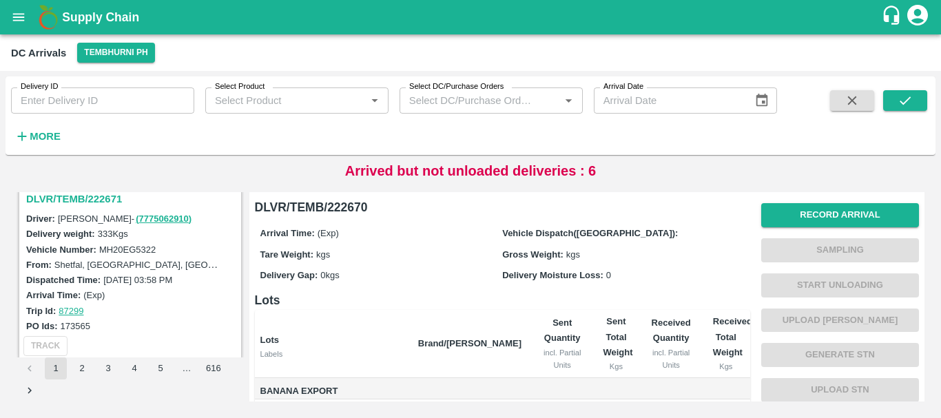
scroll to position [2129, 0]
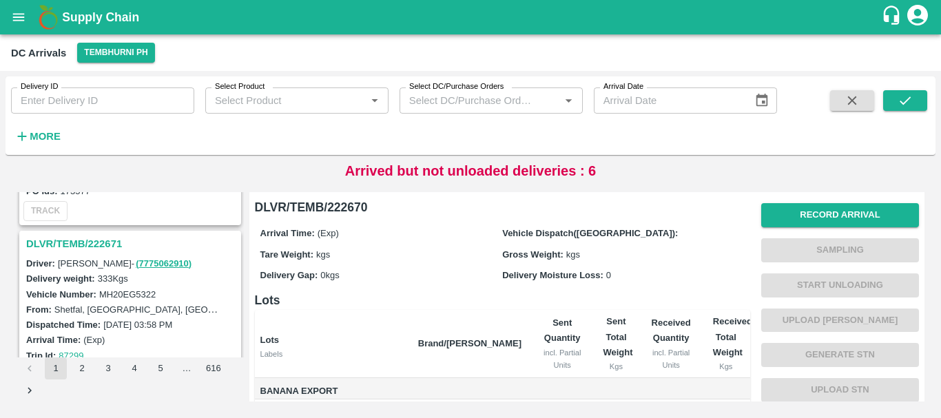
click at [104, 245] on h3 "DLVR/TEMB/222671" at bounding box center [132, 244] width 212 height 18
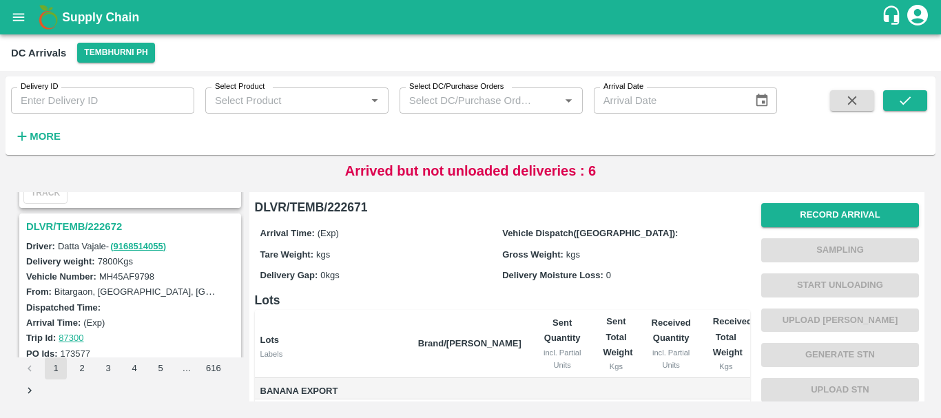
scroll to position [1965, 0]
click at [94, 220] on h3 "DLVR/TEMB/222672" at bounding box center [132, 228] width 212 height 18
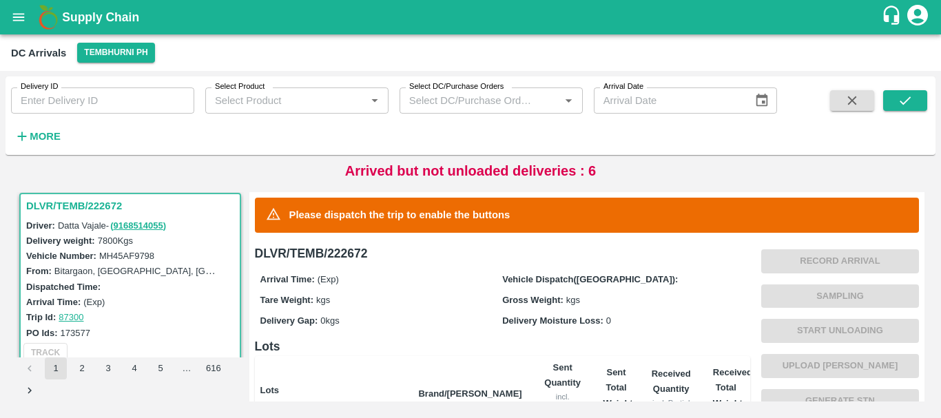
scroll to position [284, 0]
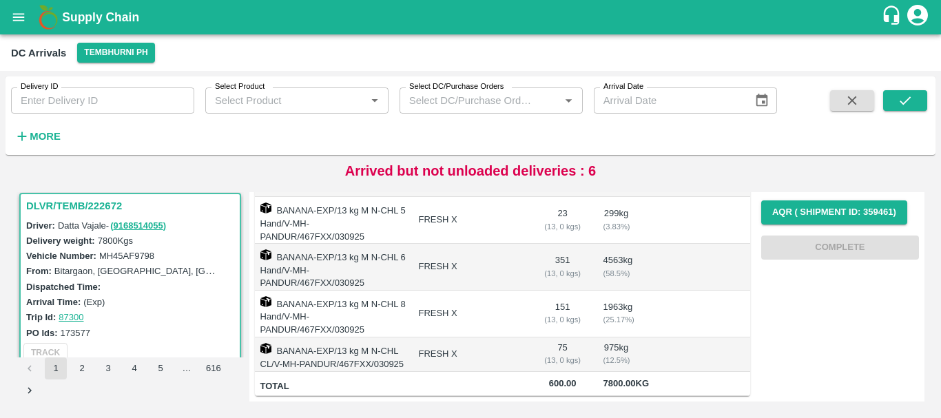
click at [484, 244] on td "FRESH X" at bounding box center [469, 267] width 125 height 47
click at [459, 291] on td "FRESH X" at bounding box center [469, 314] width 125 height 47
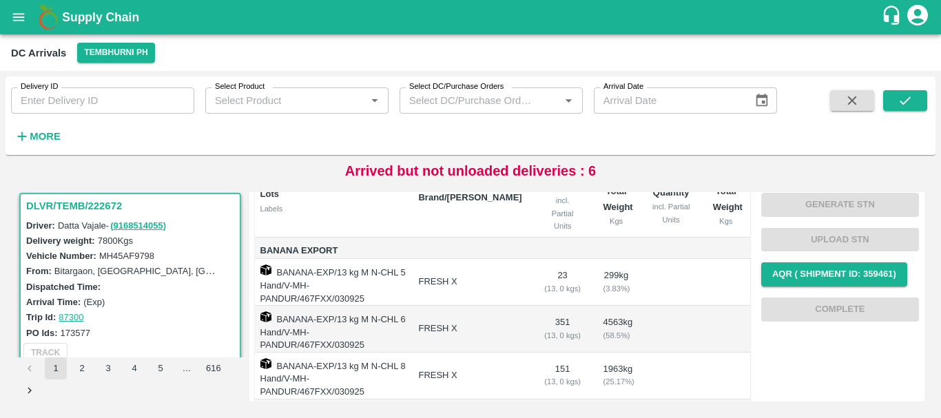
scroll to position [172, 0]
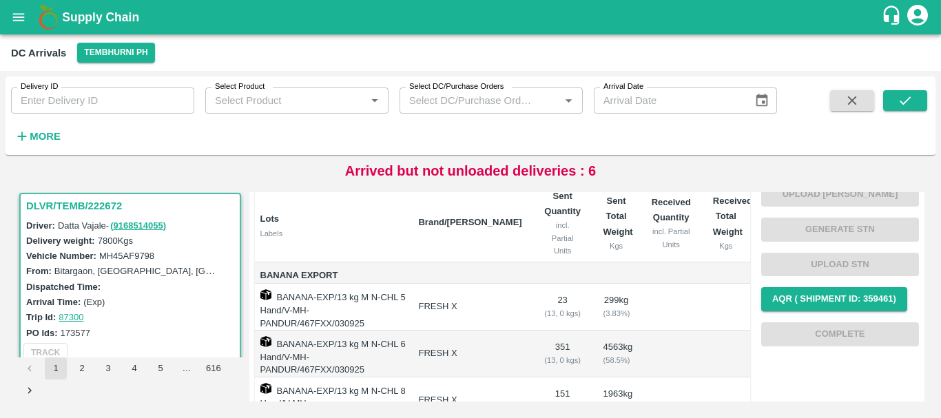
click at [467, 291] on td "FRESH X" at bounding box center [469, 307] width 125 height 47
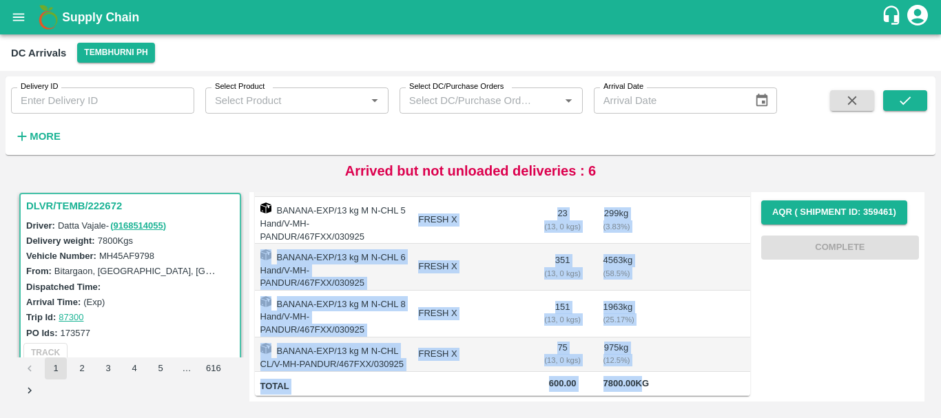
scroll to position [265, 0]
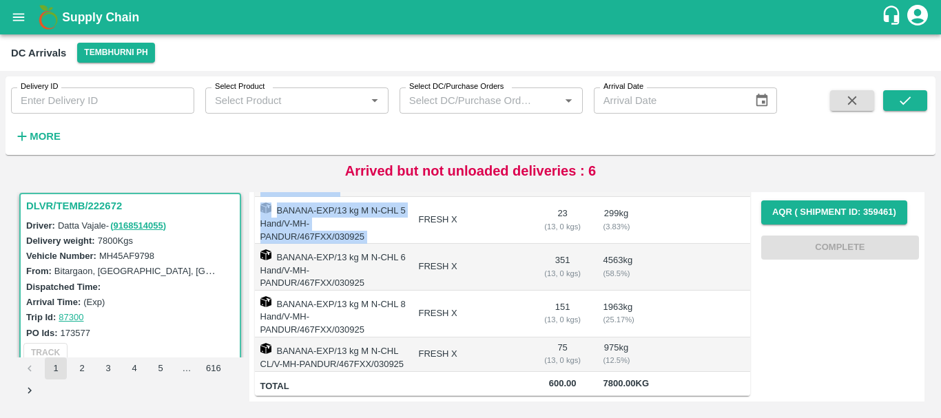
click at [645, 291] on td at bounding box center [671, 314] width 61 height 47
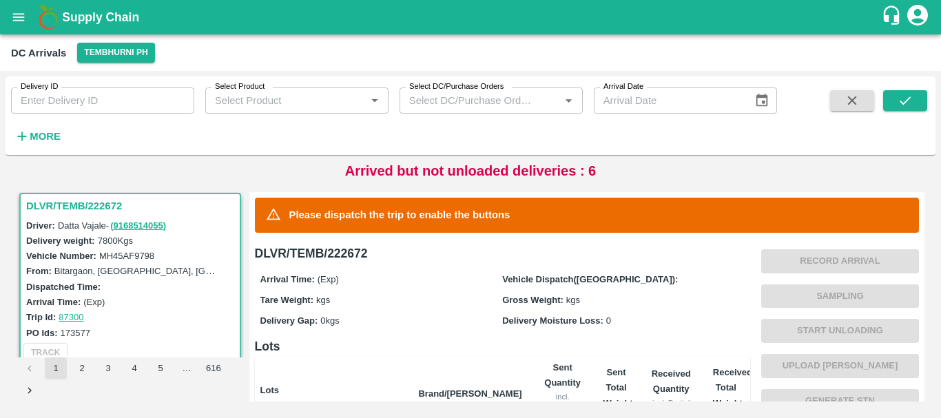
scroll to position [284, 0]
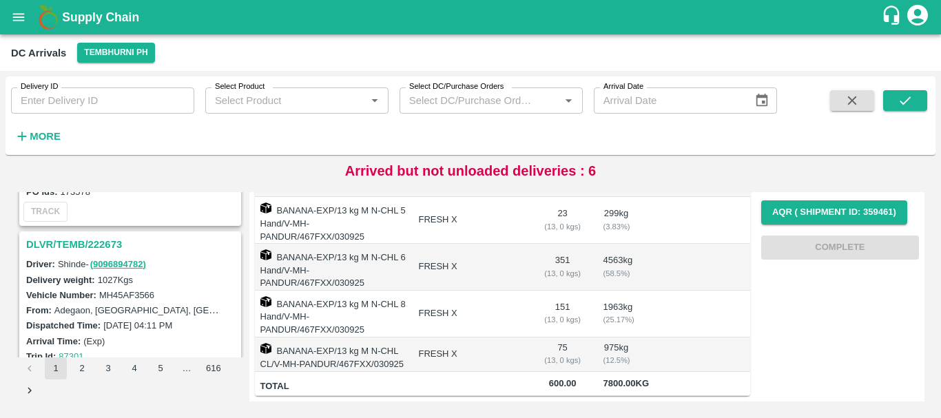
click at [101, 244] on h3 "DLVR/TEMB/222673" at bounding box center [132, 245] width 212 height 18
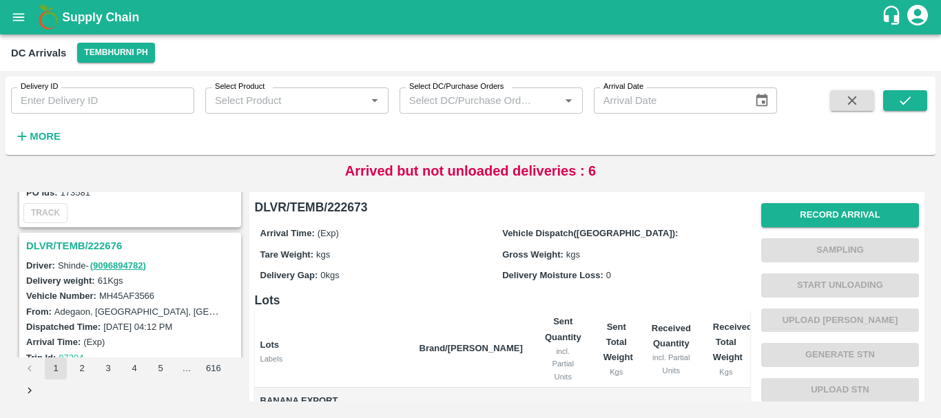
click at [97, 239] on h3 "DLVR/TEMB/222676" at bounding box center [132, 246] width 212 height 18
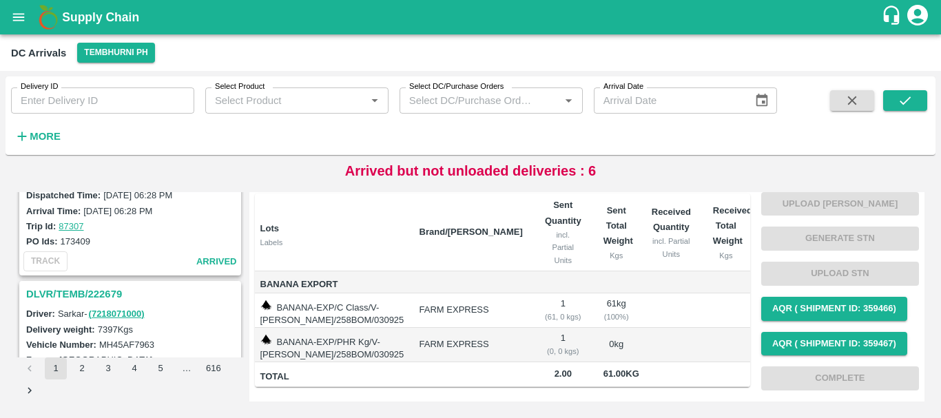
click at [97, 289] on h3 "DLVR/TEMB/222679" at bounding box center [132, 294] width 212 height 18
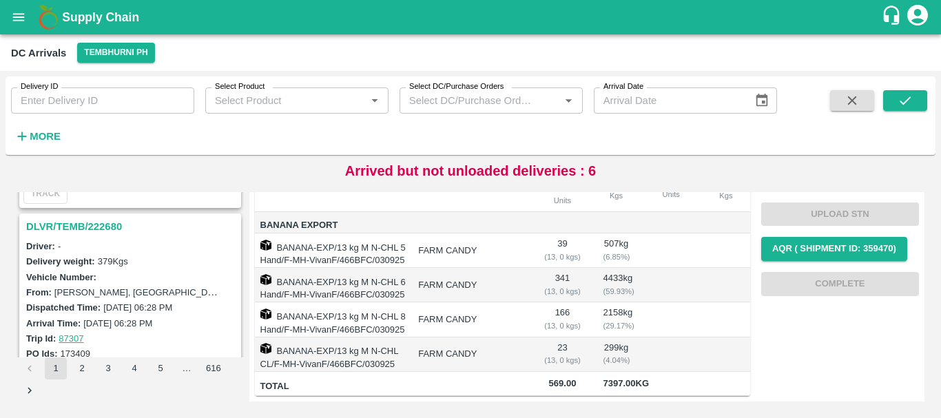
scroll to position [1240, 0]
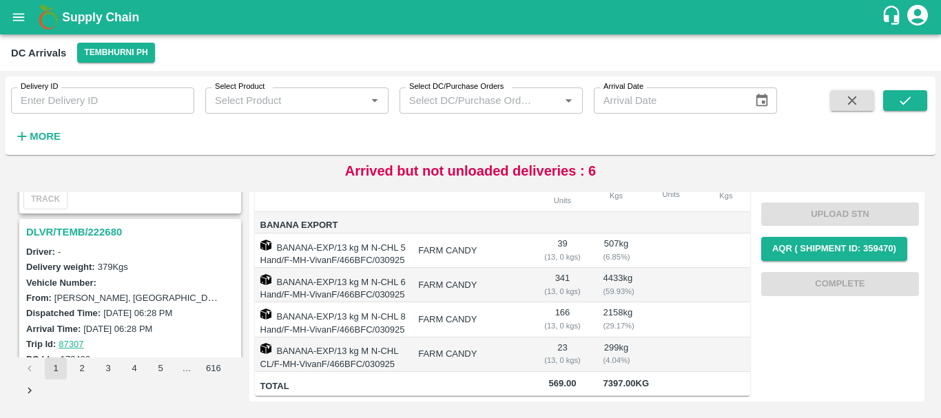
click at [94, 225] on h3 "DLVR/TEMB/222680" at bounding box center [132, 232] width 212 height 18
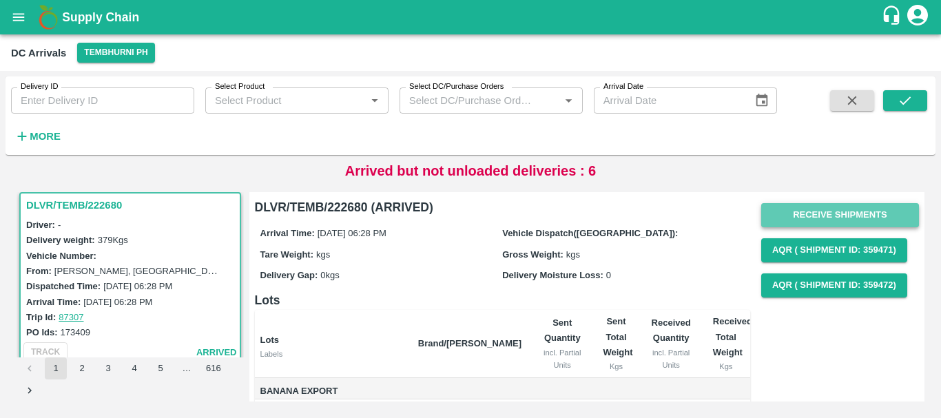
click at [805, 217] on button "Receive Shipments" at bounding box center [840, 215] width 158 height 24
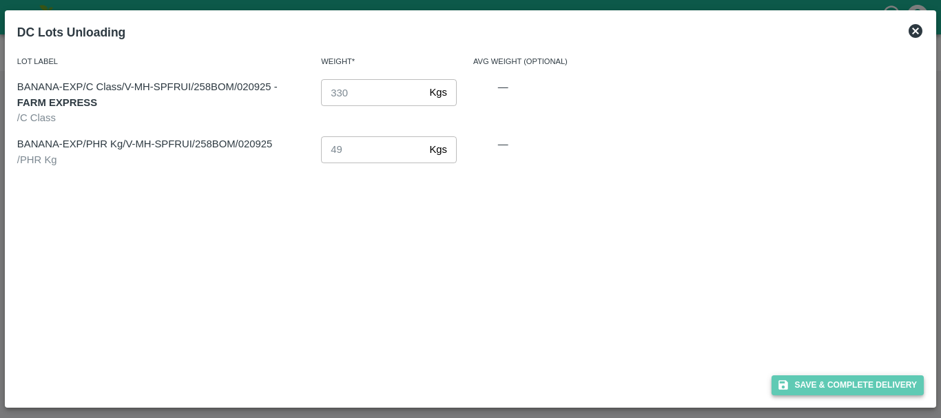
click at [817, 384] on button "Save & Complete Delivery" at bounding box center [848, 386] width 153 height 20
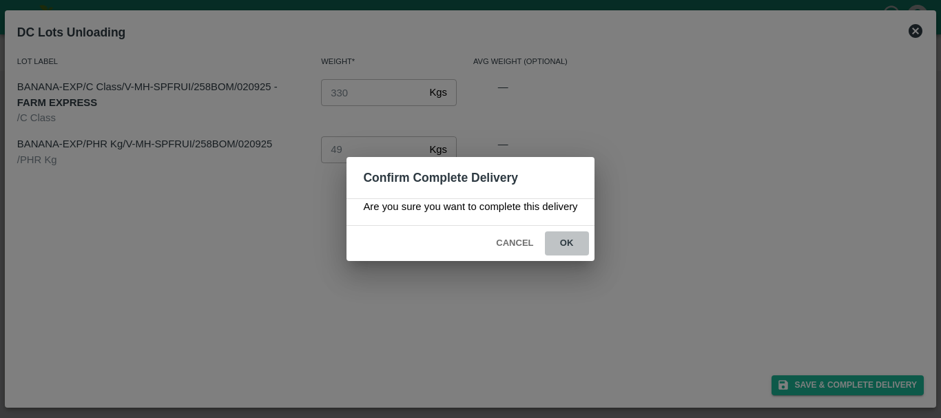
click at [570, 242] on button "ok" at bounding box center [567, 244] width 44 height 24
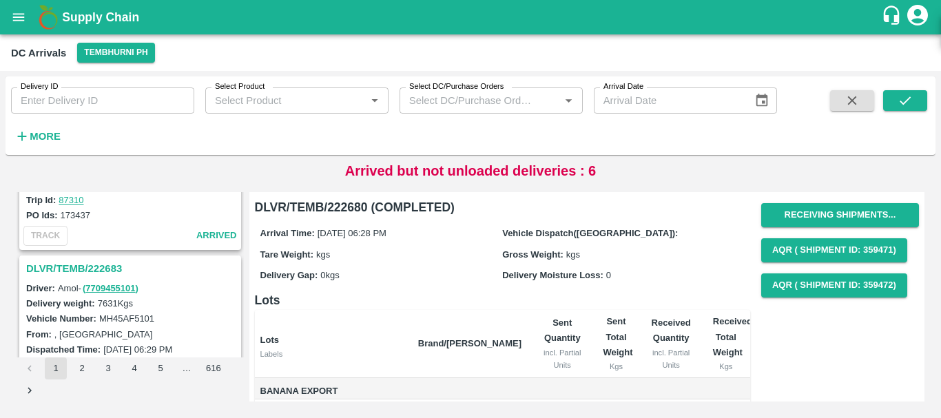
scroll to position [1022, 0]
click at [105, 268] on h3 "DLVR/TEMB/222683" at bounding box center [132, 270] width 212 height 18
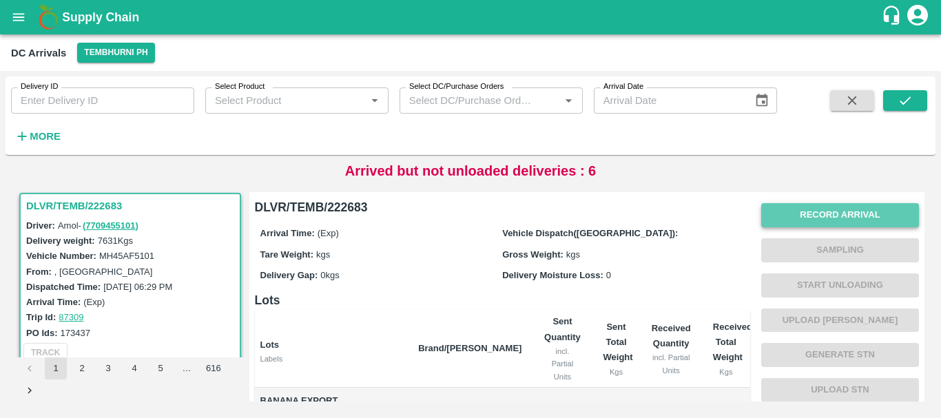
click at [783, 217] on button "Record Arrival" at bounding box center [840, 215] width 158 height 24
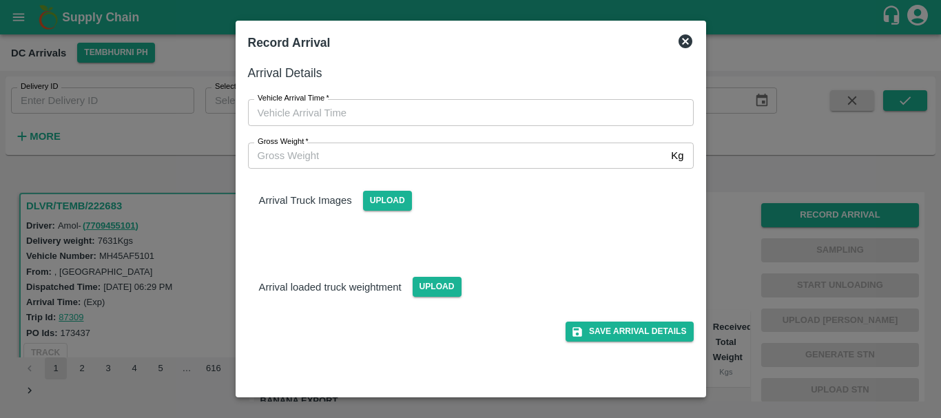
type input "DD/MM/YYYY hh:mm aa"
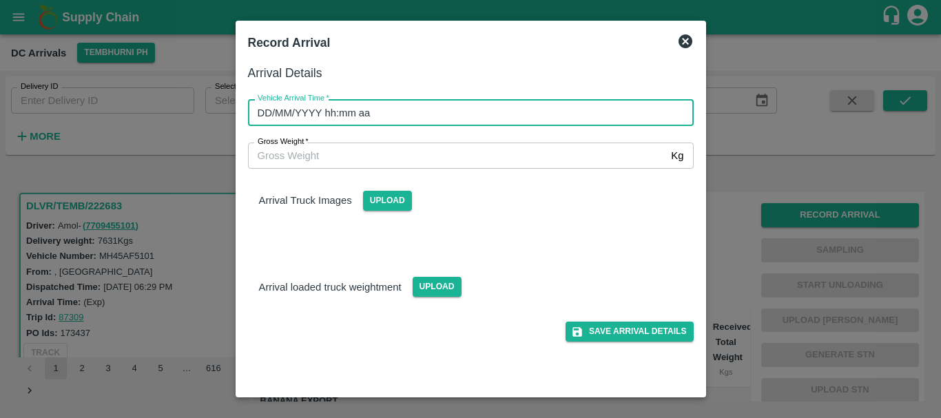
click at [526, 120] on input "DD/MM/YYYY hh:mm aa" at bounding box center [466, 112] width 436 height 26
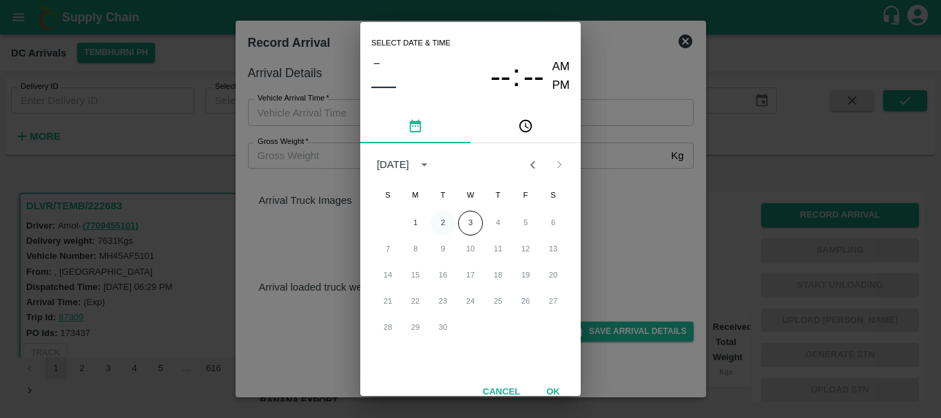
click at [439, 222] on button "2" at bounding box center [443, 223] width 25 height 25
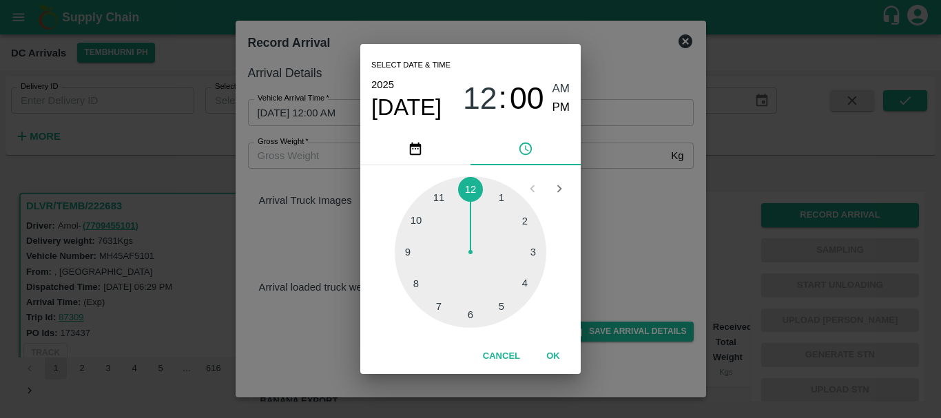
click at [418, 284] on div at bounding box center [471, 252] width 152 height 152
click at [415, 247] on div at bounding box center [471, 252] width 152 height 152
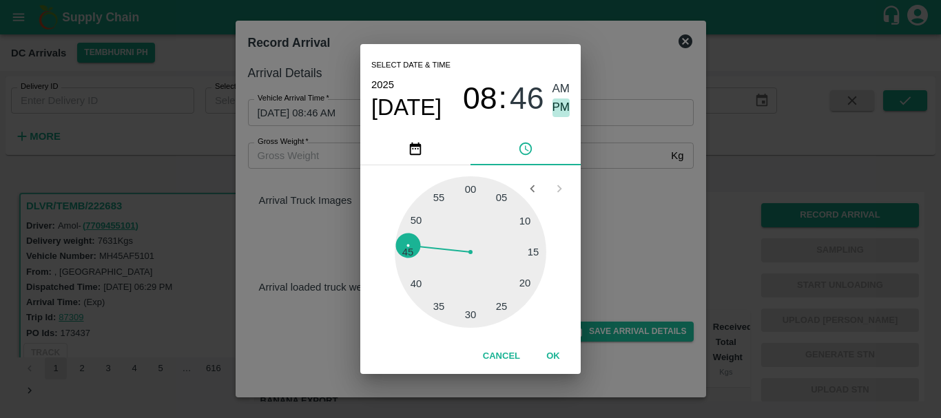
click at [557, 110] on span "PM" at bounding box center [562, 108] width 18 height 19
type input "[DATE] 08:46 PM"
click at [635, 225] on div "Select date & time [DATE] 08 : 46 AM PM 05 10 15 20 25 30 35 40 45 50 55 00 Can…" at bounding box center [470, 209] width 941 height 418
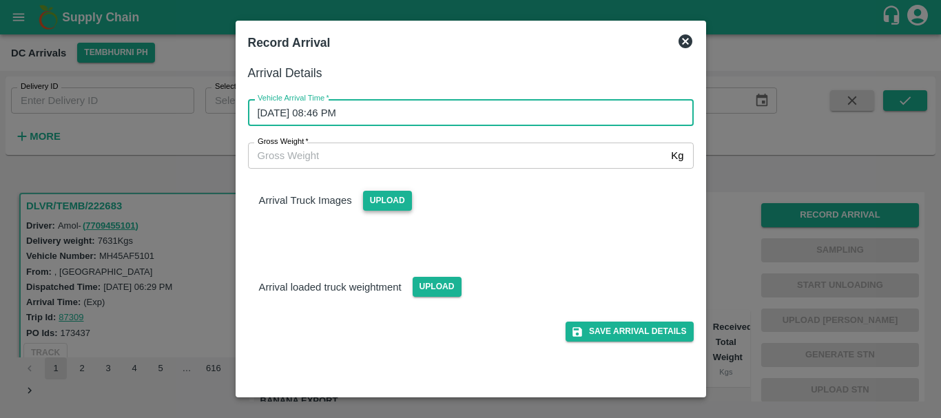
click at [385, 206] on span "Upload" at bounding box center [387, 201] width 49 height 20
click at [0, 0] on input "Upload" at bounding box center [0, 0] width 0 height 0
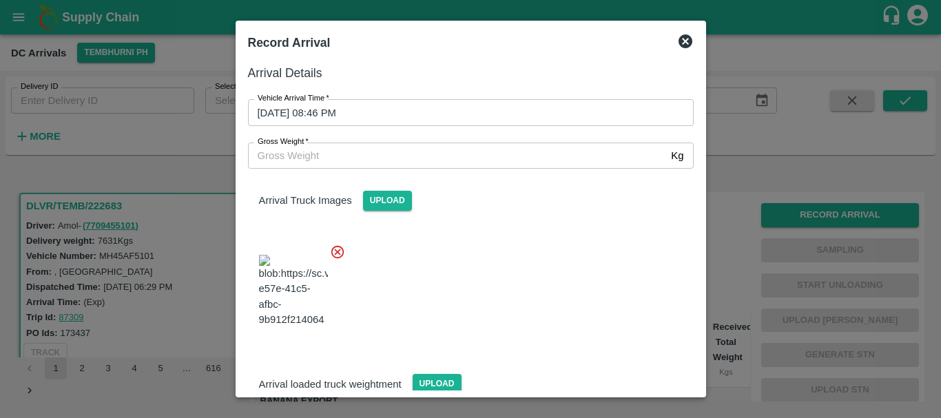
scroll to position [74, 0]
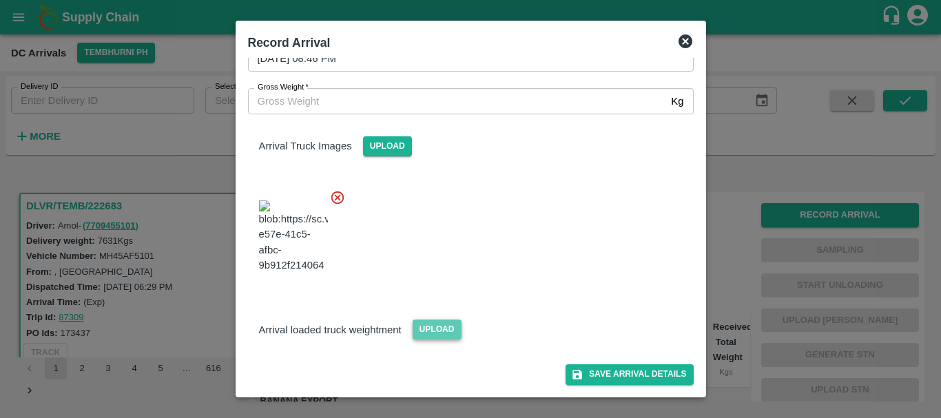
click at [419, 337] on span "Upload" at bounding box center [437, 330] width 49 height 20
click at [0, 0] on input "Upload" at bounding box center [0, 0] width 0 height 0
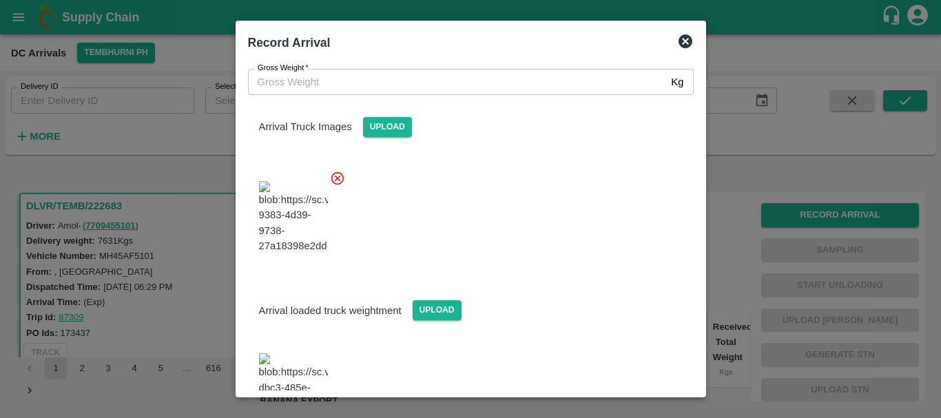
scroll to position [178, 0]
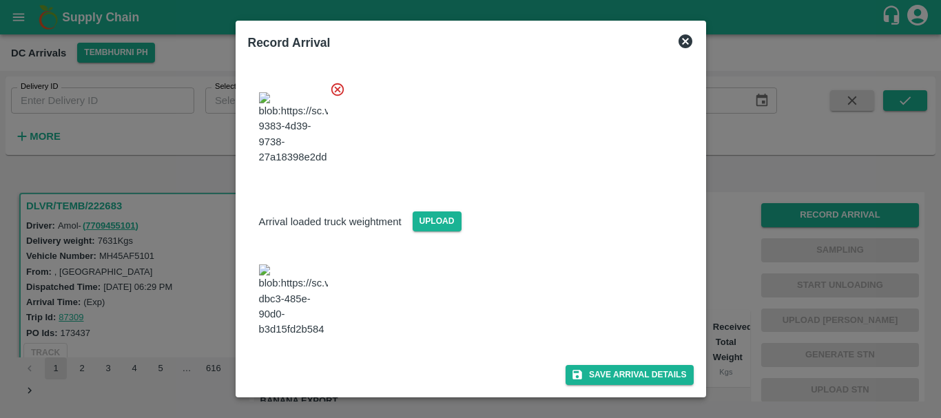
click at [295, 307] on img at bounding box center [293, 301] width 69 height 72
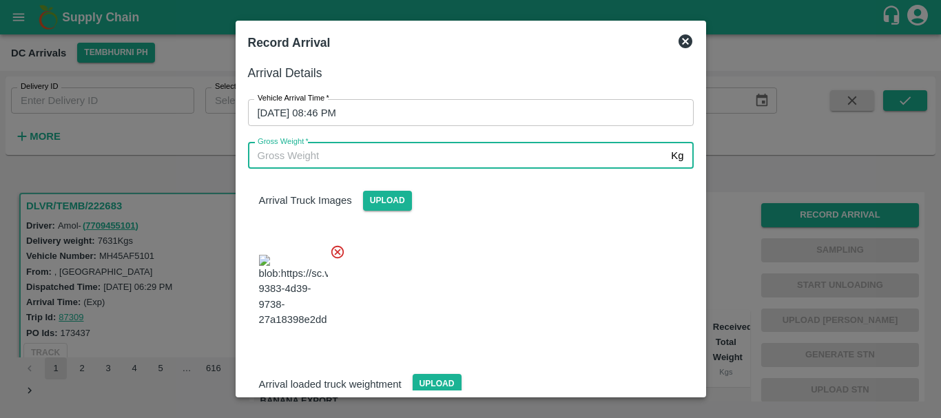
click at [342, 156] on input "Gross Weight   *" at bounding box center [457, 156] width 418 height 26
type input "13810"
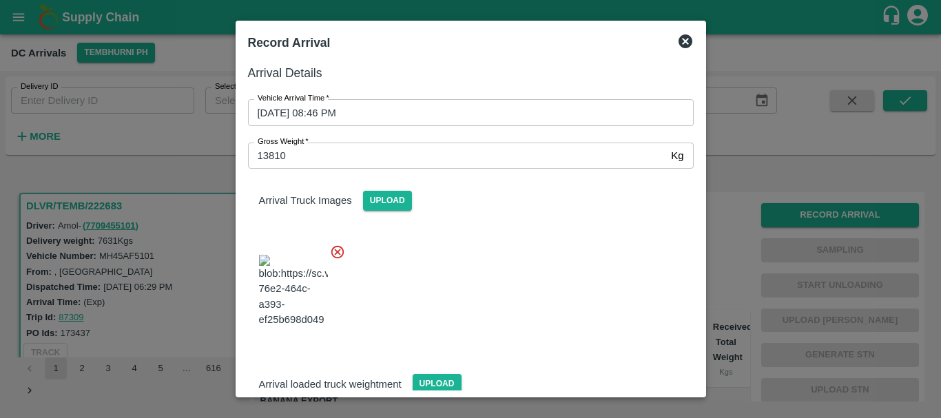
click at [459, 250] on div at bounding box center [465, 287] width 457 height 108
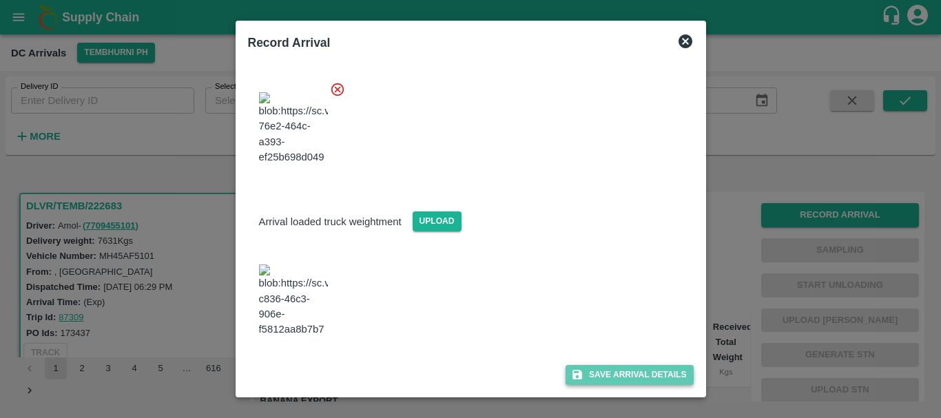
click at [598, 366] on button "Save Arrival Details" at bounding box center [629, 375] width 127 height 20
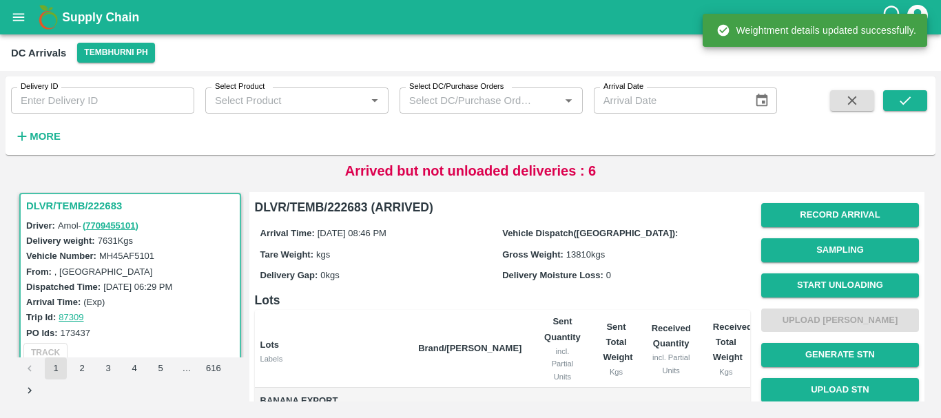
scroll to position [1, 0]
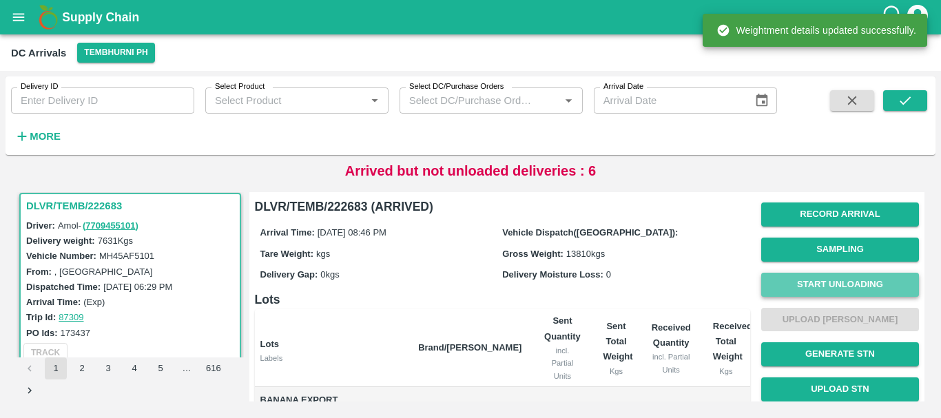
click at [797, 285] on button "Start Unloading" at bounding box center [840, 285] width 158 height 24
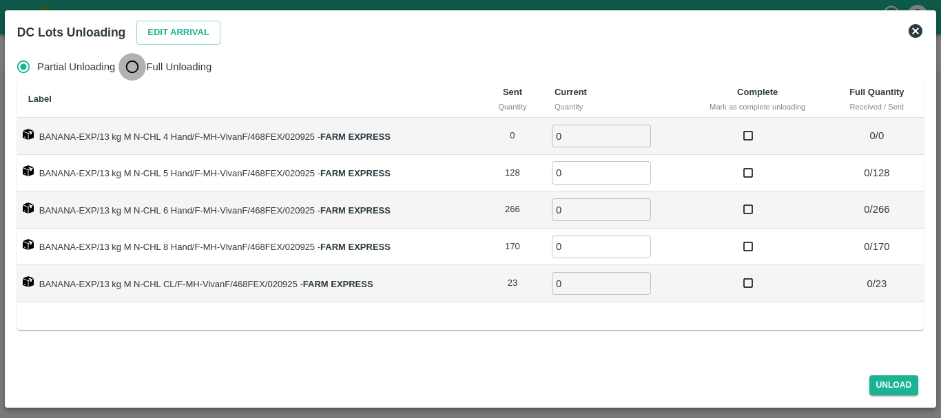
click at [133, 65] on input "Full Unloading" at bounding box center [133, 67] width 28 height 28
radio input "true"
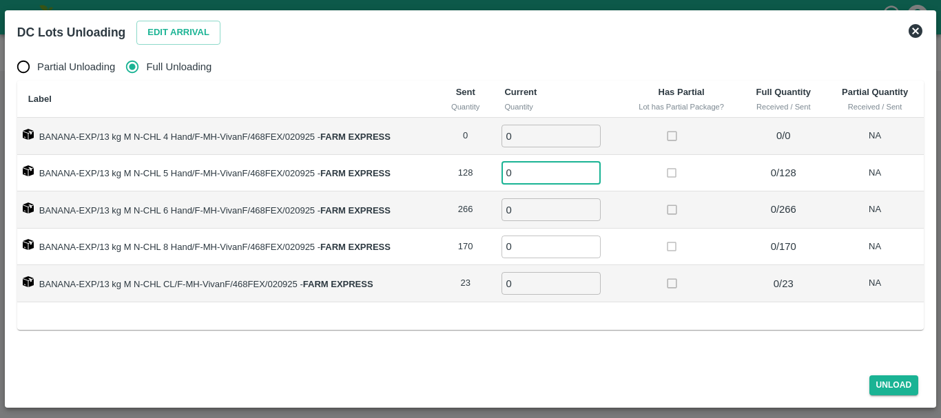
click at [537, 163] on input "0" at bounding box center [551, 172] width 99 height 23
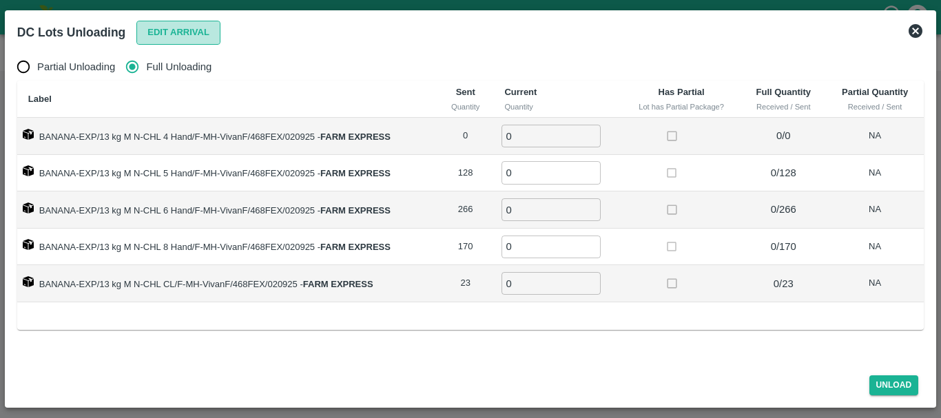
click at [206, 34] on button "Edit Arrival" at bounding box center [178, 33] width 84 height 24
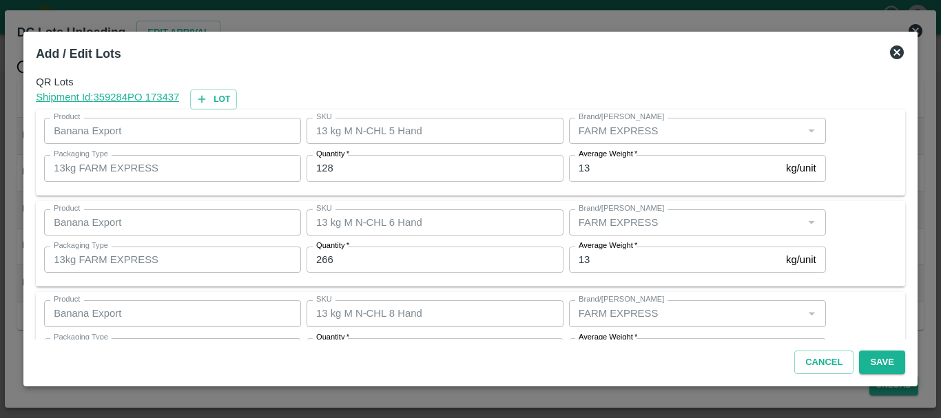
click at [360, 170] on input "128" at bounding box center [435, 168] width 257 height 26
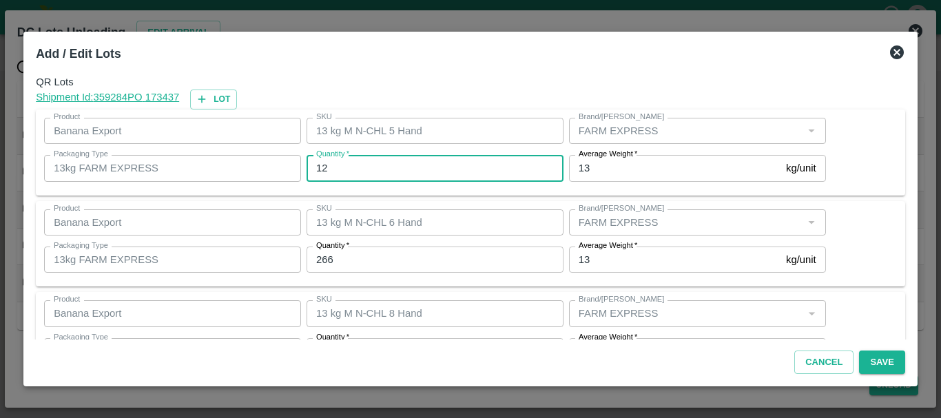
type input "1"
type input "128"
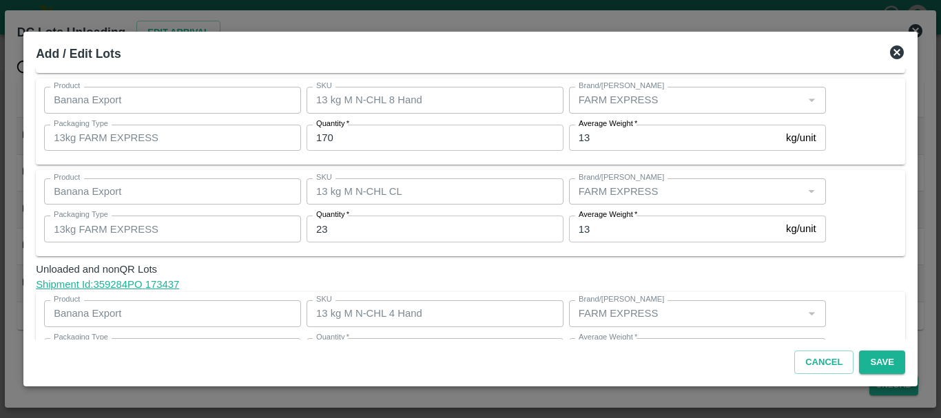
scroll to position [263, 0]
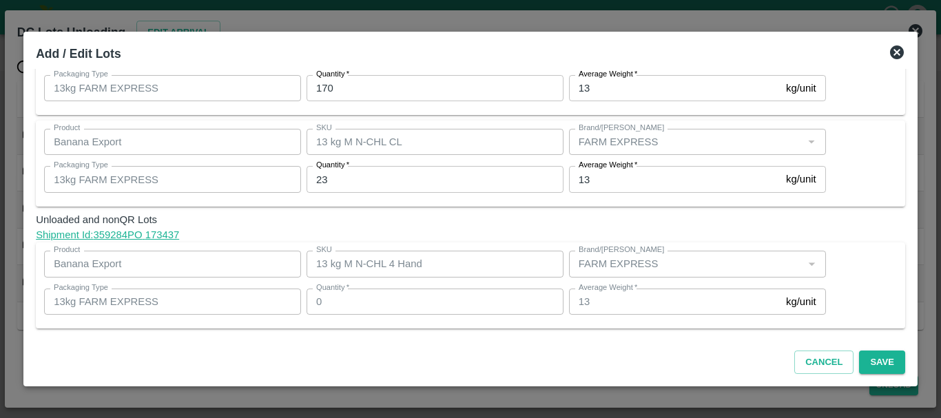
click at [923, 283] on div at bounding box center [470, 209] width 941 height 418
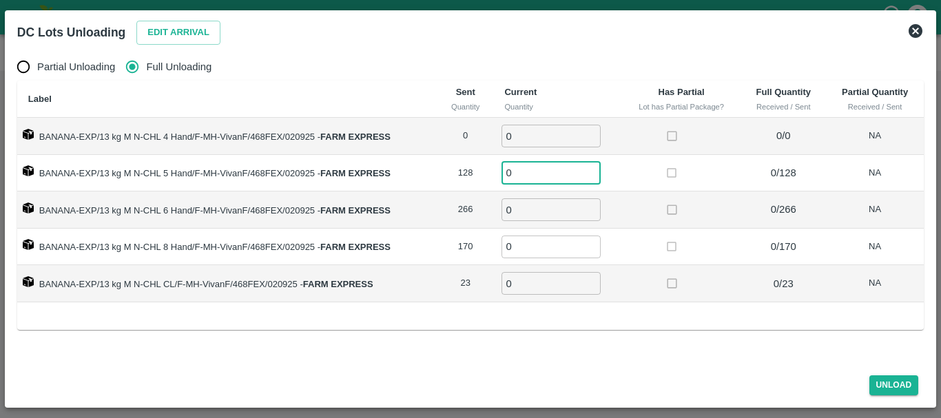
click at [535, 164] on input "0" at bounding box center [551, 172] width 99 height 23
type input "0128"
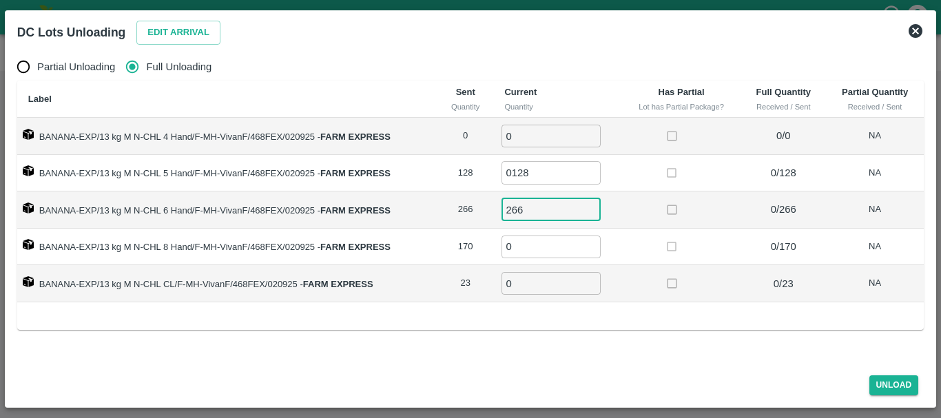
type input "266"
type input "170"
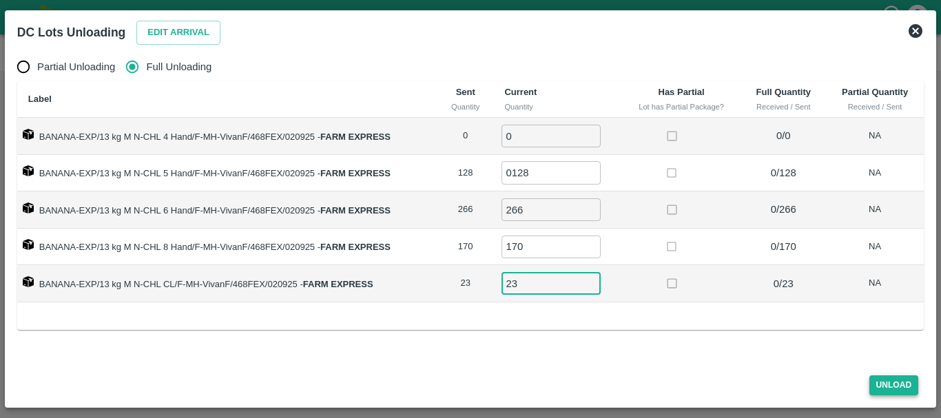
type input "23"
click at [891, 387] on button "Unload" at bounding box center [895, 386] width 50 height 20
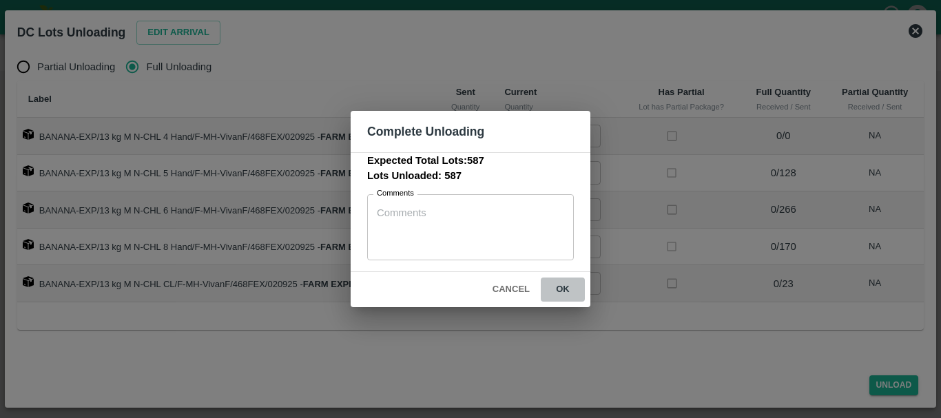
click at [559, 294] on button "ok" at bounding box center [563, 290] width 44 height 24
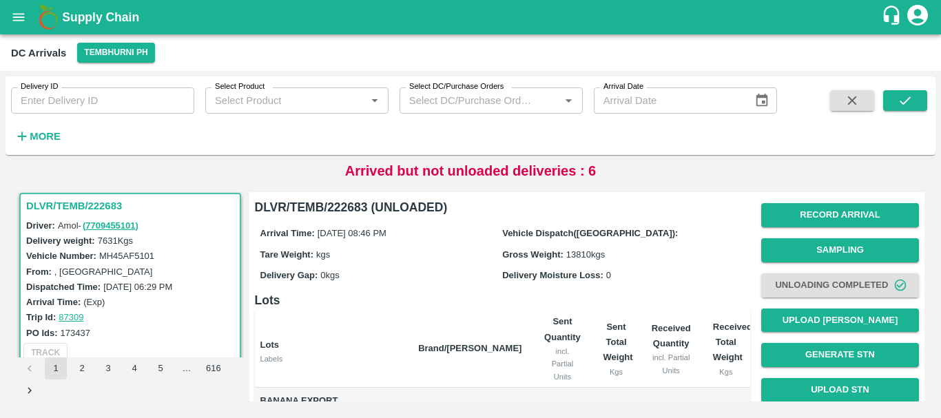
scroll to position [1, 0]
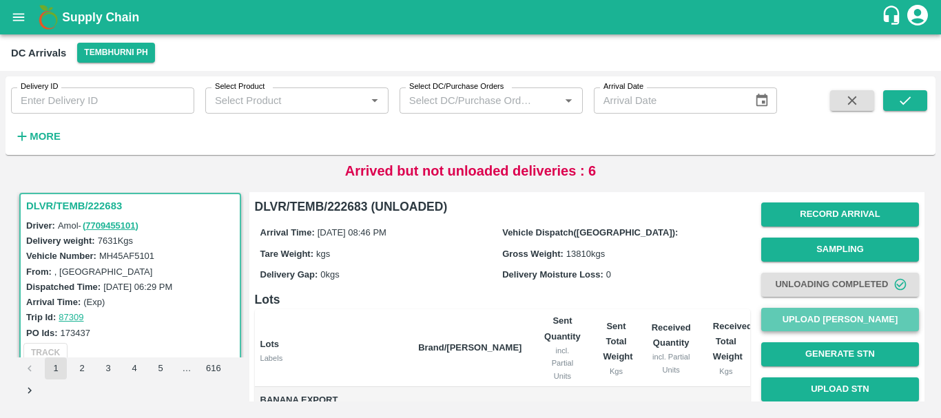
click at [805, 314] on button "Upload [PERSON_NAME]" at bounding box center [840, 320] width 158 height 24
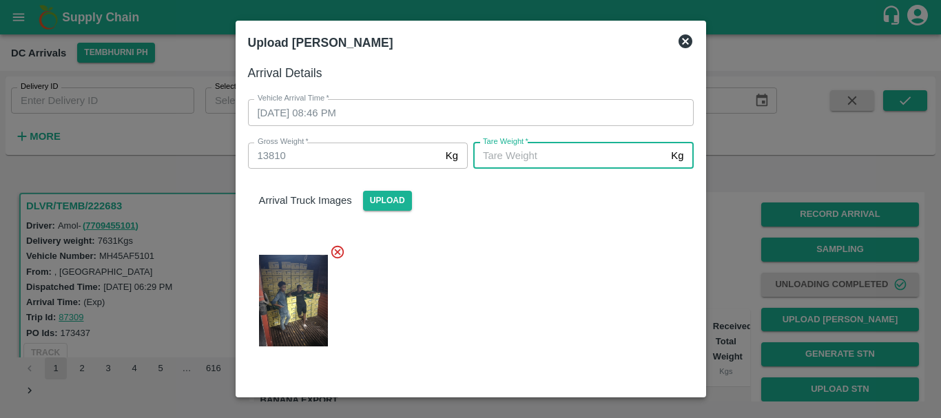
click at [569, 150] on input "[PERSON_NAME]   *" at bounding box center [569, 156] width 192 height 26
type input "5520"
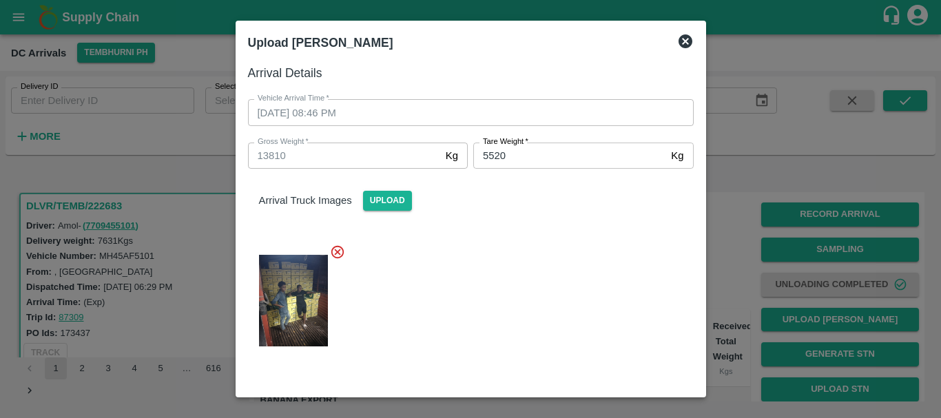
click at [546, 339] on div at bounding box center [465, 296] width 457 height 127
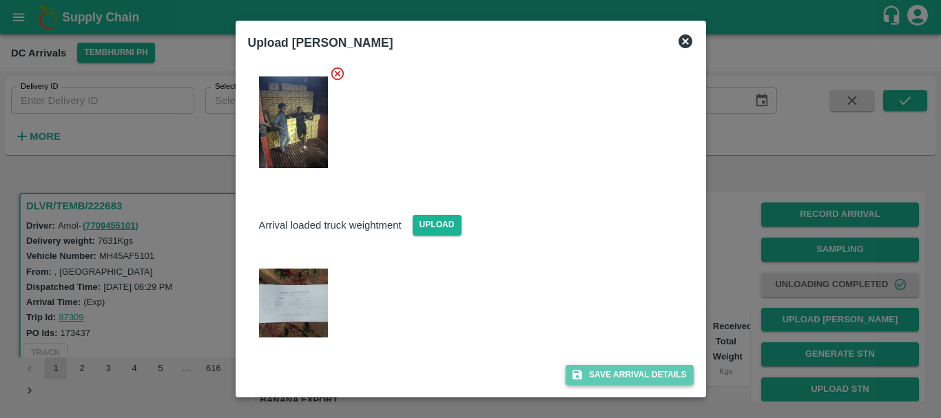
click at [578, 368] on button "Save Arrival Details" at bounding box center [629, 375] width 127 height 20
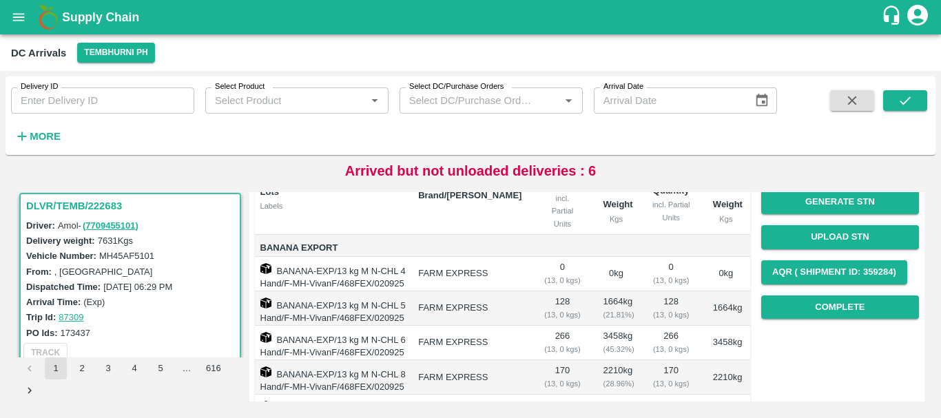
scroll to position [151, 0]
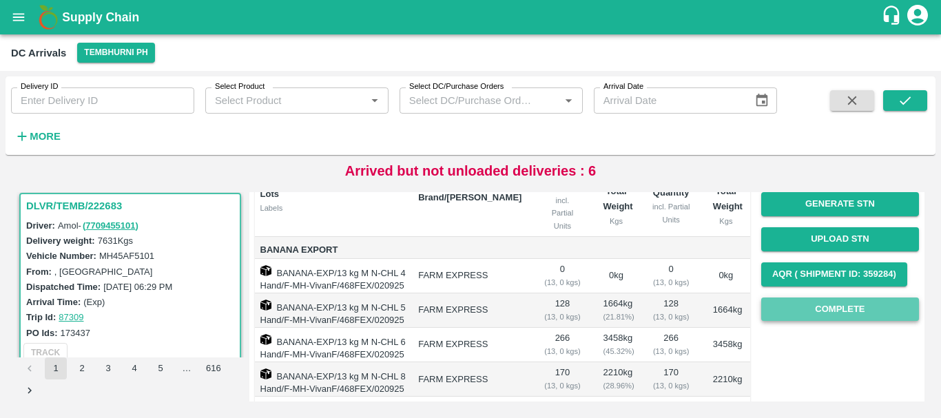
click at [790, 307] on button "Complete" at bounding box center [840, 310] width 158 height 24
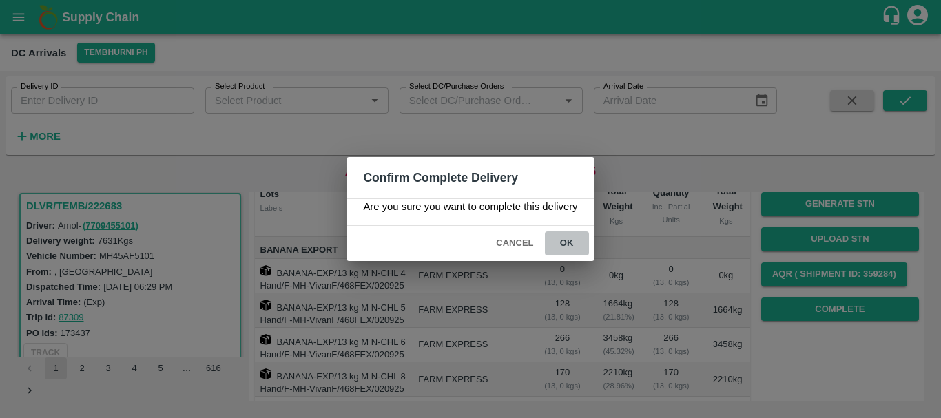
click at [584, 241] on button "ok" at bounding box center [567, 244] width 44 height 24
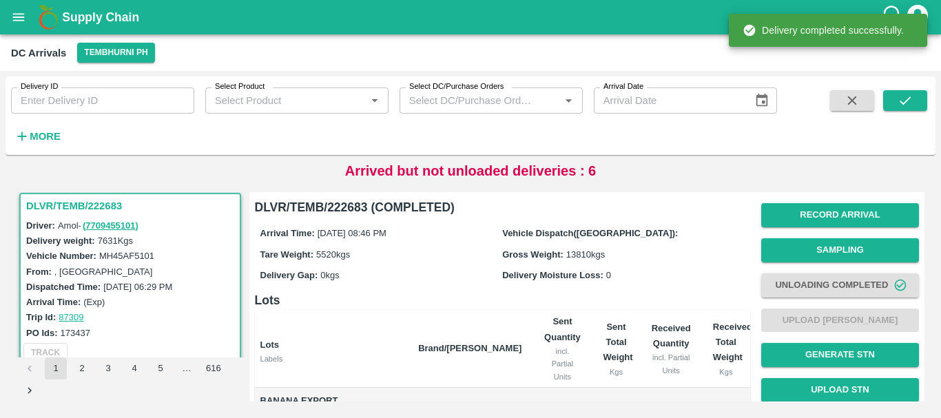
scroll to position [0, 0]
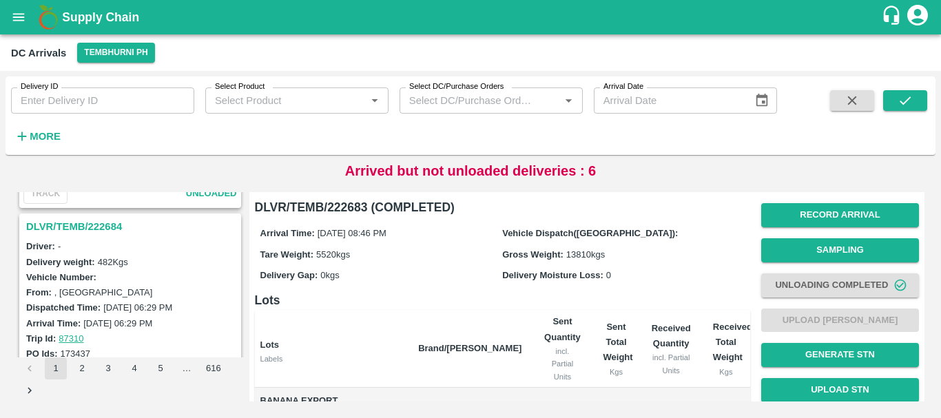
click at [104, 228] on h3 "DLVR/TEMB/222684" at bounding box center [132, 227] width 212 height 18
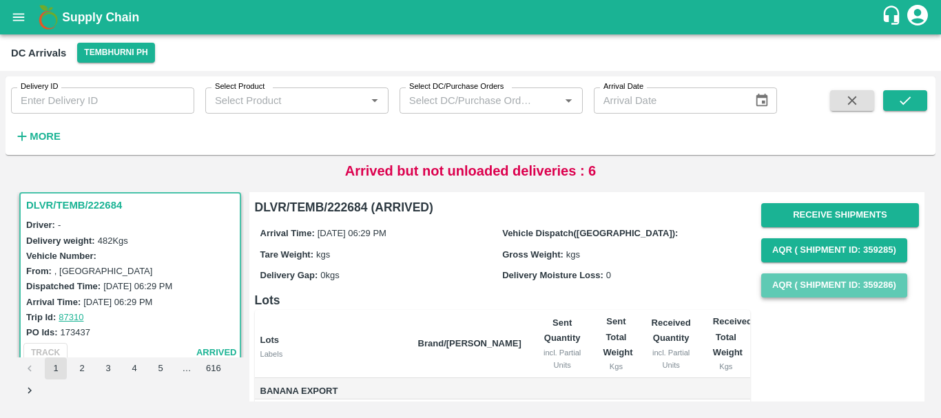
click at [779, 285] on button "AQR ( Shipment Id: 359286)" at bounding box center [834, 286] width 146 height 24
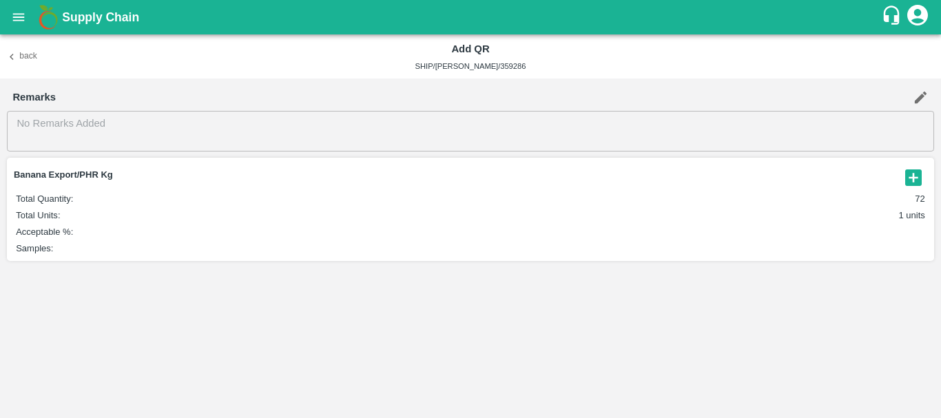
click at [19, 45] on div "Back Add QR SHIP/[PERSON_NAME]/359286" at bounding box center [470, 56] width 941 height 44
click at [19, 53] on button "Back" at bounding box center [22, 57] width 44 height 20
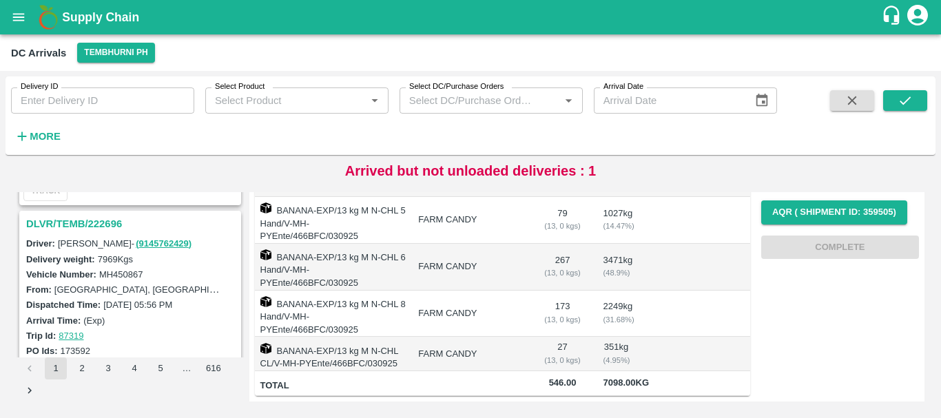
click at [101, 221] on h3 "DLVR/TEMB/222696" at bounding box center [132, 224] width 212 height 18
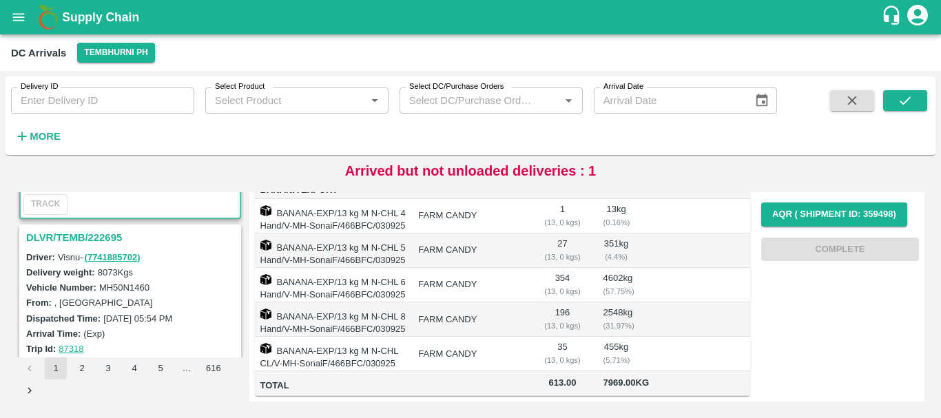
scroll to position [513, 0]
click at [93, 234] on h3 "DLVR/TEMB/222695" at bounding box center [132, 238] width 212 height 18
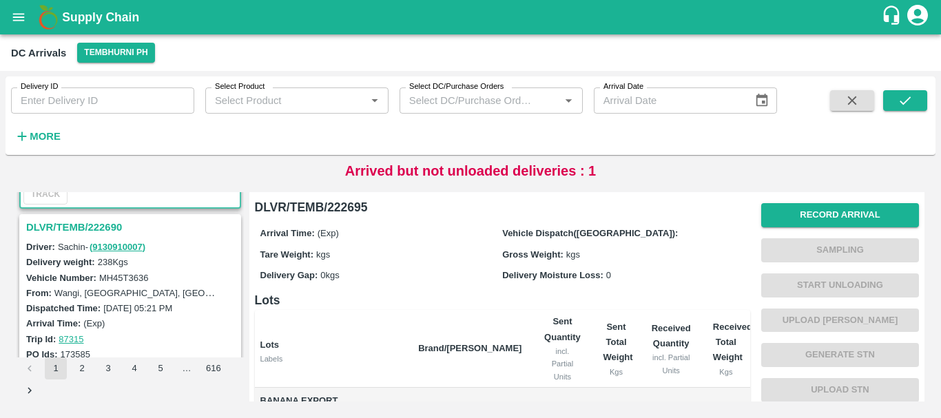
click at [99, 231] on h3 "DLVR/TEMB/222690" at bounding box center [132, 227] width 212 height 18
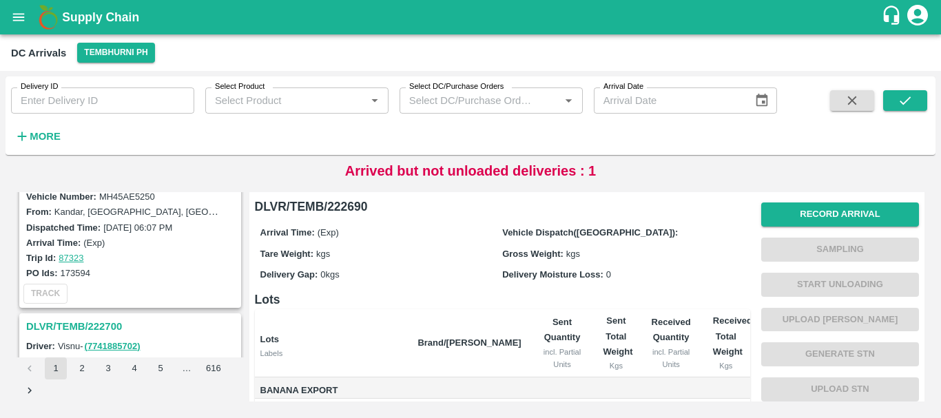
drag, startPoint x: 111, startPoint y: 249, endPoint x: 122, endPoint y: 279, distance: 31.6
click at [122, 279] on div "PO Ids: 173594" at bounding box center [132, 272] width 212 height 15
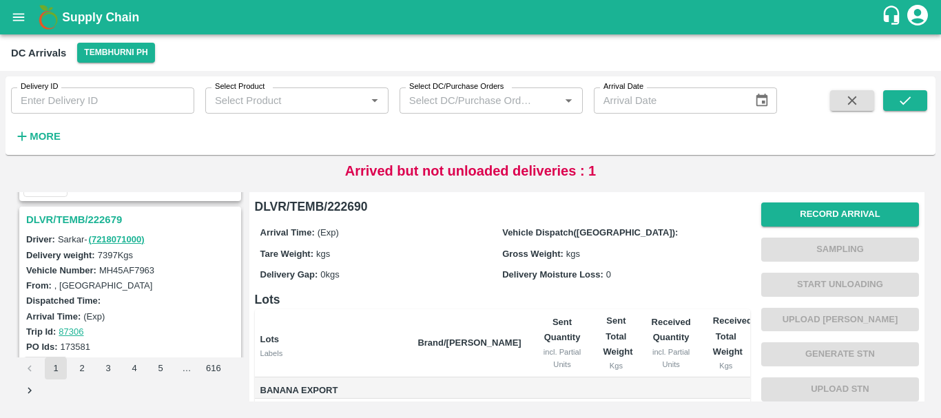
click at [93, 222] on h3 "DLVR/TEMB/222679" at bounding box center [132, 220] width 212 height 18
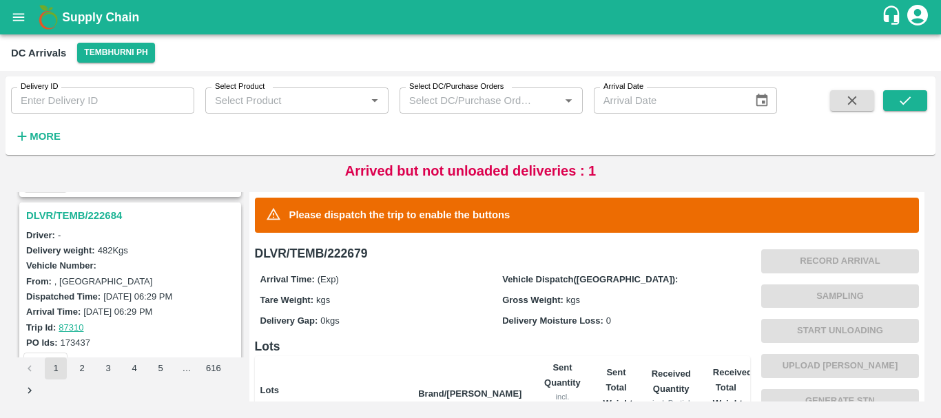
click at [110, 216] on h3 "DLVR/TEMB/222684" at bounding box center [132, 216] width 212 height 18
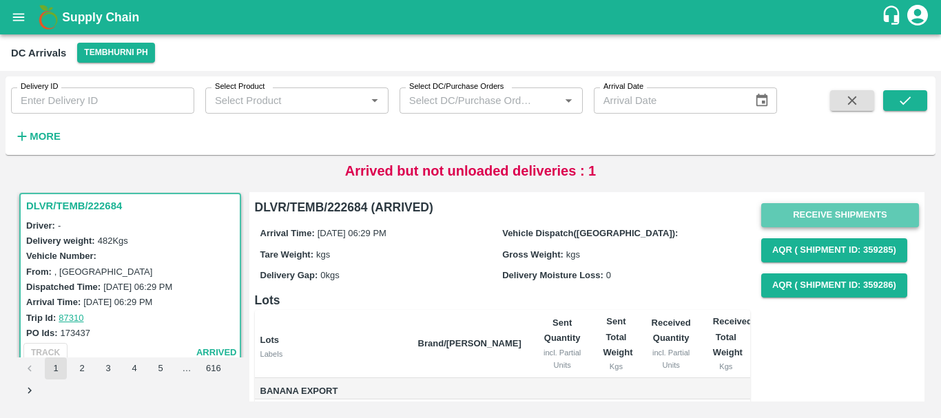
click at [780, 218] on button "Receive Shipments" at bounding box center [840, 215] width 158 height 24
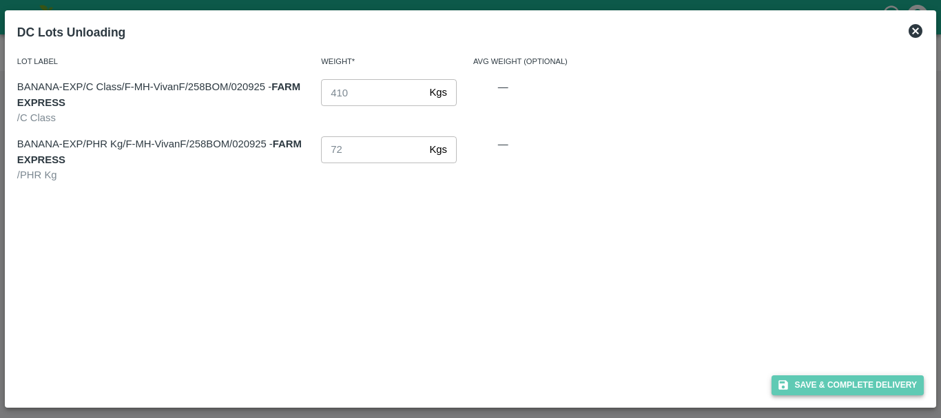
click at [806, 381] on button "Save & Complete Delivery" at bounding box center [848, 386] width 153 height 20
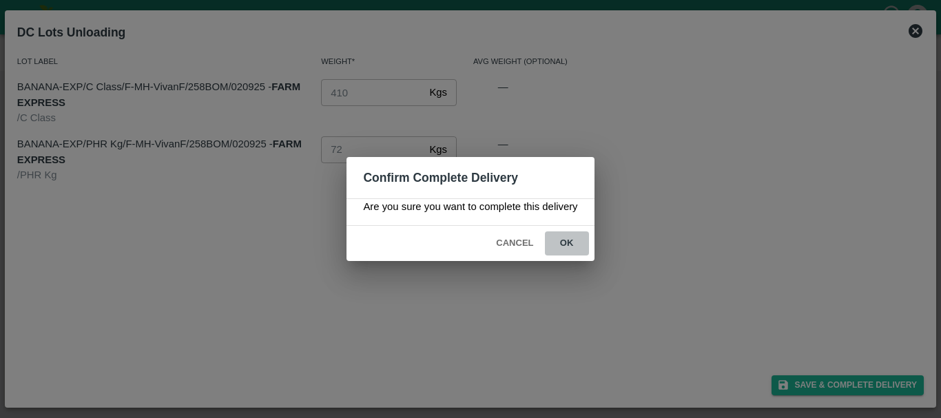
click at [571, 242] on button "ok" at bounding box center [567, 244] width 44 height 24
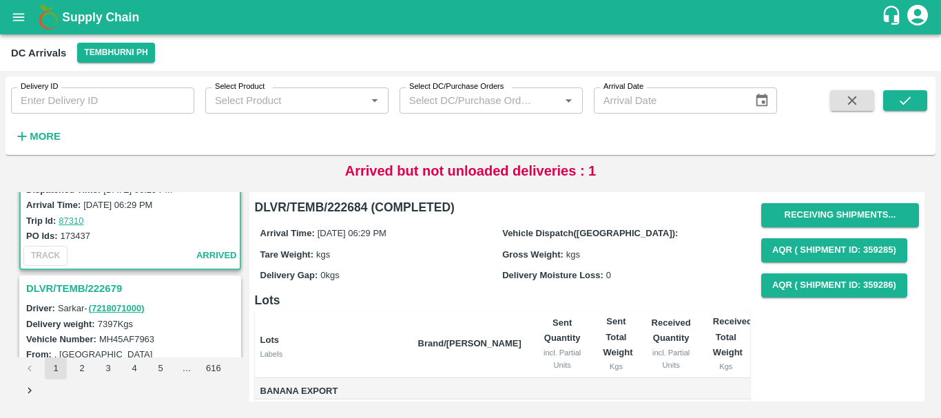
click at [107, 287] on h3 "DLVR/TEMB/222679" at bounding box center [132, 289] width 212 height 18
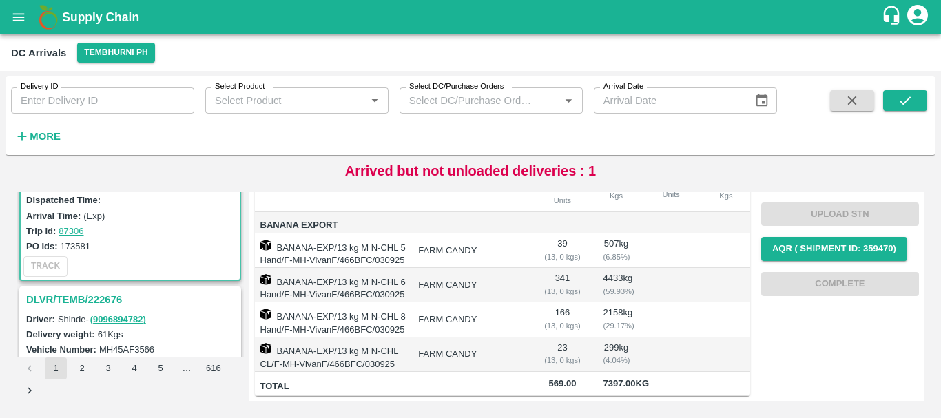
click at [112, 305] on h3 "DLVR/TEMB/222676" at bounding box center [132, 300] width 212 height 18
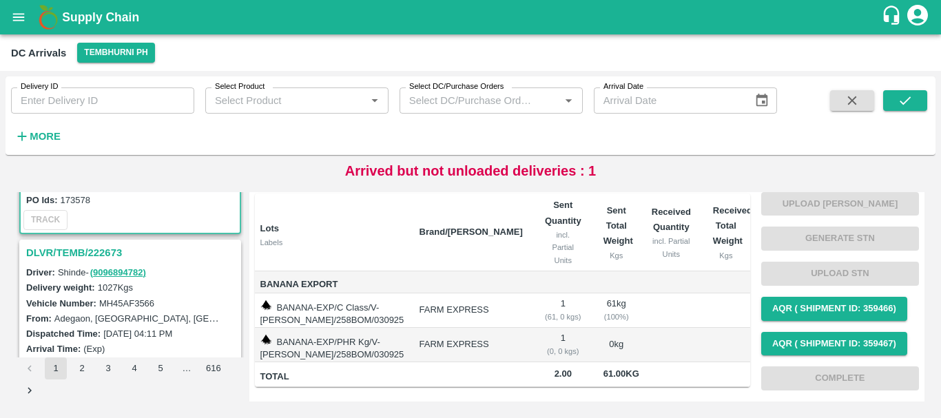
click at [92, 254] on h3 "DLVR/TEMB/222673" at bounding box center [132, 253] width 212 height 18
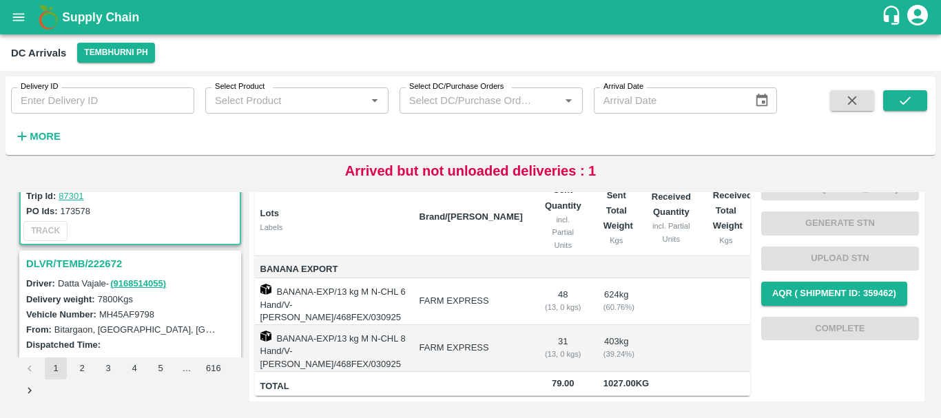
click at [96, 267] on h3 "DLVR/TEMB/222672" at bounding box center [132, 264] width 212 height 18
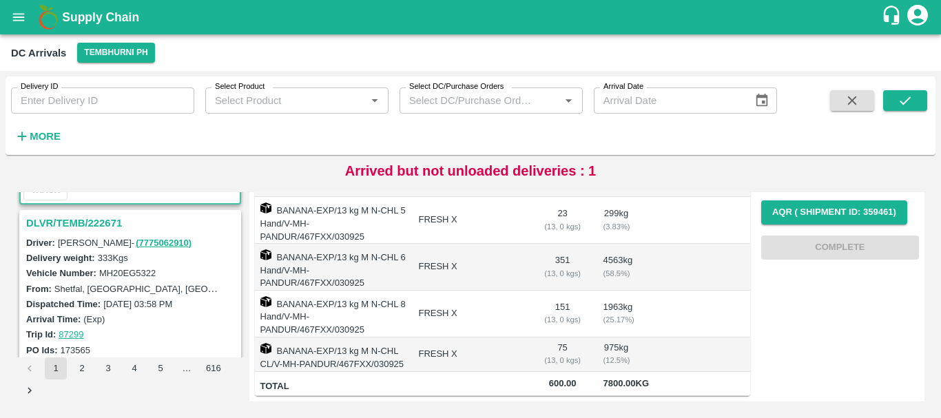
click at [97, 226] on h3 "DLVR/TEMB/222671" at bounding box center [132, 223] width 212 height 18
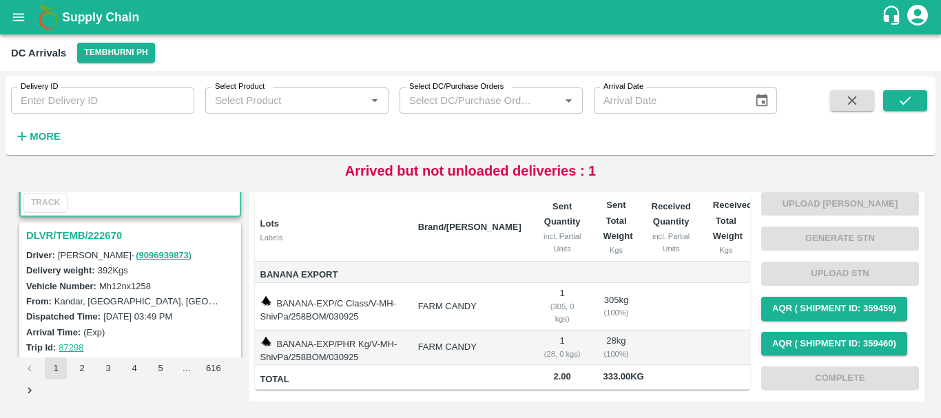
click at [90, 235] on h3 "DLVR/TEMB/222670" at bounding box center [132, 236] width 212 height 18
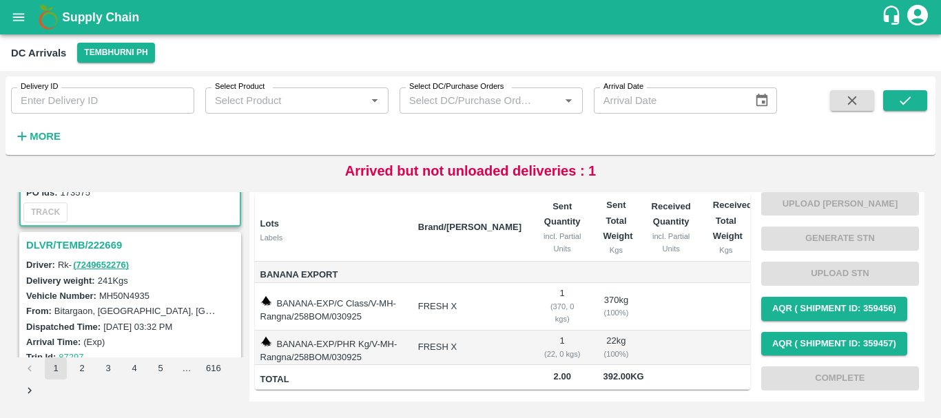
click at [100, 239] on h3 "DLVR/TEMB/222669" at bounding box center [132, 245] width 212 height 18
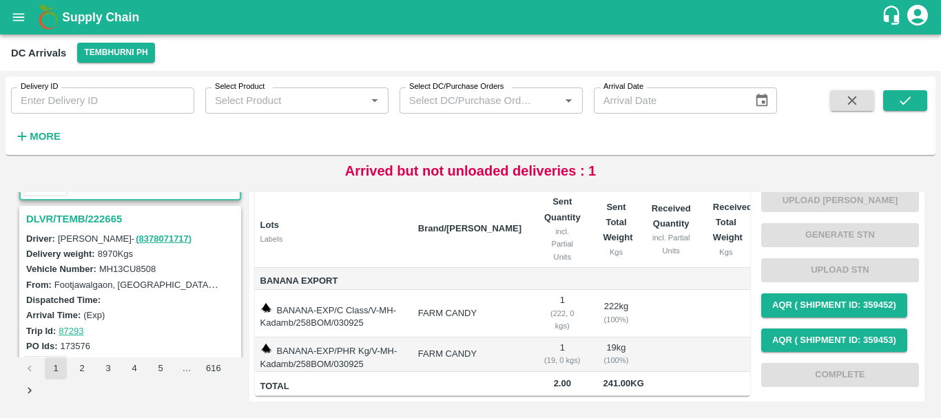
click at [93, 214] on h3 "DLVR/TEMB/222665" at bounding box center [132, 219] width 212 height 18
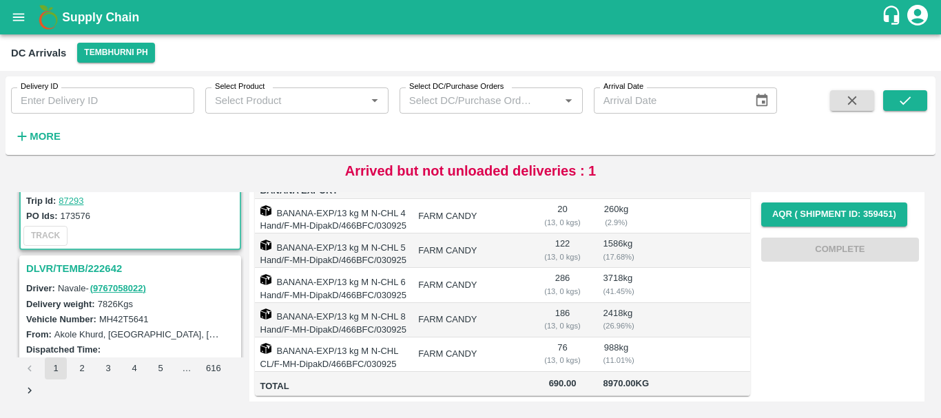
click at [92, 266] on h3 "DLVR/TEMB/222642" at bounding box center [132, 269] width 212 height 18
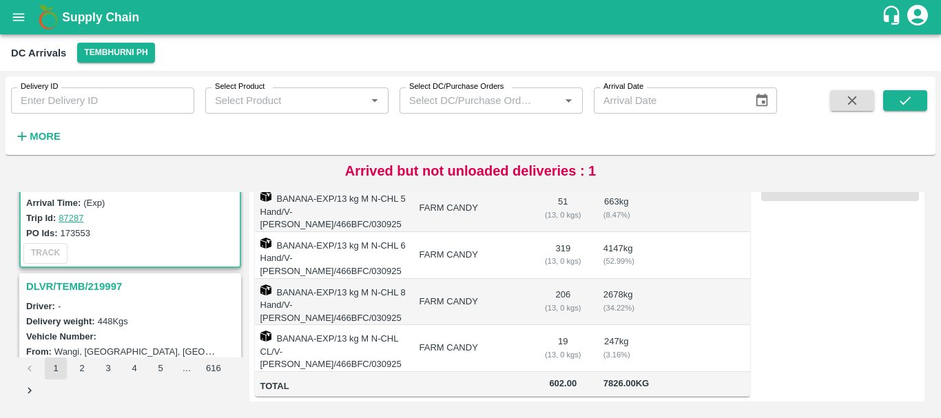
click at [107, 283] on h3 "DLVR/TEMB/219997" at bounding box center [132, 287] width 212 height 18
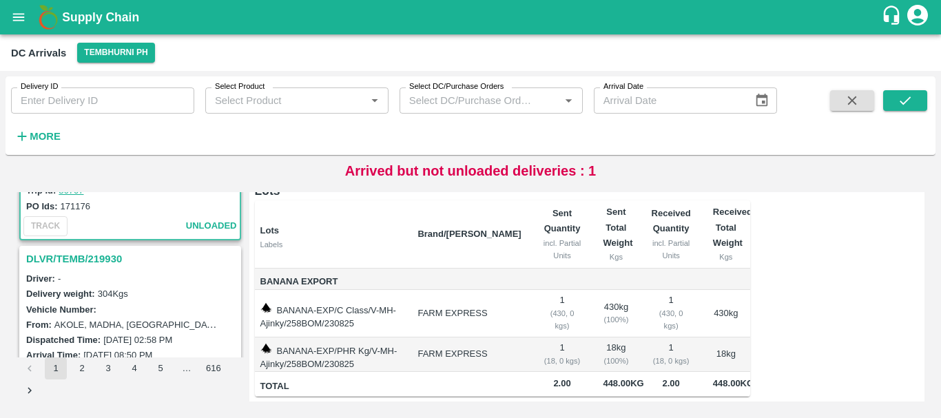
click at [98, 262] on h3 "DLVR/TEMB/219930" at bounding box center [132, 259] width 212 height 18
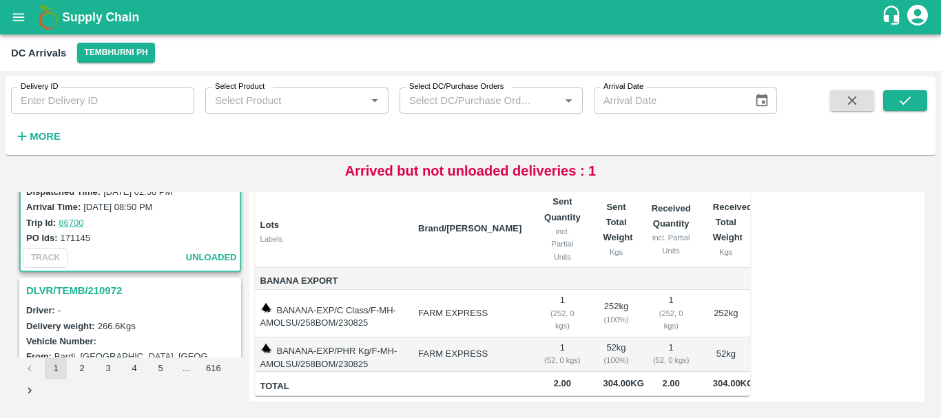
click at [83, 289] on h3 "DLVR/TEMB/210972" at bounding box center [132, 291] width 212 height 18
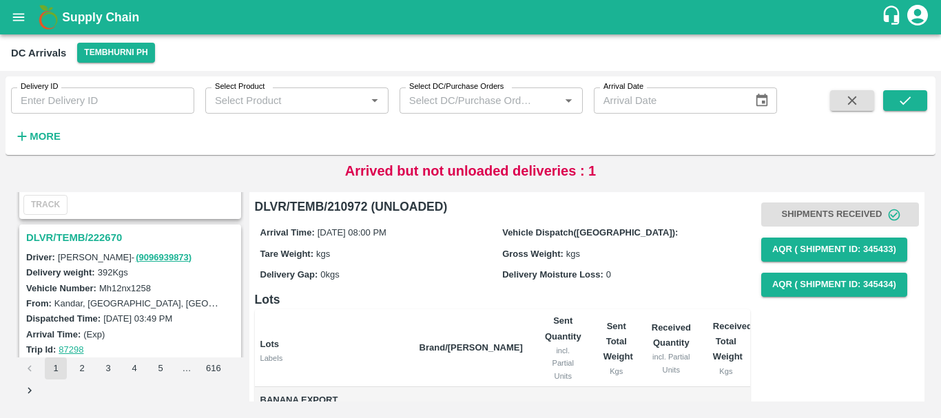
scroll to position [2626, 0]
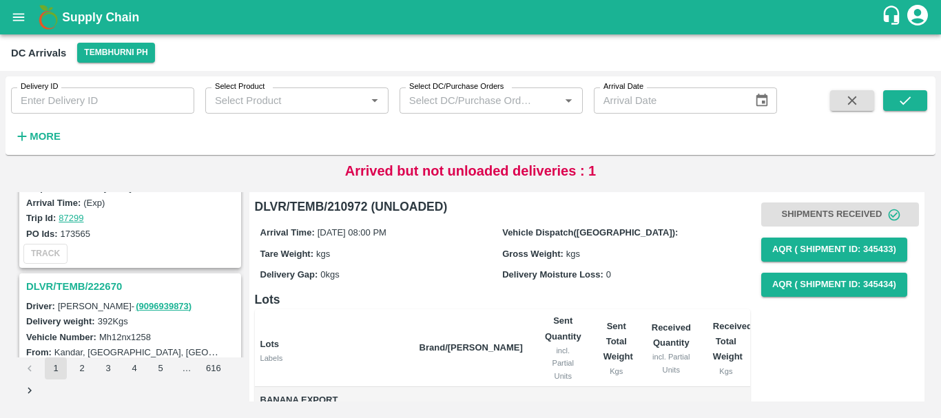
click at [105, 288] on h3 "DLVR/TEMB/222670" at bounding box center [132, 287] width 212 height 18
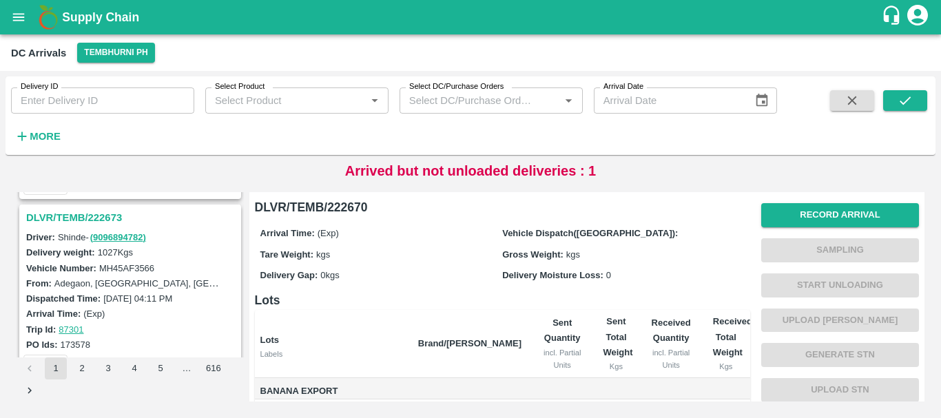
scroll to position [2153, 0]
click at [107, 217] on h3 "DLVR/TEMB/222673" at bounding box center [132, 219] width 212 height 18
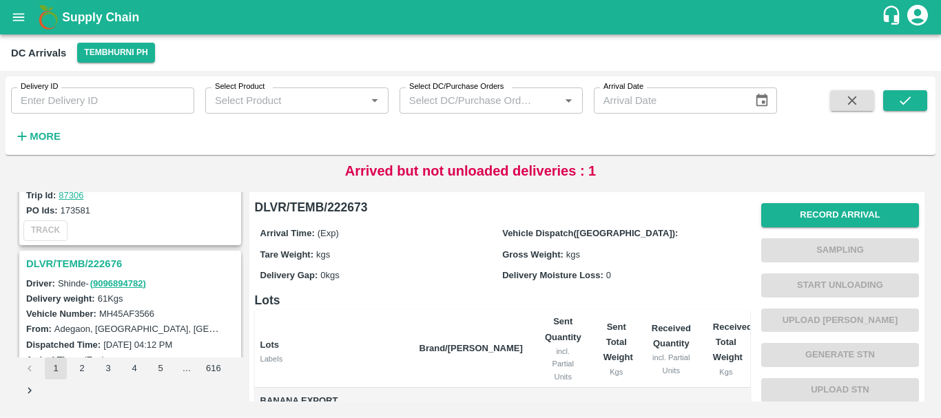
scroll to position [1926, 0]
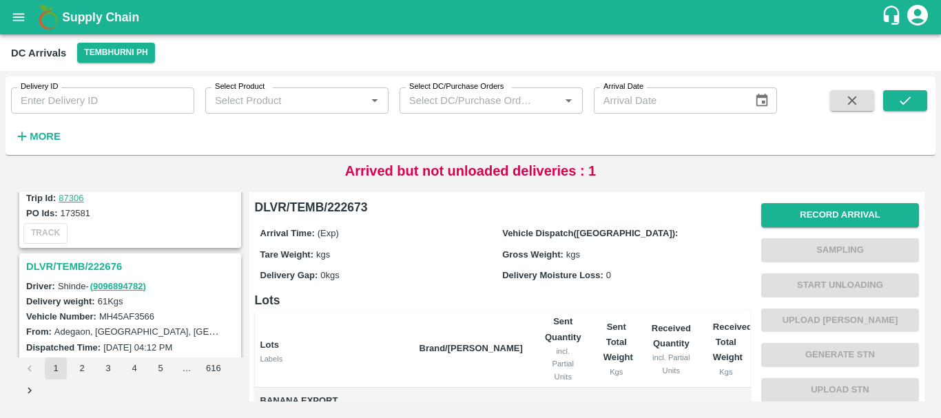
click at [99, 260] on h3 "DLVR/TEMB/222676" at bounding box center [132, 267] width 212 height 18
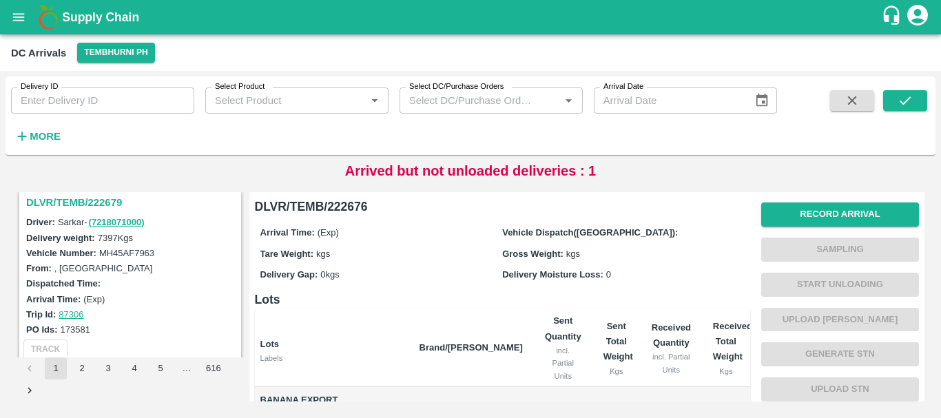
scroll to position [1791, 0]
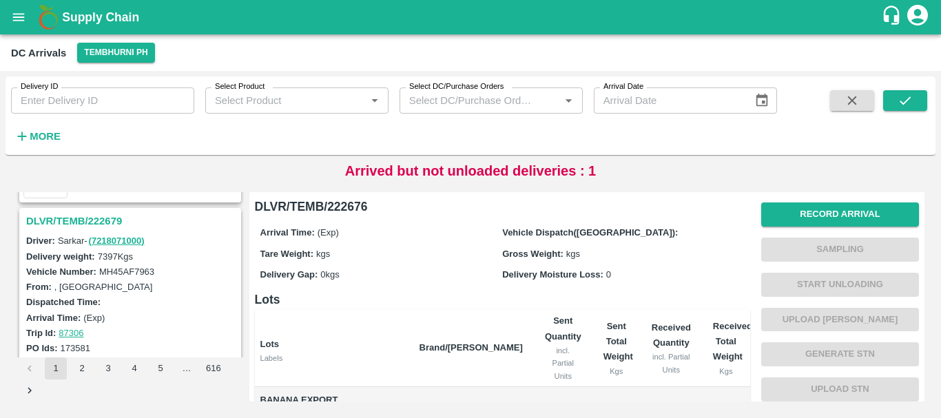
click at [95, 218] on h3 "DLVR/TEMB/222679" at bounding box center [132, 221] width 212 height 18
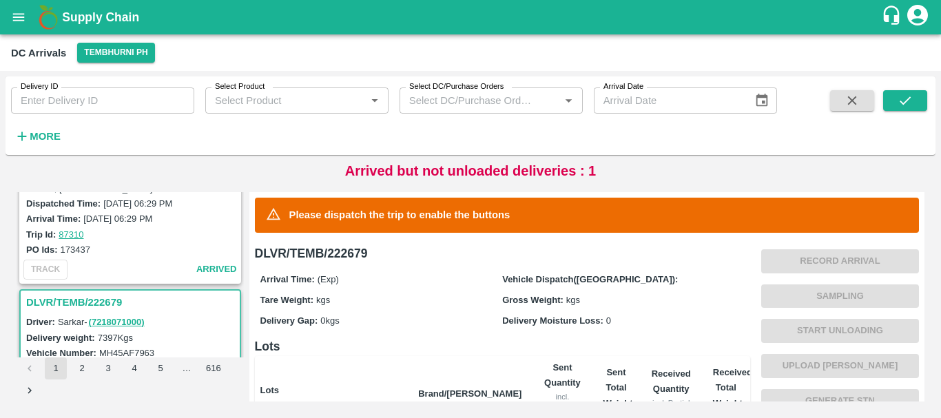
scroll to position [1615, 0]
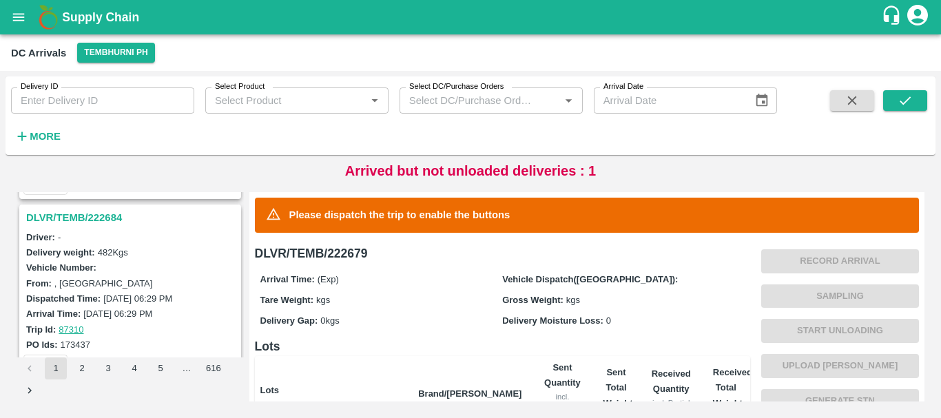
click at [96, 221] on h3 "DLVR/TEMB/222684" at bounding box center [132, 218] width 212 height 18
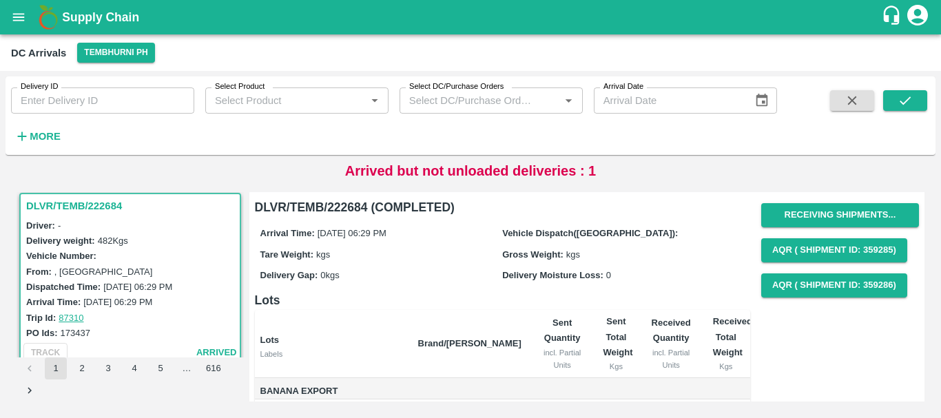
scroll to position [131, 0]
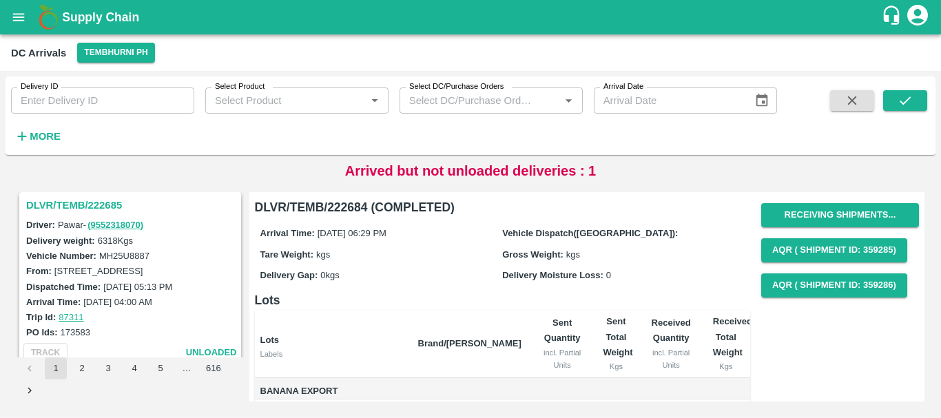
click at [94, 204] on h3 "DLVR/TEMB/222685" at bounding box center [132, 205] width 212 height 18
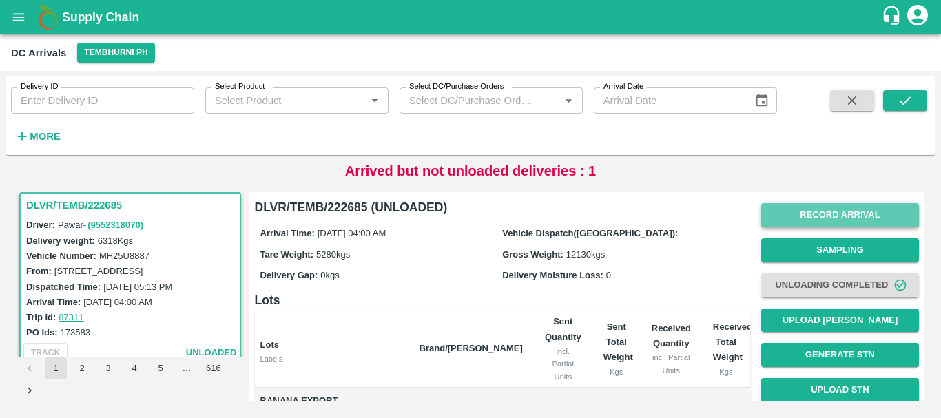
click at [772, 221] on button "Record Arrival" at bounding box center [840, 215] width 158 height 24
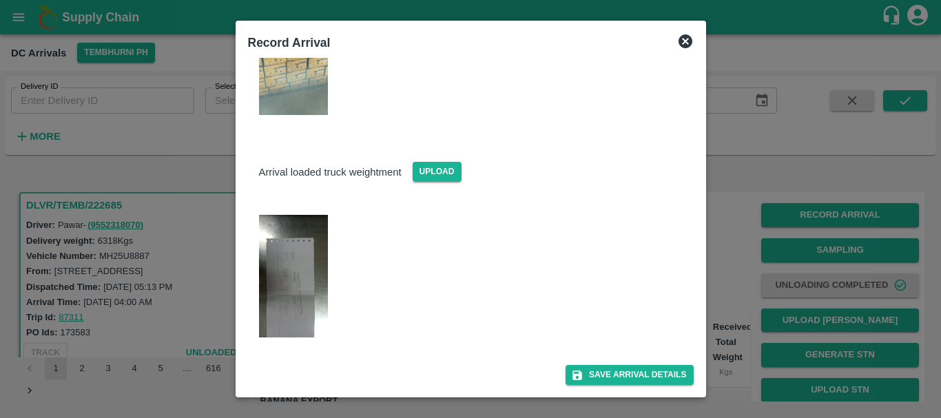
click at [736, 298] on div at bounding box center [470, 209] width 941 height 418
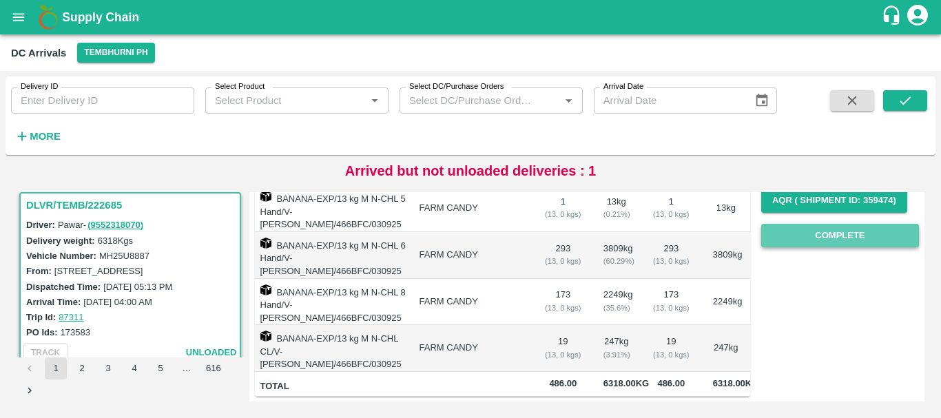
click at [779, 238] on button "Complete" at bounding box center [840, 236] width 158 height 24
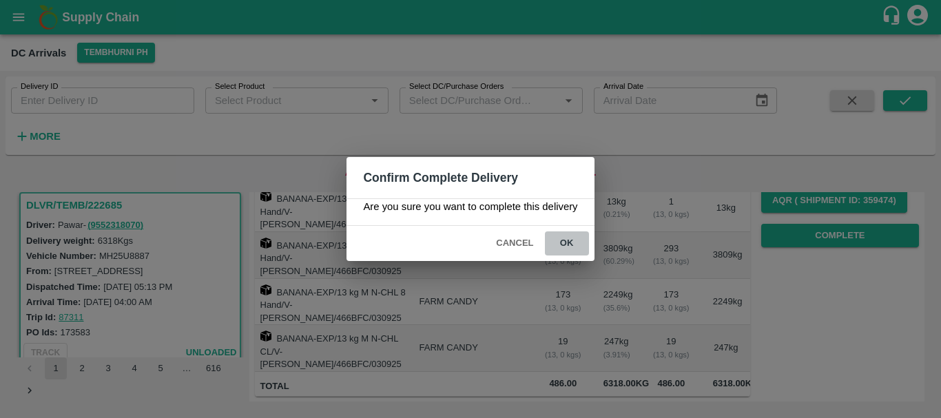
click at [555, 236] on button "ok" at bounding box center [567, 244] width 44 height 24
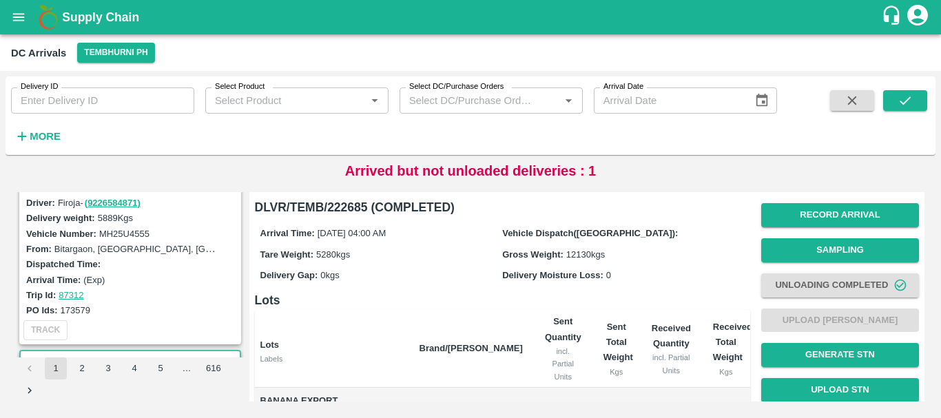
scroll to position [1246, 0]
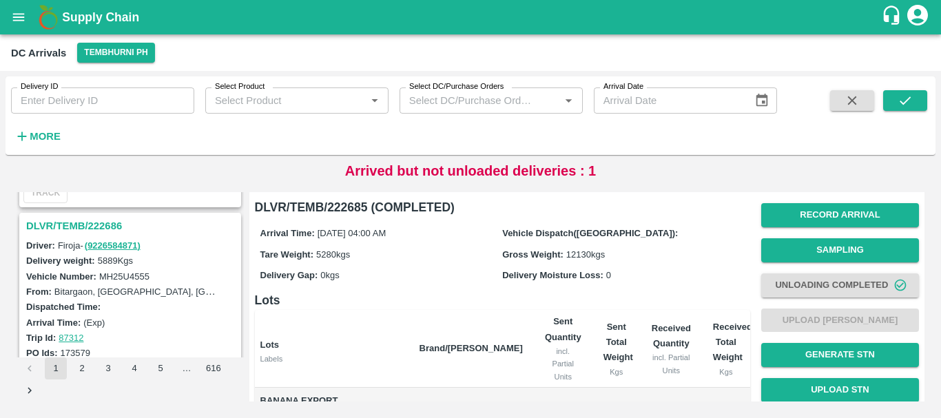
click at [103, 223] on h3 "DLVR/TEMB/222686" at bounding box center [132, 226] width 212 height 18
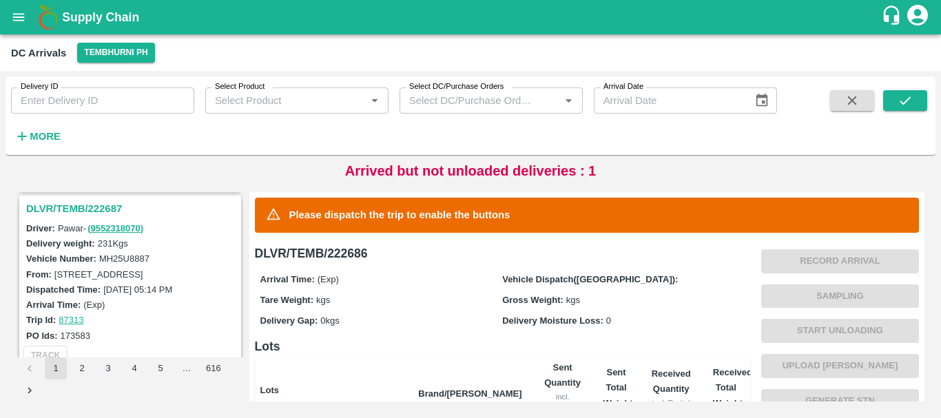
click at [113, 204] on h3 "DLVR/TEMB/222687" at bounding box center [132, 209] width 212 height 18
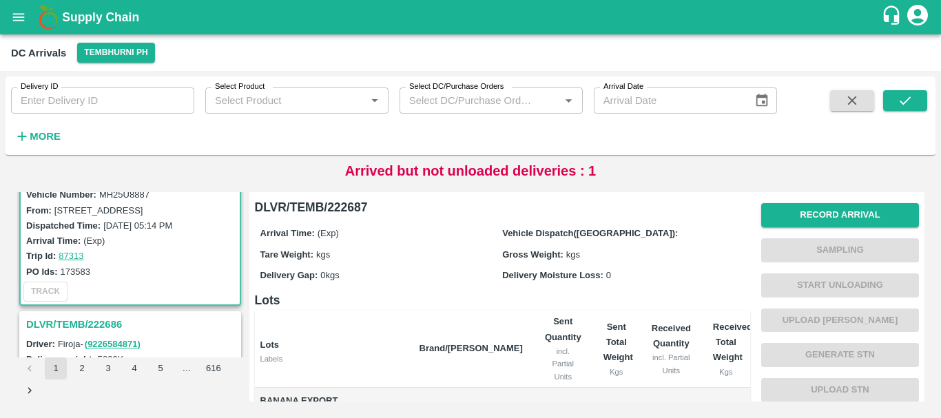
click at [108, 320] on h3 "DLVR/TEMB/222686" at bounding box center [132, 325] width 212 height 18
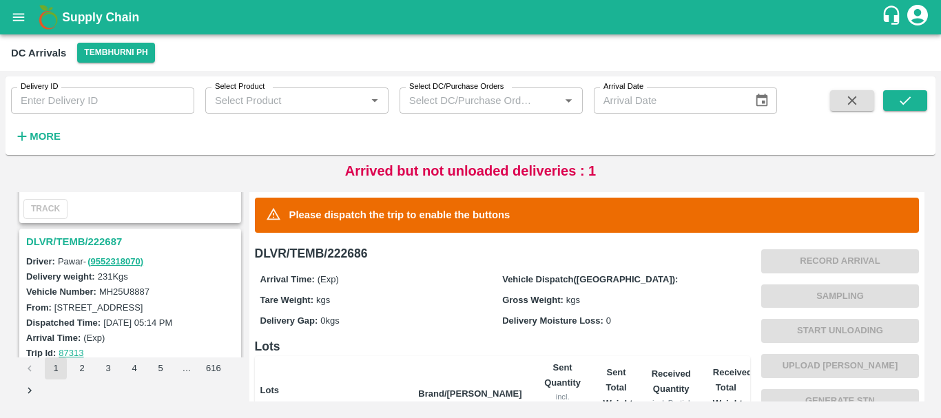
click at [99, 237] on h3 "DLVR/TEMB/222687" at bounding box center [132, 242] width 212 height 18
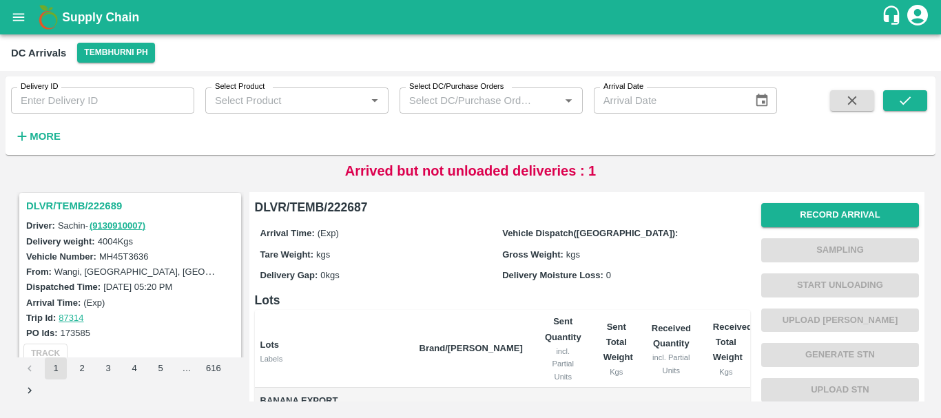
click at [105, 205] on h3 "DLVR/TEMB/222689" at bounding box center [132, 206] width 212 height 18
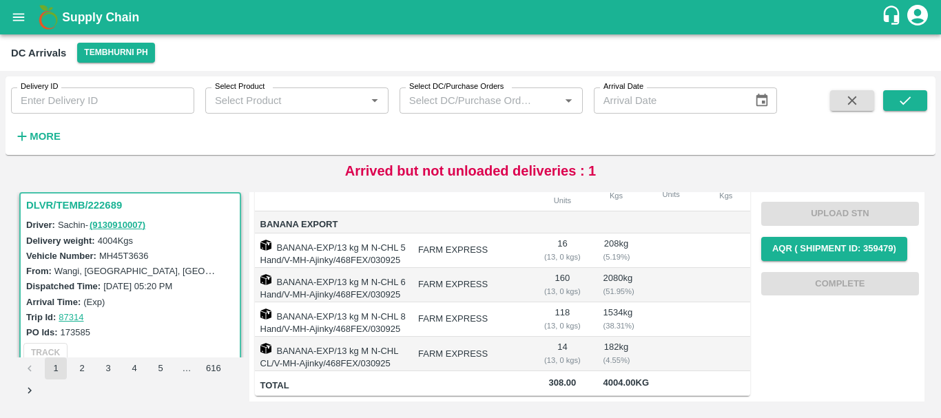
click at [535, 337] on td "14 ( 13, 0 kgs)" at bounding box center [562, 354] width 59 height 34
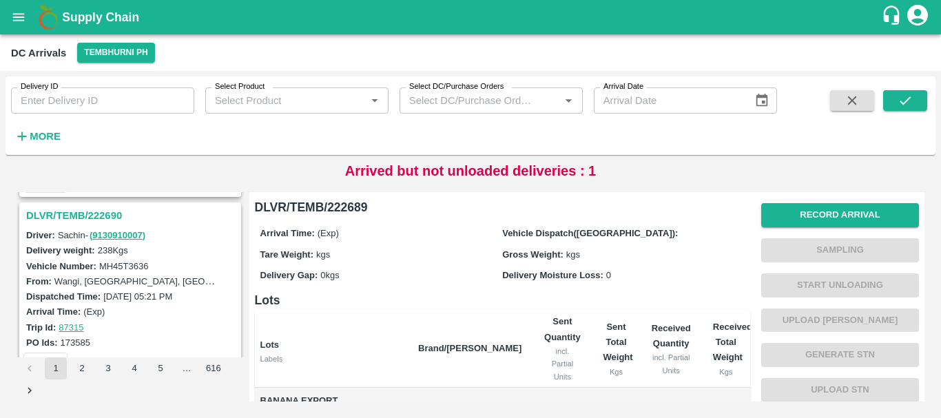
scroll to position [675, 0]
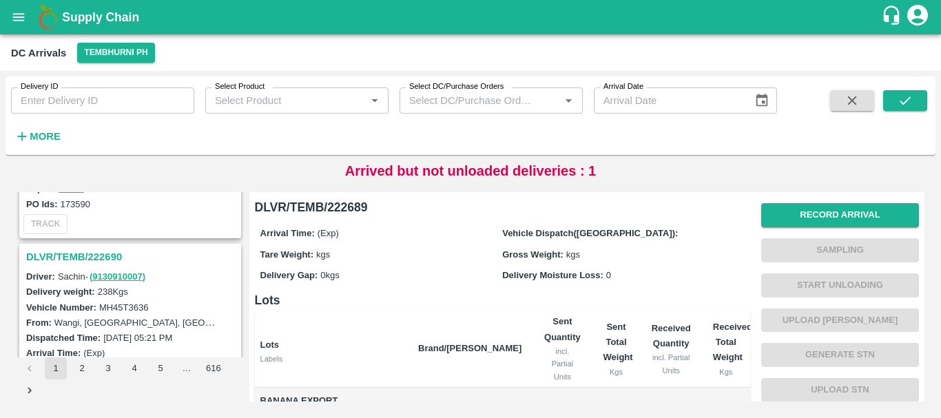
click at [105, 260] on h3 "DLVR/TEMB/222690" at bounding box center [132, 257] width 212 height 18
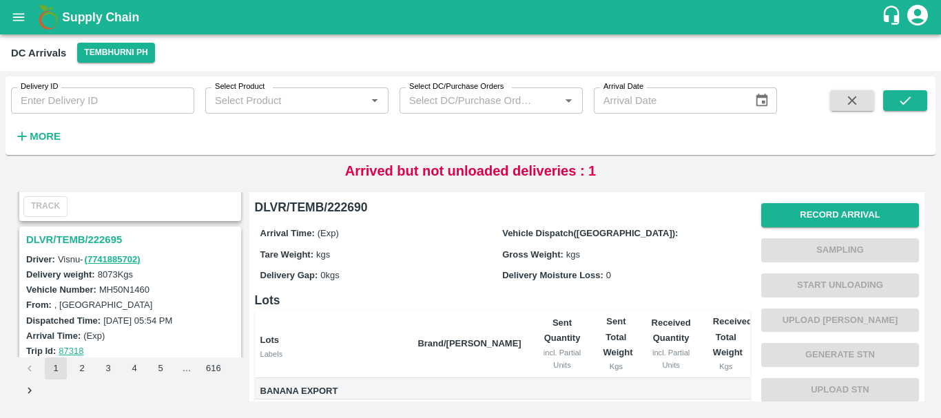
click at [95, 238] on h3 "DLVR/TEMB/222695" at bounding box center [132, 240] width 212 height 18
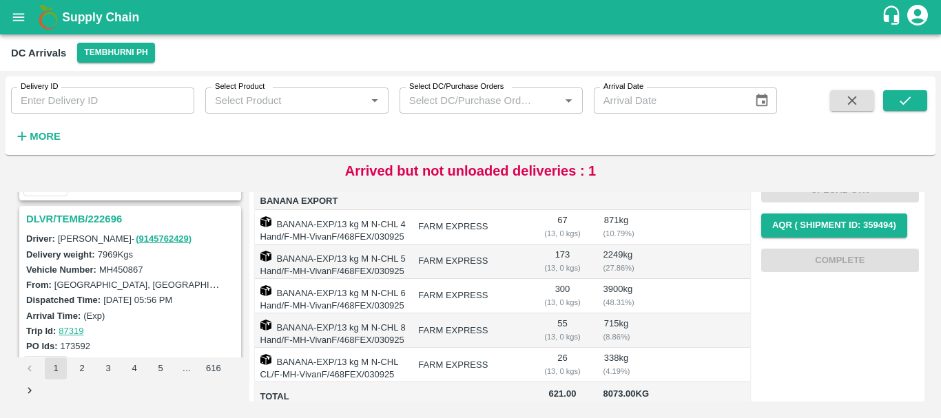
scroll to position [351, 0]
click at [94, 219] on h3 "DLVR/TEMB/222696" at bounding box center [132, 221] width 212 height 18
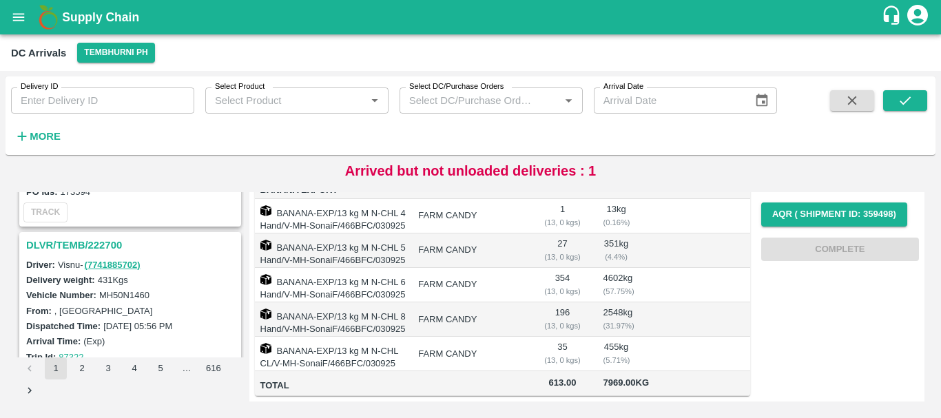
click at [94, 243] on h3 "DLVR/TEMB/222700" at bounding box center [132, 245] width 212 height 18
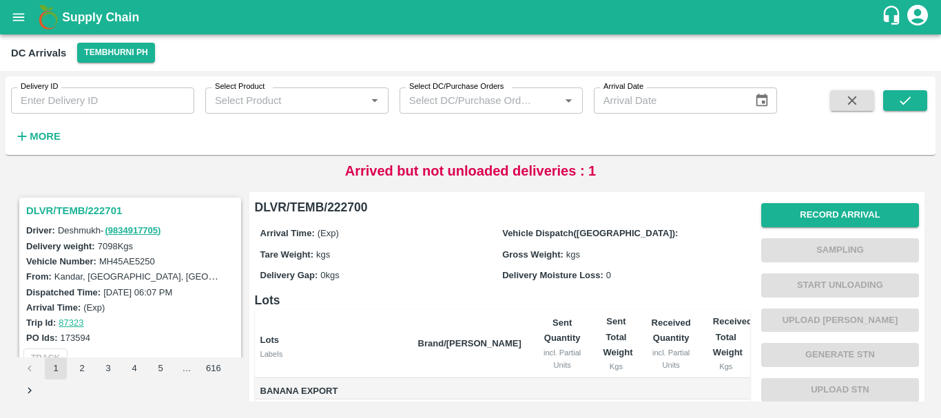
click at [99, 205] on h3 "DLVR/TEMB/222701" at bounding box center [132, 211] width 212 height 18
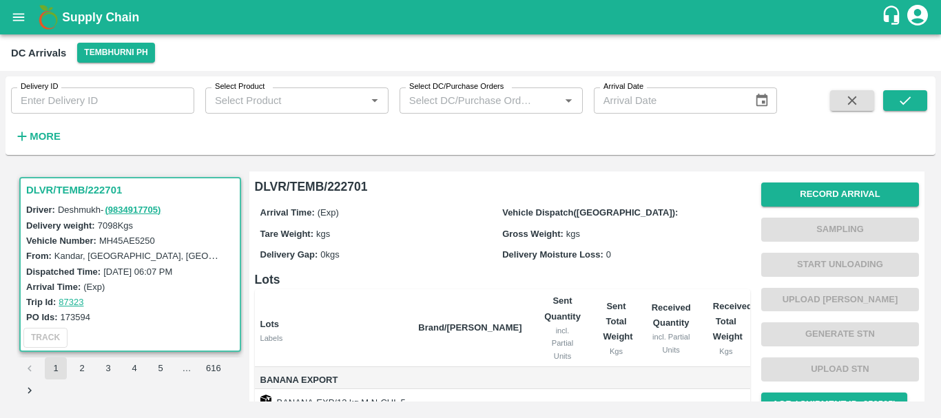
click at [404, 253] on div "Delivery Gap: 0 kgs" at bounding box center [381, 254] width 243 height 15
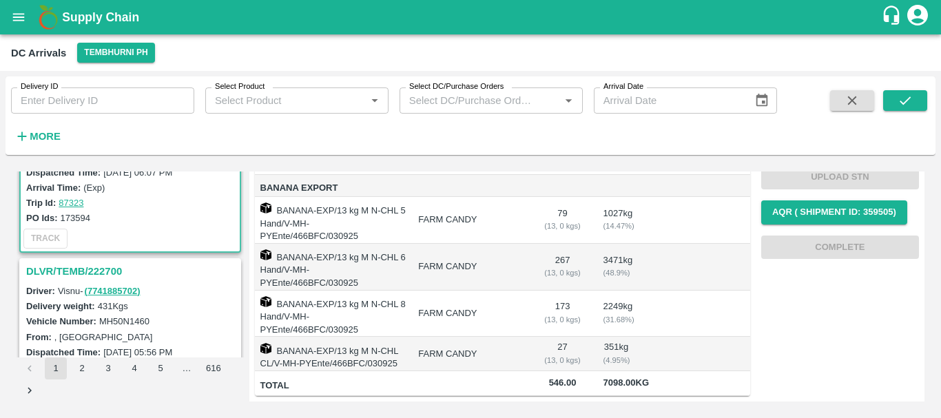
scroll to position [101, 0]
click at [88, 264] on h3 "DLVR/TEMB/222700" at bounding box center [132, 270] width 212 height 18
